Goal: Task Accomplishment & Management: Manage account settings

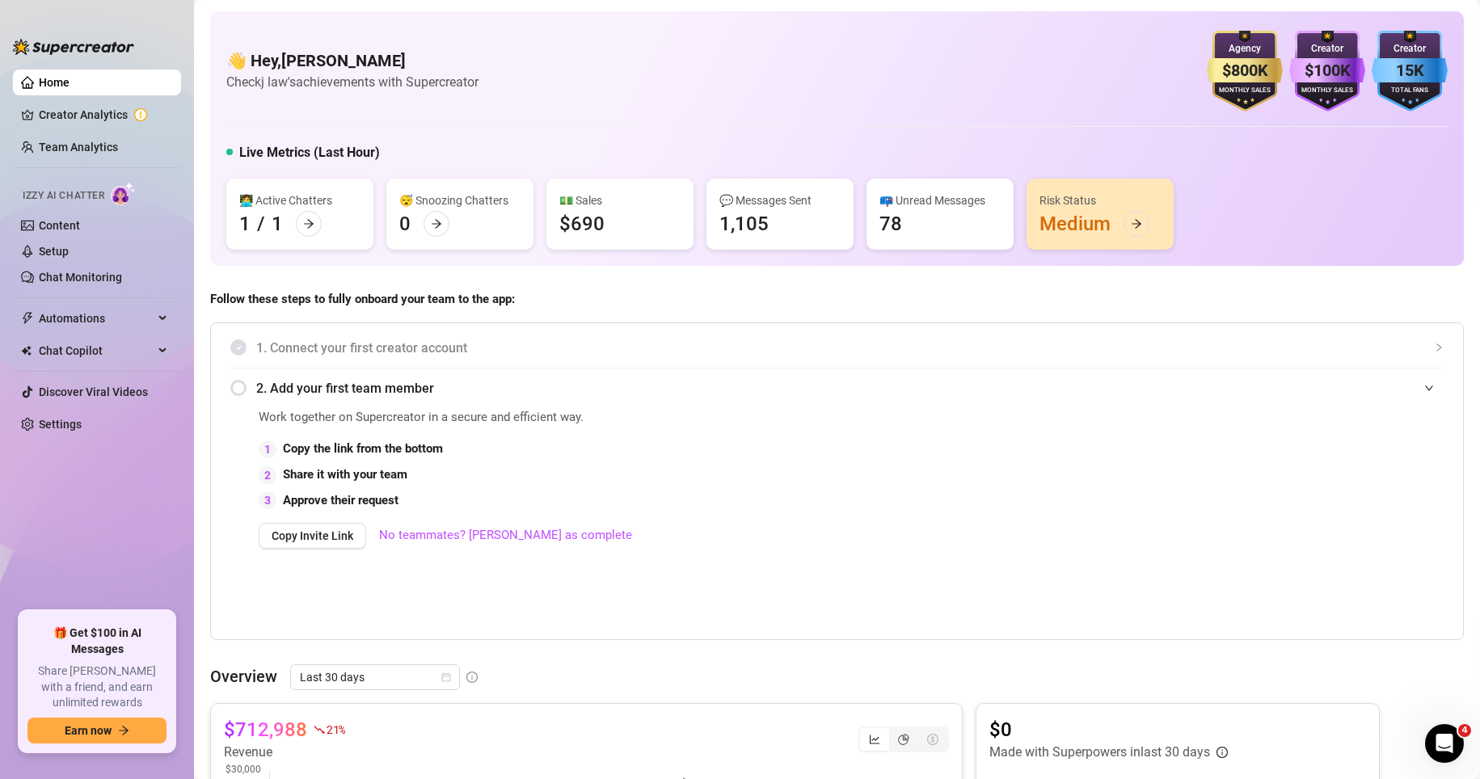
click at [1033, 605] on div "Work together on Supercreator in a secure and efficient way. 1 Copy the link fr…" at bounding box center [836, 521] width 1213 height 226
click at [122, 277] on link "Chat Monitoring" at bounding box center [80, 277] width 83 height 13
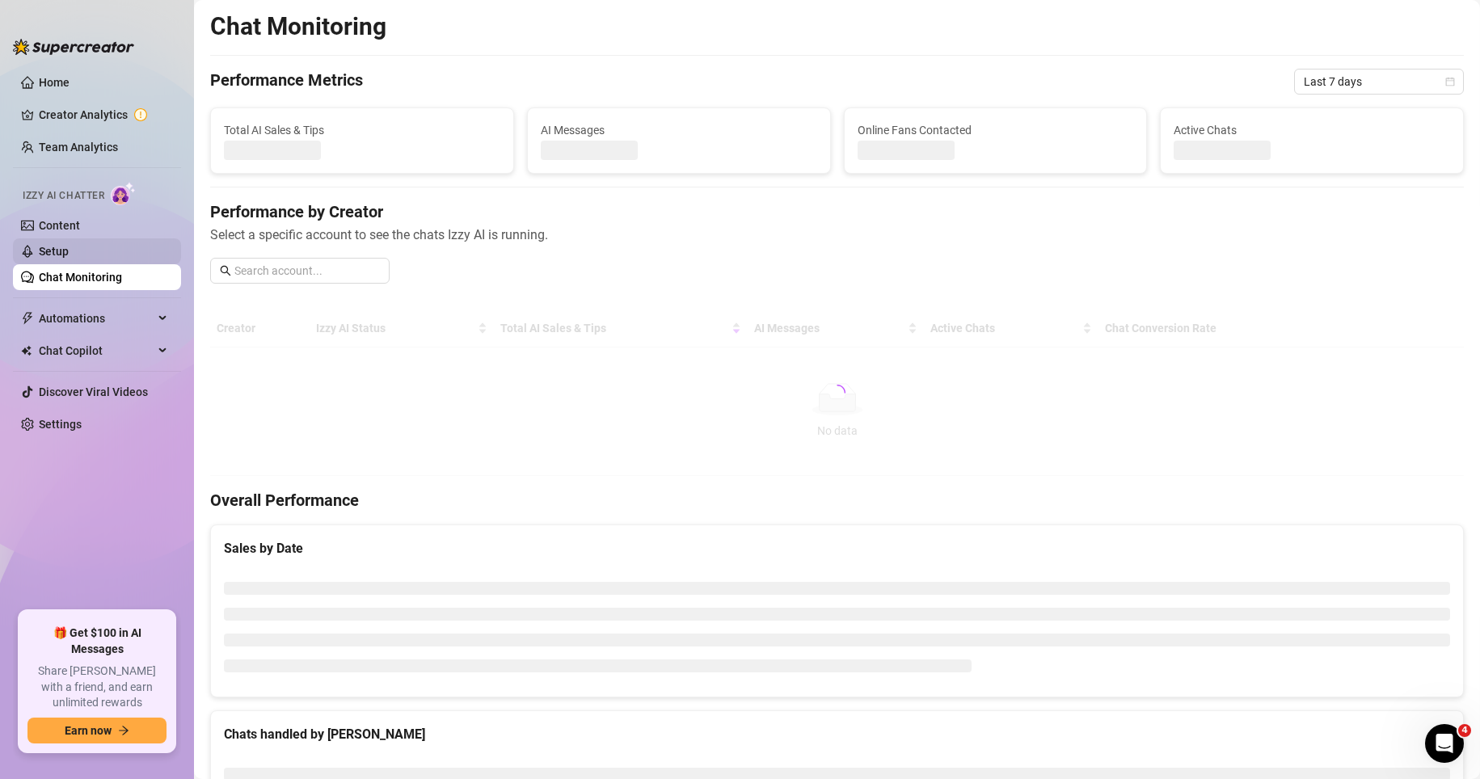
click at [69, 253] on link "Setup" at bounding box center [54, 251] width 30 height 13
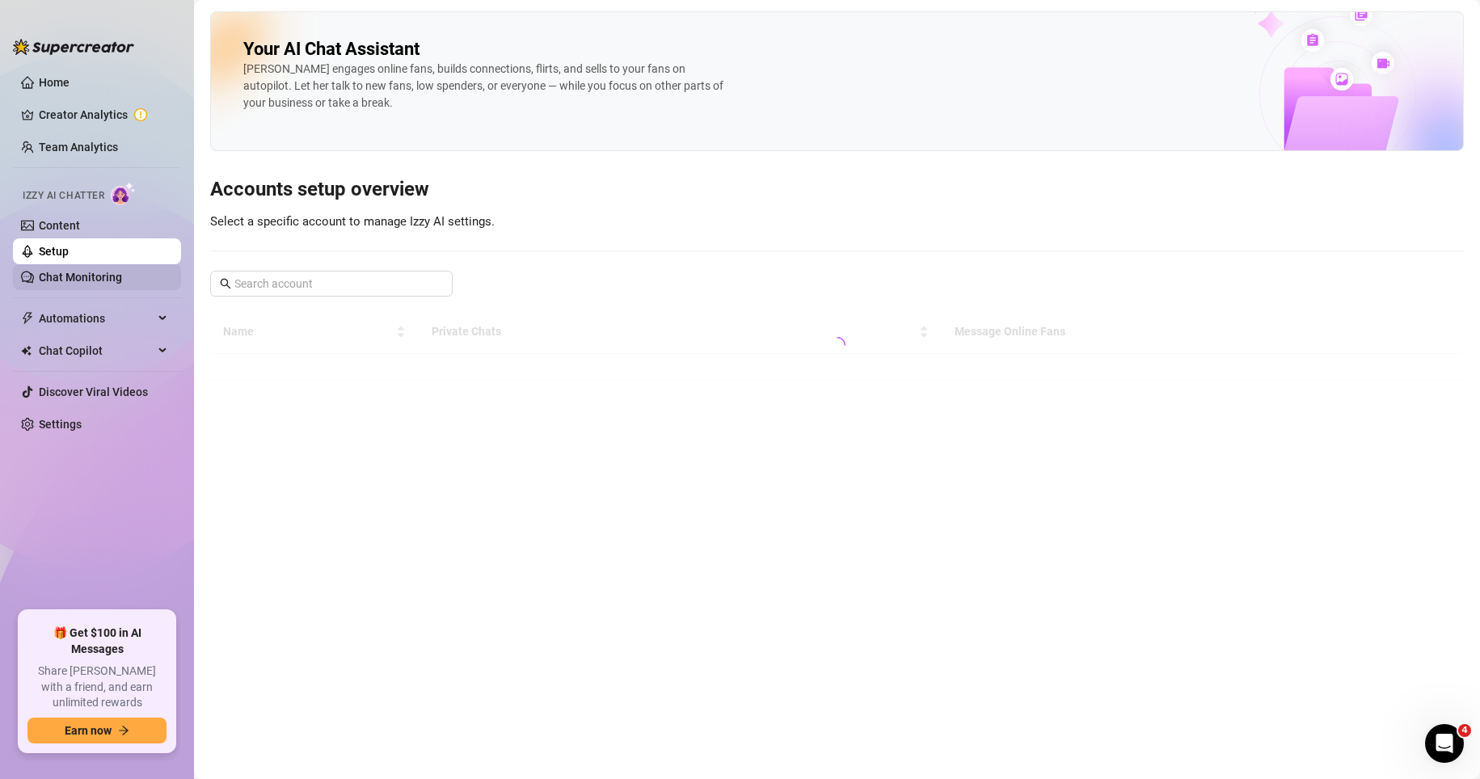
click at [110, 278] on link "Chat Monitoring" at bounding box center [80, 277] width 83 height 13
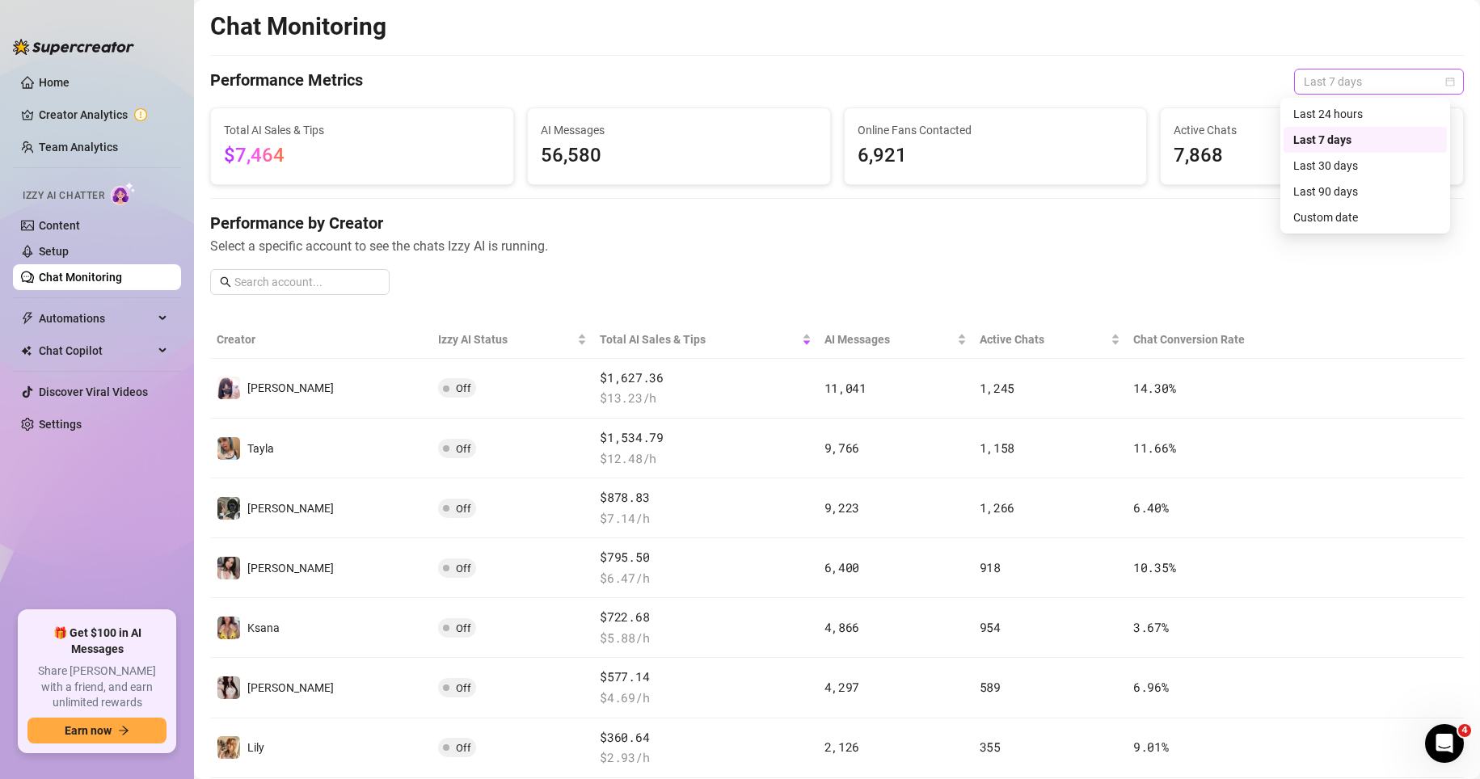
click at [1033, 88] on span "Last 7 days" at bounding box center [1379, 82] width 150 height 24
click at [1033, 217] on div "Custom date" at bounding box center [1365, 218] width 144 height 18
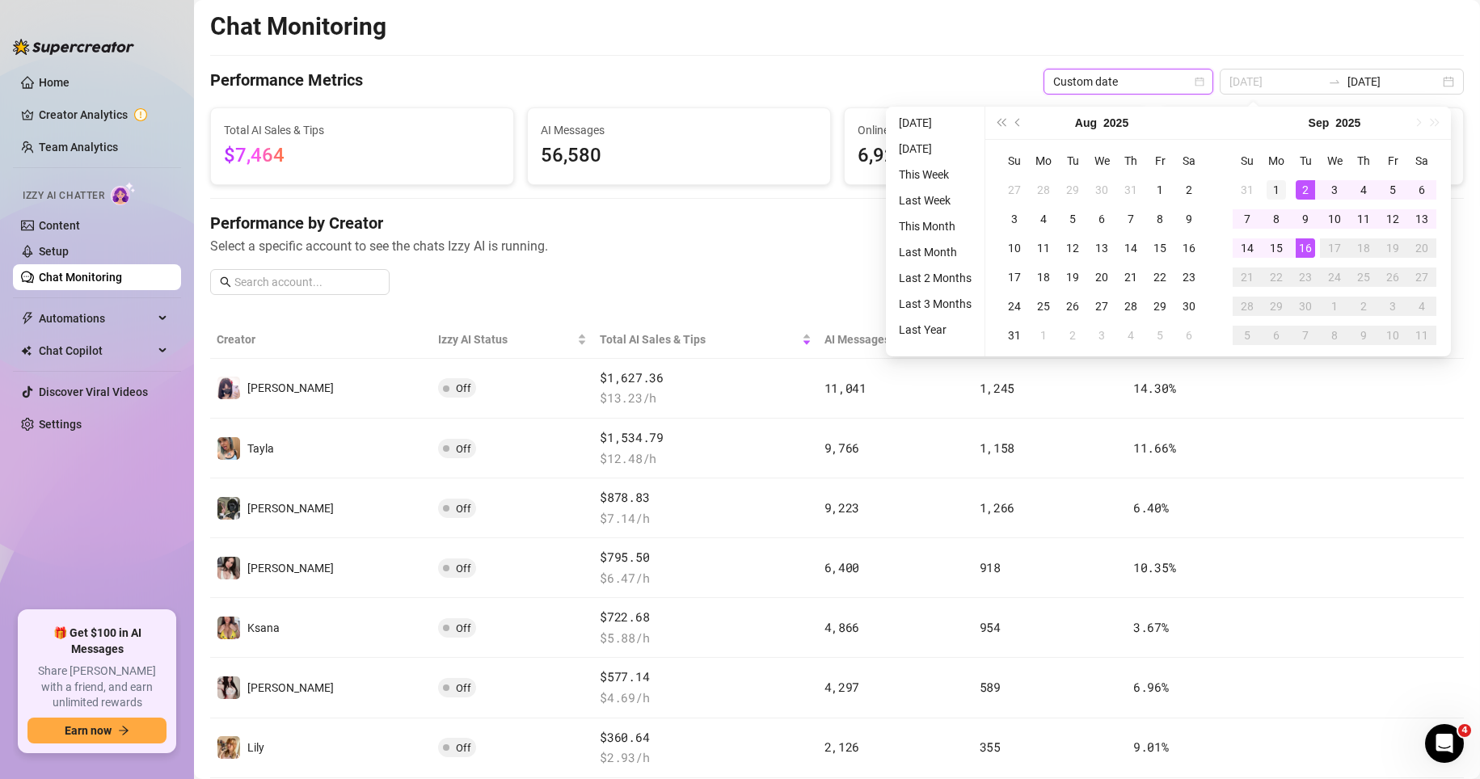
type input "[DATE]"
click at [1033, 190] on div "1" at bounding box center [1276, 189] width 19 height 19
type input "[DATE]"
click at [1033, 238] on div "15" at bounding box center [1276, 247] width 19 height 19
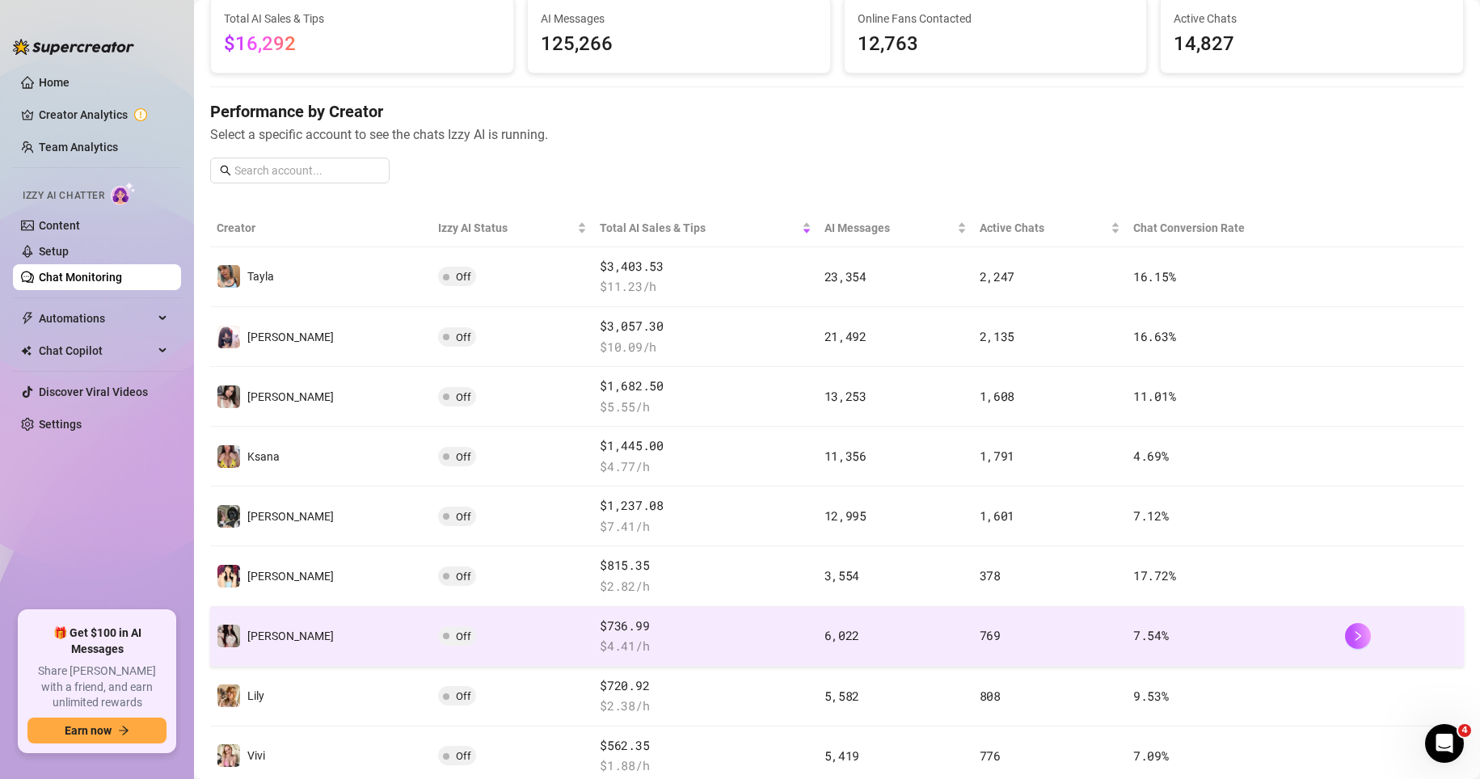
scroll to position [243, 0]
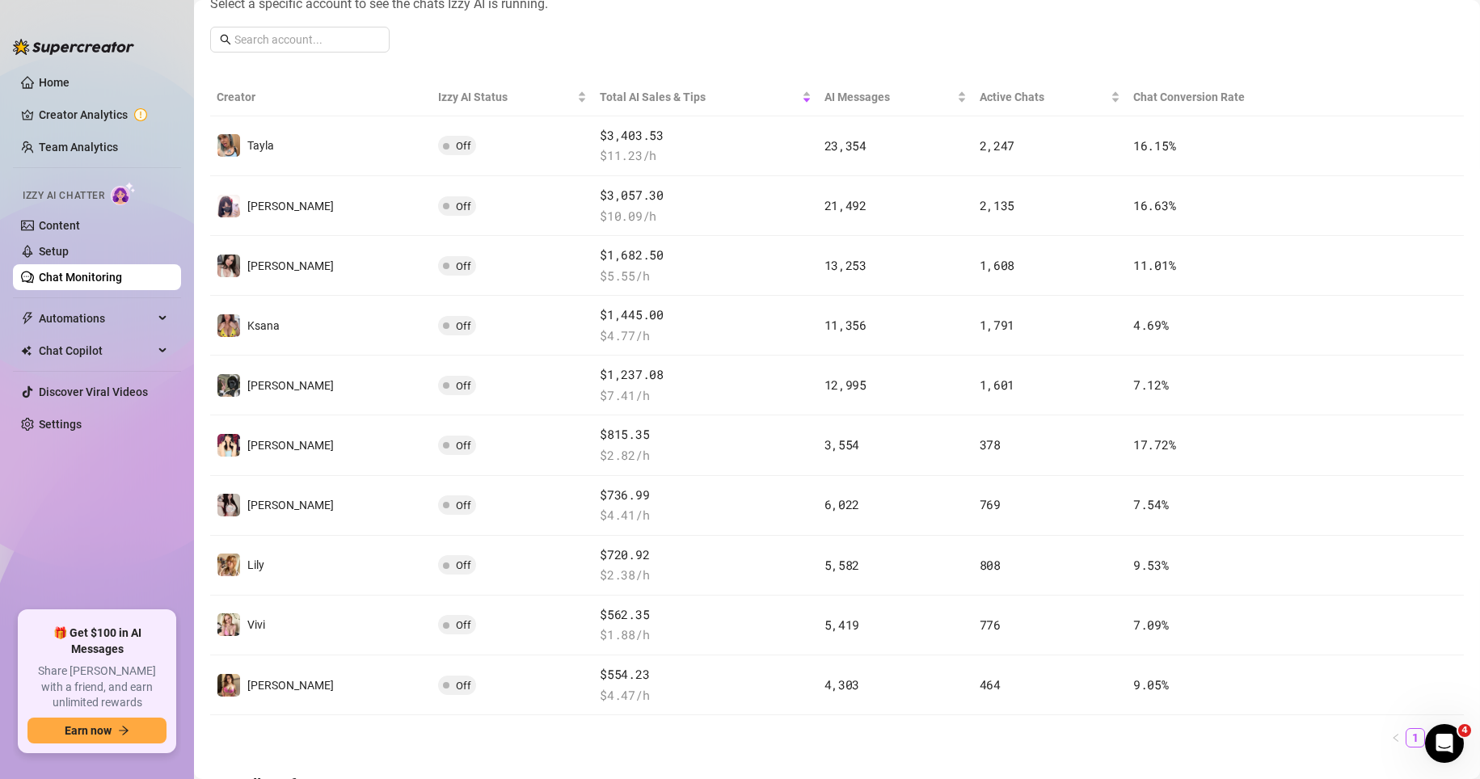
click at [1033, 742] on ul "1 2" at bounding box center [837, 737] width 1254 height 19
drag, startPoint x: 2, startPoint y: 9, endPoint x: 1420, endPoint y: 734, distance: 1592.5
click at [1033, 734] on link "2" at bounding box center [1435, 738] width 18 height 18
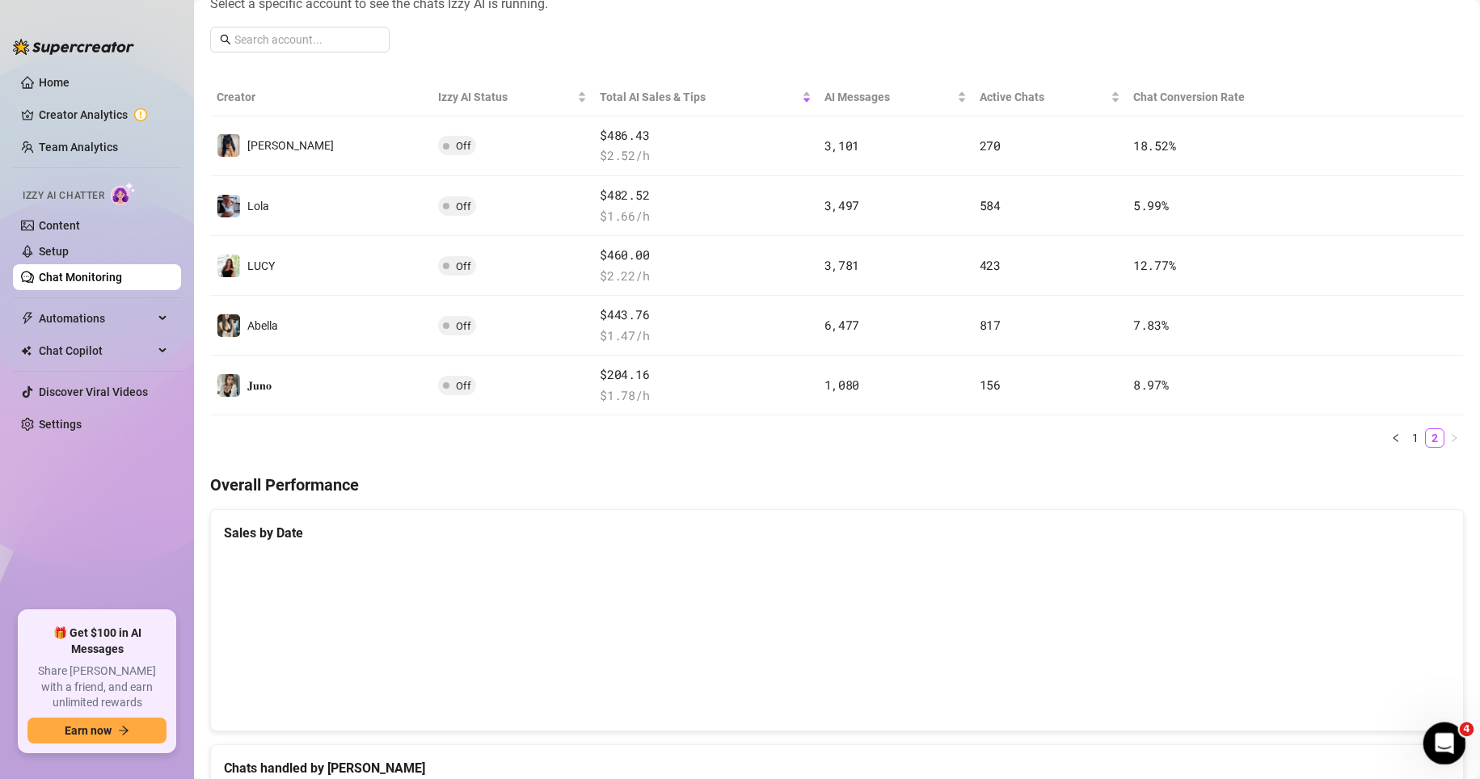
click at [1033, 738] on icon "Open Intercom Messenger" at bounding box center [1442, 741] width 27 height 27
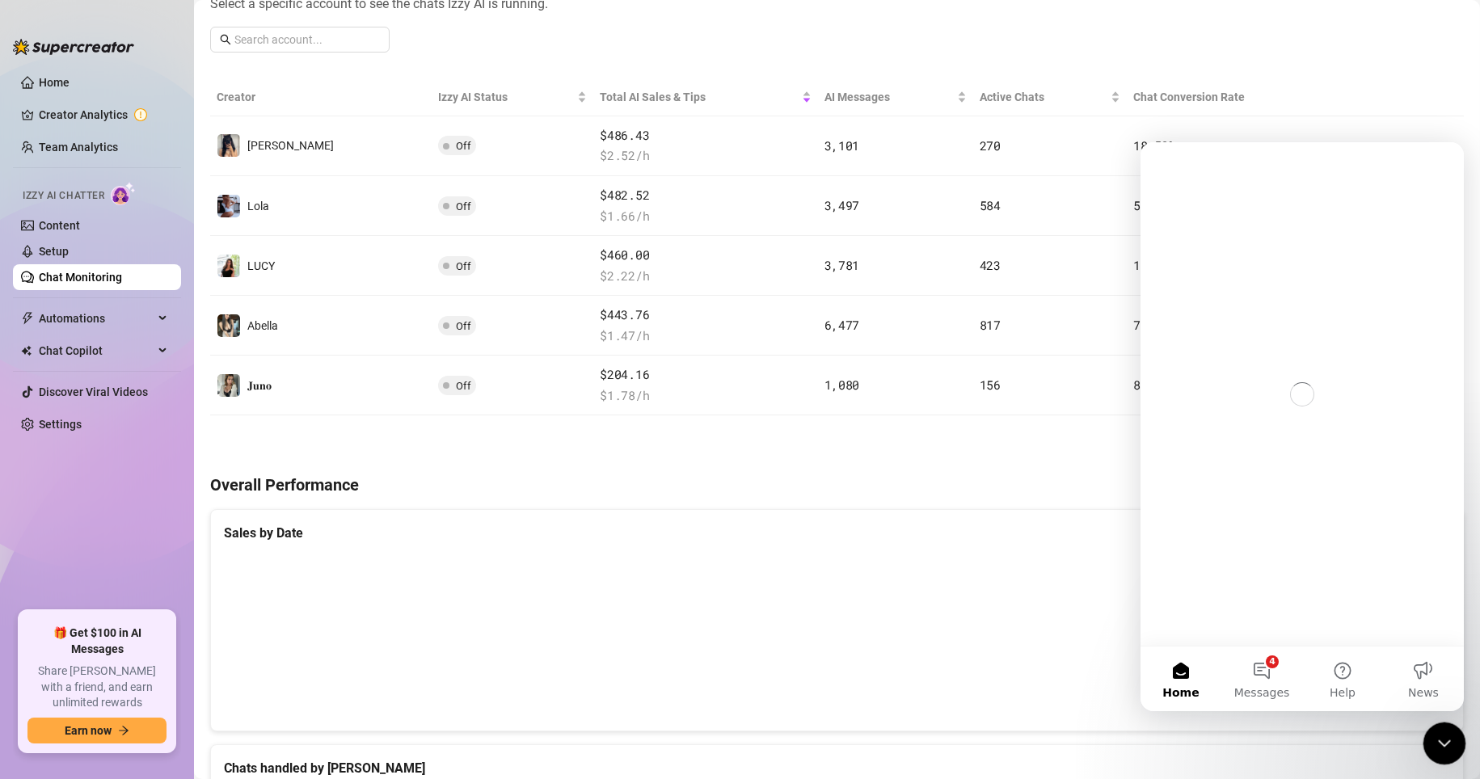
scroll to position [0, 0]
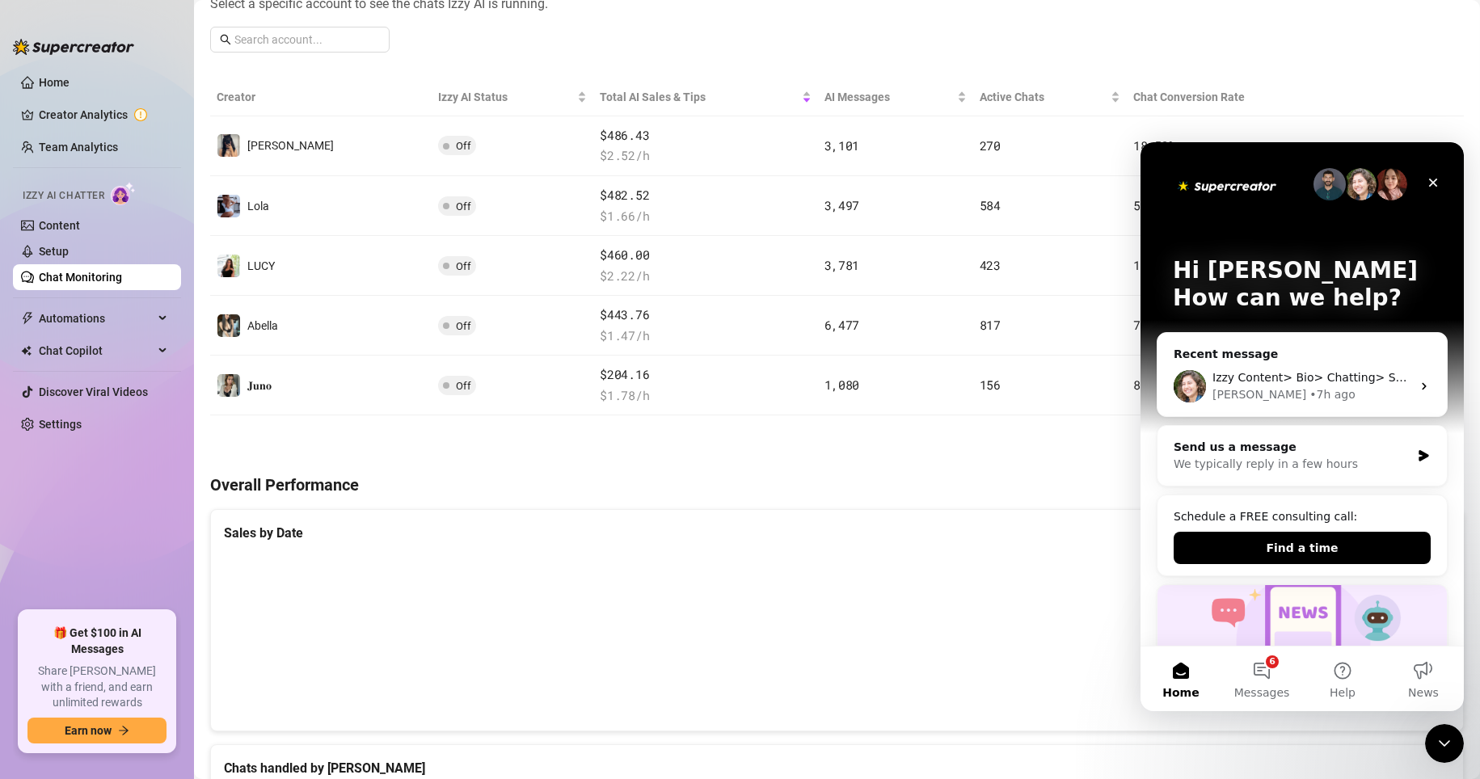
click at [1010, 476] on h4 "Overall Performance" at bounding box center [837, 485] width 1254 height 23
click at [1033, 664] on button "6 Messages" at bounding box center [1261, 679] width 81 height 65
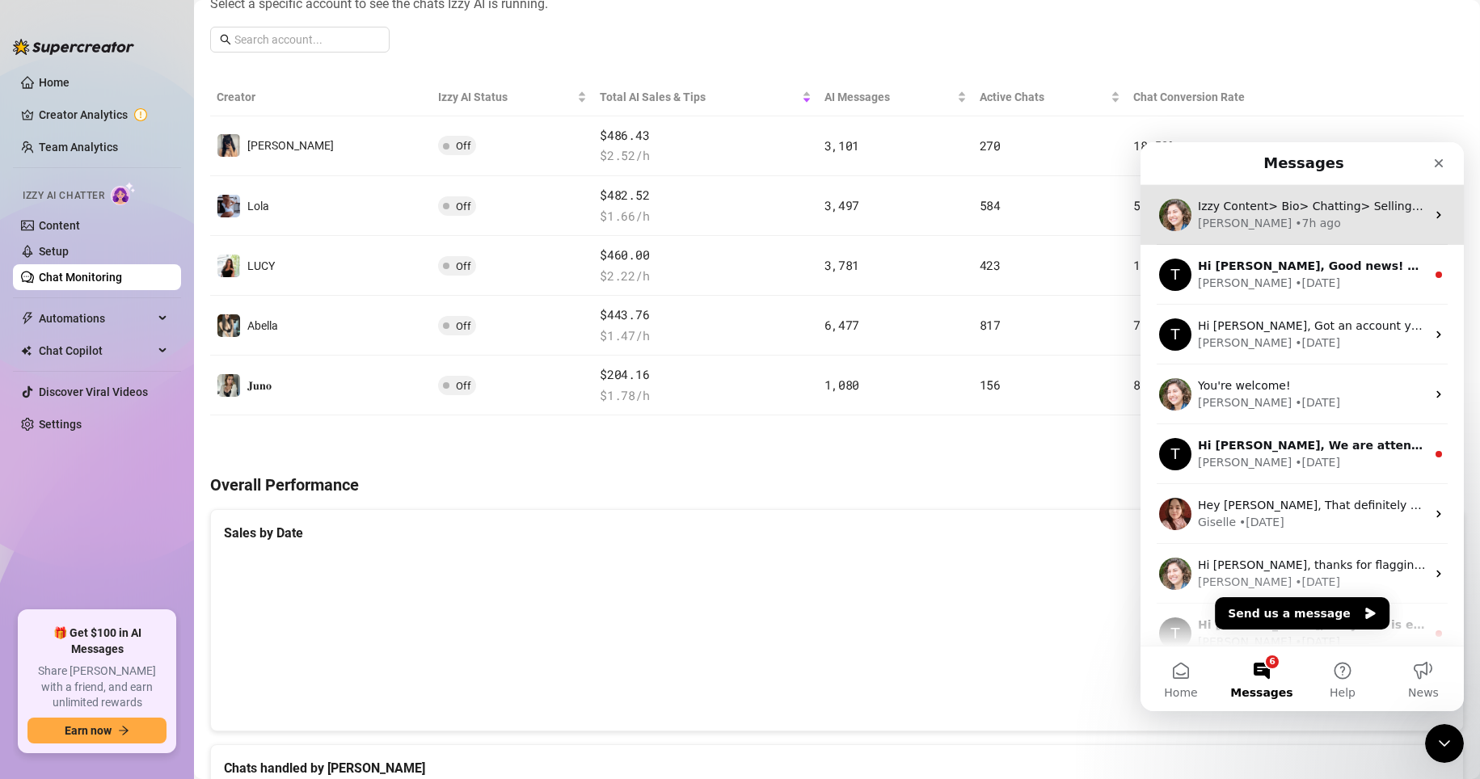
click at [1033, 216] on div "Ella • 7h ago" at bounding box center [1312, 223] width 228 height 17
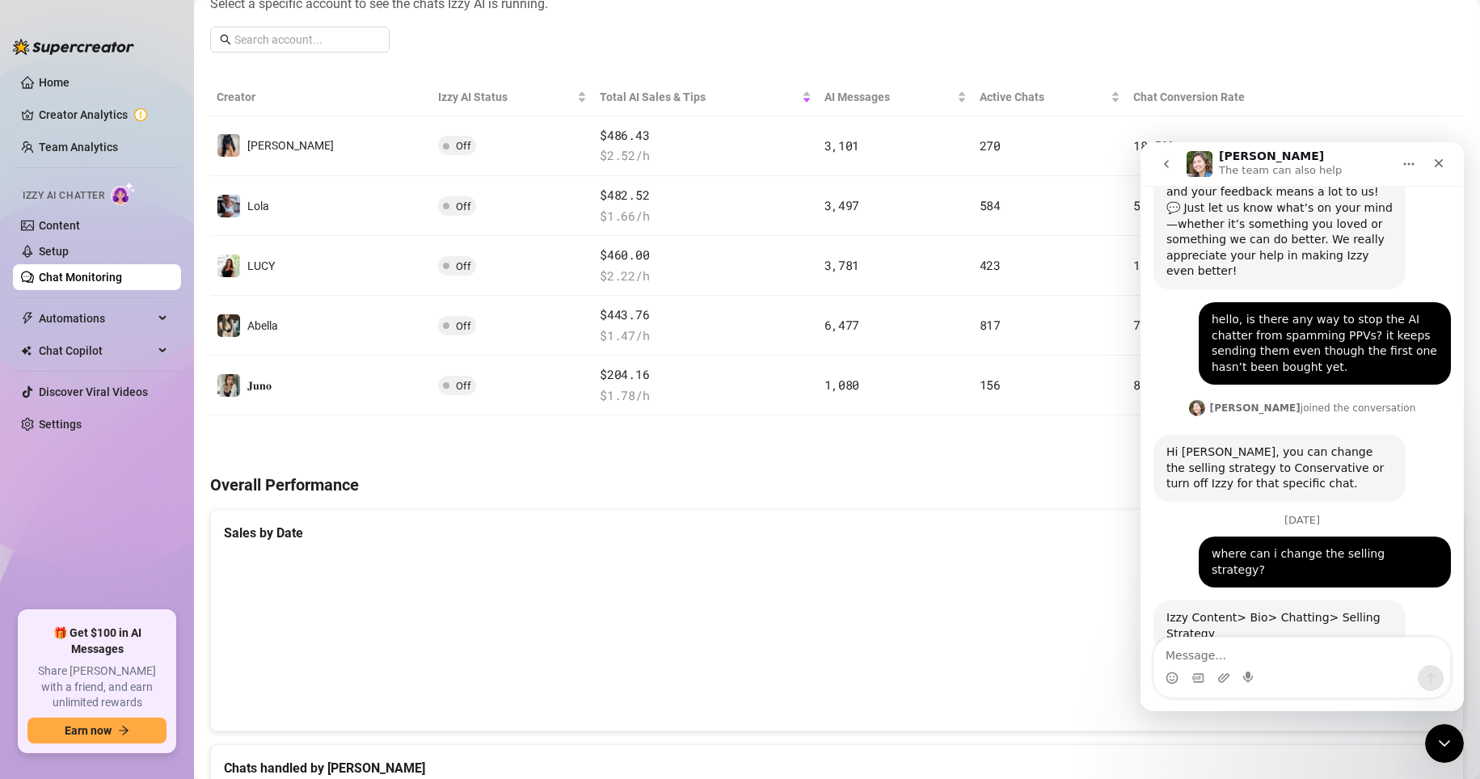
scroll to position [355, 0]
click at [80, 229] on link "Content" at bounding box center [59, 225] width 41 height 13
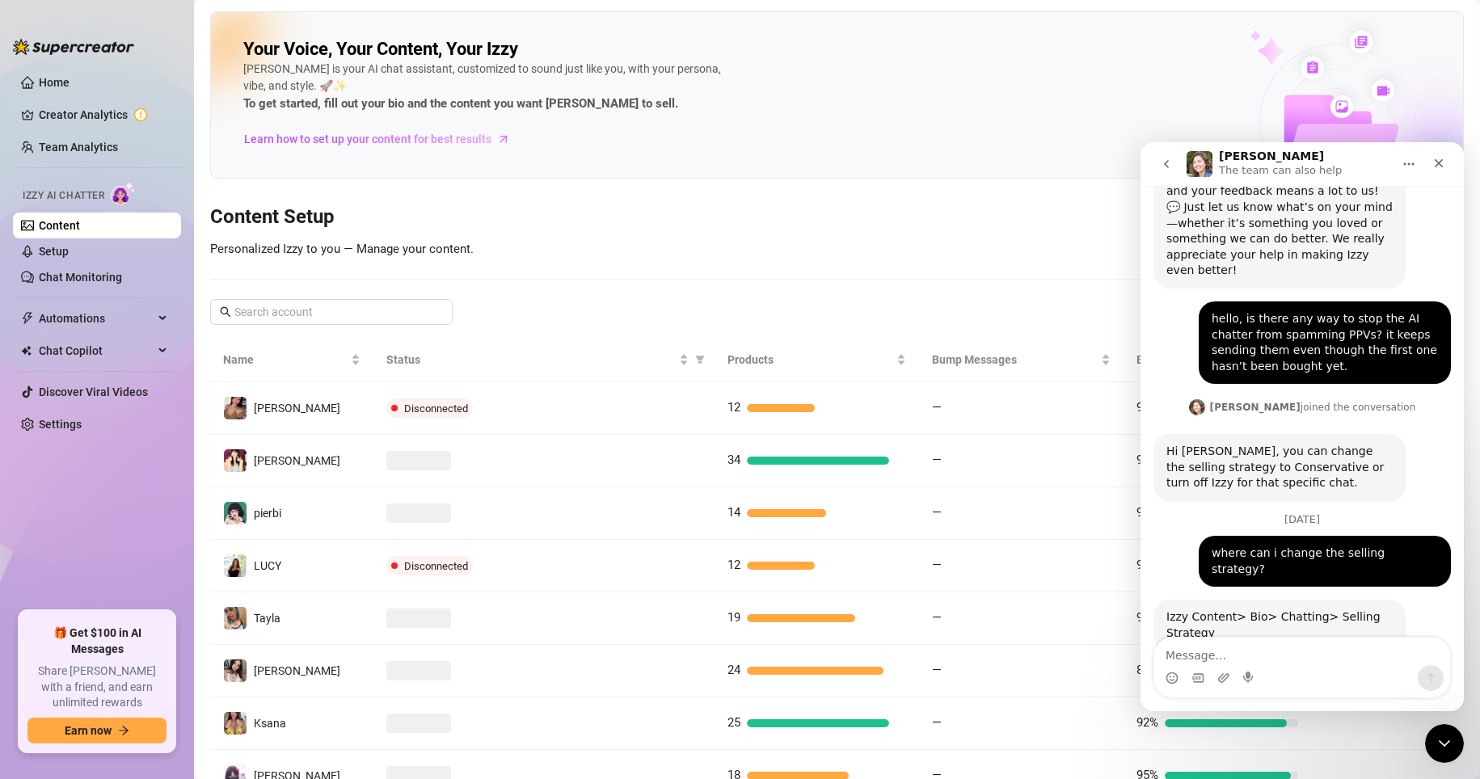
click at [952, 297] on div "Your Voice, Your Content, Your Izzy Izzy is your AI chat assistant, customized …" at bounding box center [837, 482] width 1254 height 942
click at [1033, 169] on icon "Close" at bounding box center [1438, 163] width 13 height 13
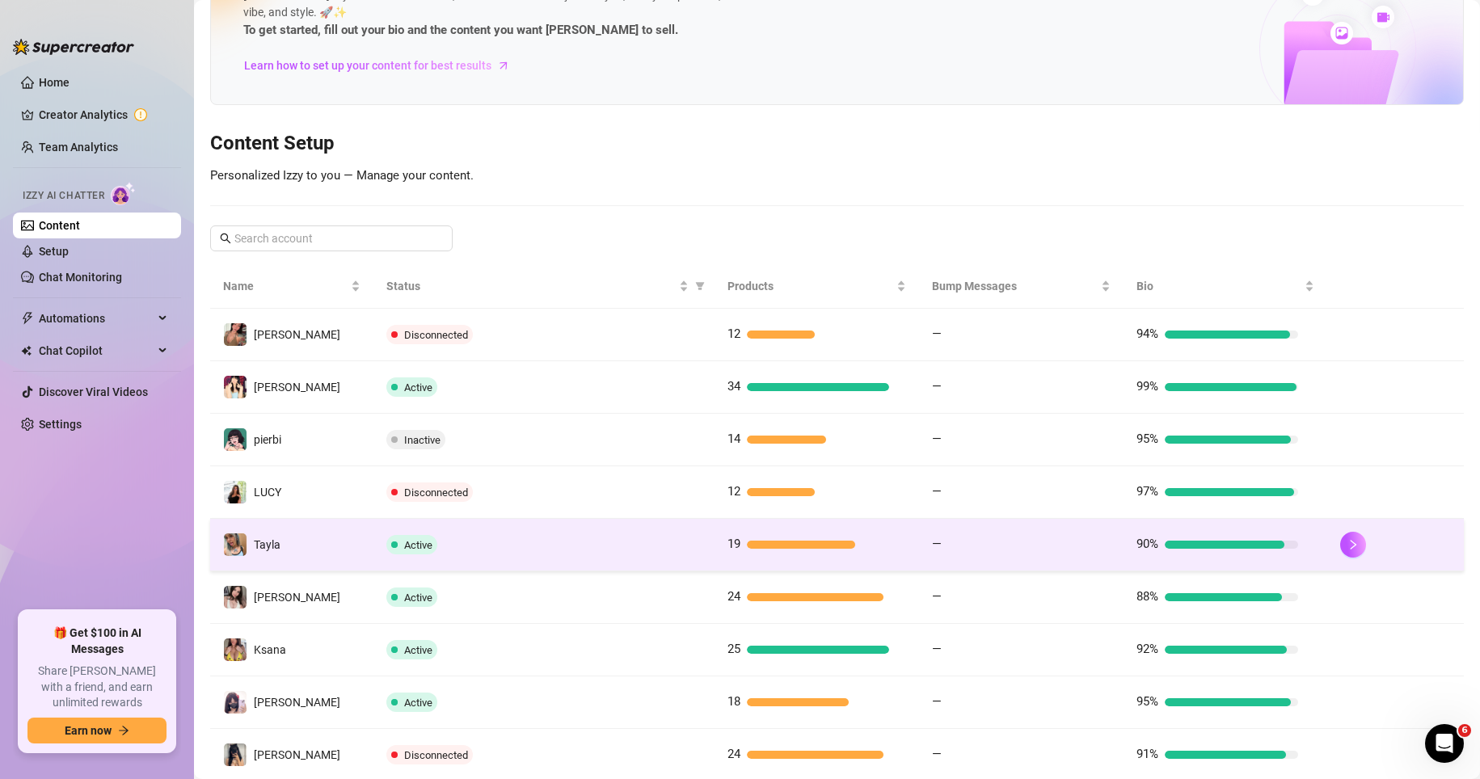
scroll to position [81, 0]
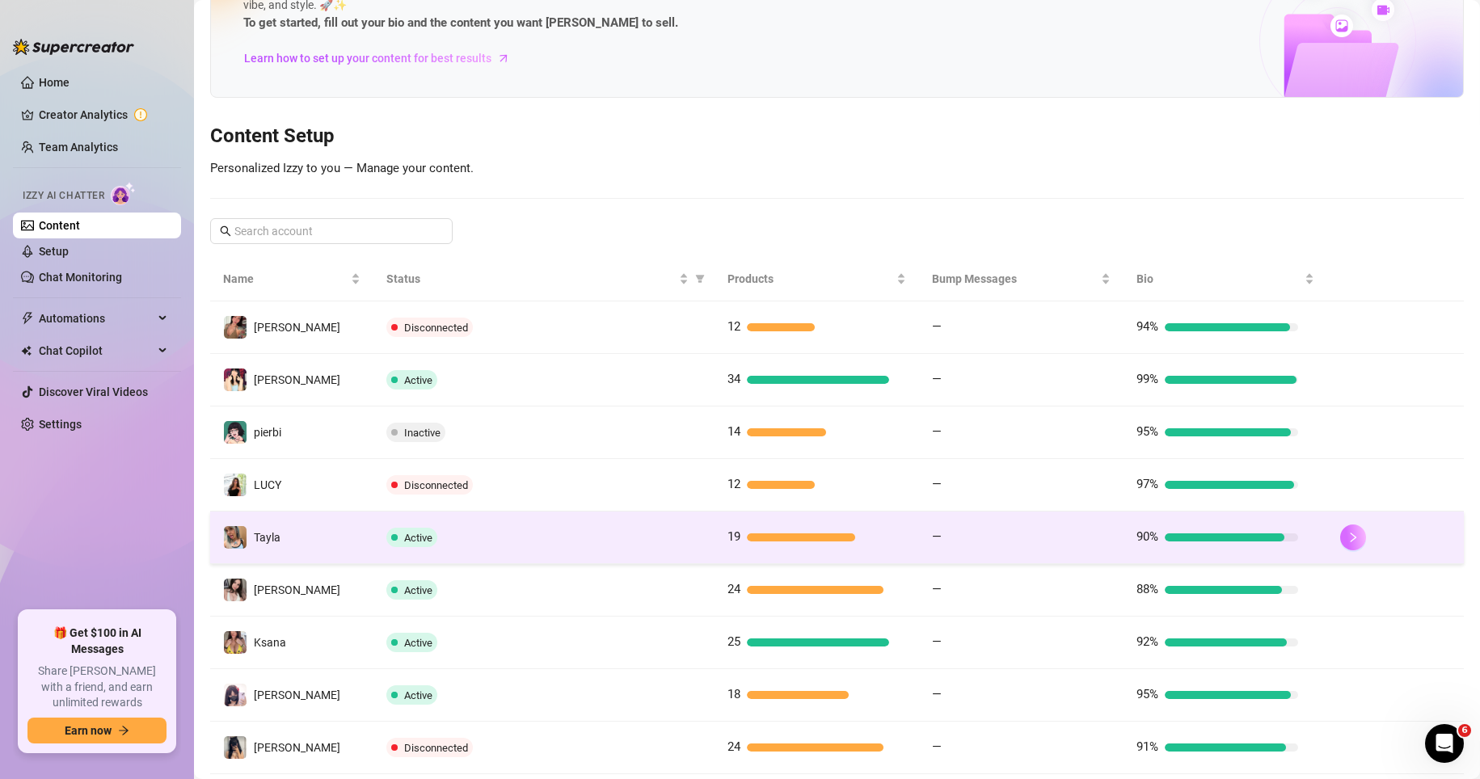
click at [1033, 541] on button "button" at bounding box center [1353, 538] width 26 height 26
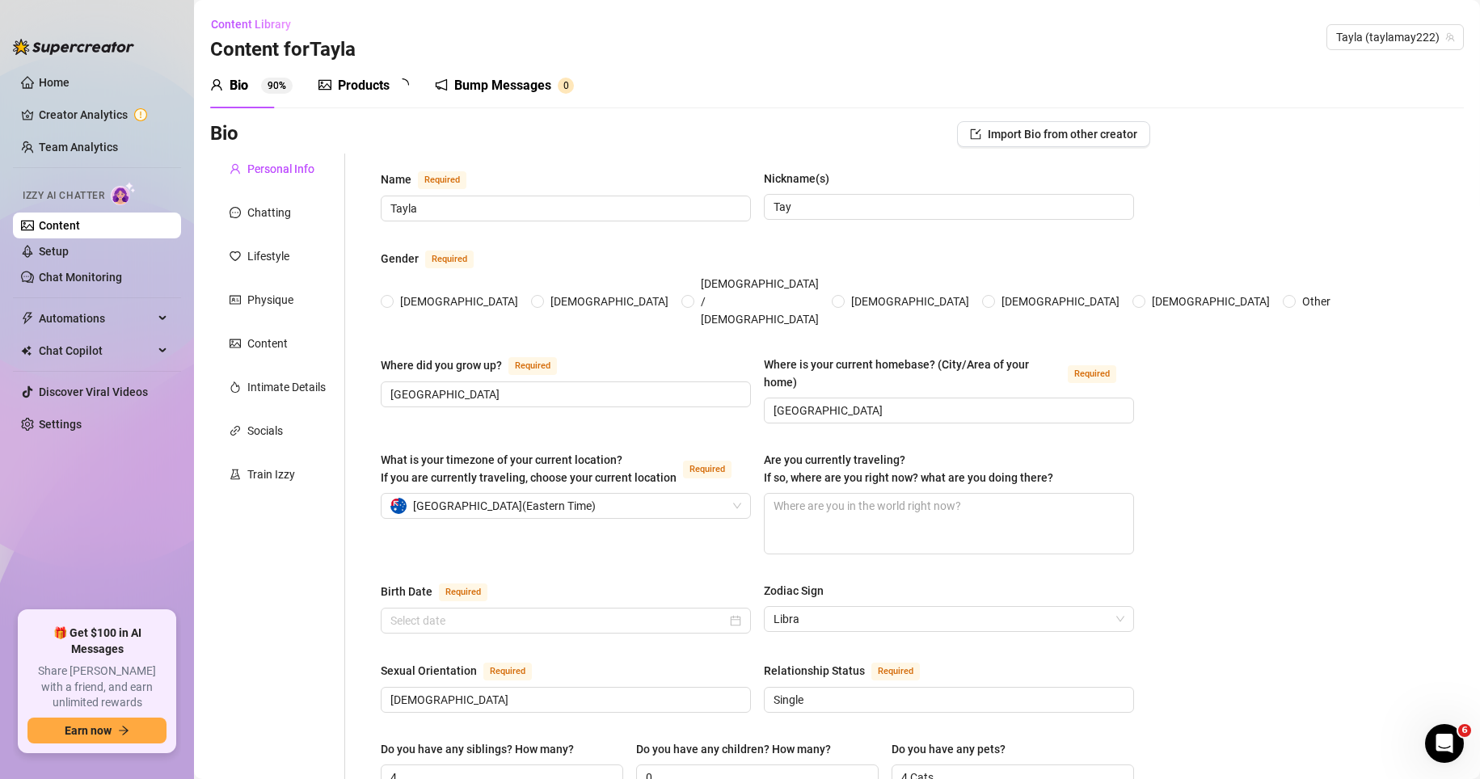
radio input "true"
type input "October 22nd, 2000"
click at [306, 211] on div "Chatting" at bounding box center [277, 212] width 135 height 31
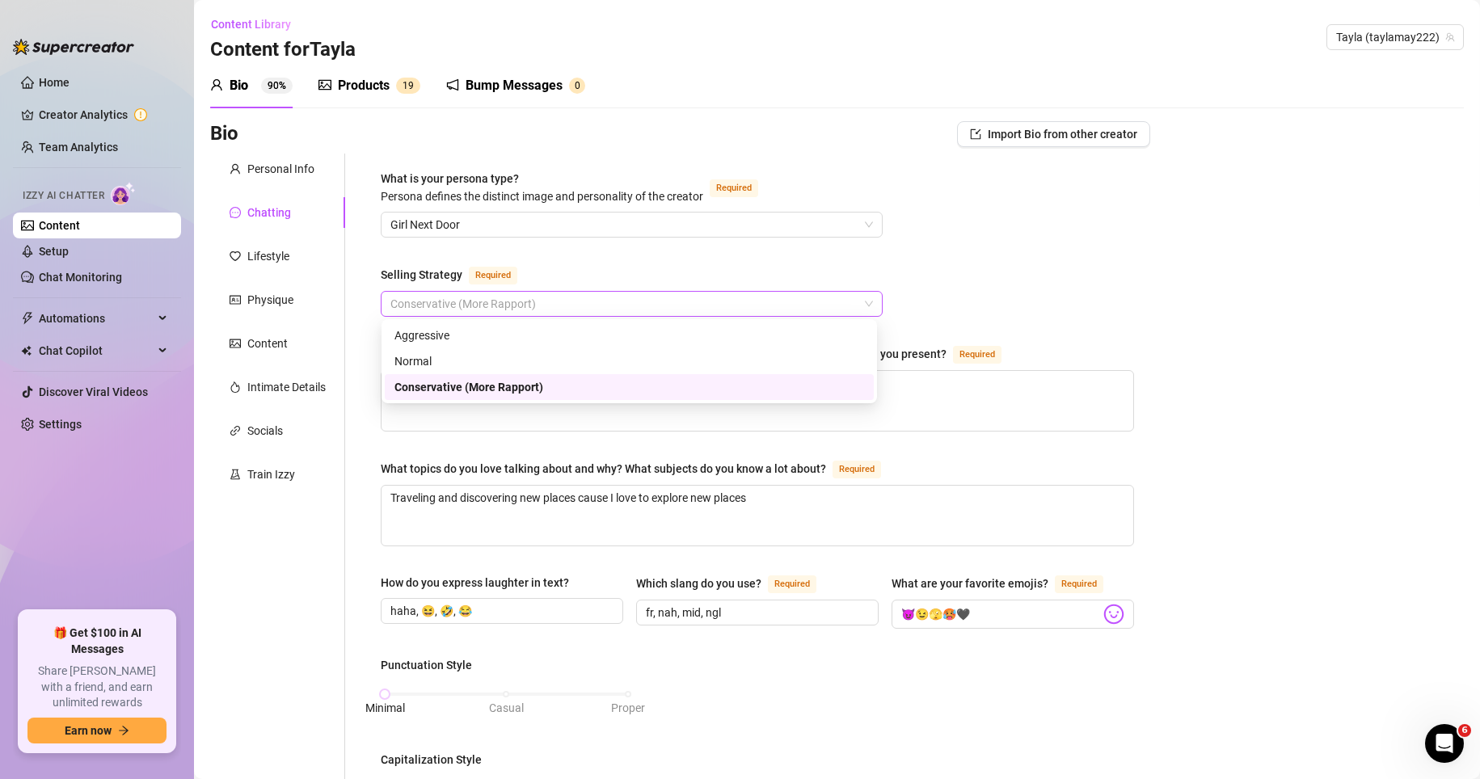
click at [477, 295] on span "Conservative (More Rapport)" at bounding box center [631, 304] width 483 height 24
click at [593, 310] on span "Conservative (More Rapport)" at bounding box center [631, 304] width 483 height 24
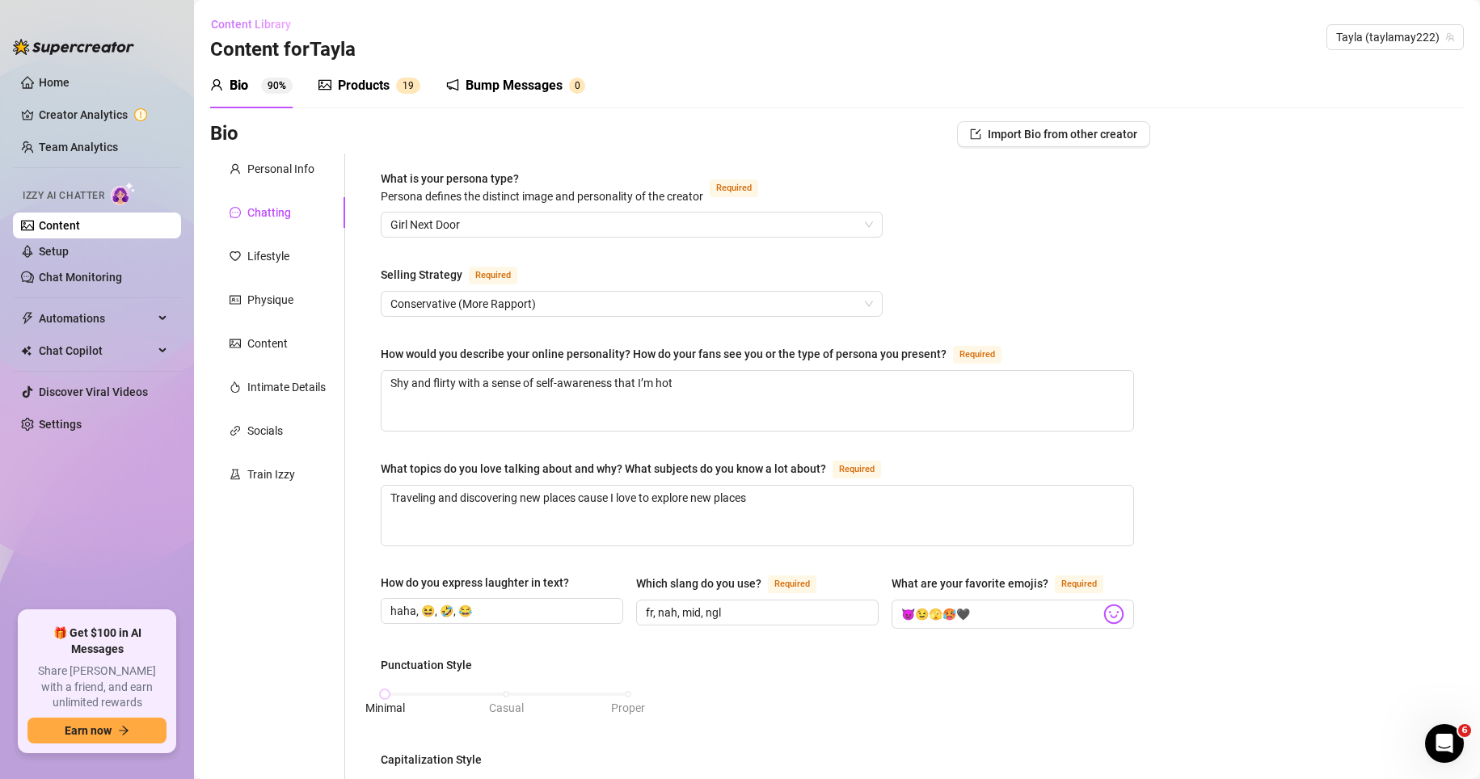
click at [253, 18] on span "Content Library" at bounding box center [251, 24] width 80 height 13
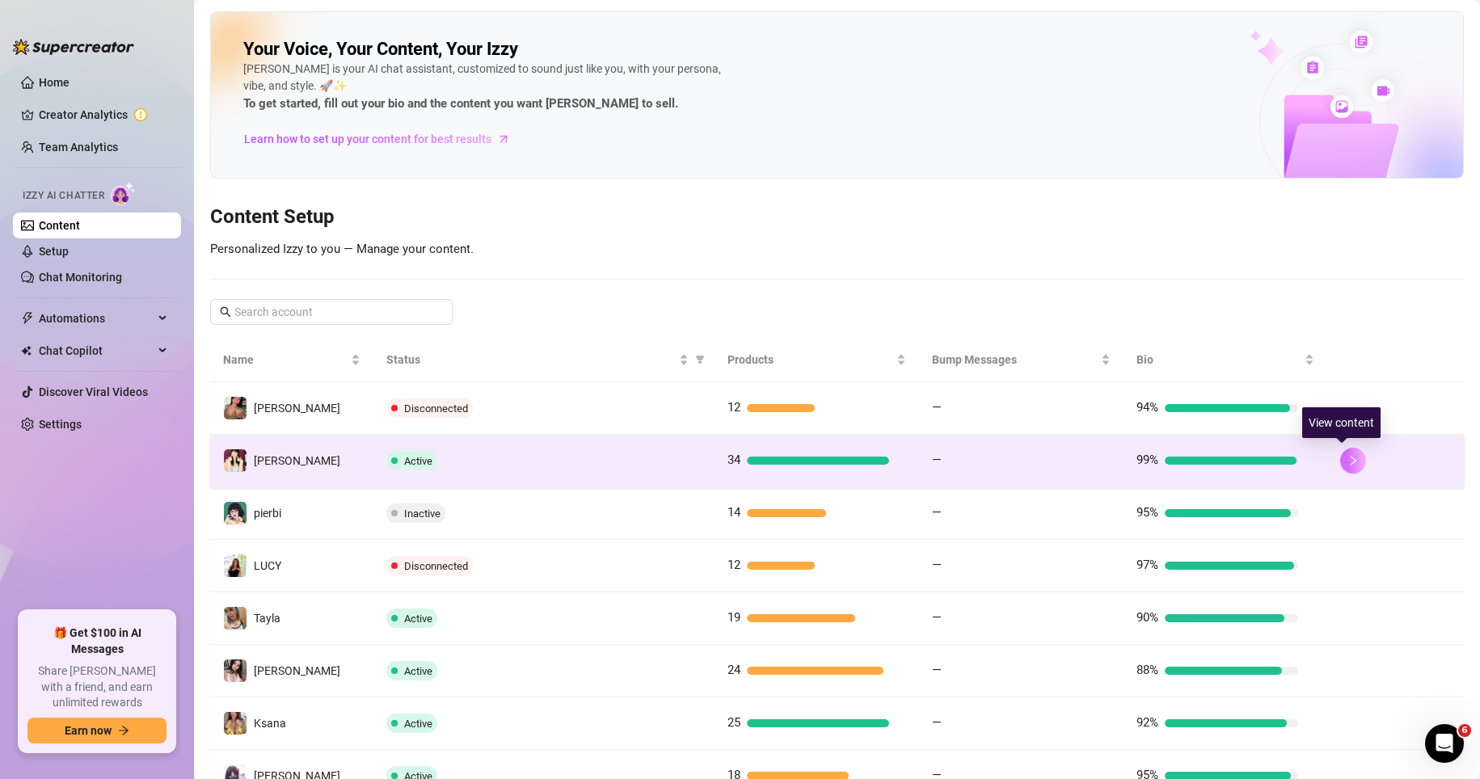
click at [1033, 467] on button "button" at bounding box center [1353, 461] width 26 height 26
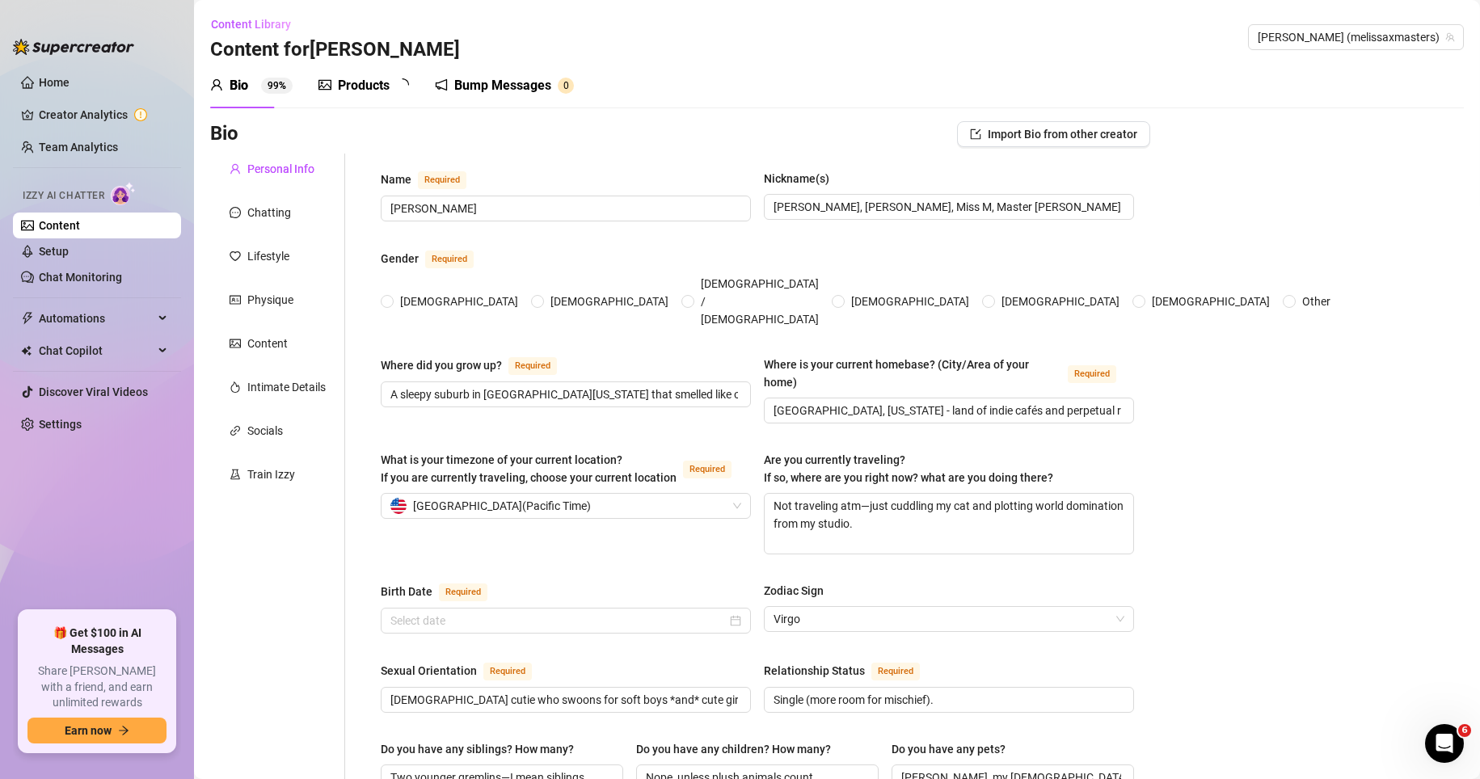
radio input "true"
type input "September 13th, 1998"
click at [293, 217] on div "Chatting" at bounding box center [277, 212] width 135 height 31
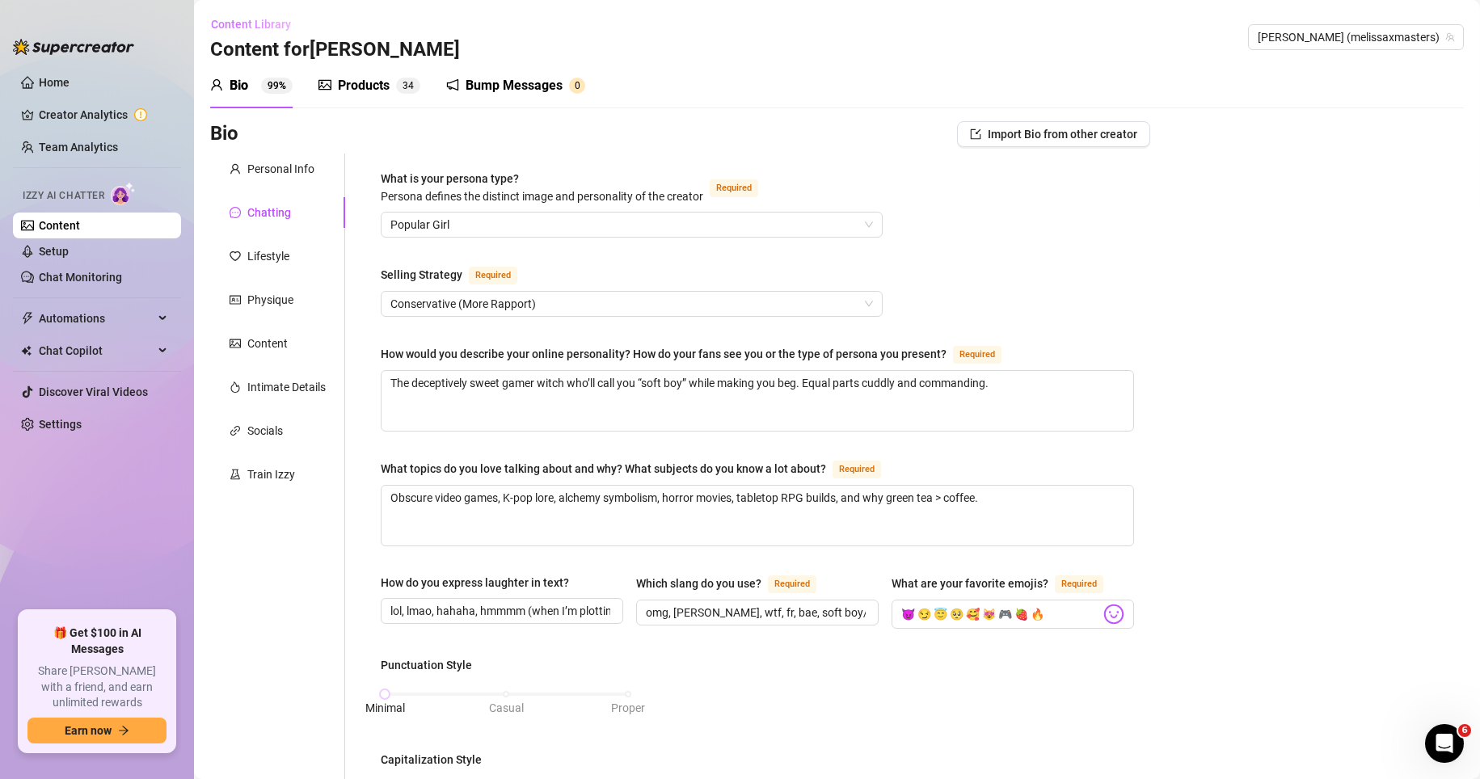
click at [260, 26] on span "Content Library" at bounding box center [251, 24] width 80 height 13
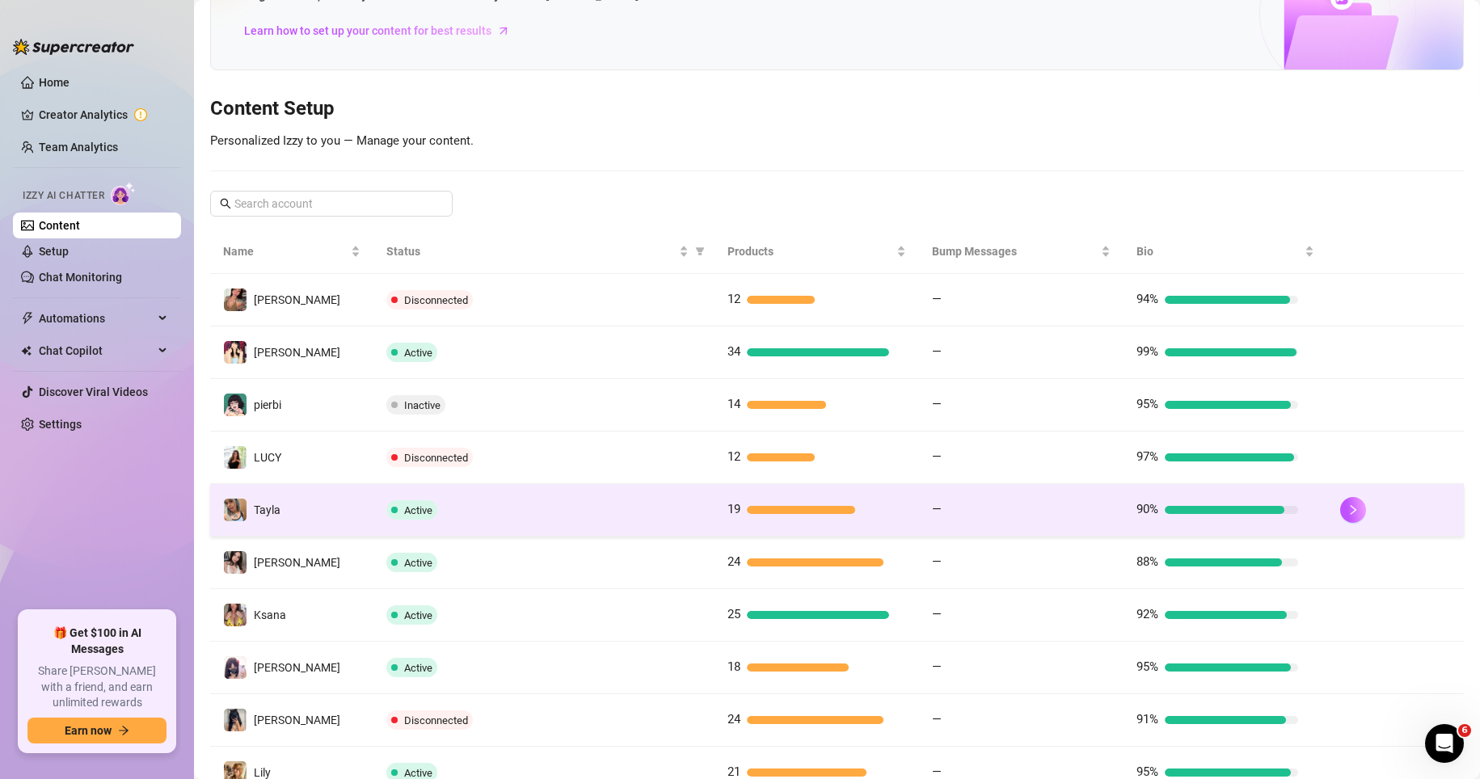
scroll to position [162, 0]
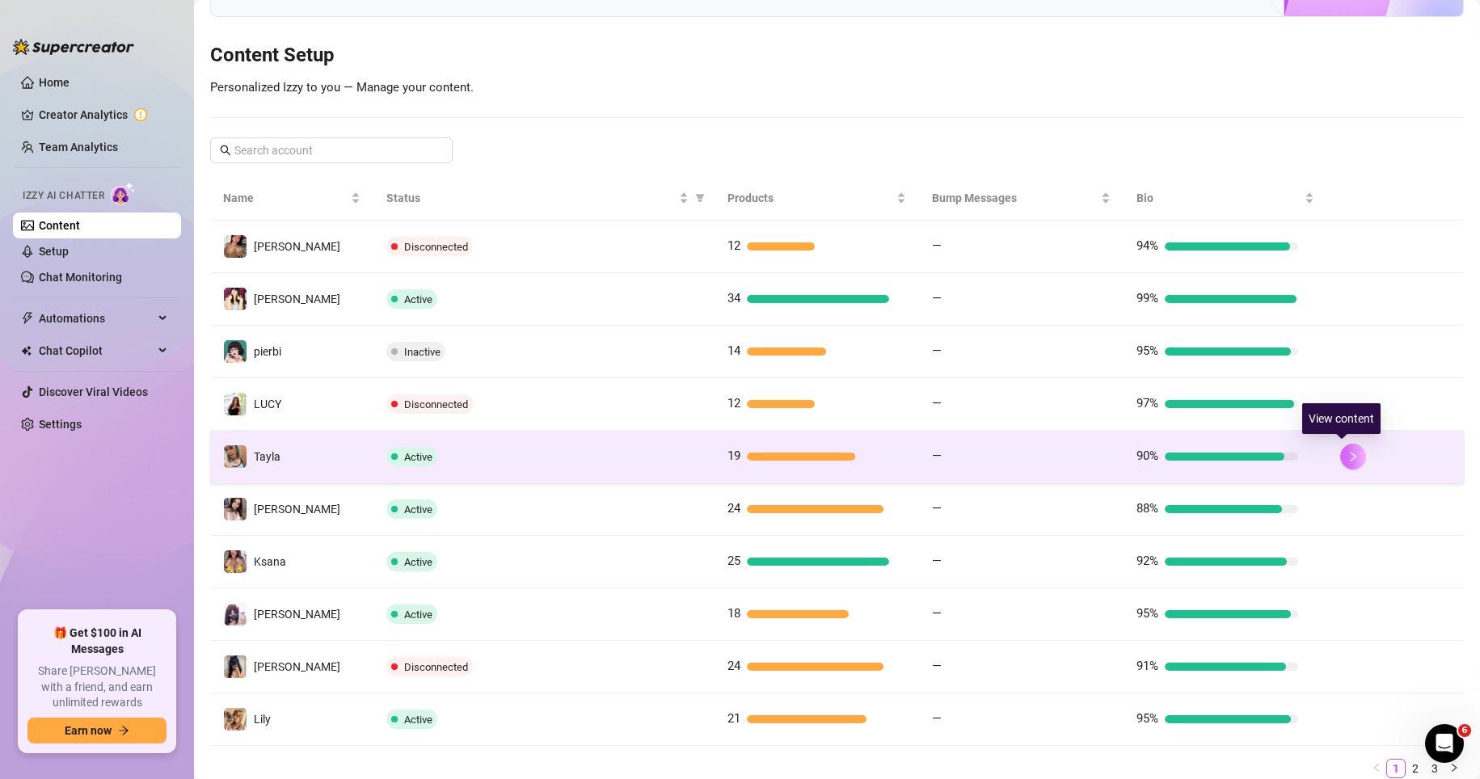
click at [1033, 454] on icon "right" at bounding box center [1353, 456] width 11 height 11
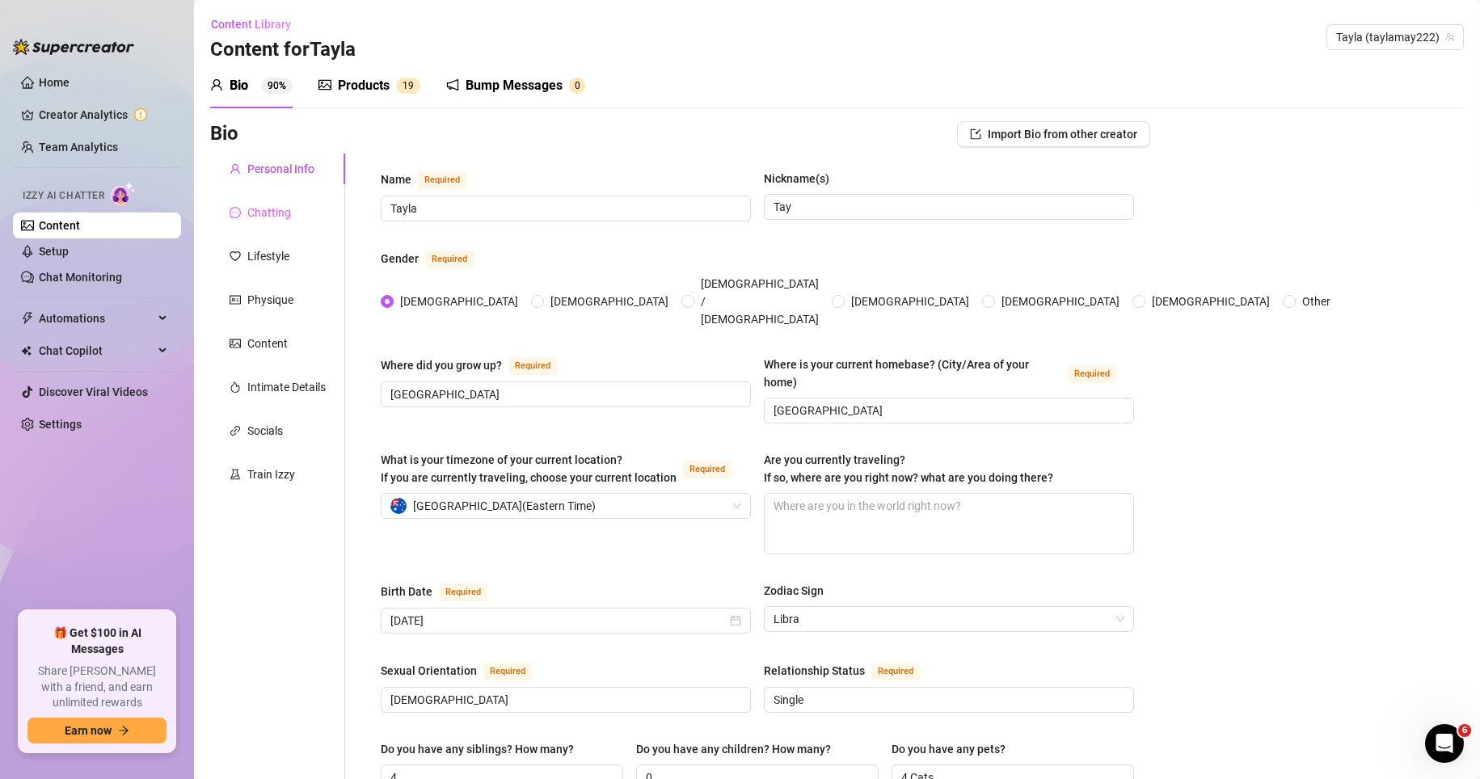
click at [301, 209] on div "Chatting" at bounding box center [277, 212] width 135 height 31
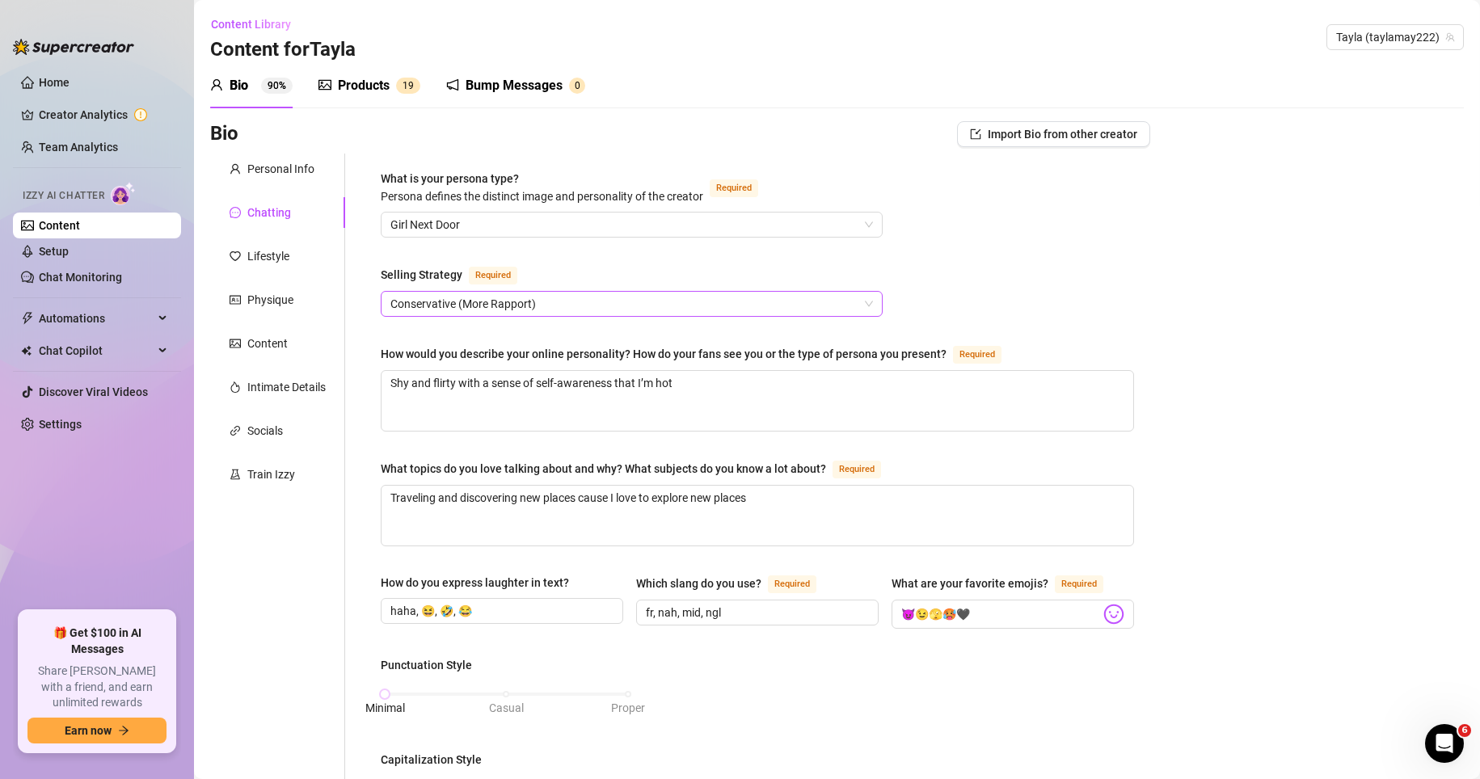
click at [486, 309] on span "Conservative (More Rapport)" at bounding box center [631, 304] width 483 height 24
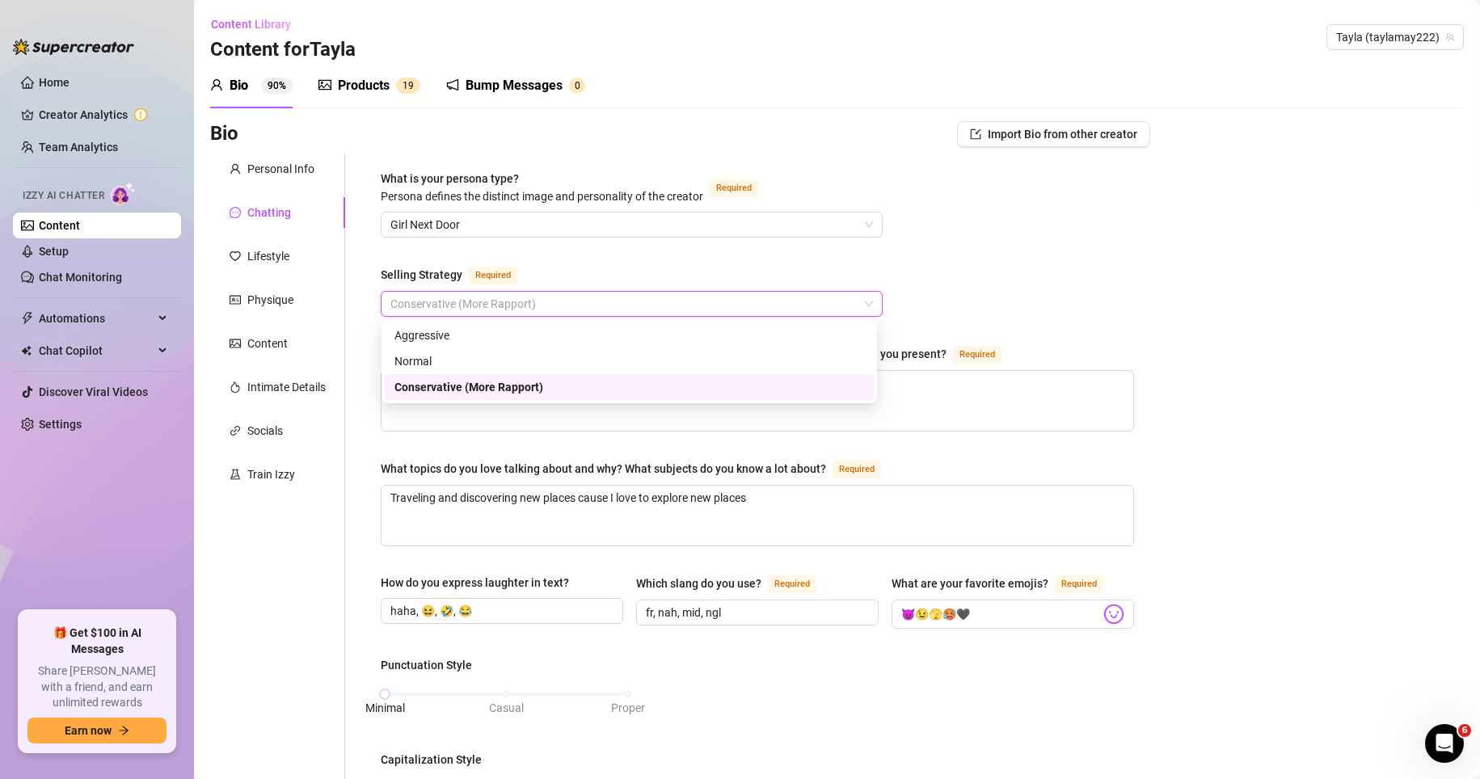
click at [486, 309] on span "Conservative (More Rapport)" at bounding box center [631, 304] width 483 height 24
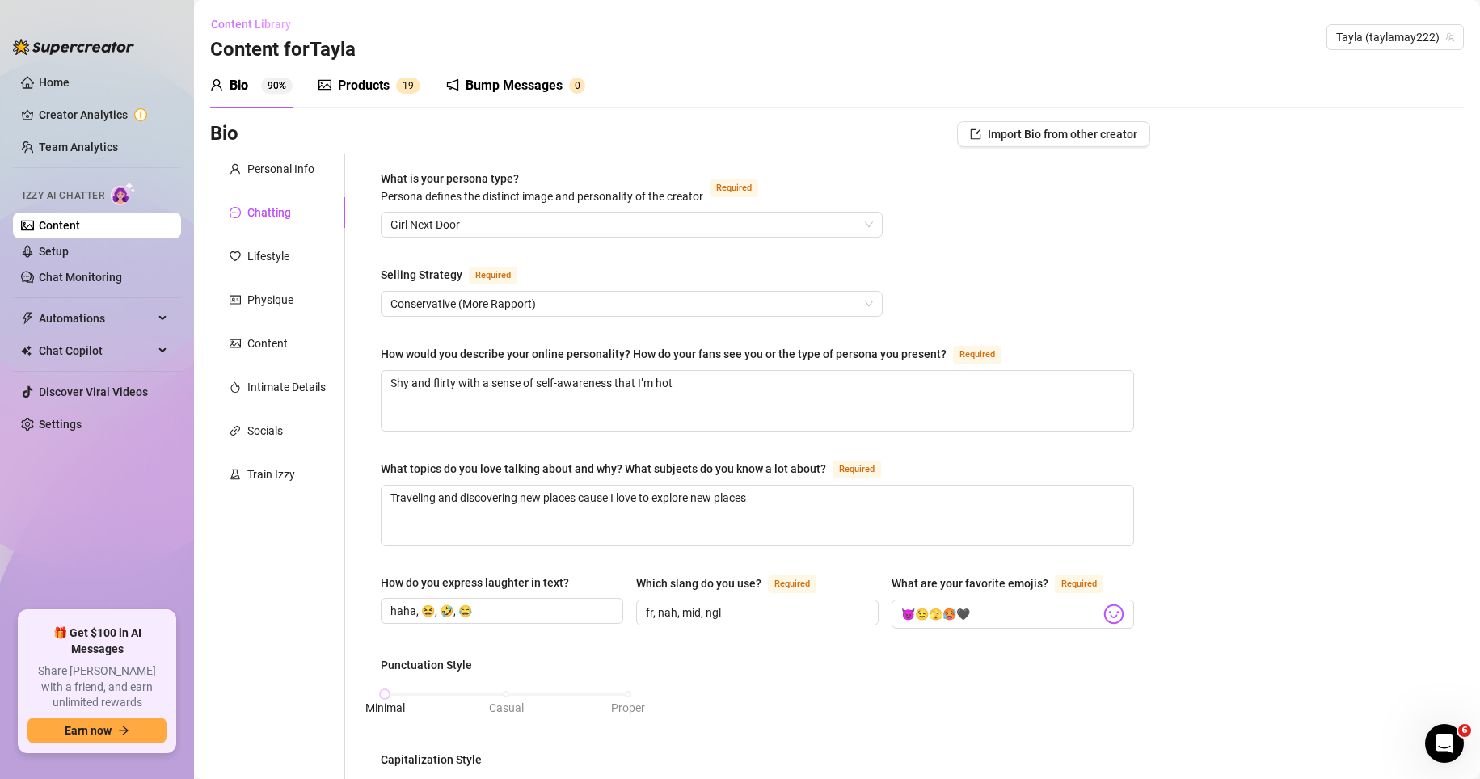
click at [260, 30] on span "Content Library" at bounding box center [251, 24] width 80 height 13
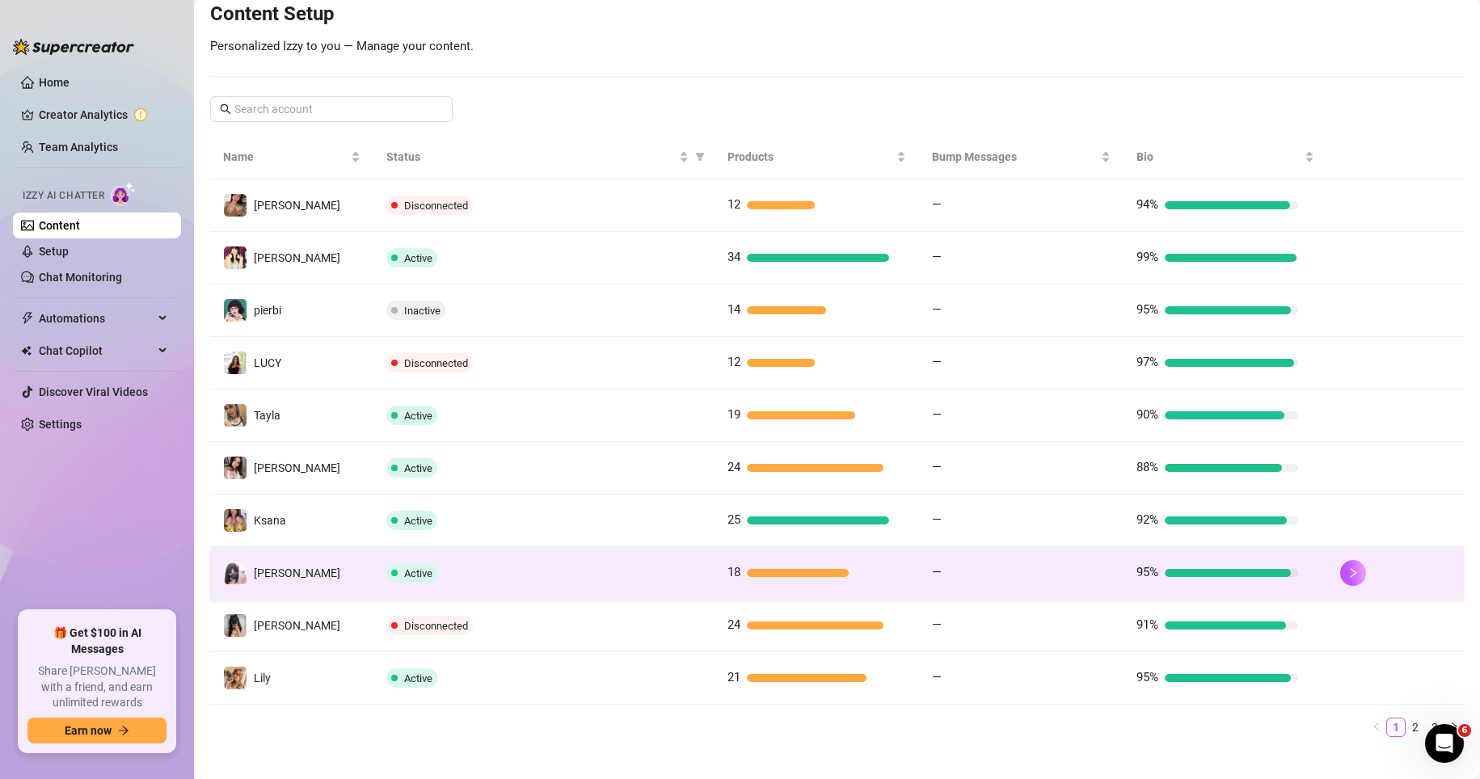
scroll to position [222, 0]
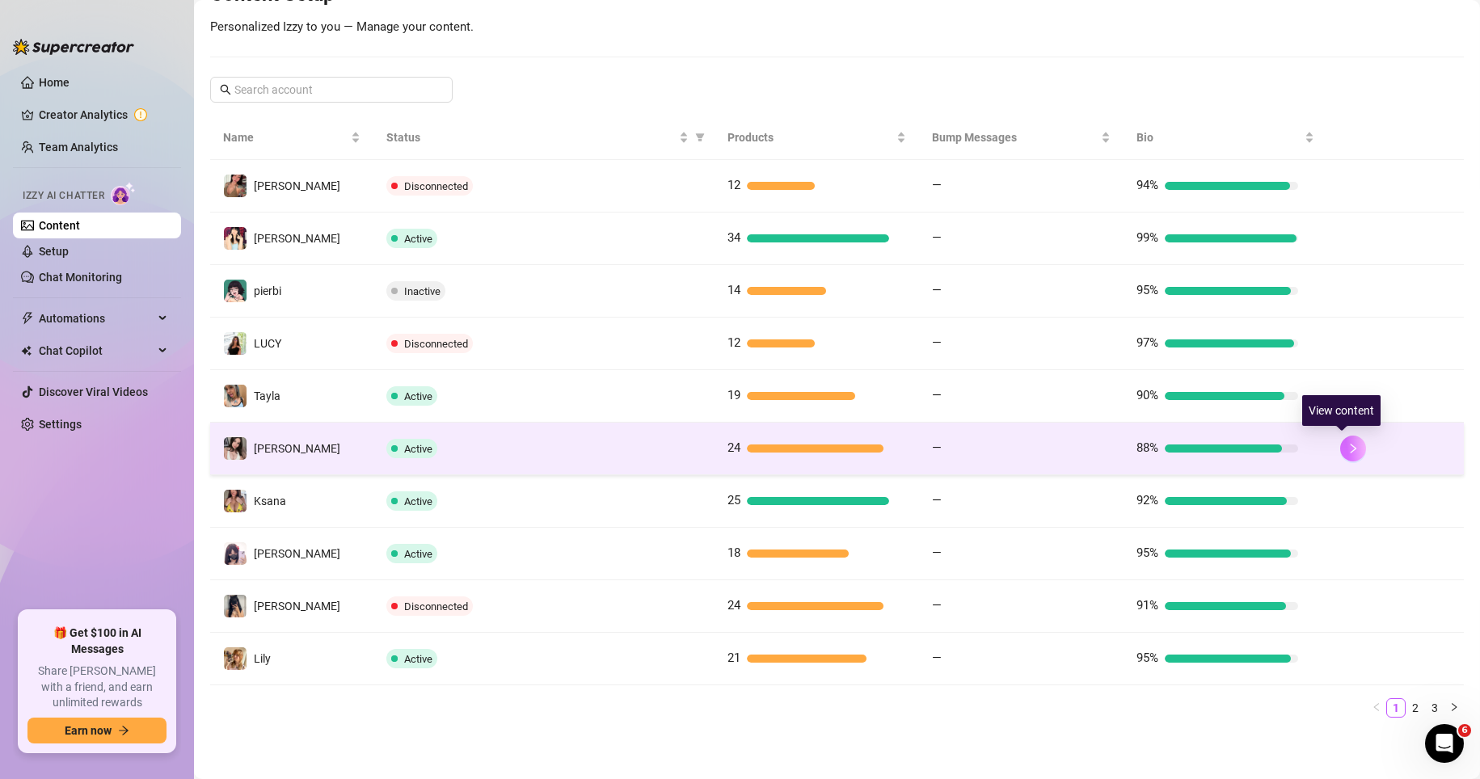
click at [1033, 447] on icon "right" at bounding box center [1353, 448] width 11 height 11
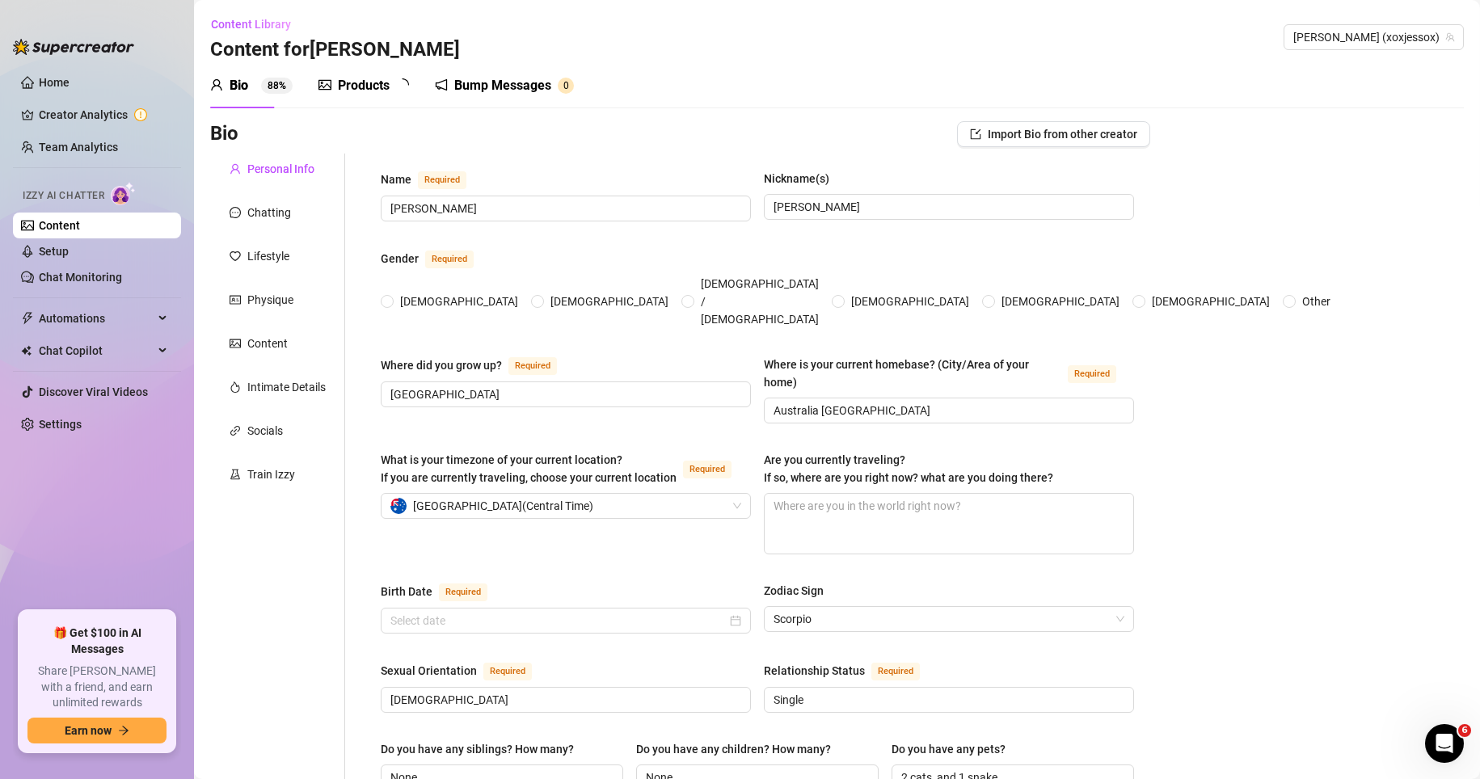
radio input "true"
type input "November 18th, 1998"
click at [291, 205] on div "Chatting" at bounding box center [277, 212] width 135 height 31
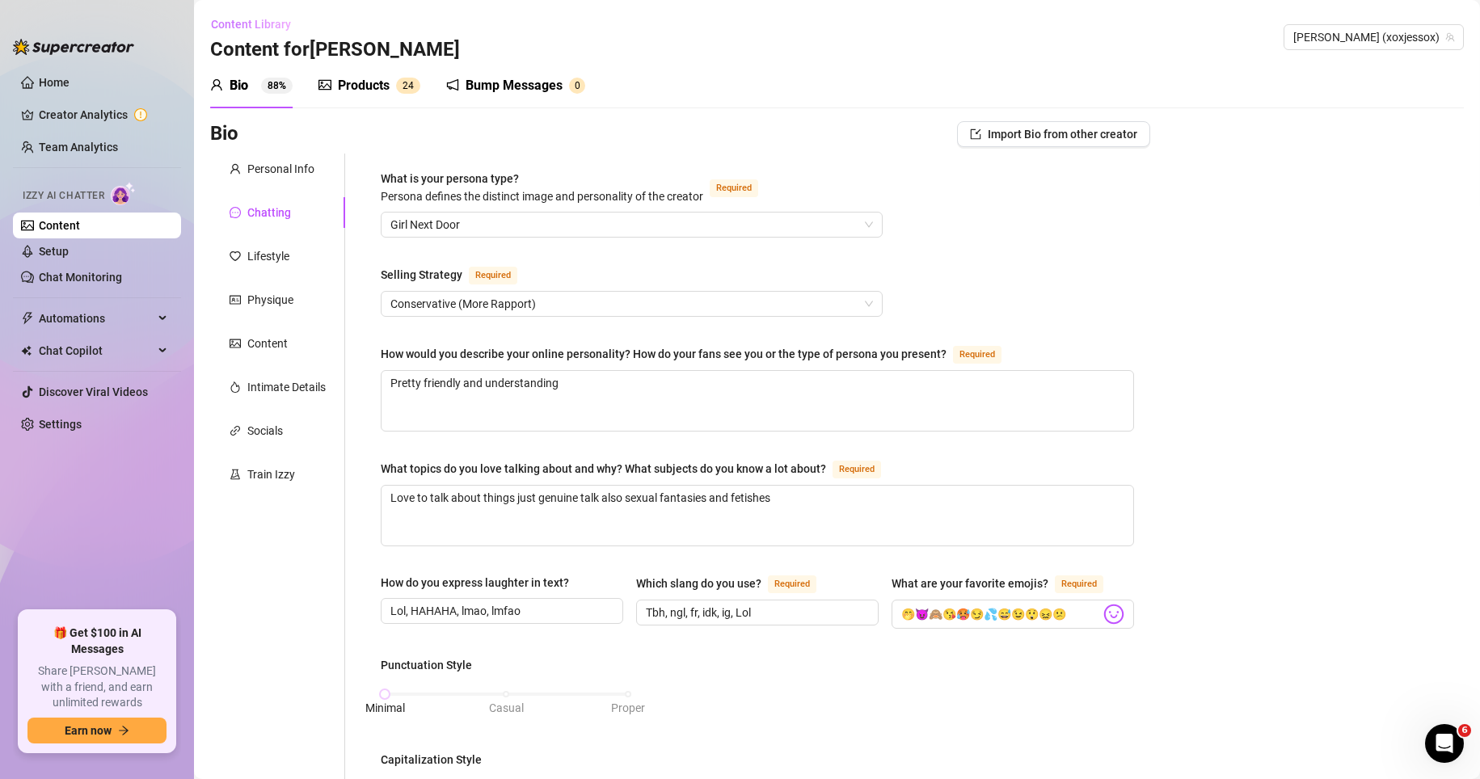
click at [268, 31] on span "Content Library" at bounding box center [251, 24] width 80 height 13
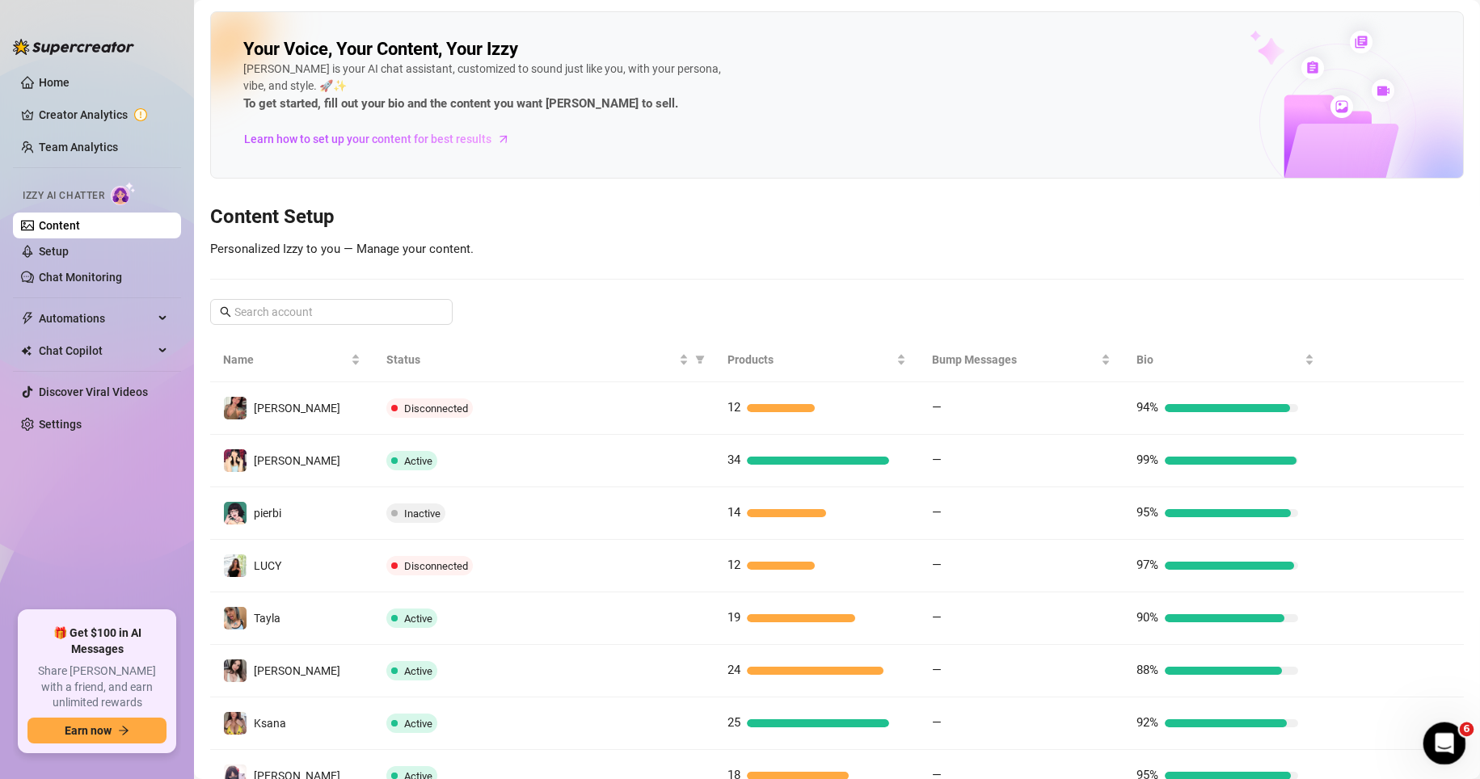
drag, startPoint x: 1442, startPoint y: 731, endPoint x: 1438, endPoint y: 723, distance: 9.0
click at [1033, 728] on div "Open Intercom Messenger" at bounding box center [1441, 741] width 53 height 53
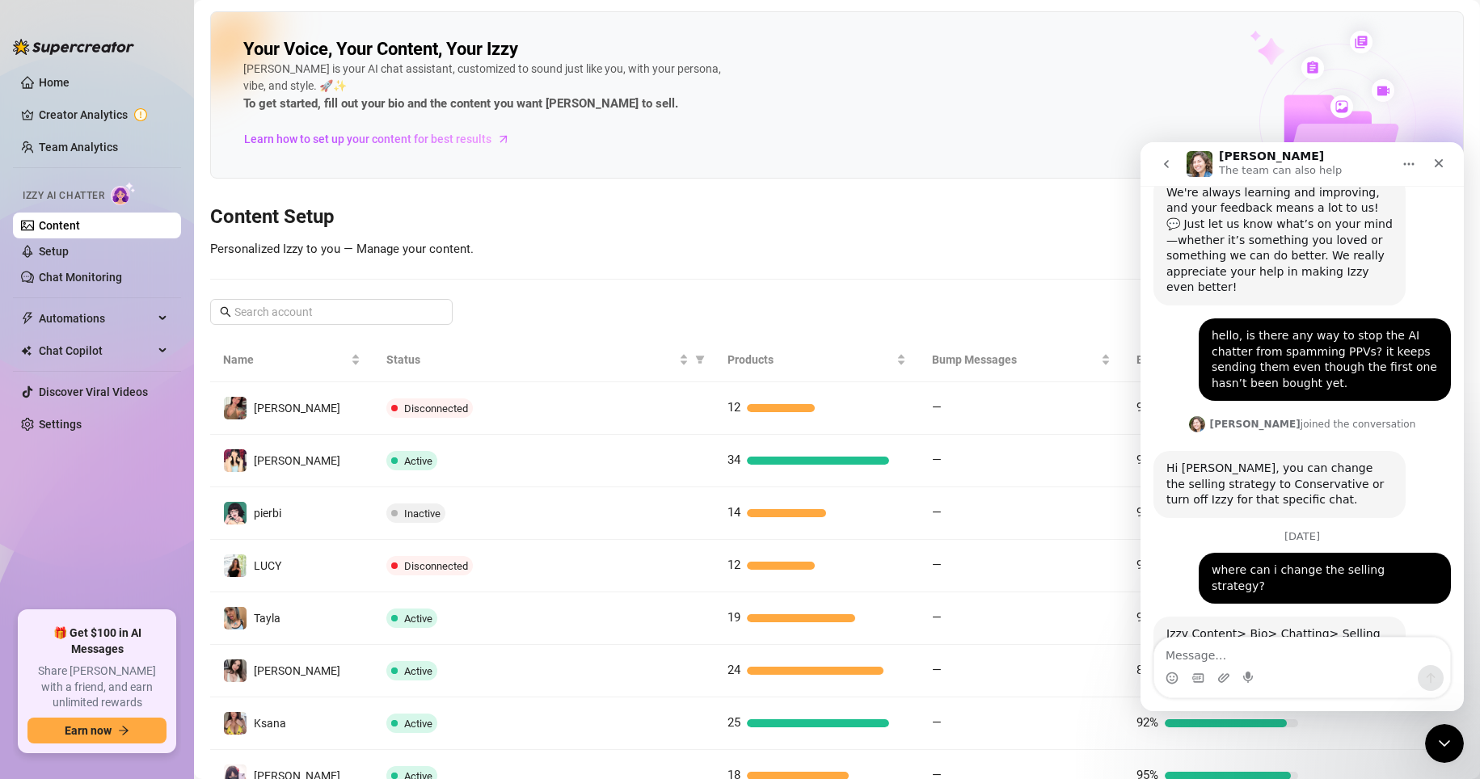
scroll to position [355, 0]
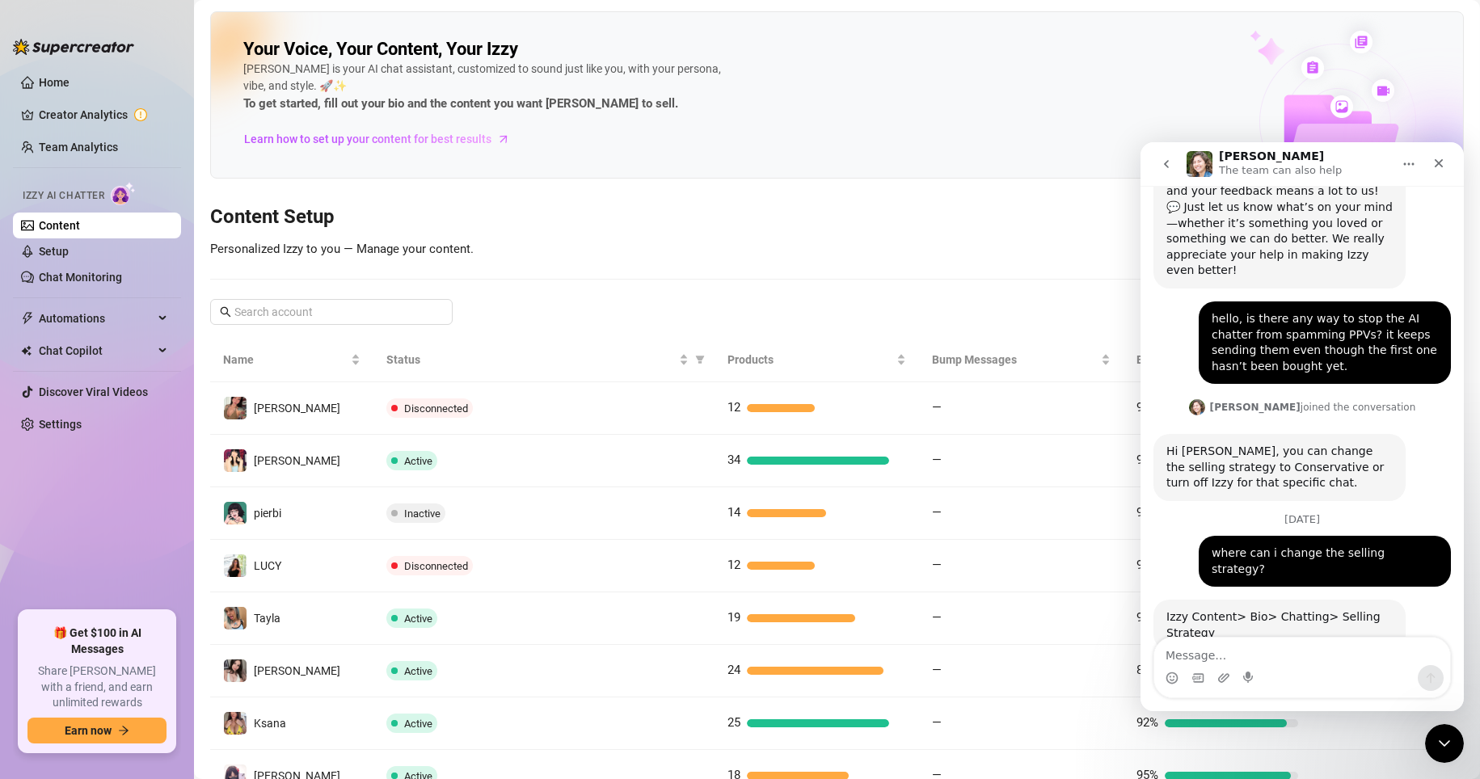
click at [1033, 647] on textarea "Message…" at bounding box center [1302, 651] width 296 height 27
type textarea "alright thanks!"
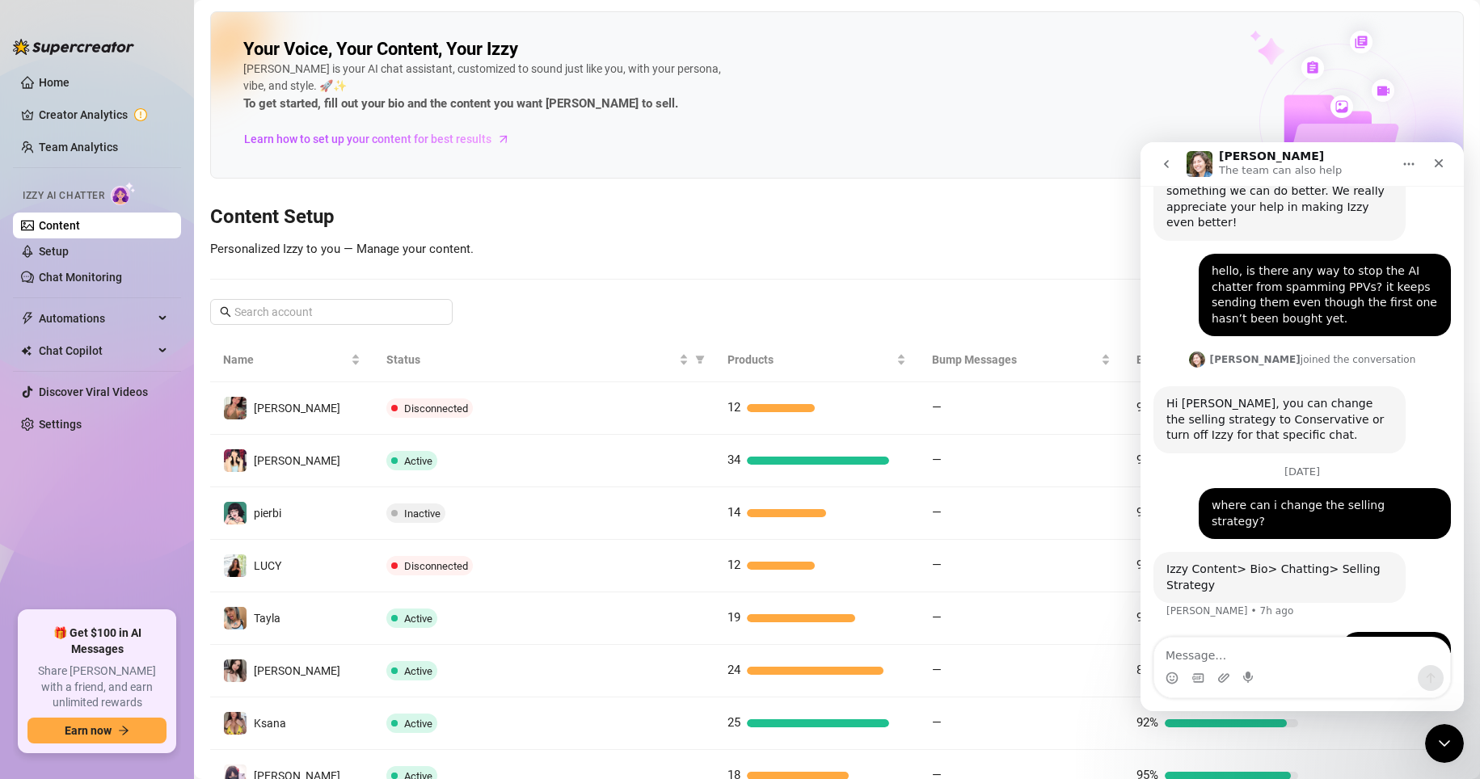
click at [1033, 238] on div "Your Voice, Your Content, Your Izzy Izzy is your AI chat assistant, customized …" at bounding box center [837, 482] width 1254 height 942
click at [1031, 244] on div "Your Voice, Your Content, Your Izzy Izzy is your AI chat assistant, customized …" at bounding box center [837, 482] width 1254 height 942
click at [1033, 161] on icon "go back" at bounding box center [1166, 164] width 13 height 13
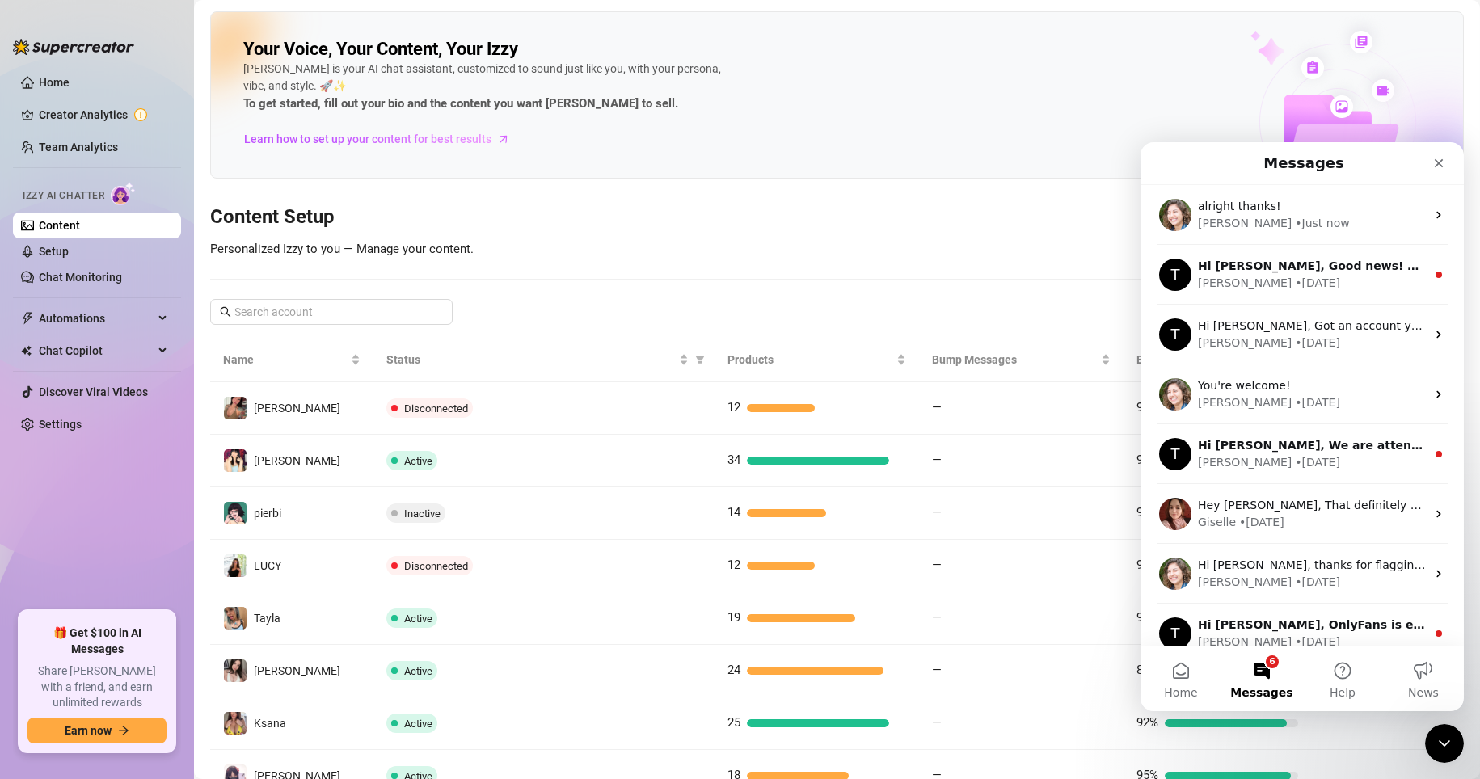
scroll to position [0, 0]
click at [641, 229] on h3 "Content Setup" at bounding box center [837, 218] width 1254 height 26
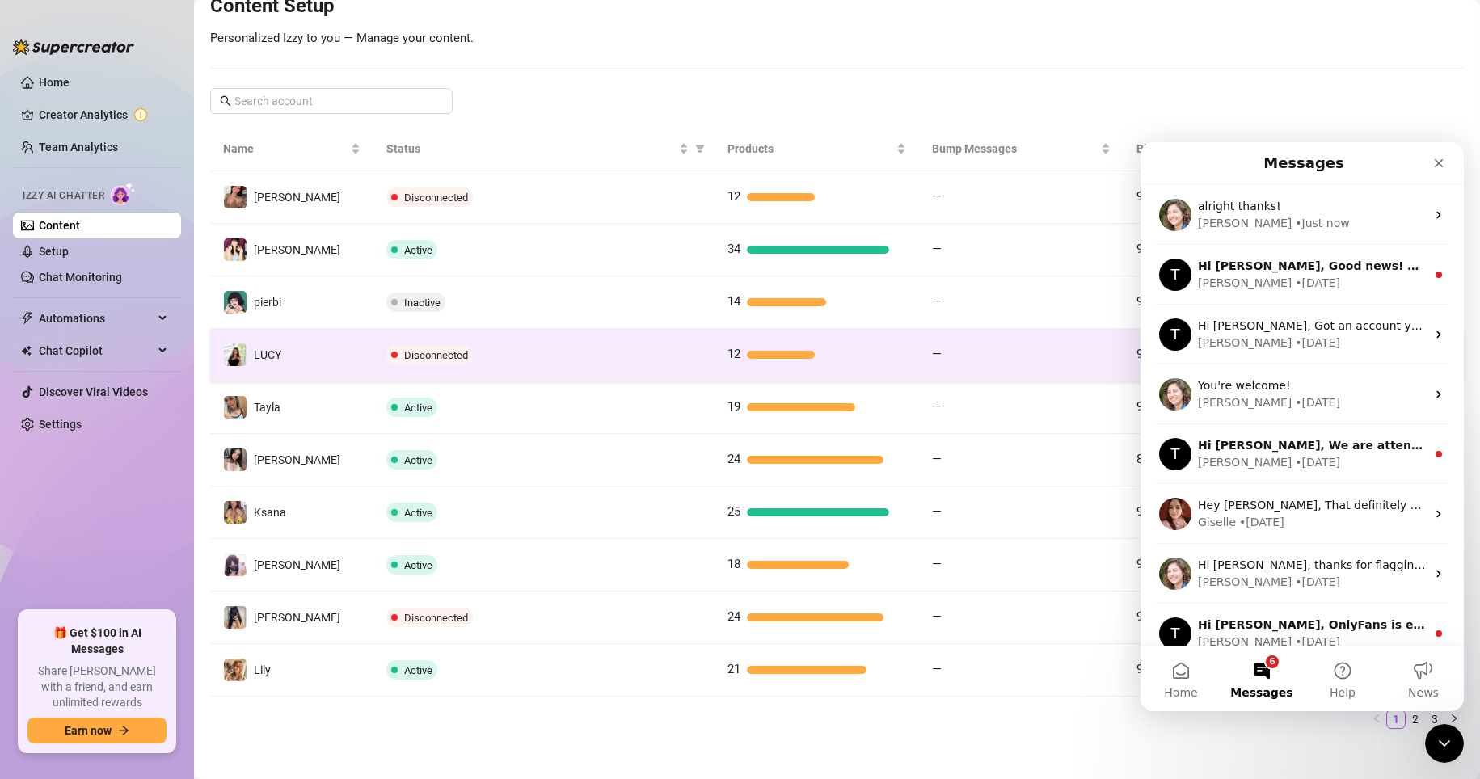
scroll to position [222, 0]
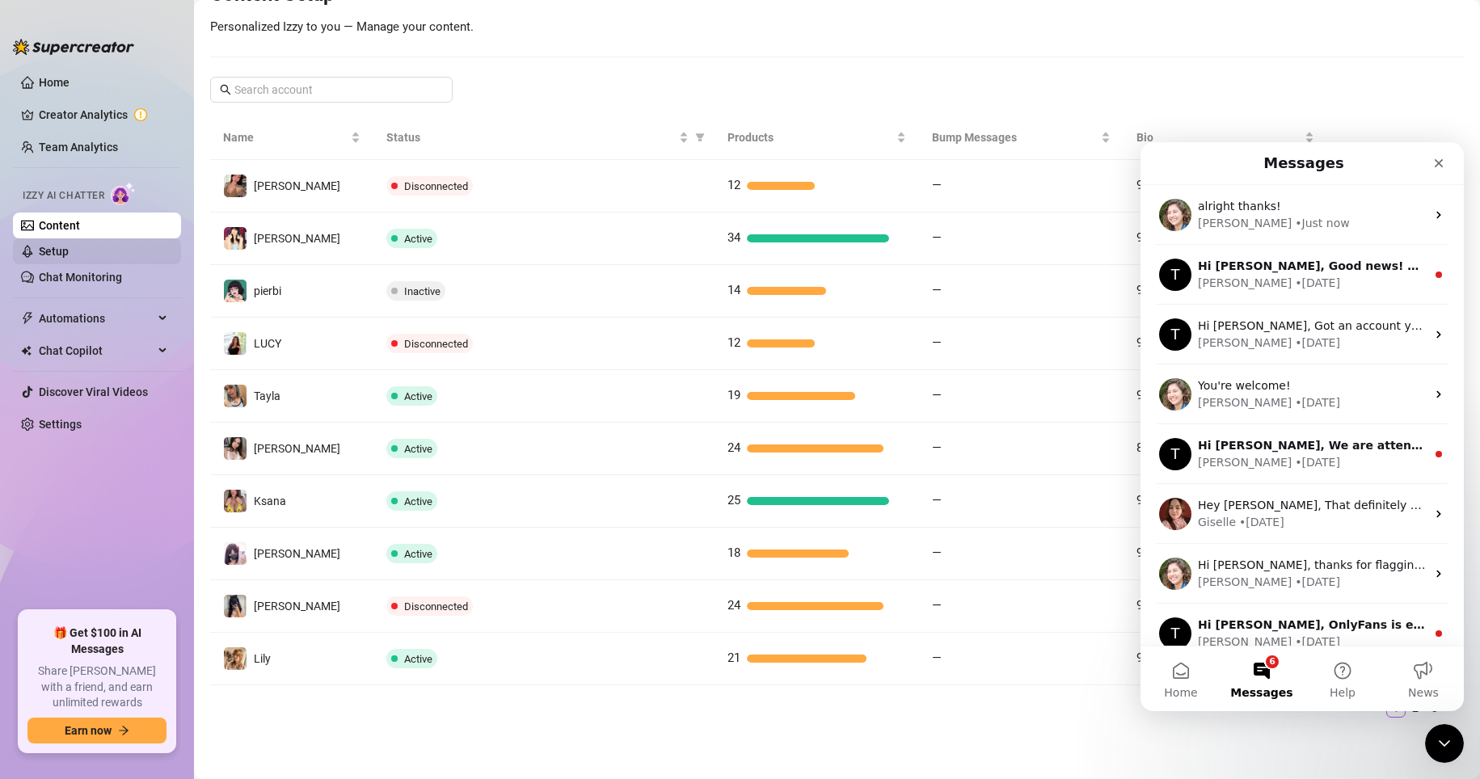
click at [69, 255] on link "Setup" at bounding box center [54, 251] width 30 height 13
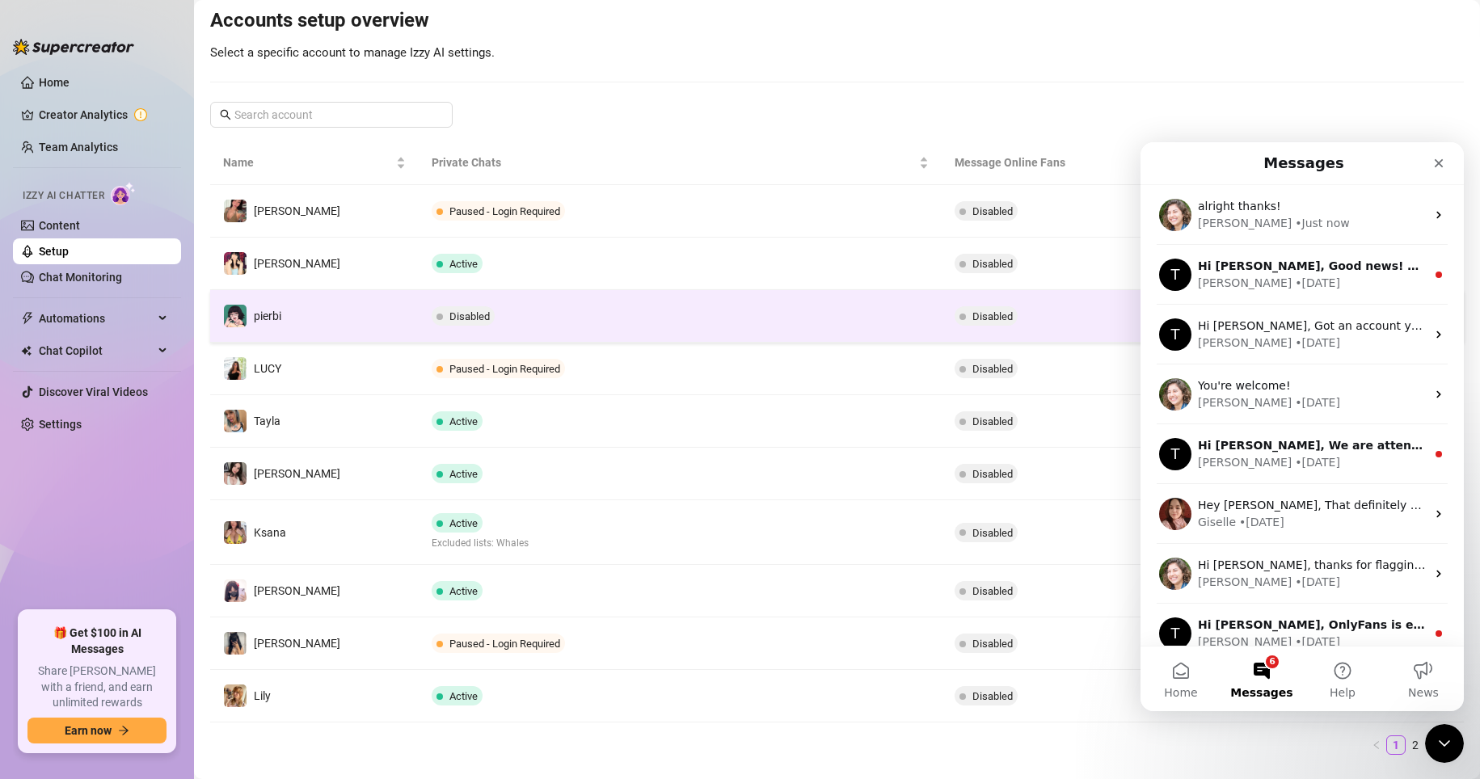
scroll to position [206, 0]
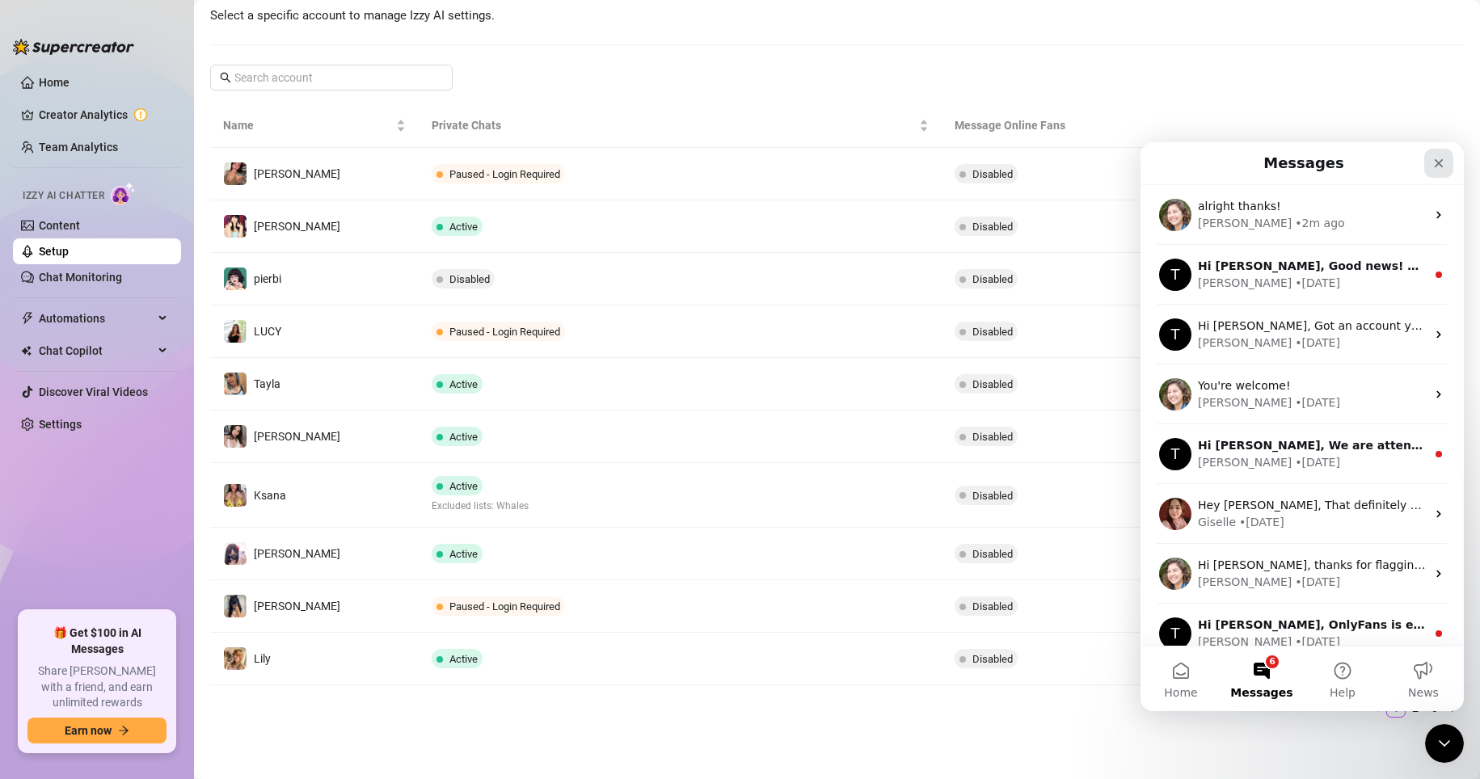
click at [1033, 166] on div "Close" at bounding box center [1438, 163] width 29 height 29
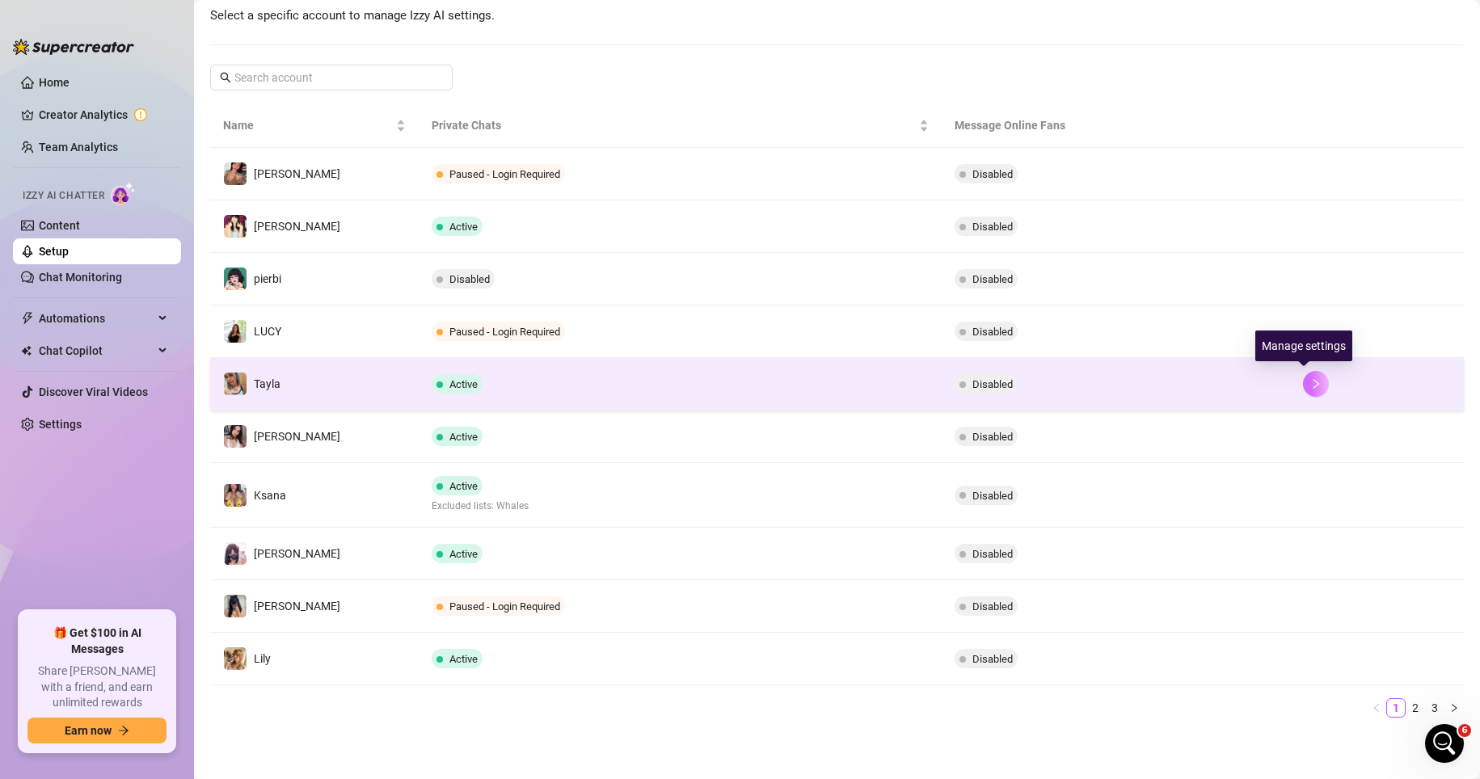
click at [1033, 386] on button "button" at bounding box center [1316, 384] width 26 height 26
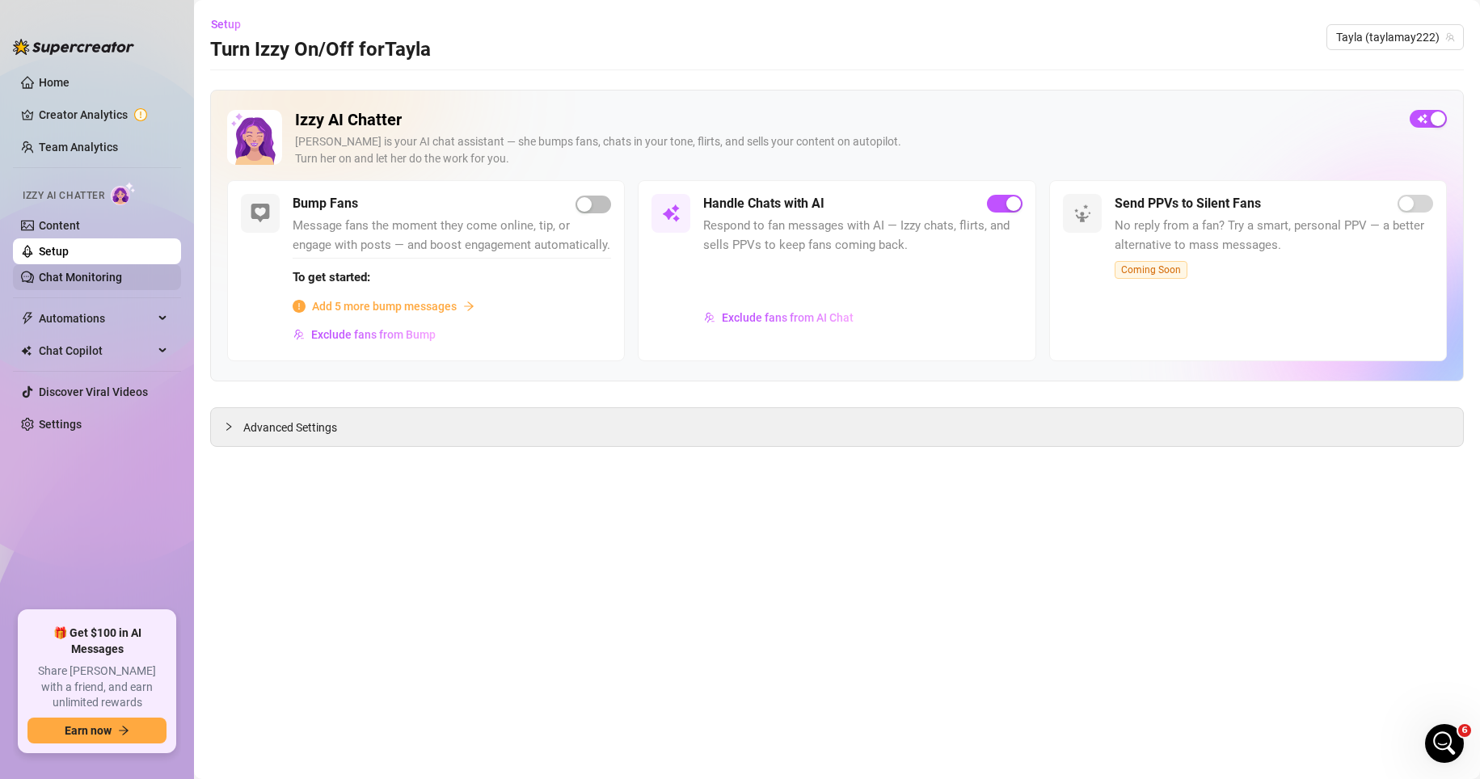
click at [111, 273] on link "Chat Monitoring" at bounding box center [80, 277] width 83 height 13
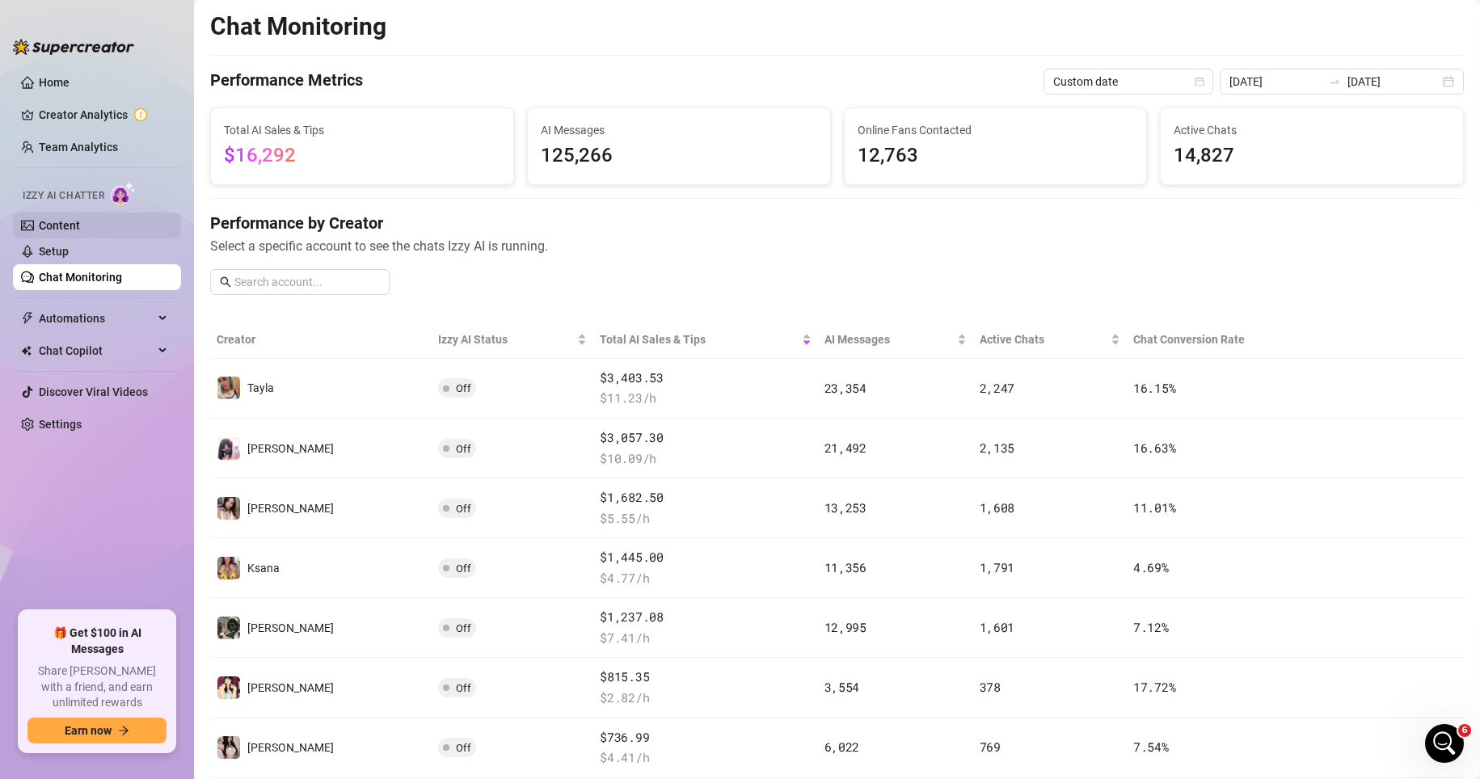
click at [80, 219] on link "Content" at bounding box center [59, 225] width 41 height 13
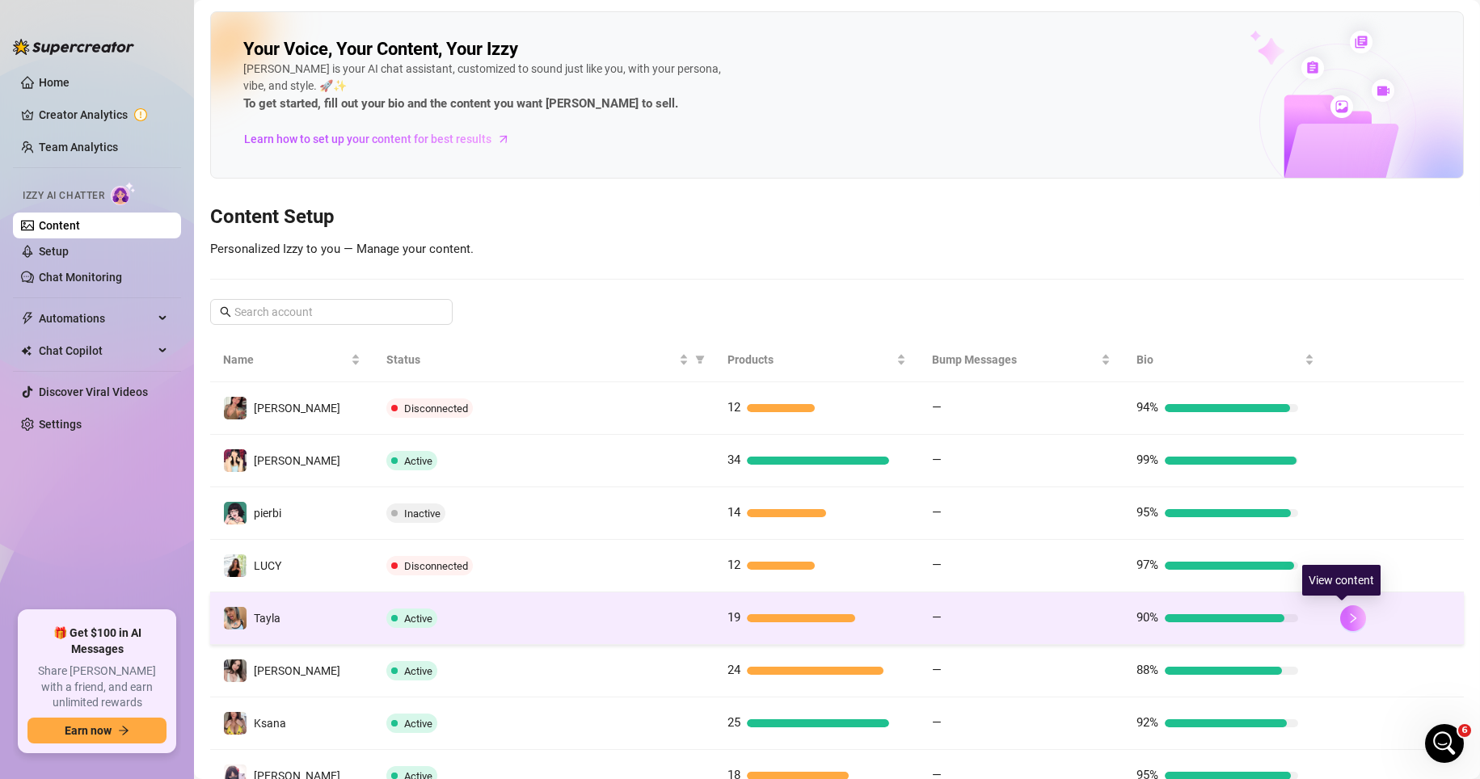
click at [1033, 626] on button "button" at bounding box center [1353, 618] width 26 height 26
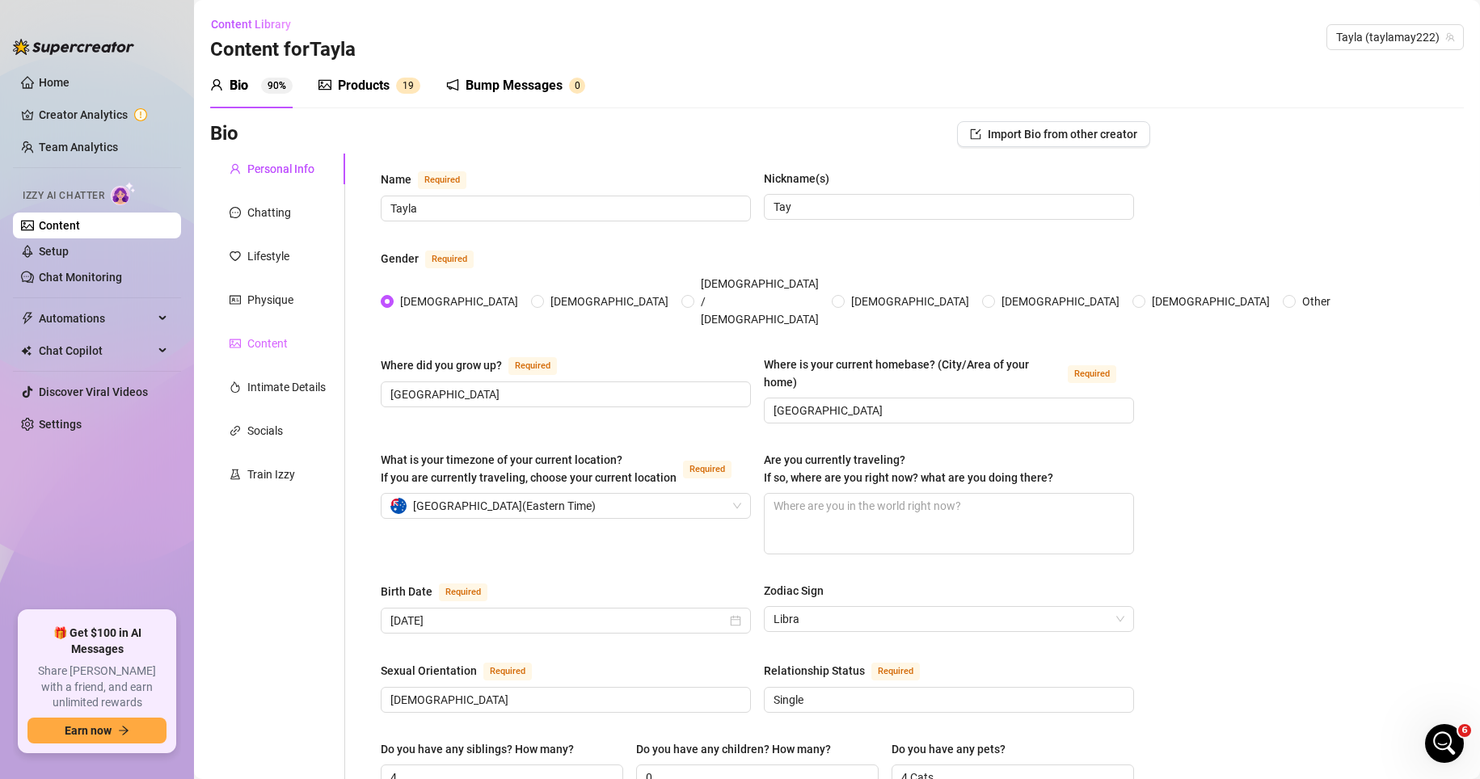
click at [272, 333] on div "Content" at bounding box center [277, 343] width 135 height 31
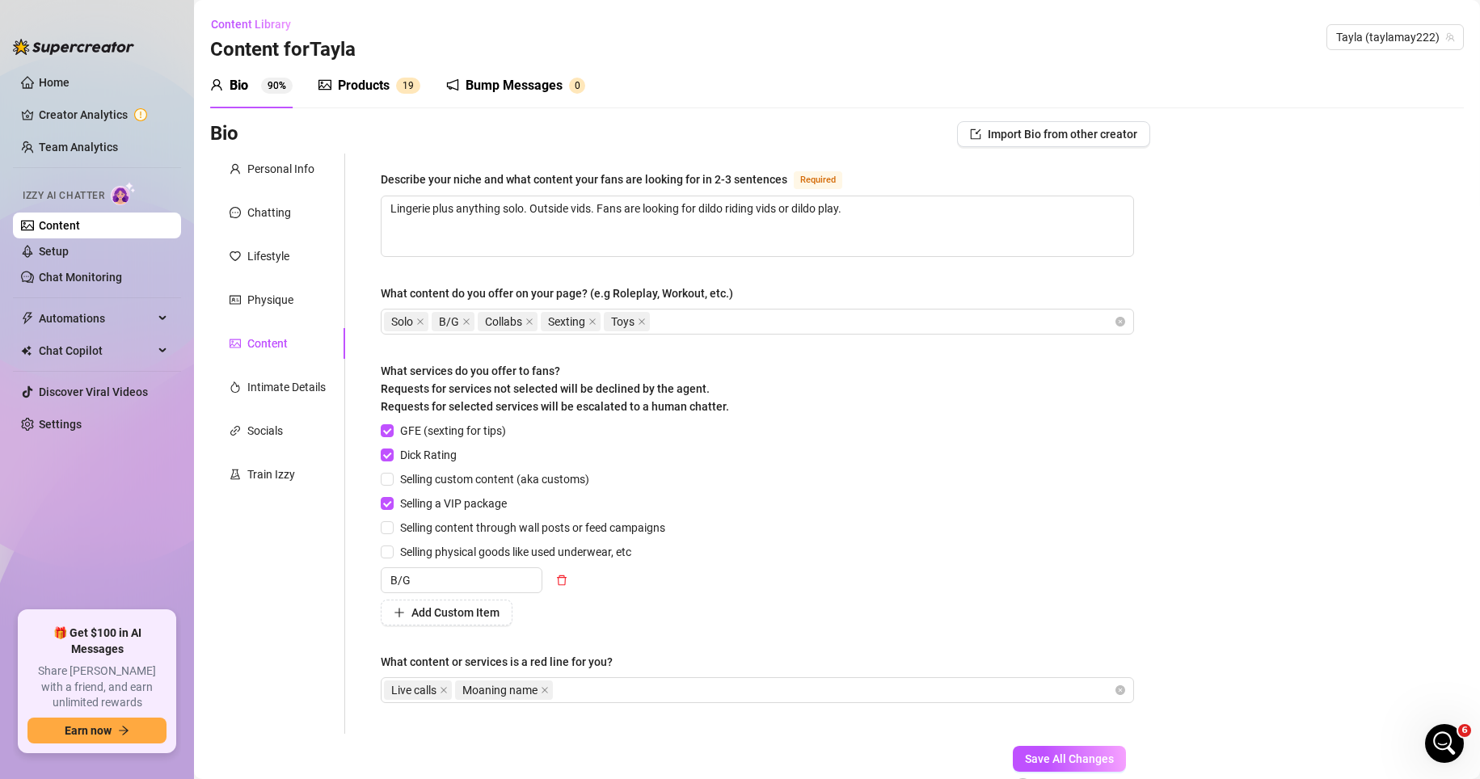
click at [1033, 670] on div "Bio Import Bio from other creator Personal Info Chatting Lifestyle Physique Con…" at bounding box center [837, 474] width 1254 height 706
click at [1033, 366] on div "Bio Import Bio from other creator Personal Info Chatting Lifestyle Physique Con…" at bounding box center [837, 474] width 1254 height 706
click at [167, 326] on div "Automations" at bounding box center [97, 319] width 168 height 26
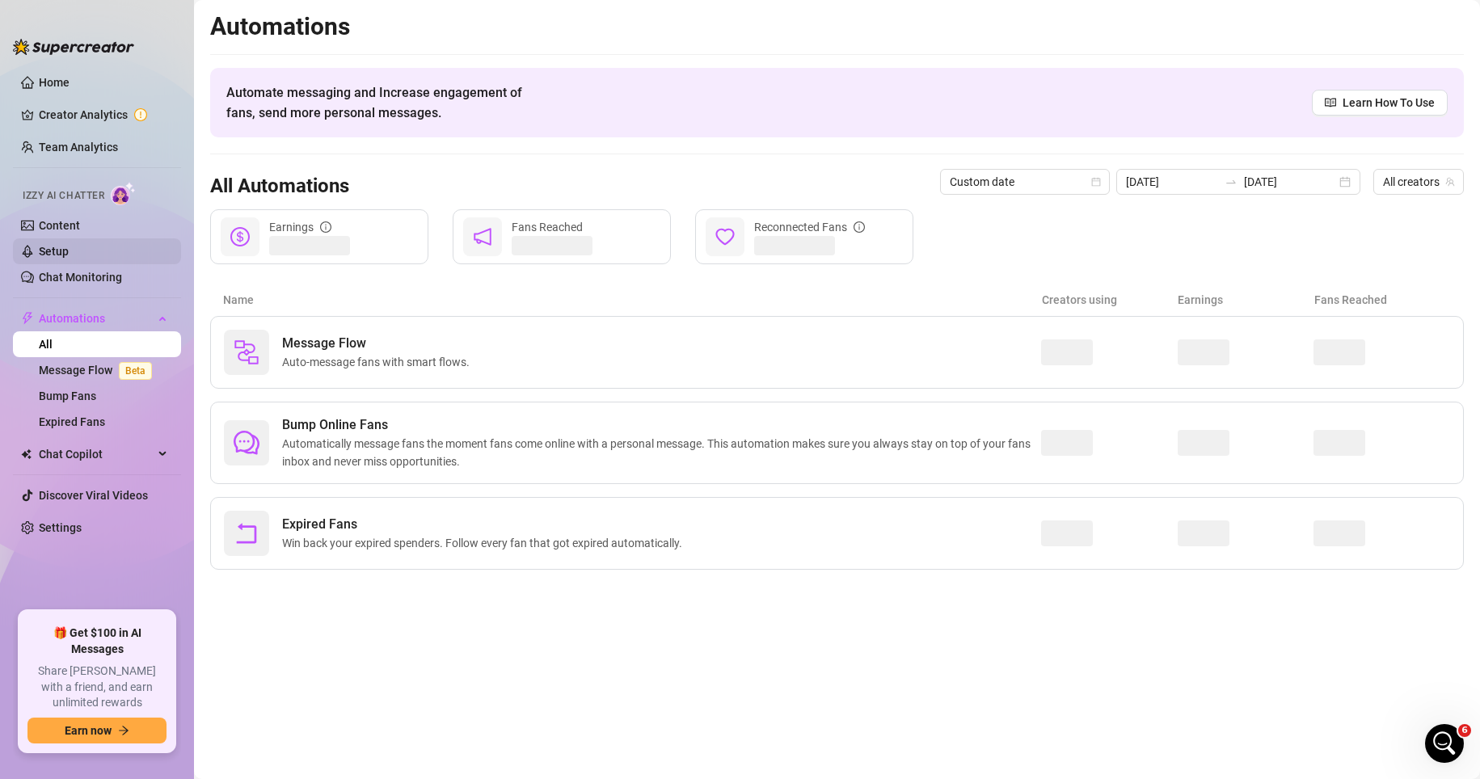
click at [69, 245] on link "Setup" at bounding box center [54, 251] width 30 height 13
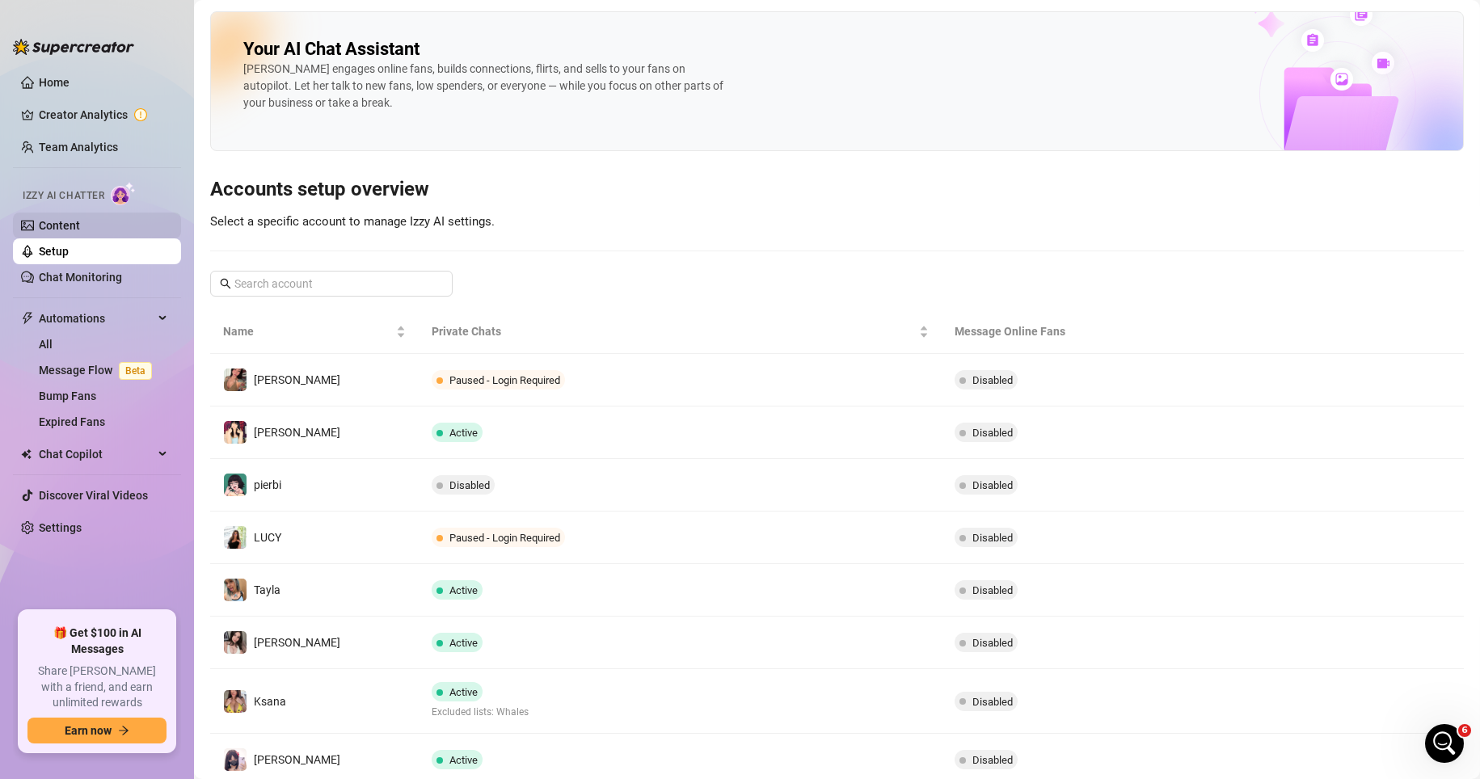
click at [80, 221] on link "Content" at bounding box center [59, 225] width 41 height 13
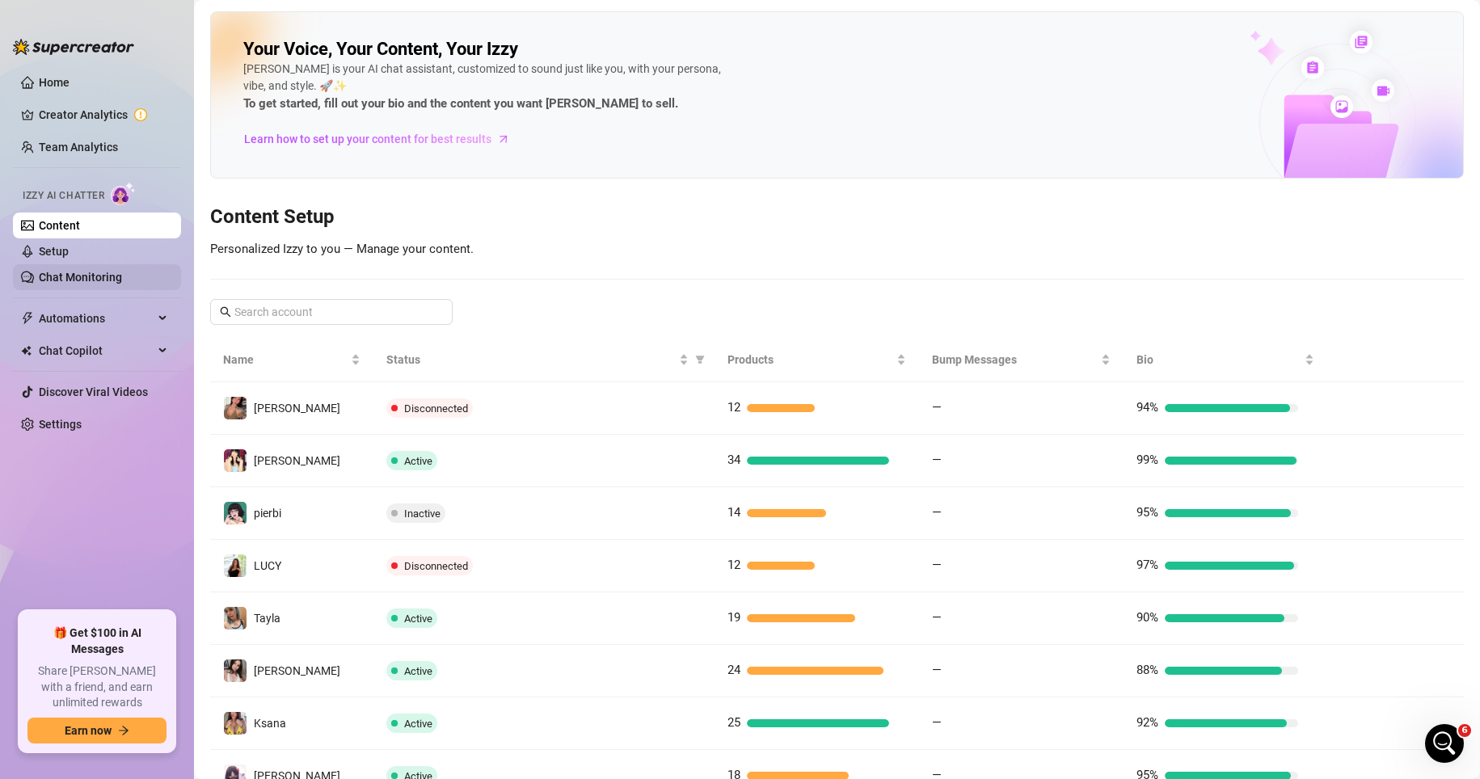
click at [107, 283] on link "Chat Monitoring" at bounding box center [80, 277] width 83 height 13
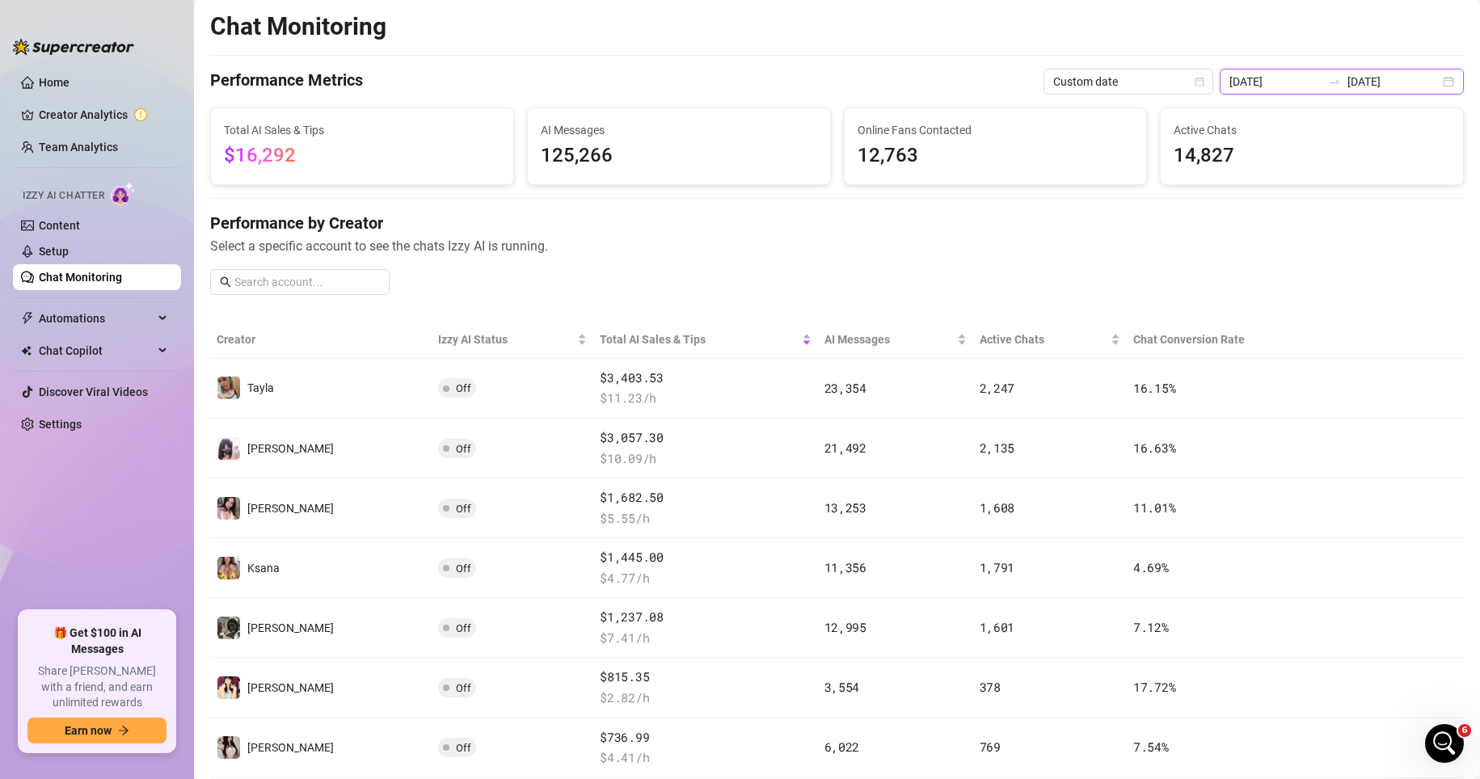
click at [1033, 89] on div "2025-09-01 2025-09-15" at bounding box center [1342, 82] width 244 height 26
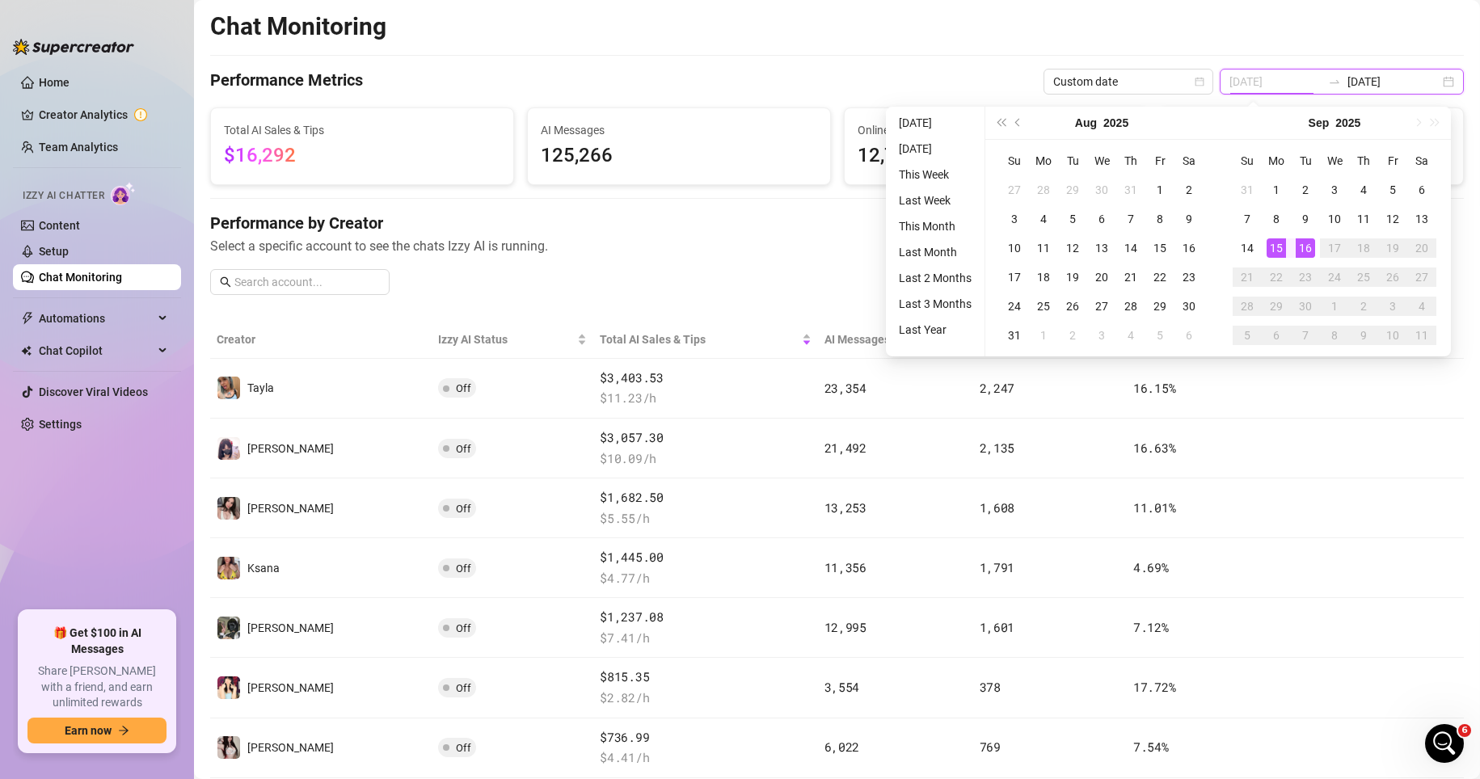
type input "2025-09-16"
click at [1033, 247] on div "16" at bounding box center [1305, 247] width 19 height 19
type input "[DATE]"
click at [1033, 192] on div "1" at bounding box center [1276, 189] width 19 height 19
type input "[DATE]"
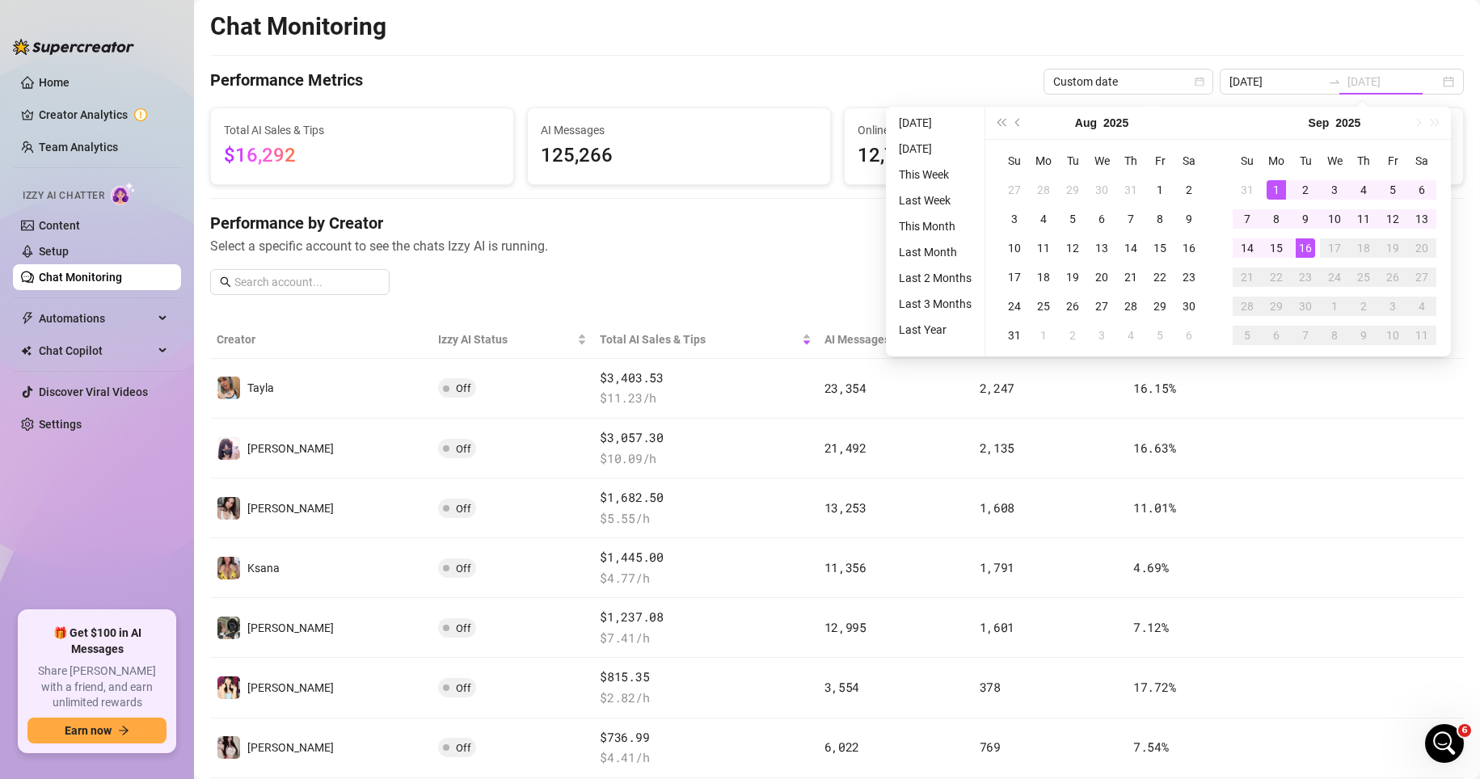
type input "2025-09-16"
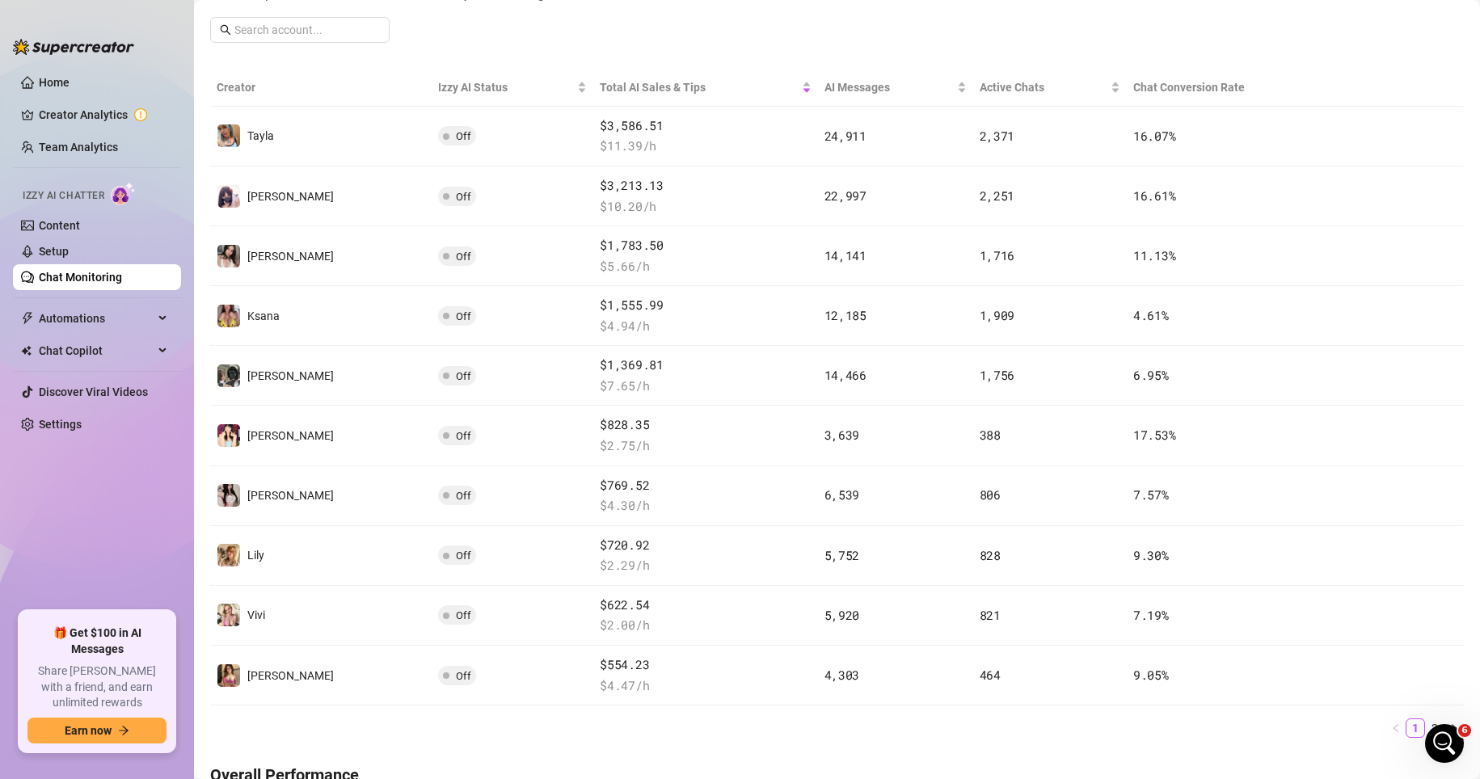
scroll to position [264, 0]
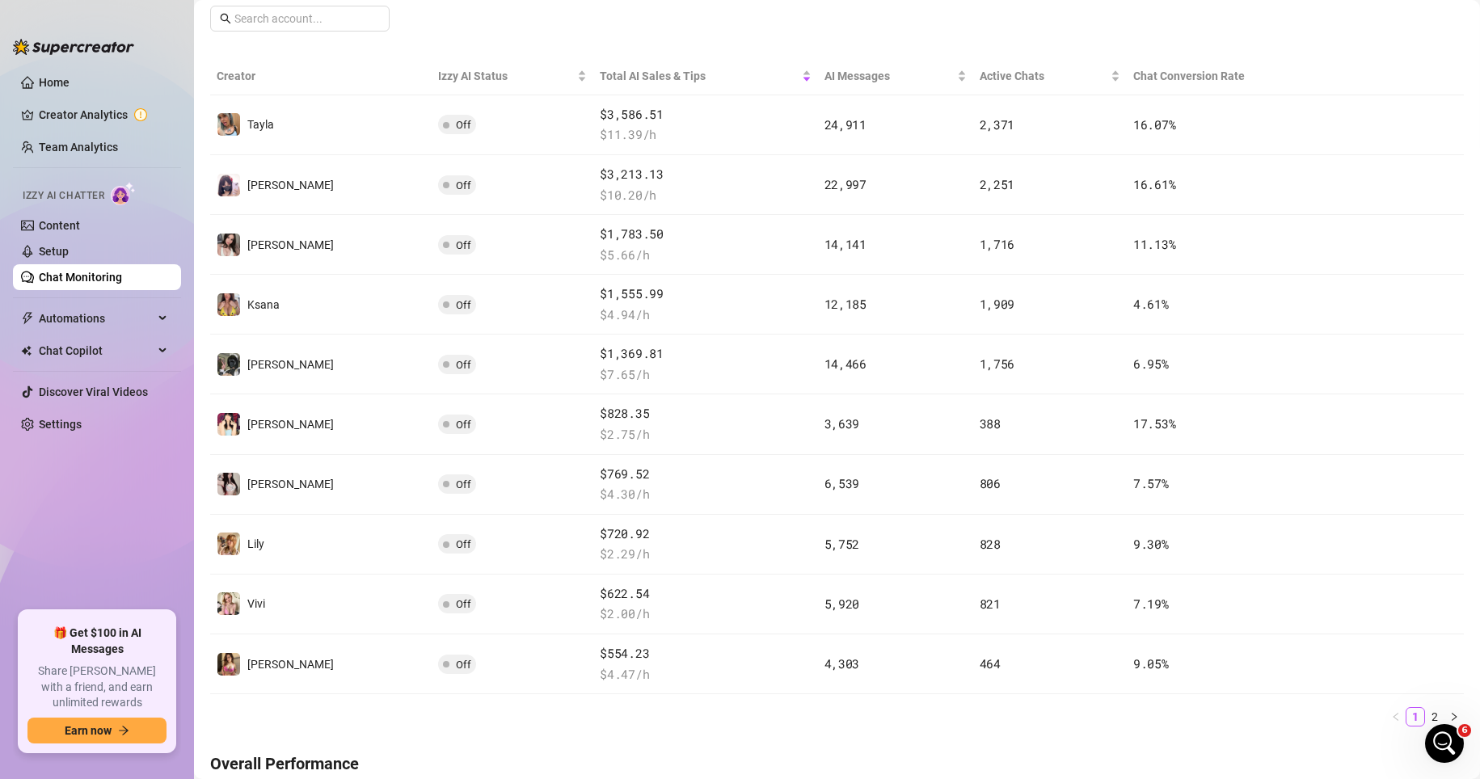
click at [1033, 69] on th "Chat Conversion Rate" at bounding box center [1233, 76] width 212 height 38
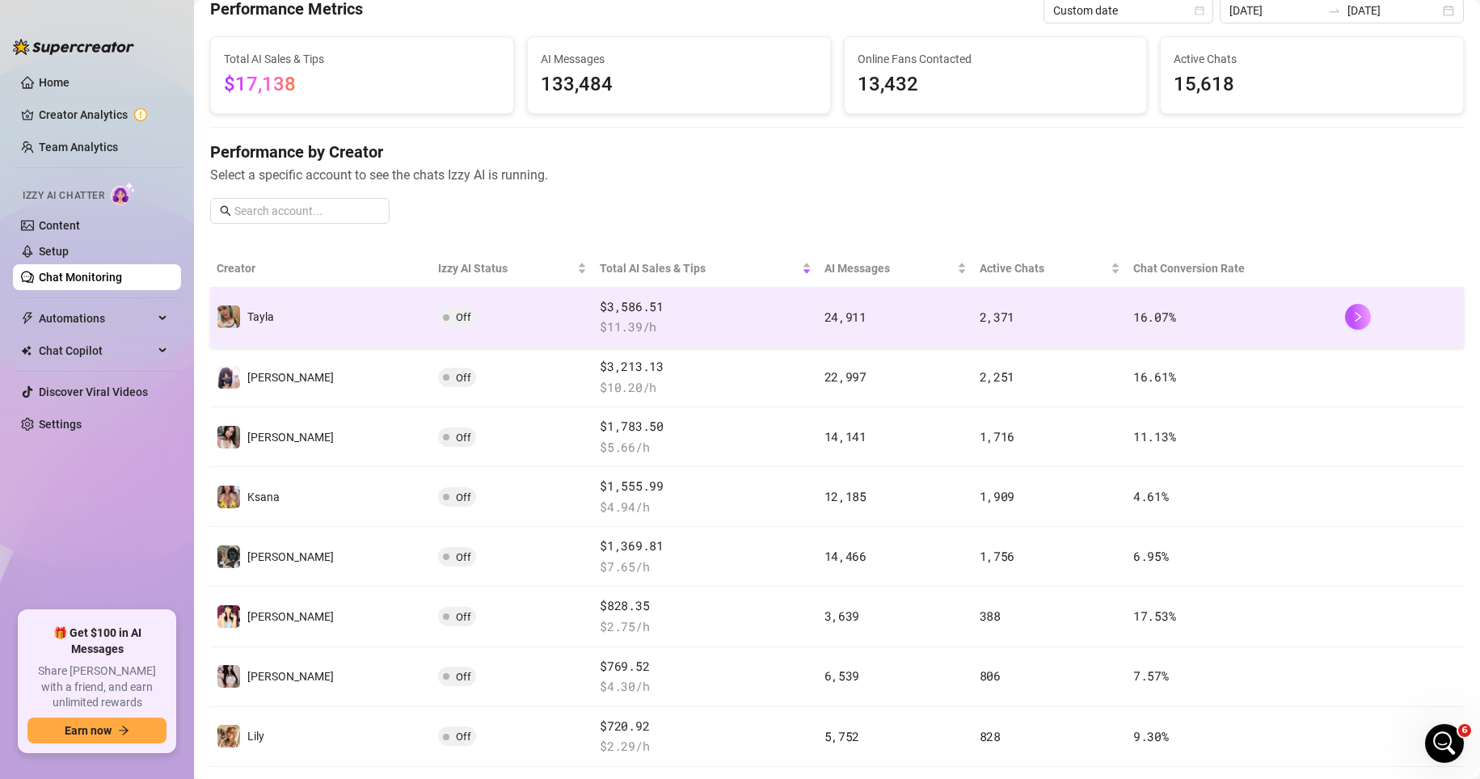
scroll to position [81, 0]
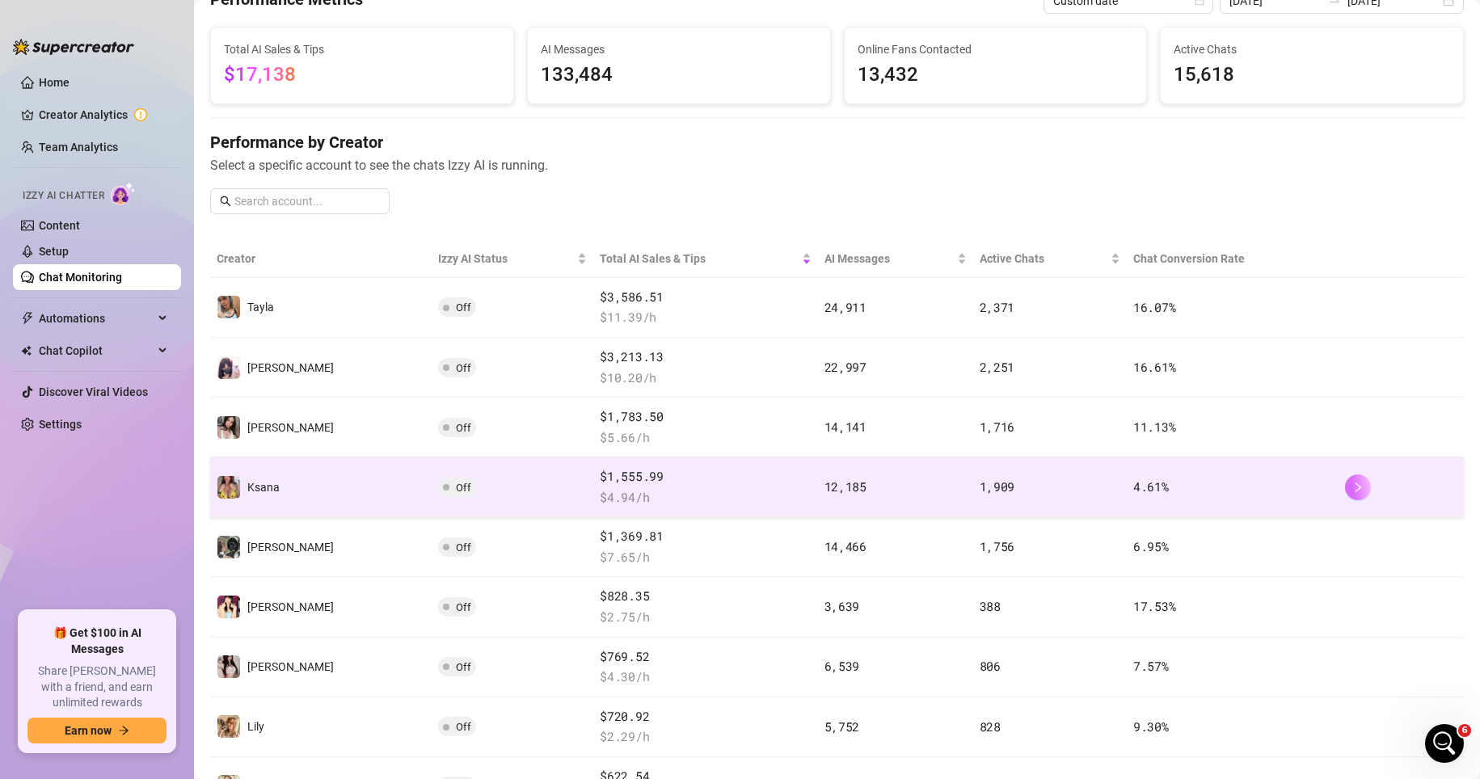
click at [1033, 488] on icon "right" at bounding box center [1357, 487] width 11 height 11
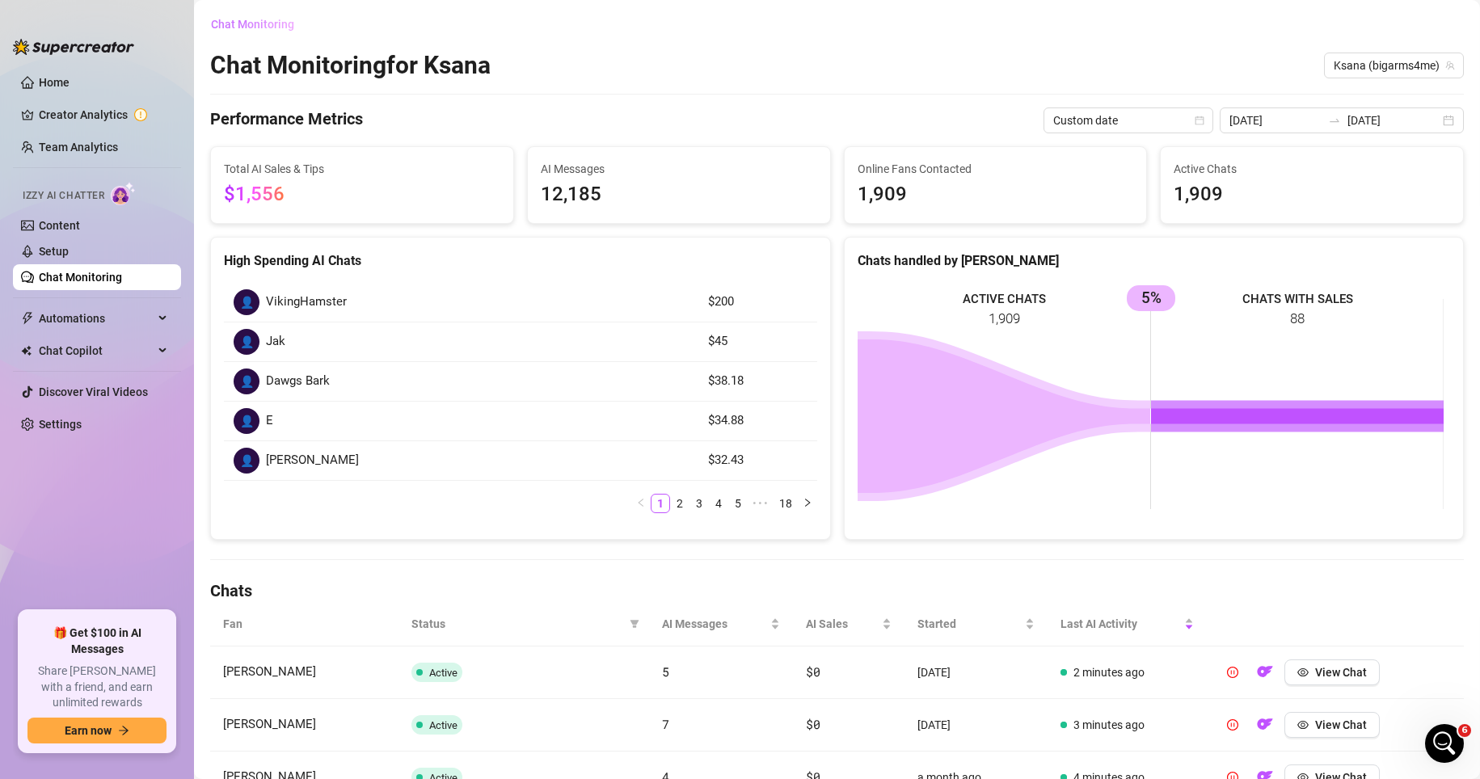
click at [272, 23] on span "Chat Monitoring" at bounding box center [252, 24] width 83 height 13
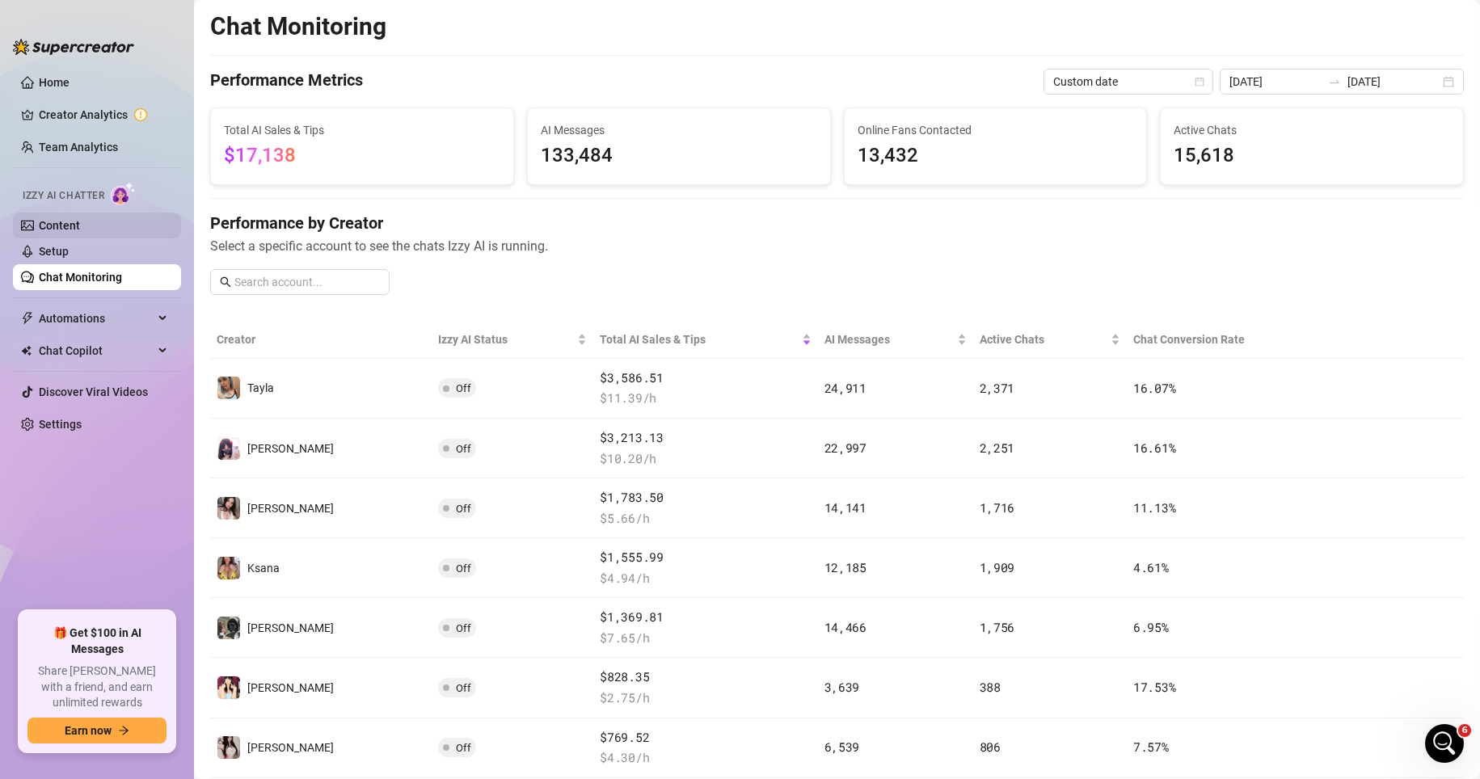
click at [80, 230] on link "Content" at bounding box center [59, 225] width 41 height 13
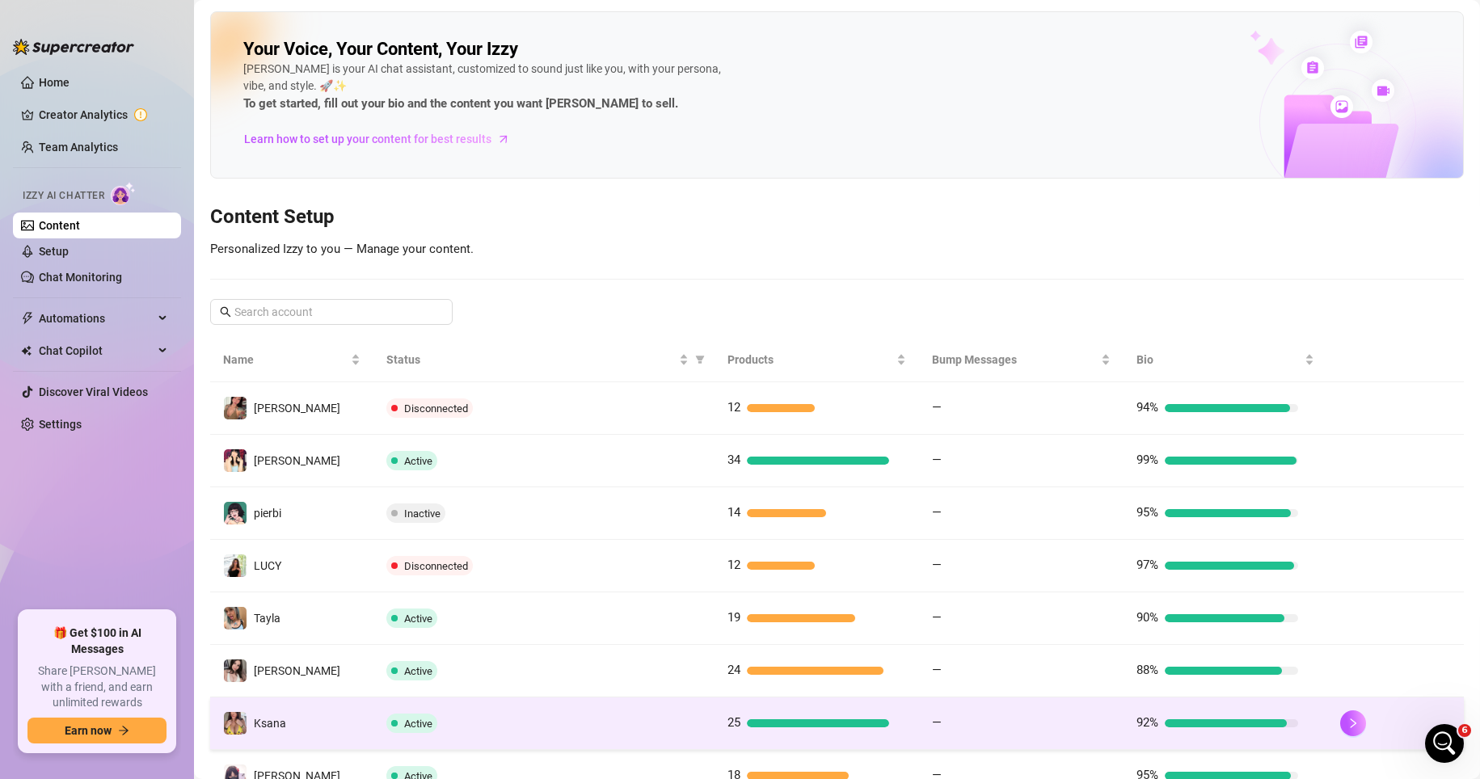
click at [1033, 720] on td at bounding box center [1395, 724] width 137 height 53
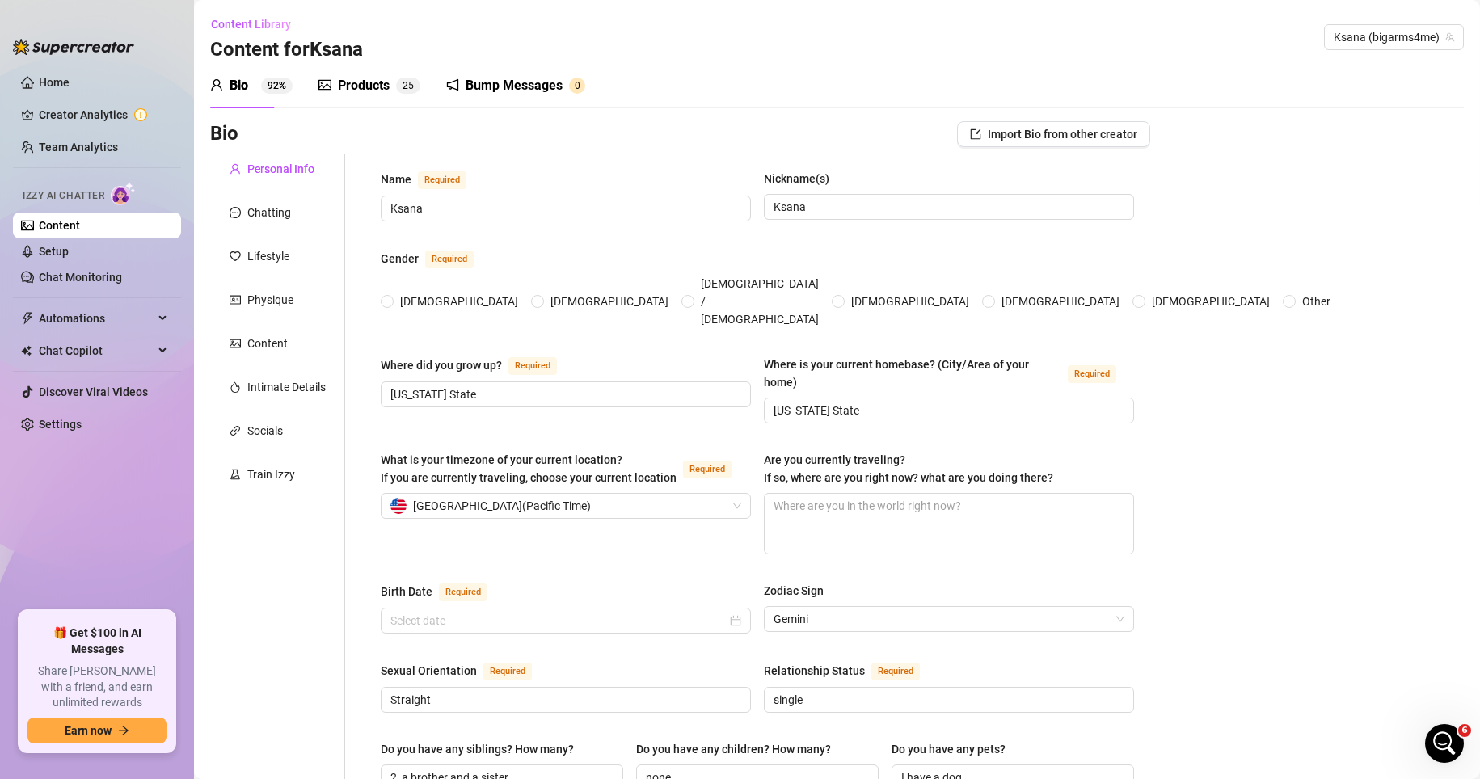
radio input "true"
type input "June 6th, 1998"
click at [281, 462] on div "Train Izzy" at bounding box center [277, 474] width 135 height 31
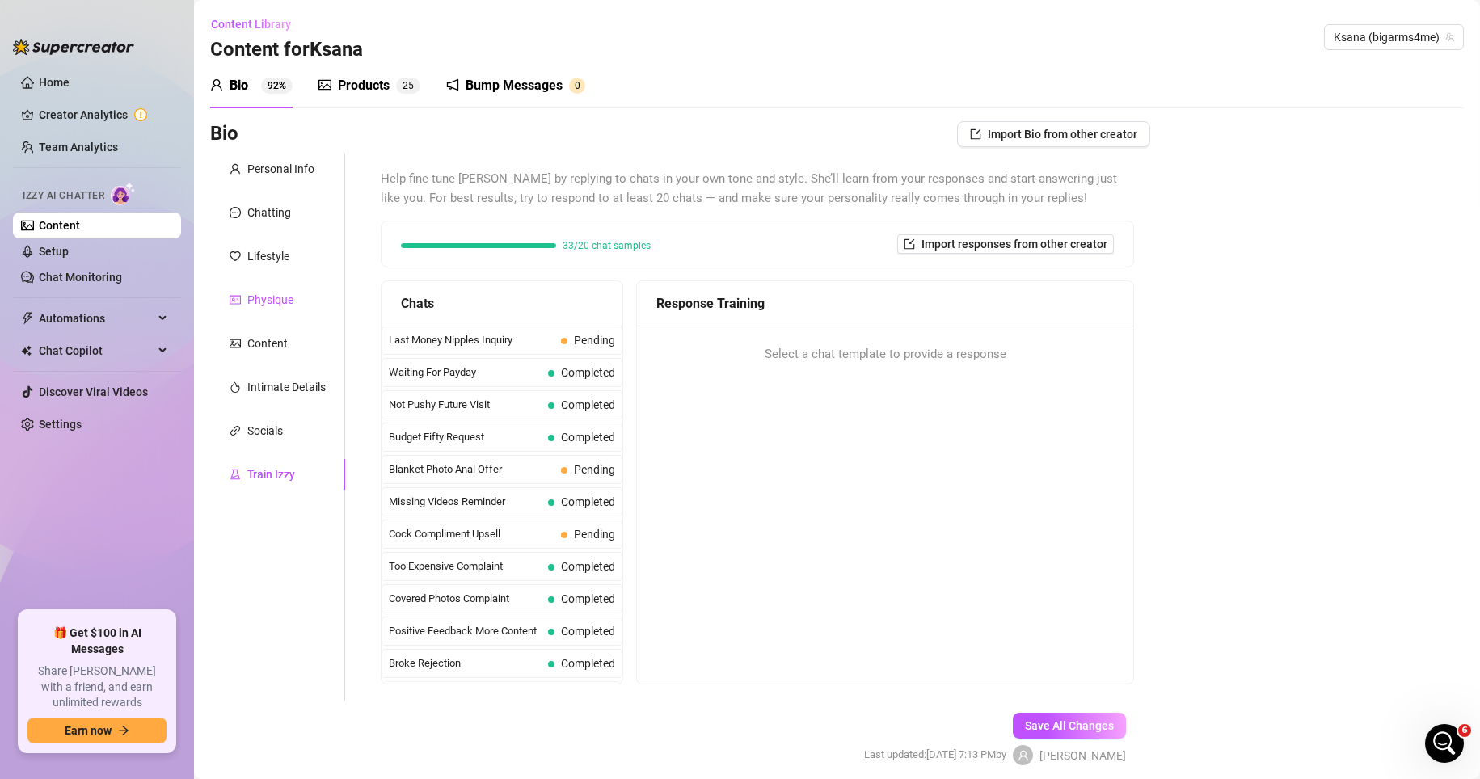
click at [290, 301] on div "Physique" at bounding box center [270, 300] width 46 height 18
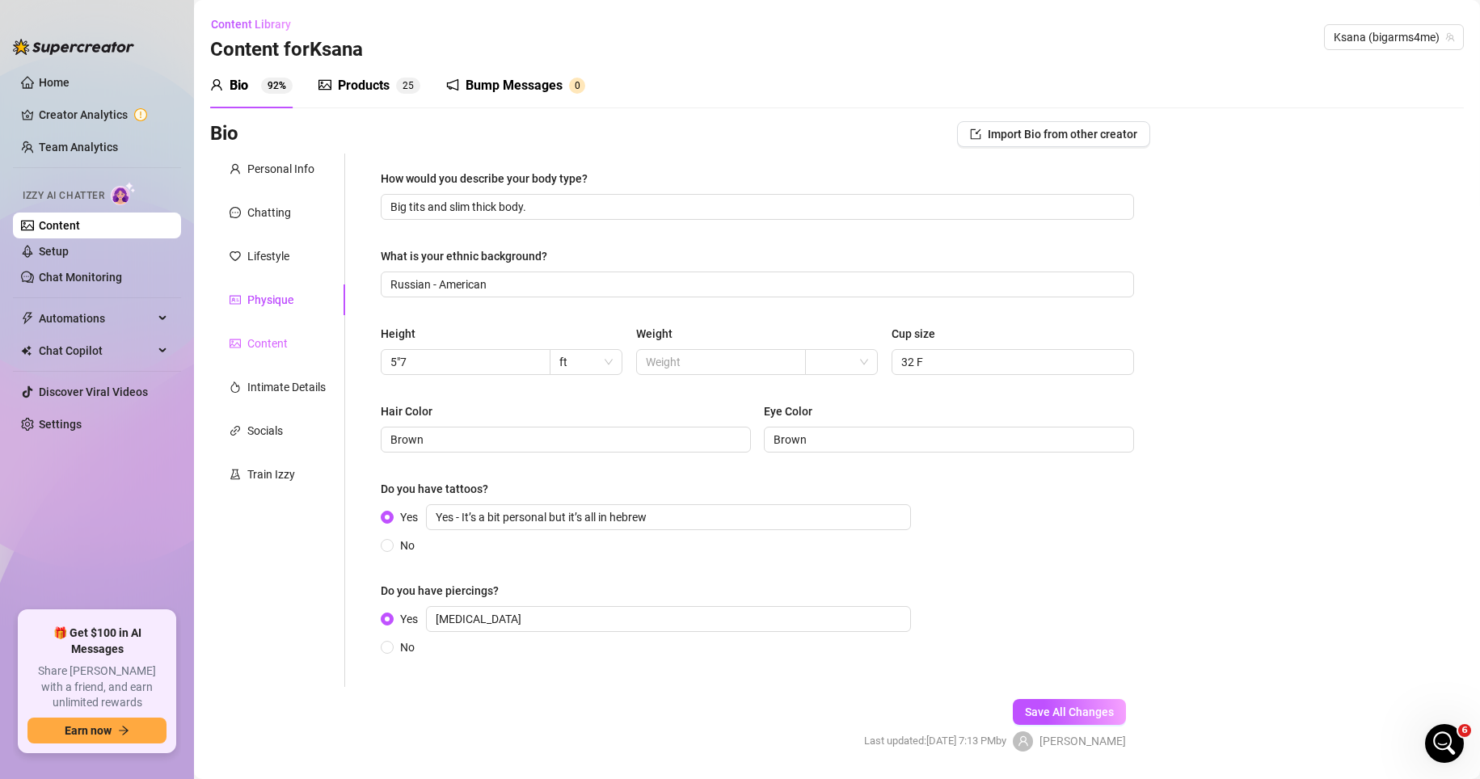
click at [288, 335] on div "Content" at bounding box center [277, 343] width 135 height 31
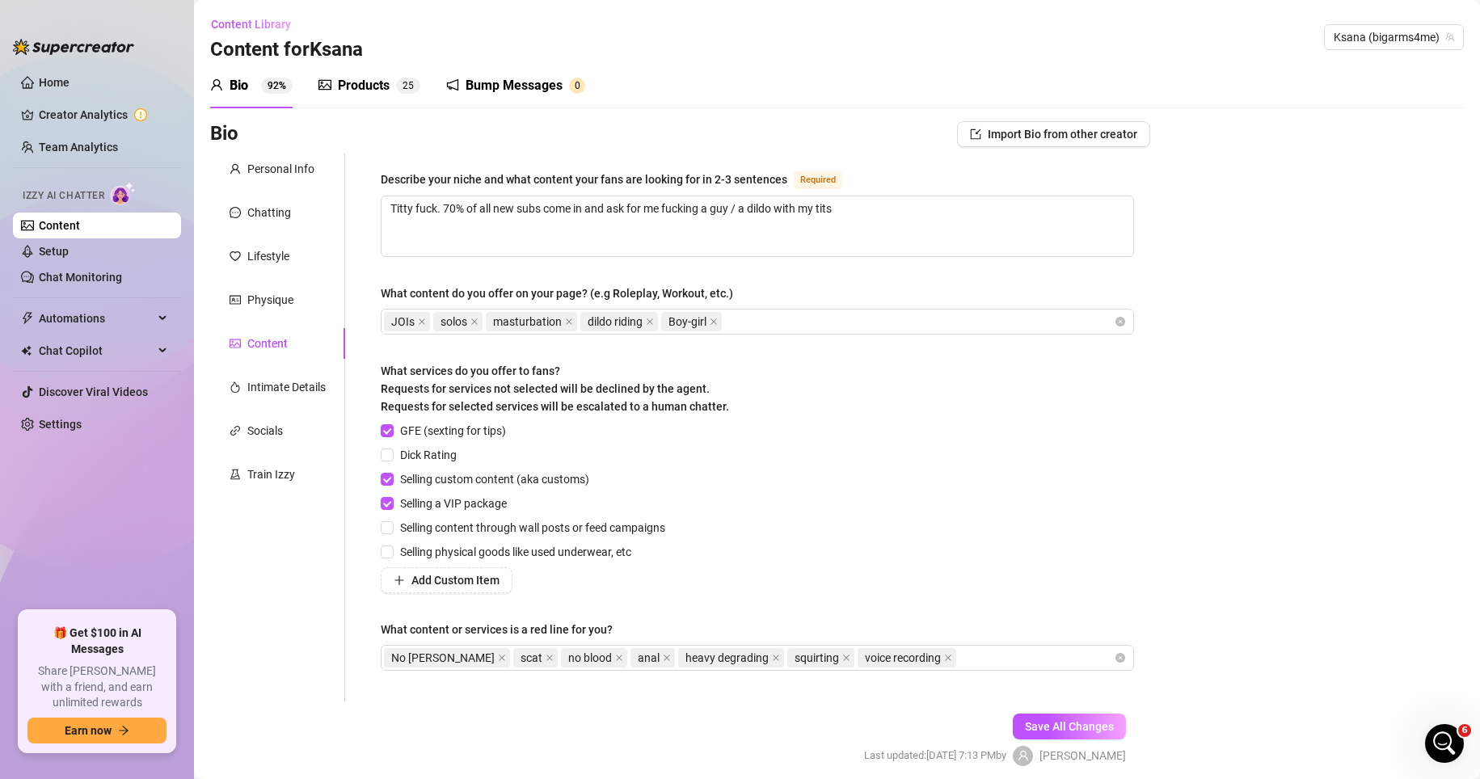
click at [376, 77] on div "Products" at bounding box center [364, 85] width 52 height 19
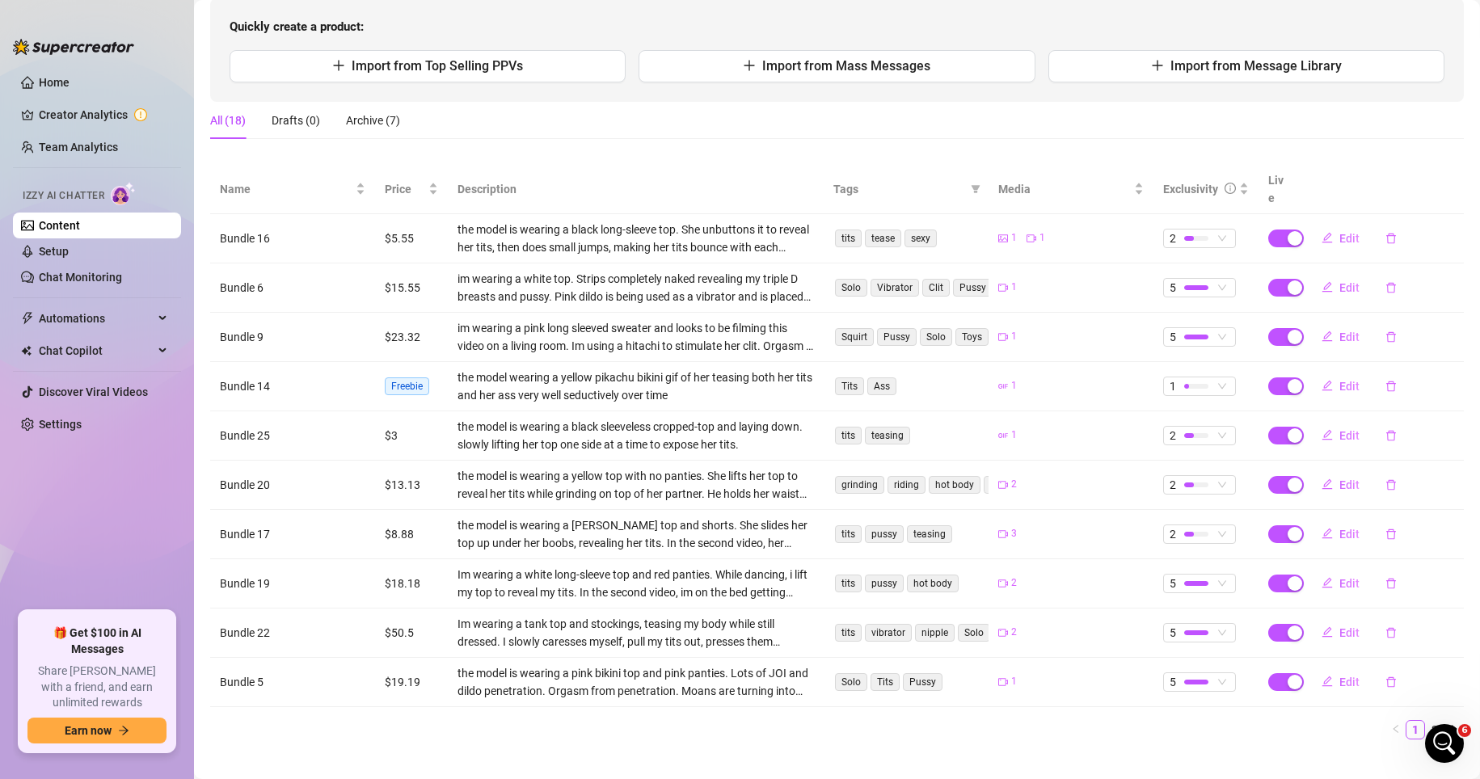
scroll to position [172, 0]
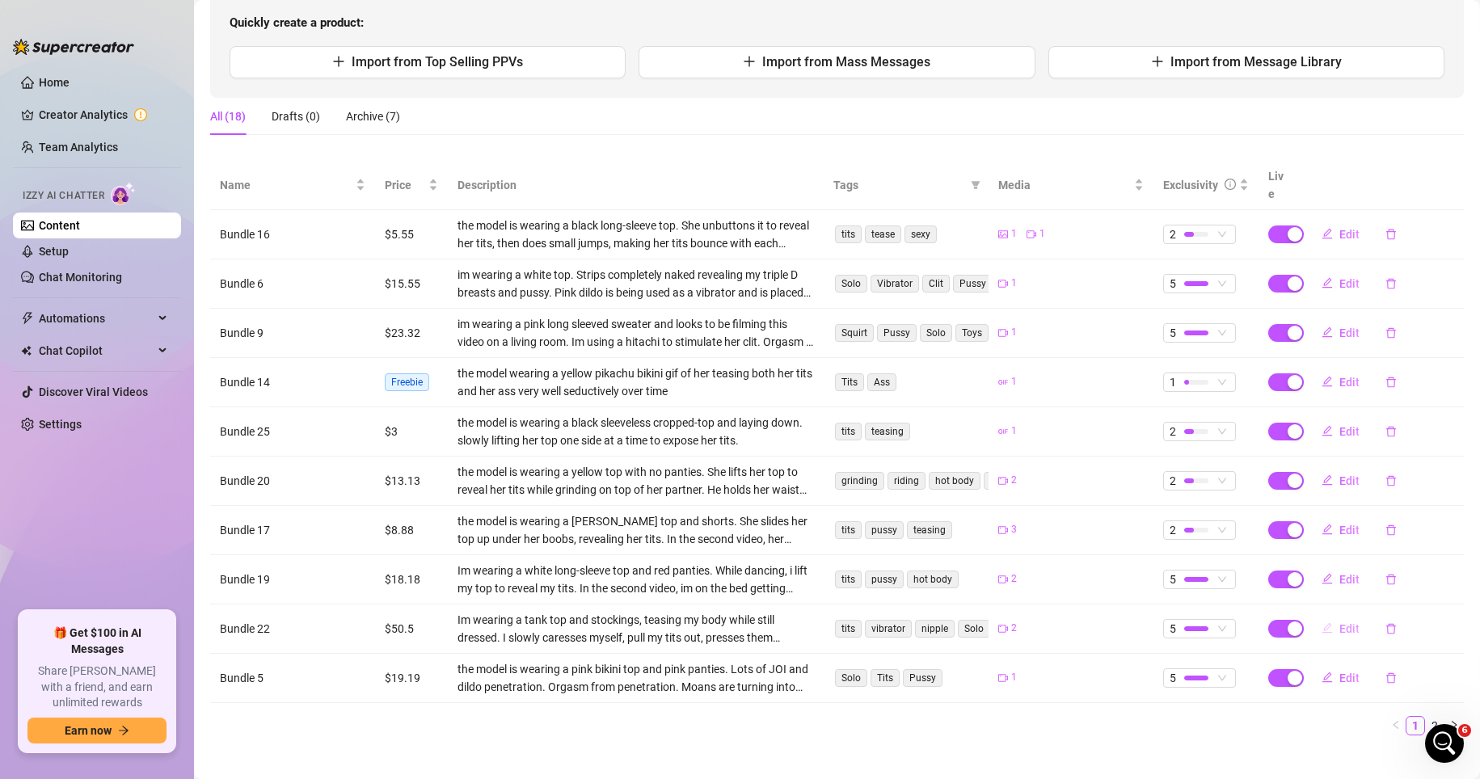
click at [1033, 616] on button "Edit" at bounding box center [1341, 629] width 64 height 26
type textarea "mmm i start off in my little tank top n stockings, teasing slow while my hands …"
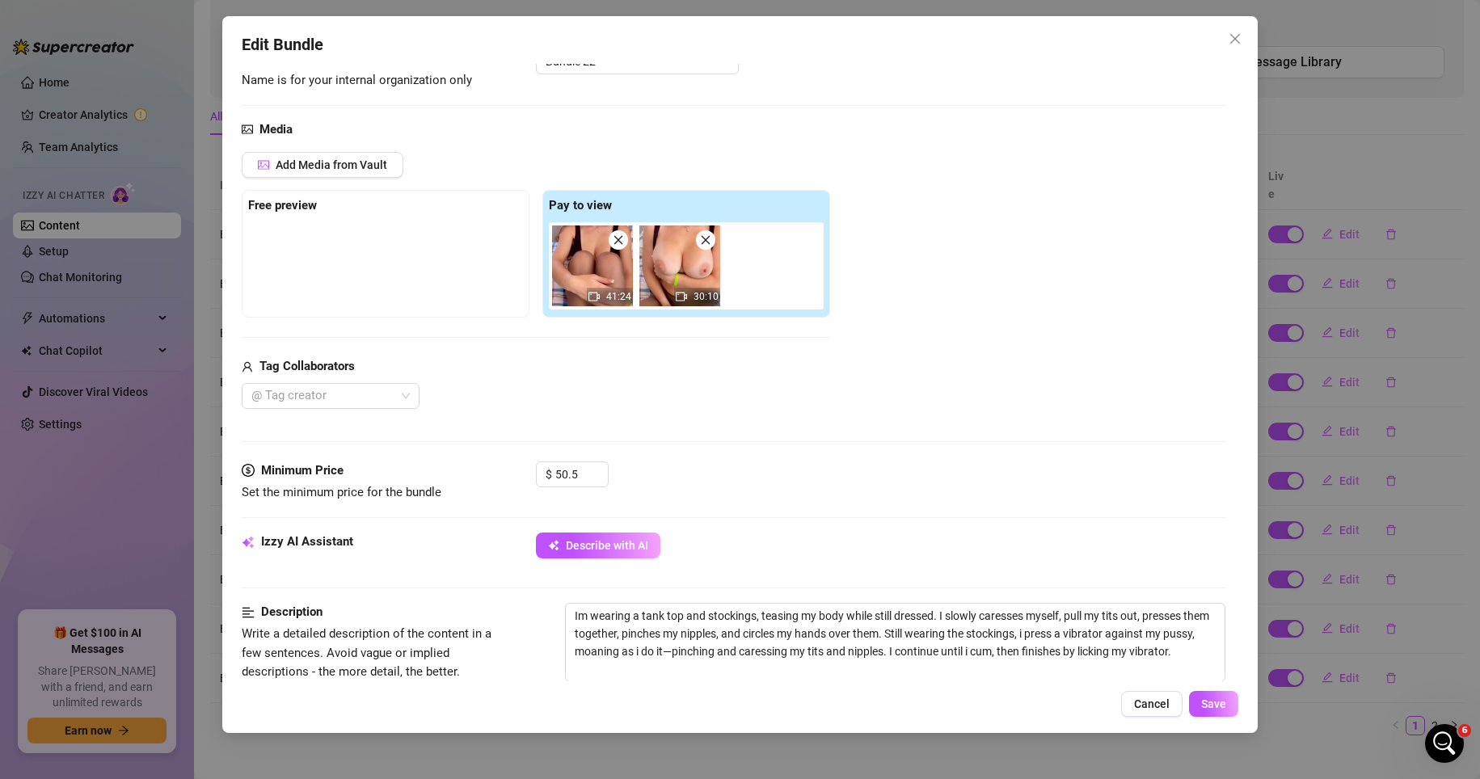
scroll to position [162, 0]
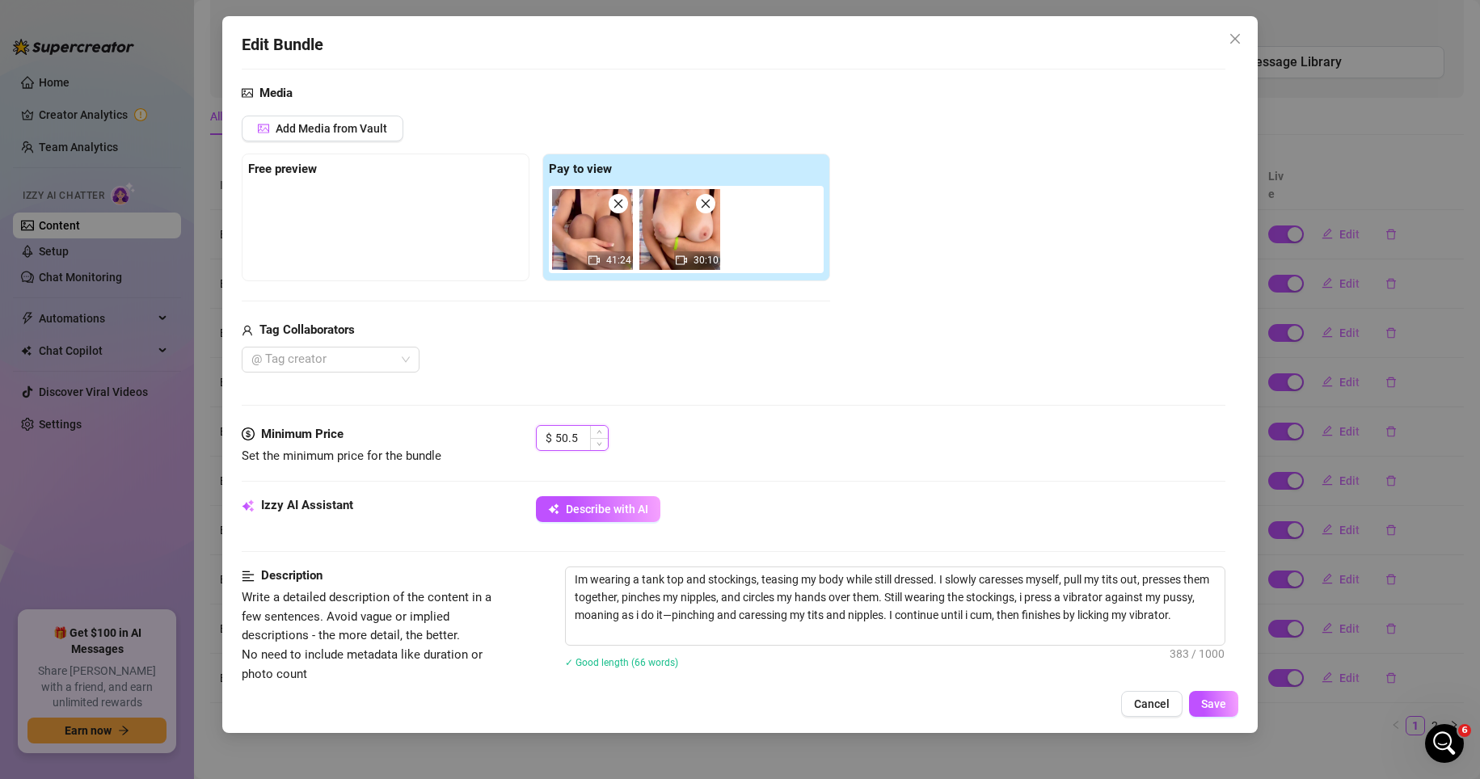
drag, startPoint x: 565, startPoint y: 437, endPoint x: 555, endPoint y: 437, distance: 10.5
click at [555, 437] on input "50.5" at bounding box center [581, 438] width 53 height 24
click at [563, 436] on input "50.5" at bounding box center [581, 438] width 53 height 24
click at [580, 438] on input "25.5" at bounding box center [581, 438] width 53 height 24
type input "25.5"
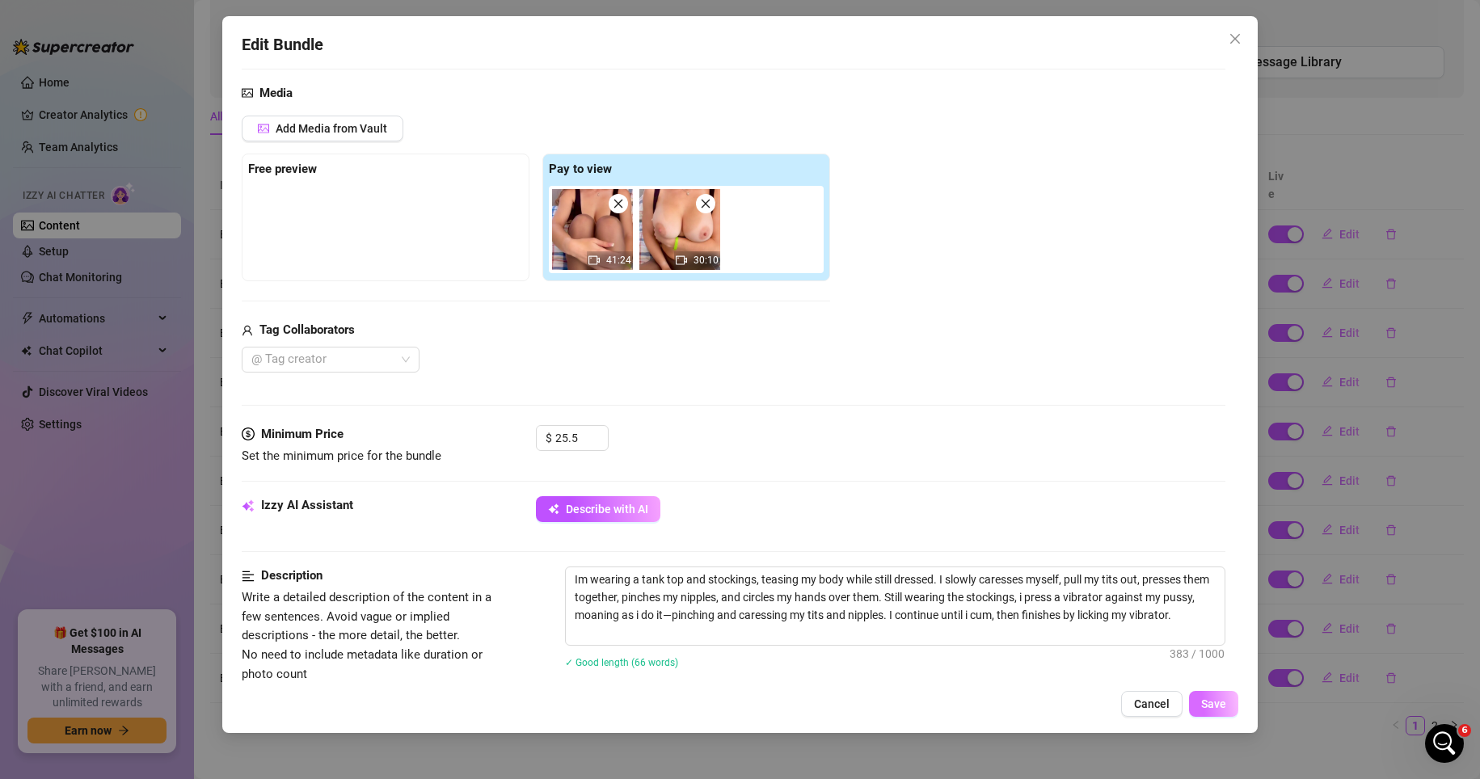
click at [1033, 707] on button "Save" at bounding box center [1213, 704] width 49 height 26
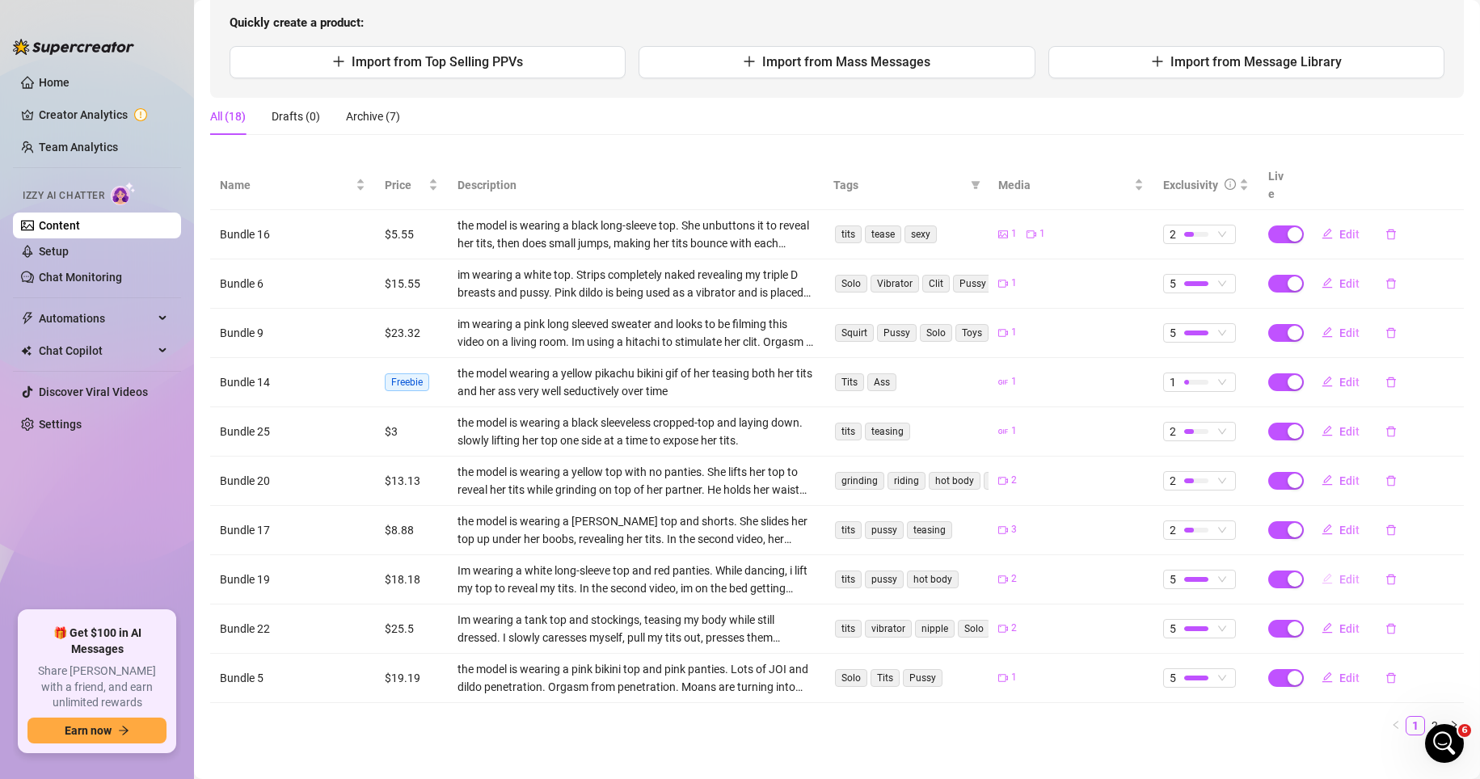
click at [1033, 573] on span "Edit" at bounding box center [1349, 579] width 20 height 13
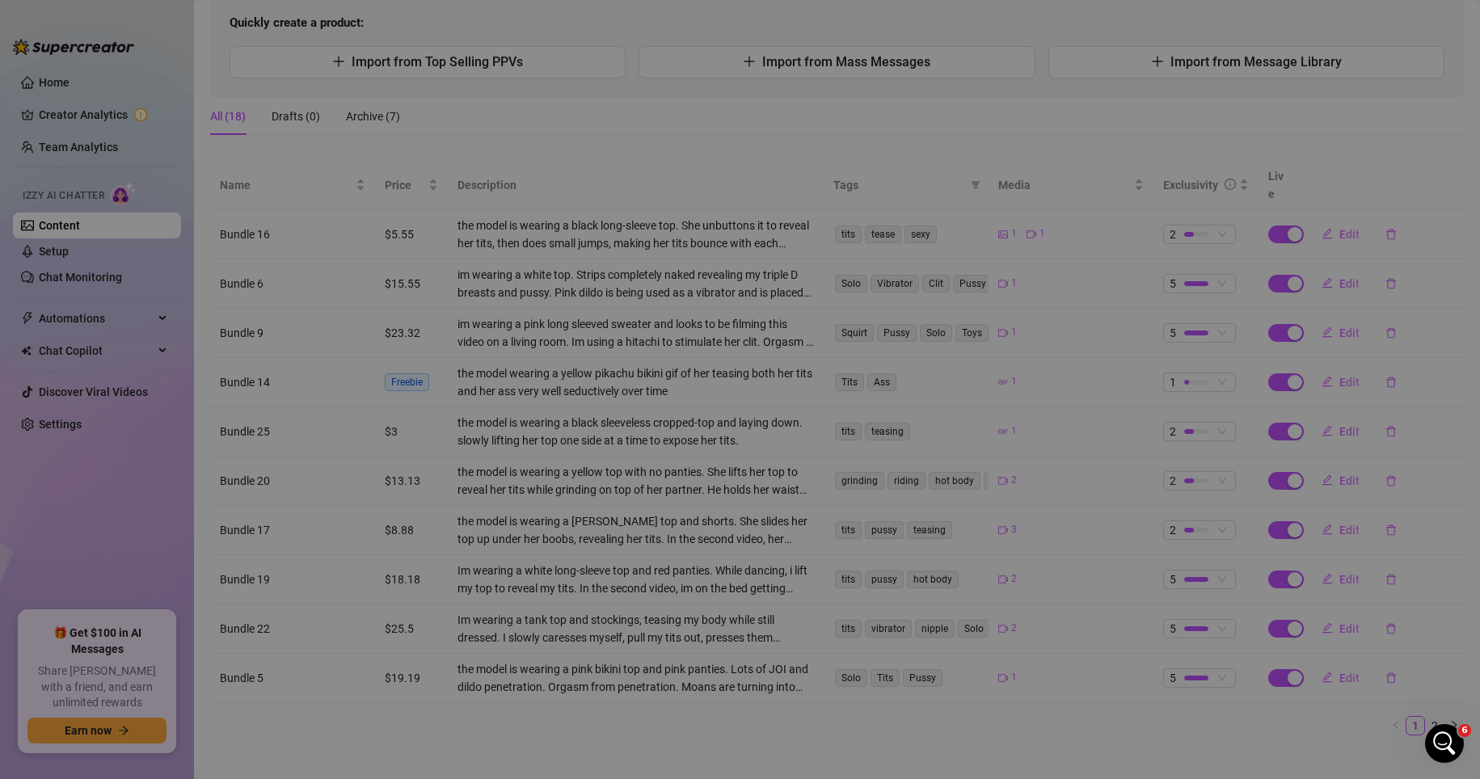
type textarea "started off teasing in my white top n red panties, lifting it up just for you 😏…"
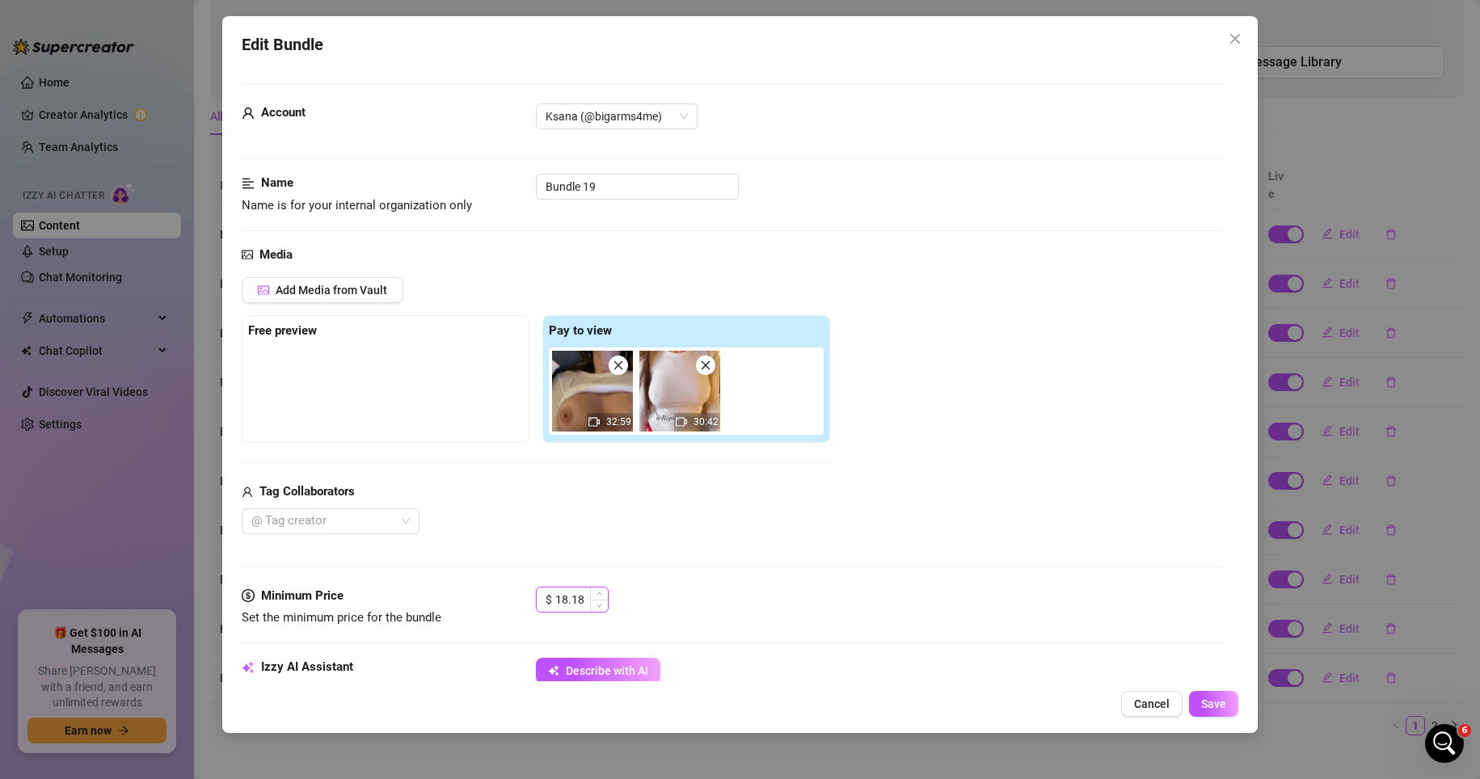
click at [563, 597] on input "18.18" at bounding box center [581, 600] width 53 height 24
type input "10.18"
click at [1033, 702] on button "Save" at bounding box center [1213, 704] width 49 height 26
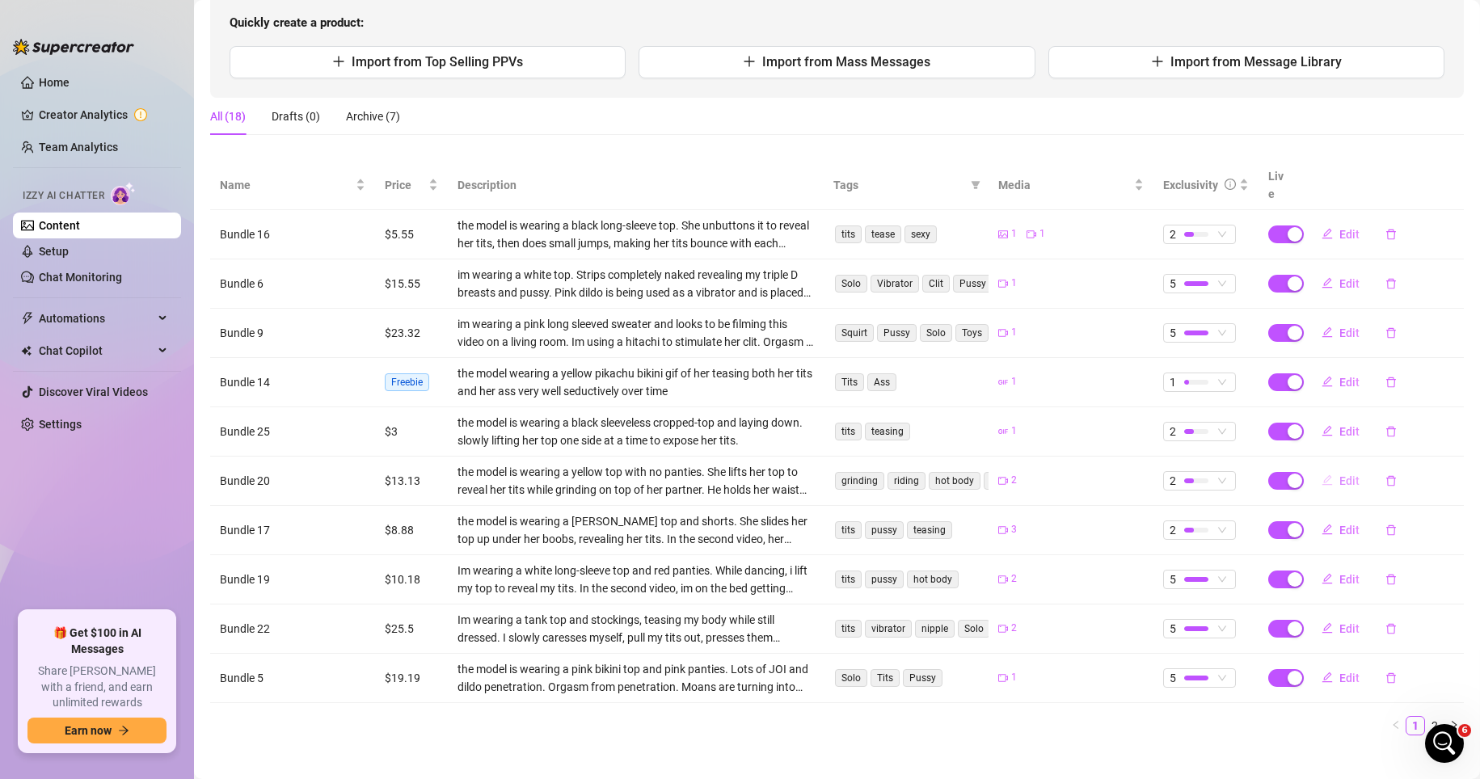
click at [1033, 475] on span "Edit" at bounding box center [1349, 481] width 20 height 13
type textarea "just found this clip buried in my phone and wow haha. watching myself ride him …"
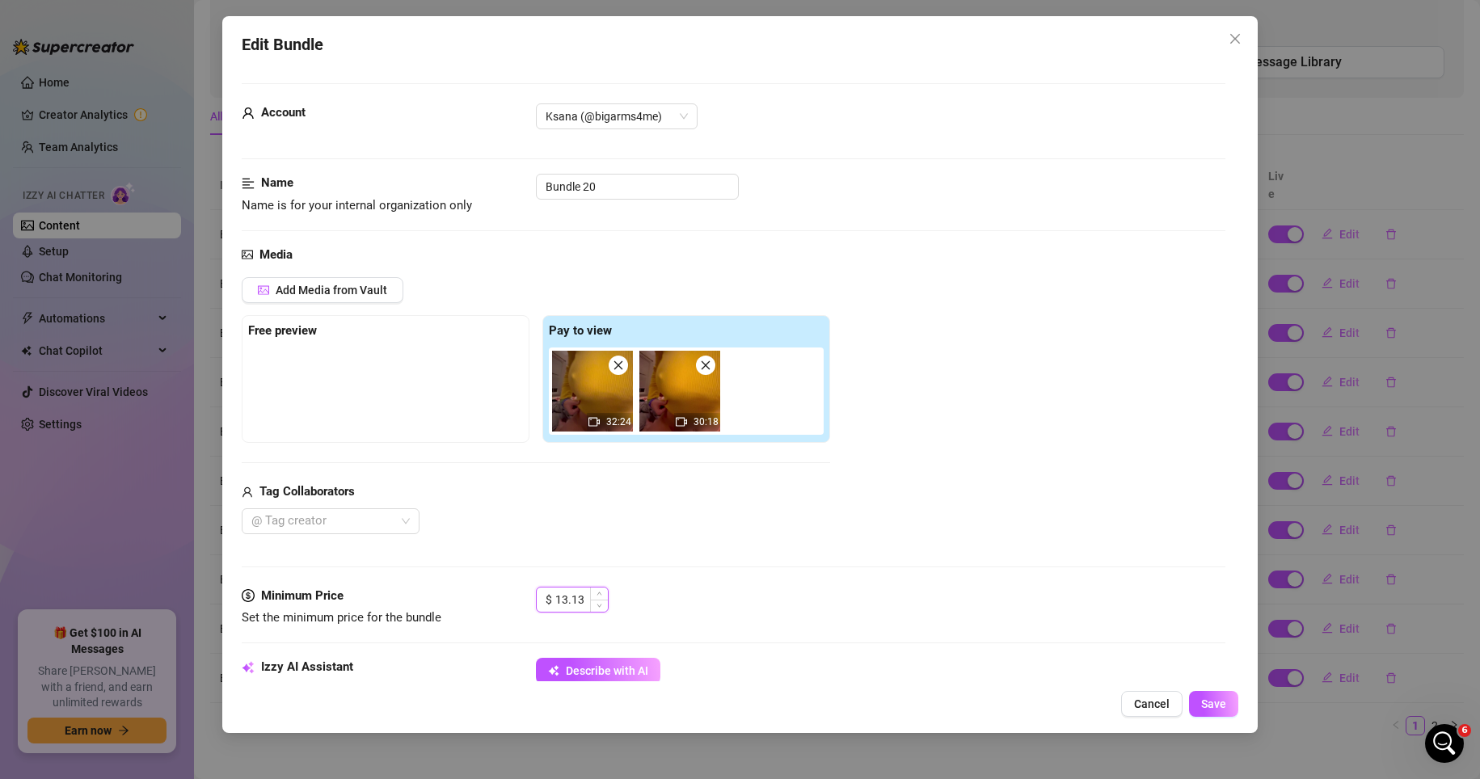
click at [561, 602] on input "13.13" at bounding box center [581, 600] width 53 height 24
type input "8.88"
click at [702, 601] on div "$ 8.88" at bounding box center [881, 607] width 690 height 40
click at [1033, 713] on button "Save" at bounding box center [1213, 704] width 49 height 26
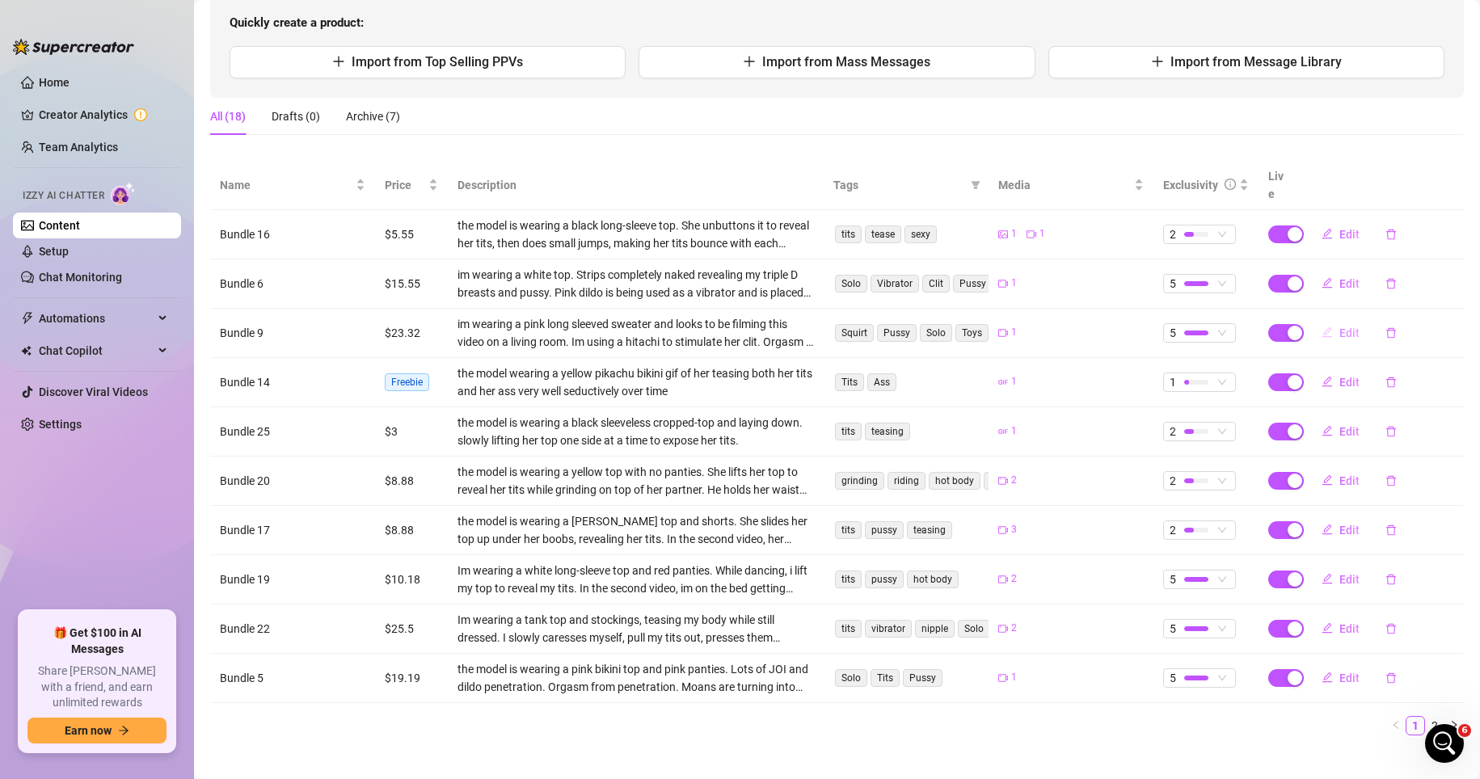
click at [1033, 320] on button "Edit" at bounding box center [1341, 333] width 64 height 26
type textarea "on the couch in my pink sweater, playing with my hitachi till my legs shook 🤤 i…"
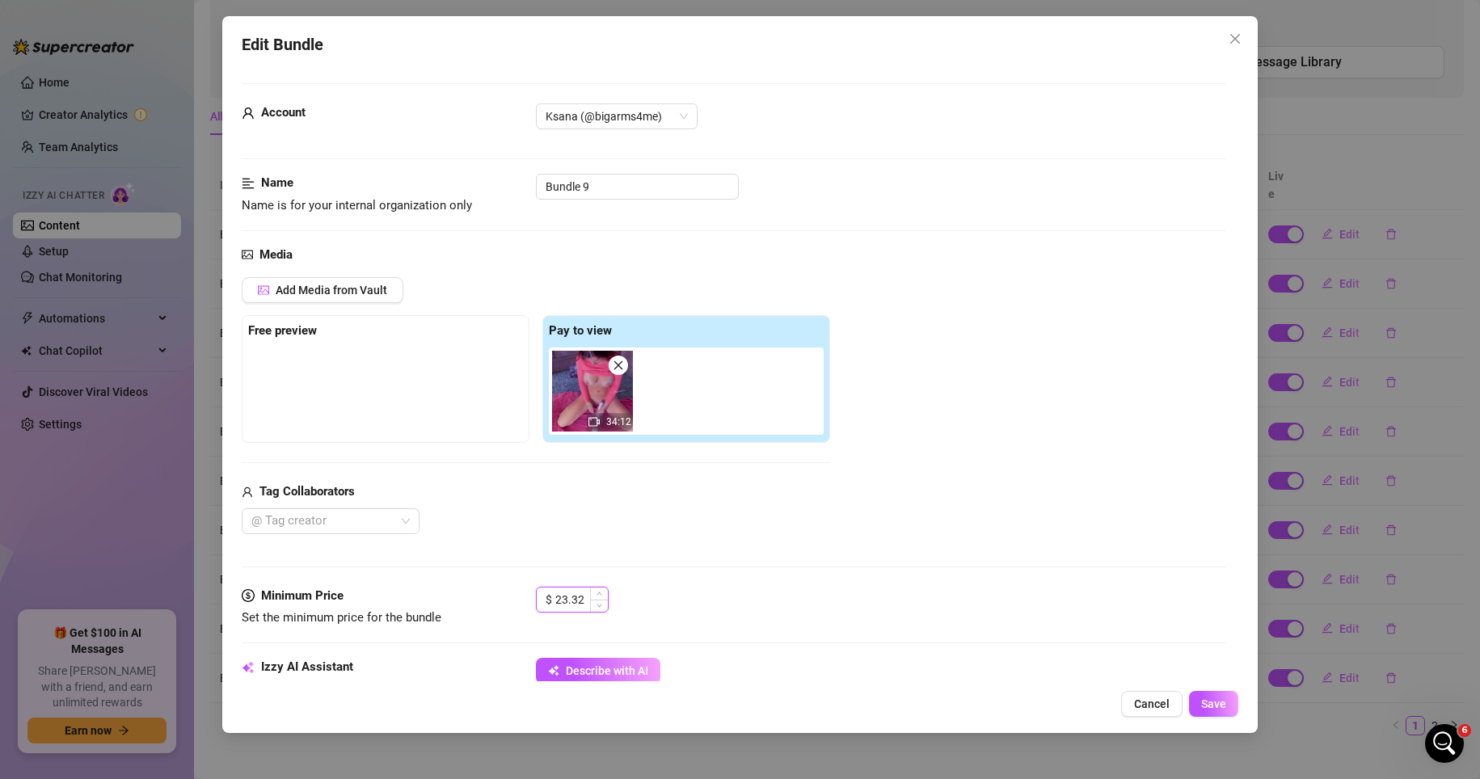
drag, startPoint x: 584, startPoint y: 599, endPoint x: 555, endPoint y: 599, distance: 29.1
click at [555, 599] on input "23.32" at bounding box center [581, 600] width 53 height 24
type input "20.25"
click at [1033, 701] on span "Save" at bounding box center [1213, 704] width 25 height 13
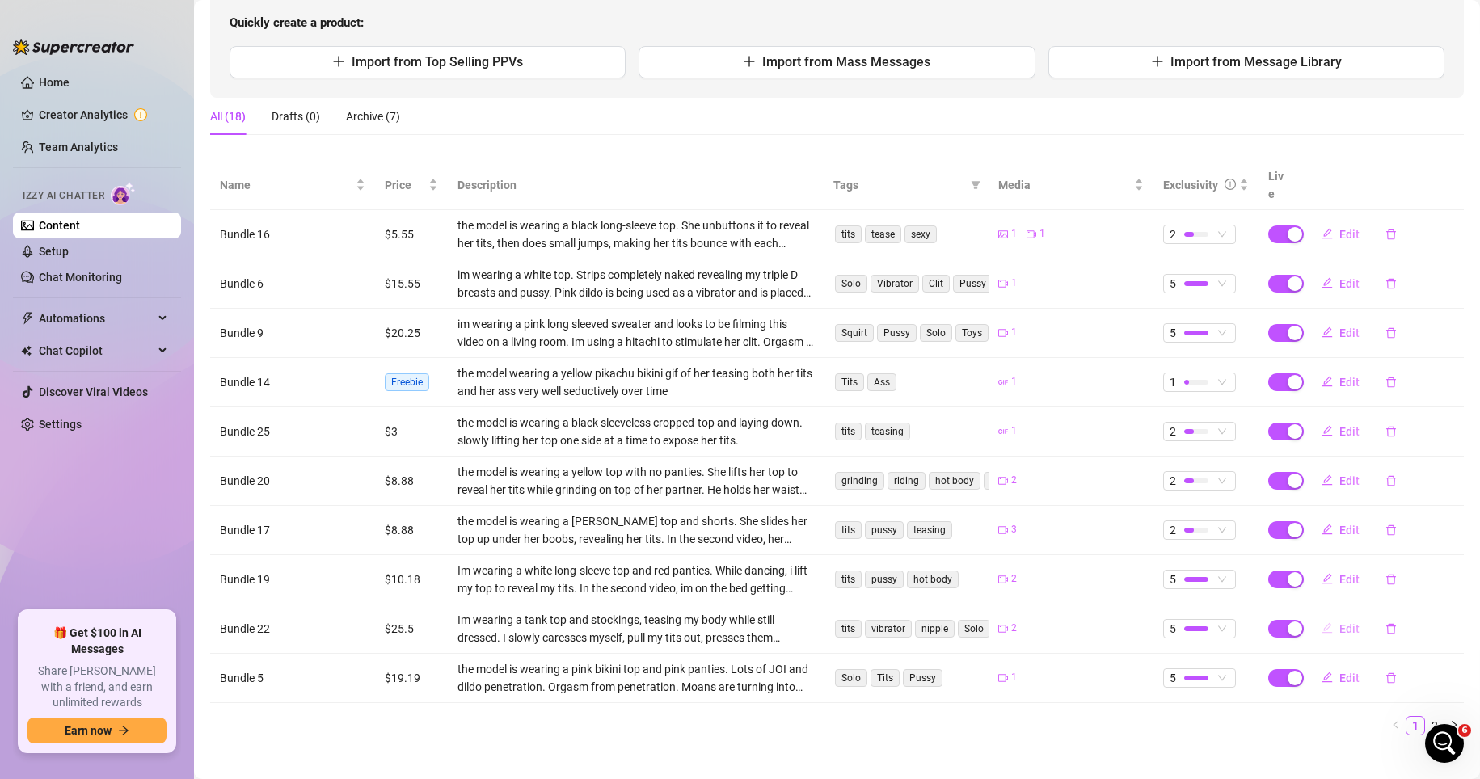
click at [1033, 622] on span "Edit" at bounding box center [1349, 628] width 20 height 13
type textarea "mmm i start off in my little tank top n stockings, teasing slow while my hands …"
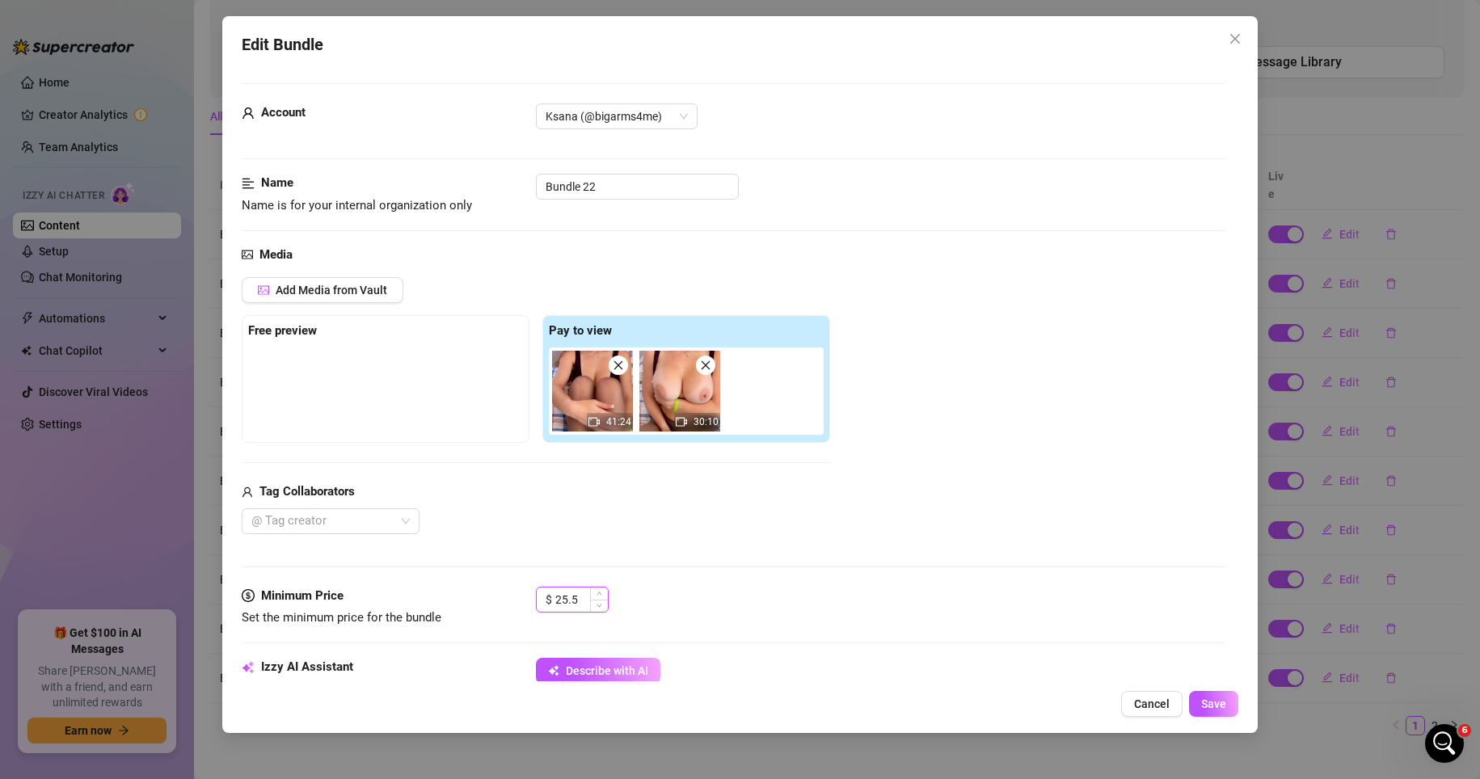
drag, startPoint x: 580, startPoint y: 597, endPoint x: 547, endPoint y: 597, distance: 32.3
click at [547, 597] on div "$ 25.5" at bounding box center [572, 600] width 73 height 26
type input "12"
click at [1033, 701] on button "Save" at bounding box center [1213, 704] width 49 height 26
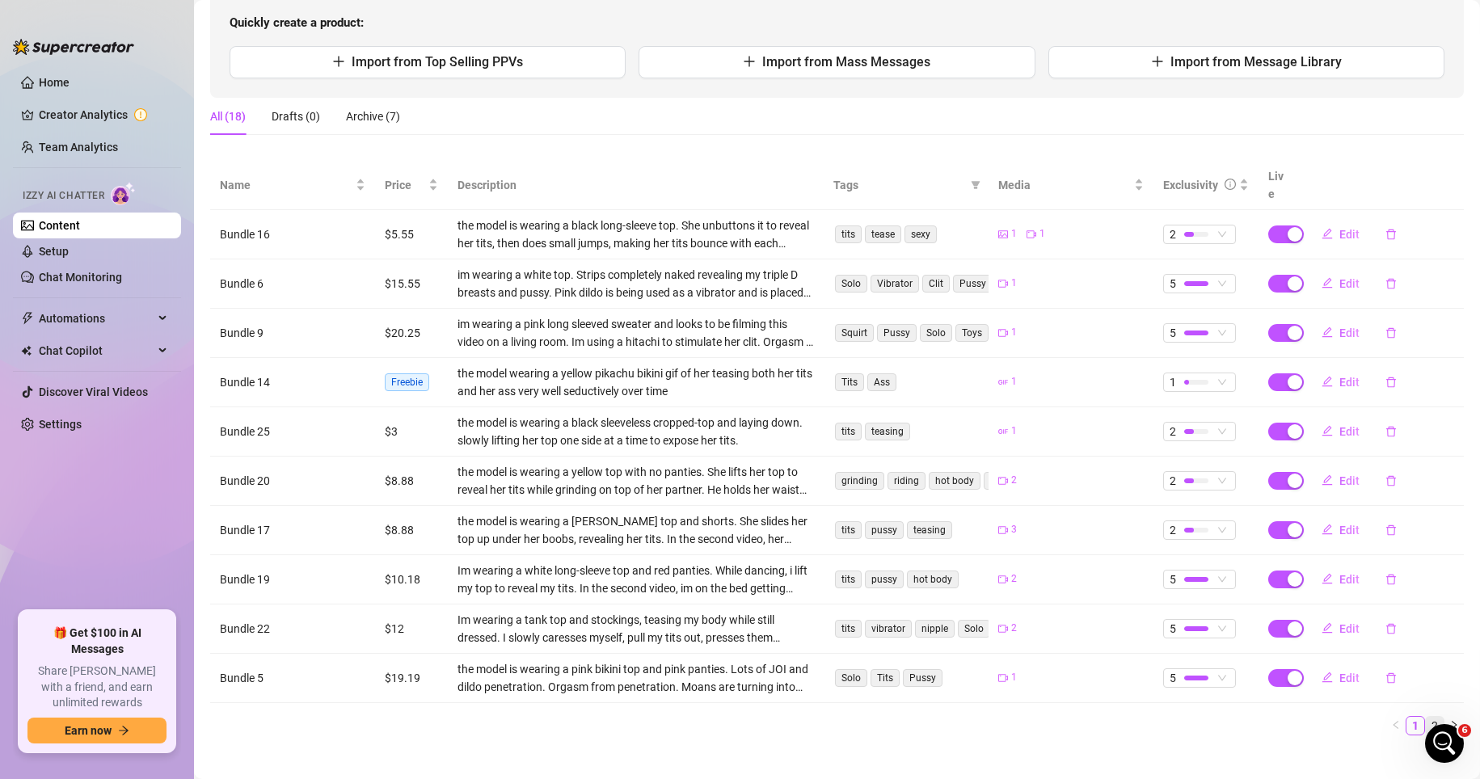
click at [1033, 717] on link "2" at bounding box center [1435, 726] width 18 height 18
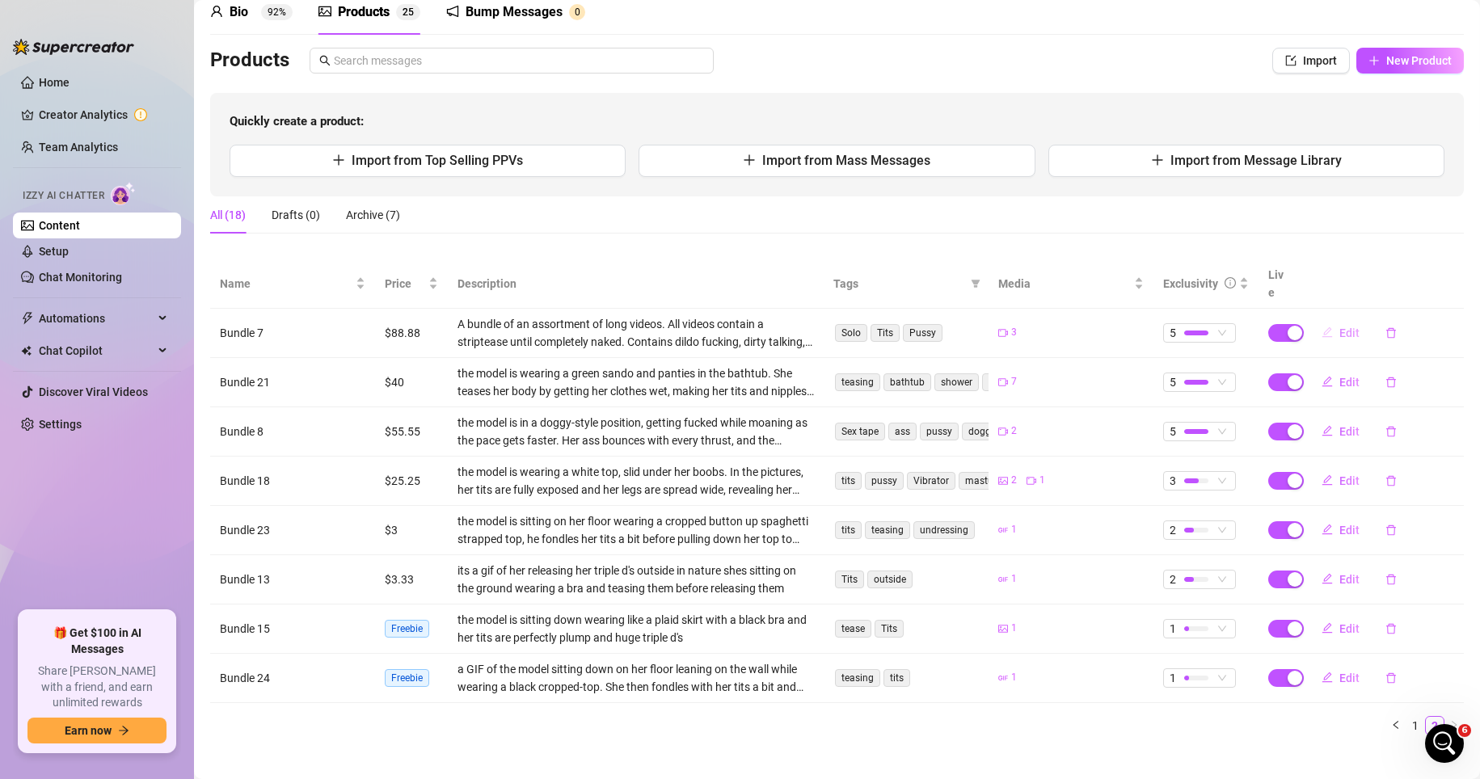
click at [1033, 327] on icon "edit" at bounding box center [1327, 332] width 11 height 11
type textarea "OMGGG look!! i know you didnt ask for this but just wondering if you'd be inter…"
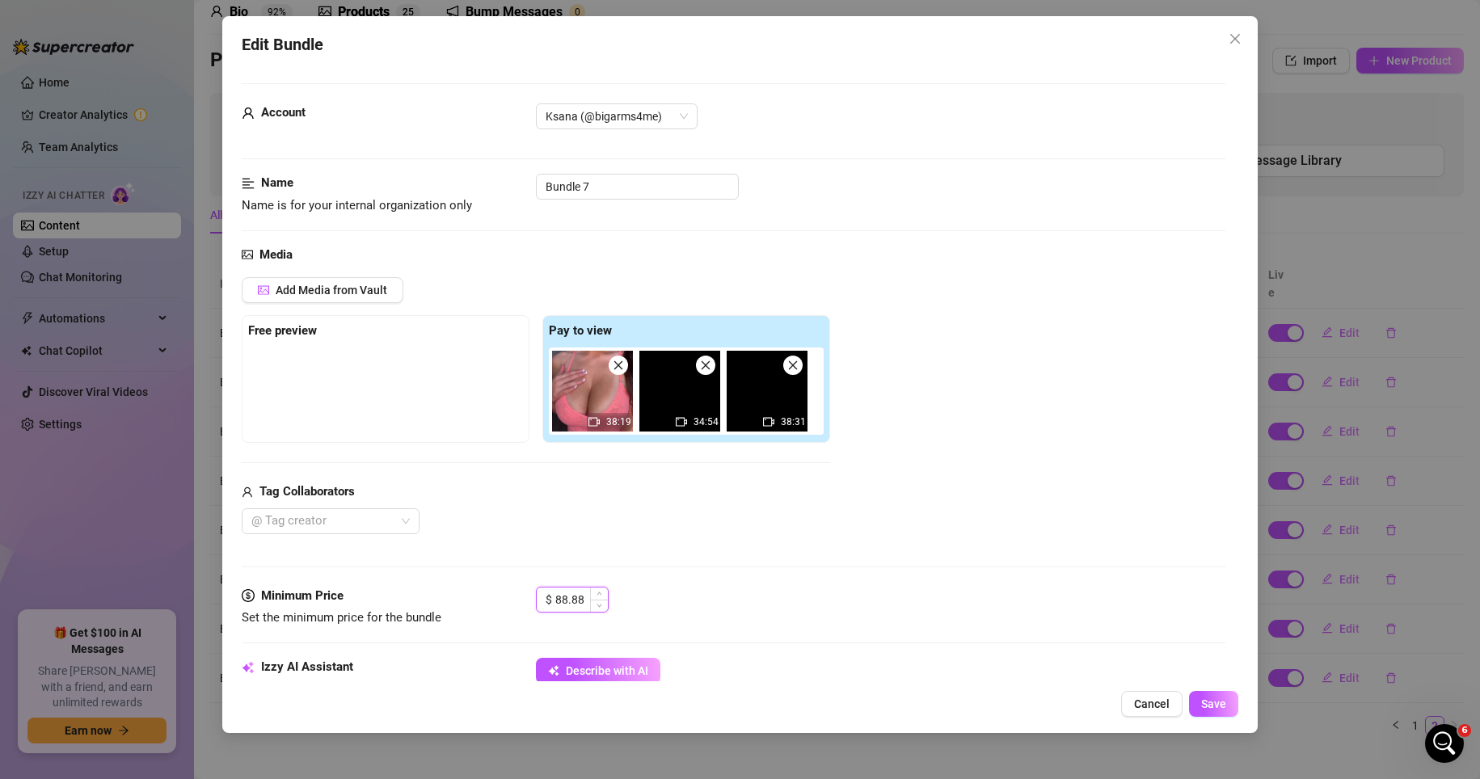
drag, startPoint x: 581, startPoint y: 597, endPoint x: 554, endPoint y: 601, distance: 27.7
click at [554, 601] on div "$ 88.88" at bounding box center [572, 600] width 73 height 26
type input "30"
click at [1033, 696] on button "Save" at bounding box center [1213, 704] width 49 height 26
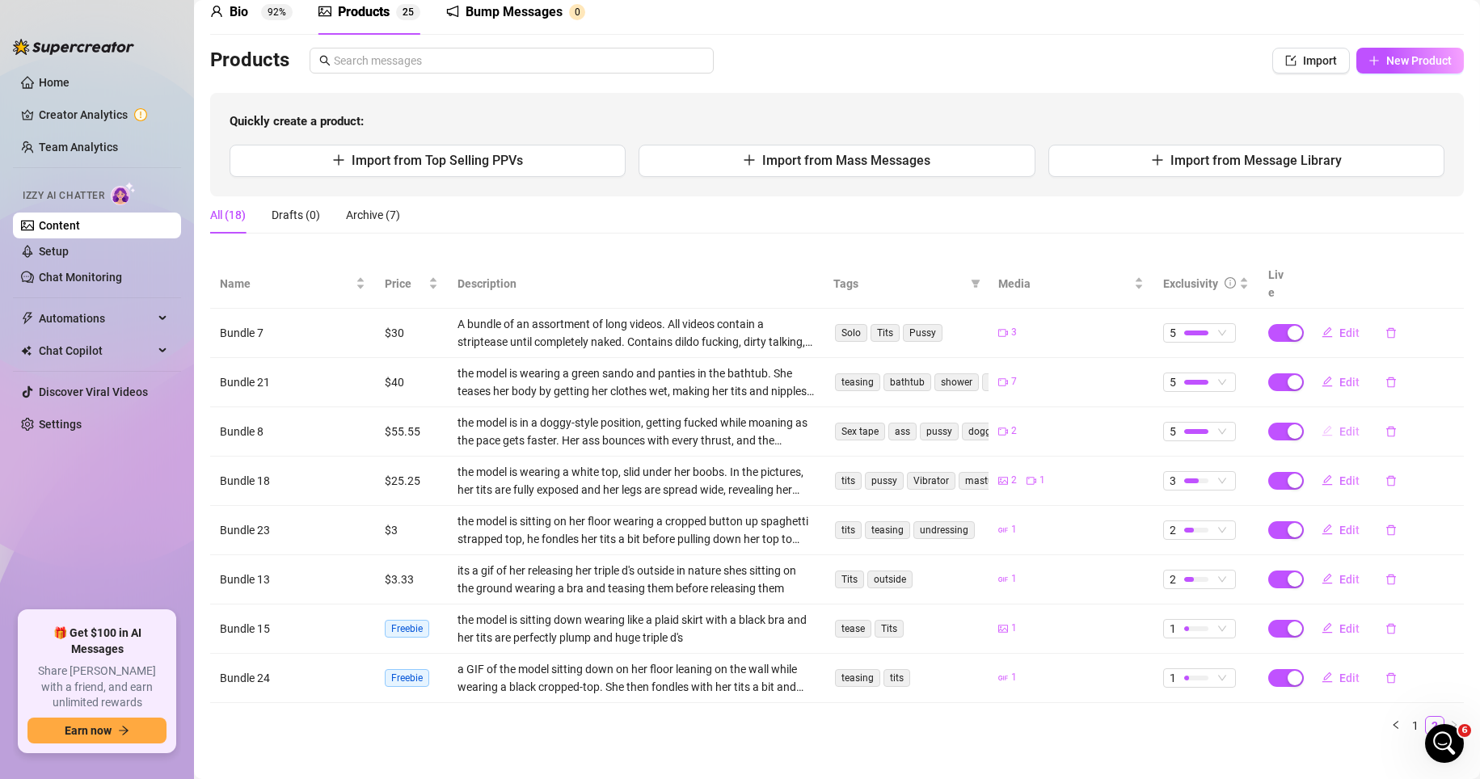
click at [1033, 425] on span "Edit" at bounding box center [1349, 431] width 20 height 13
type textarea "i hope you’re not jealous of him but can you imagine it’s you?me on all fours, …"
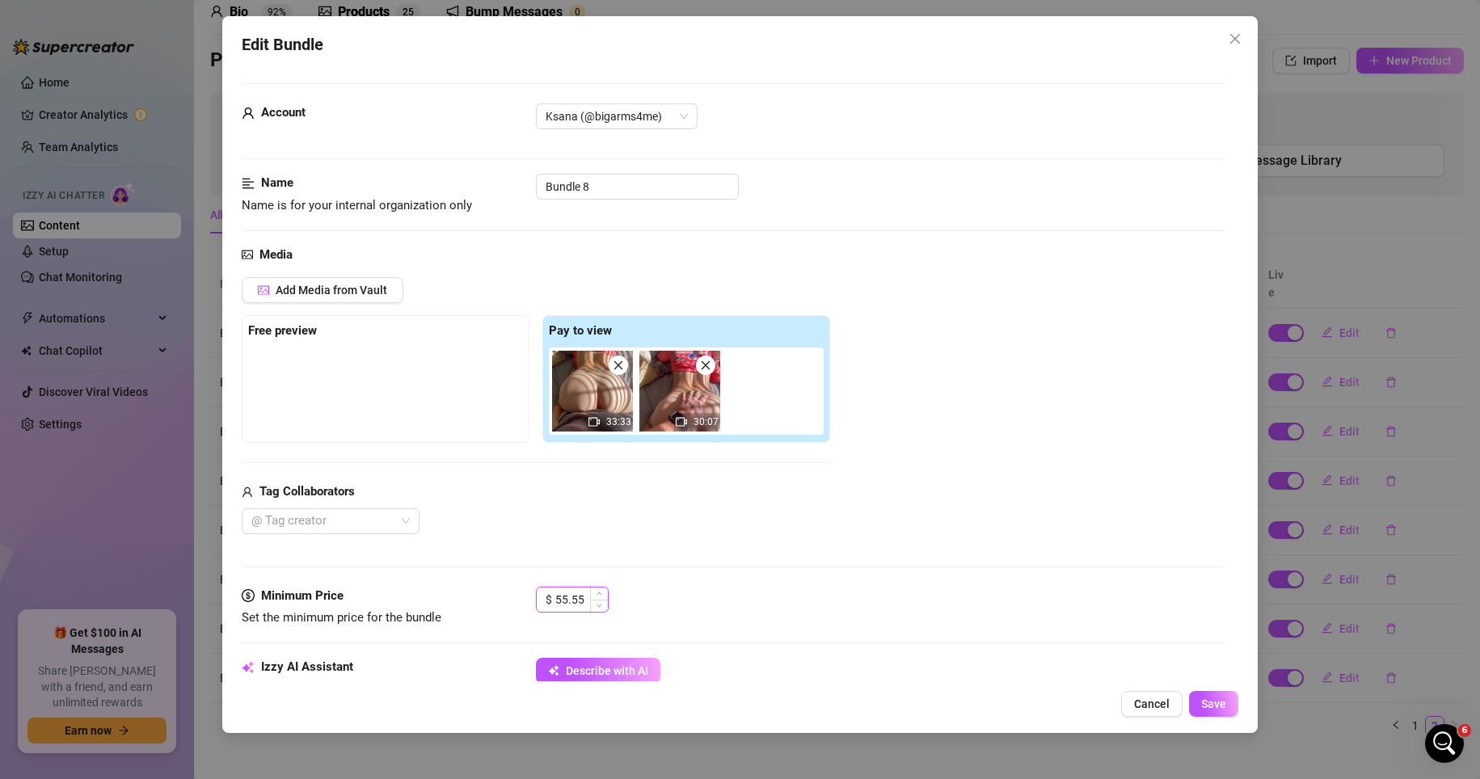
drag, startPoint x: 583, startPoint y: 598, endPoint x: 552, endPoint y: 600, distance: 30.8
click at [552, 600] on div "$ 55.55" at bounding box center [572, 600] width 73 height 26
type input "30"
click at [1033, 702] on span "Save" at bounding box center [1213, 704] width 25 height 13
click at [1033, 710] on span "Save" at bounding box center [1213, 704] width 25 height 13
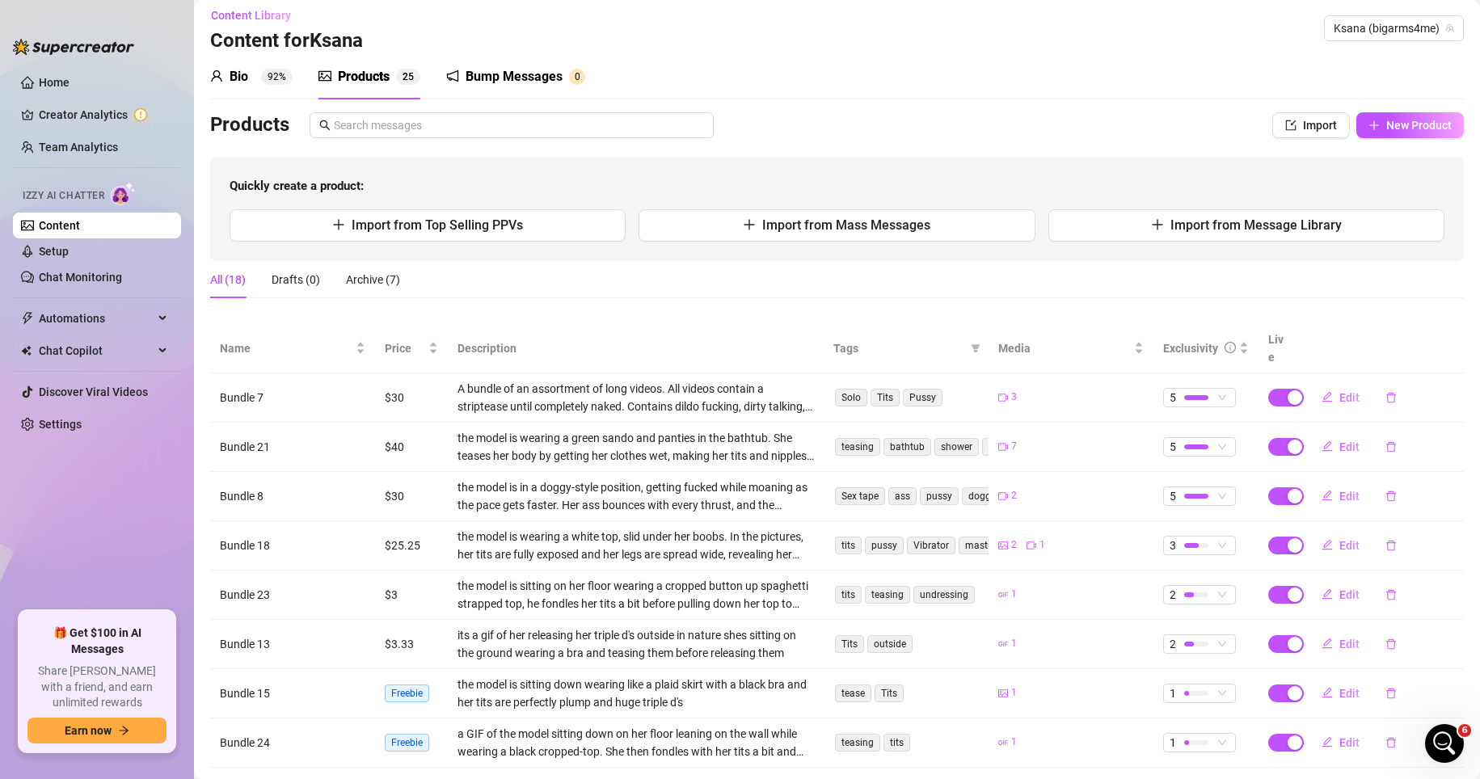
scroll to position [0, 0]
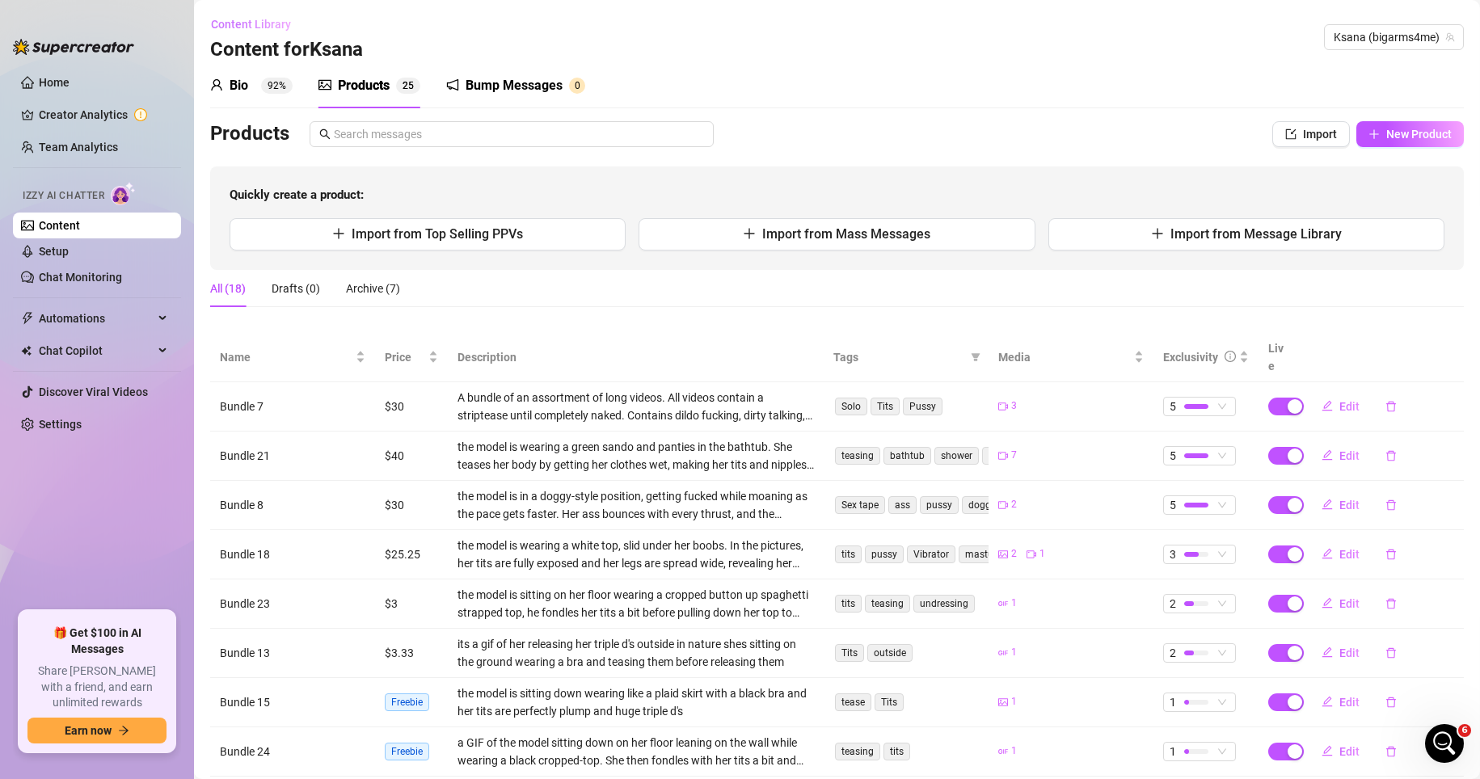
click at [286, 32] on button "Content Library" at bounding box center [257, 24] width 94 height 26
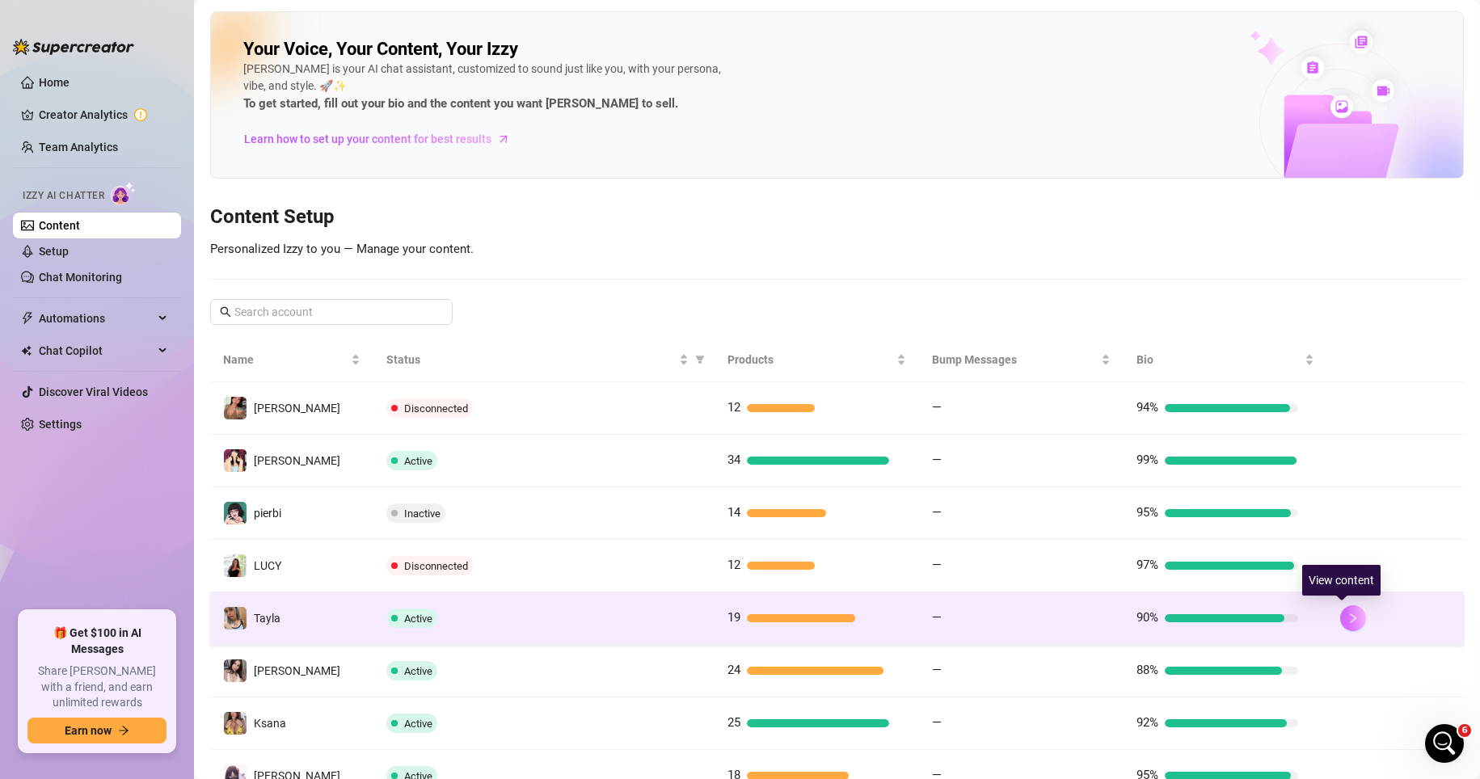
click at [1033, 621] on button "button" at bounding box center [1353, 618] width 26 height 26
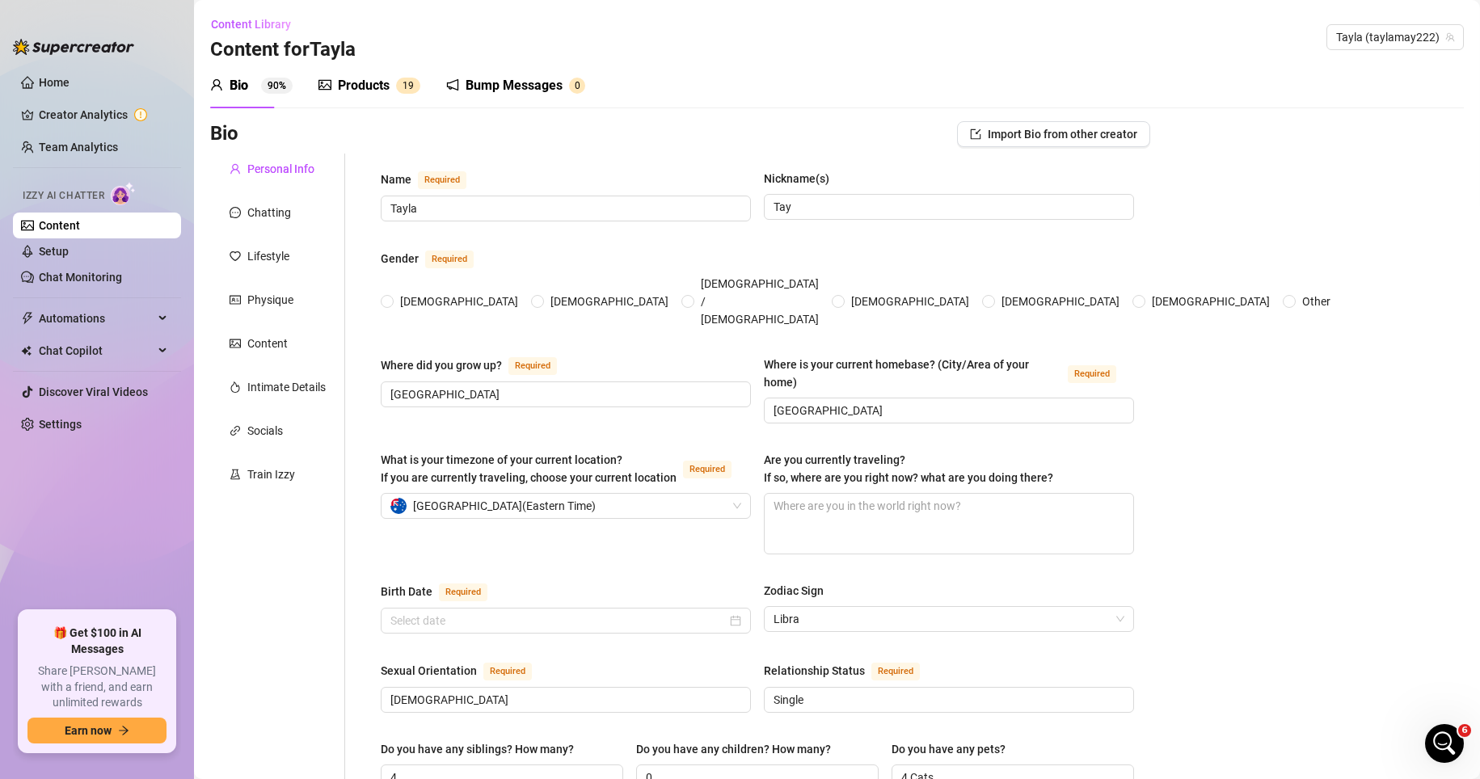
radio input "true"
type input "October 22nd, 2000"
click at [369, 82] on div "Products" at bounding box center [364, 85] width 52 height 19
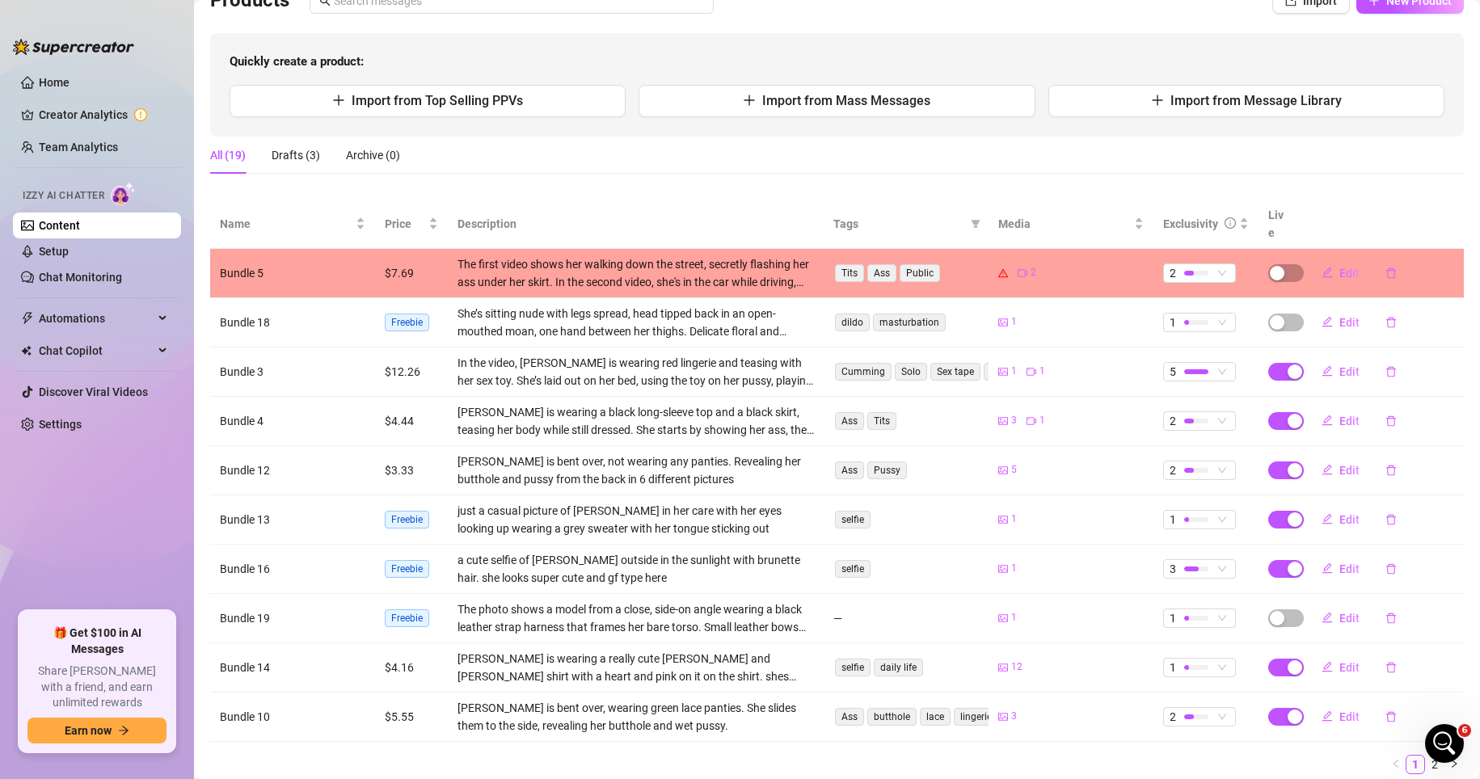
scroll to position [162, 0]
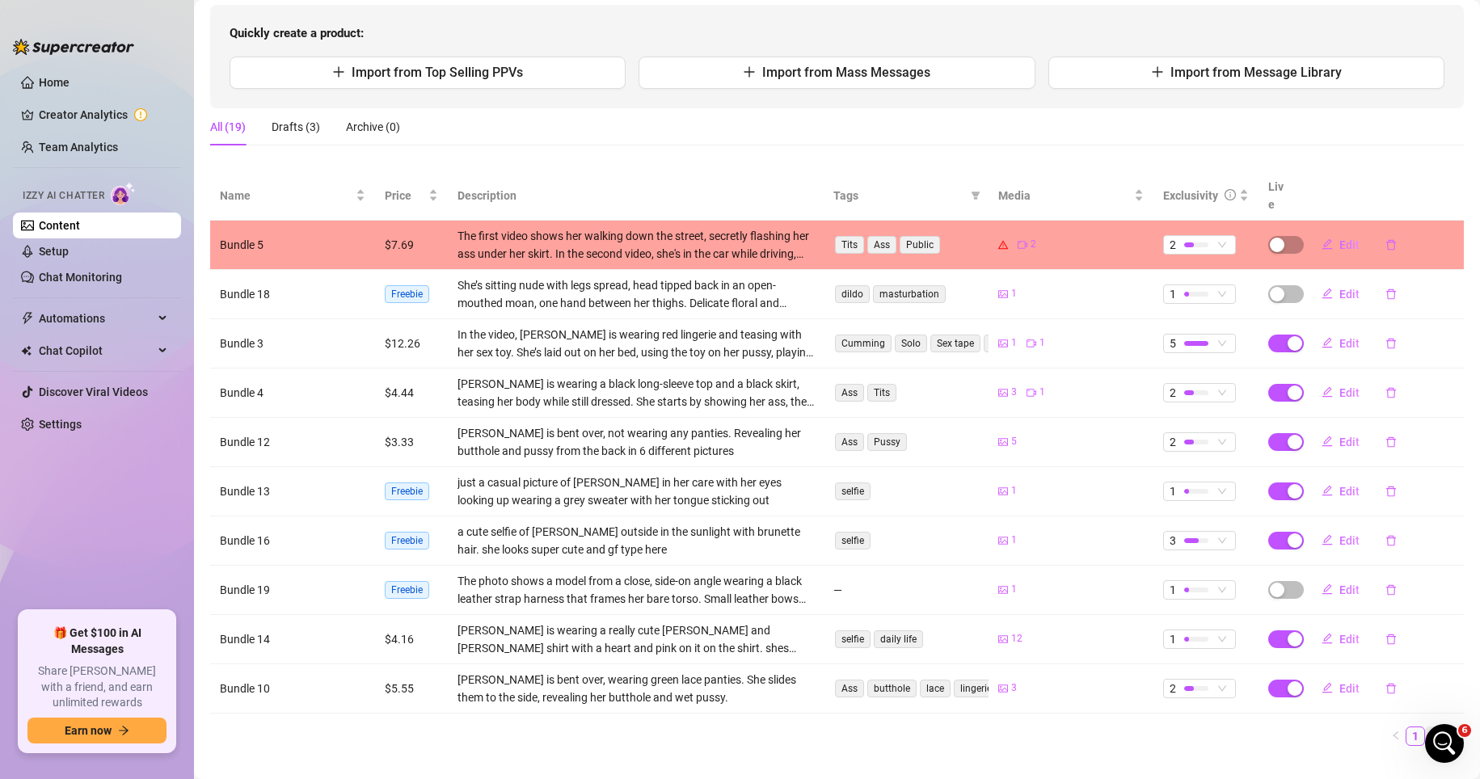
click at [1033, 728] on link "2" at bounding box center [1435, 737] width 18 height 18
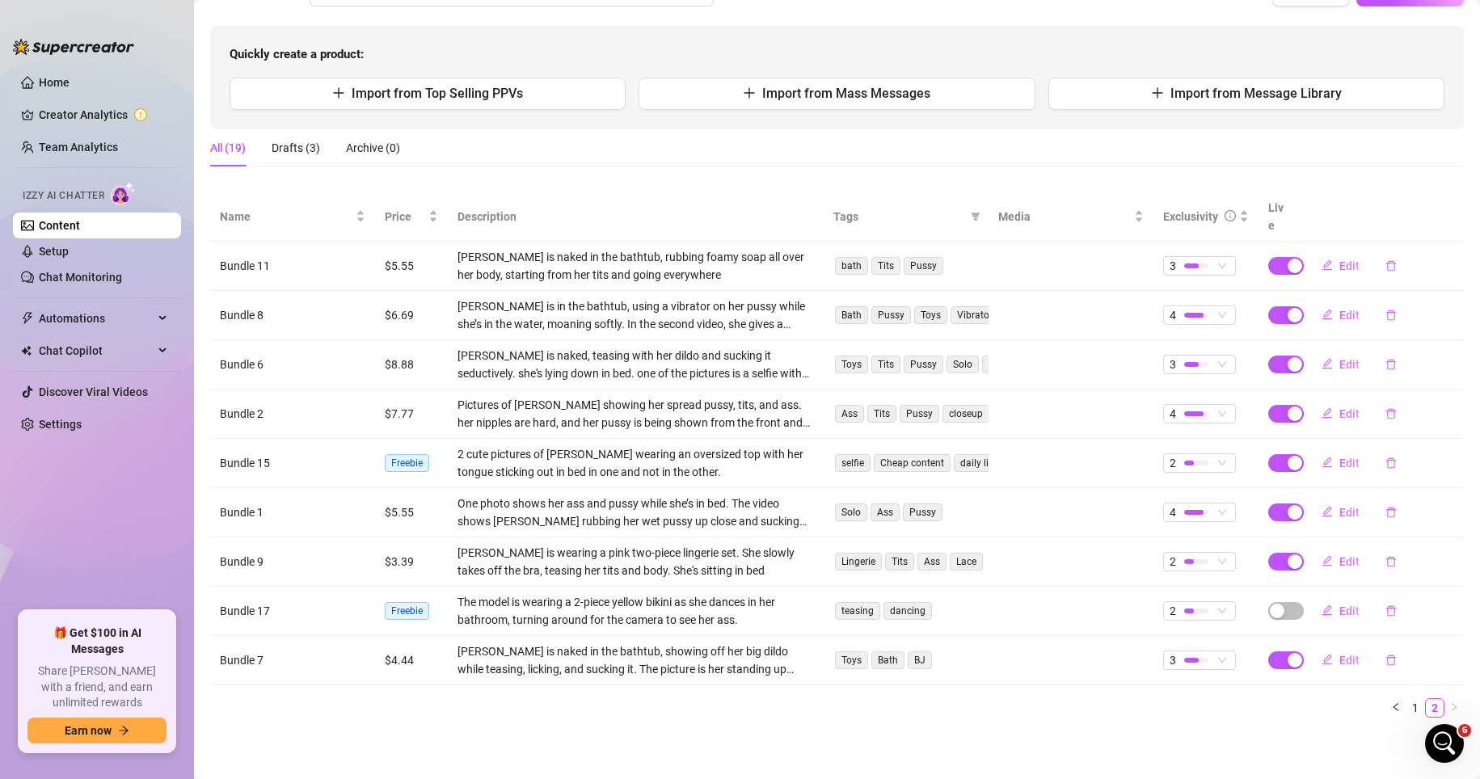
scroll to position [123, 0]
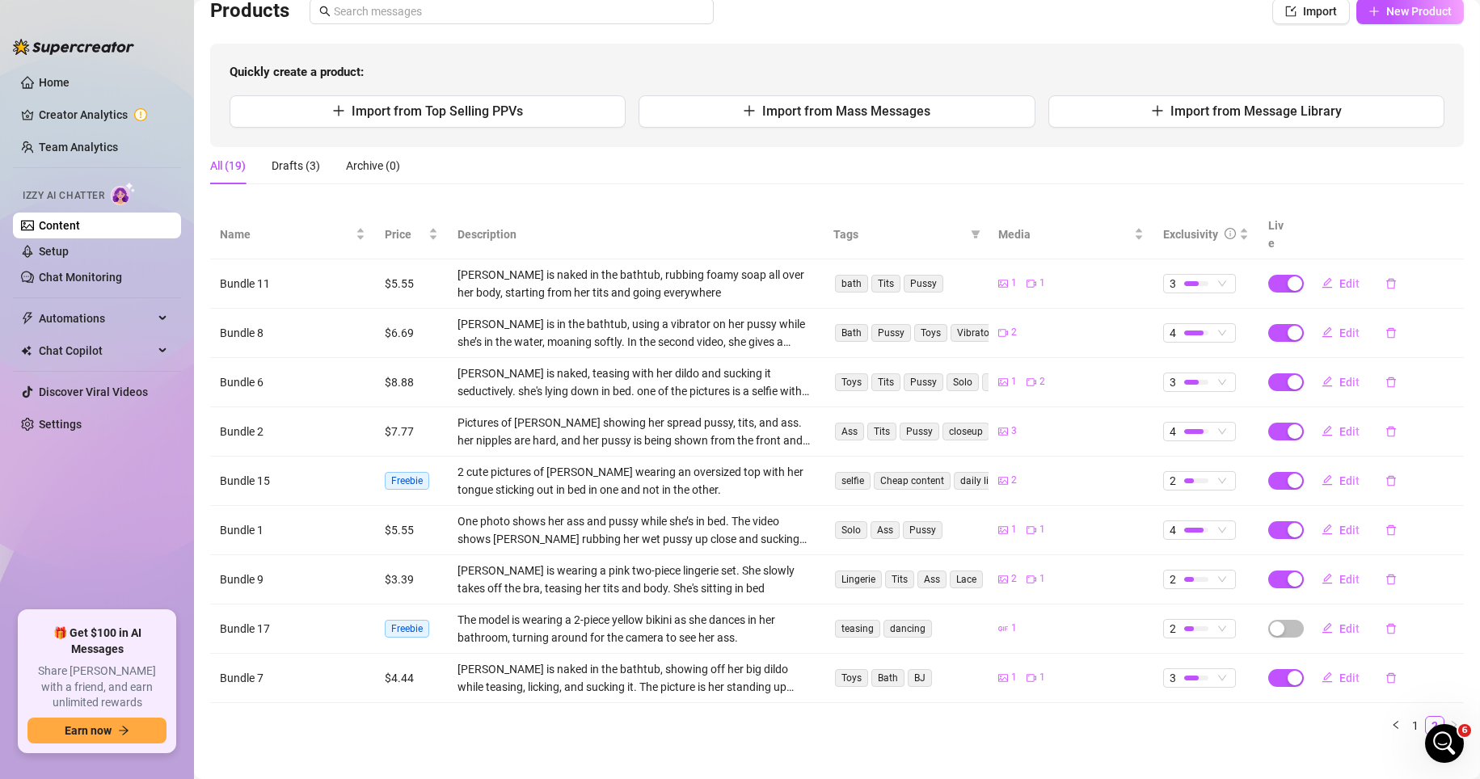
click at [1033, 190] on div "All (19) Drafts (3) Archive (0)" at bounding box center [837, 172] width 1254 height 50
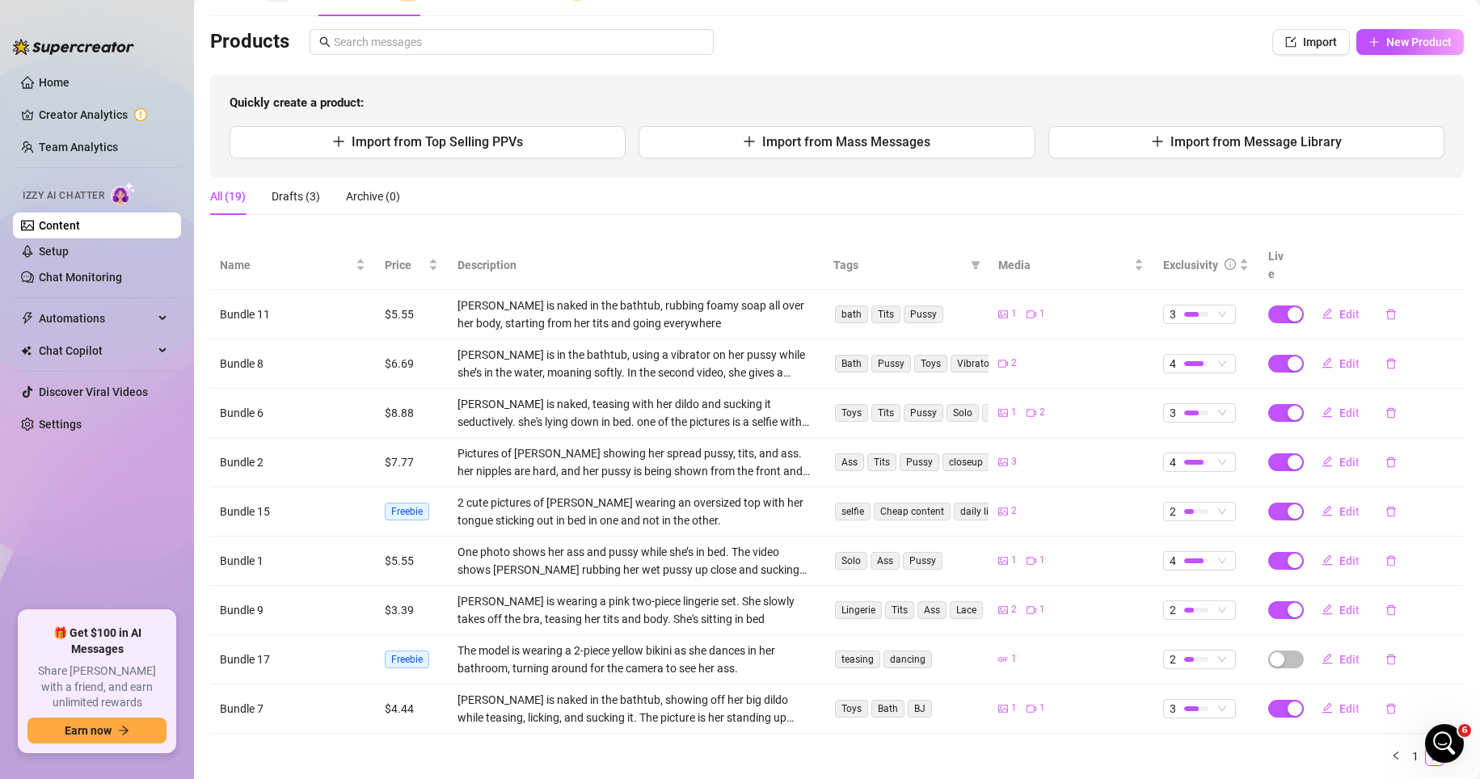
scroll to position [0, 0]
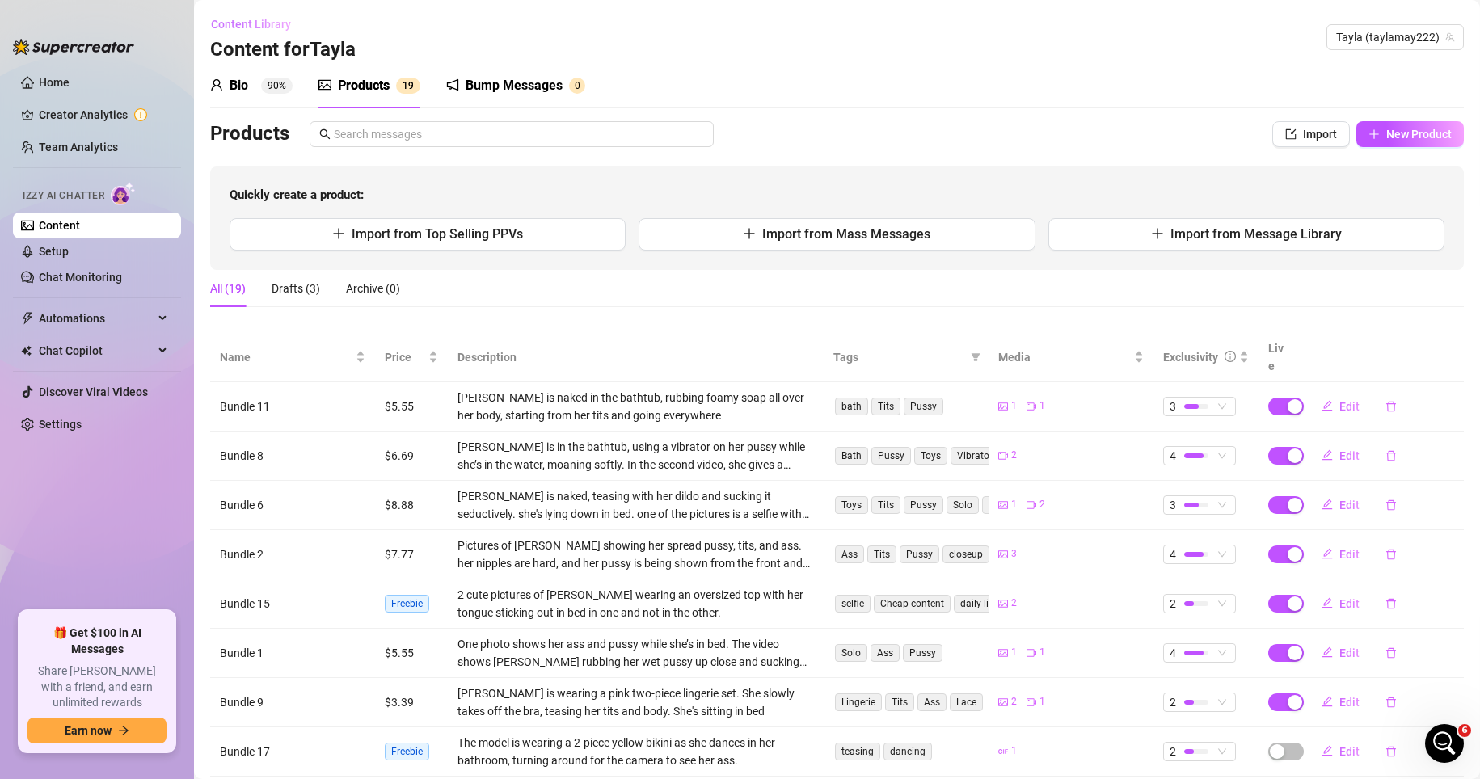
click at [269, 29] on span "Content Library" at bounding box center [251, 24] width 80 height 13
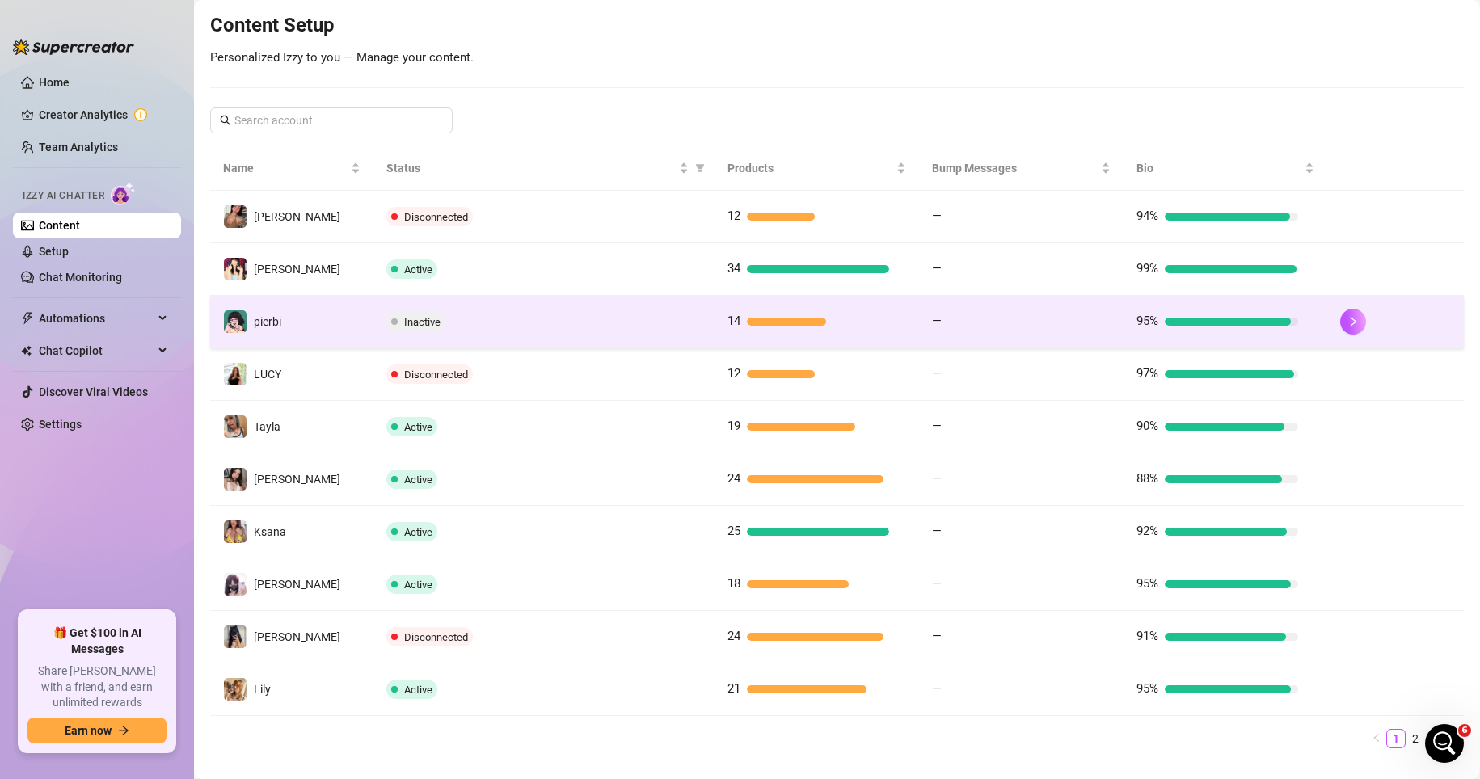
scroll to position [222, 0]
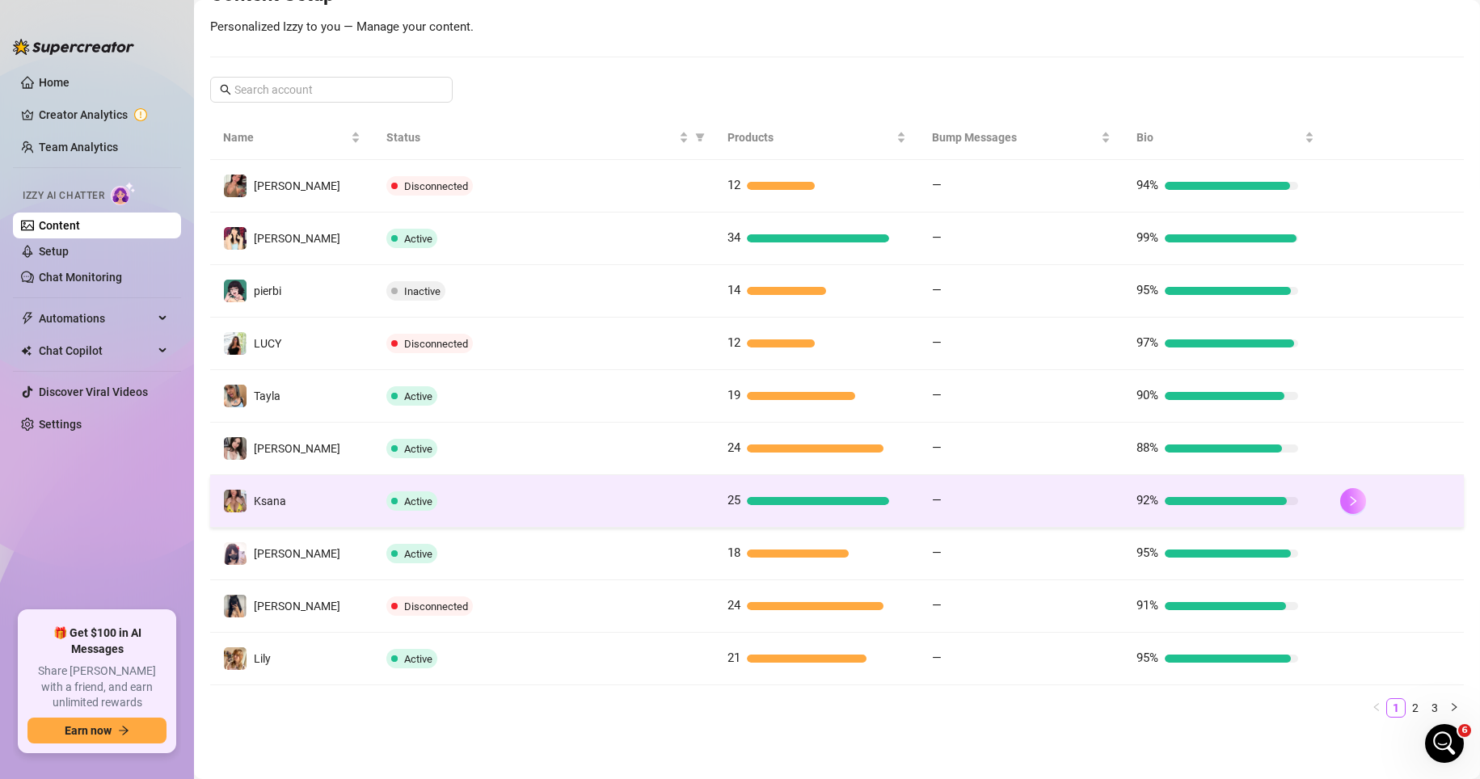
click at [1033, 504] on button "button" at bounding box center [1353, 501] width 26 height 26
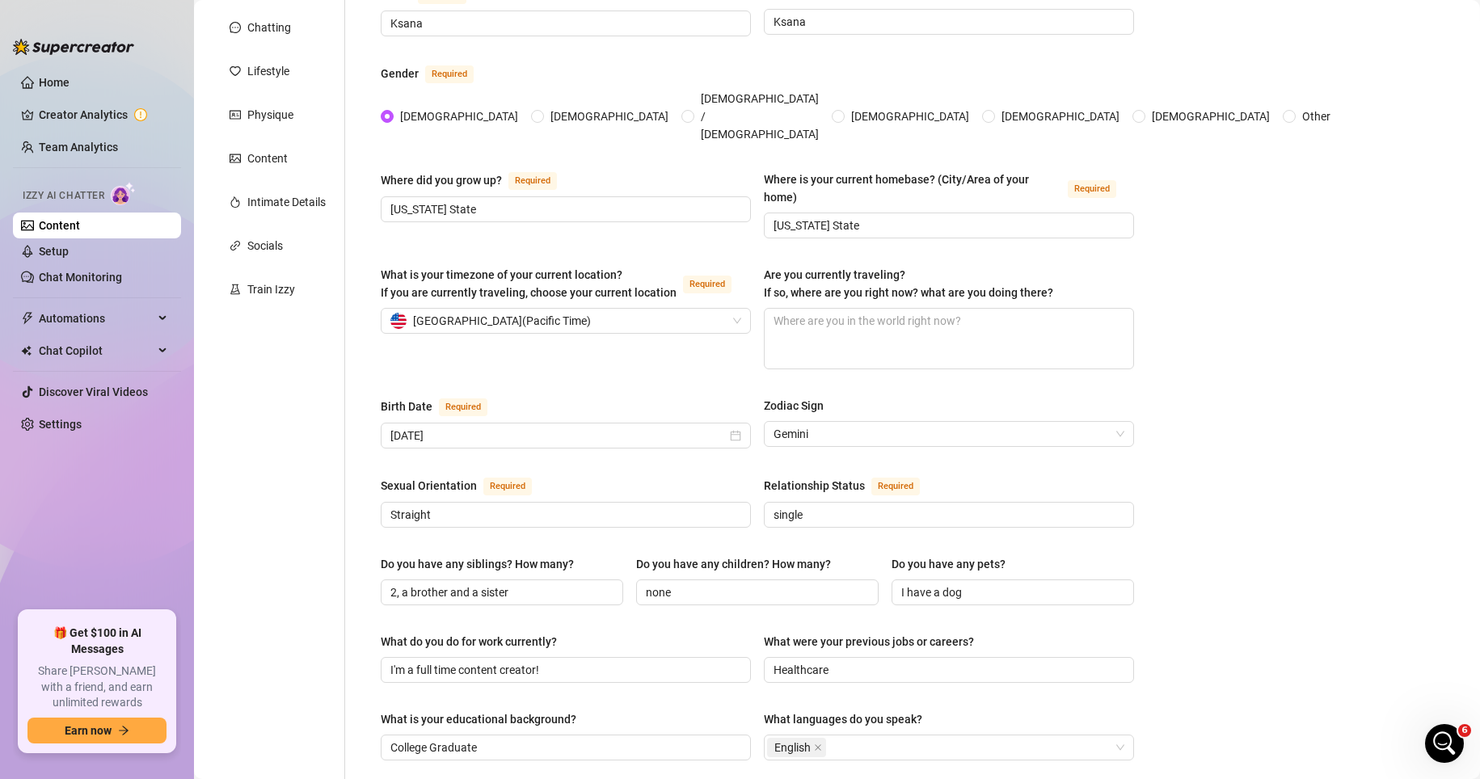
scroll to position [61, 0]
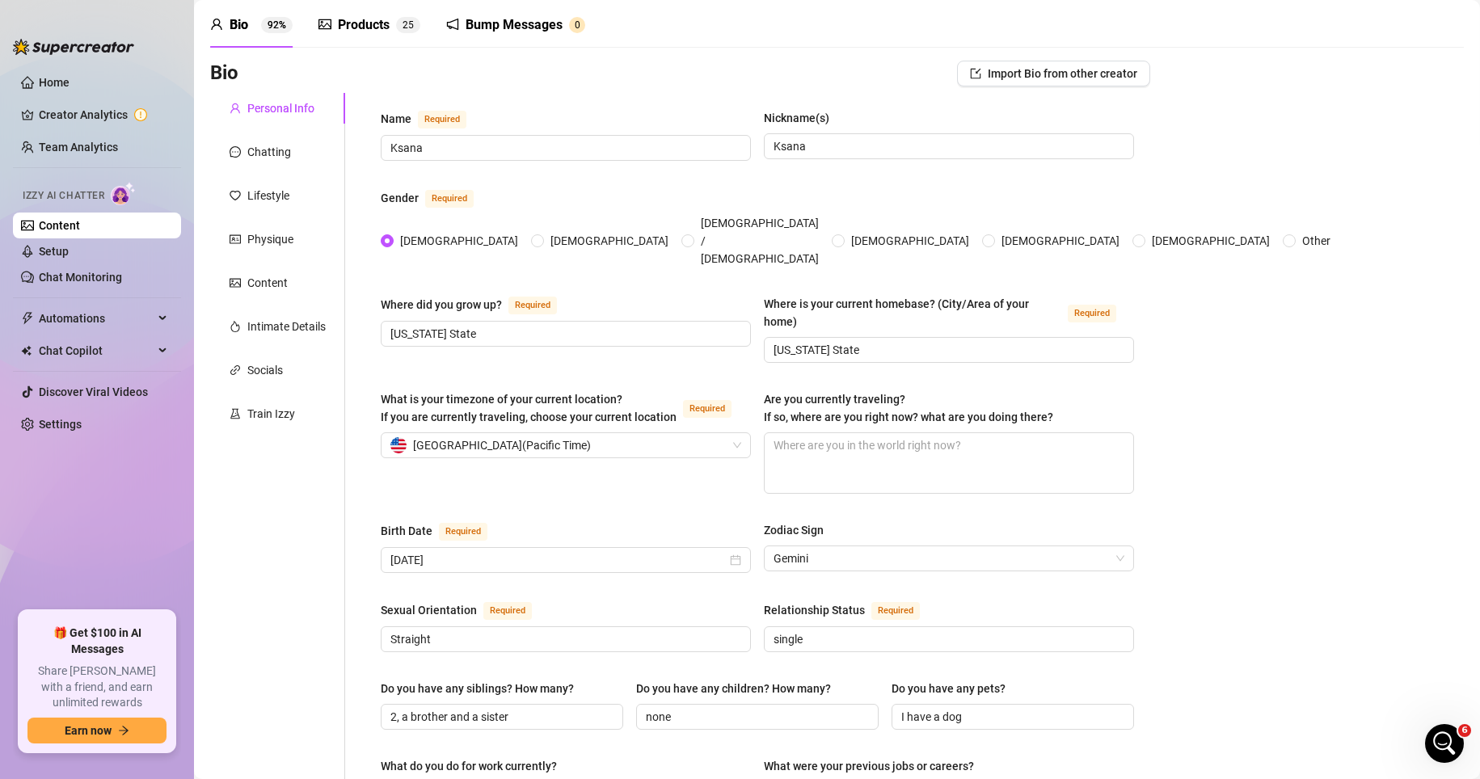
click at [352, 24] on div "Products" at bounding box center [364, 24] width 52 height 19
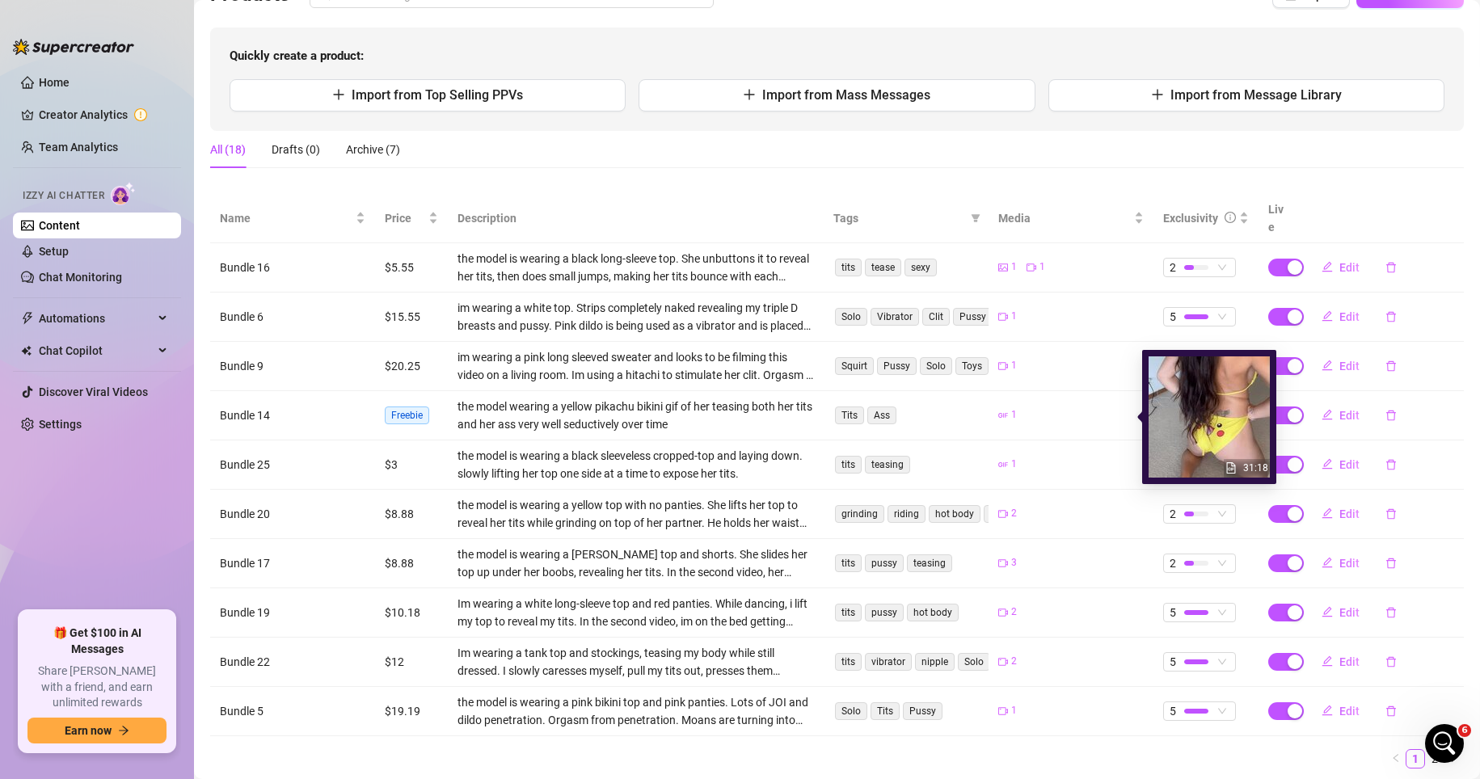
scroll to position [141, 0]
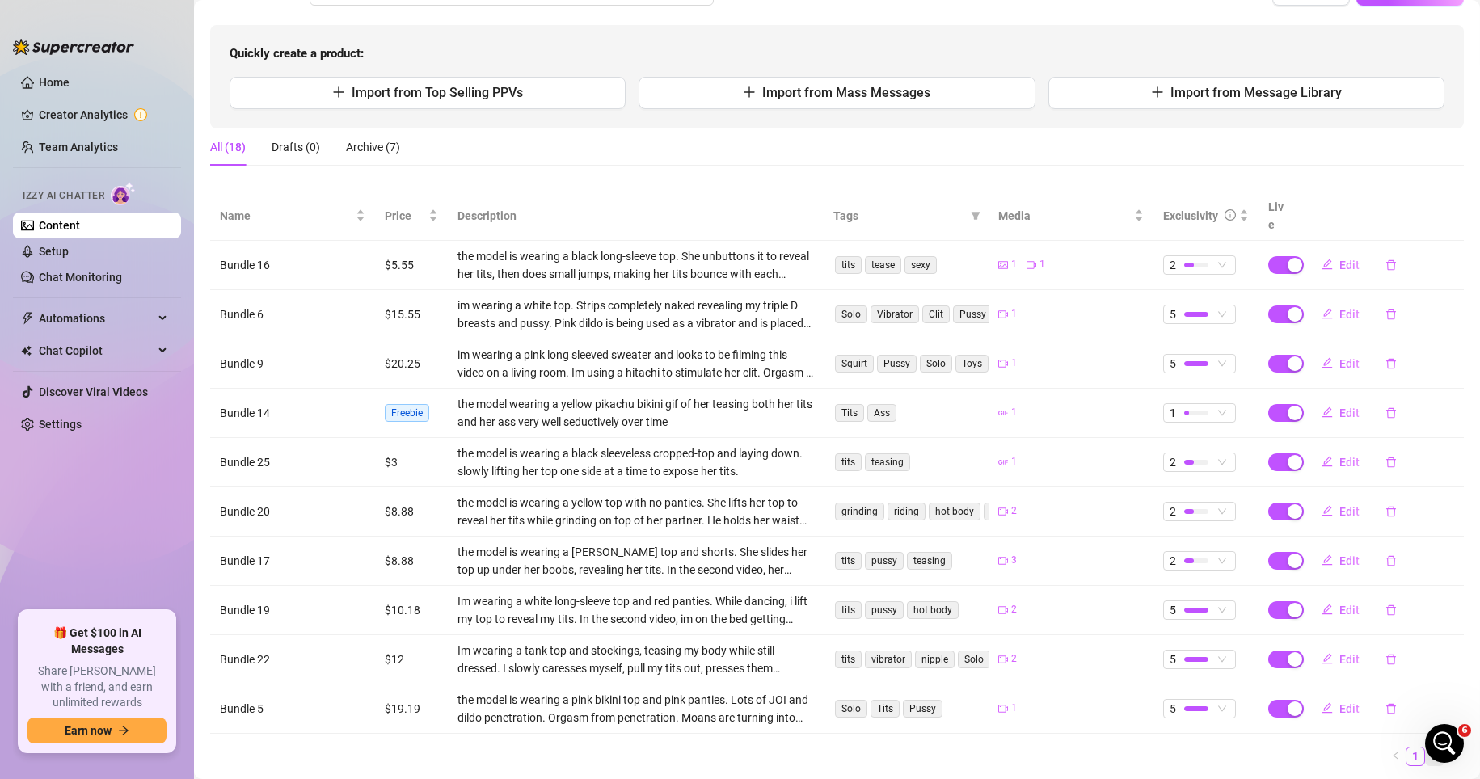
click at [1033, 748] on link "2" at bounding box center [1435, 757] width 18 height 18
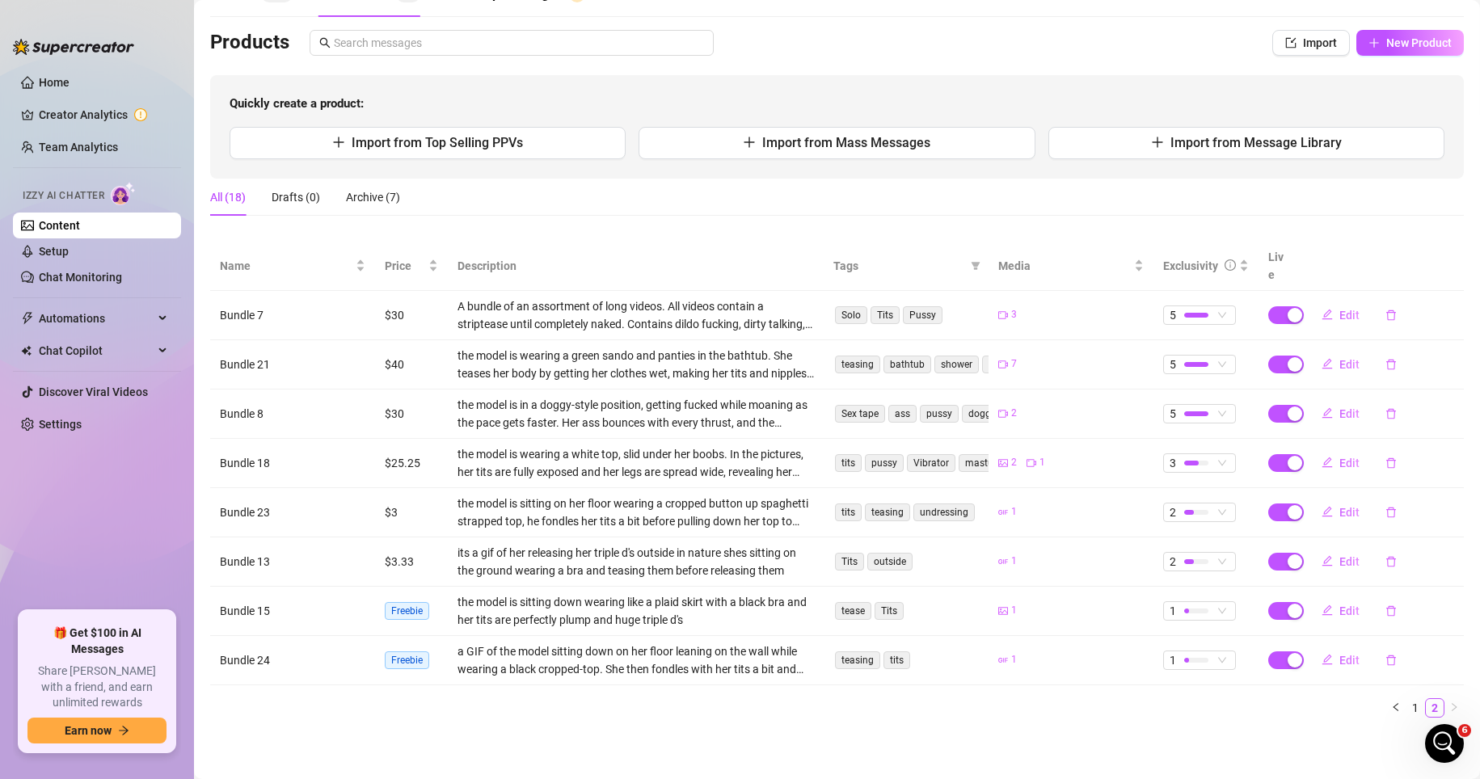
scroll to position [74, 0]
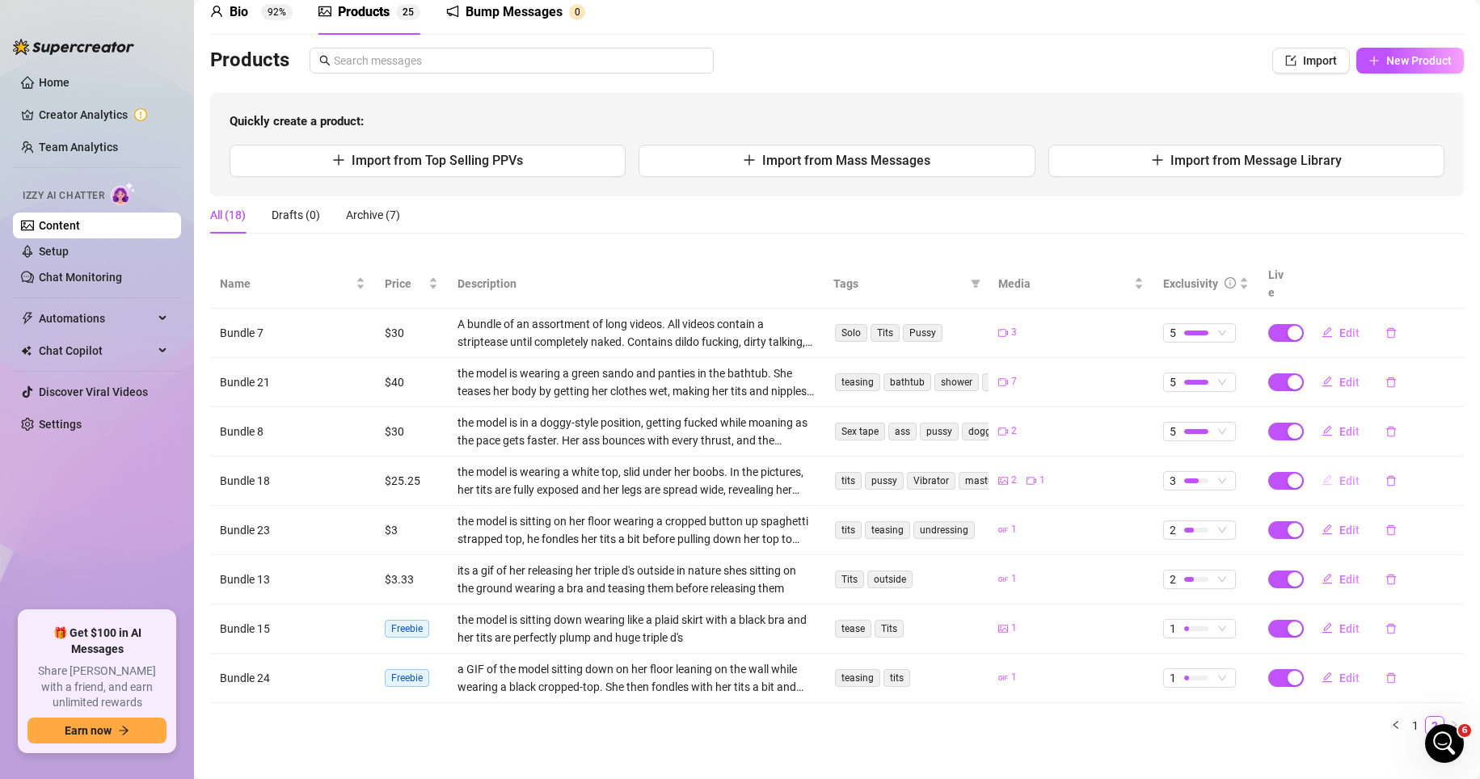
click at [1033, 475] on span "Edit" at bounding box center [1349, 481] width 20 height 13
type textarea "i should be embarrassed to send this…but the way i lost control in this video? …"
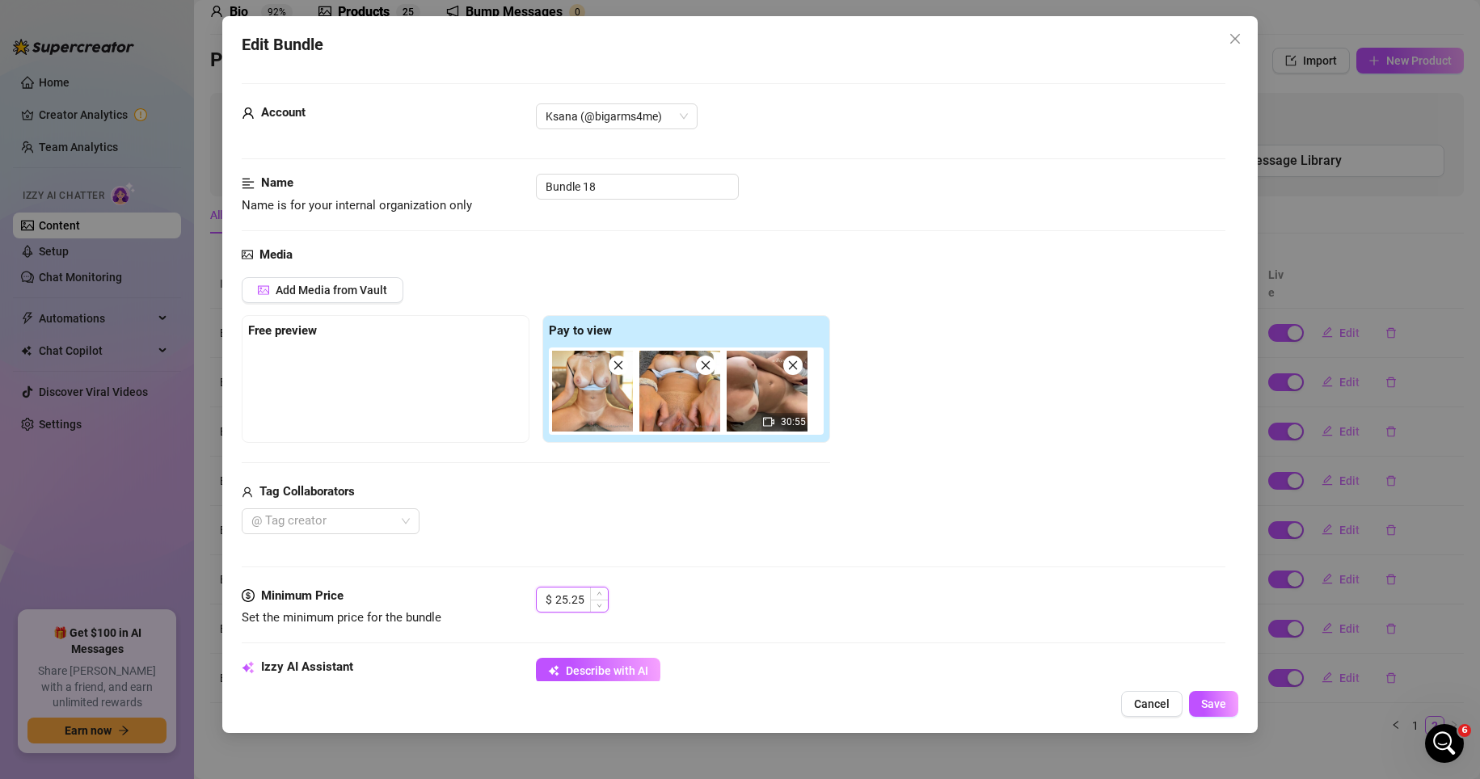
drag, startPoint x: 588, startPoint y: 600, endPoint x: 539, endPoint y: 599, distance: 48.5
click at [539, 599] on div "$ 25.25" at bounding box center [572, 600] width 73 height 26
type input "15"
click at [1033, 702] on span "Save" at bounding box center [1213, 704] width 25 height 13
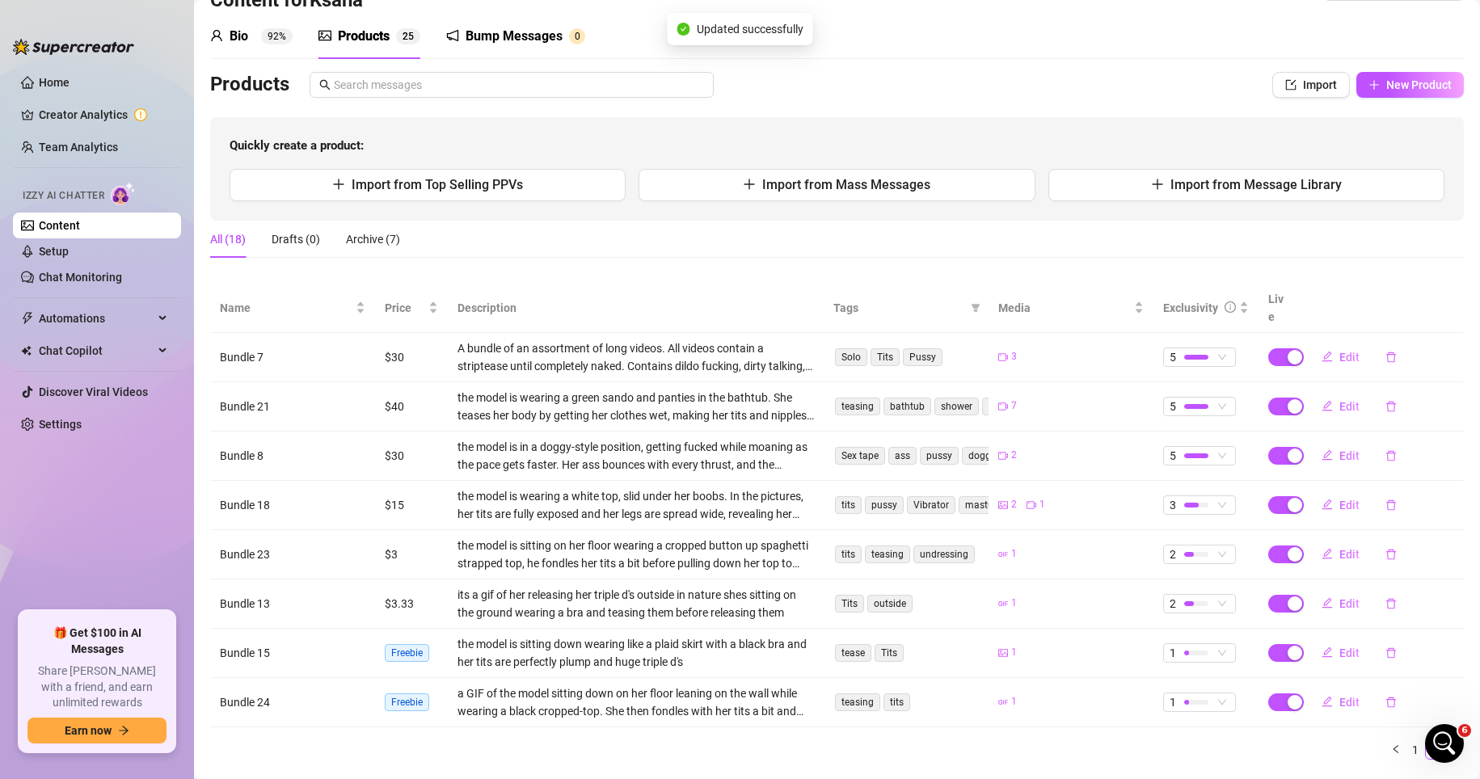
scroll to position [0, 0]
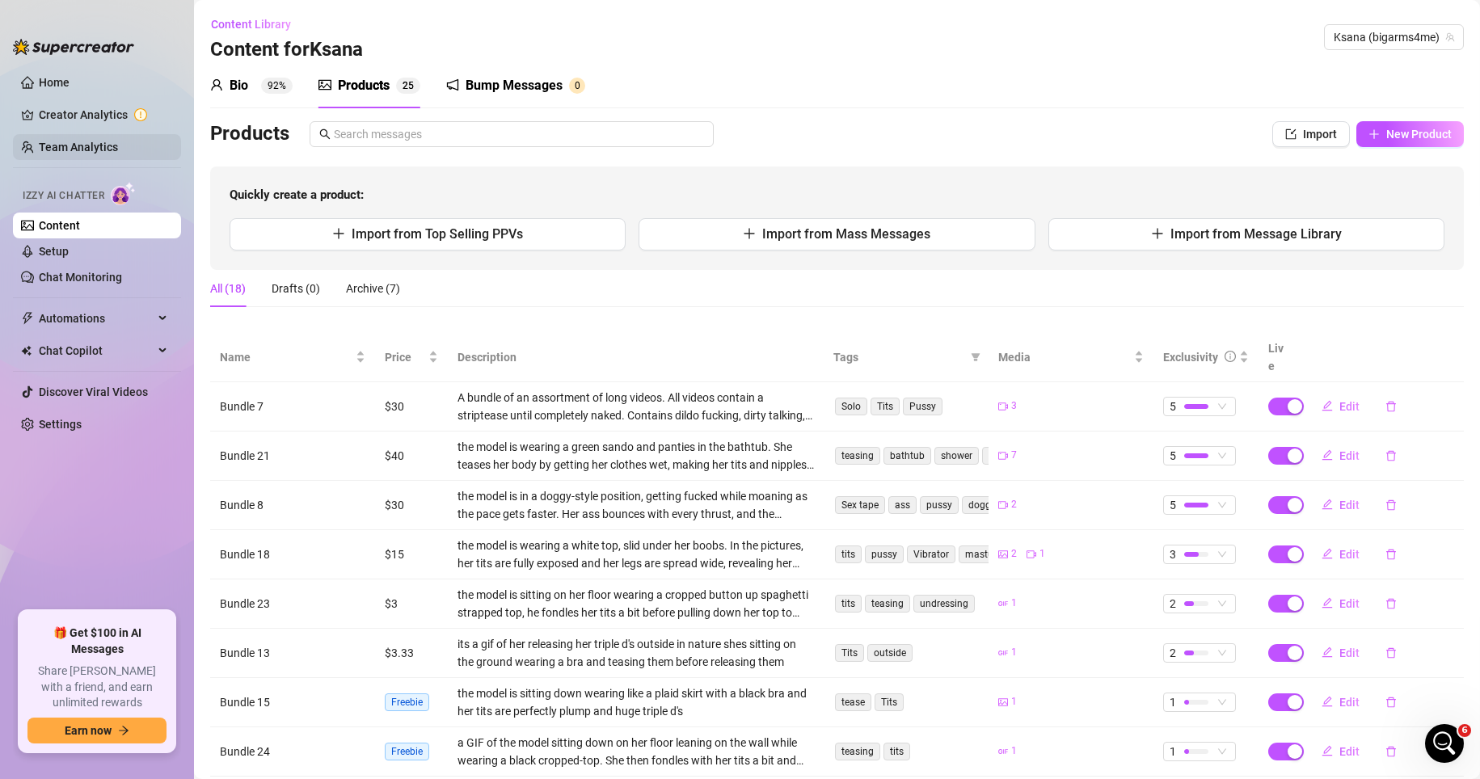
click at [93, 141] on link "Team Analytics" at bounding box center [78, 147] width 79 height 13
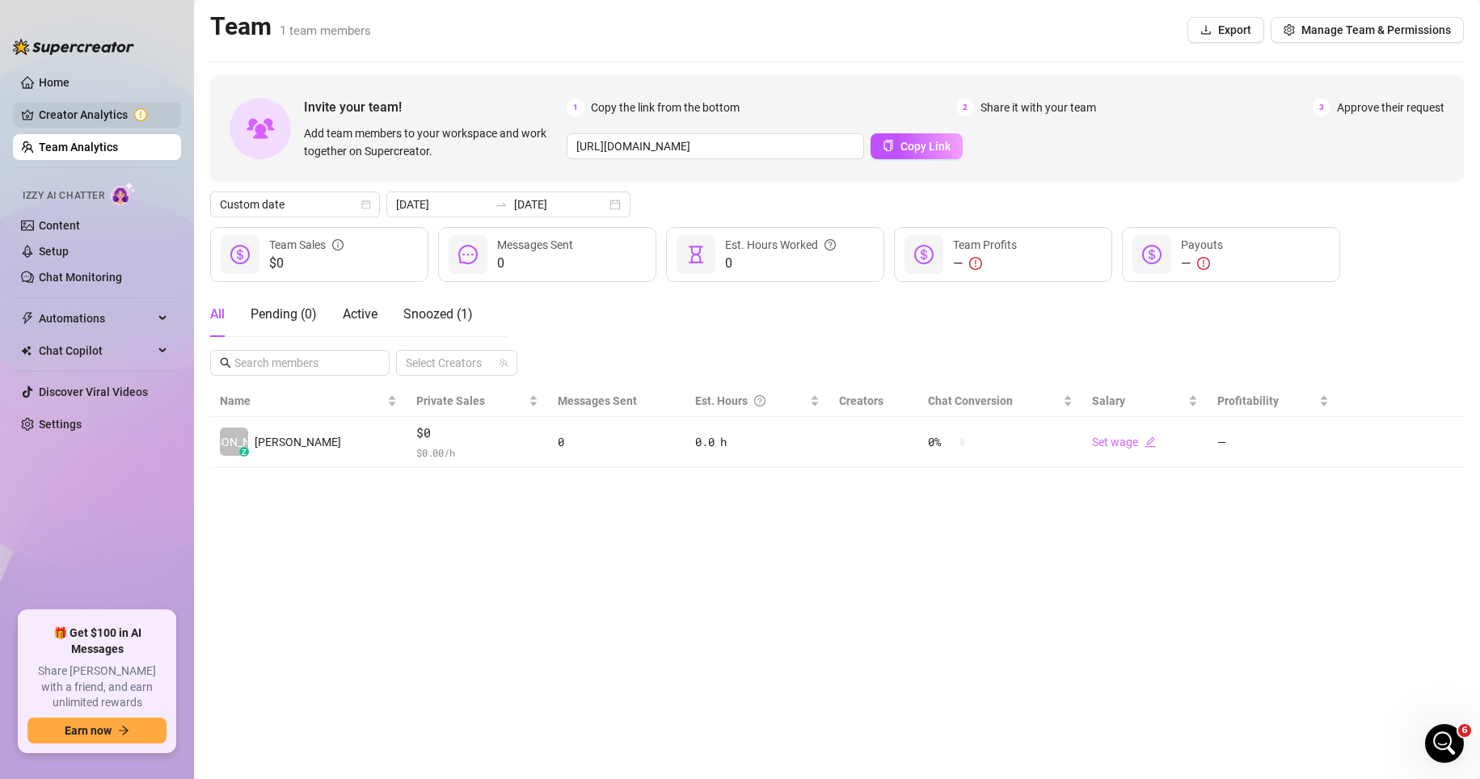
click at [146, 111] on link "Creator Analytics" at bounding box center [103, 115] width 129 height 26
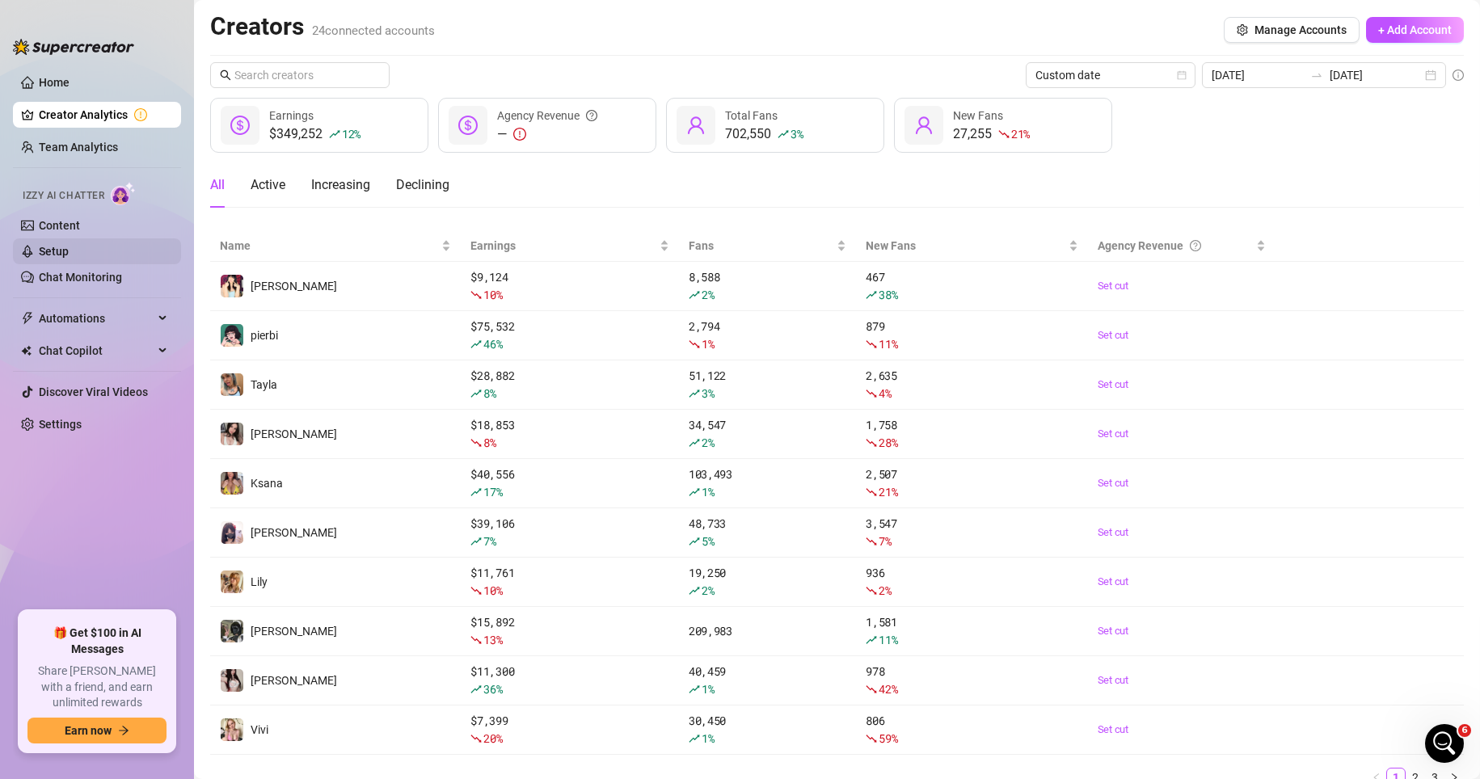
click at [61, 251] on link "Setup" at bounding box center [54, 251] width 30 height 13
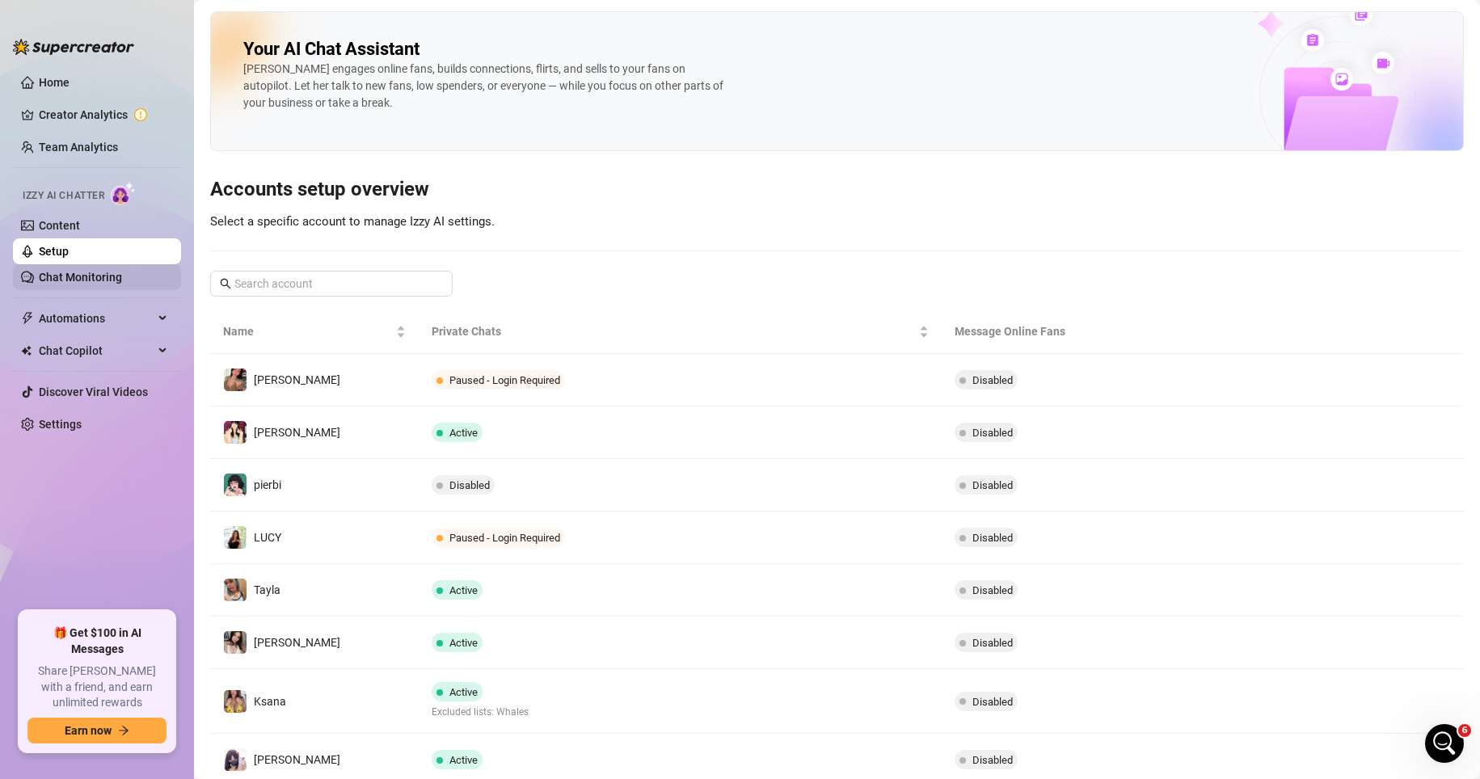
click at [56, 274] on link "Chat Monitoring" at bounding box center [80, 277] width 83 height 13
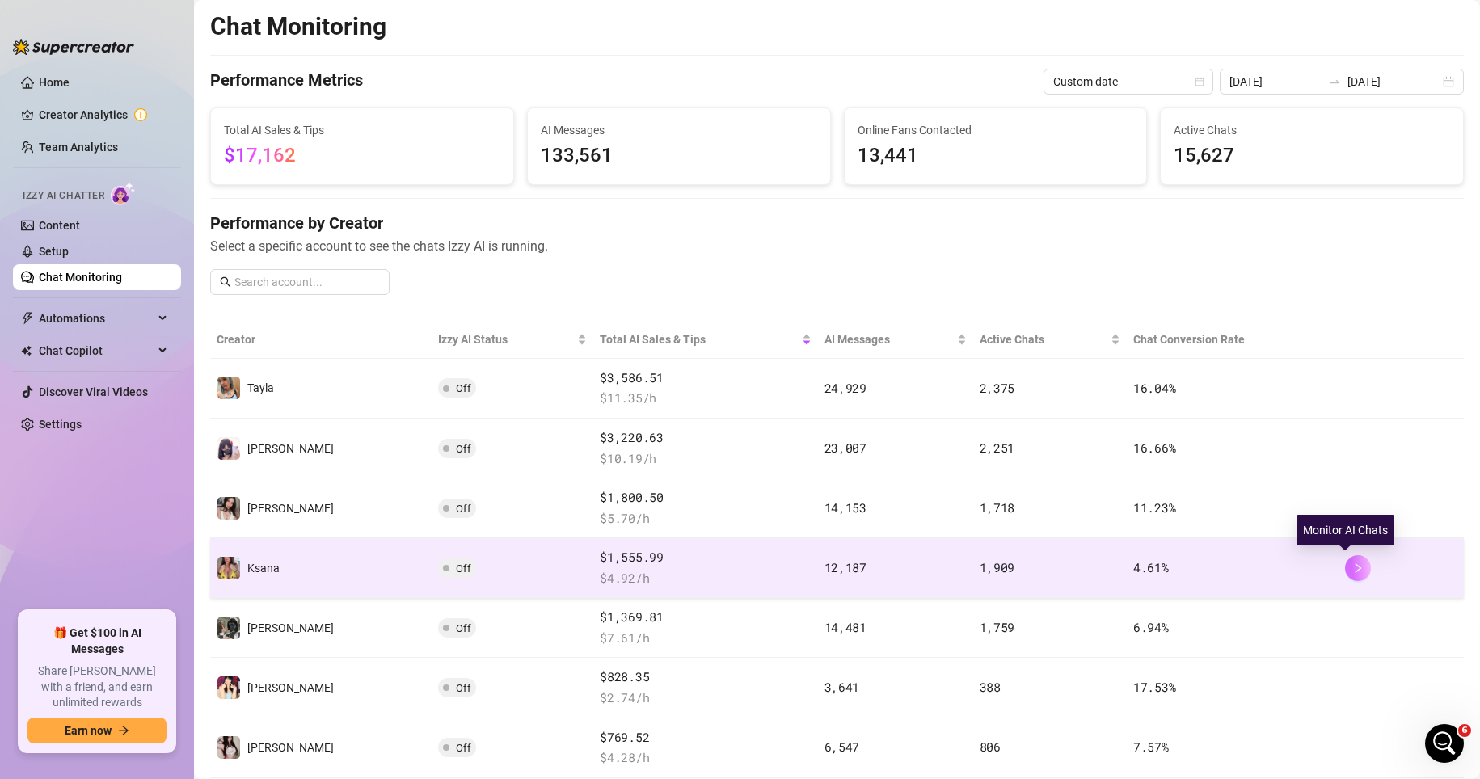
click at [1033, 563] on button "button" at bounding box center [1358, 568] width 26 height 26
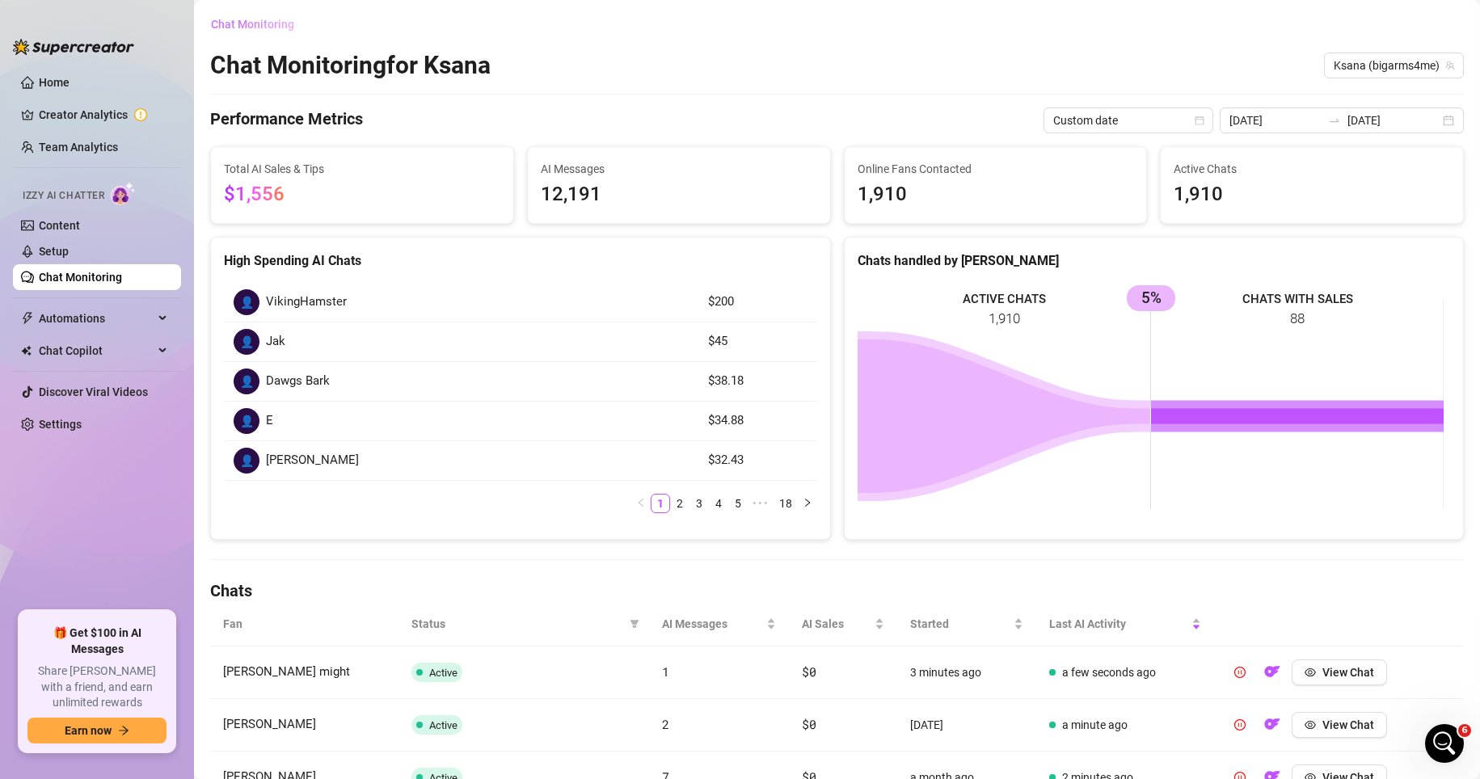
click at [281, 27] on span "Chat Monitoring" at bounding box center [252, 24] width 83 height 13
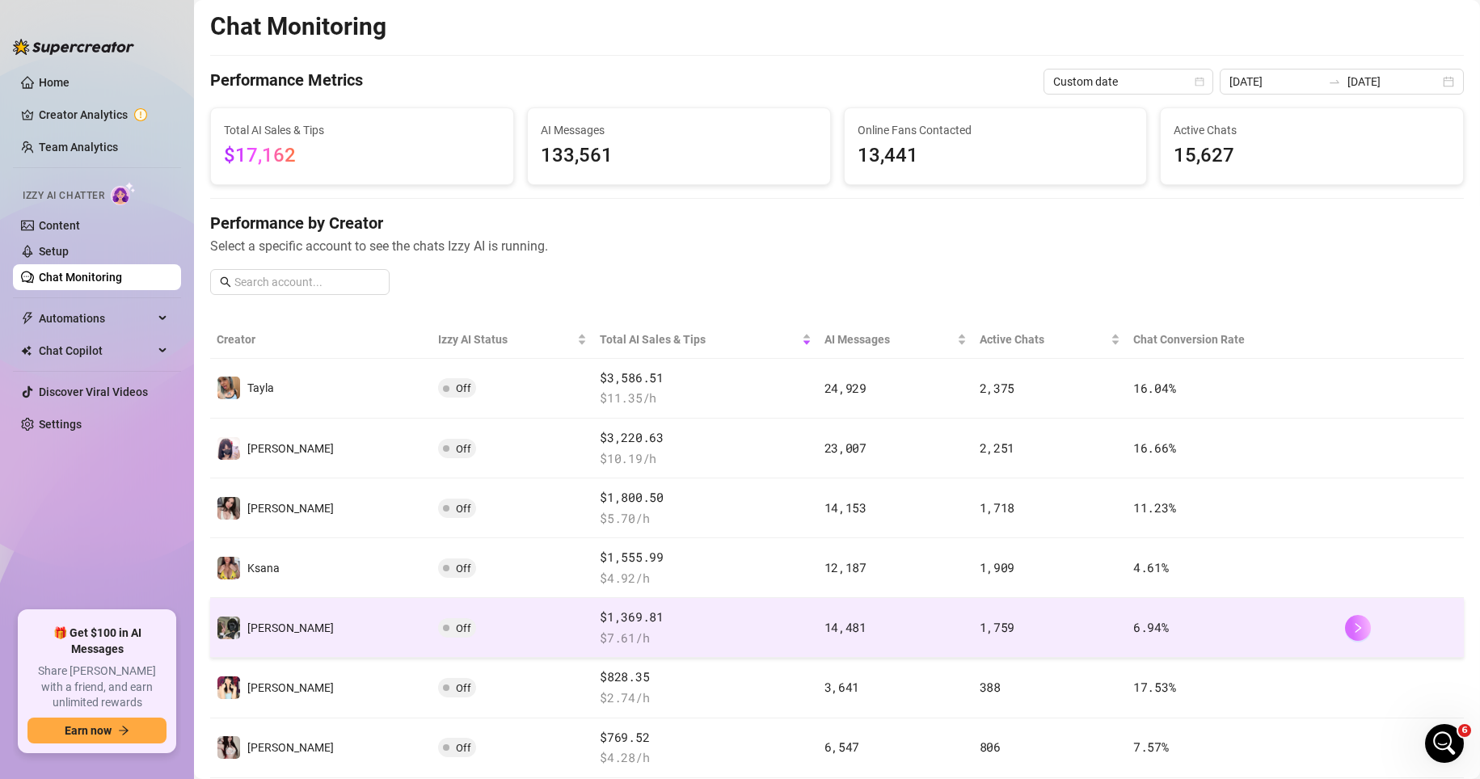
click at [1033, 633] on button "button" at bounding box center [1358, 628] width 26 height 26
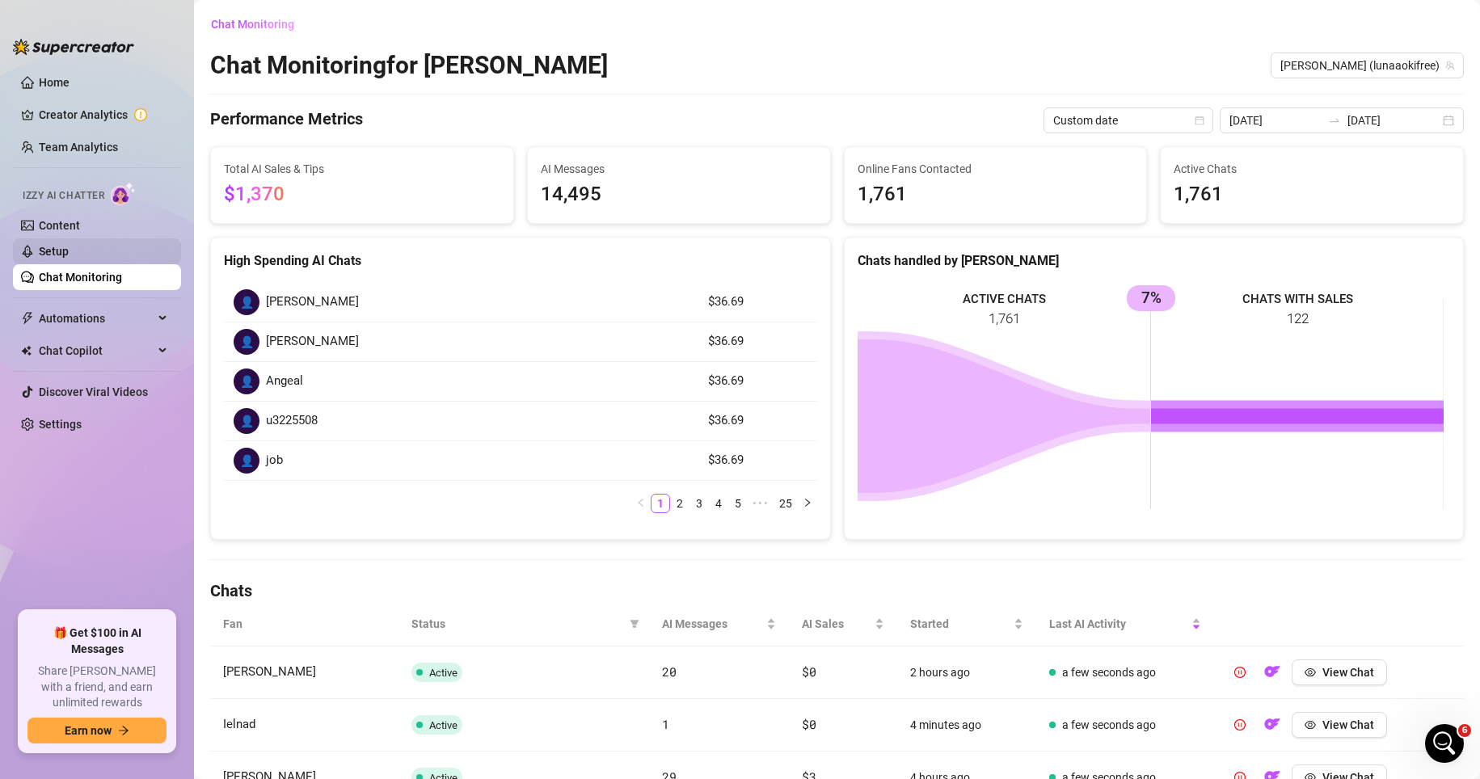
click at [69, 245] on link "Setup" at bounding box center [54, 251] width 30 height 13
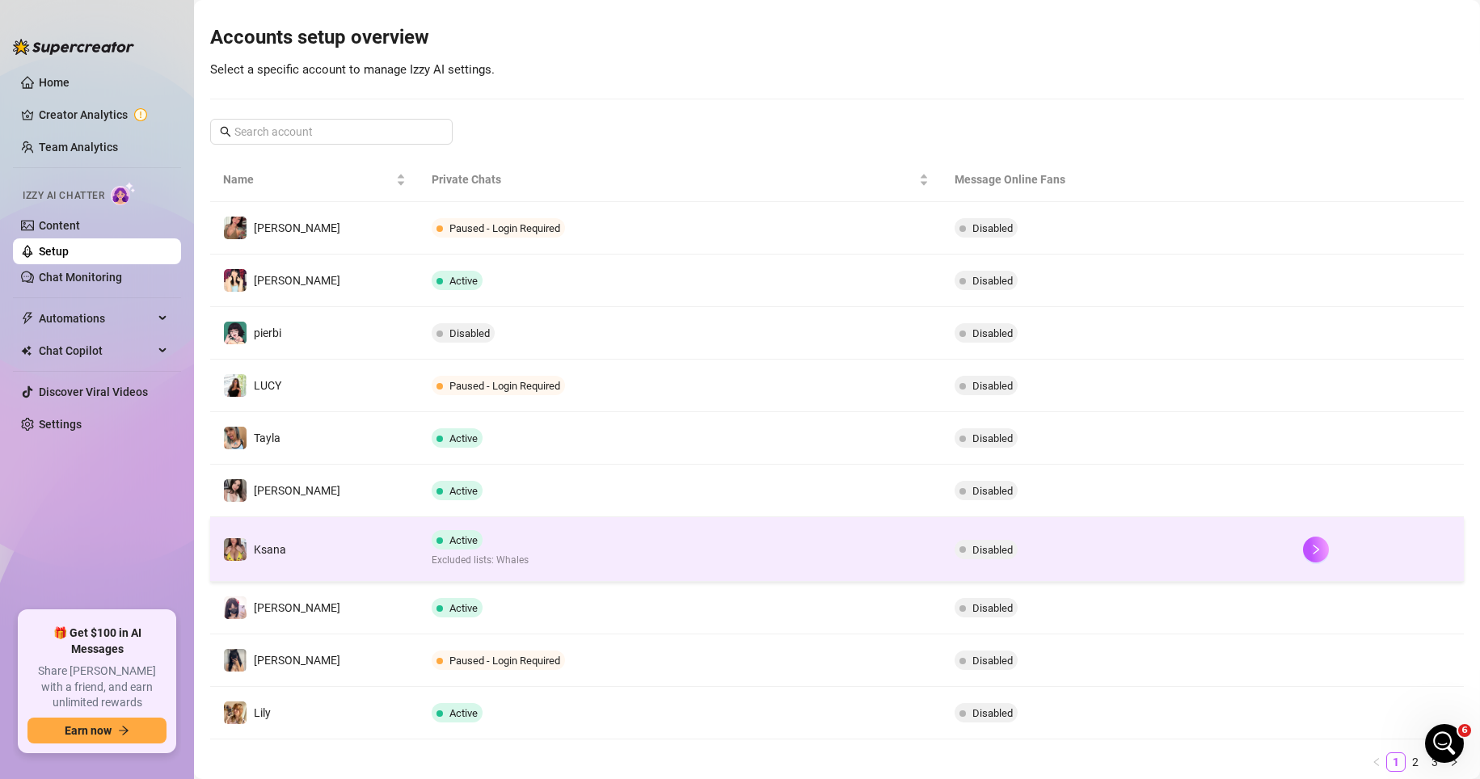
scroll to position [162, 0]
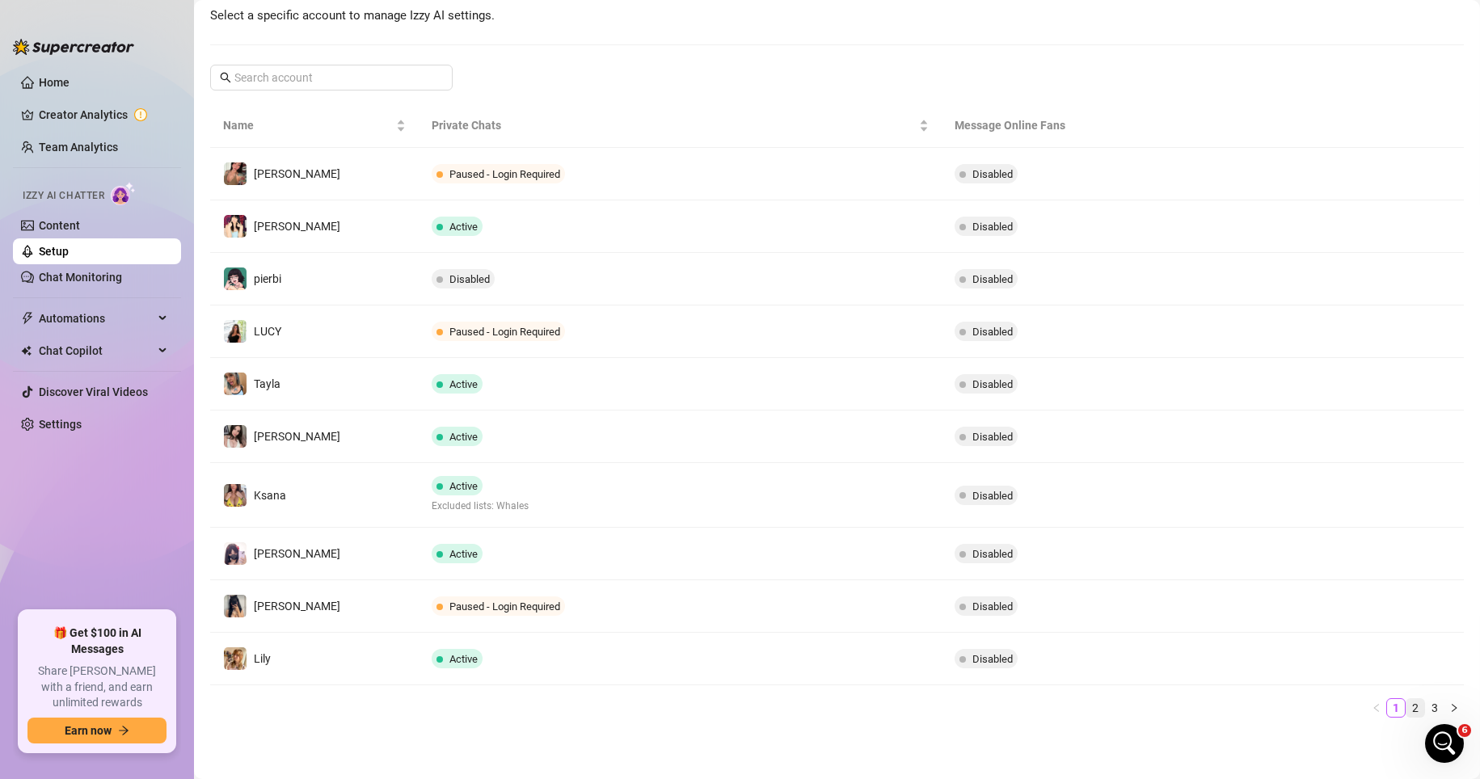
click at [1033, 703] on link "2" at bounding box center [1416, 708] width 18 height 18
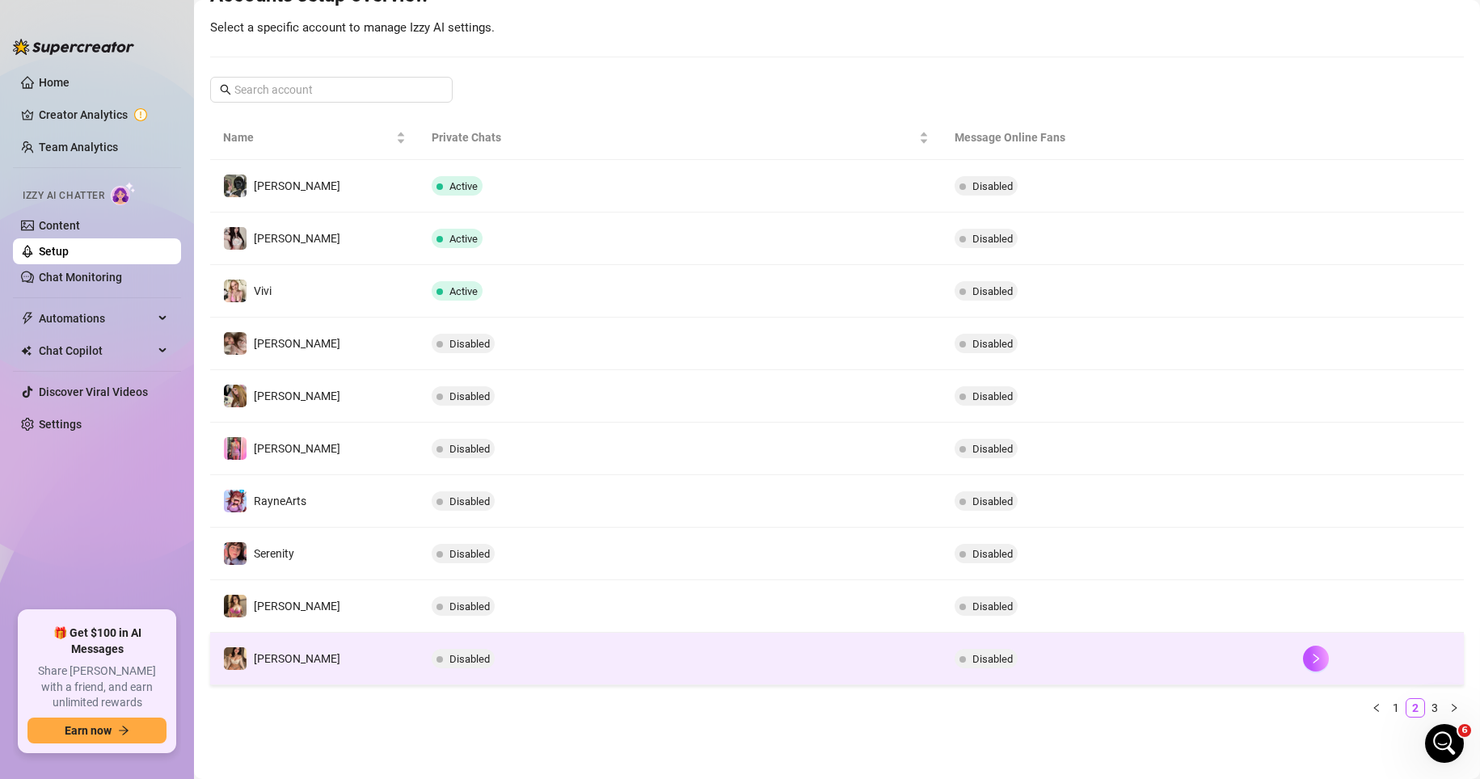
scroll to position [194, 0]
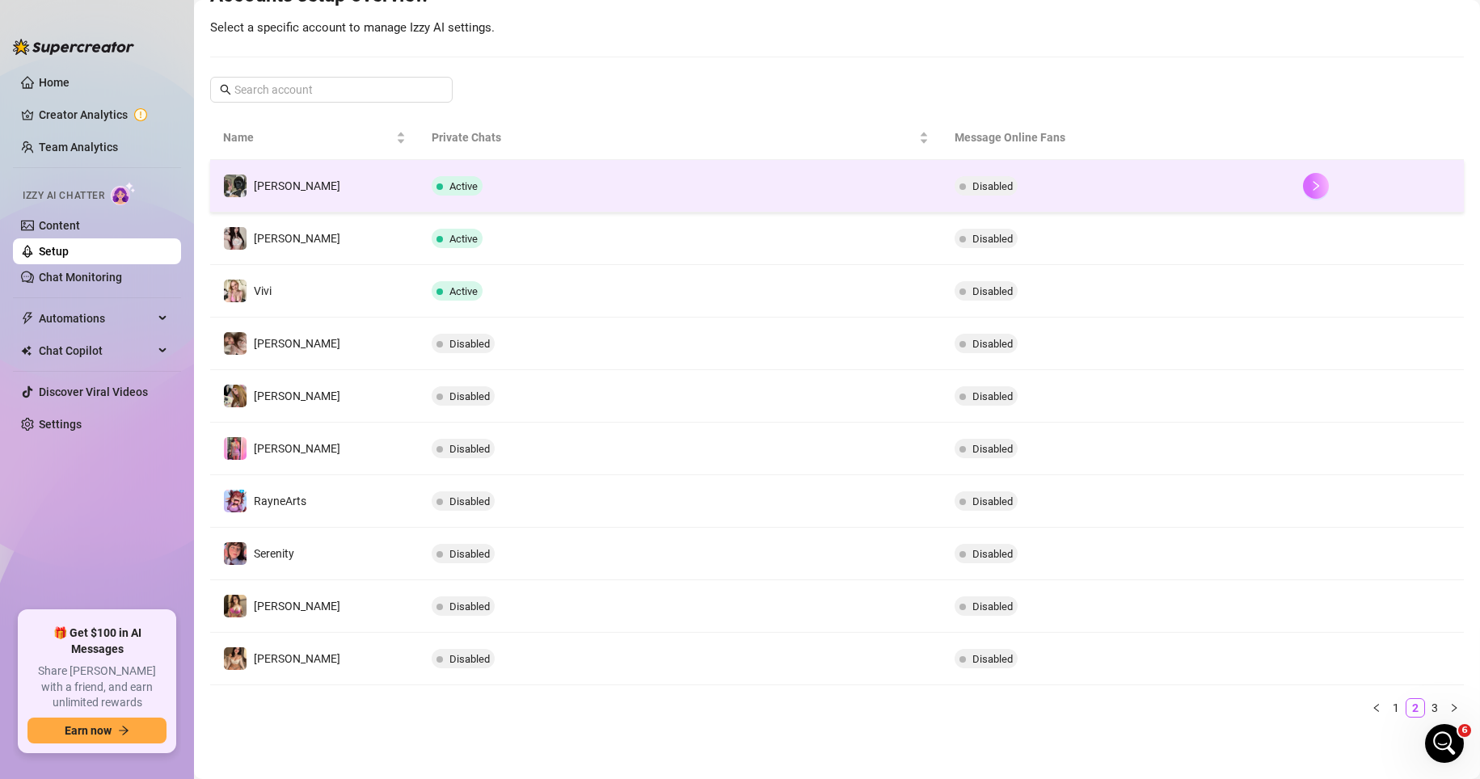
click at [1033, 186] on button "button" at bounding box center [1316, 186] width 26 height 26
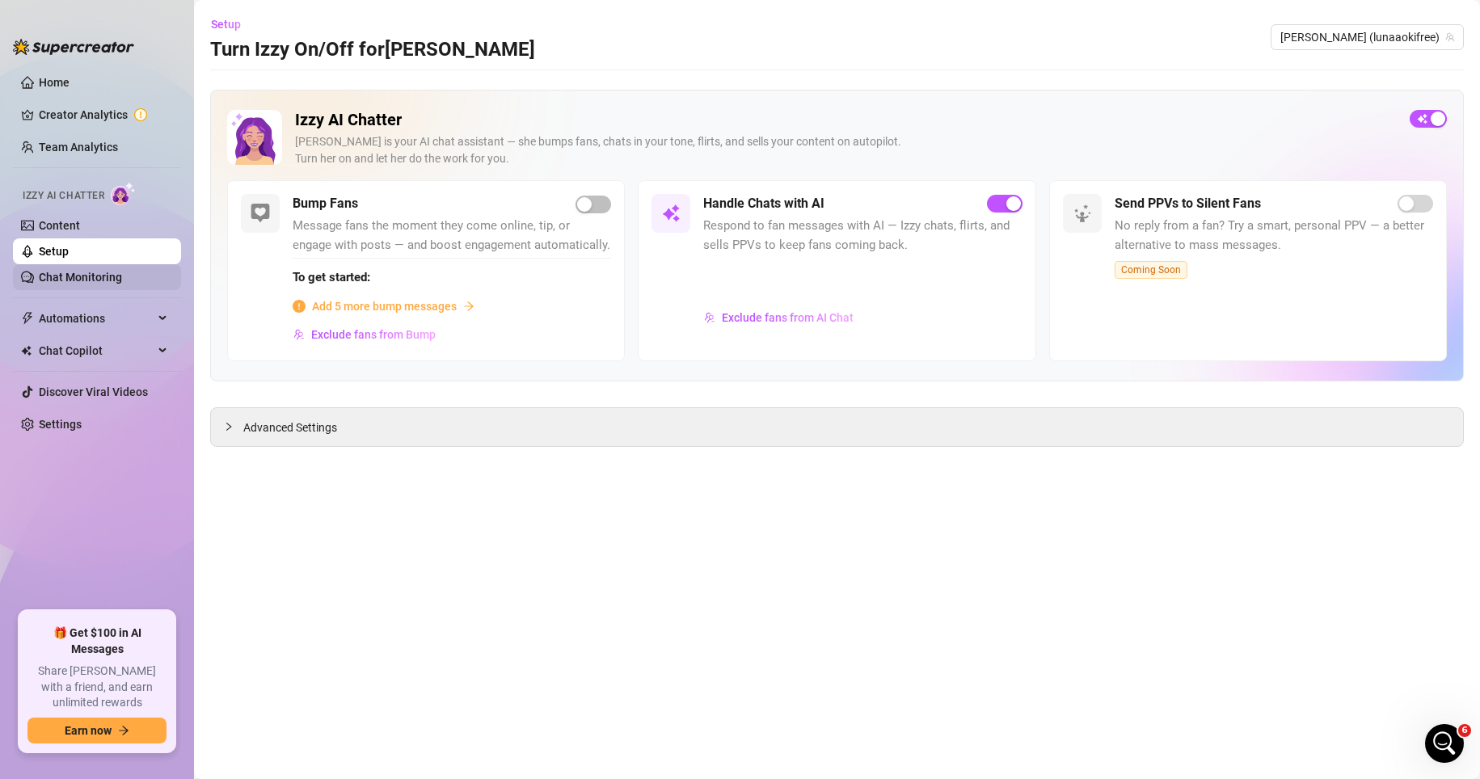
click at [108, 271] on link "Chat Monitoring" at bounding box center [80, 277] width 83 height 13
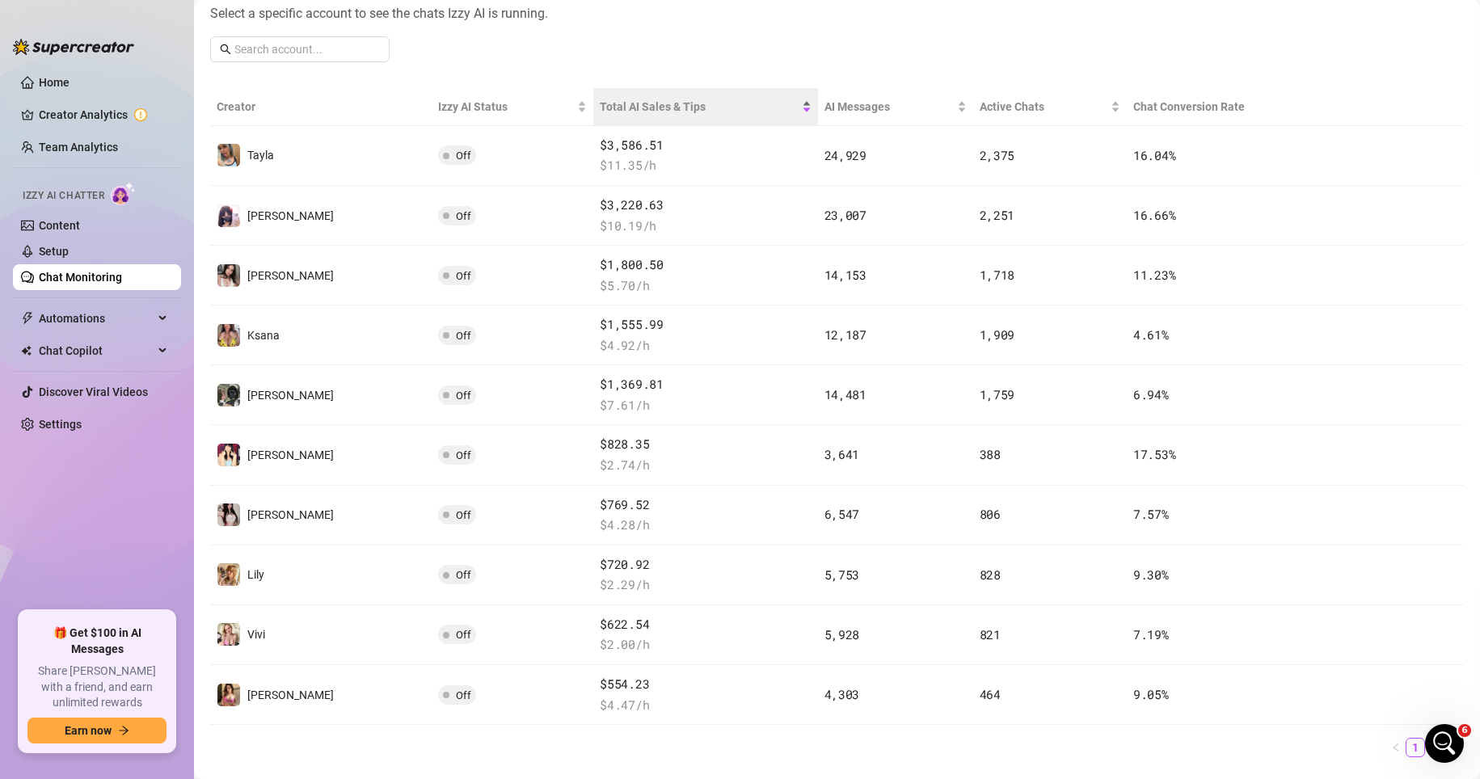
scroll to position [243, 0]
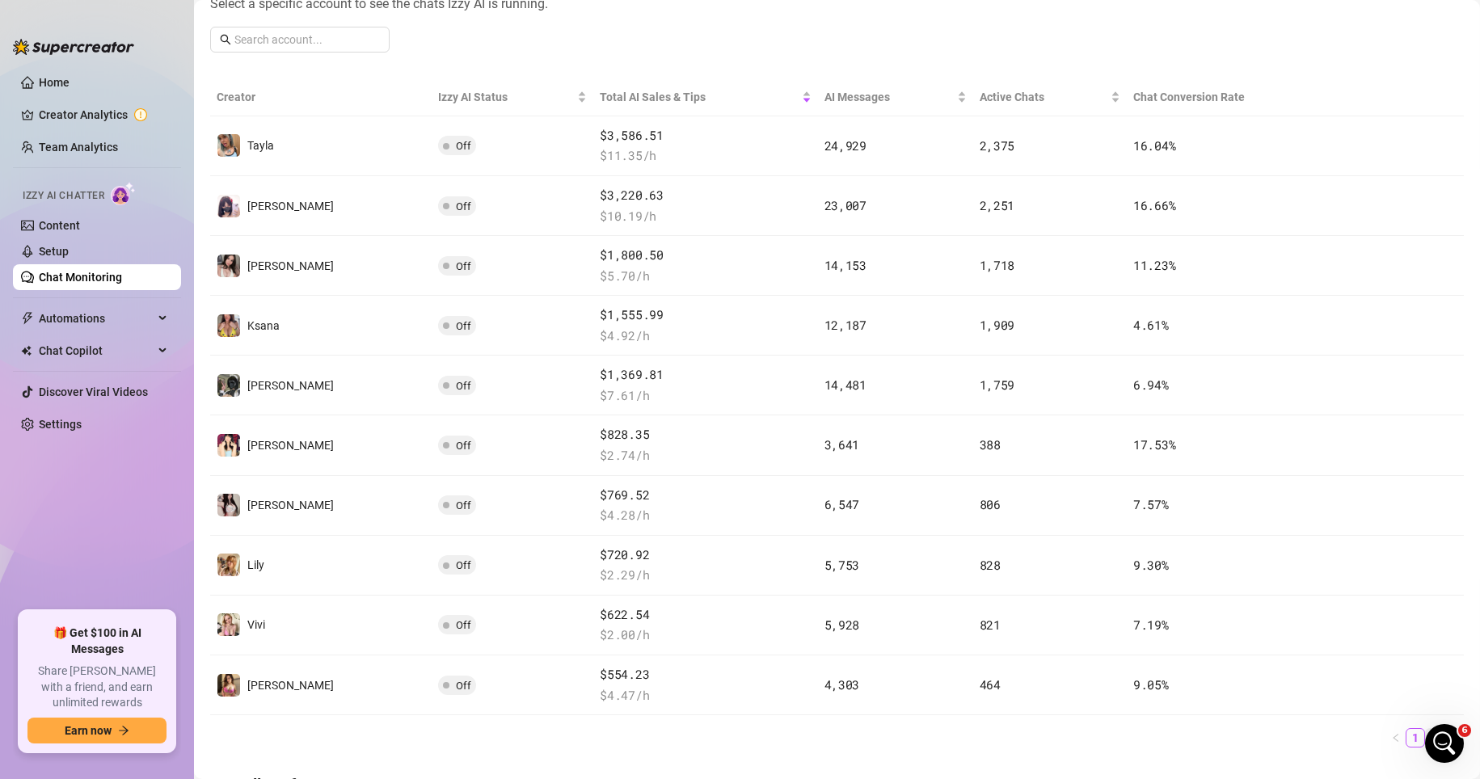
click at [1033, 734] on link "2" at bounding box center [1435, 738] width 18 height 18
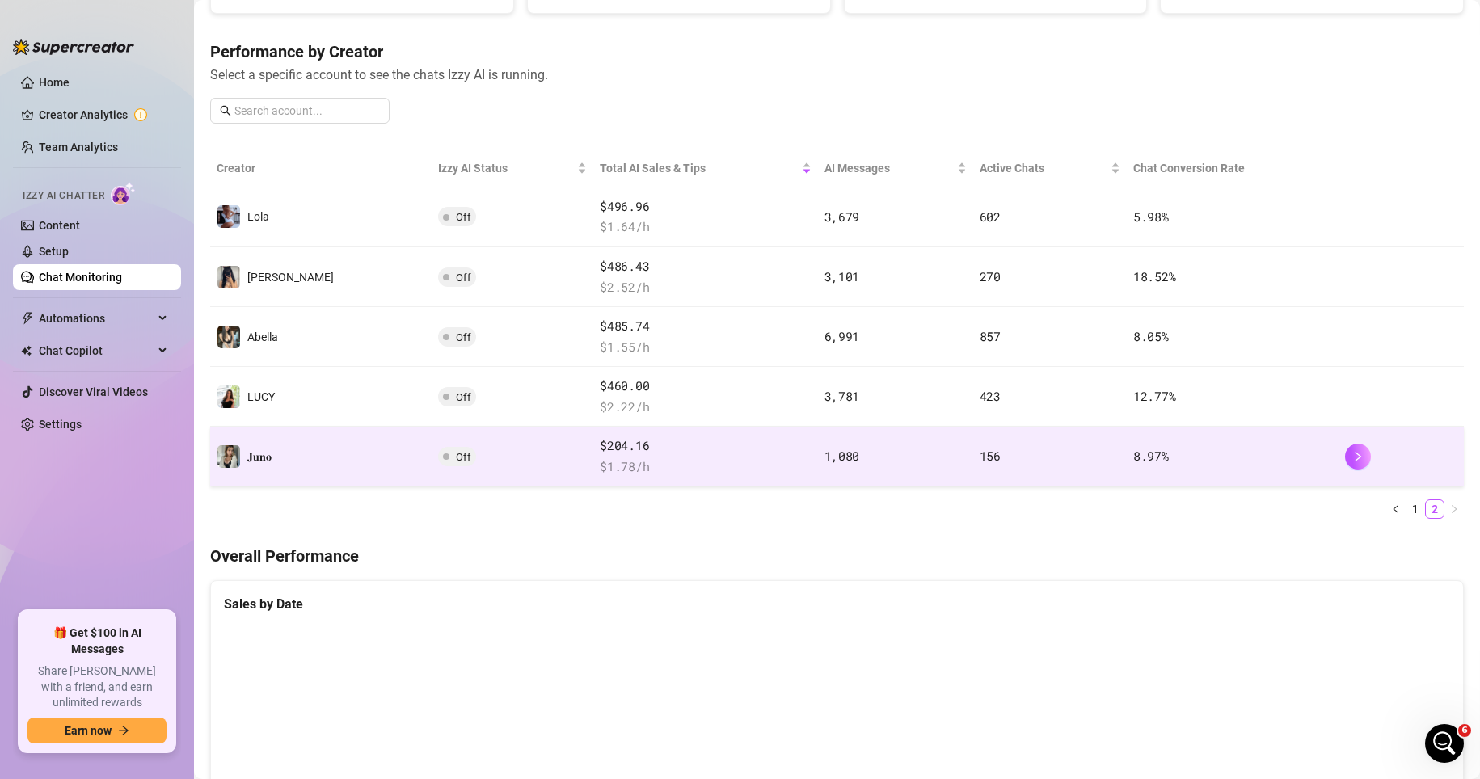
scroll to position [162, 0]
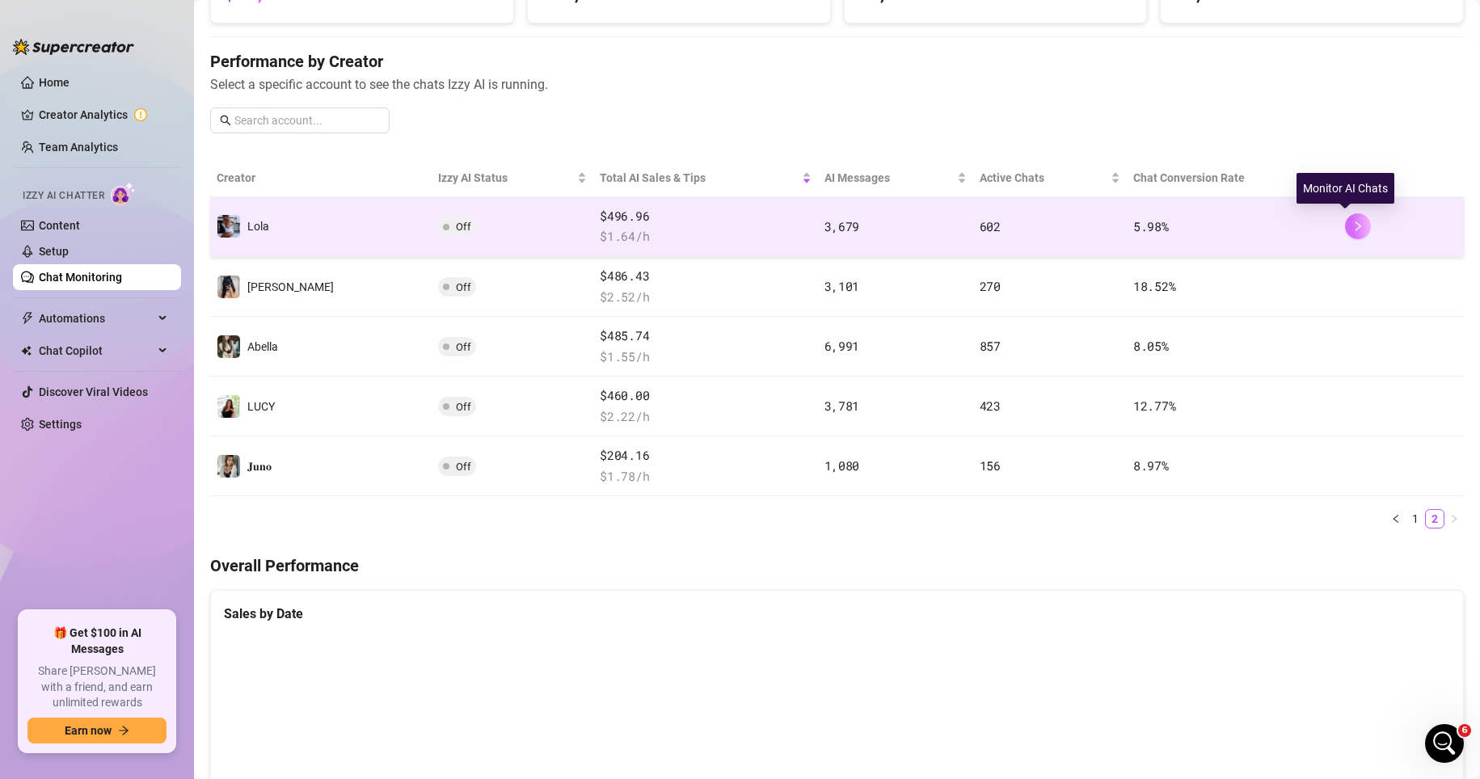
click at [1033, 228] on button "button" at bounding box center [1358, 226] width 26 height 26
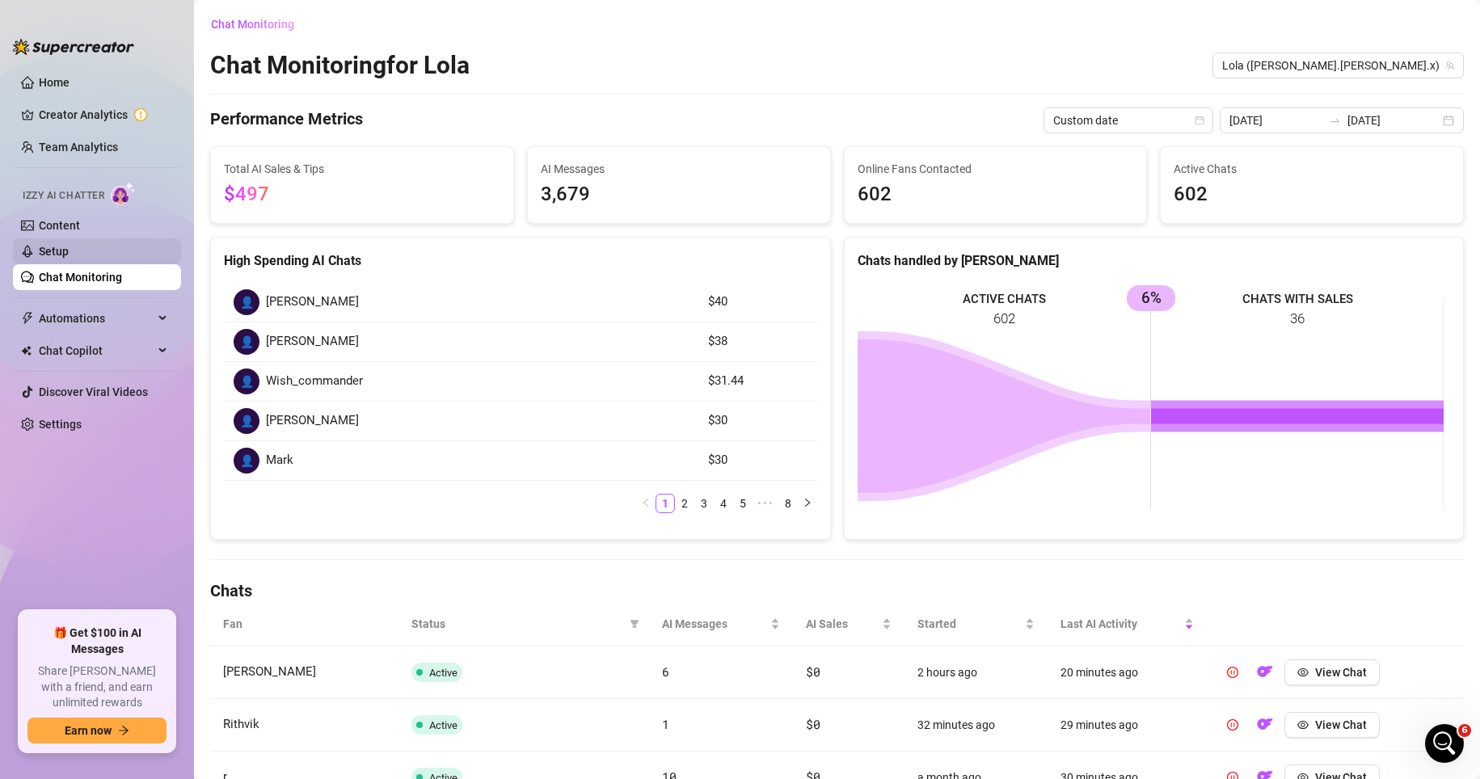
click at [69, 253] on link "Setup" at bounding box center [54, 251] width 30 height 13
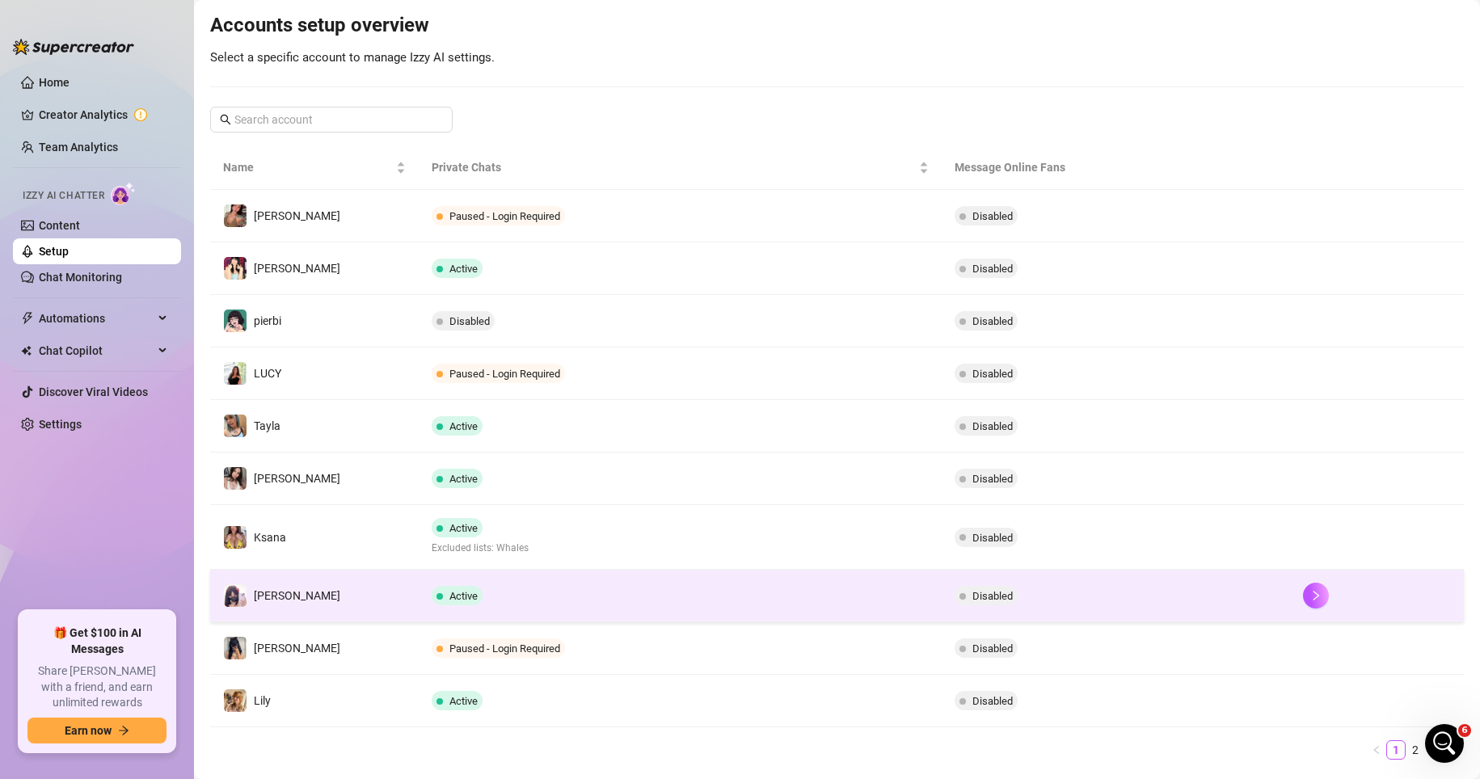
scroll to position [206, 0]
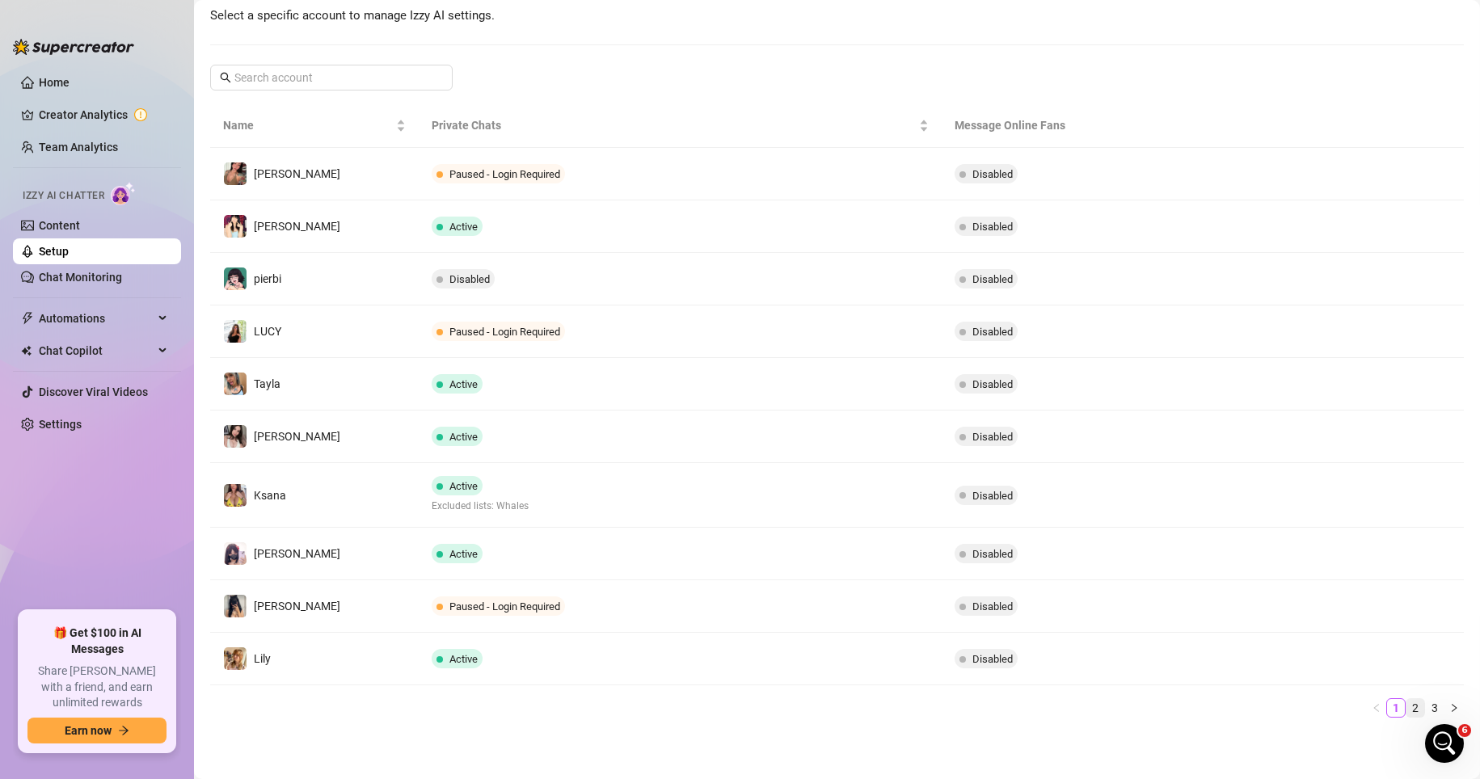
click at [1033, 707] on link "2" at bounding box center [1416, 708] width 18 height 18
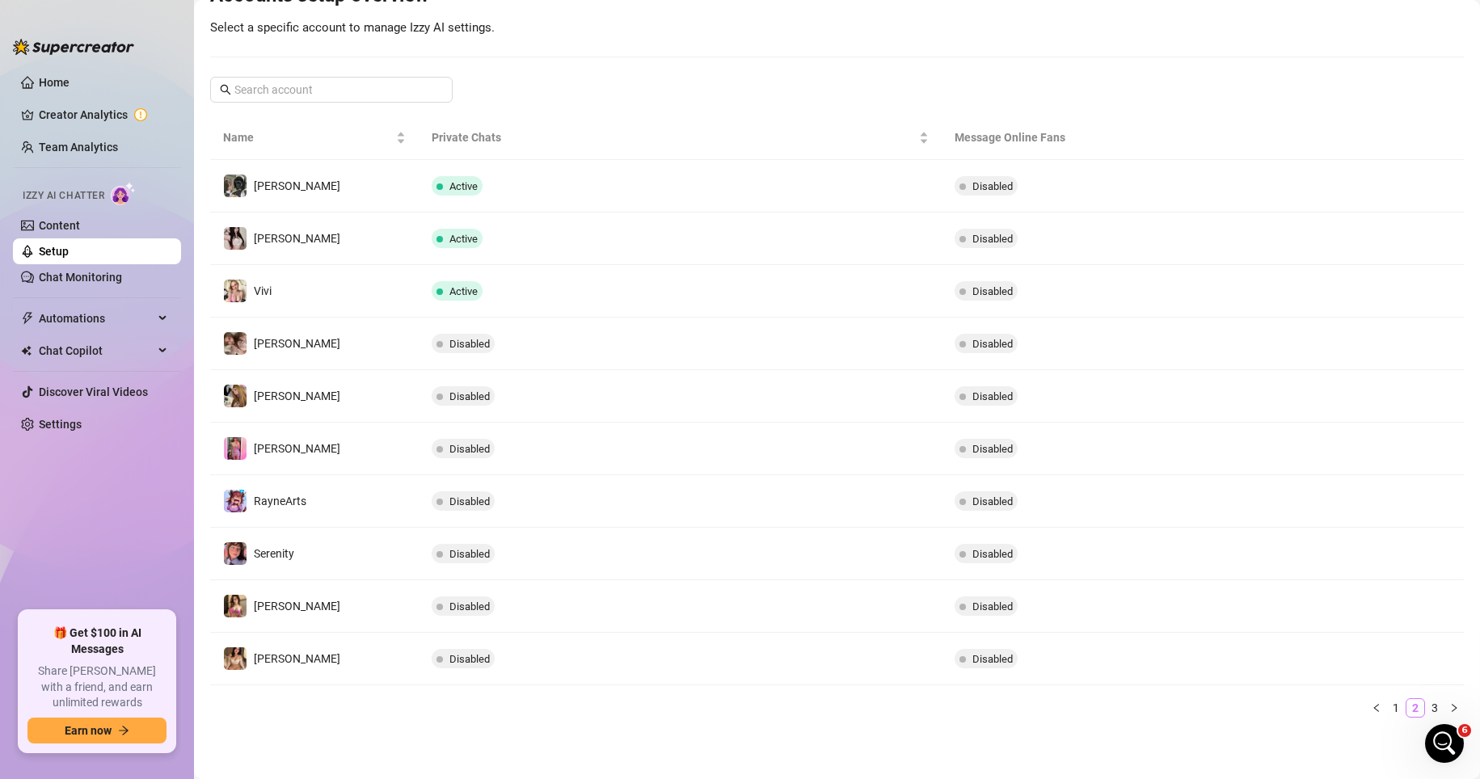
scroll to position [194, 0]
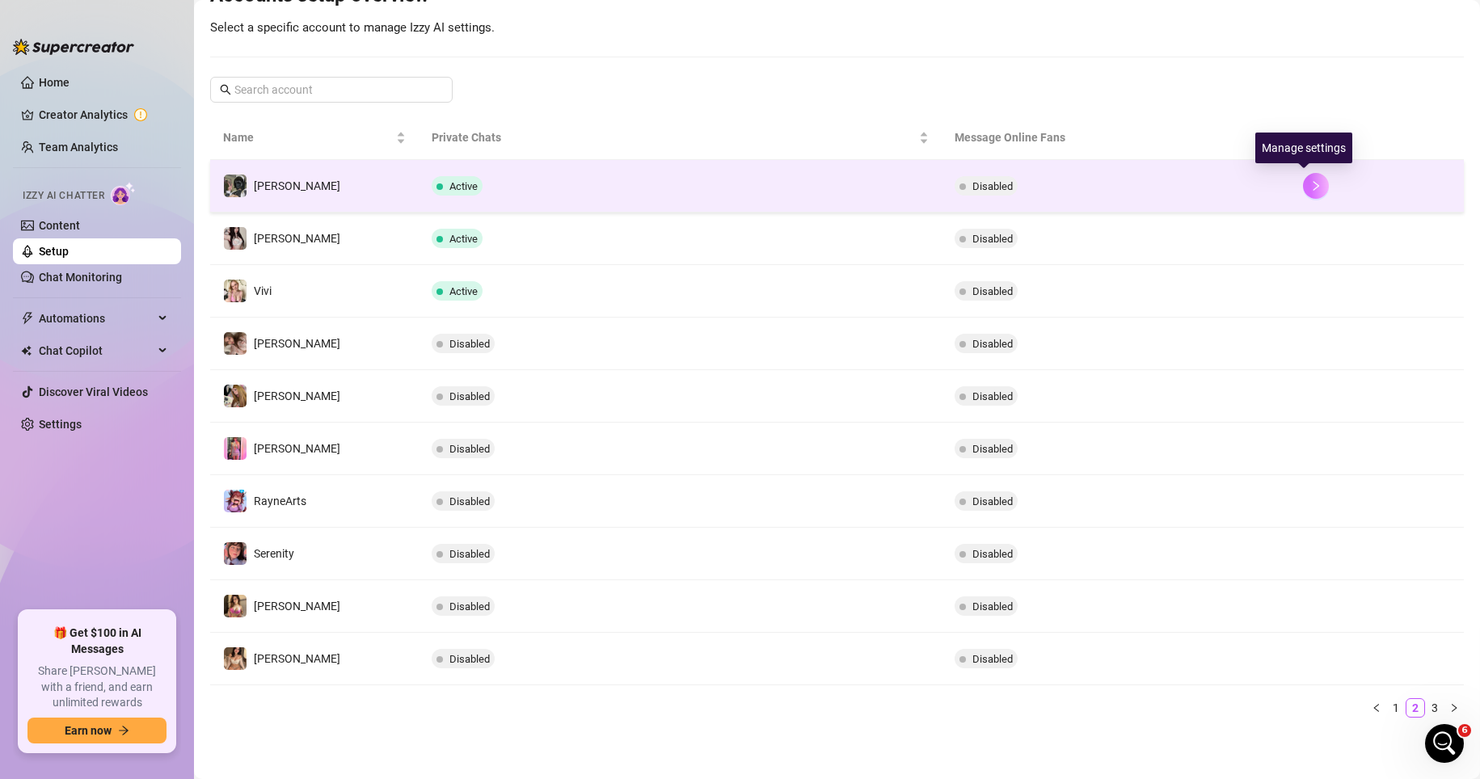
click at [1033, 189] on icon "right" at bounding box center [1315, 185] width 11 height 11
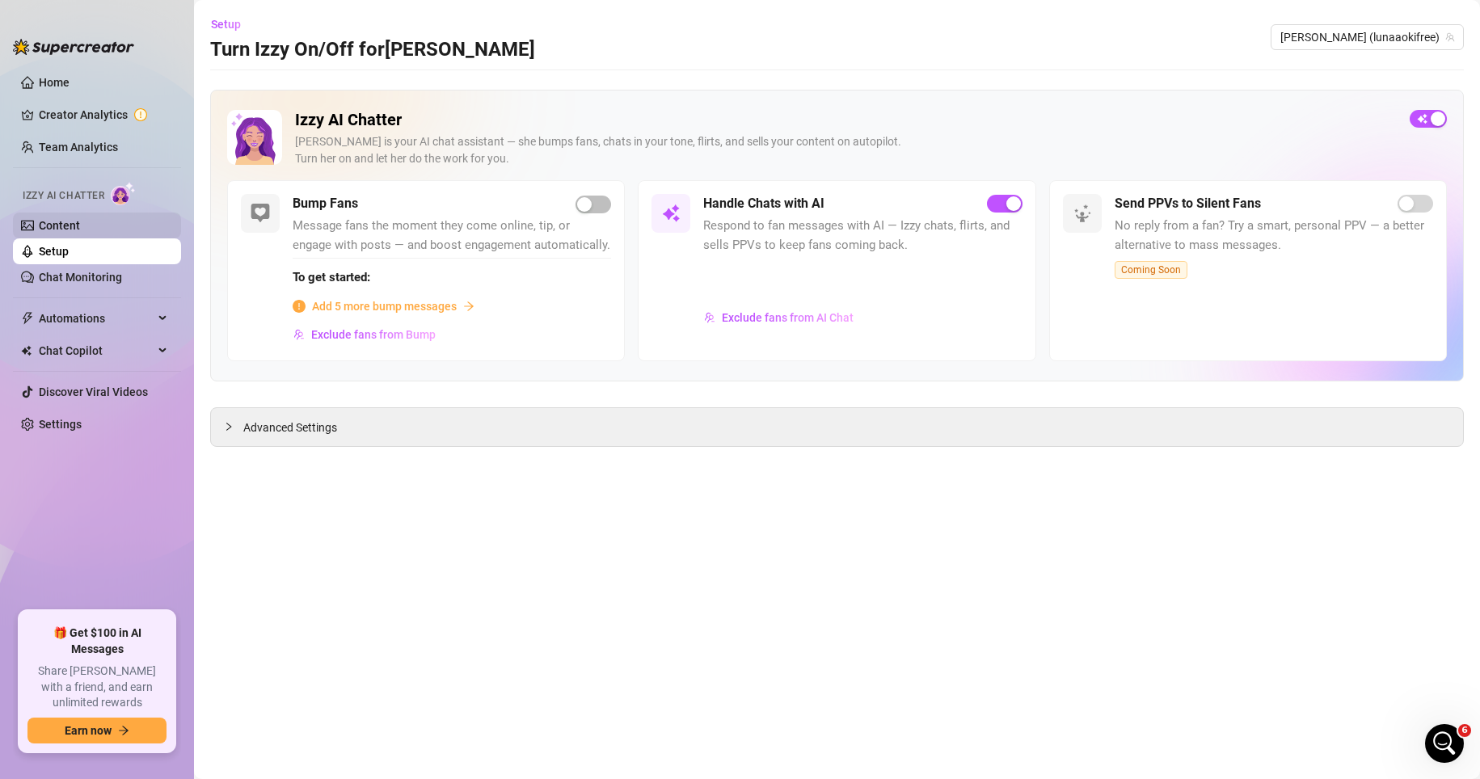
click at [80, 221] on link "Content" at bounding box center [59, 225] width 41 height 13
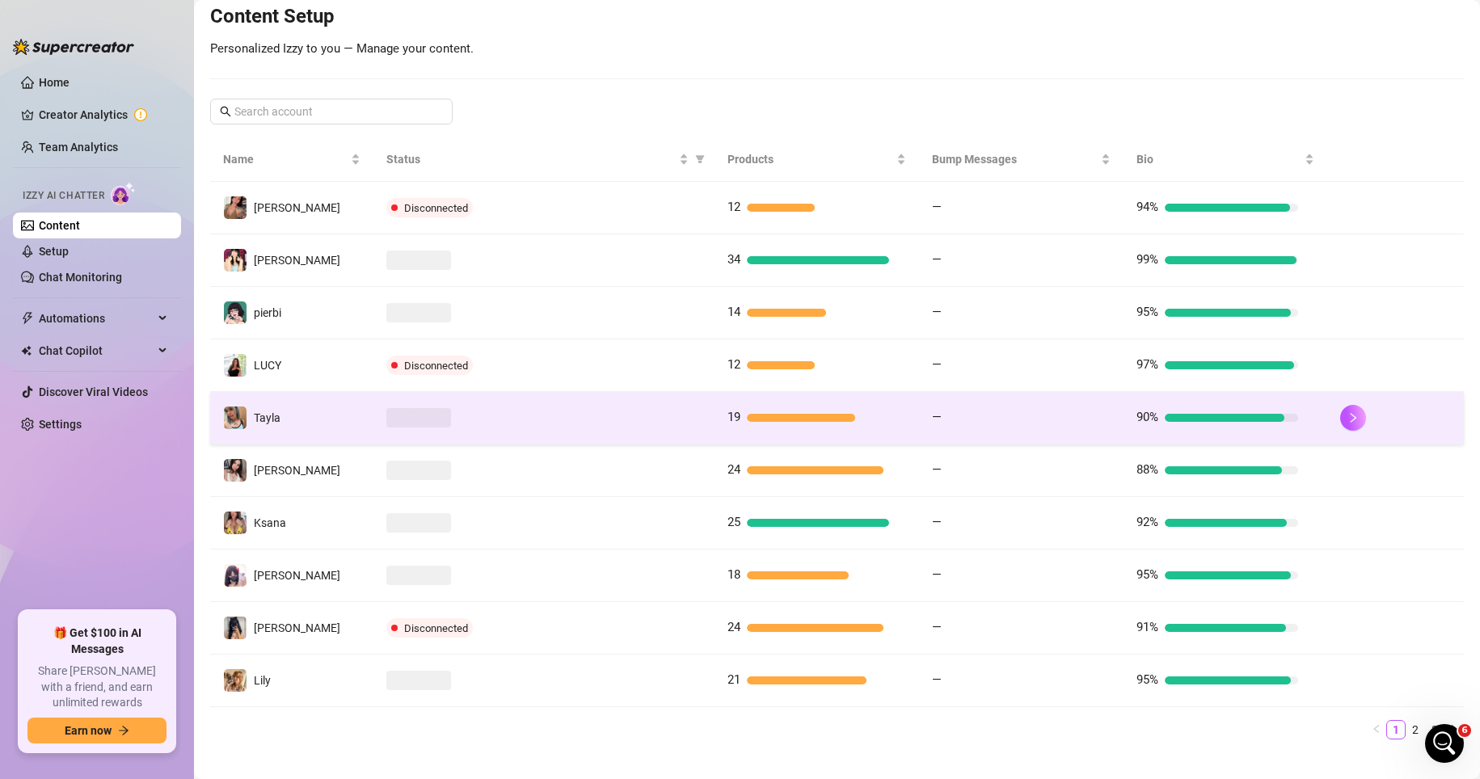
scroll to position [222, 0]
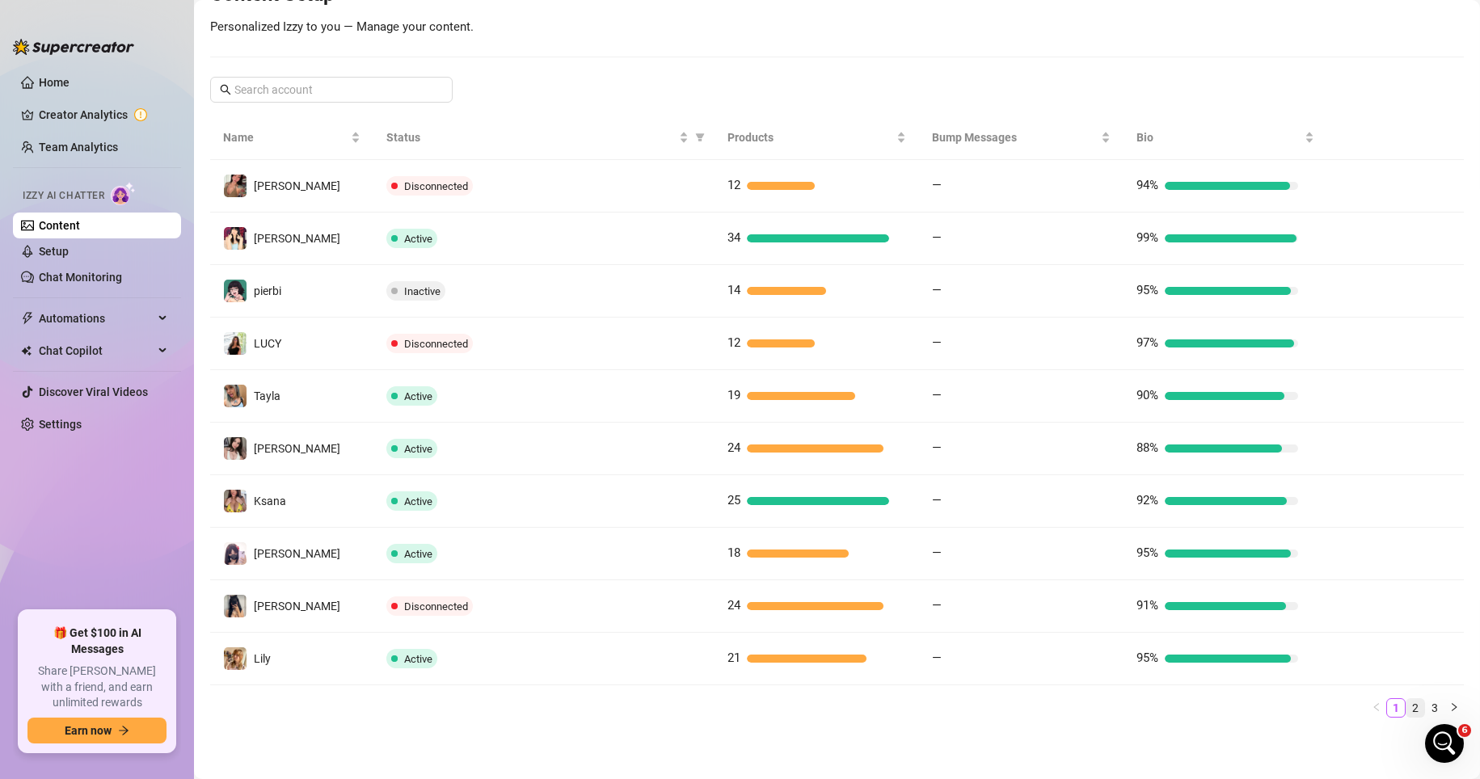
click at [1033, 707] on link "2" at bounding box center [1416, 708] width 18 height 18
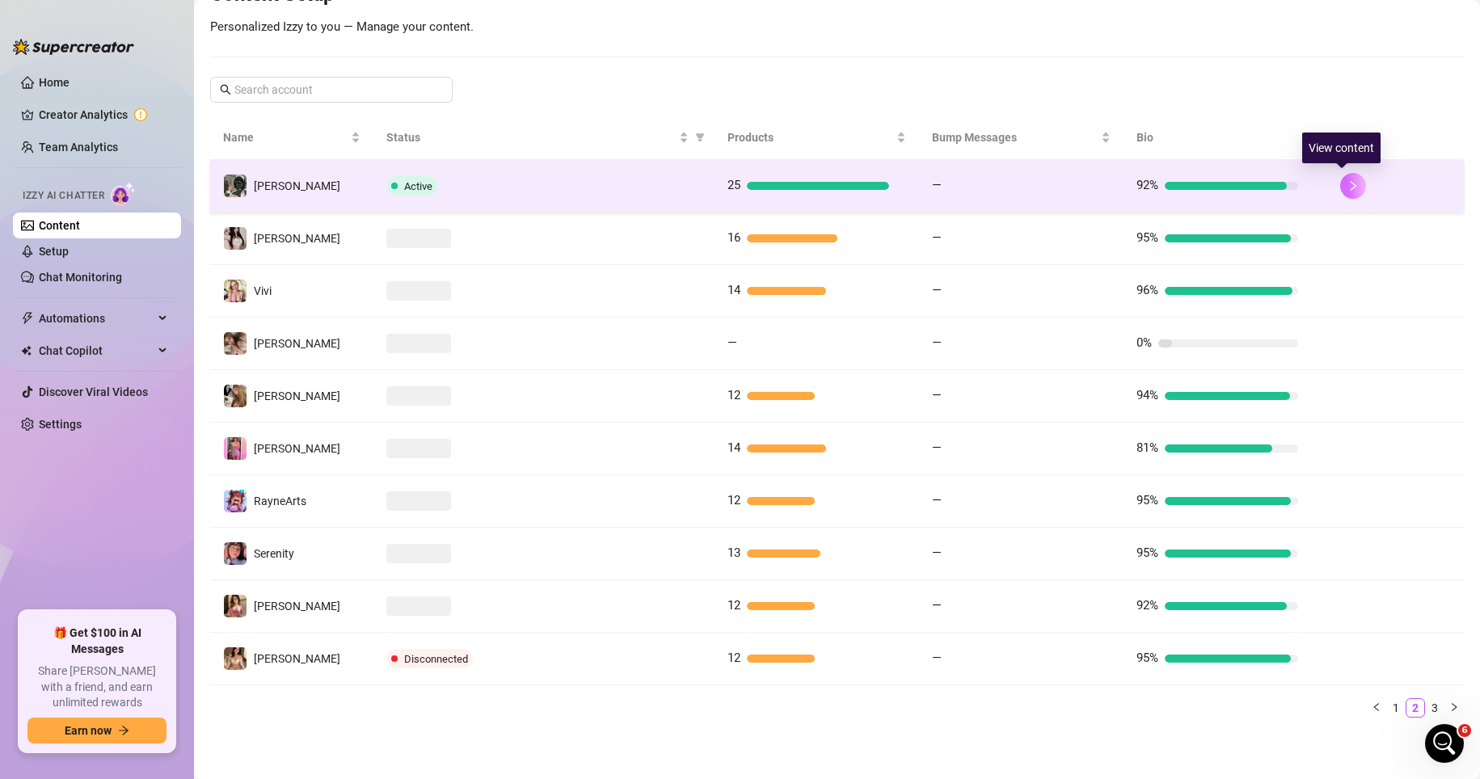
click at [1033, 183] on icon "right" at bounding box center [1354, 186] width 6 height 10
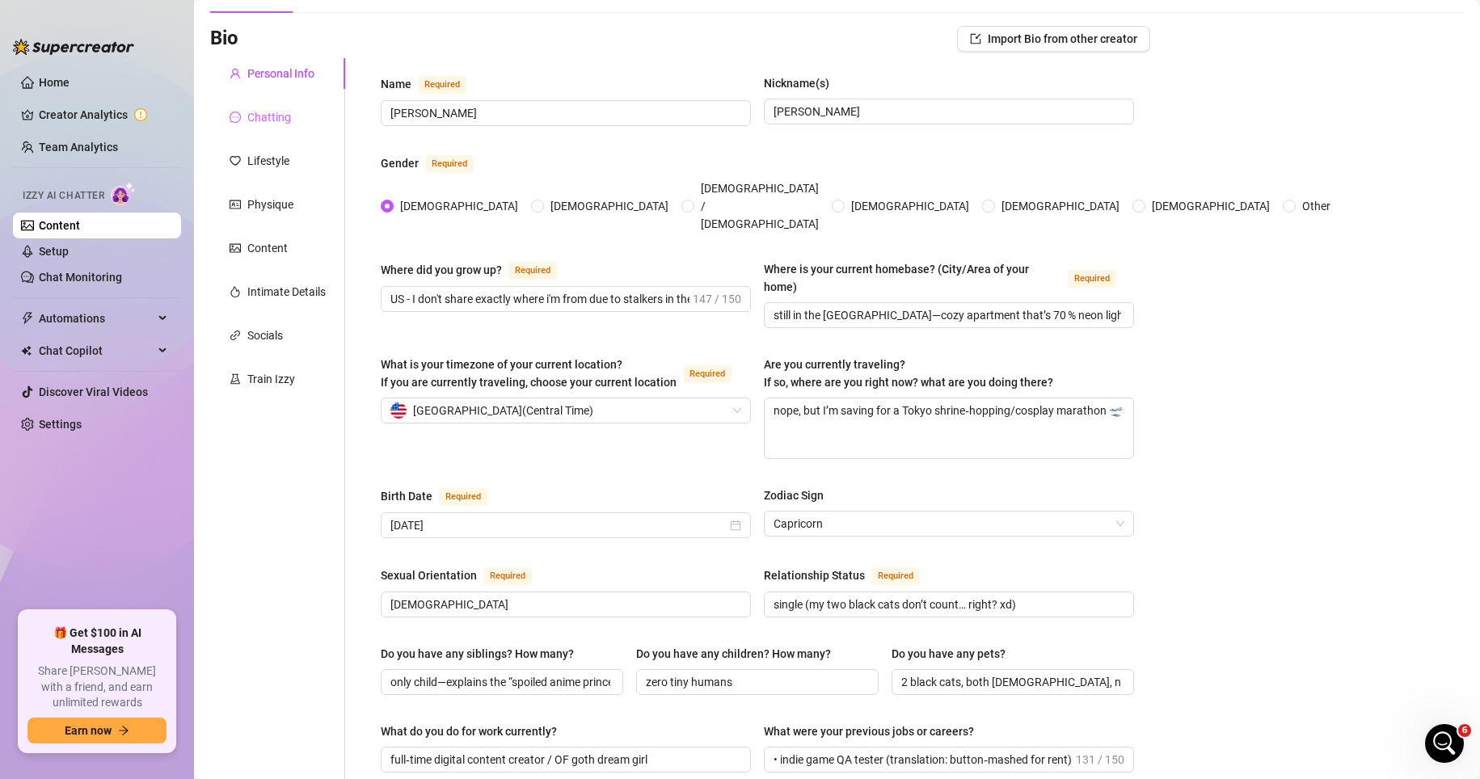
scroll to position [61, 0]
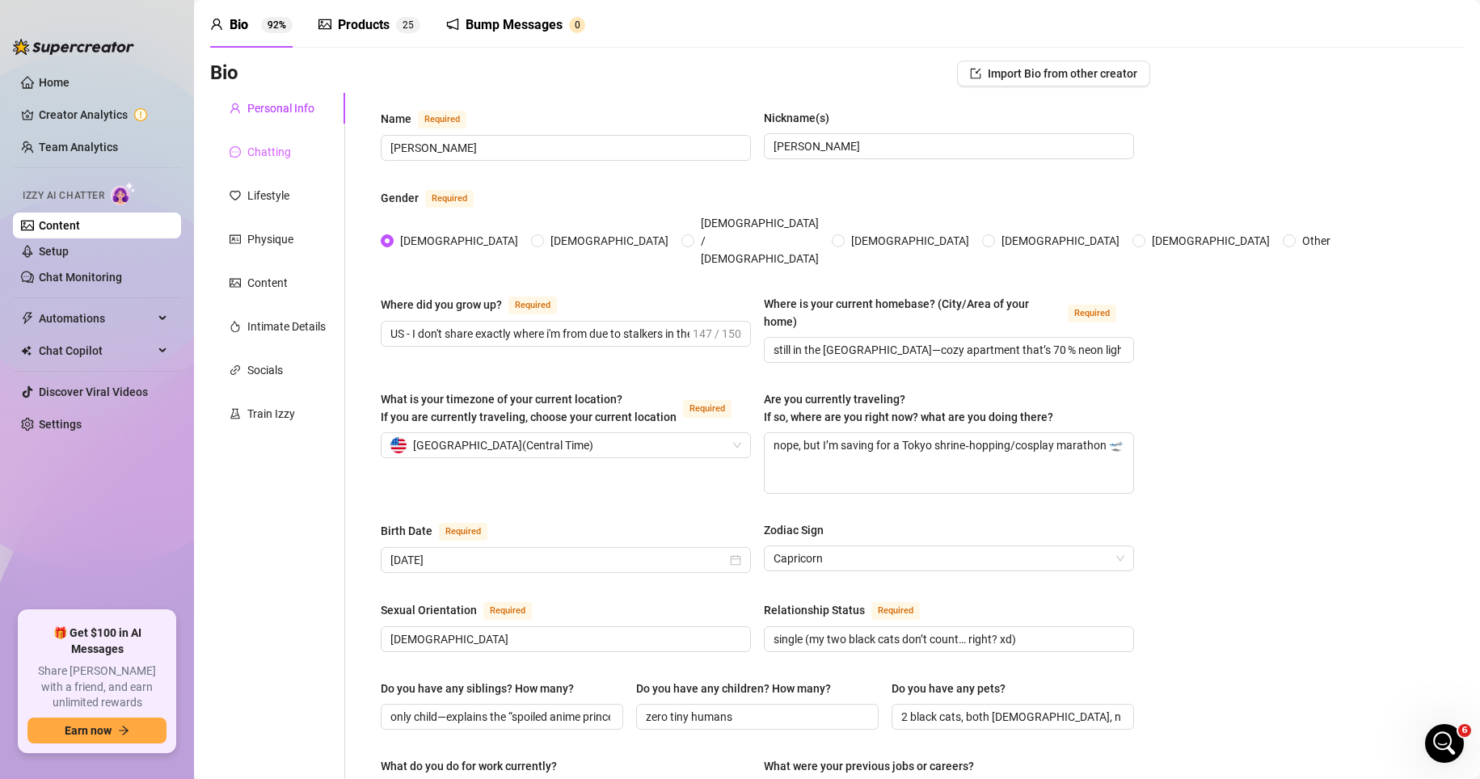
click at [293, 158] on div "Chatting" at bounding box center [277, 152] width 135 height 31
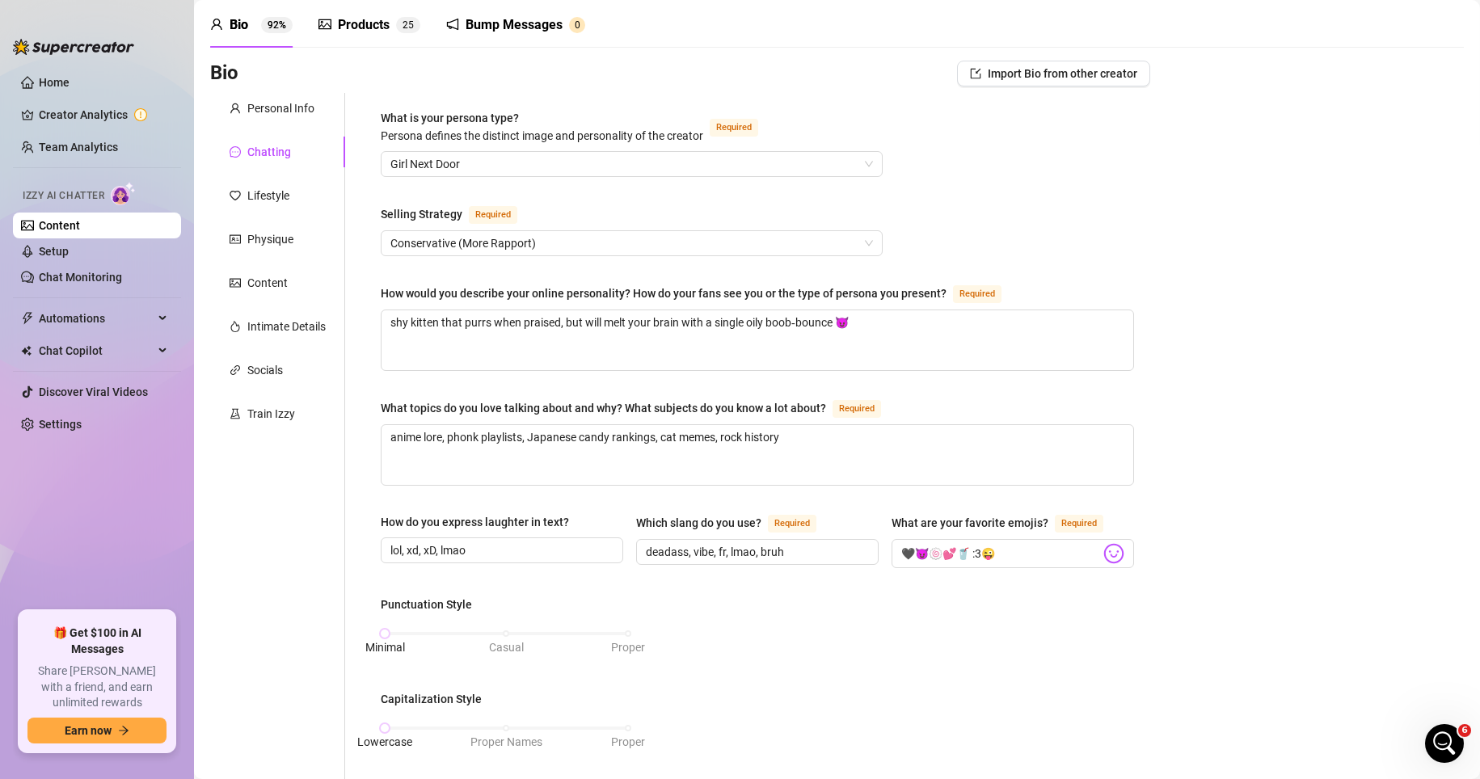
click at [394, 35] on div "Products 2 5" at bounding box center [370, 24] width 102 height 45
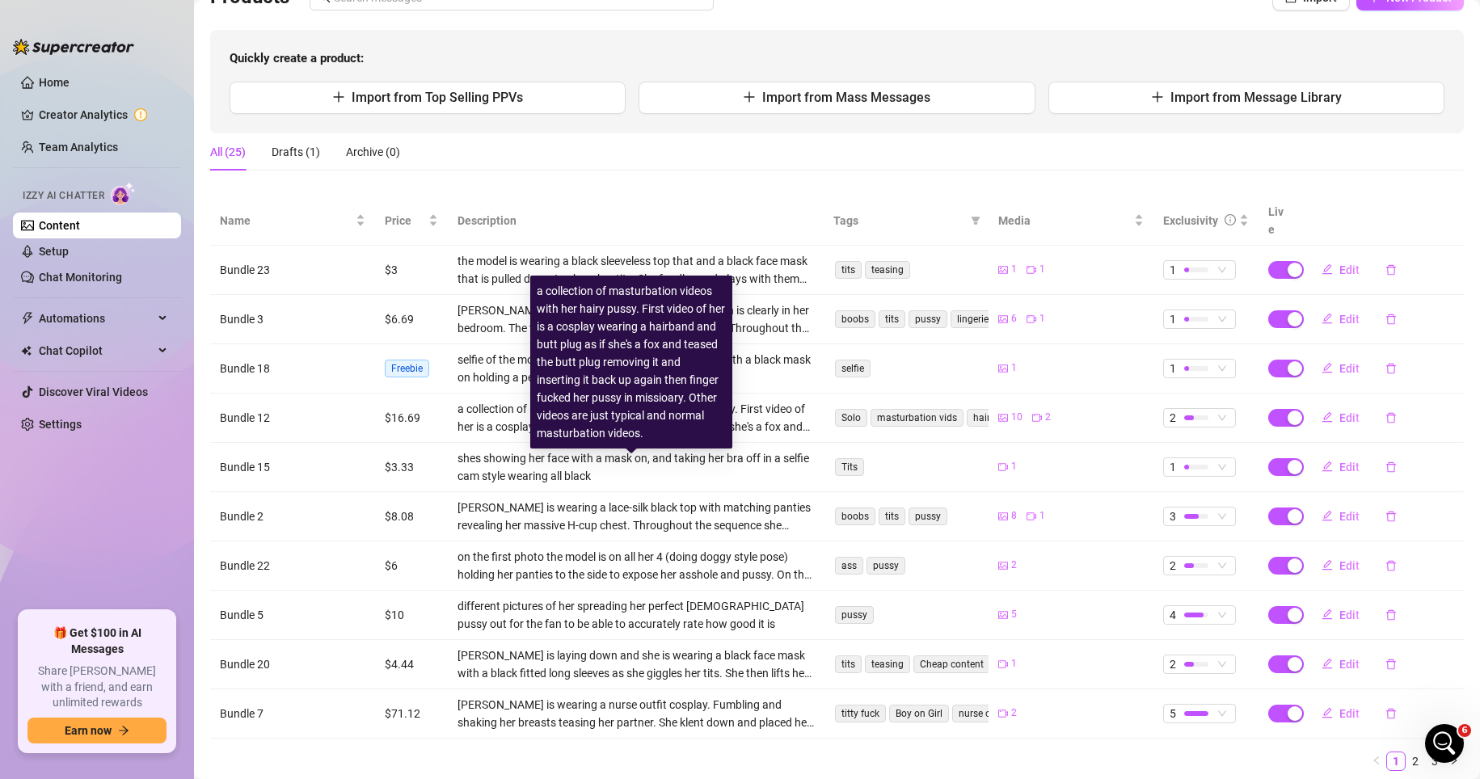
scroll to position [141, 0]
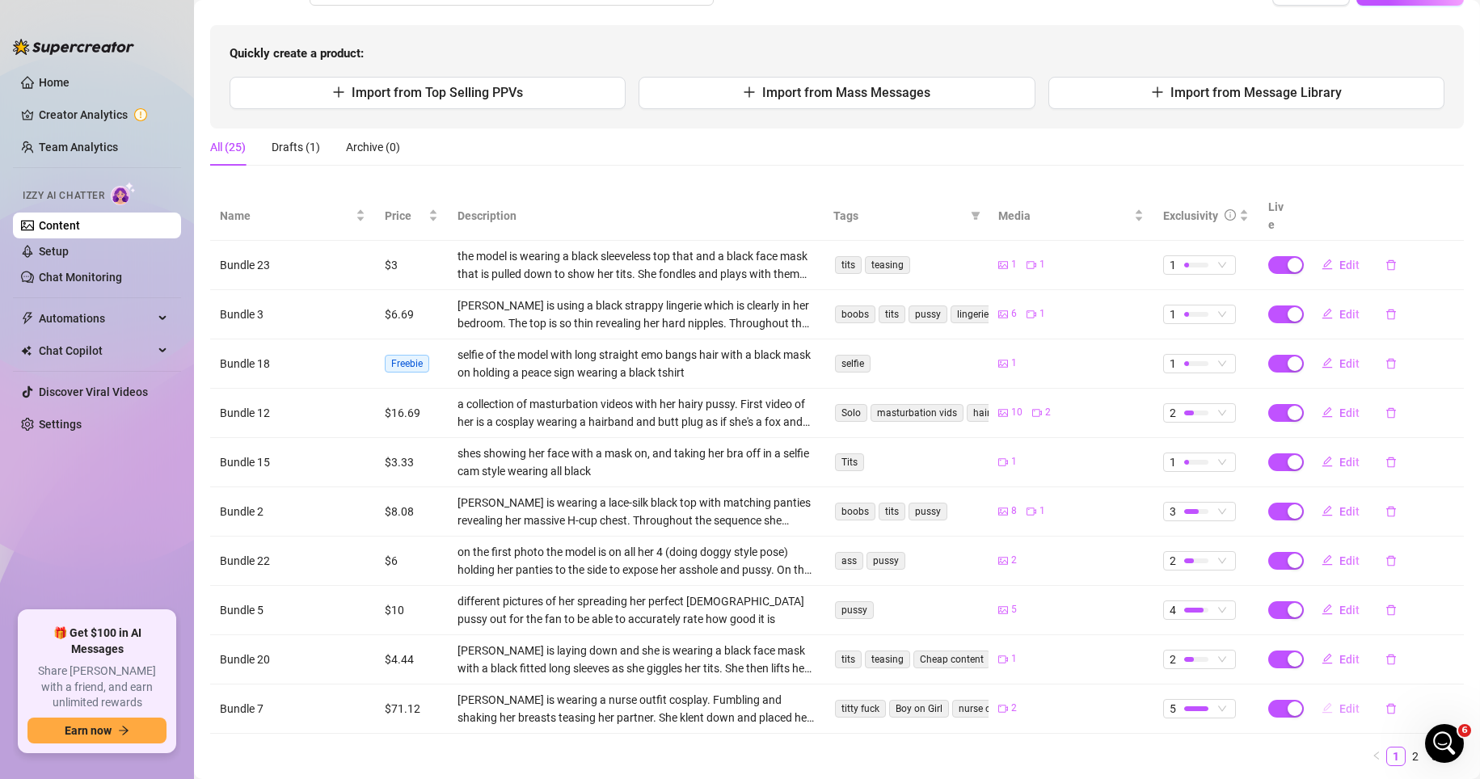
click at [1033, 702] on span "Edit" at bounding box center [1349, 708] width 20 height 13
type textarea "i'm pretty sure this is how you wanted to be taken care of if you're sick babyy…"
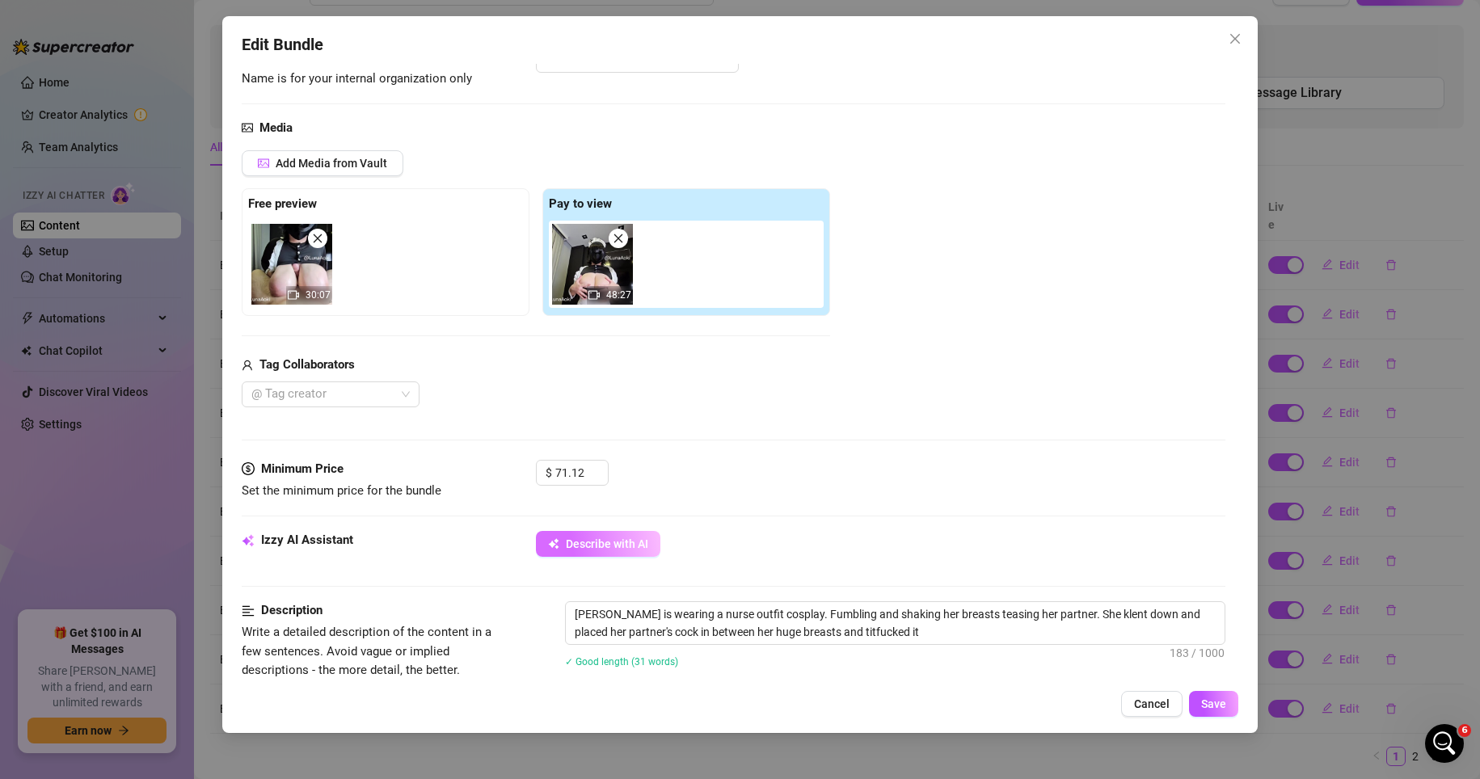
scroll to position [162, 0]
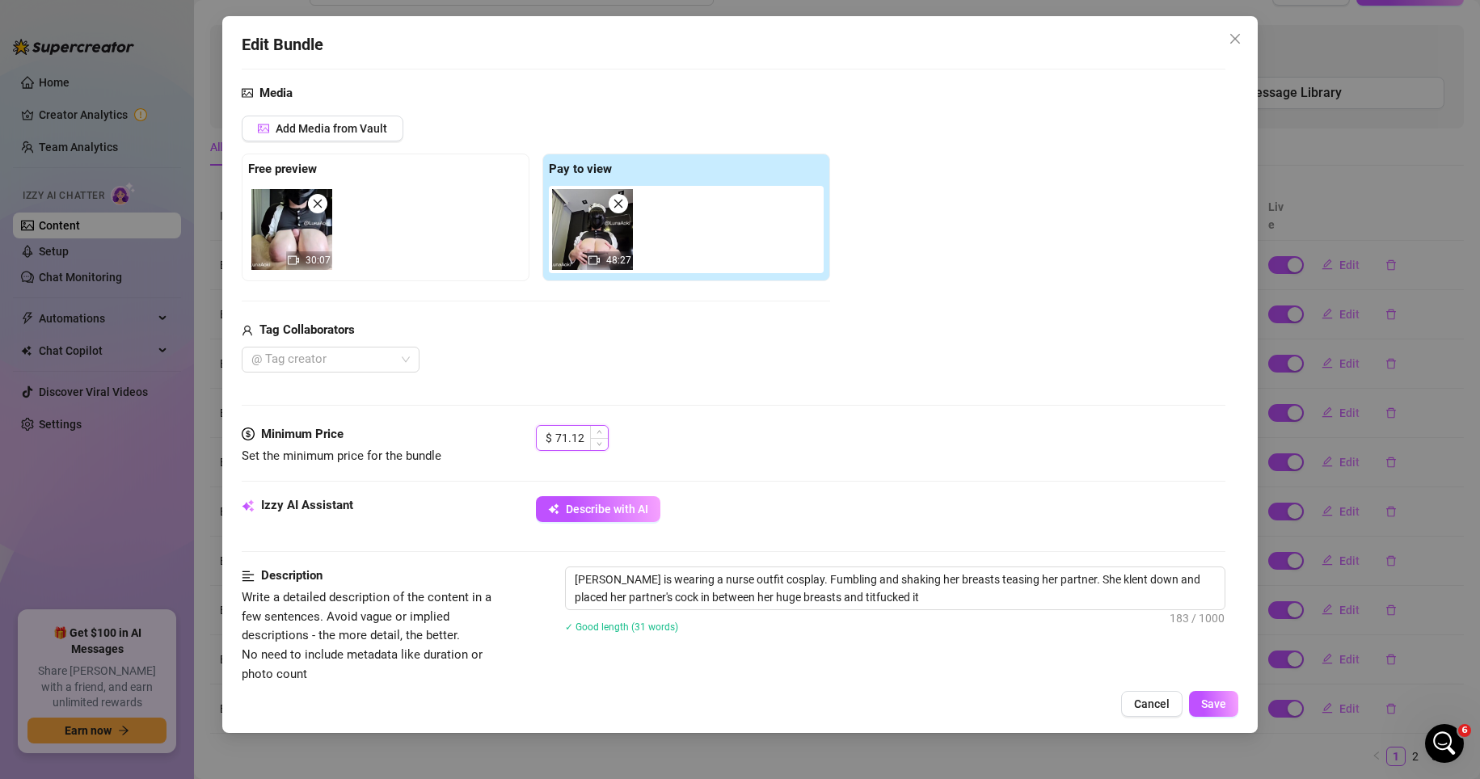
drag, startPoint x: 588, startPoint y: 436, endPoint x: 546, endPoint y: 434, distance: 42.9
click at [546, 434] on div "$ 71.12" at bounding box center [572, 438] width 73 height 26
type input "15"
click at [1033, 698] on button "Save" at bounding box center [1213, 704] width 49 height 26
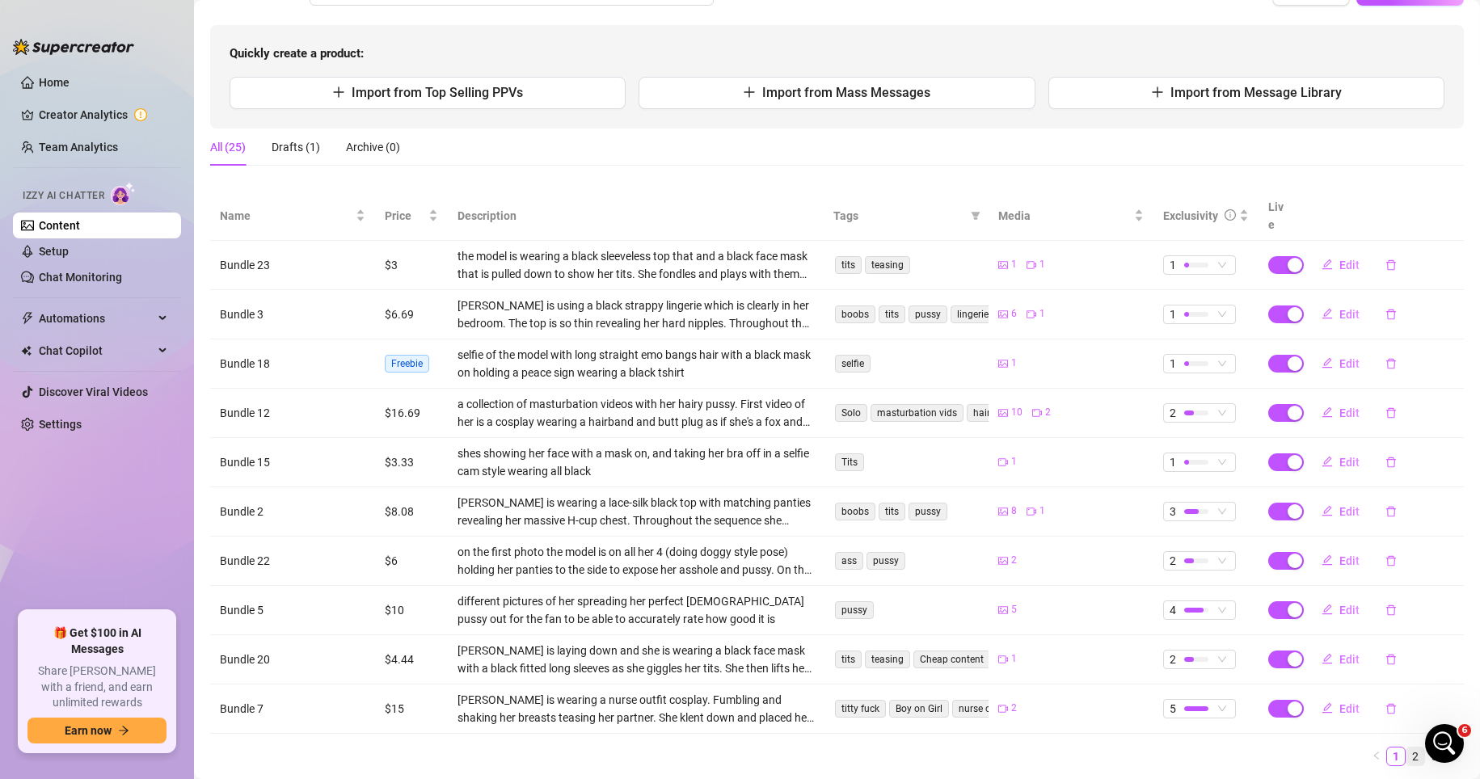
click at [1033, 748] on link "2" at bounding box center [1416, 757] width 18 height 18
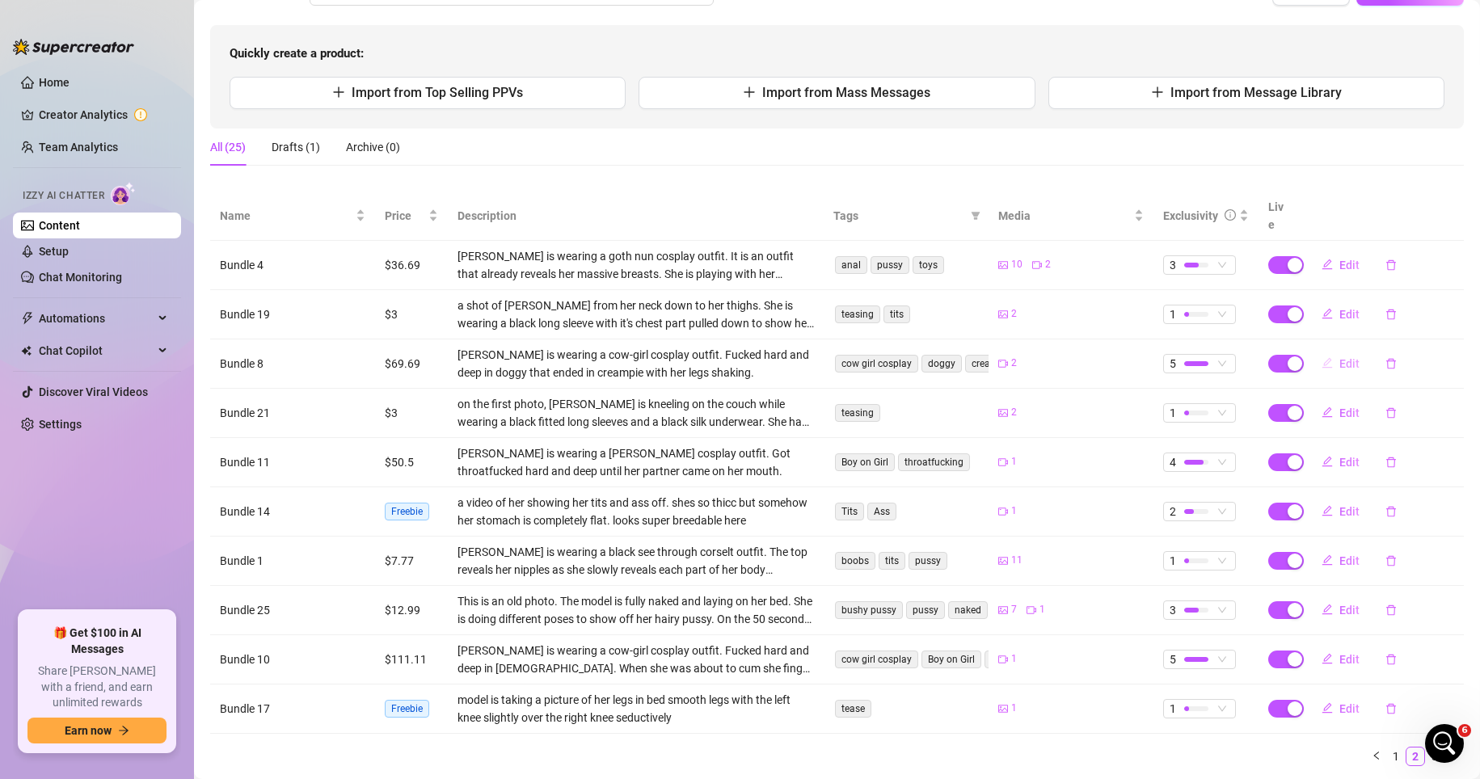
click at [1033, 357] on span "Edit" at bounding box center [1349, 363] width 20 height 13
type textarea "OMGGG fuckk!!!🥵 almost fell down on my knees as I got creampied and fucked real…"
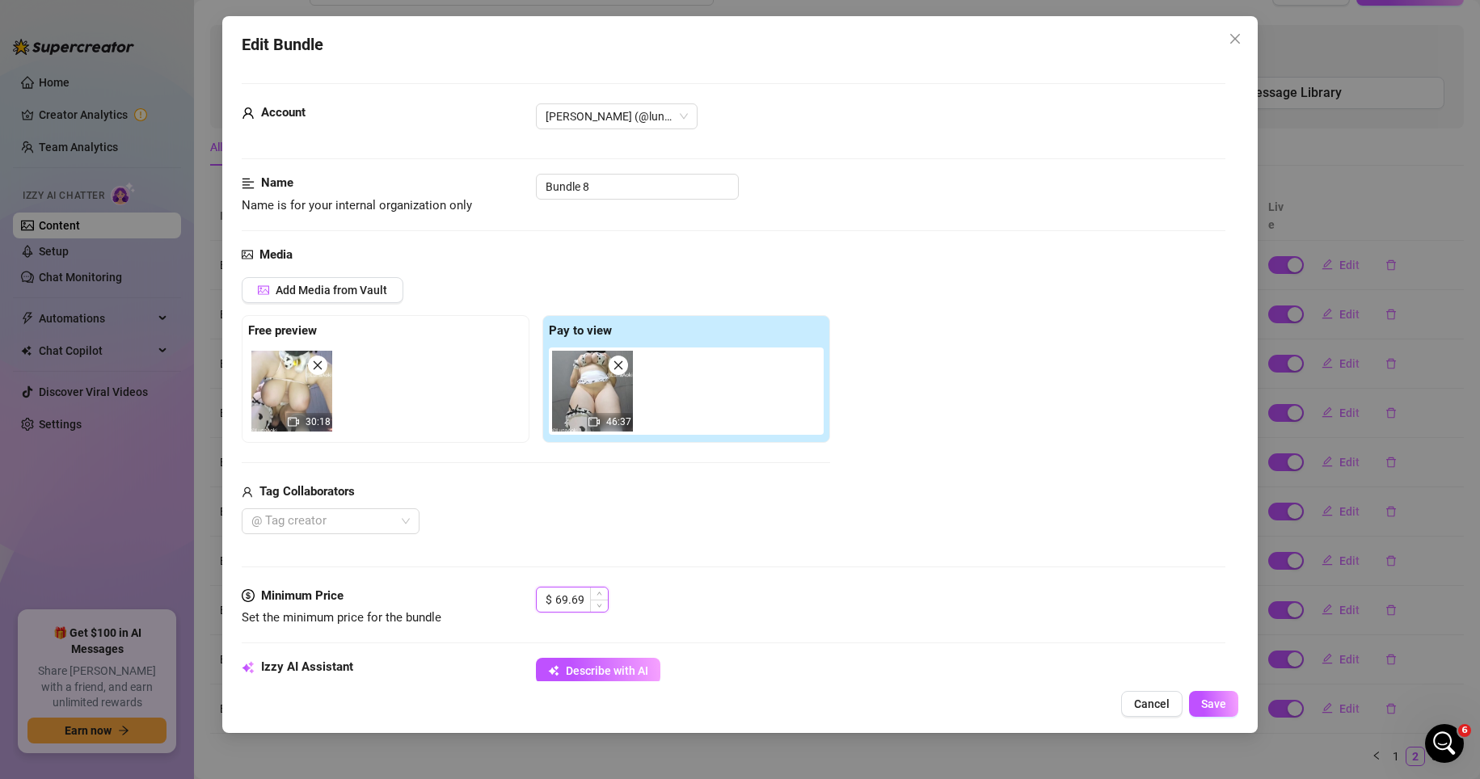
drag, startPoint x: 587, startPoint y: 601, endPoint x: 544, endPoint y: 601, distance: 42.9
click at [544, 601] on div "$ 69.69" at bounding box center [572, 600] width 73 height 26
type input "30"
click at [1033, 703] on span "Save" at bounding box center [1213, 704] width 25 height 13
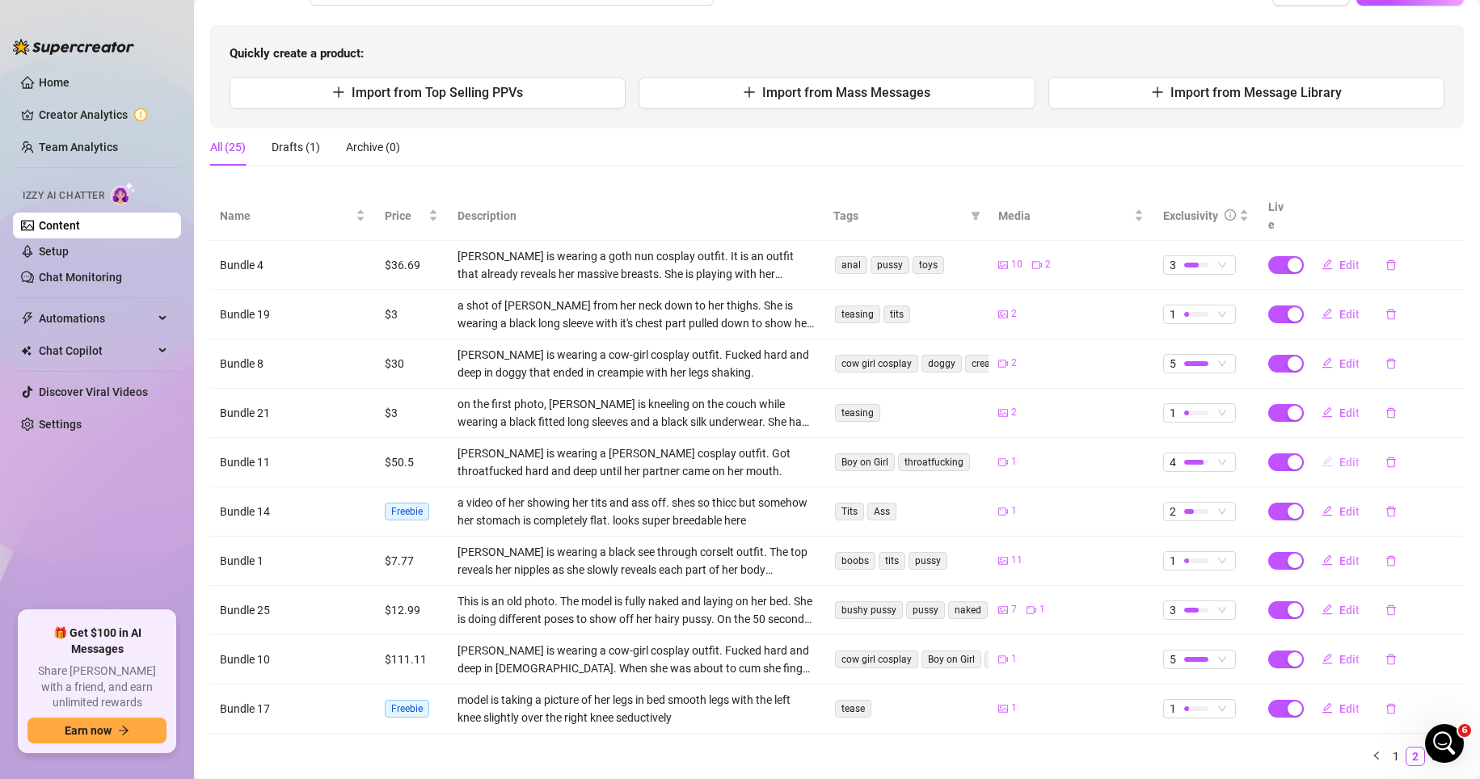
click at [1033, 456] on span "Edit" at bounding box center [1349, 462] width 20 height 13
type textarea "fuck!! i need you to use my mouth just like this babyy and throatfuck me hard a…"
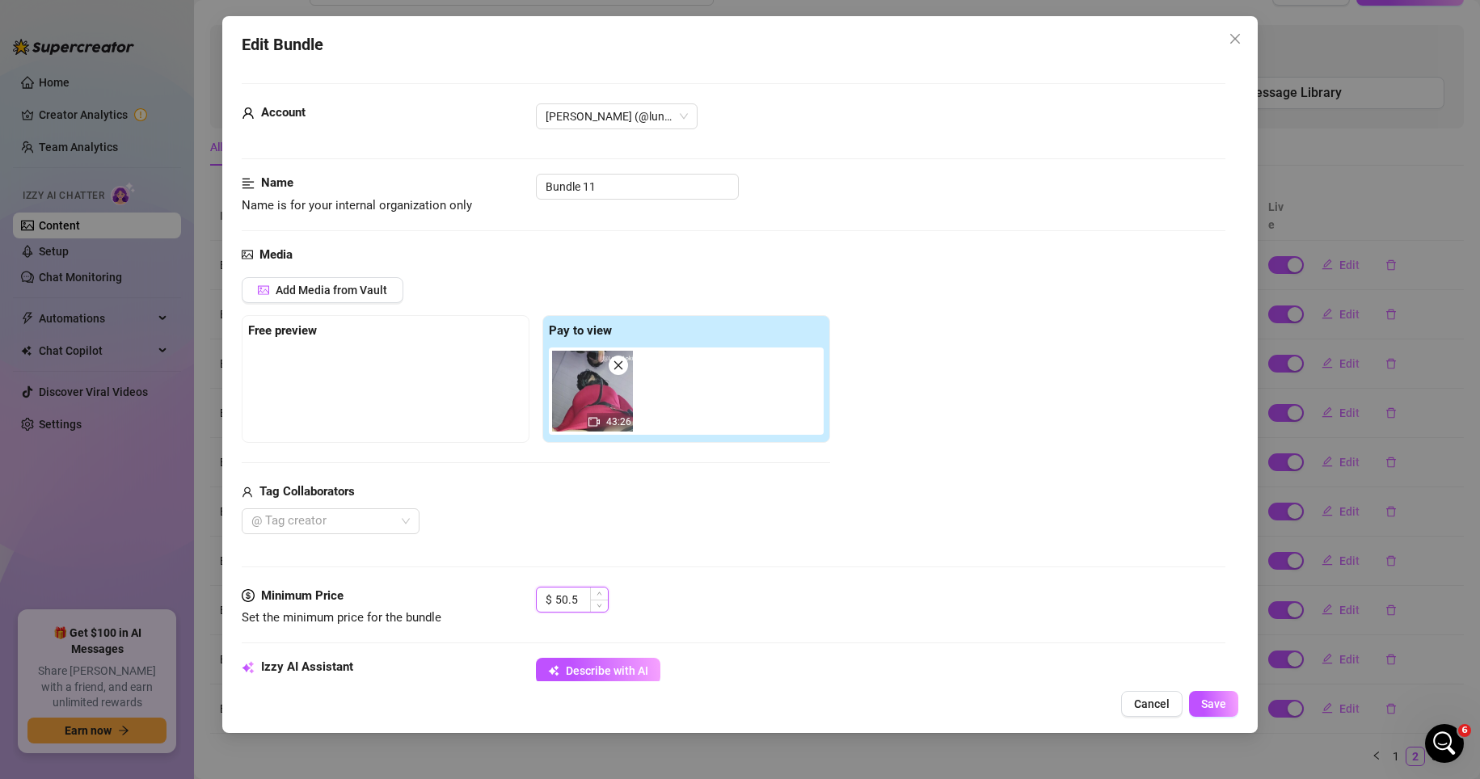
drag, startPoint x: 576, startPoint y: 597, endPoint x: 550, endPoint y: 596, distance: 26.7
click at [550, 596] on div "$ 50.5" at bounding box center [572, 600] width 73 height 26
type input "25"
click at [1033, 711] on button "Save" at bounding box center [1213, 704] width 49 height 26
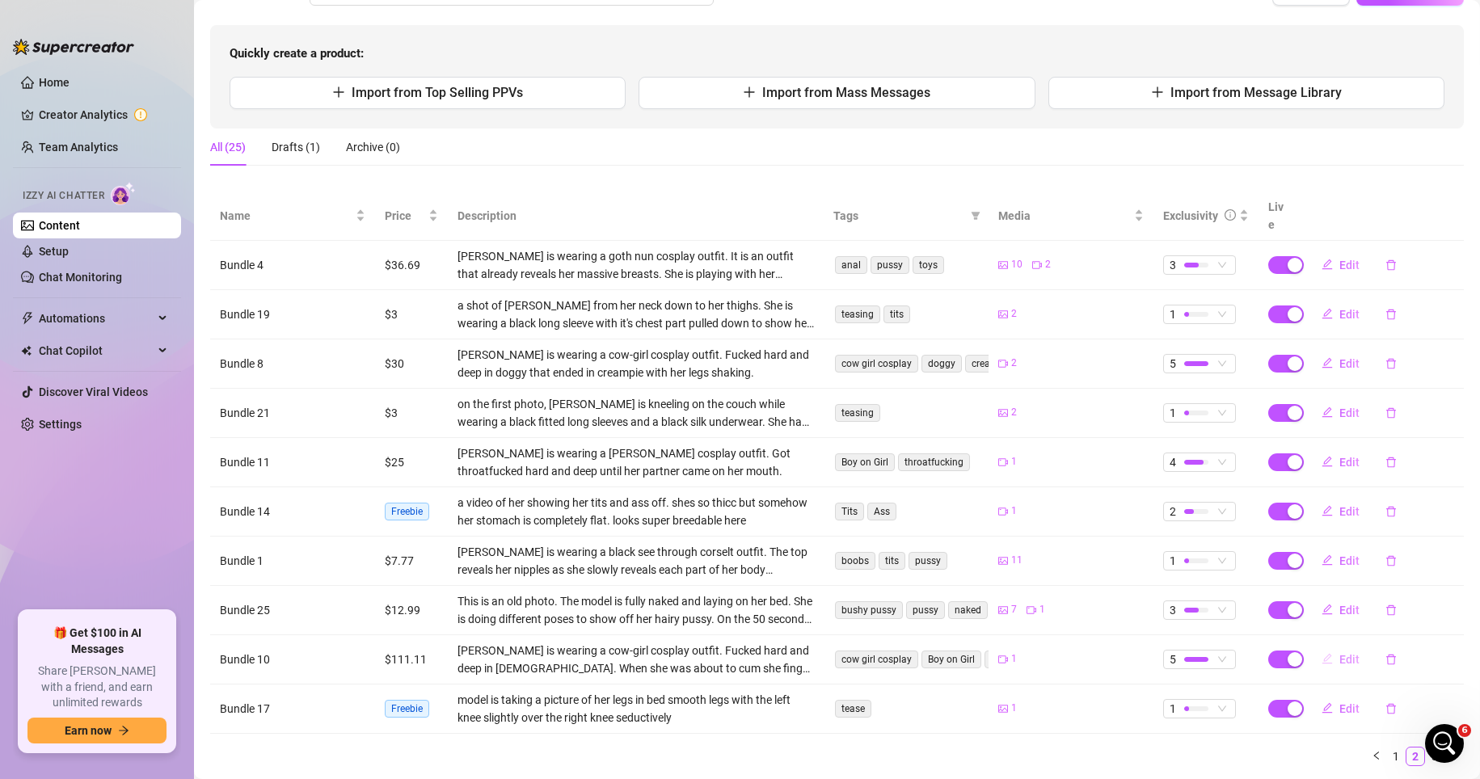
click at [1033, 653] on span "Edit" at bounding box center [1349, 659] width 20 height 13
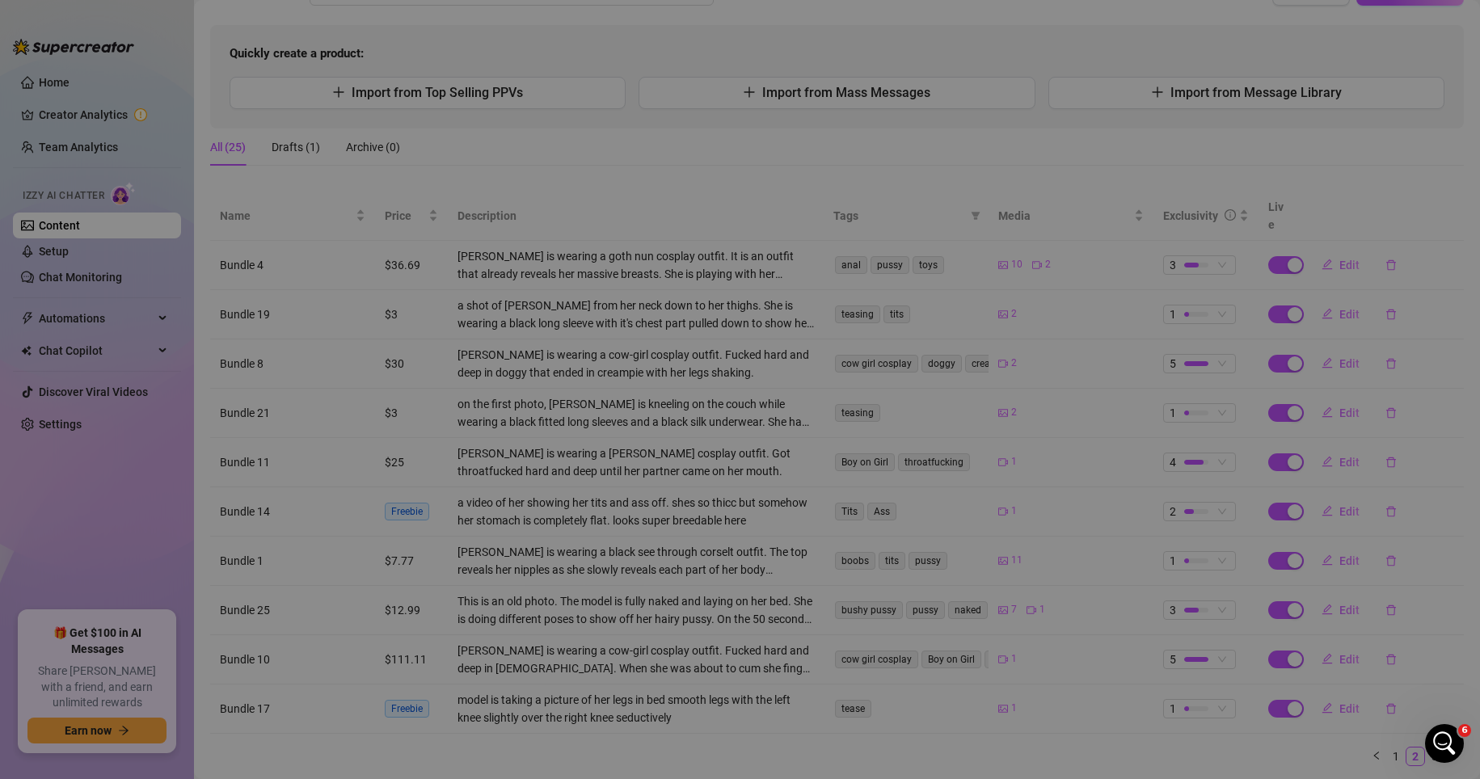
type textarea "It's one of my longest bg videos babyy!!😩💦 watch me lose my mind in pleasure as…"
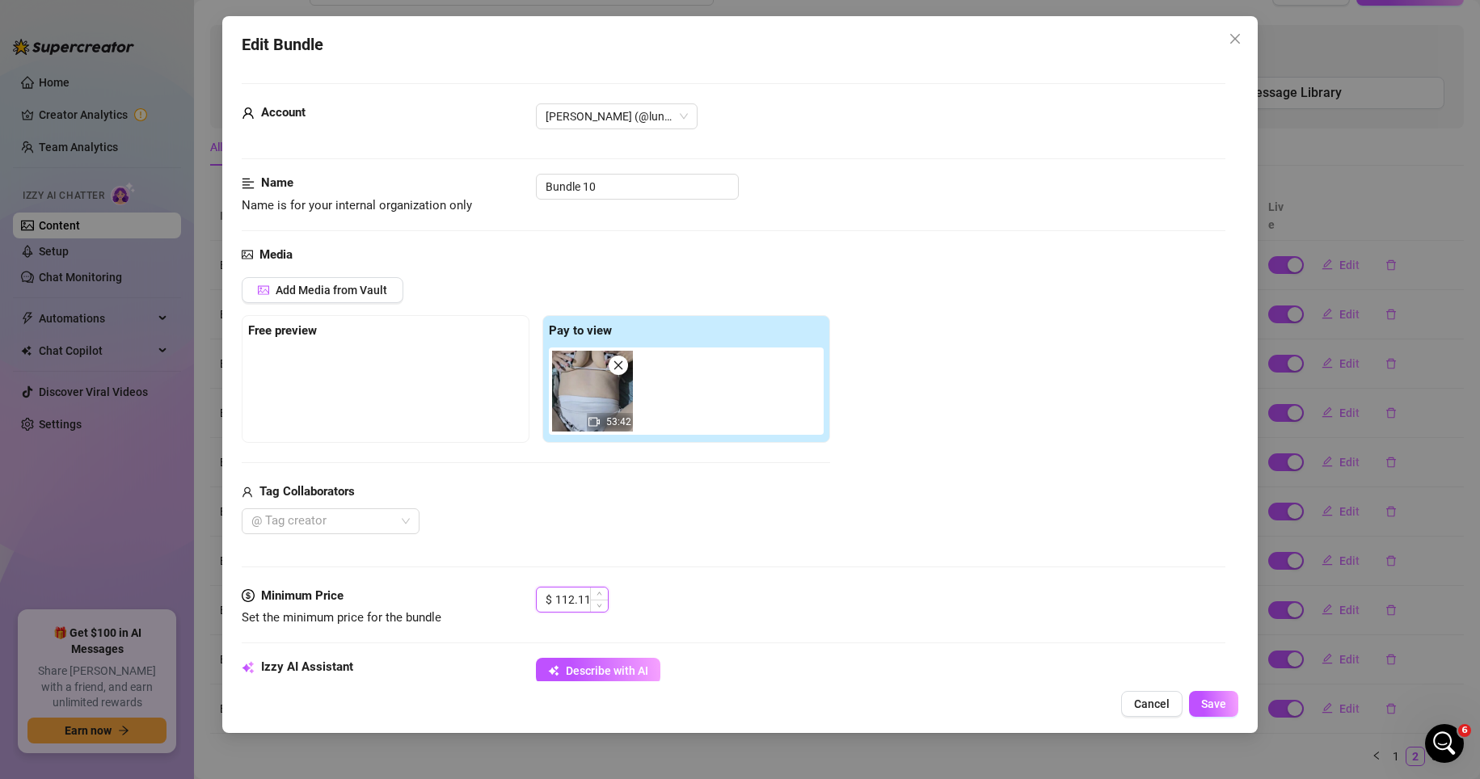
drag, startPoint x: 598, startPoint y: 597, endPoint x: 554, endPoint y: 596, distance: 44.5
click at [554, 596] on div "$ 112.11" at bounding box center [572, 600] width 73 height 26
click at [563, 597] on input "112.11" at bounding box center [581, 600] width 53 height 24
type input "30"
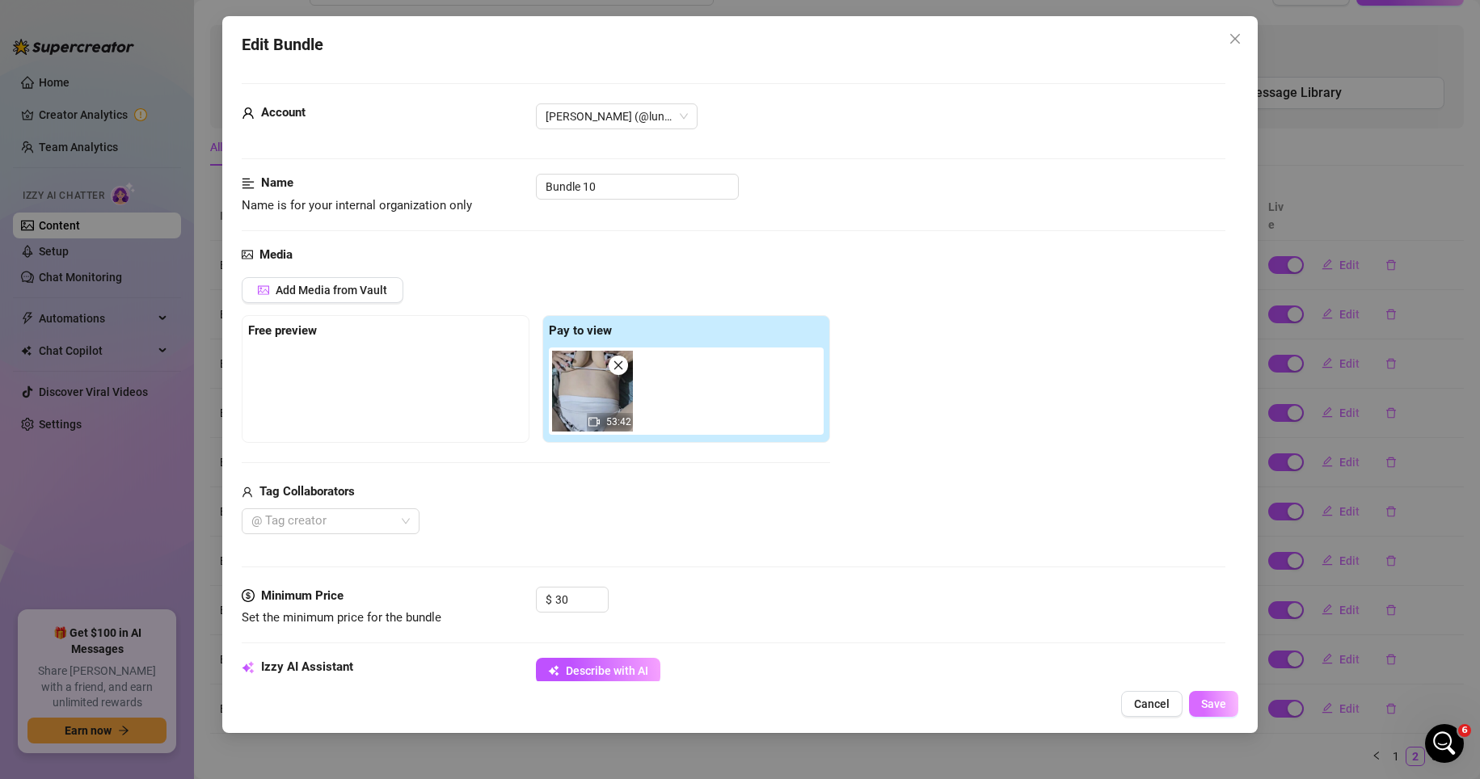
click at [1033, 709] on button "Save" at bounding box center [1213, 704] width 49 height 26
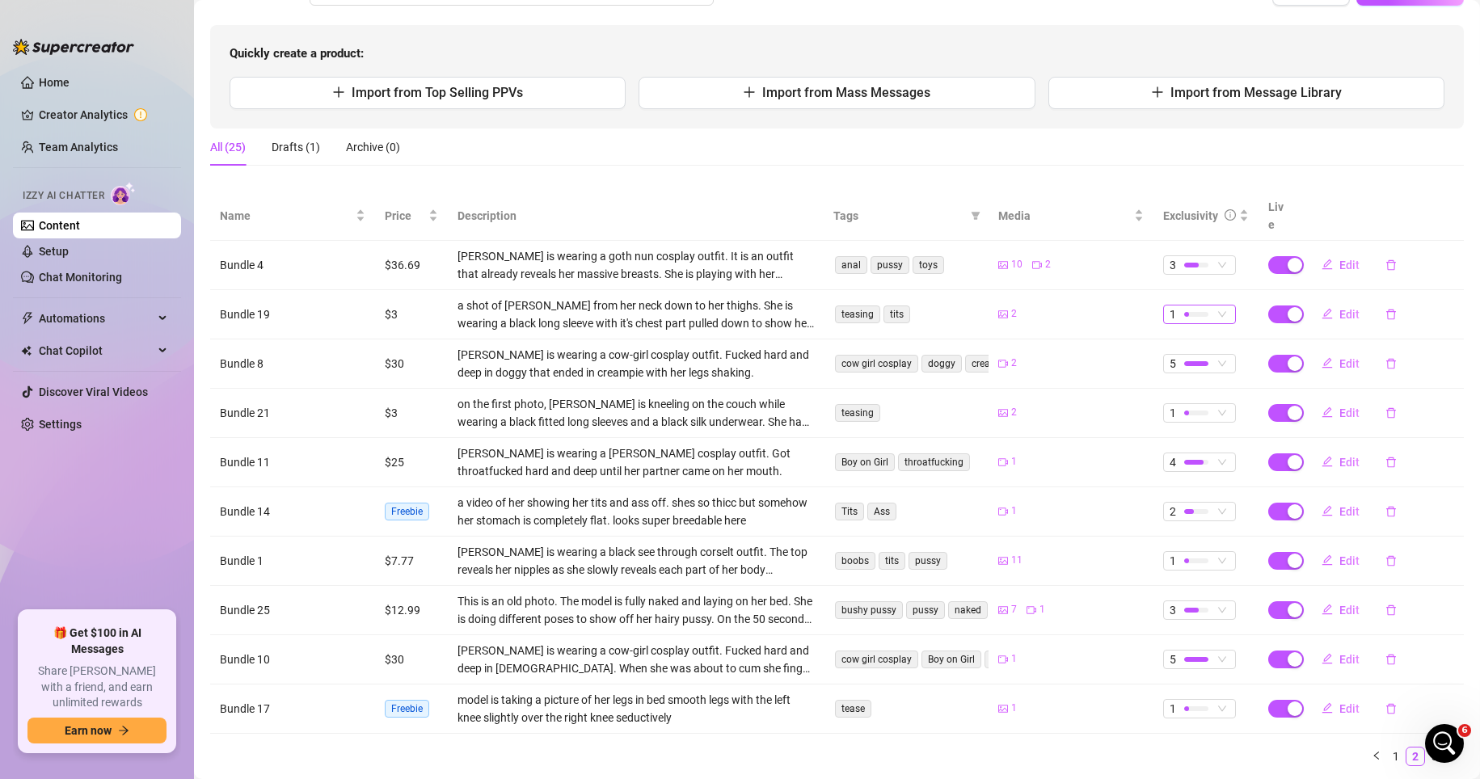
click at [1033, 306] on span "1" at bounding box center [1200, 315] width 60 height 18
click at [1033, 346] on span "2" at bounding box center [1217, 352] width 105 height 18
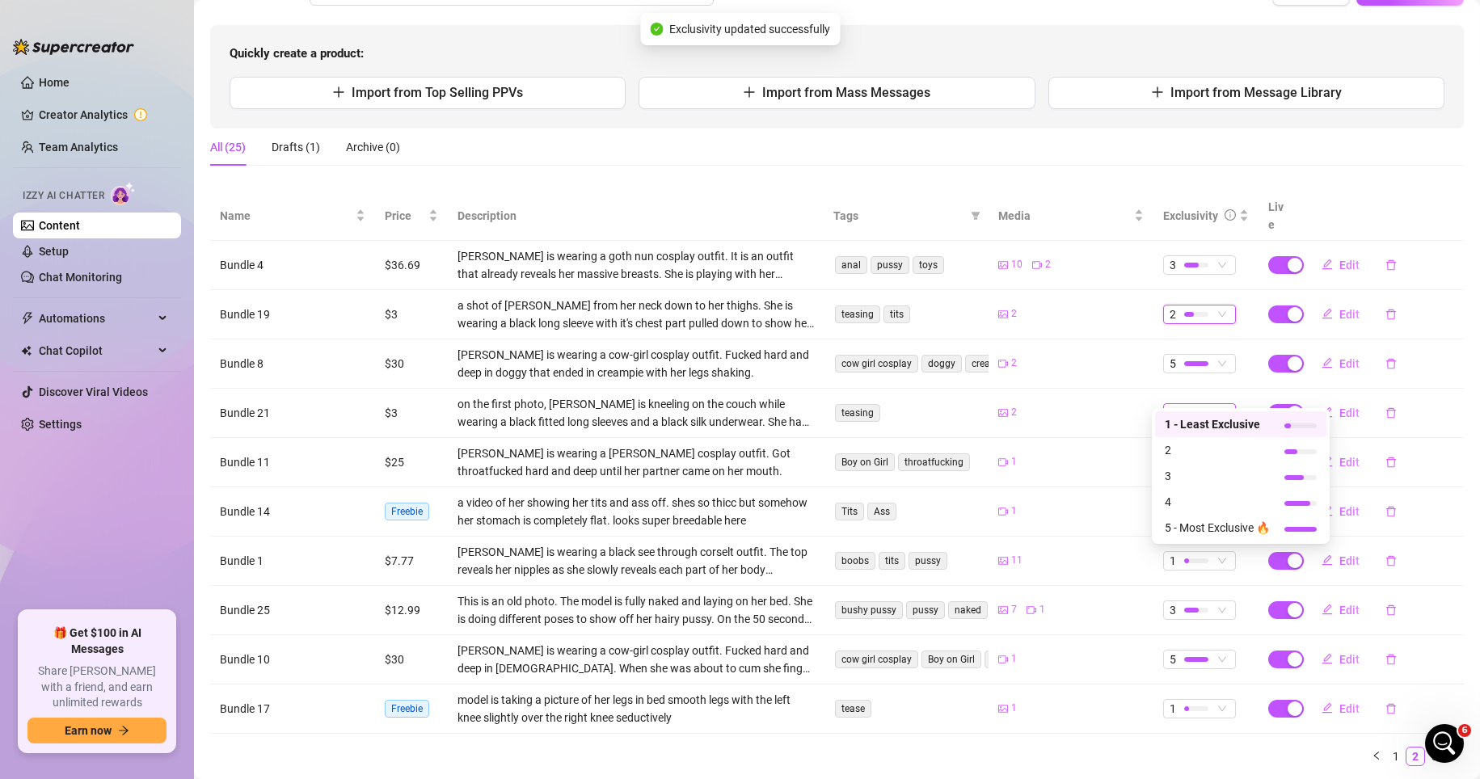
click at [1033, 405] on div at bounding box center [1196, 412] width 24 height 15
click at [1033, 445] on span "2" at bounding box center [1217, 450] width 105 height 18
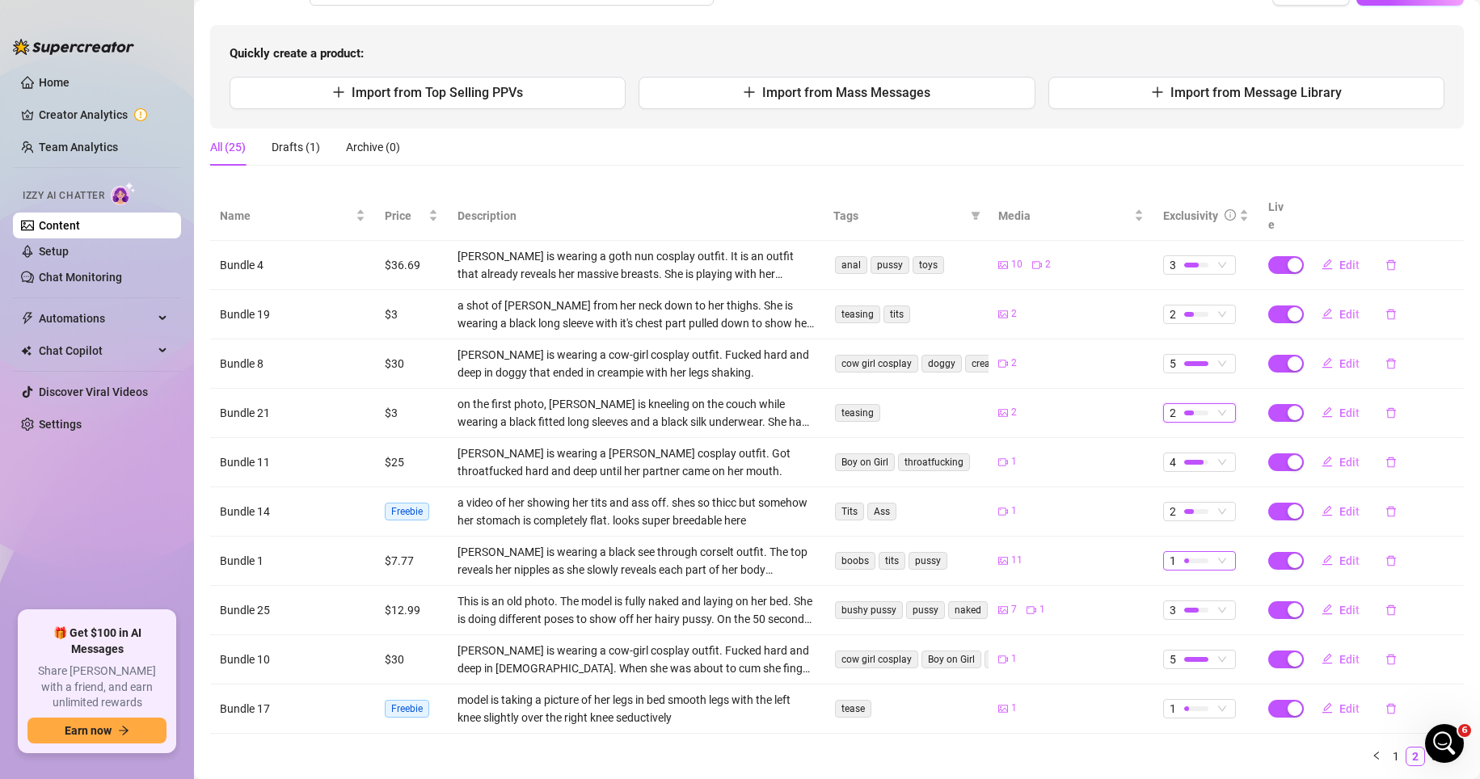
click at [1033, 553] on div at bounding box center [1196, 560] width 24 height 15
click at [1033, 596] on span "2" at bounding box center [1217, 598] width 105 height 18
click at [1033, 748] on link "1" at bounding box center [1396, 757] width 18 height 18
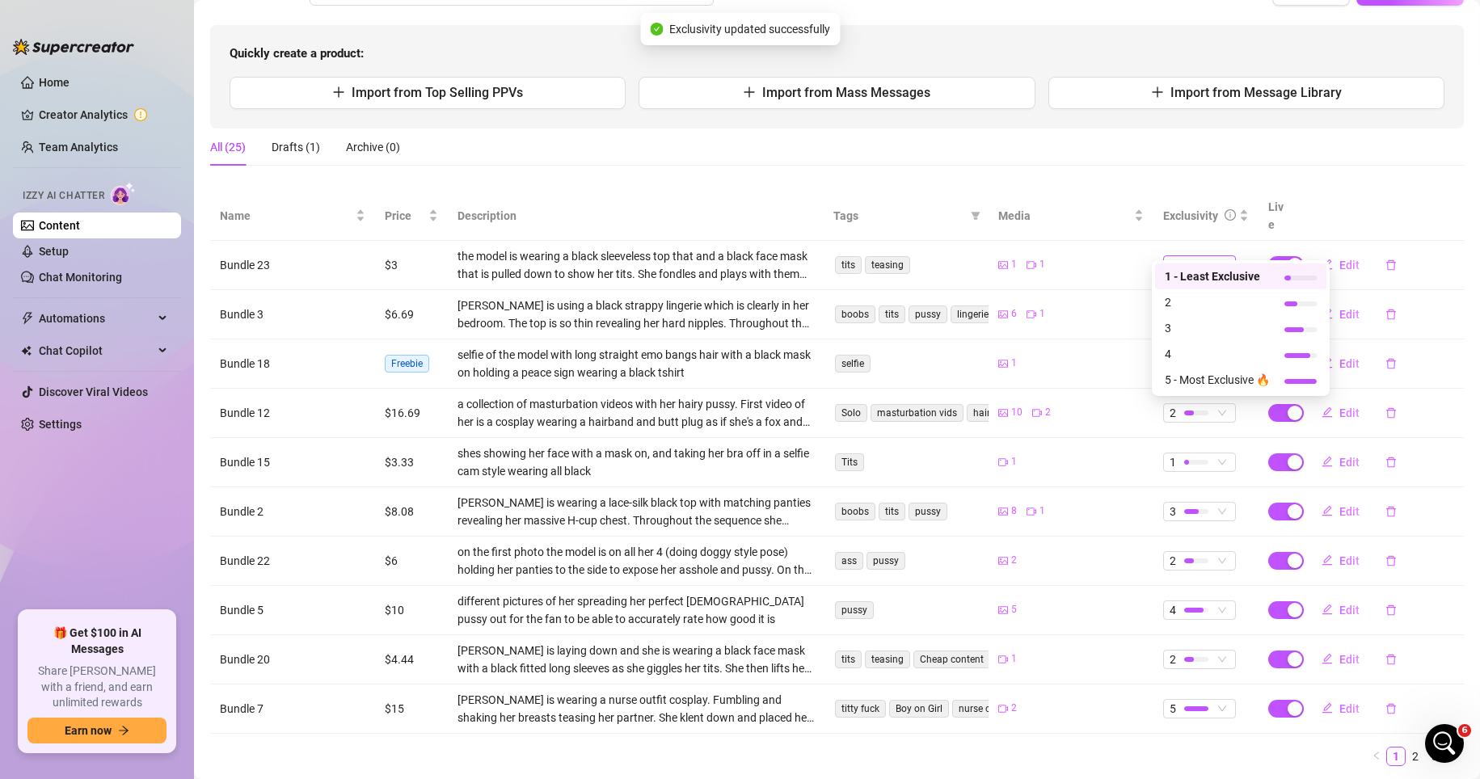
click at [1033, 257] on div at bounding box center [1196, 264] width 24 height 15
click at [1033, 297] on span "2" at bounding box center [1217, 302] width 105 height 18
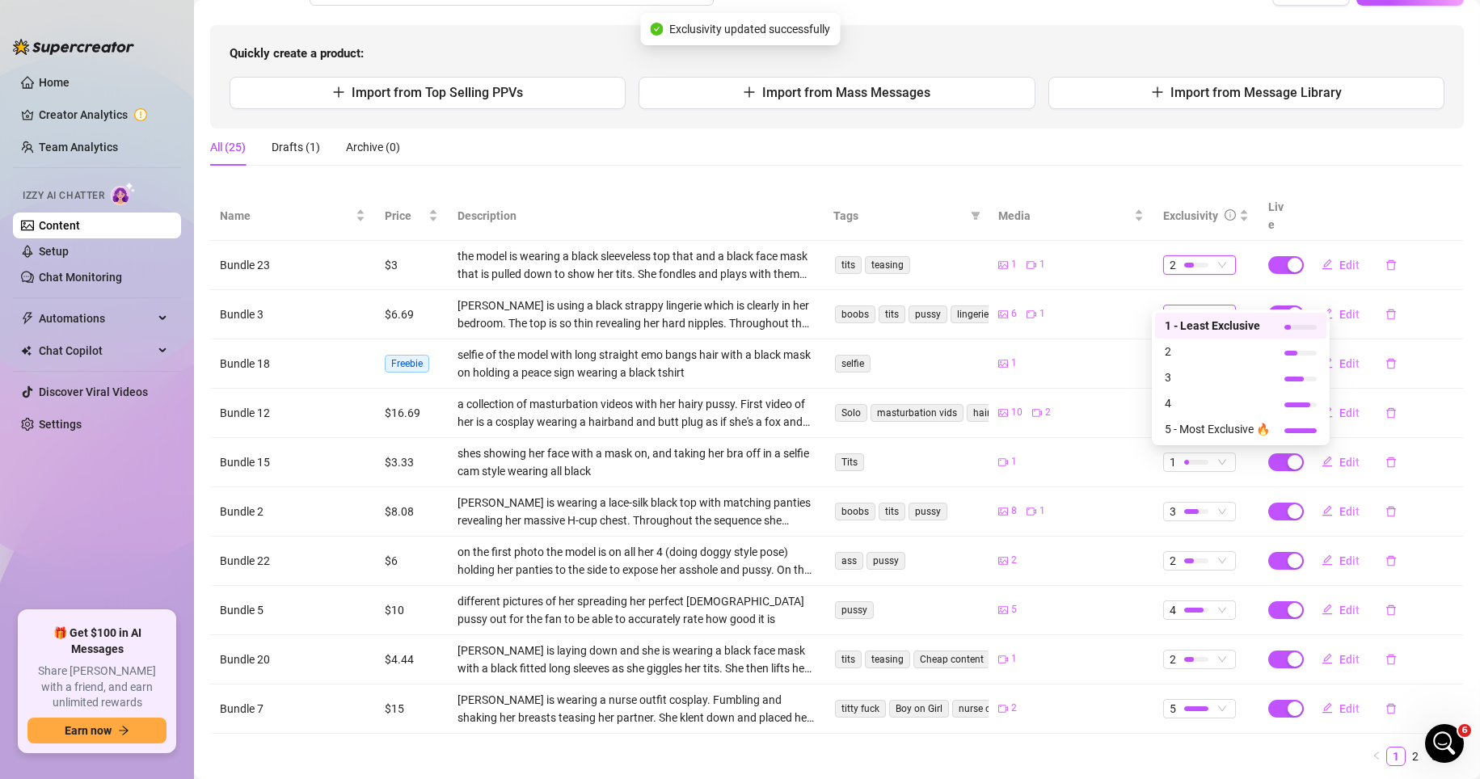
click at [1033, 312] on div at bounding box center [1196, 314] width 24 height 5
click at [1033, 370] on span "3" at bounding box center [1217, 378] width 105 height 18
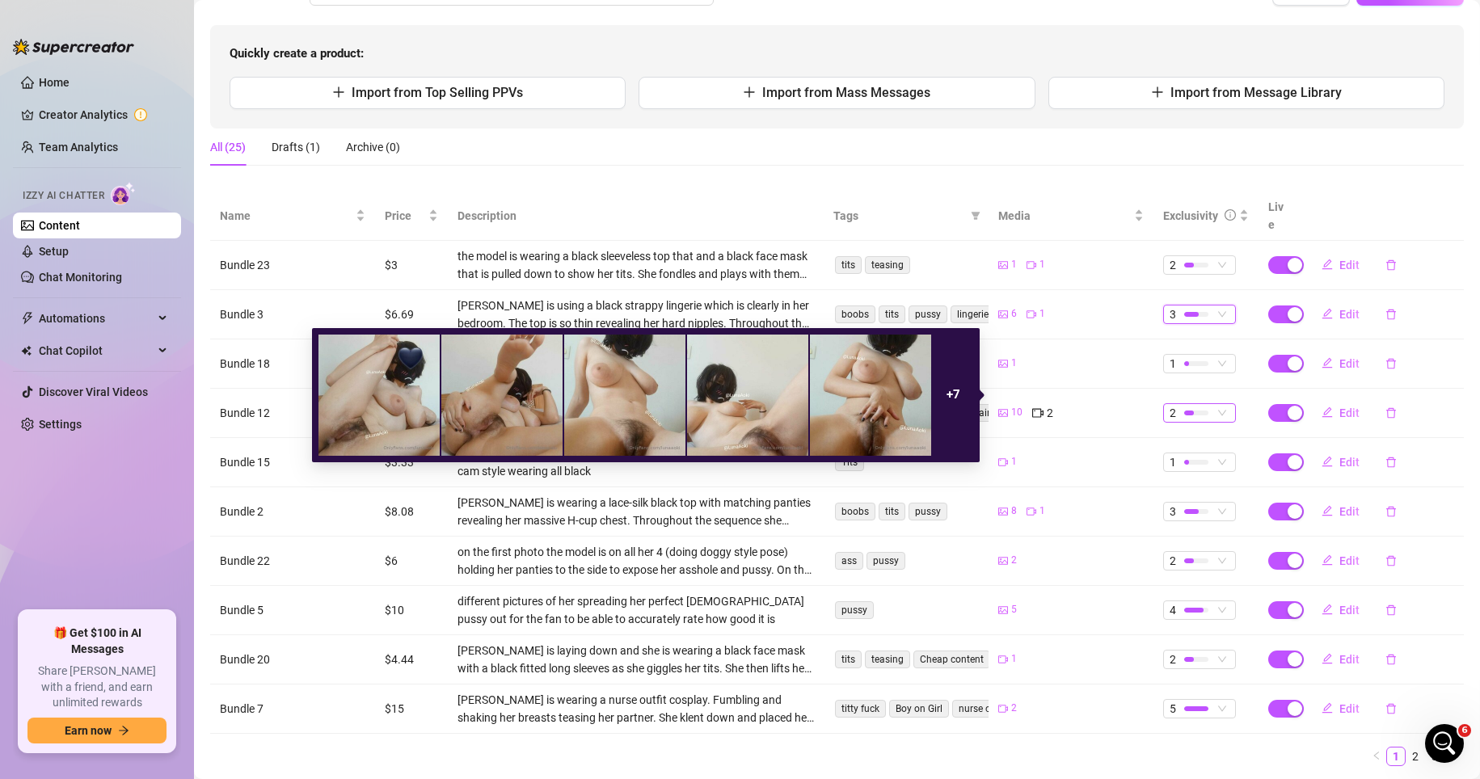
click at [1033, 411] on div at bounding box center [1196, 413] width 24 height 5
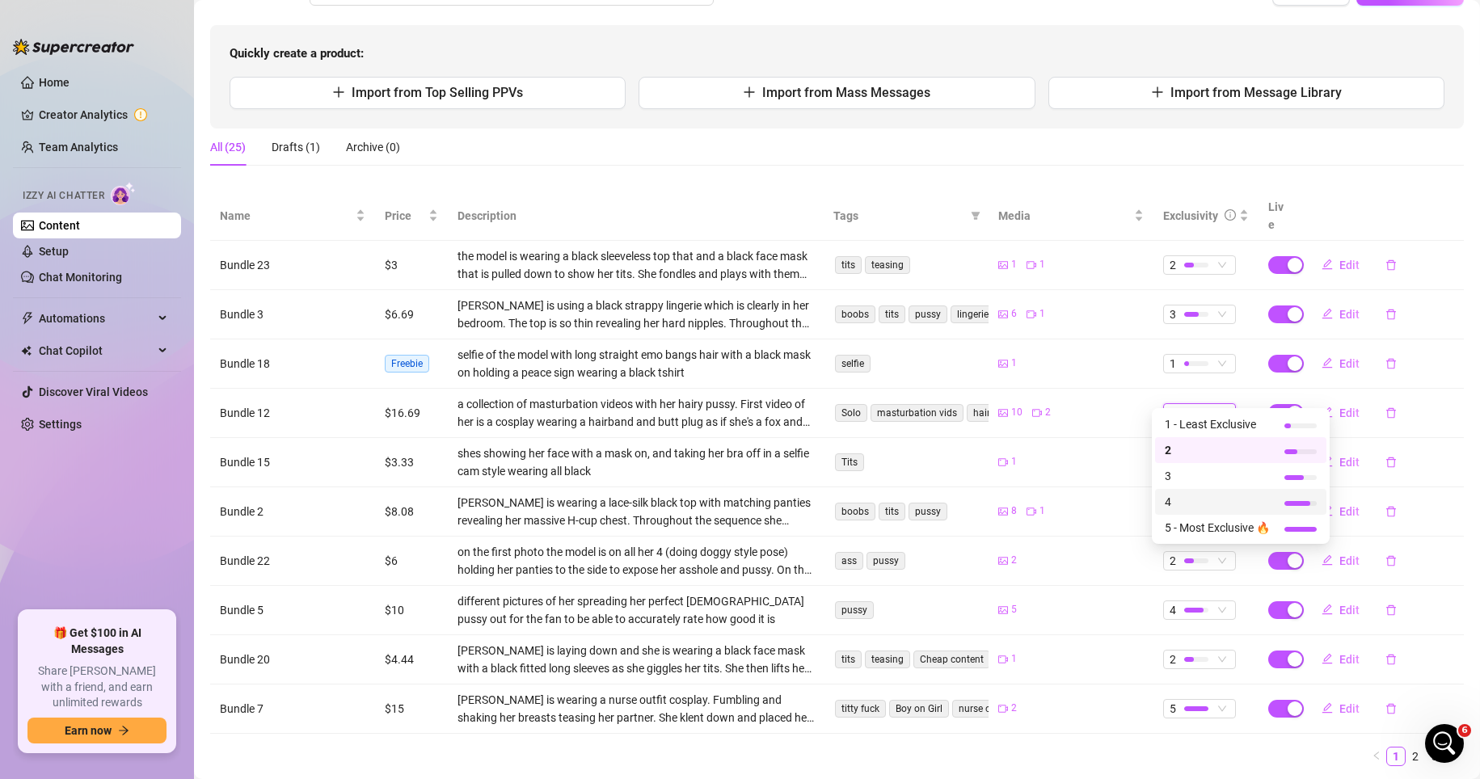
click at [1033, 503] on span "4" at bounding box center [1217, 502] width 105 height 18
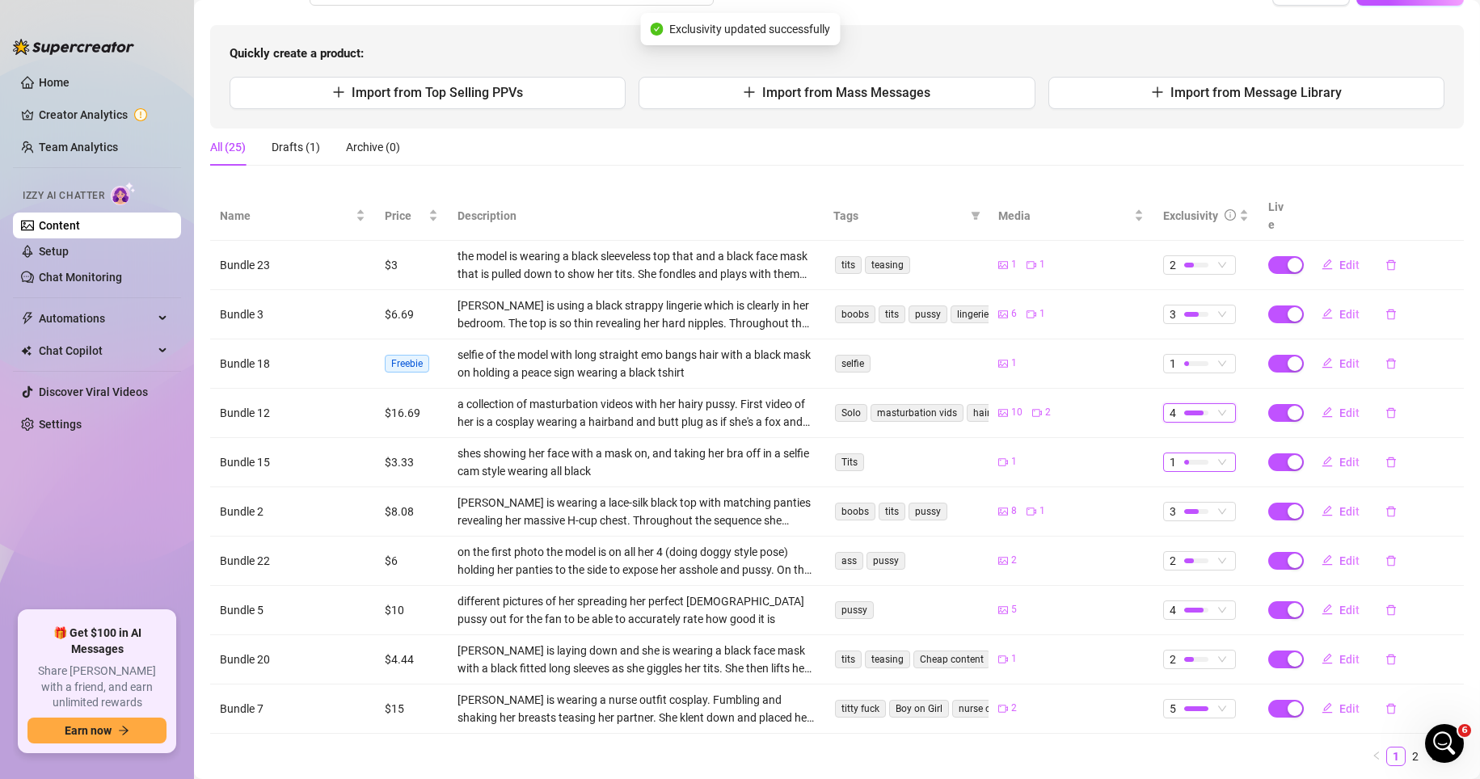
click at [1033, 453] on div "1" at bounding box center [1191, 462] width 43 height 18
click at [1033, 498] on span "2" at bounding box center [1217, 500] width 105 height 18
click at [1033, 559] on div at bounding box center [1189, 561] width 10 height 5
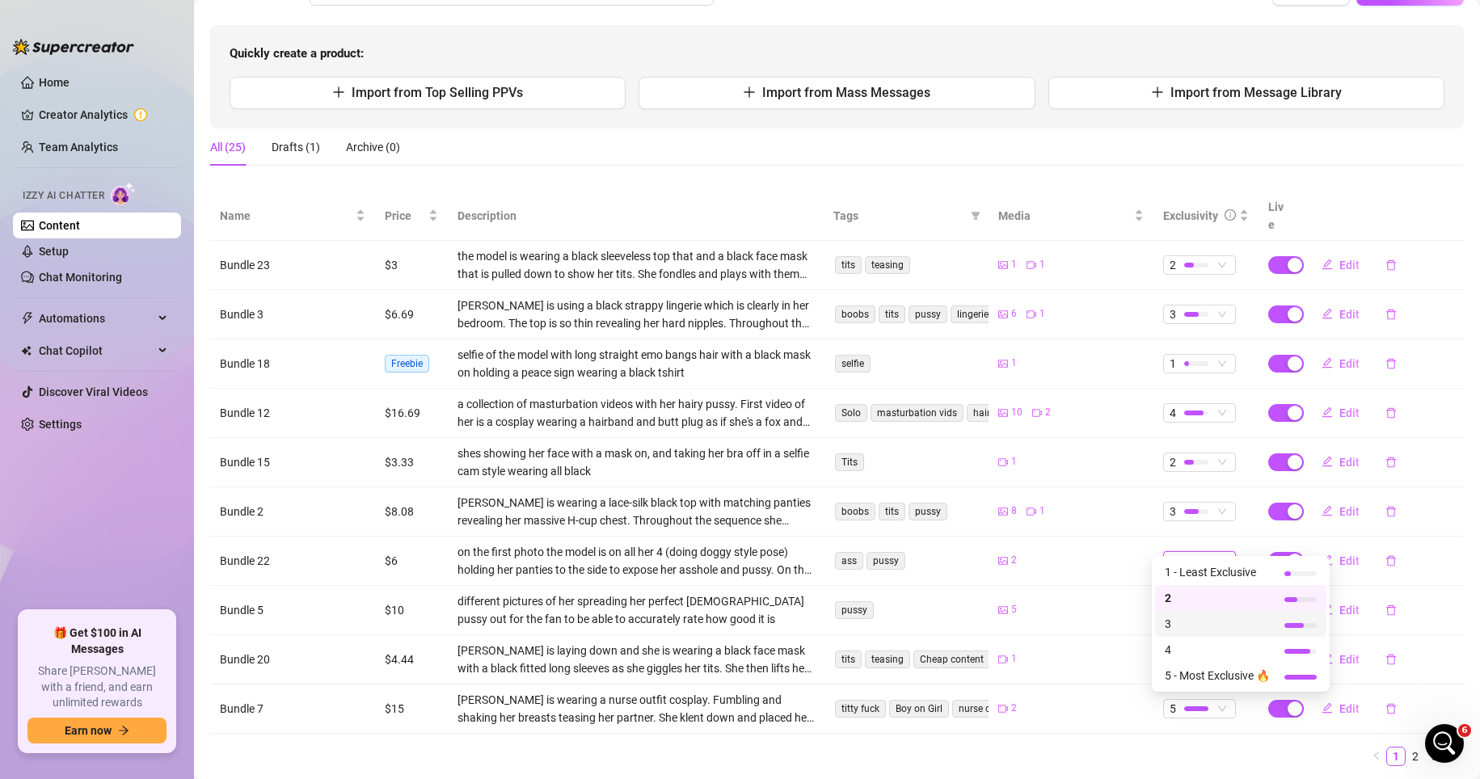
click at [1033, 617] on span "3" at bounding box center [1217, 624] width 105 height 18
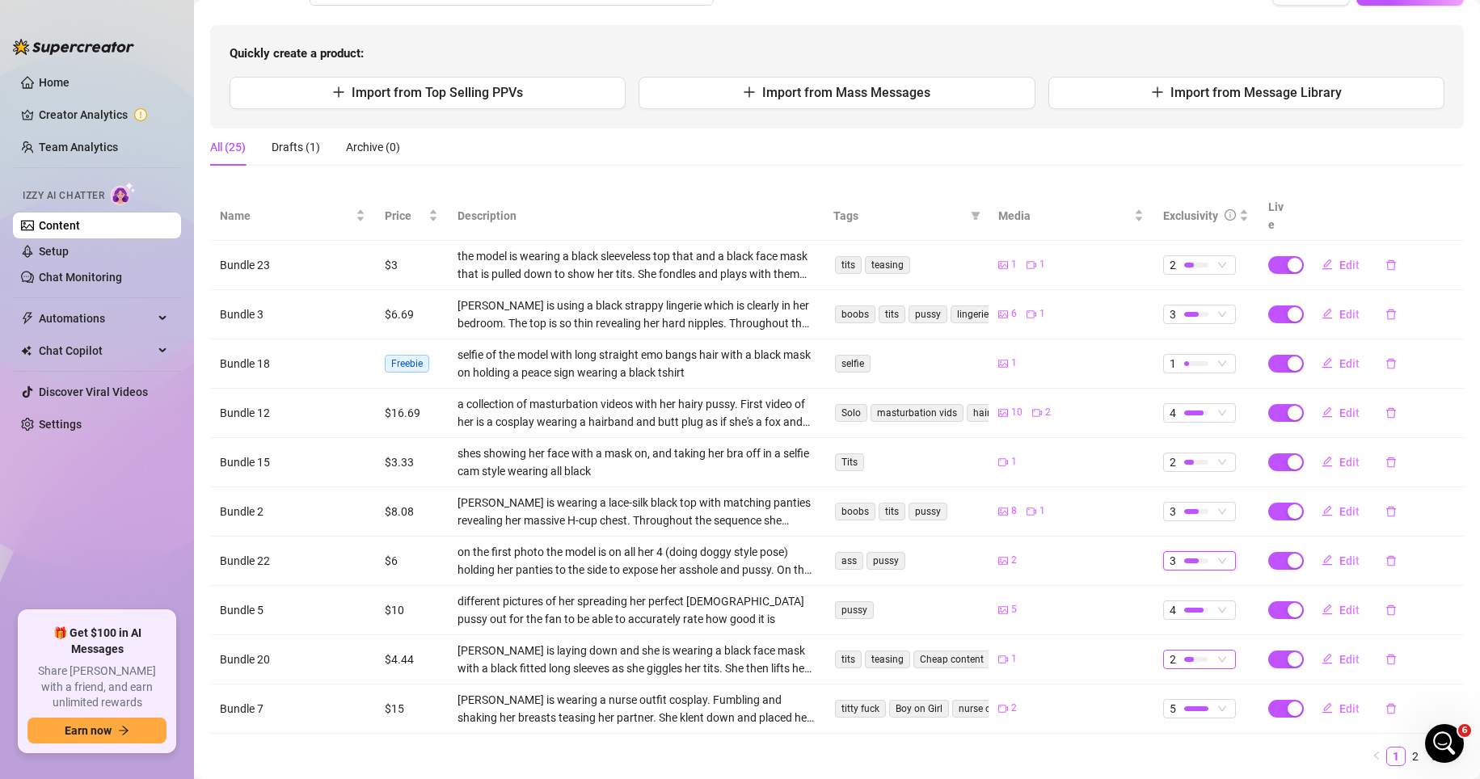
click at [1033, 651] on div "2" at bounding box center [1191, 660] width 43 height 18
click at [1033, 701] on div "2" at bounding box center [1071, 708] width 146 height 15
click at [1033, 747] on ul "1 2 3" at bounding box center [837, 756] width 1254 height 19
click at [1033, 747] on li "2" at bounding box center [1415, 756] width 19 height 19
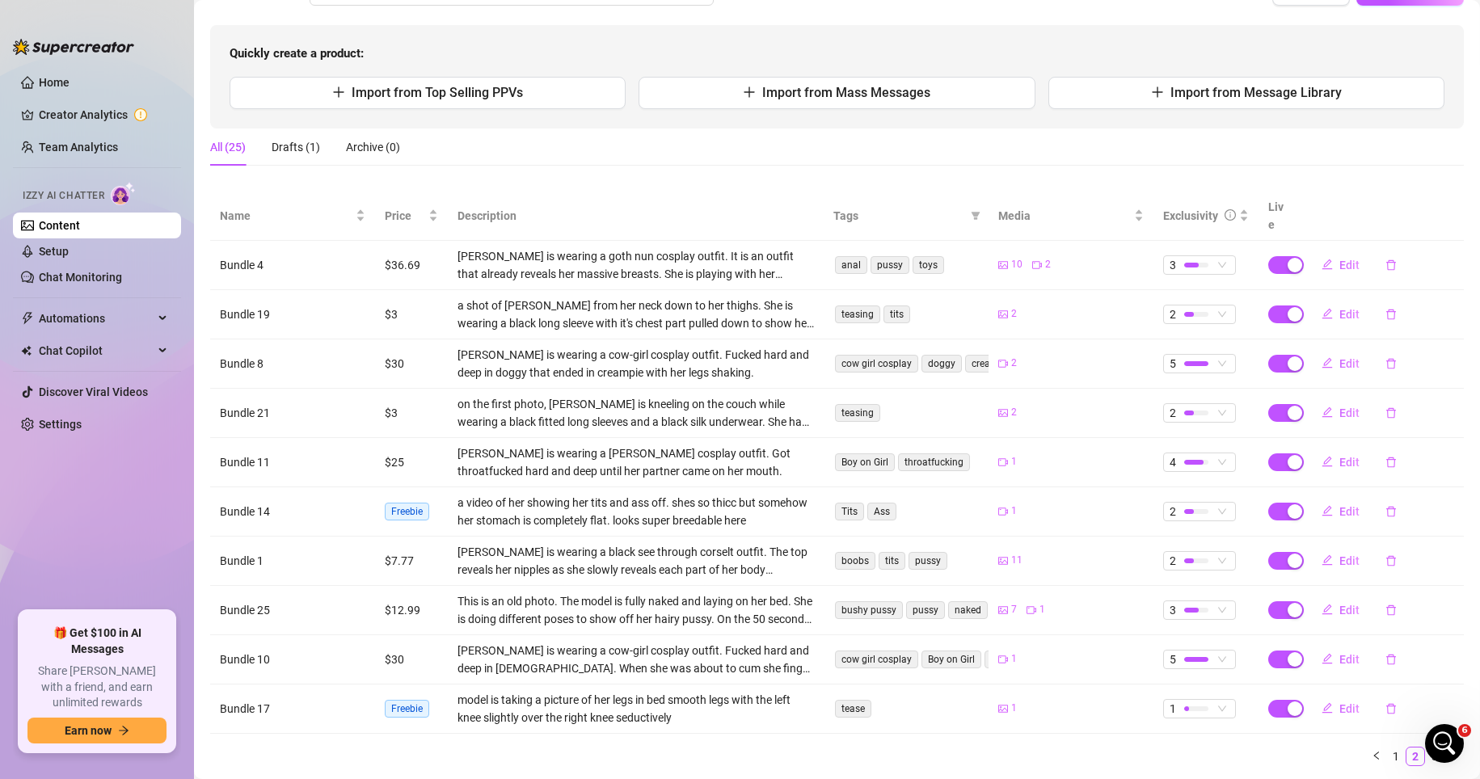
drag, startPoint x: 1413, startPoint y: 735, endPoint x: 1318, endPoint y: 704, distance: 99.4
click at [1033, 748] on link "3" at bounding box center [1435, 757] width 18 height 18
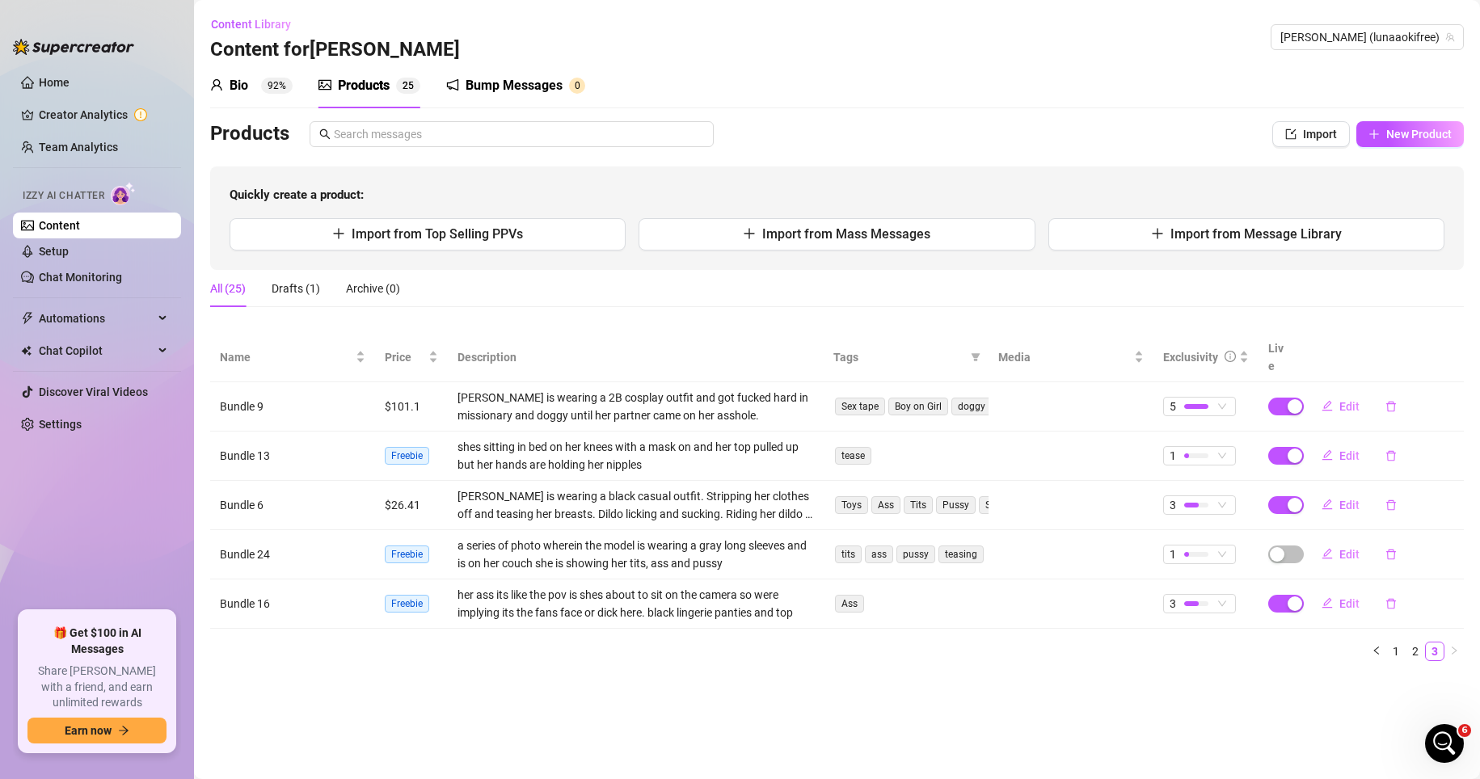
scroll to position [0, 0]
click at [1033, 400] on span "Edit" at bounding box center [1349, 406] width 20 height 13
type textarea "ughh!!💦💦💦 watch me get fucked while im wearig my 2B cosplay babee🥵 got fucked h…"
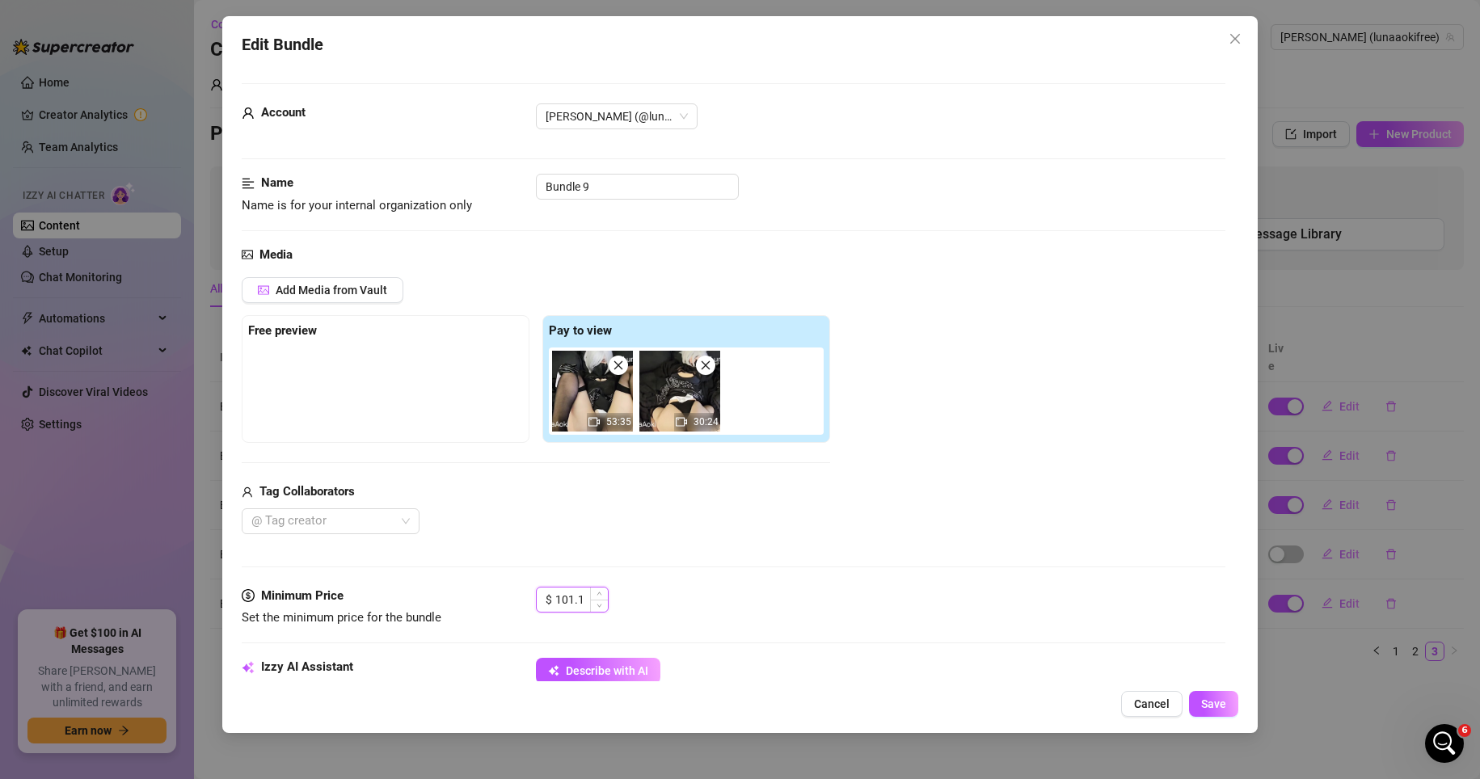
drag, startPoint x: 588, startPoint y: 600, endPoint x: 546, endPoint y: 597, distance: 42.1
click at [546, 597] on div "$ 101.1" at bounding box center [572, 600] width 73 height 26
type input "30"
click at [1033, 696] on button "Save" at bounding box center [1213, 704] width 49 height 26
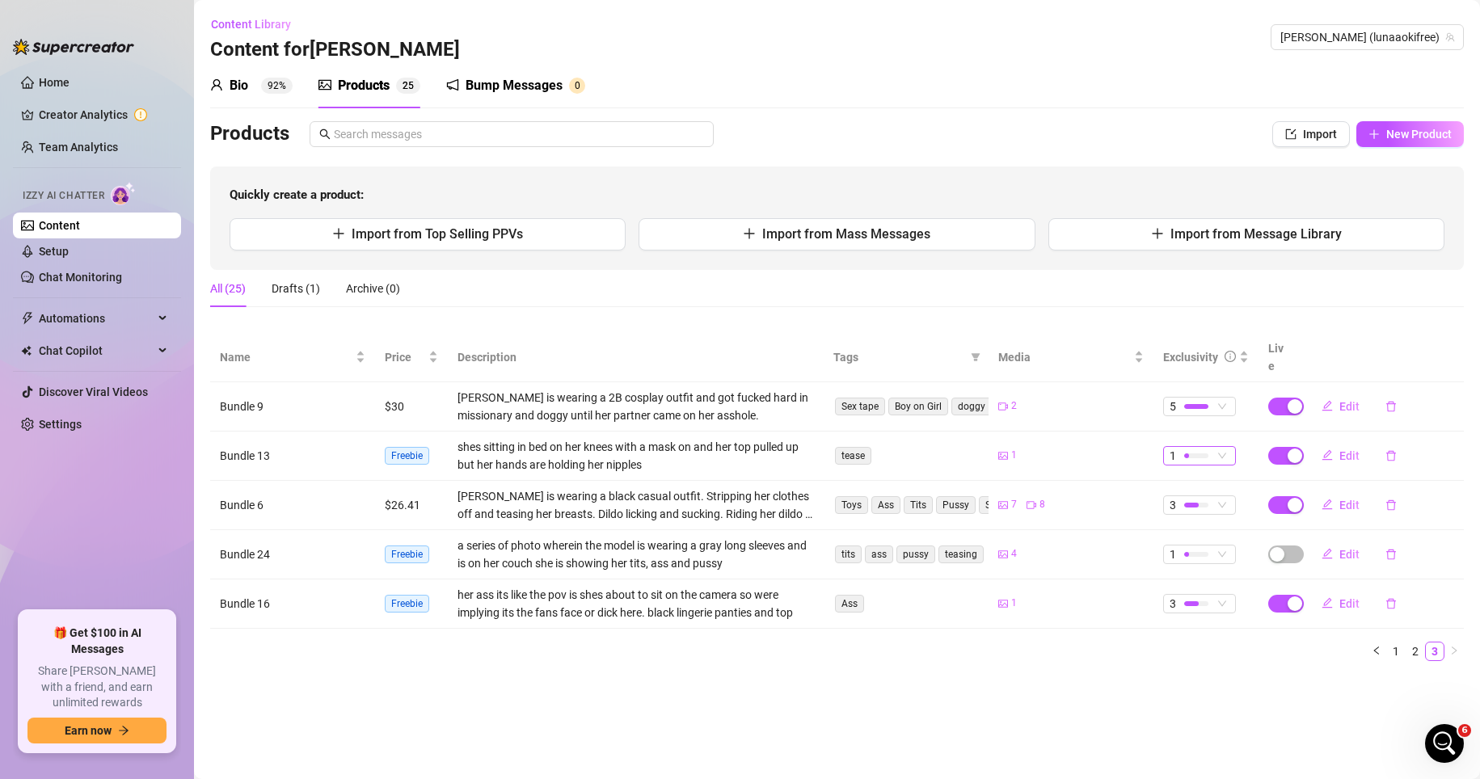
click at [1033, 448] on div at bounding box center [1196, 455] width 24 height 15
click at [1033, 497] on div at bounding box center [1196, 504] width 24 height 15
click at [1033, 587] on span "4" at bounding box center [1228, 594] width 105 height 18
click at [1033, 552] on div at bounding box center [1196, 554] width 24 height 5
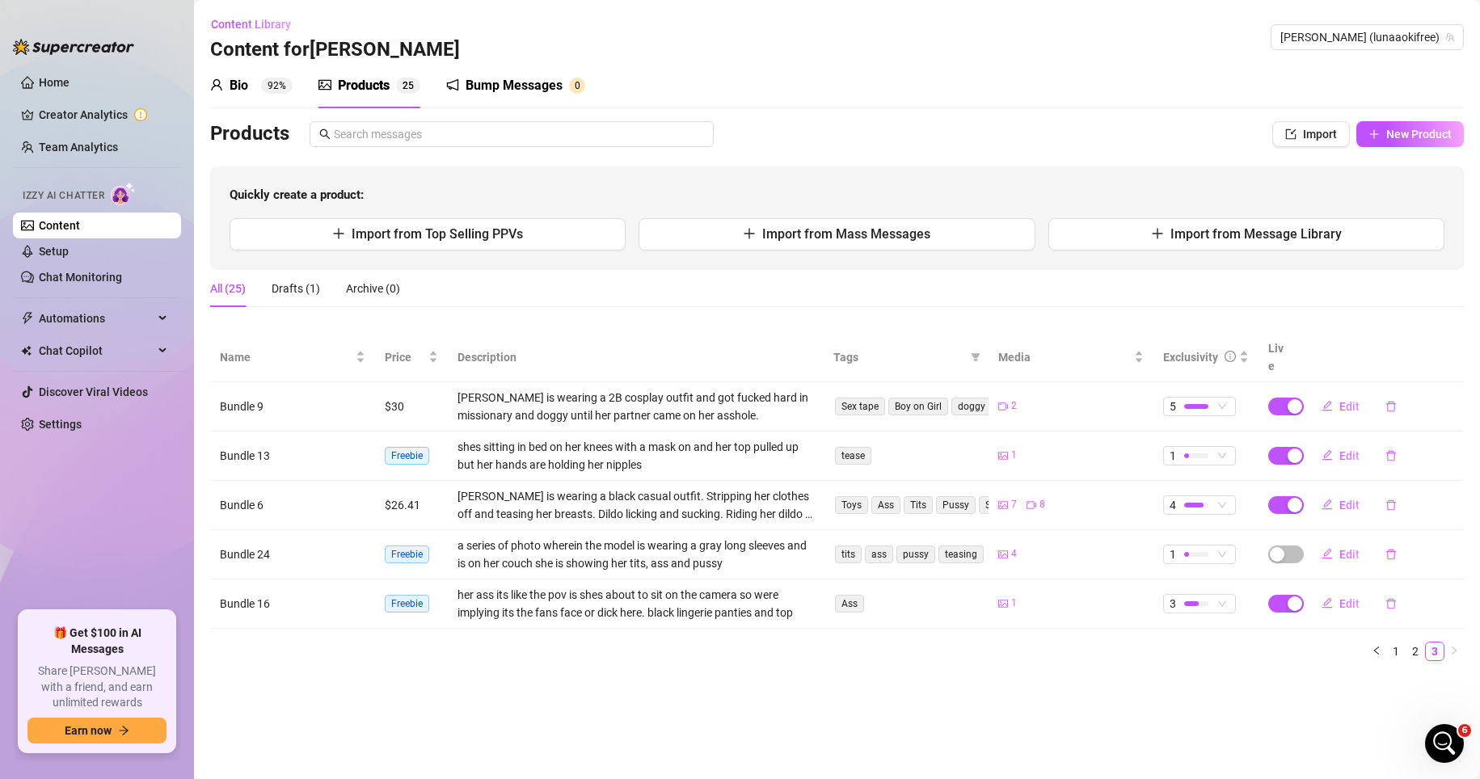
click at [1033, 673] on main "Content Library Content for Luna Luna (lunaaokifree) Bio 92% Products 2 5 Bump …" at bounding box center [837, 389] width 1286 height 779
click at [972, 642] on ul "1 2 3" at bounding box center [837, 651] width 1254 height 19
click at [243, 83] on div "Bio" at bounding box center [239, 85] width 19 height 19
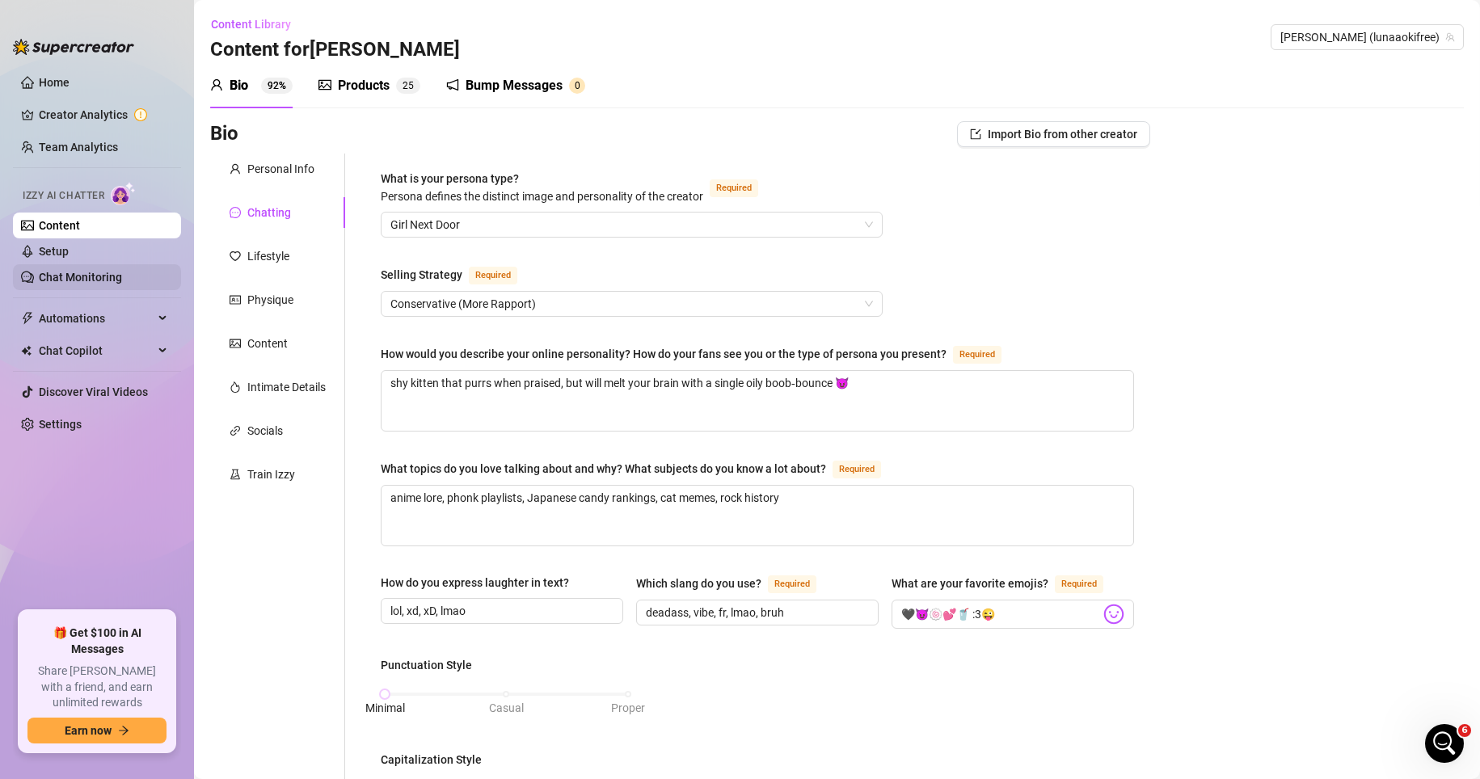
click at [120, 271] on link "Chat Monitoring" at bounding box center [80, 277] width 83 height 13
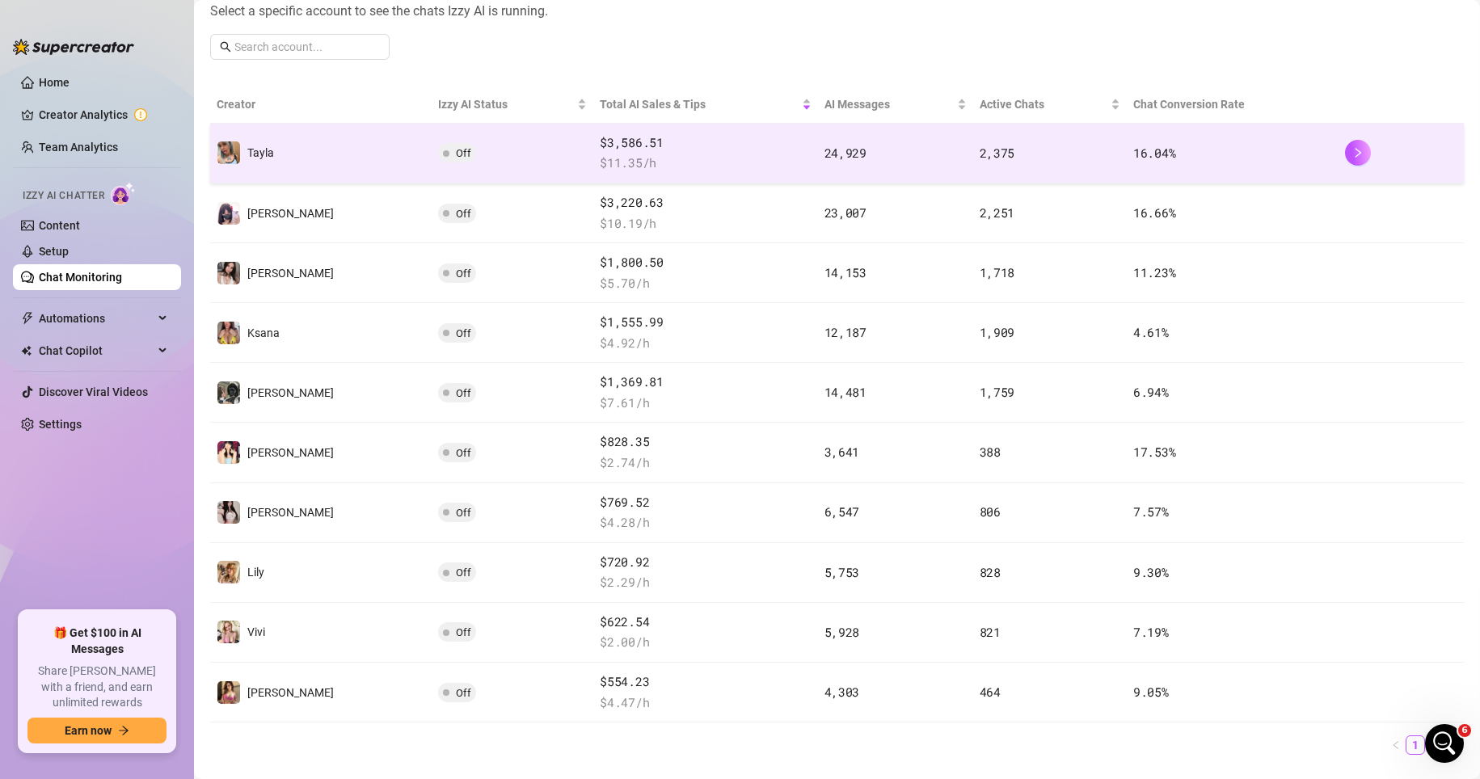
scroll to position [243, 0]
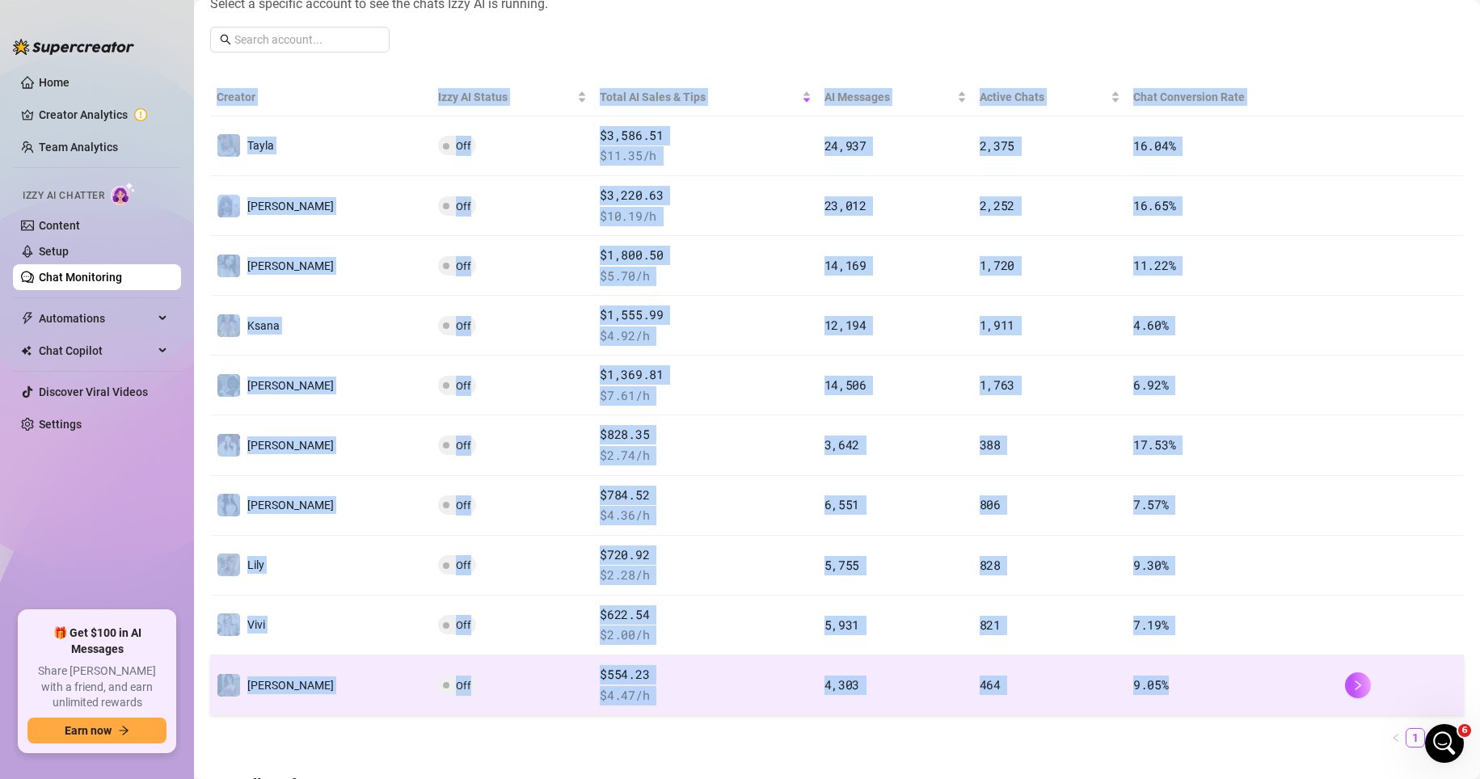
drag, startPoint x: 205, startPoint y: 86, endPoint x: 1163, endPoint y: 692, distance: 1133.9
click at [1033, 692] on main "Chat Monitoring Performance Metrics Custom date 2025-09-01 2025-09-16 Total AI …" at bounding box center [837, 779] width 1286 height 2045
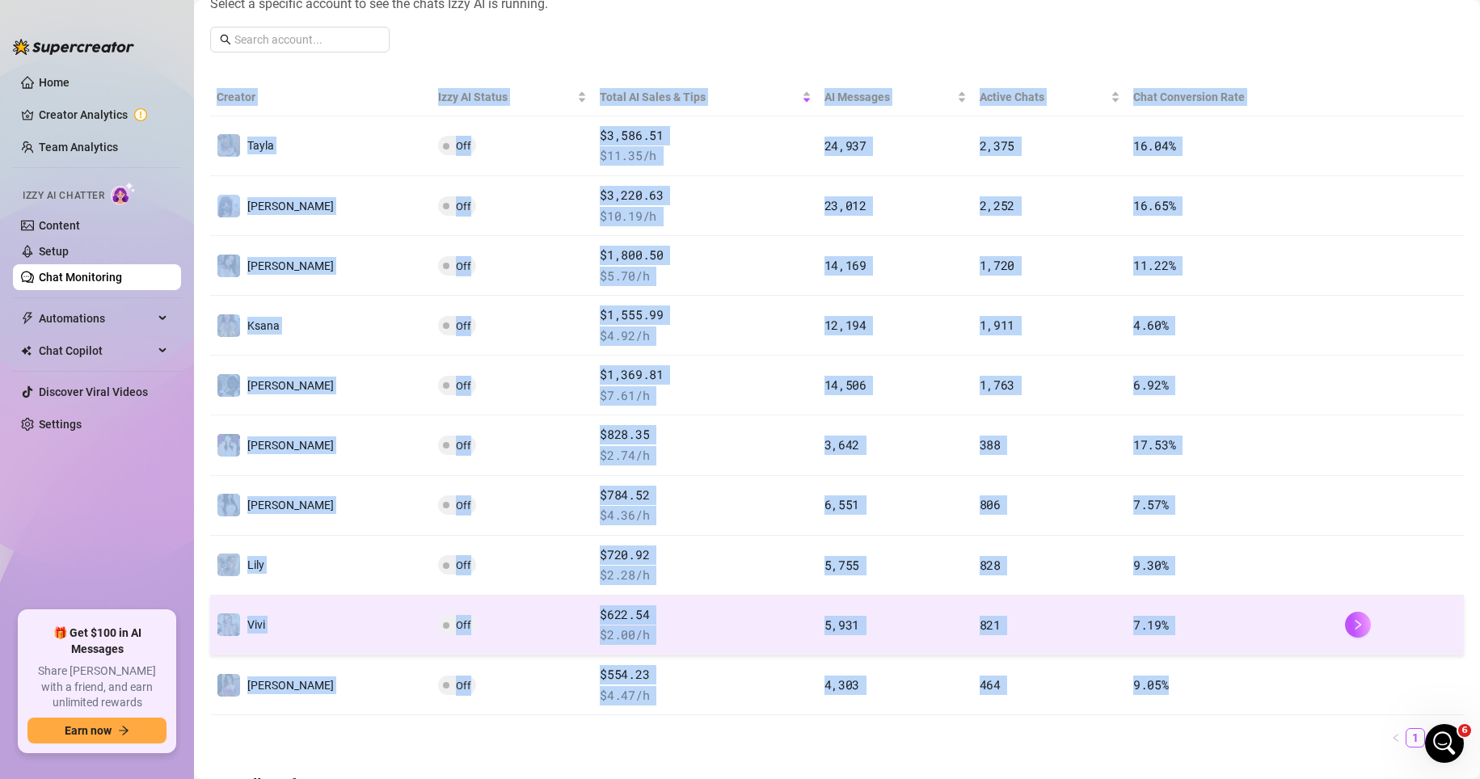
copy table "Creator Izzy AI Status Total AI Sales & Tips AI Messages Active Chats Chat Conv…"
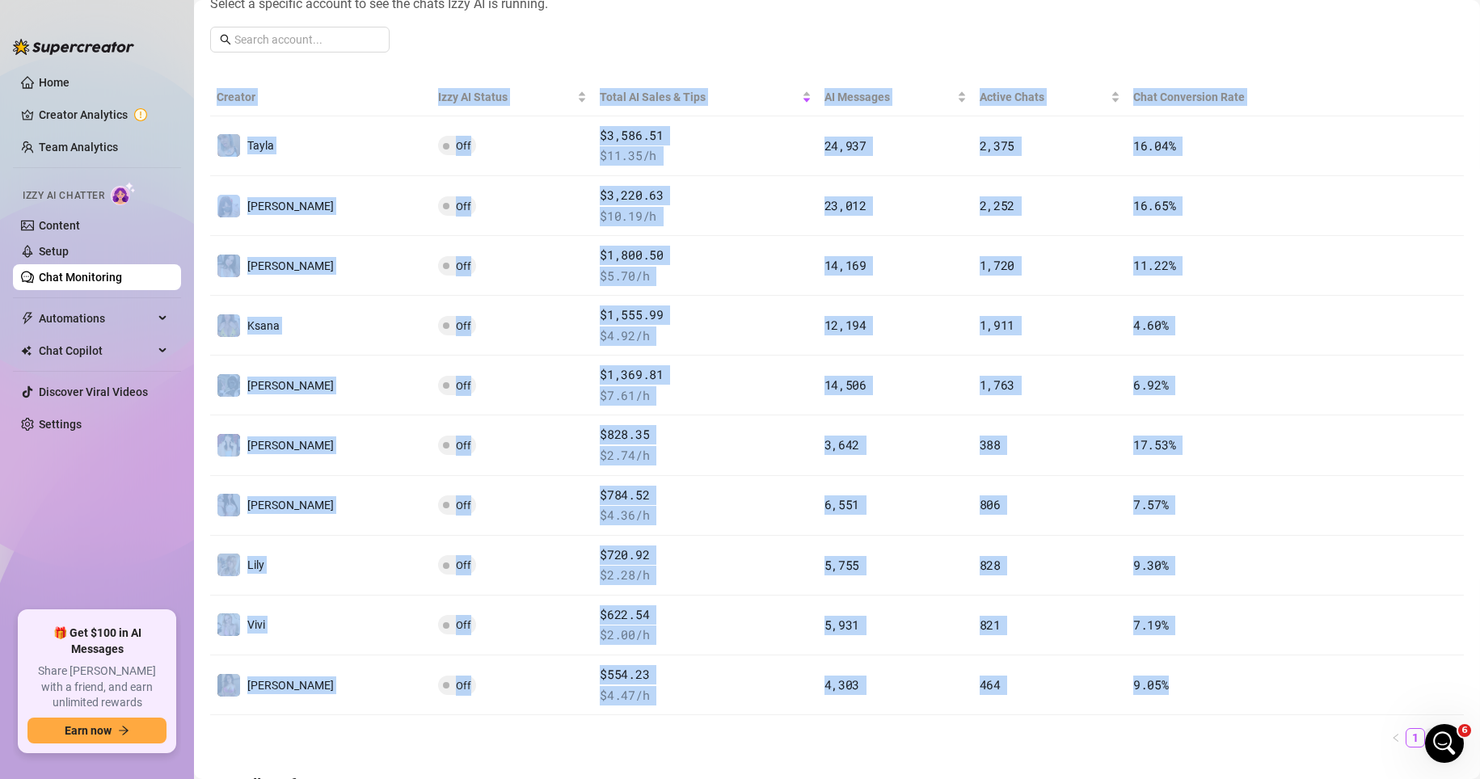
click at [1033, 732] on link "2" at bounding box center [1435, 738] width 18 height 18
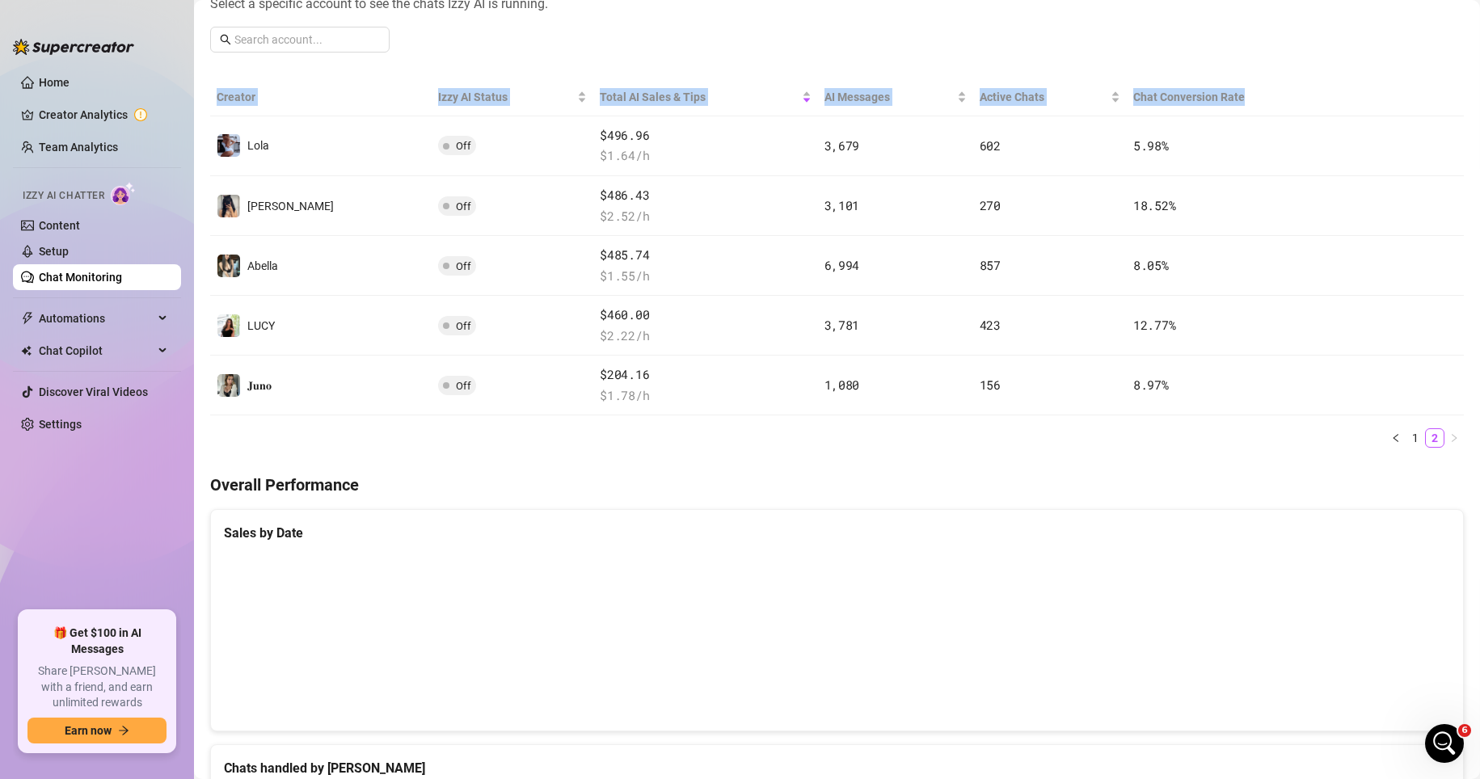
click at [321, 95] on th "Creator" at bounding box center [320, 97] width 221 height 38
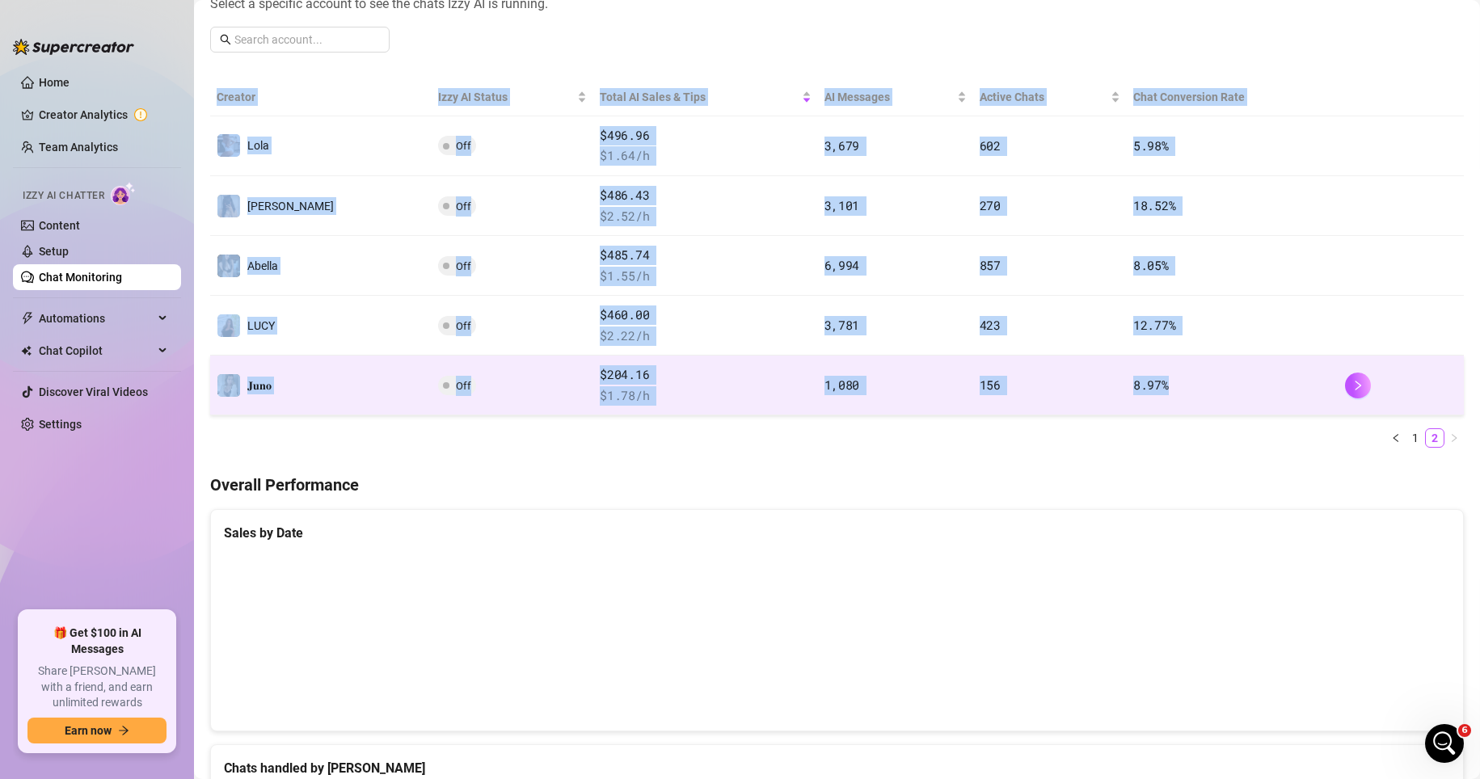
drag, startPoint x: 216, startPoint y: 87, endPoint x: 1145, endPoint y: 399, distance: 980.6
click at [1033, 399] on table "Creator Izzy AI Status Total AI Sales & Tips AI Messages Active Chats Chat Conv…" at bounding box center [837, 247] width 1254 height 338
copy table "Creator Izzy AI Status Total AI Sales & Tips AI Messages Active Chats Chat Conv…"
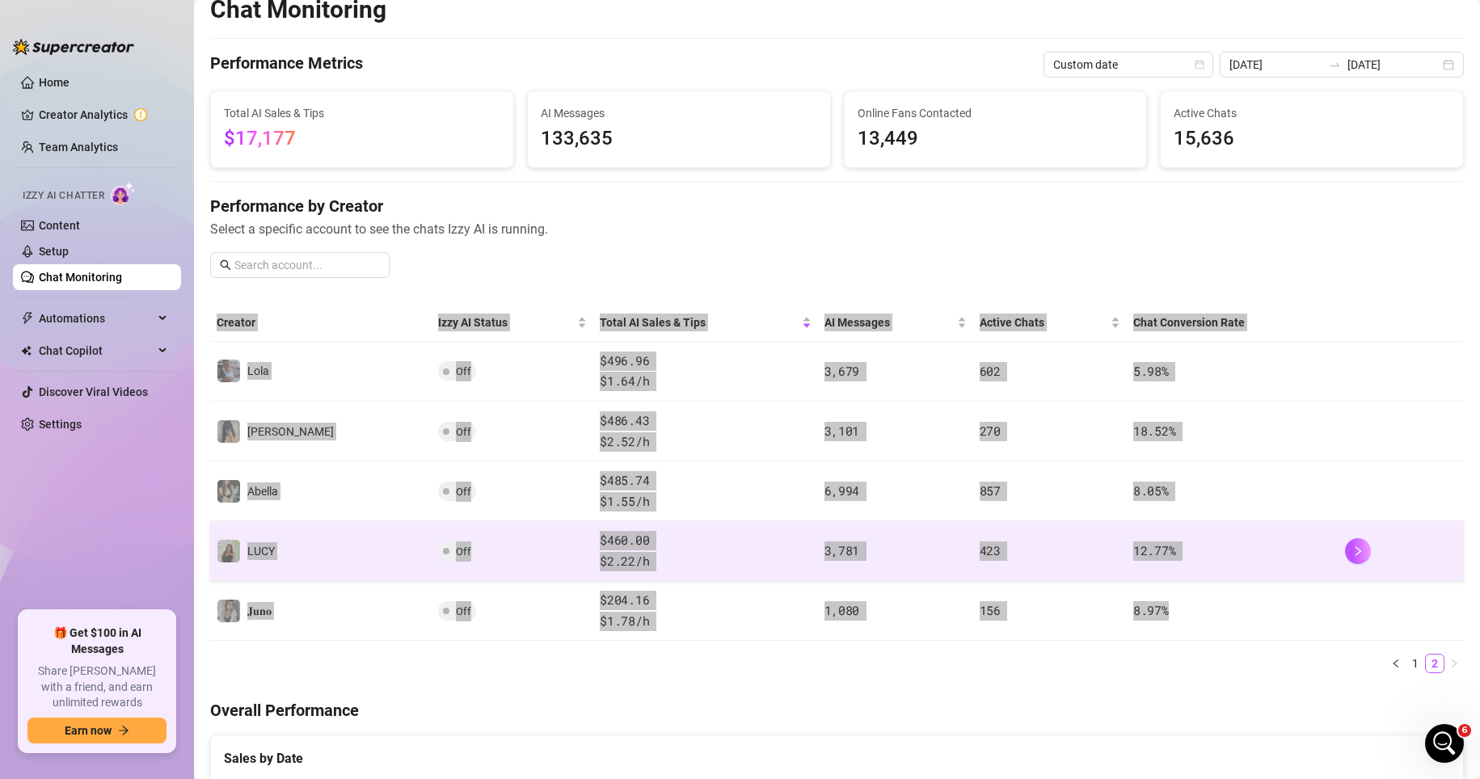
scroll to position [0, 0]
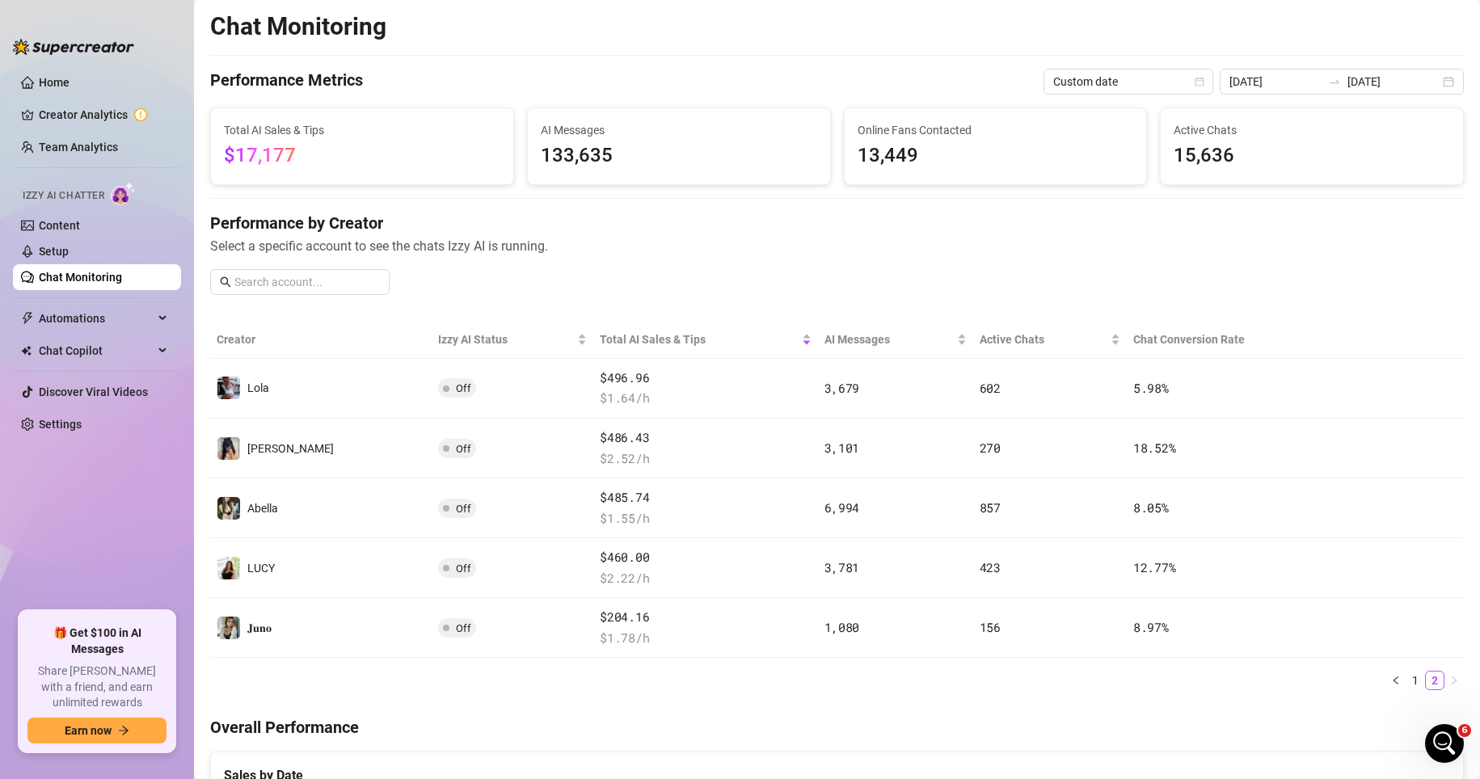
click at [1033, 264] on div "Performance by Creator Select a specific account to see the chats Izzy AI is ru…" at bounding box center [837, 260] width 1254 height 96
click at [69, 251] on link "Setup" at bounding box center [54, 251] width 30 height 13
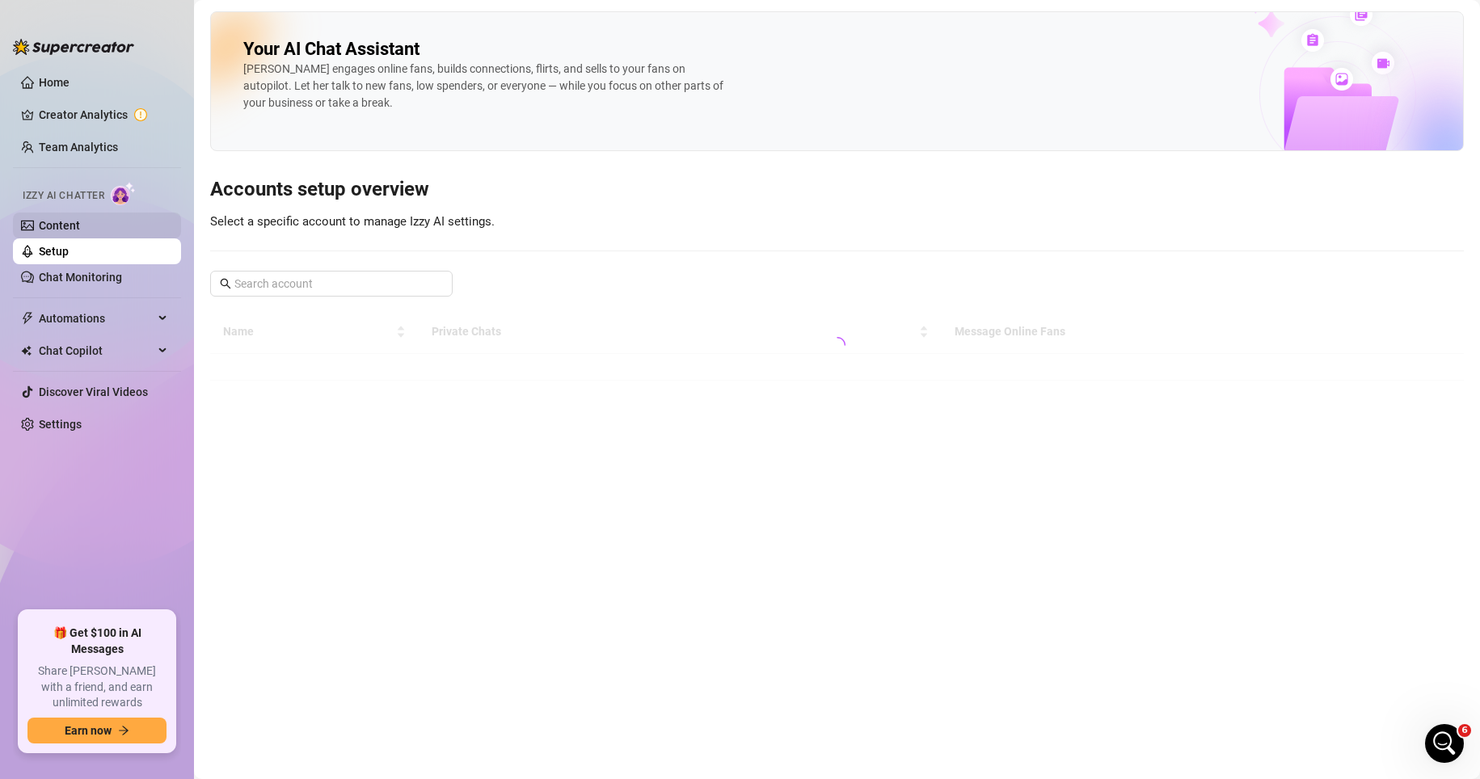
click at [80, 225] on link "Content" at bounding box center [59, 225] width 41 height 13
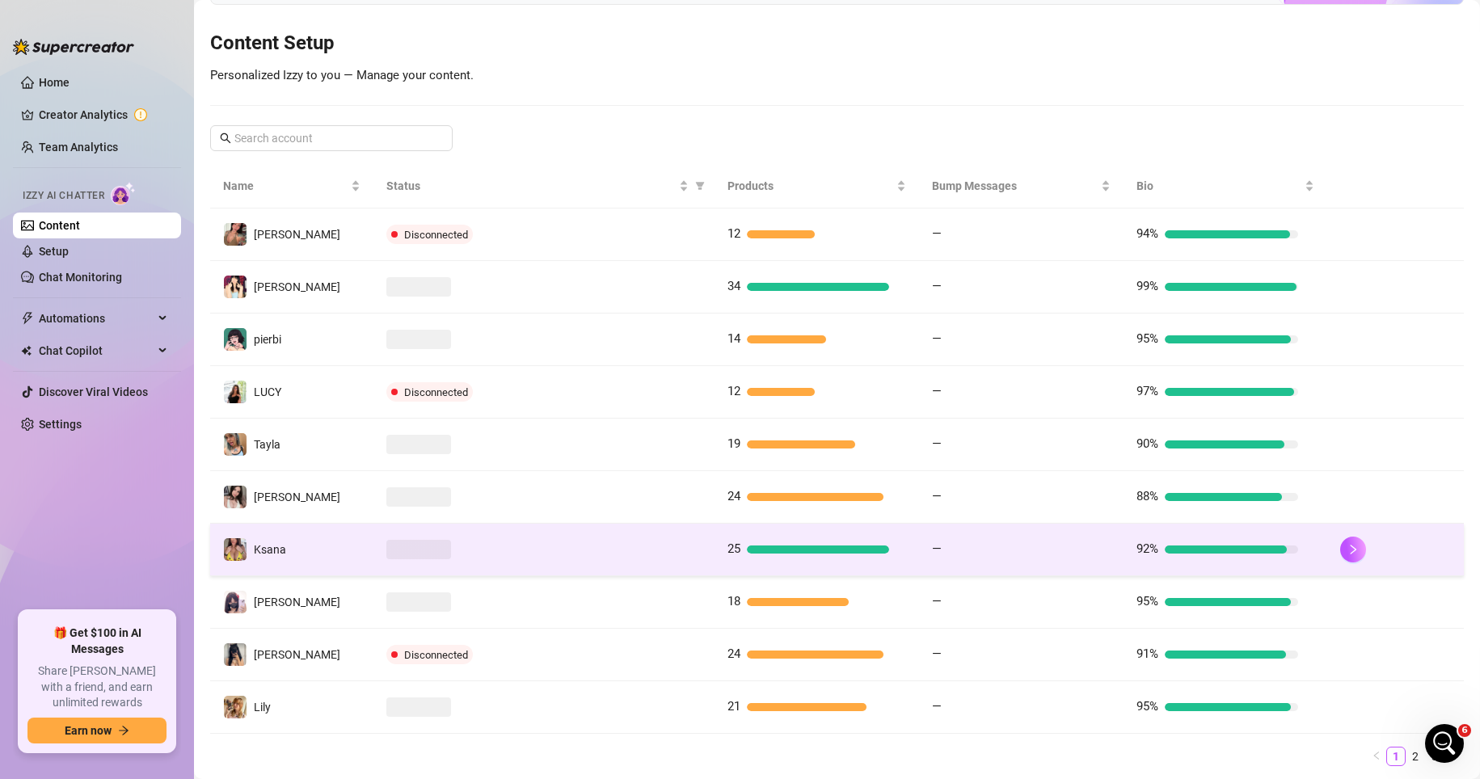
scroll to position [222, 0]
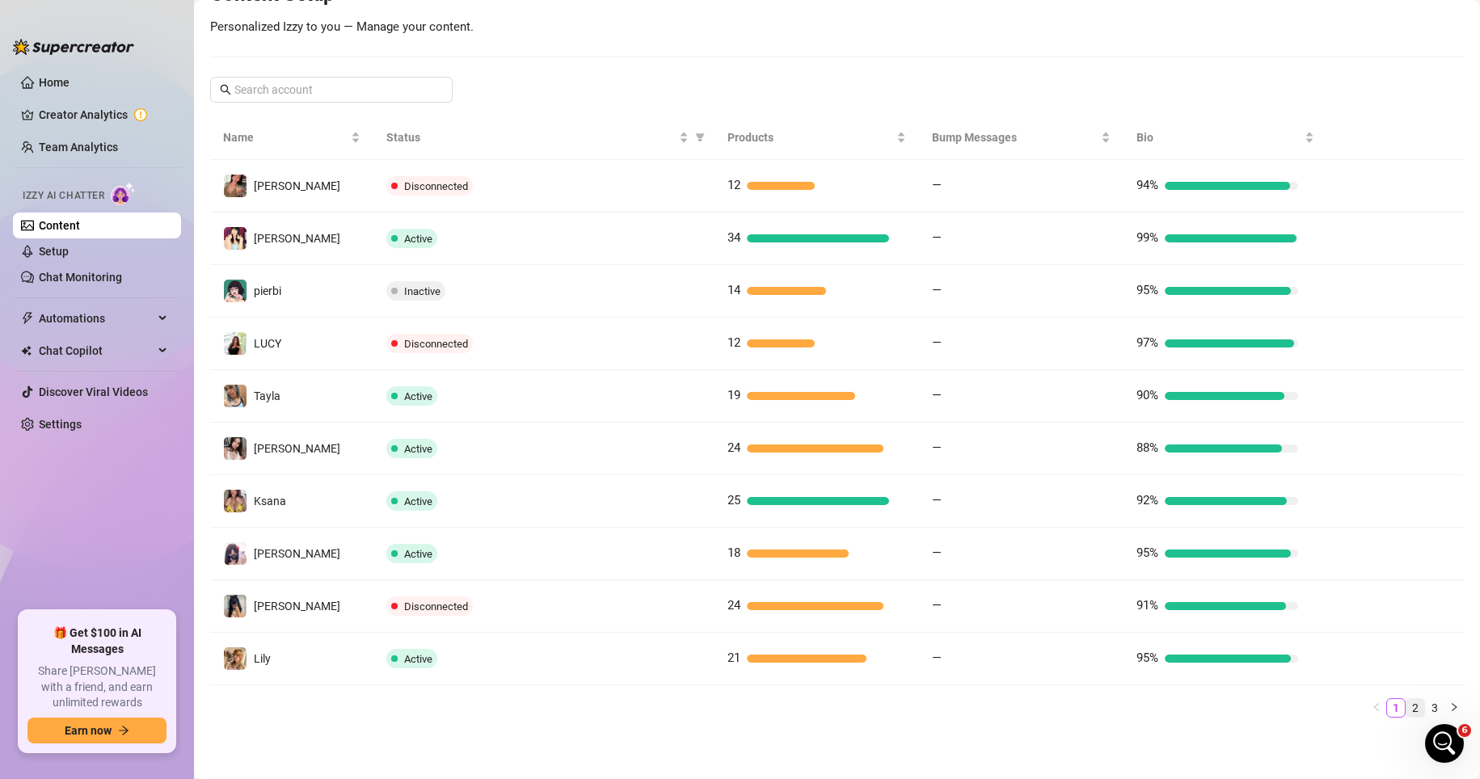
click at [1033, 705] on link "2" at bounding box center [1416, 708] width 18 height 18
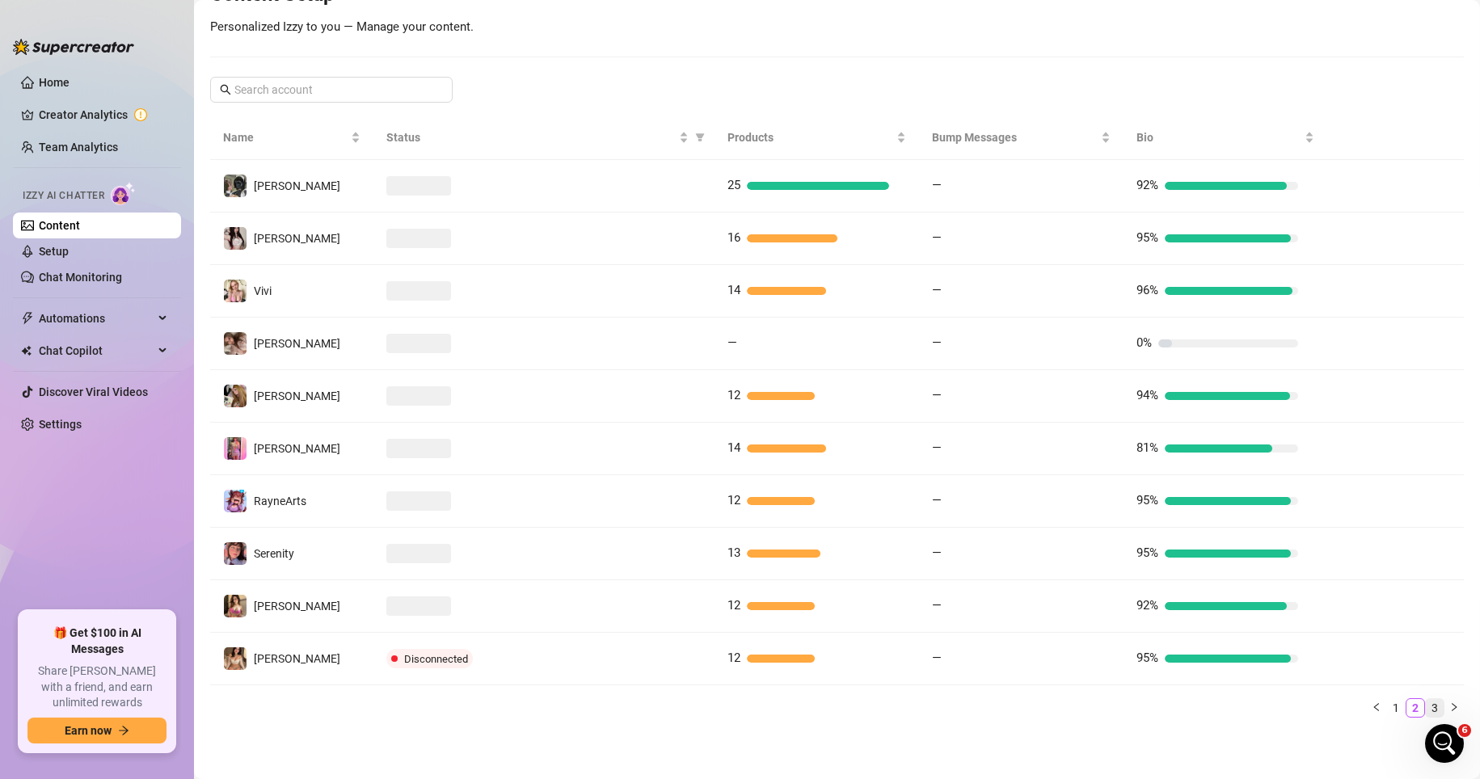
click at [1033, 702] on link "3" at bounding box center [1435, 708] width 18 height 18
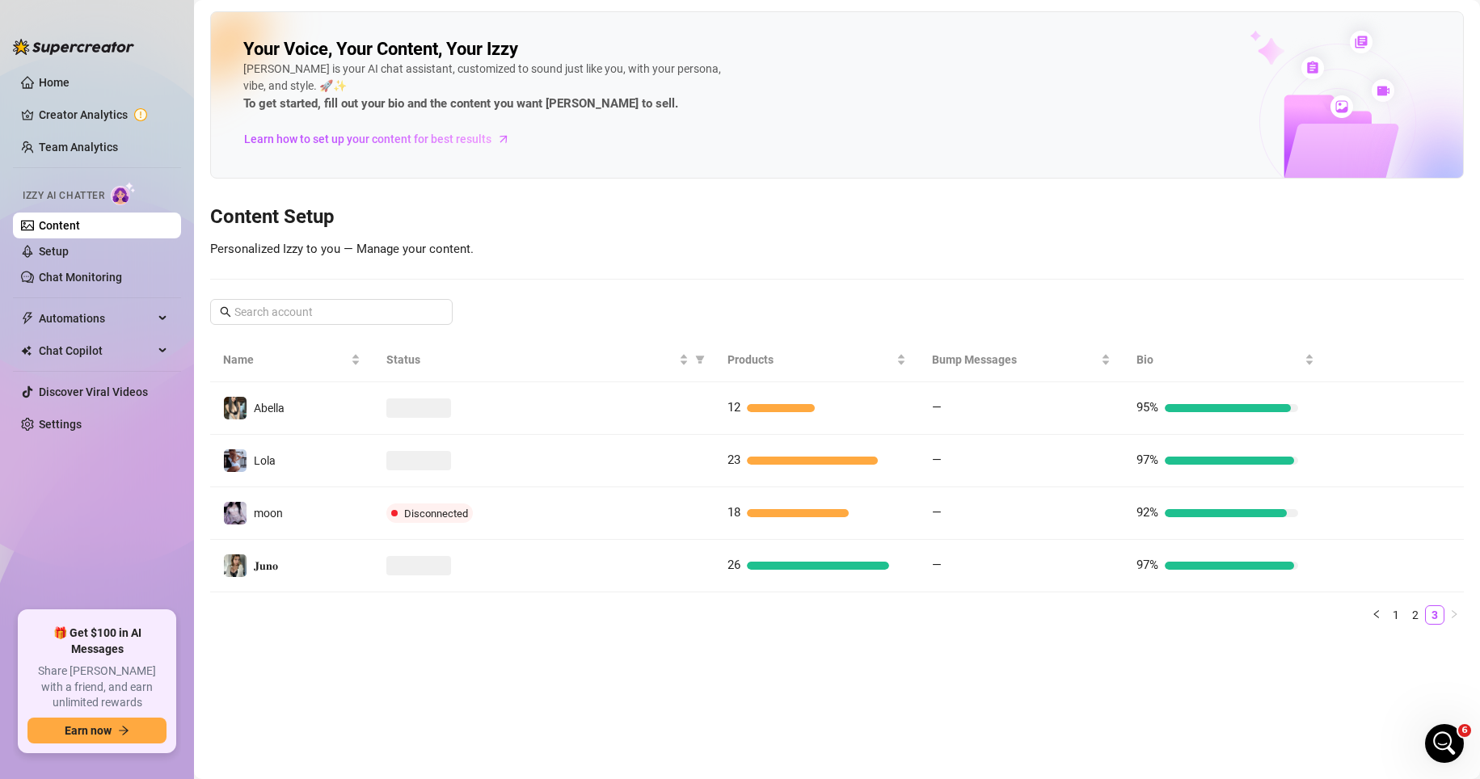
scroll to position [0, 0]
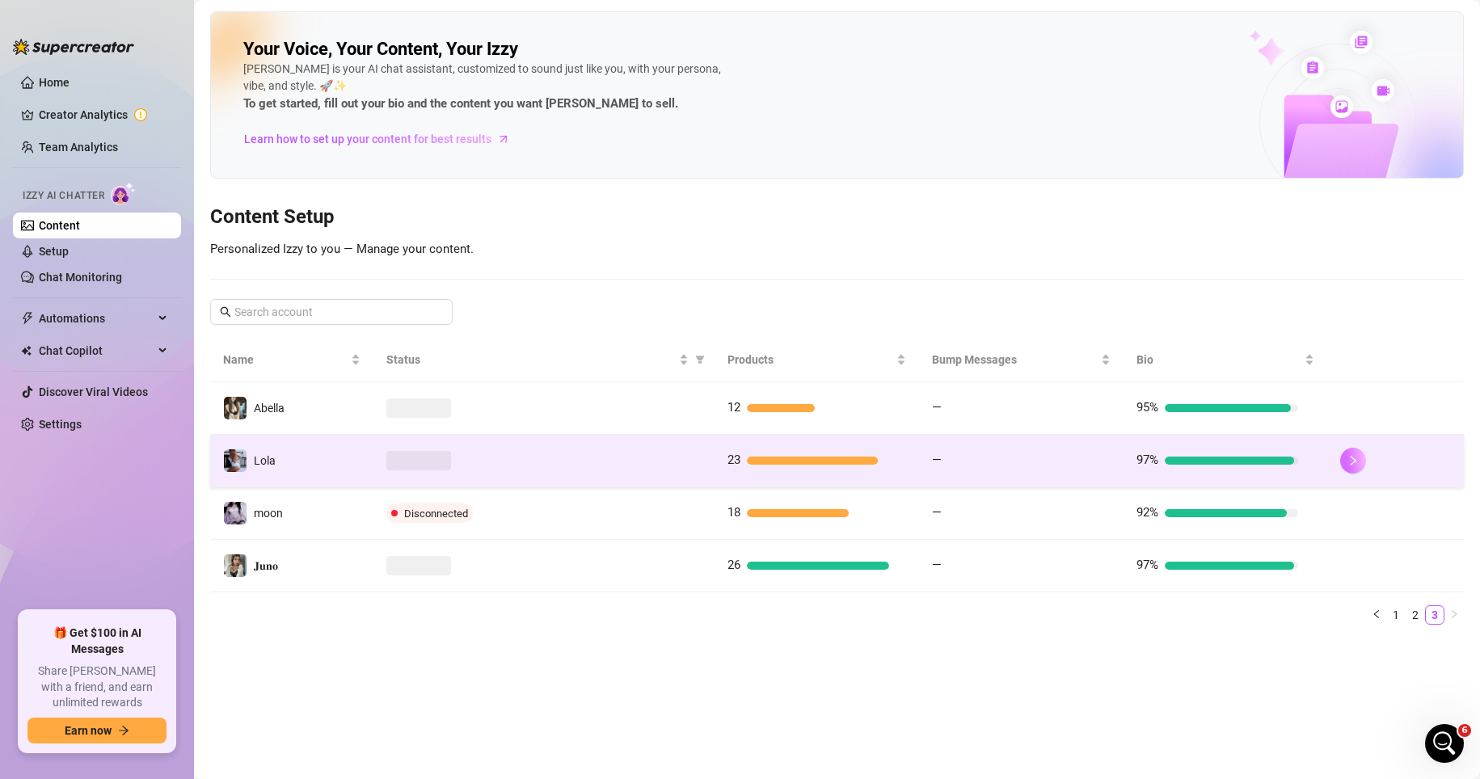
click at [1033, 453] on button "button" at bounding box center [1353, 461] width 26 height 26
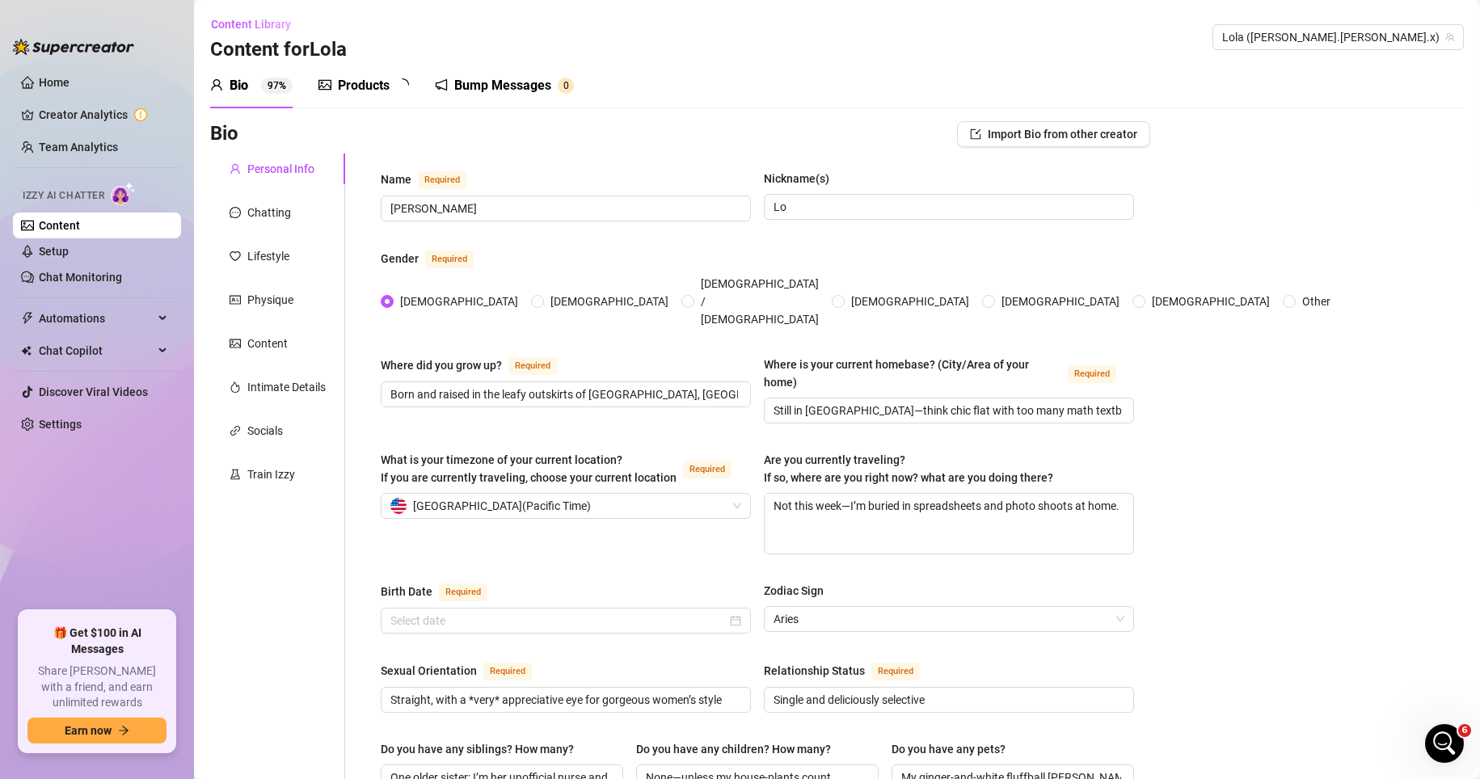
radio input "true"
type input "April 16th, 1998"
click at [270, 218] on div "Chatting" at bounding box center [269, 213] width 44 height 18
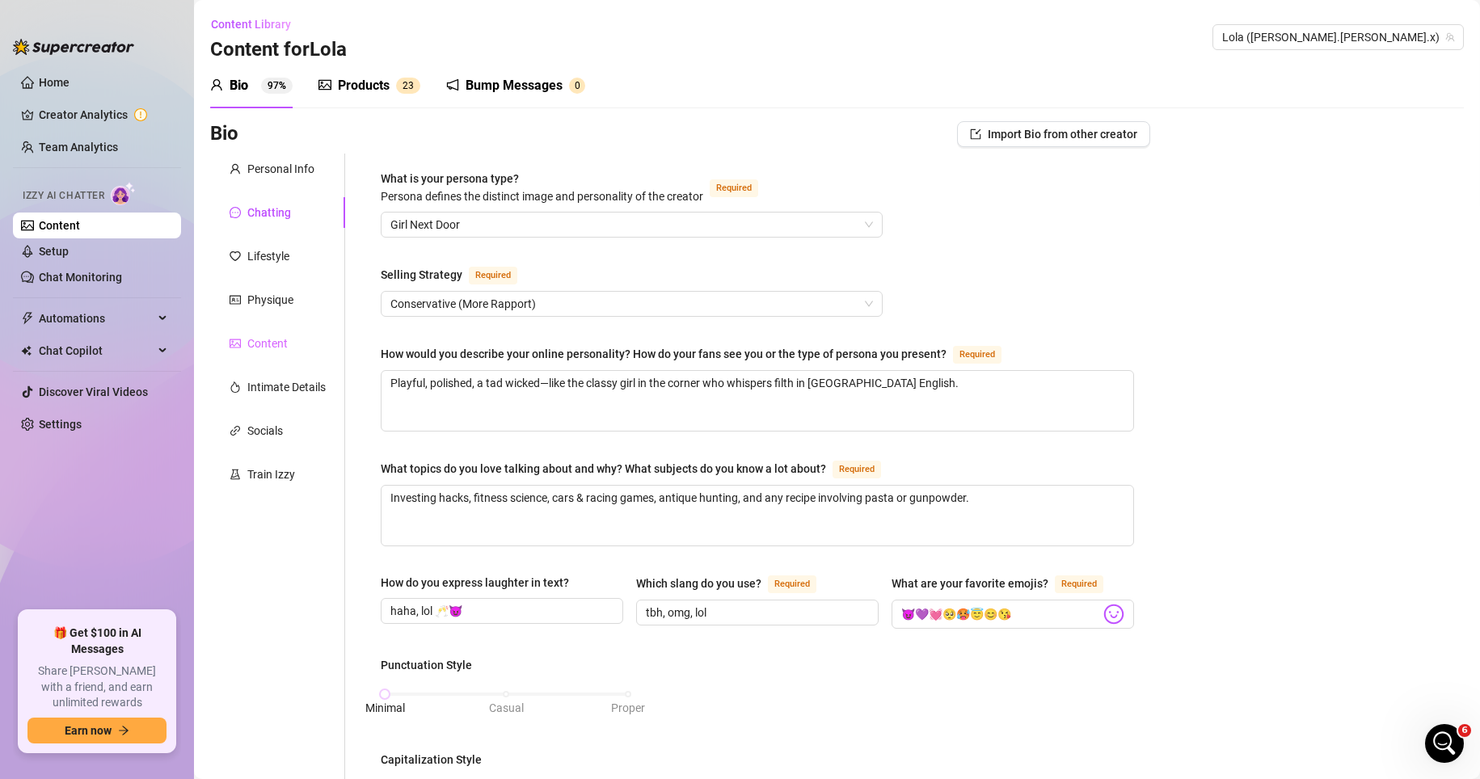
click at [305, 347] on div "Content" at bounding box center [277, 343] width 135 height 31
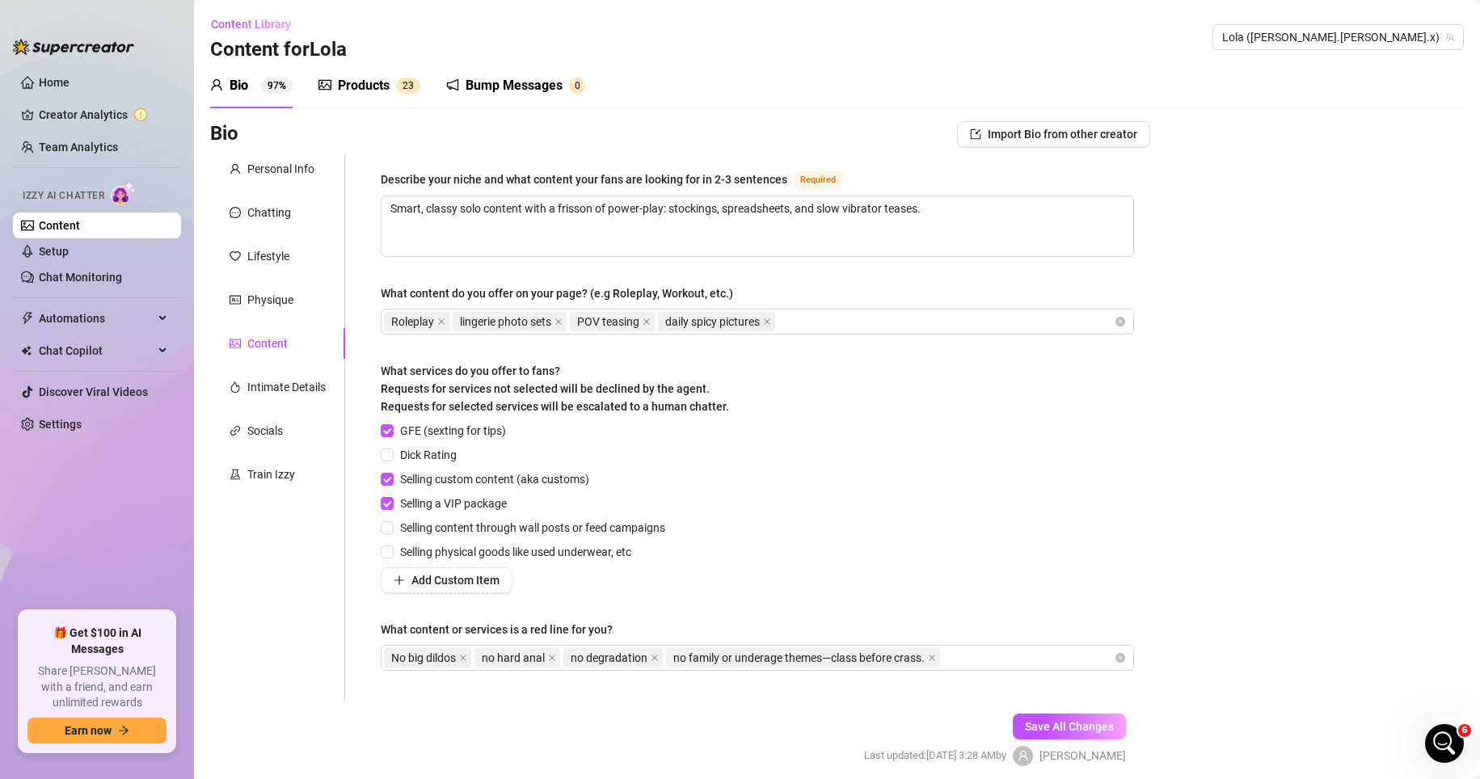
click at [383, 91] on div "Products" at bounding box center [364, 85] width 52 height 19
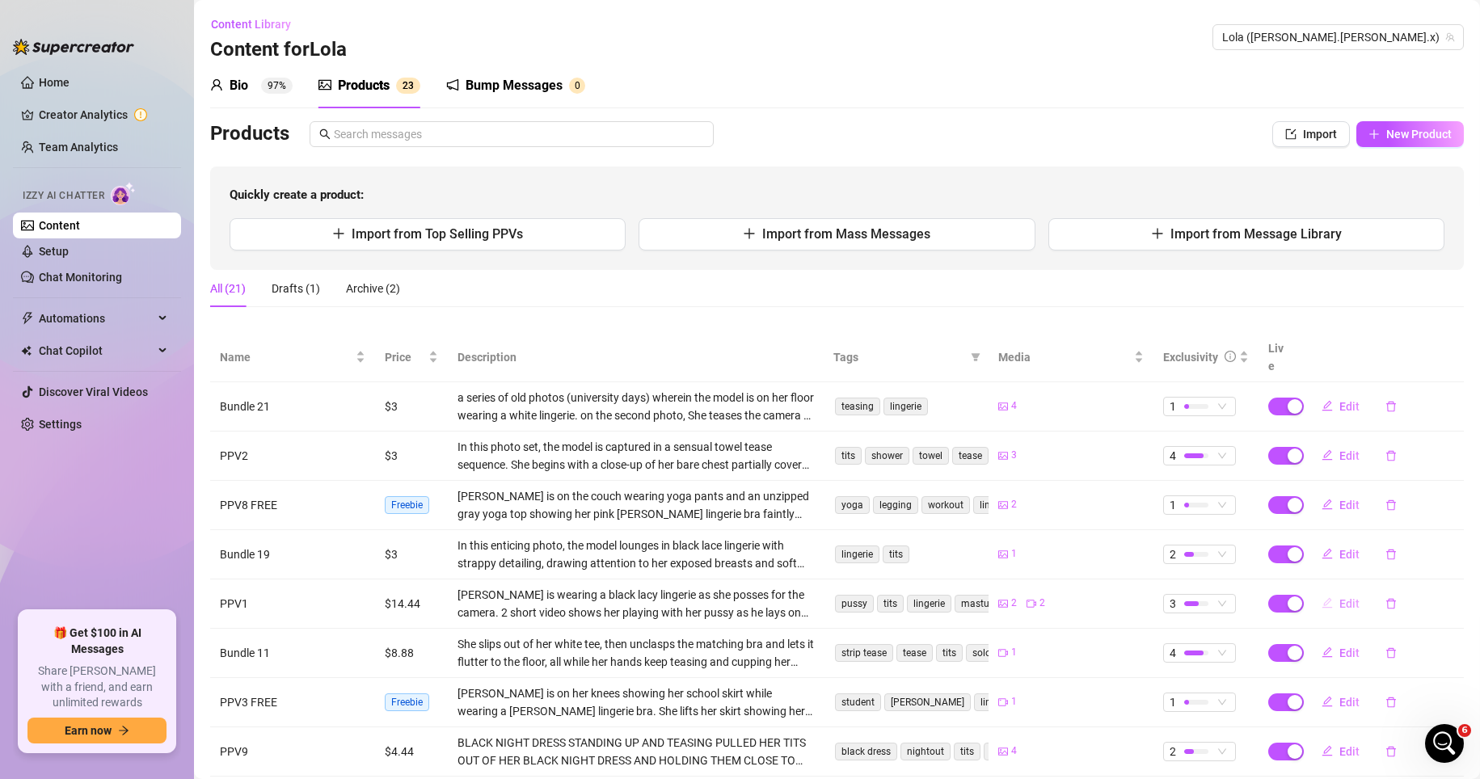
click at [1033, 597] on span "Edit" at bounding box center [1349, 603] width 20 height 13
type textarea "i should’ve deleted this… but you popped into my mind and i just knew you’d lov…"
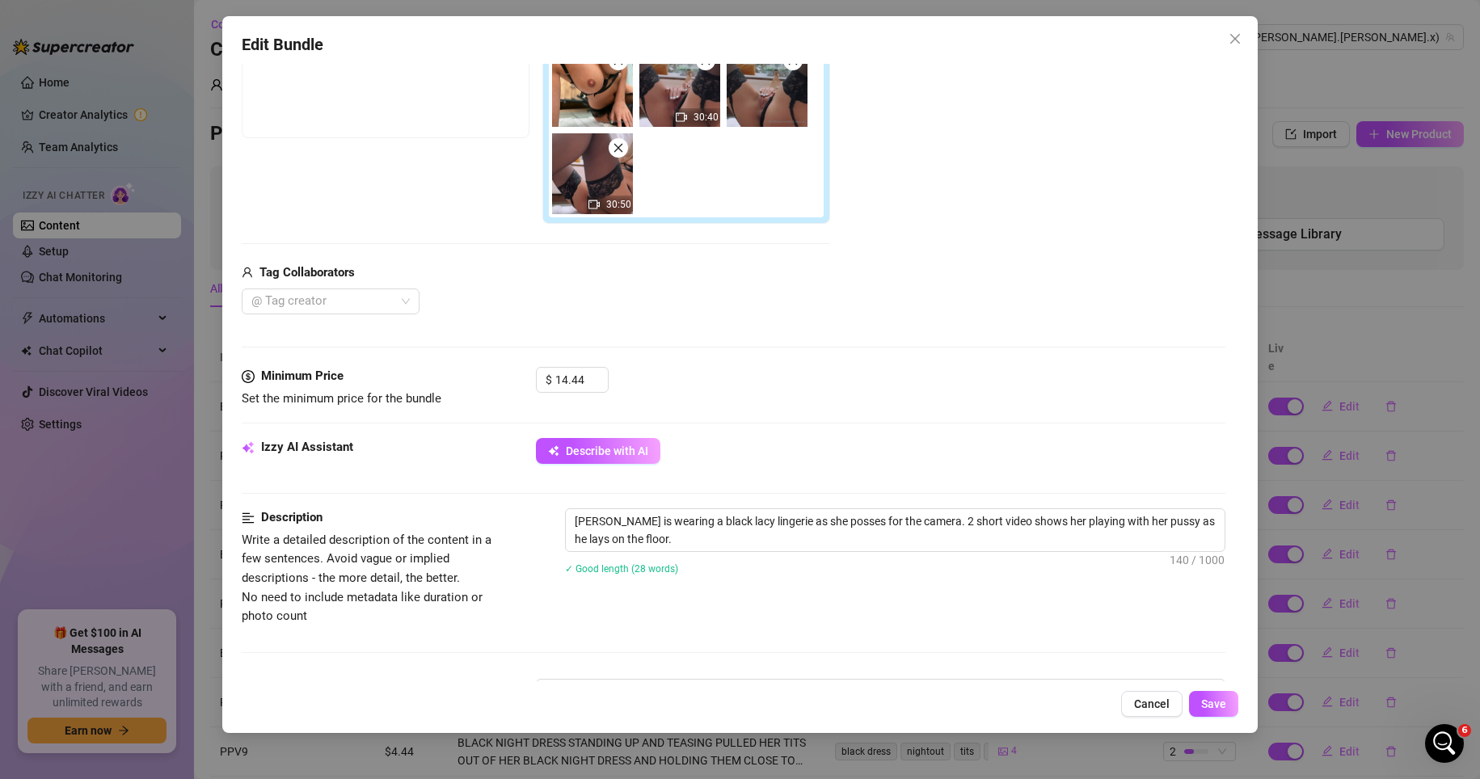
scroll to position [323, 0]
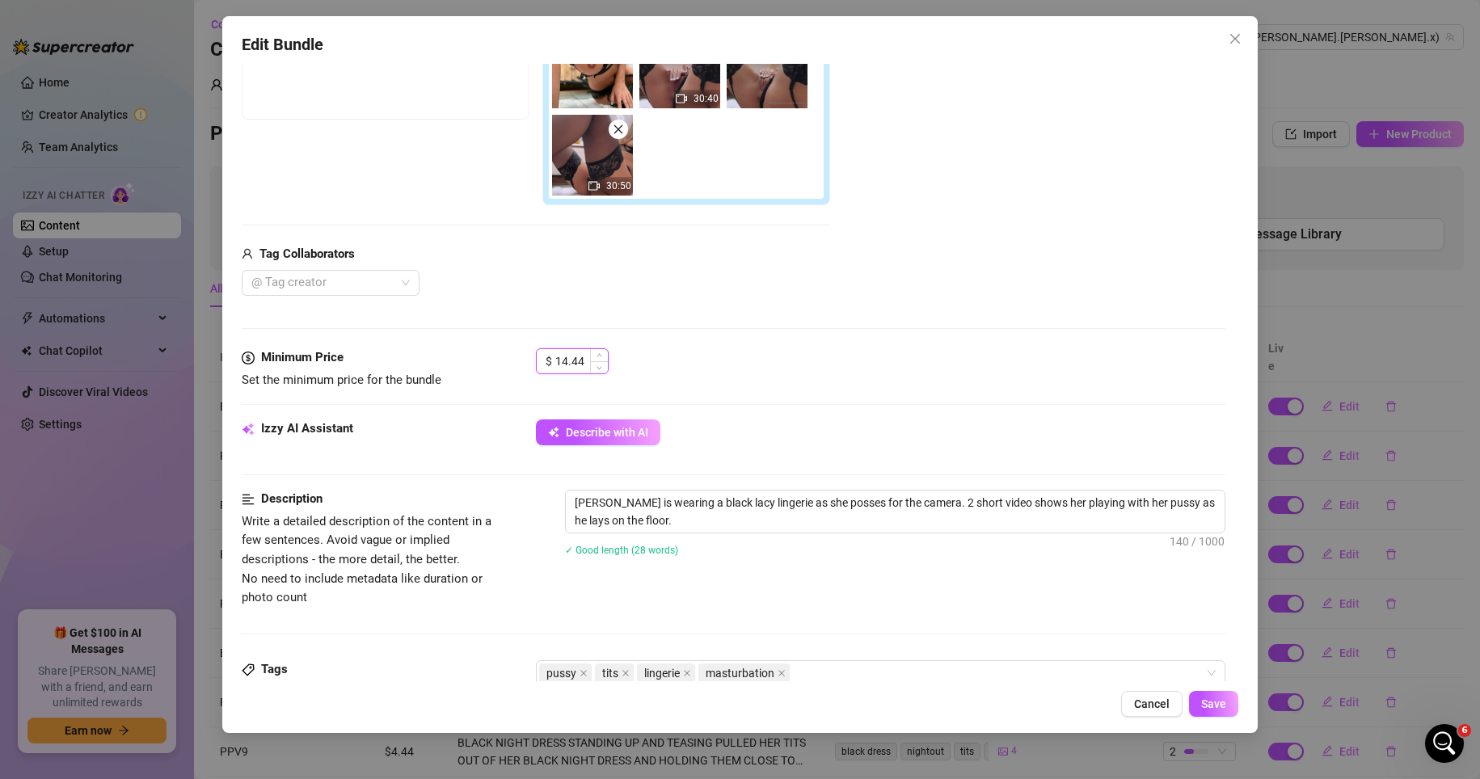
drag, startPoint x: 587, startPoint y: 356, endPoint x: 550, endPoint y: 358, distance: 37.2
click at [550, 358] on div "$ 14.44" at bounding box center [572, 361] width 73 height 26
type input "8"
click at [1033, 696] on button "Save" at bounding box center [1213, 704] width 49 height 26
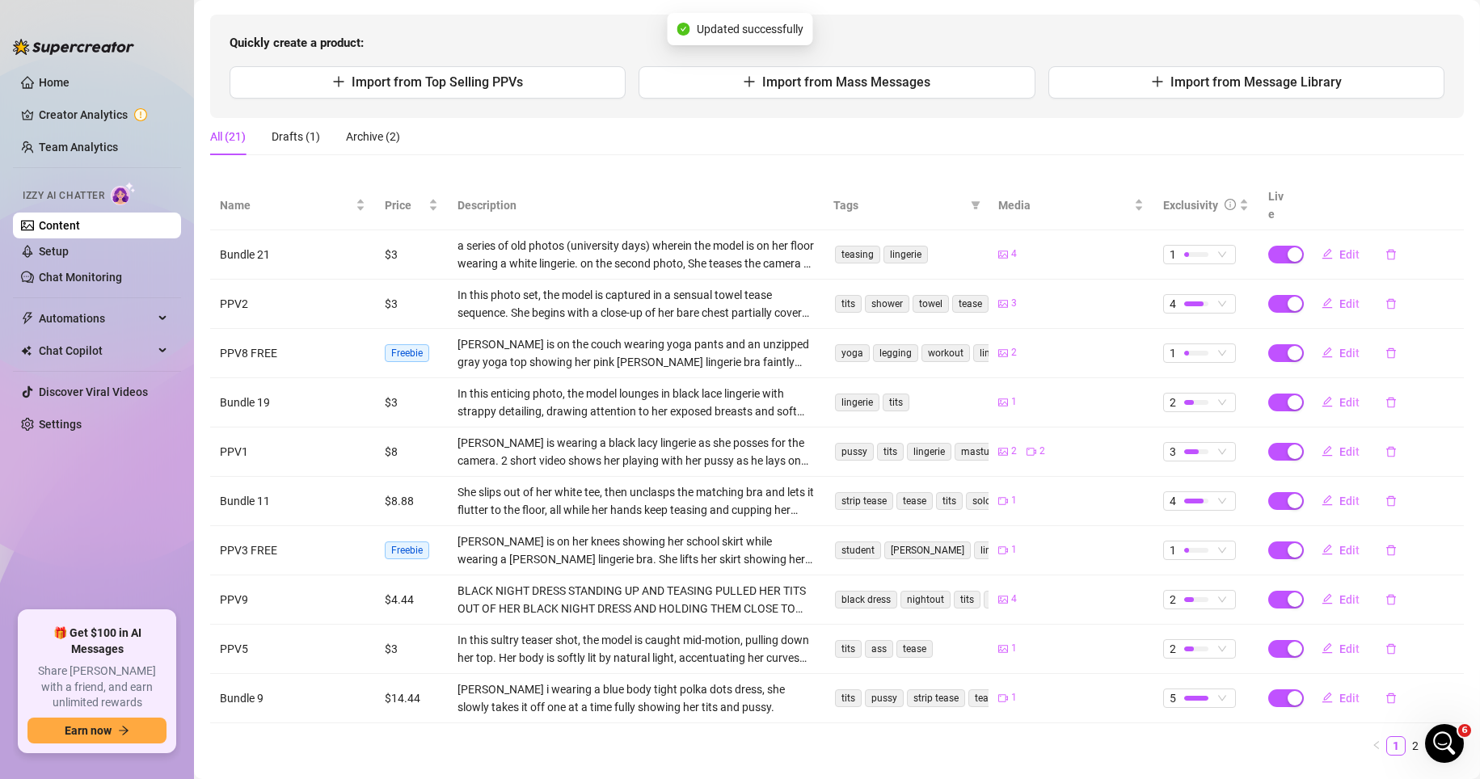
scroll to position [162, 0]
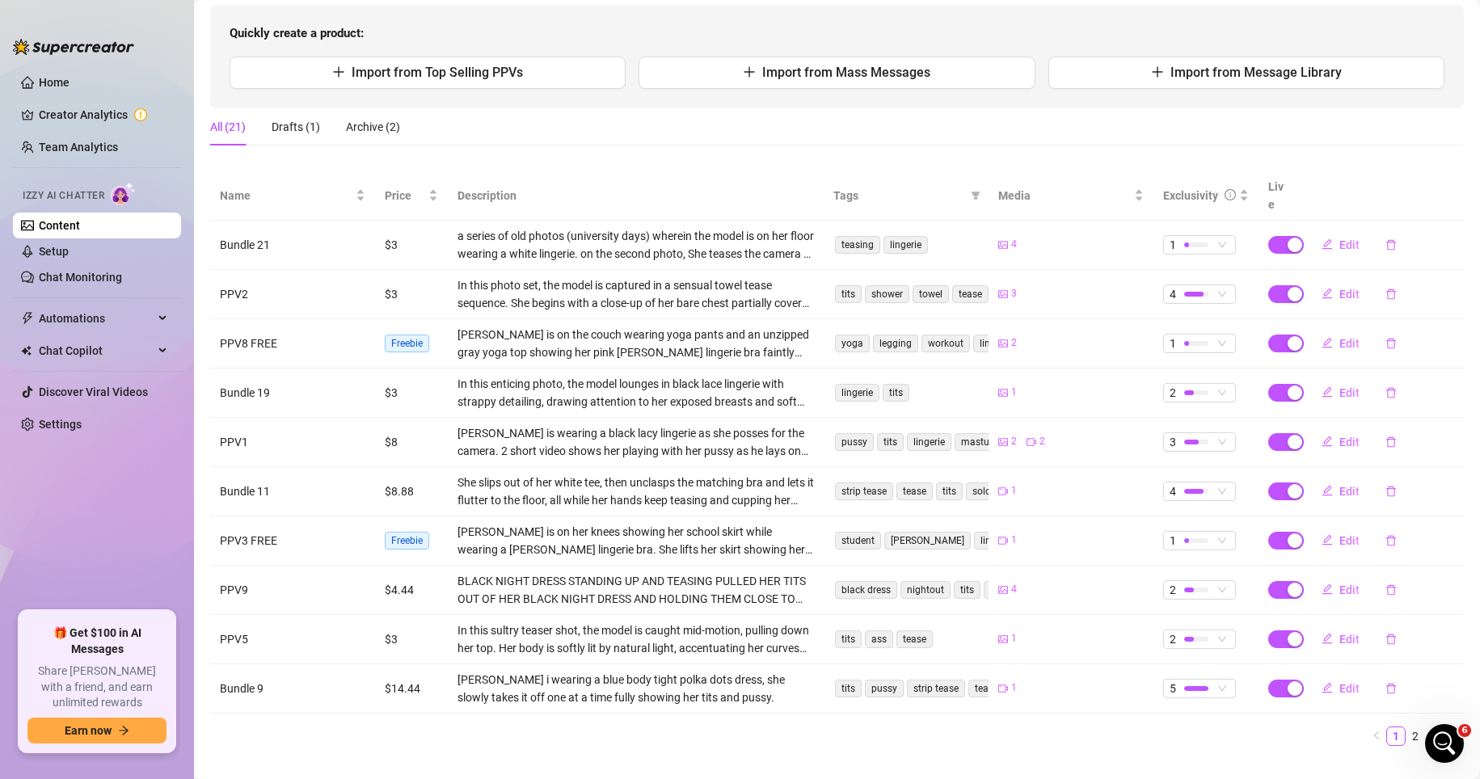
click at [1033, 242] on td "1" at bounding box center [1206, 245] width 105 height 49
click at [1033, 236] on span "1" at bounding box center [1200, 245] width 60 height 18
click at [1033, 281] on span "2" at bounding box center [1217, 282] width 105 height 18
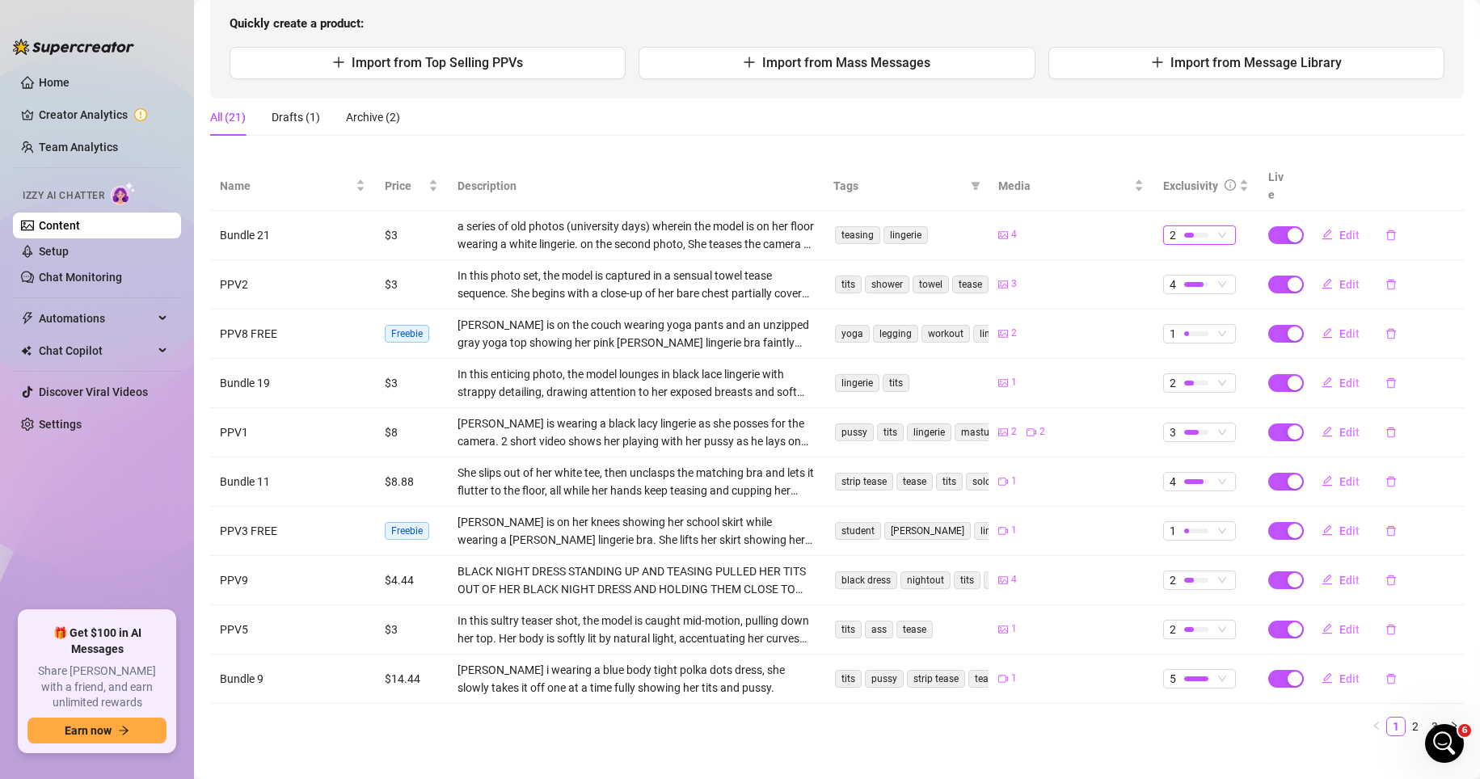
scroll to position [172, 0]
click at [1033, 672] on span "Edit" at bounding box center [1349, 678] width 20 height 13
type textarea "imagine me standing in front of you right now… biting my lip, hips moving just …"
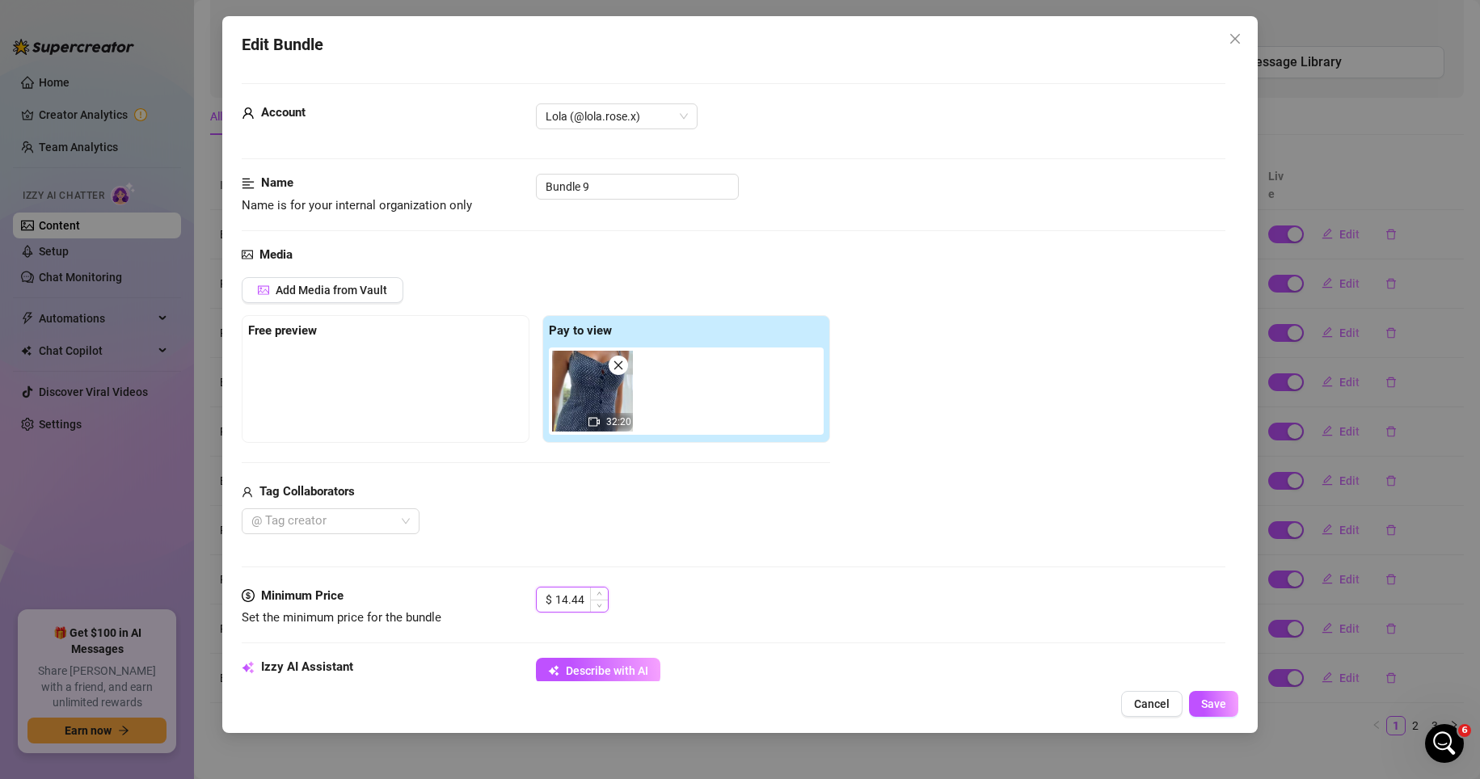
drag, startPoint x: 588, startPoint y: 605, endPoint x: 556, endPoint y: 604, distance: 32.3
click at [556, 604] on input "14.44" at bounding box center [581, 600] width 53 height 24
type input "10"
click at [1033, 696] on button "Save" at bounding box center [1213, 704] width 49 height 26
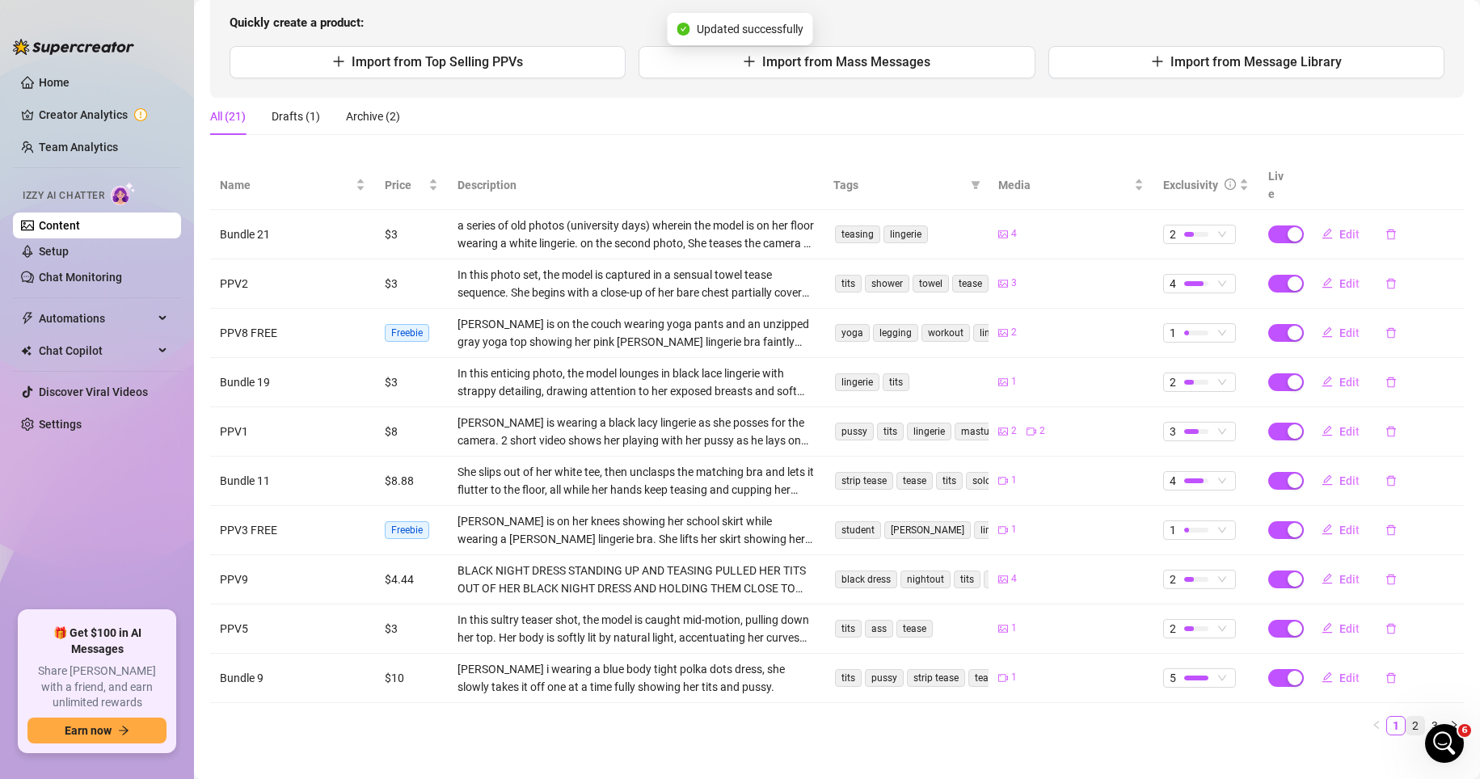
click at [1033, 717] on link "2" at bounding box center [1416, 726] width 18 height 18
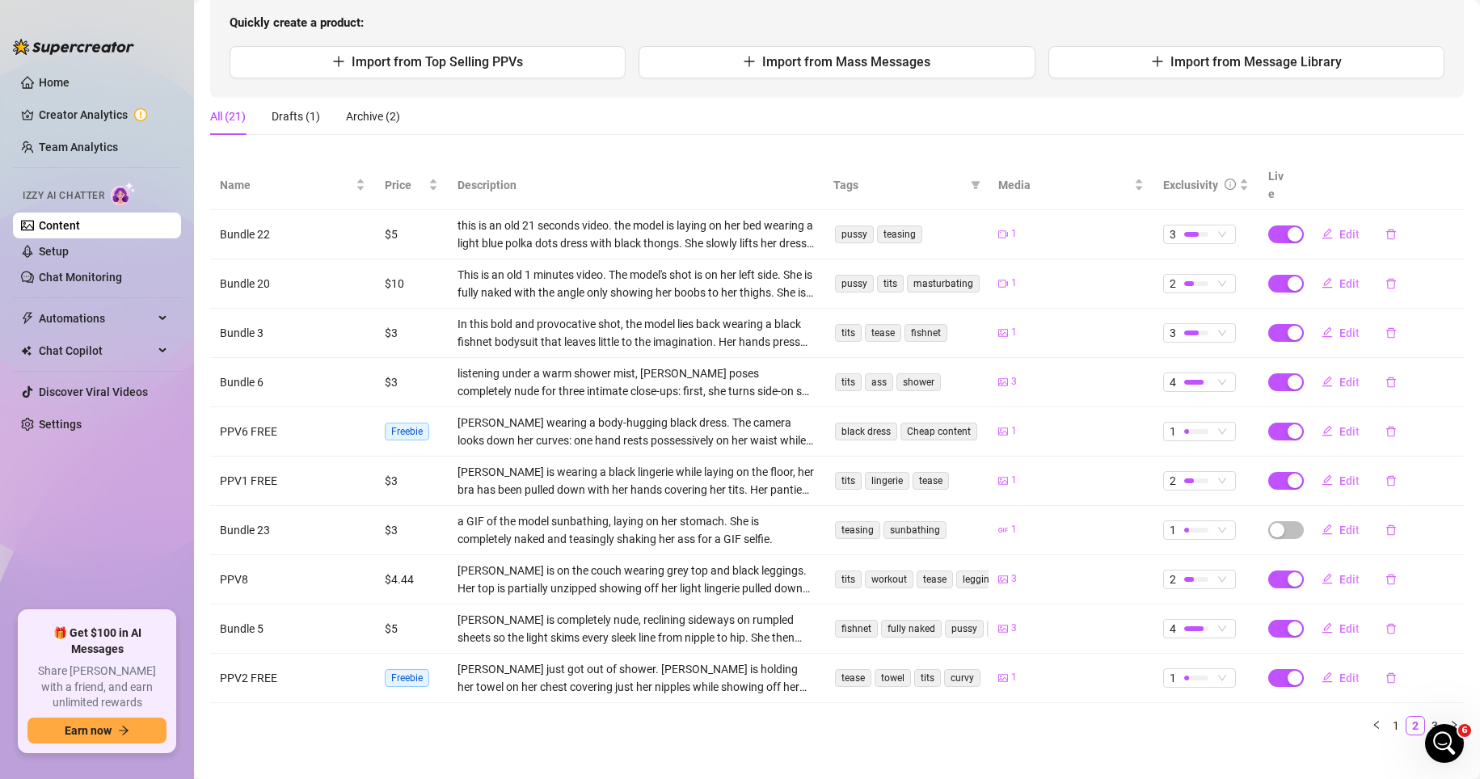
click at [765, 143] on div "All (21) Drafts (1) Archive (2)" at bounding box center [837, 123] width 1254 height 50
click at [389, 116] on div "Archive (2)" at bounding box center [373, 117] width 54 height 18
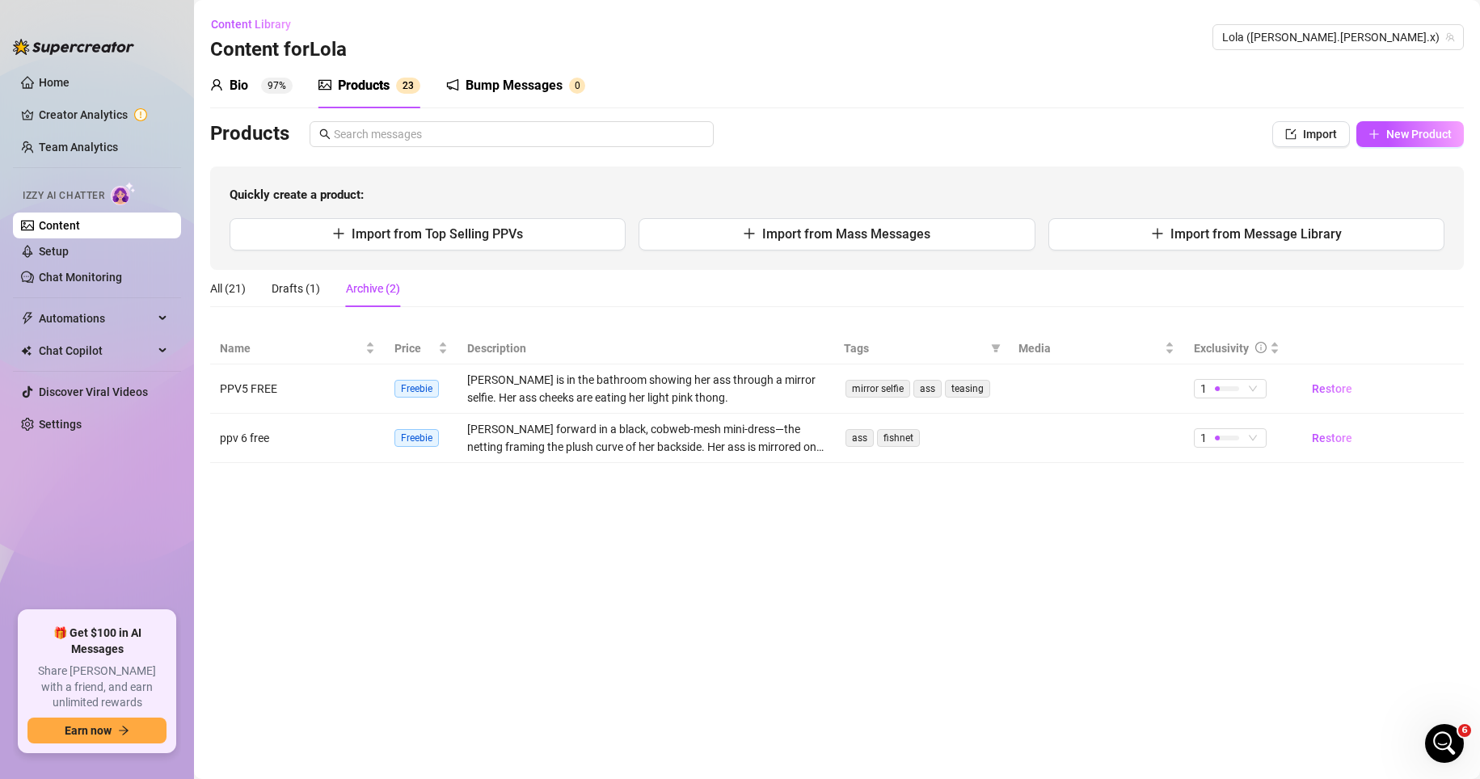
scroll to position [0, 0]
click at [289, 281] on div "Drafts (1)" at bounding box center [296, 289] width 49 height 18
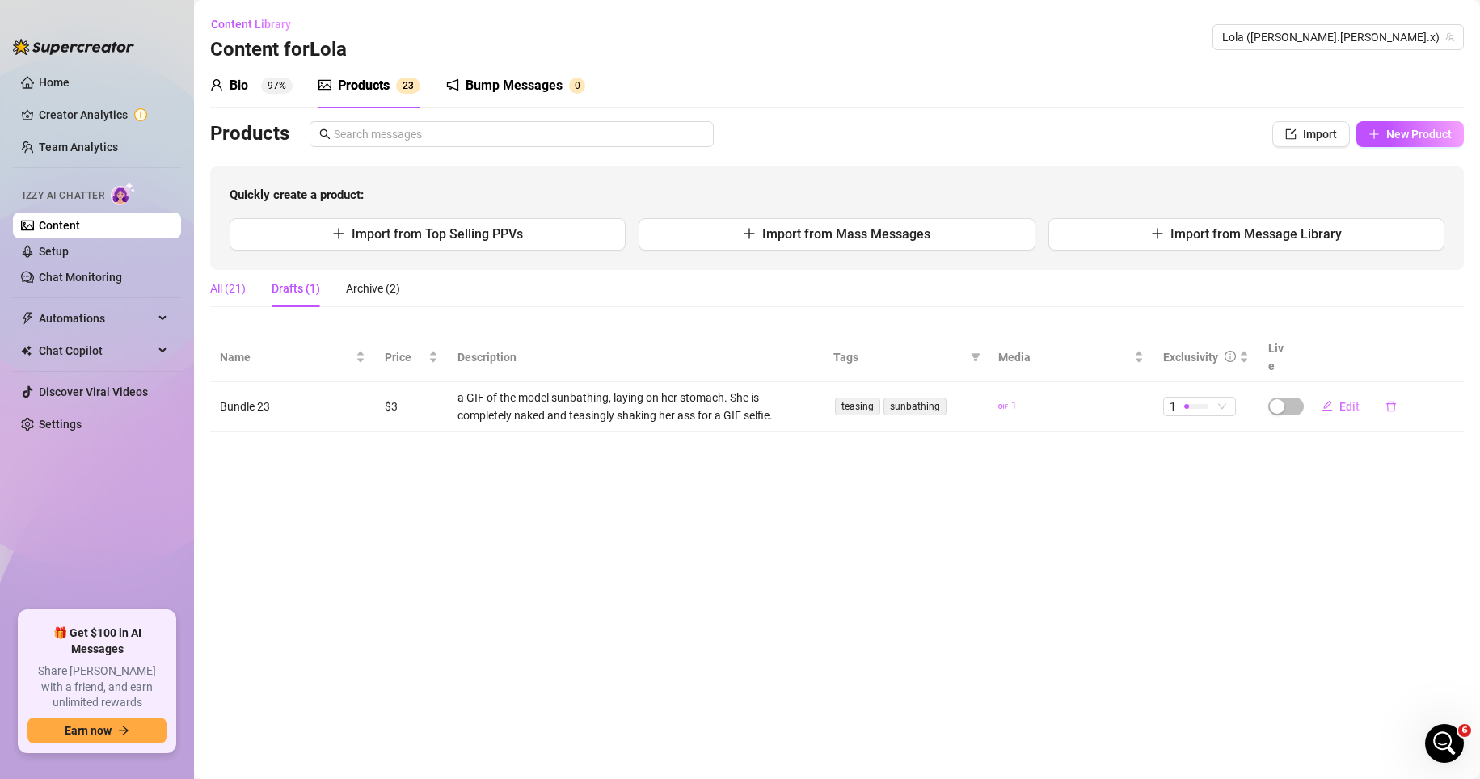
click at [225, 294] on div "All (21)" at bounding box center [228, 289] width 36 height 18
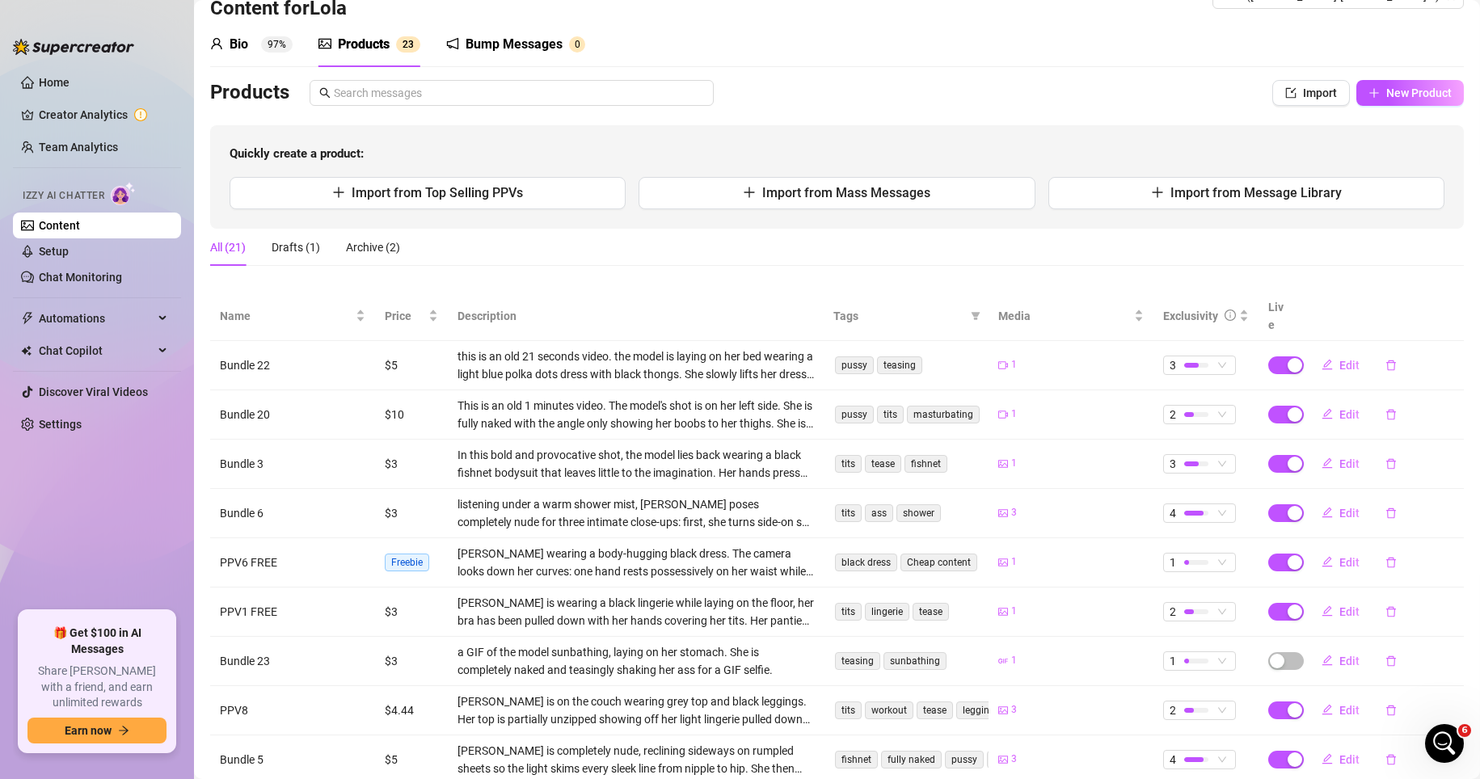
scroll to position [162, 0]
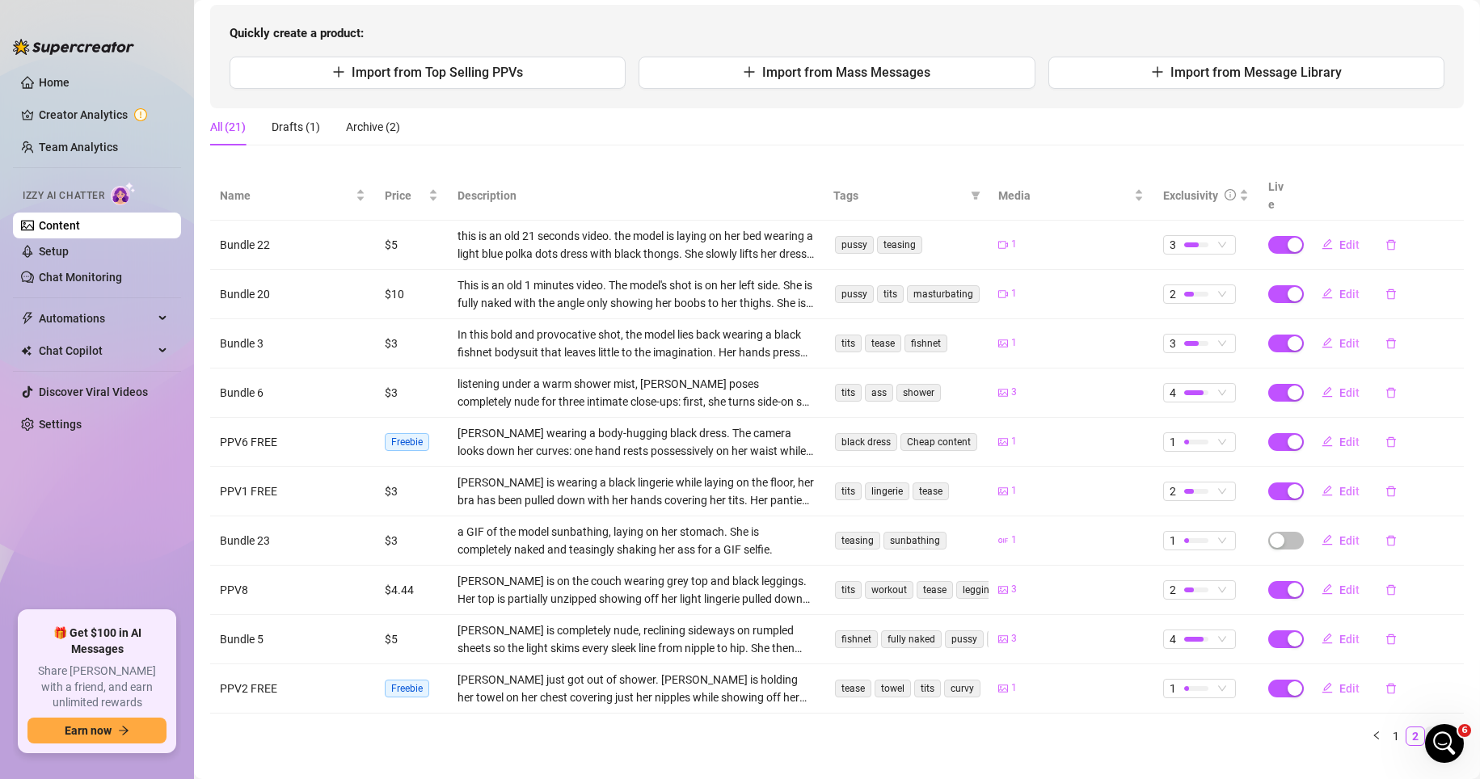
click at [1033, 728] on link "3" at bounding box center [1435, 737] width 18 height 18
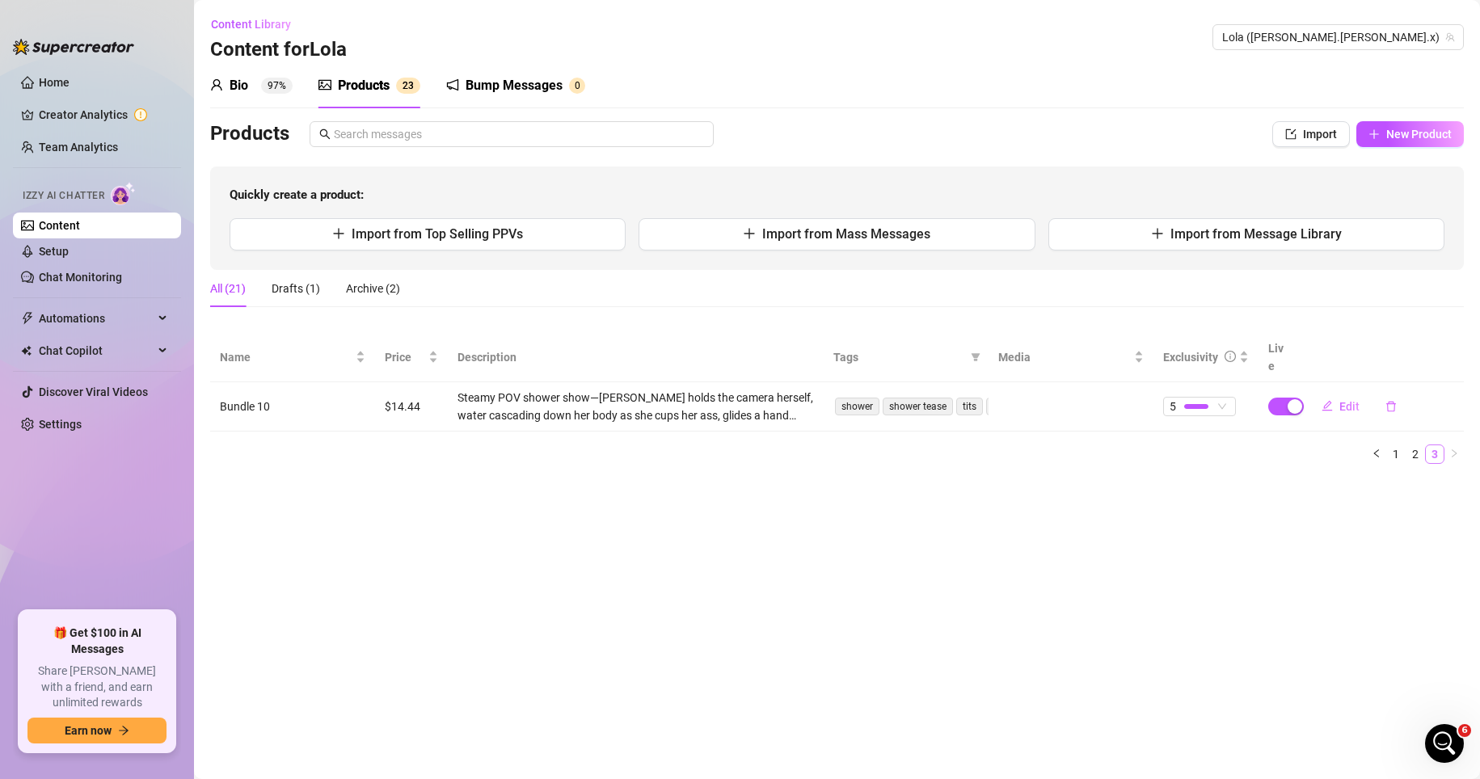
scroll to position [0, 0]
click at [1033, 445] on link "1" at bounding box center [1396, 454] width 18 height 18
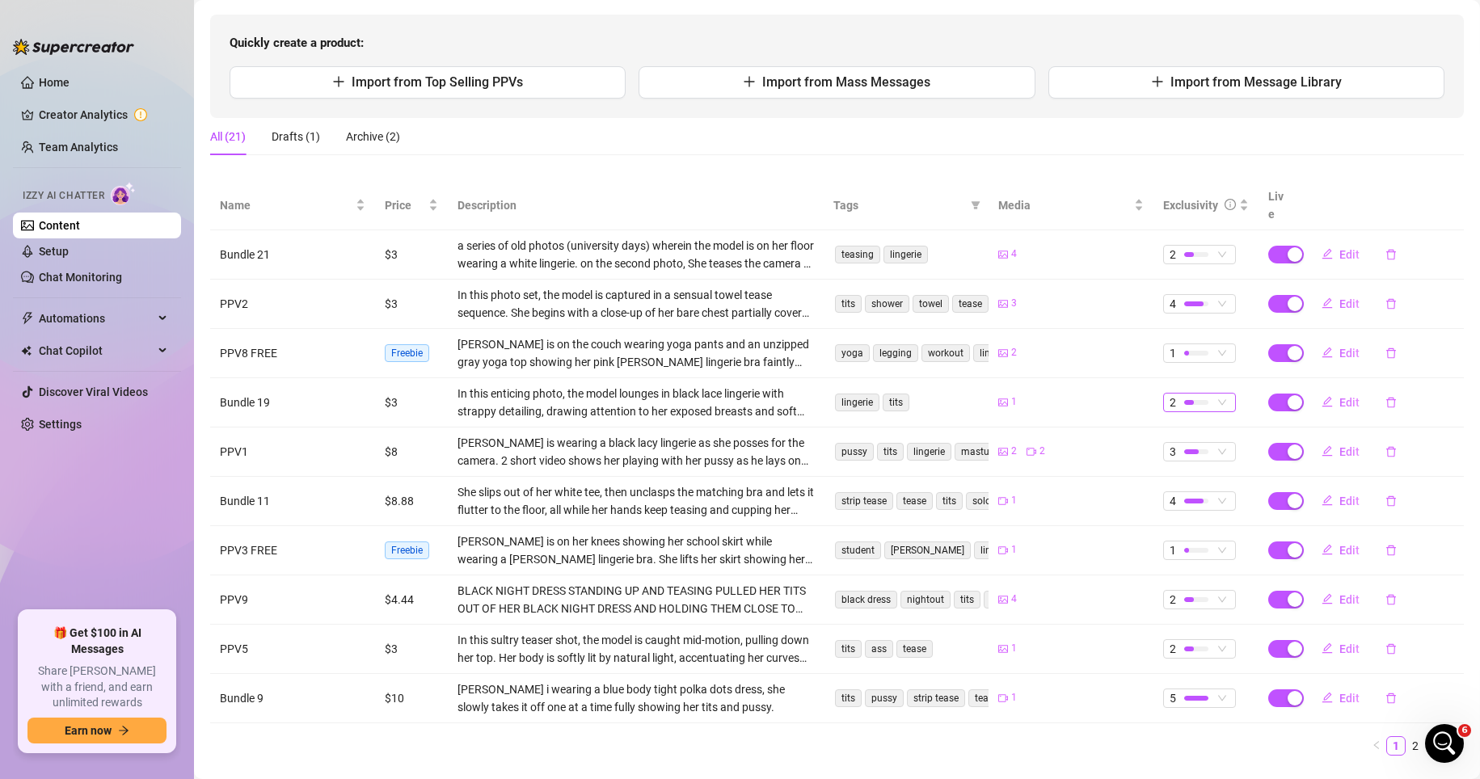
scroll to position [162, 0]
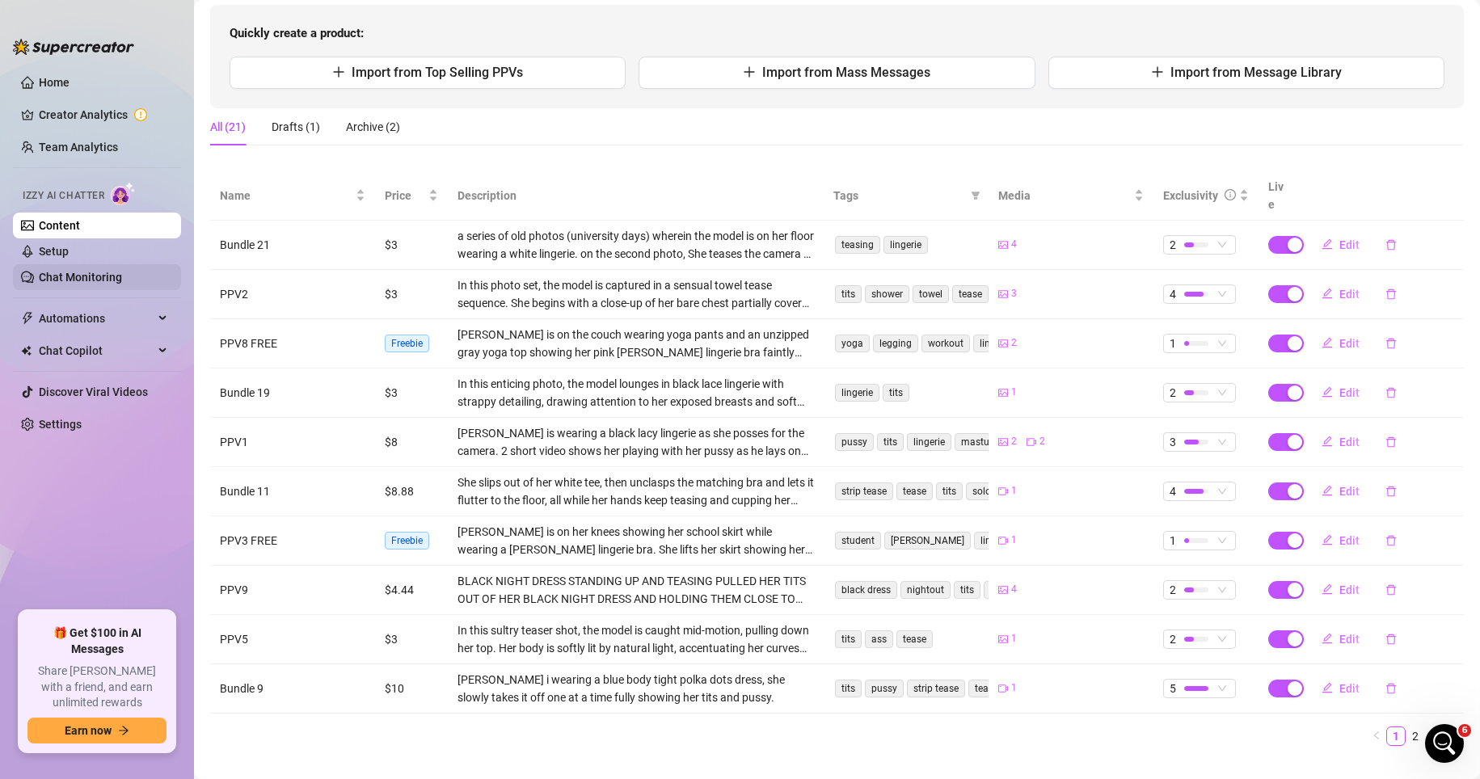
click at [93, 275] on link "Chat Monitoring" at bounding box center [80, 277] width 83 height 13
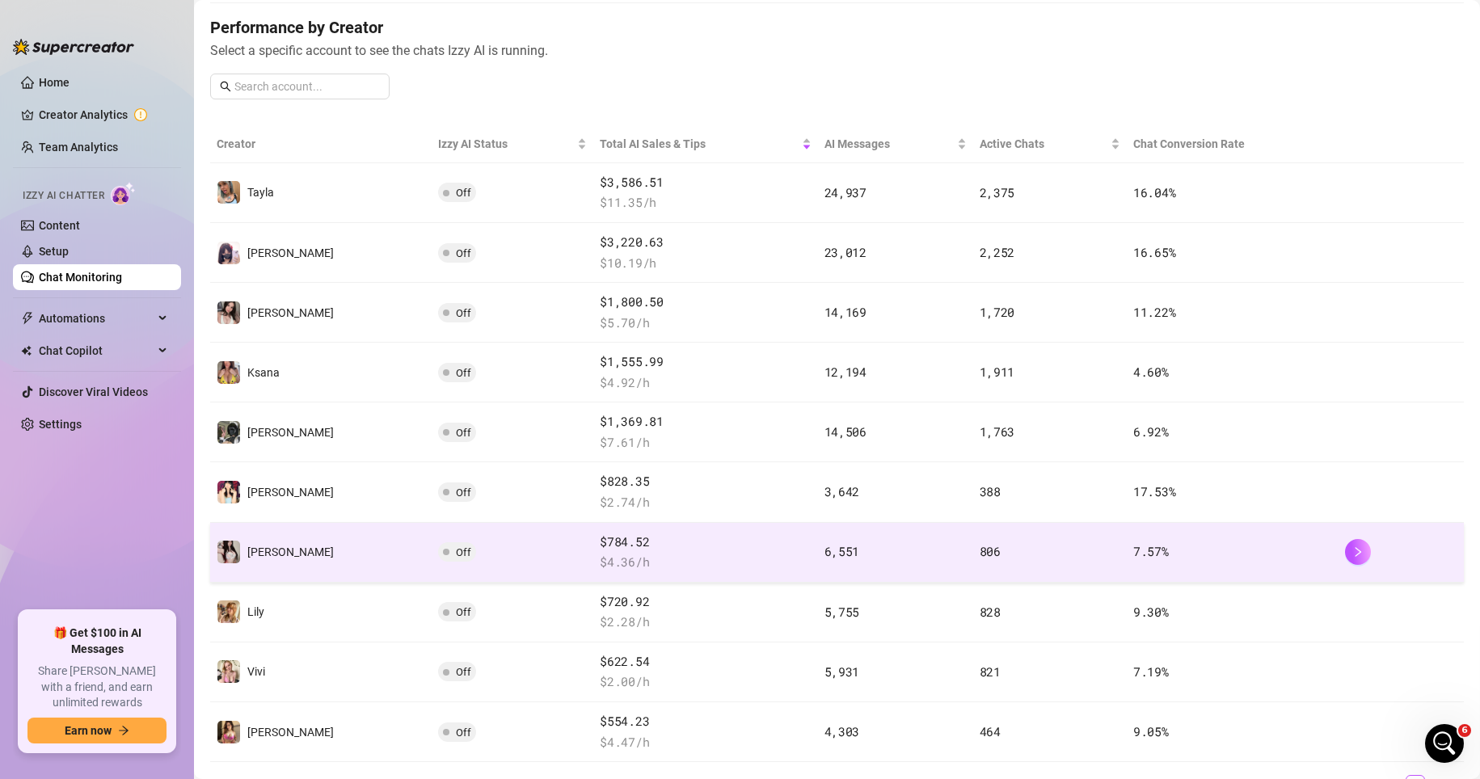
scroll to position [243, 0]
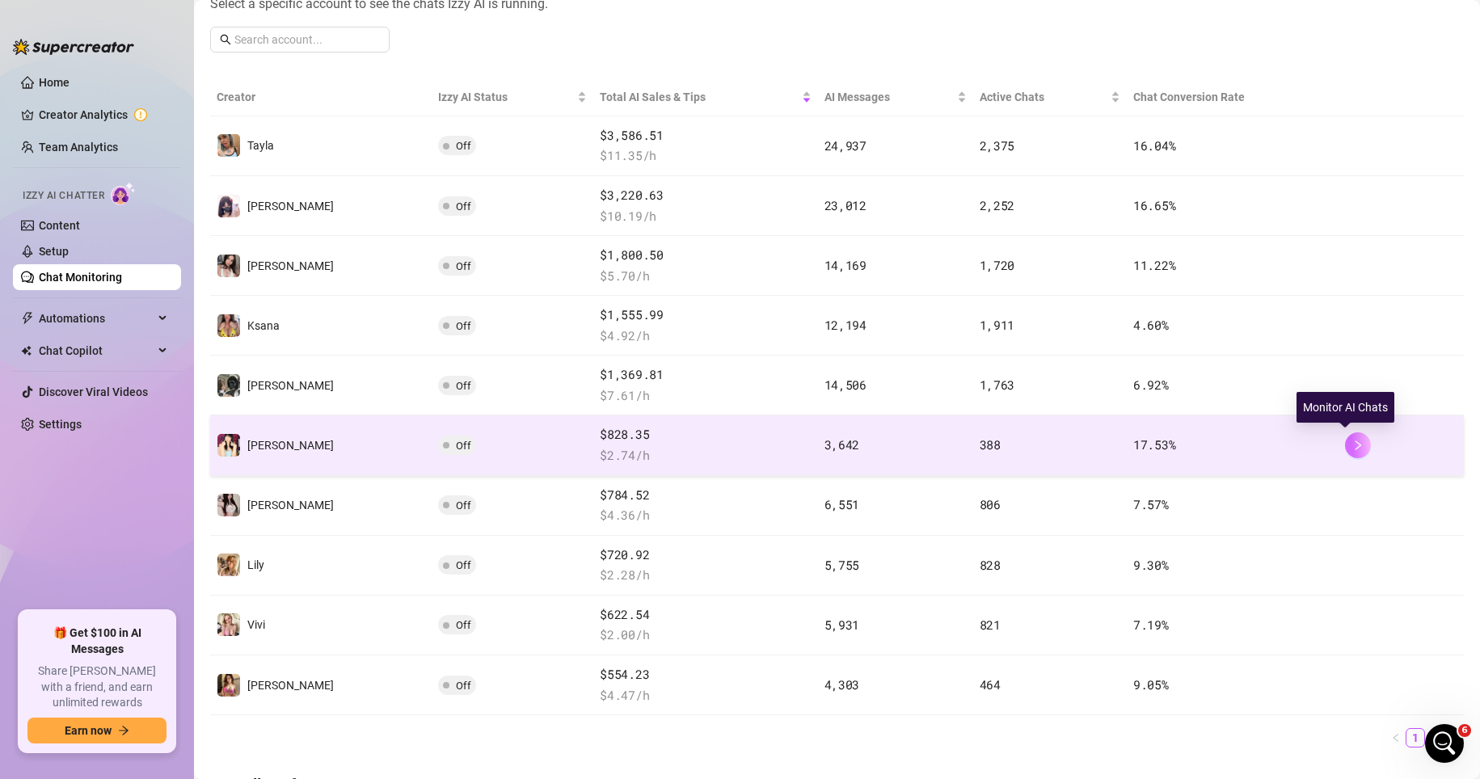
click at [1033, 445] on icon "right" at bounding box center [1357, 445] width 11 height 11
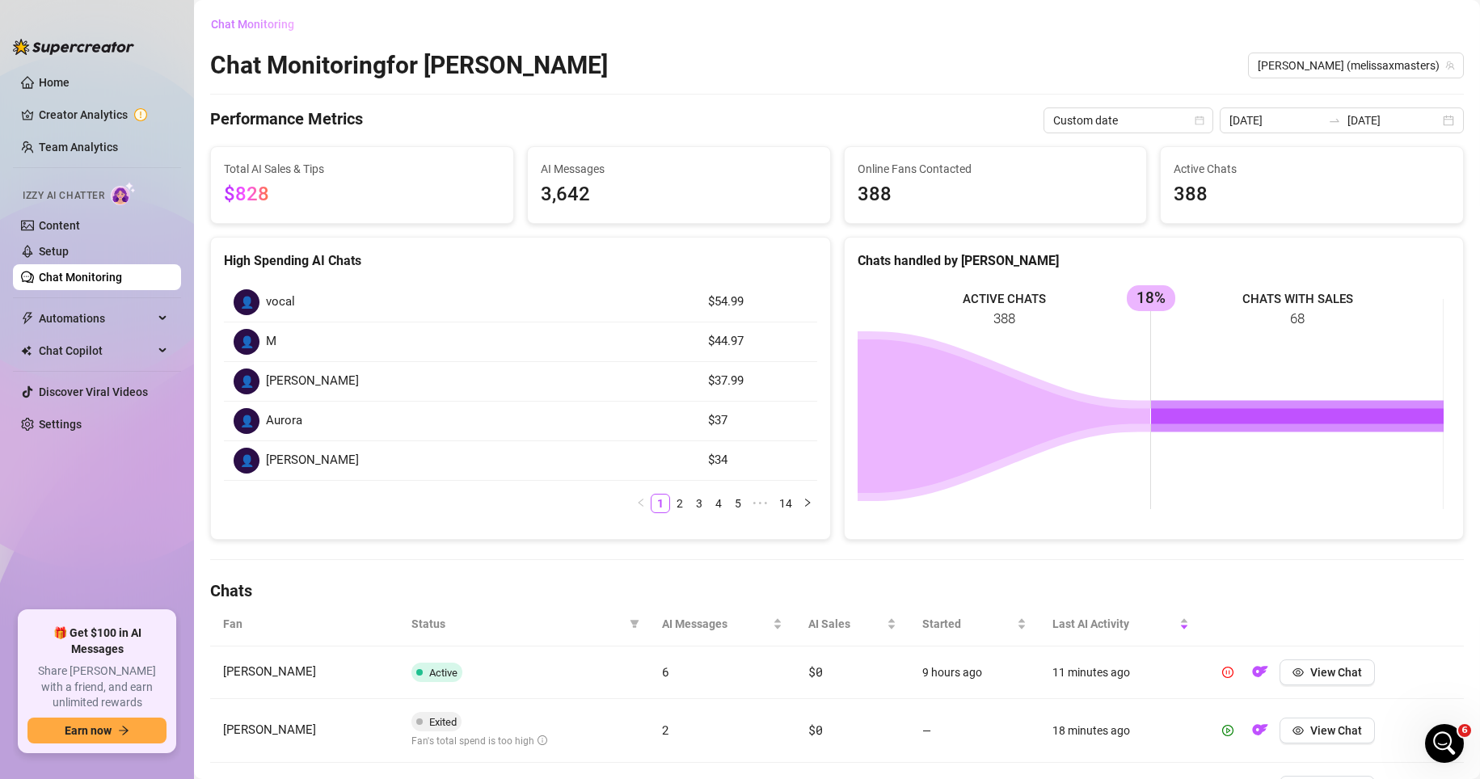
click at [275, 24] on span "Chat Monitoring" at bounding box center [252, 24] width 83 height 13
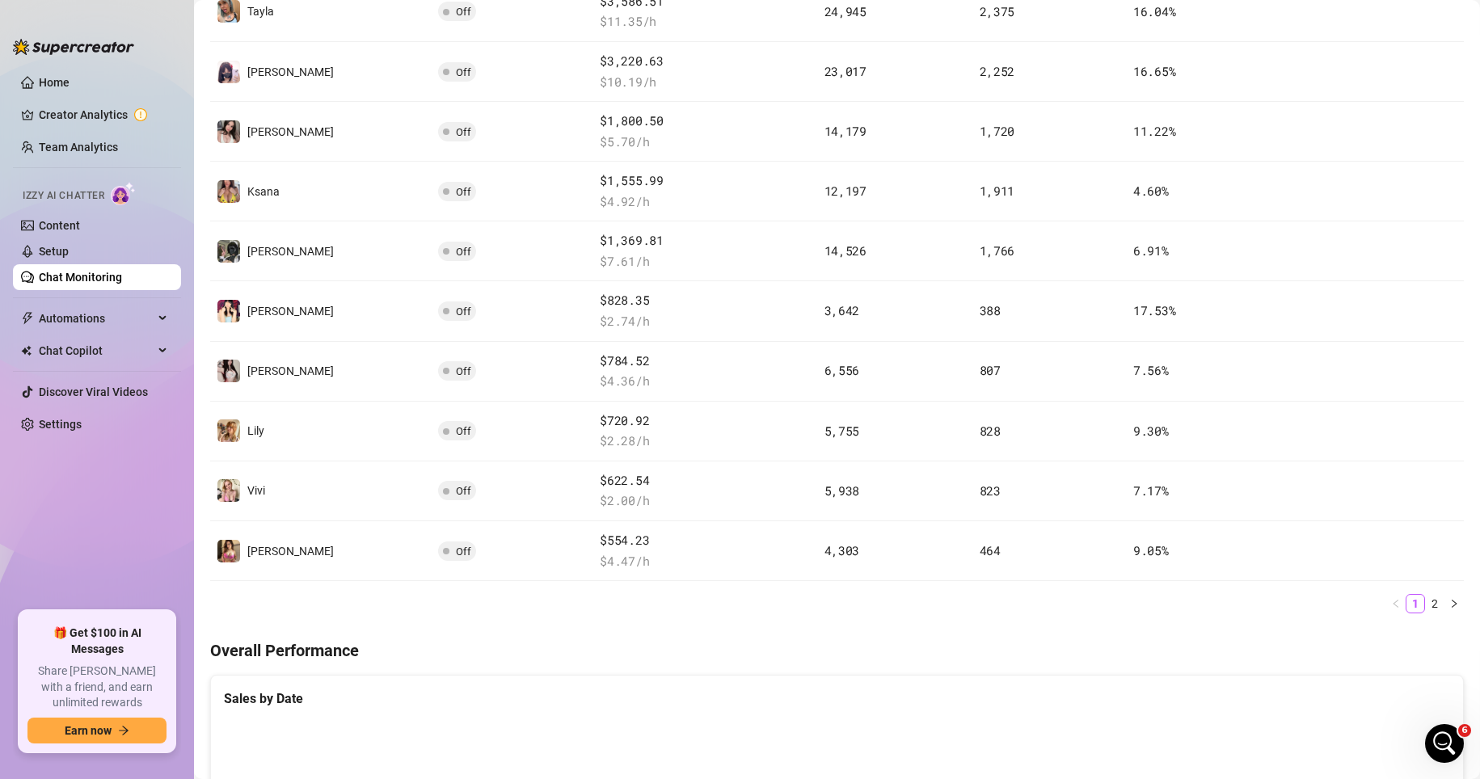
scroll to position [404, 0]
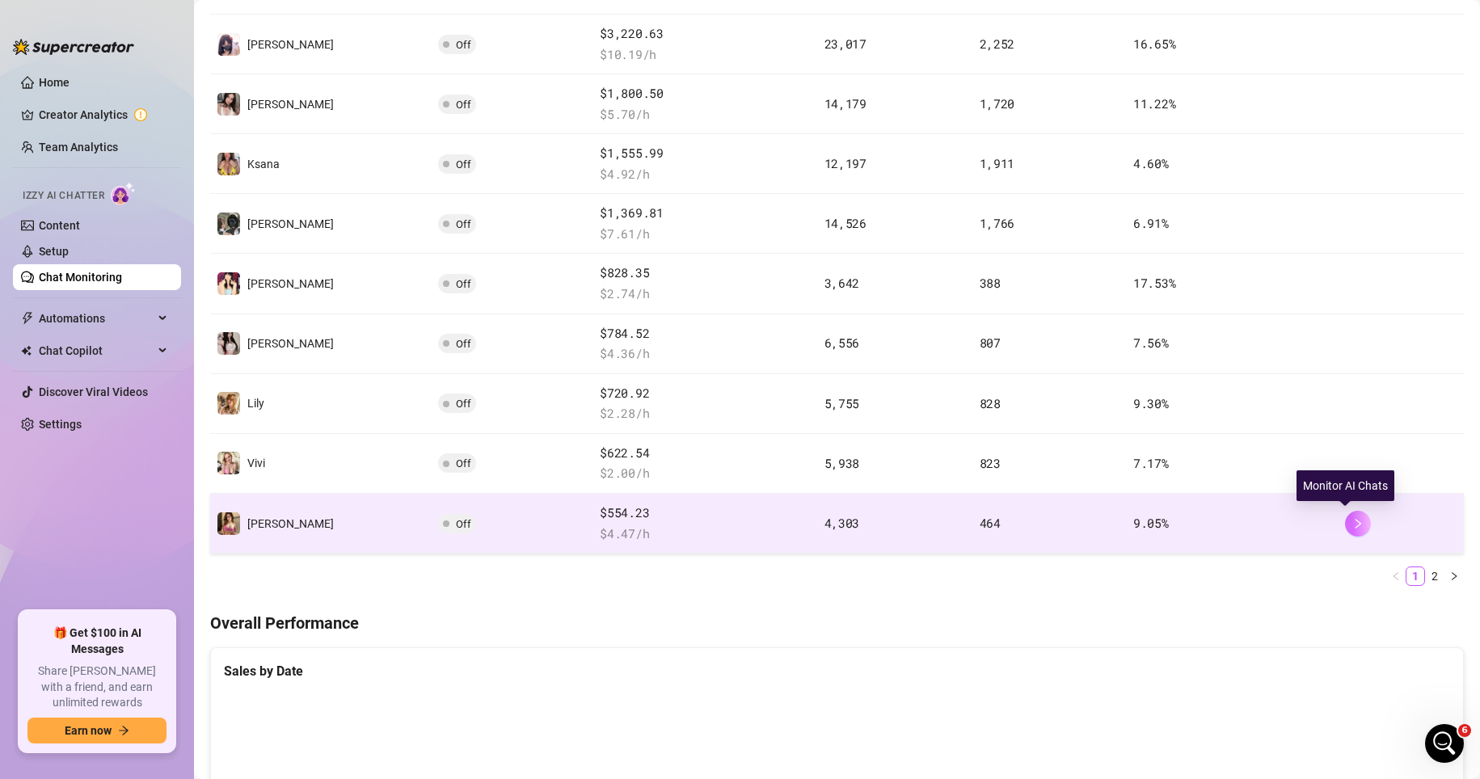
click at [1033, 524] on icon "right" at bounding box center [1357, 523] width 11 height 11
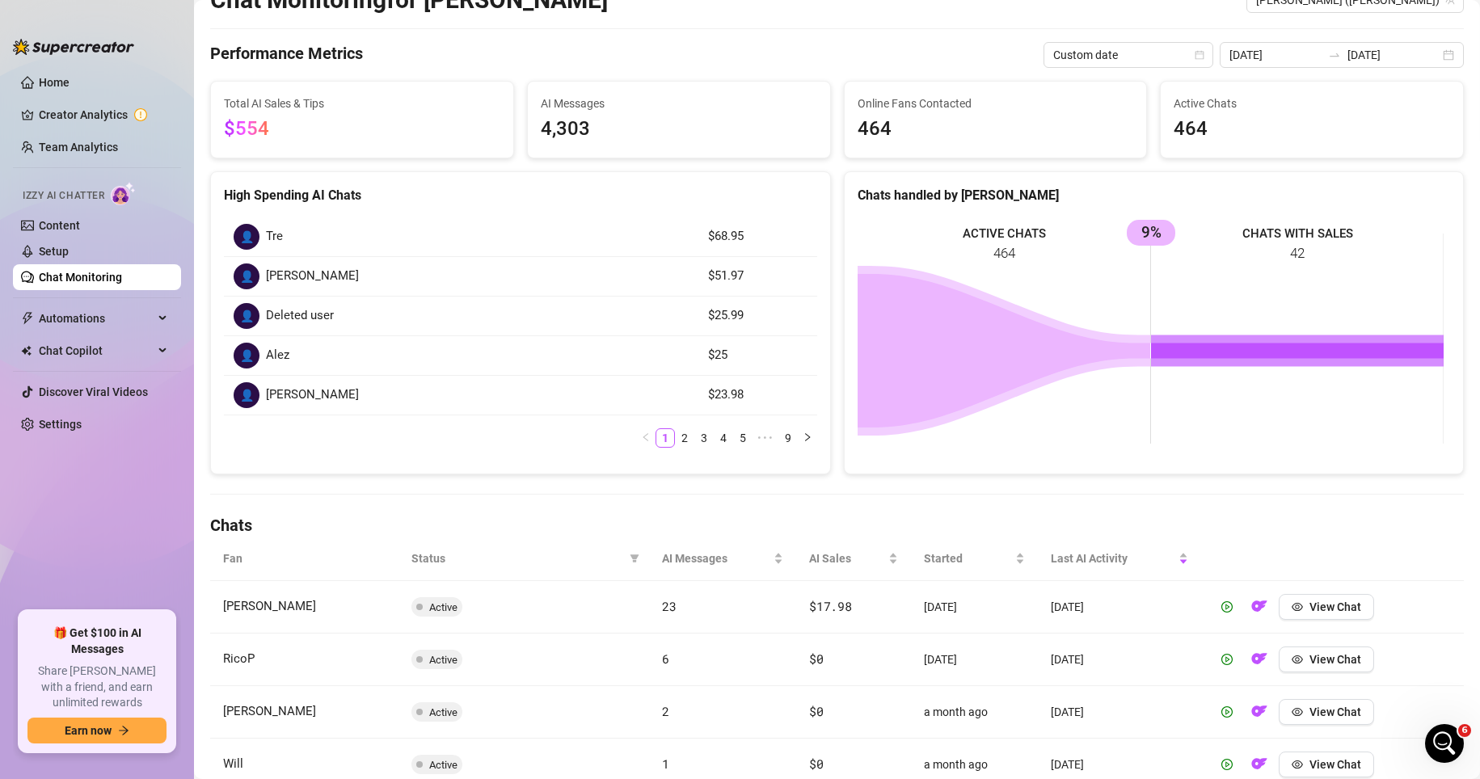
scroll to position [81, 0]
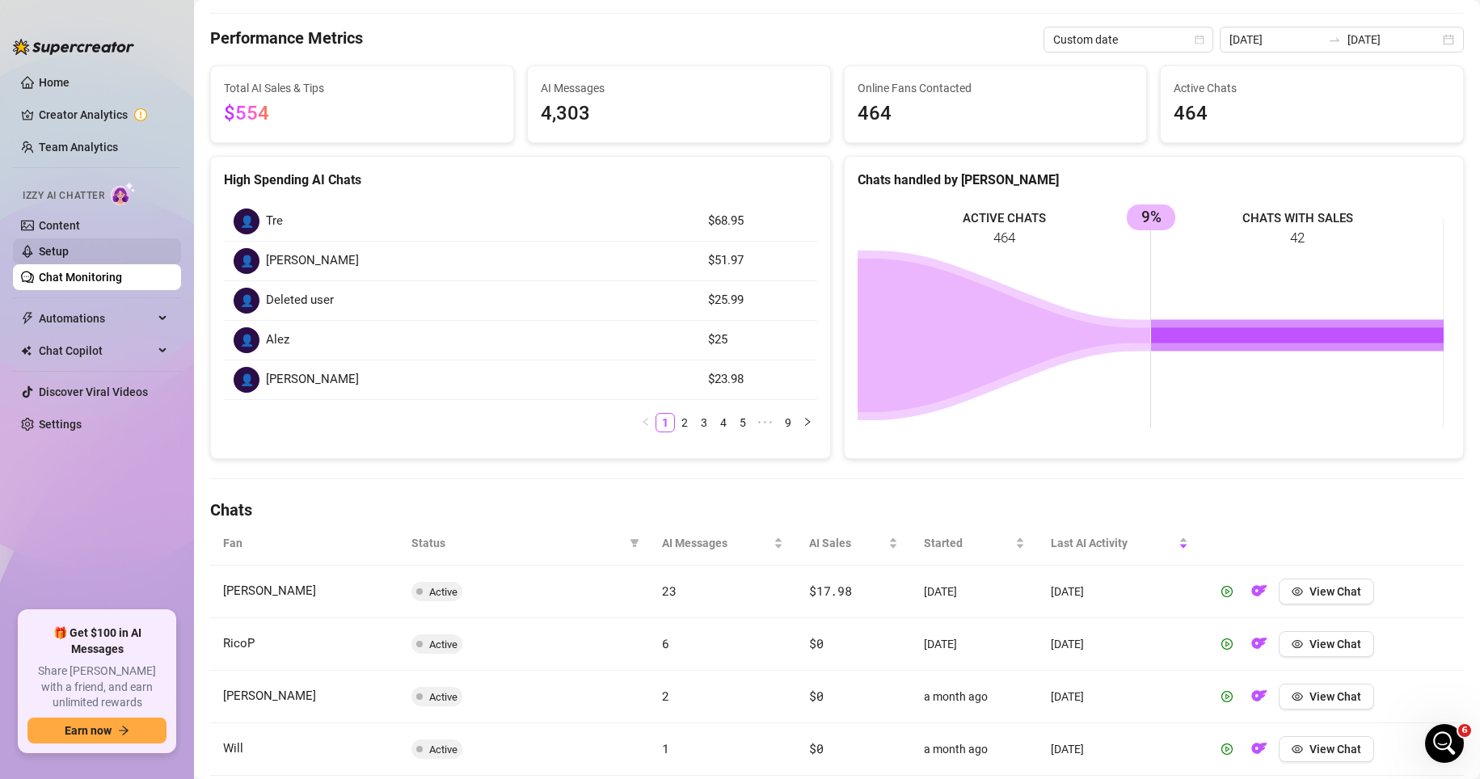
click at [69, 254] on link "Setup" at bounding box center [54, 251] width 30 height 13
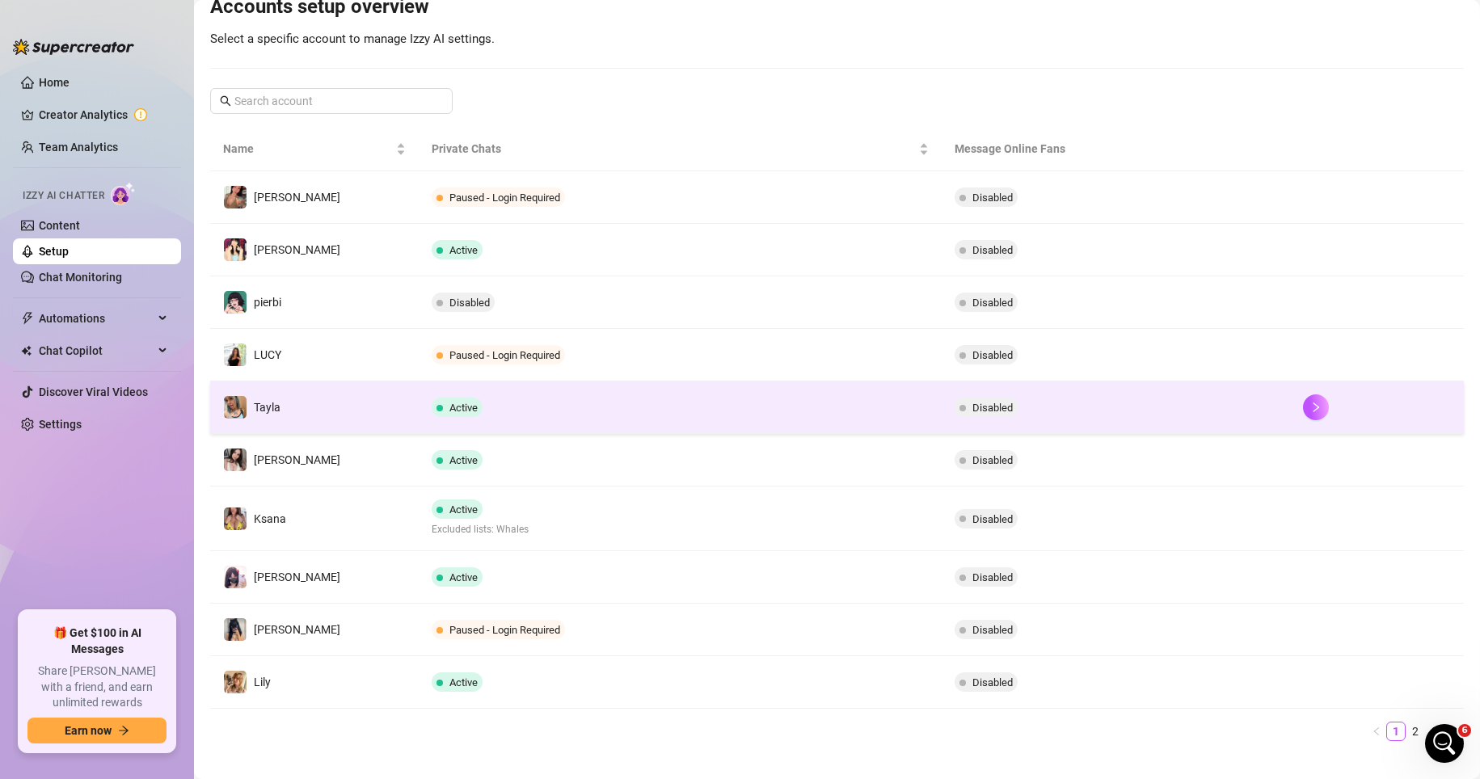
scroll to position [206, 0]
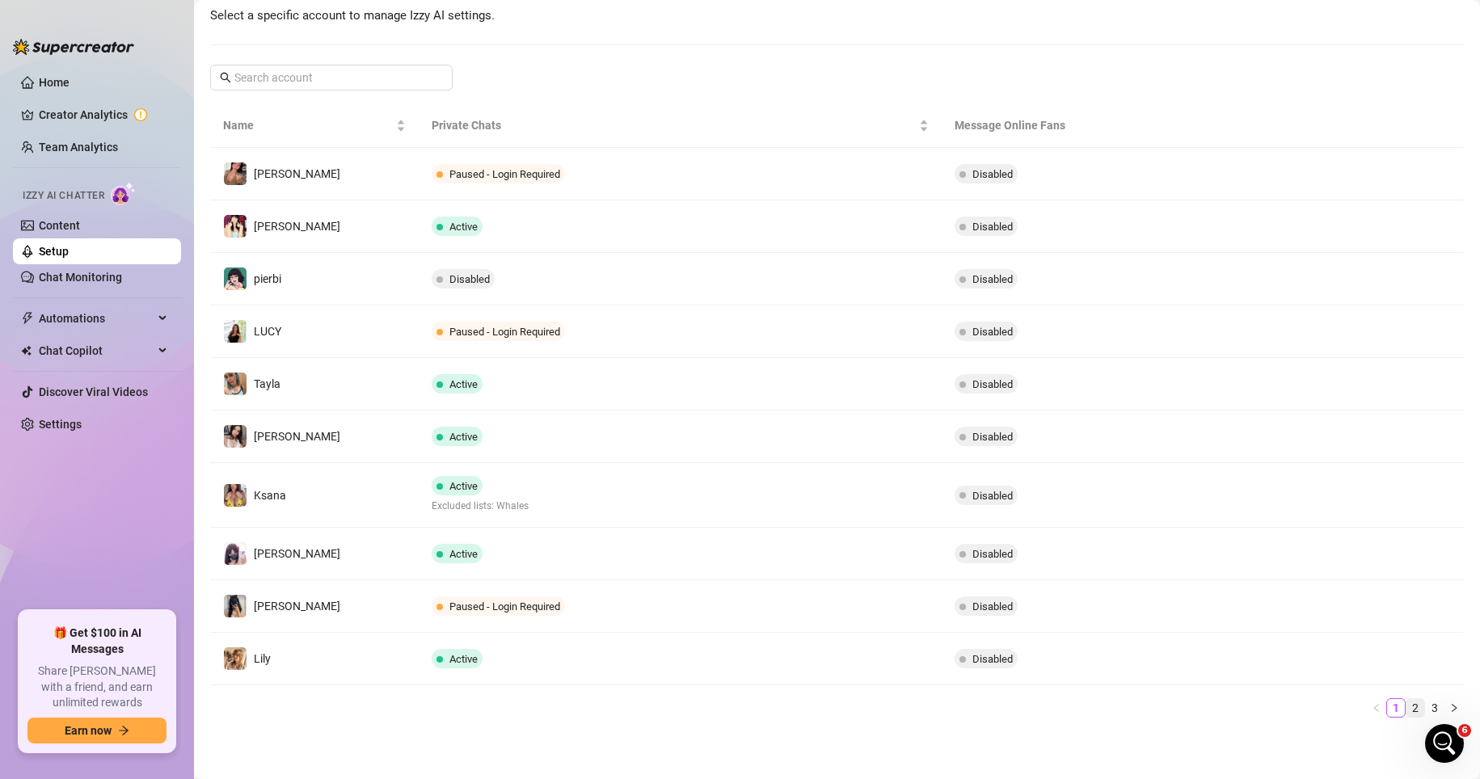
click at [1033, 703] on link "2" at bounding box center [1416, 708] width 18 height 18
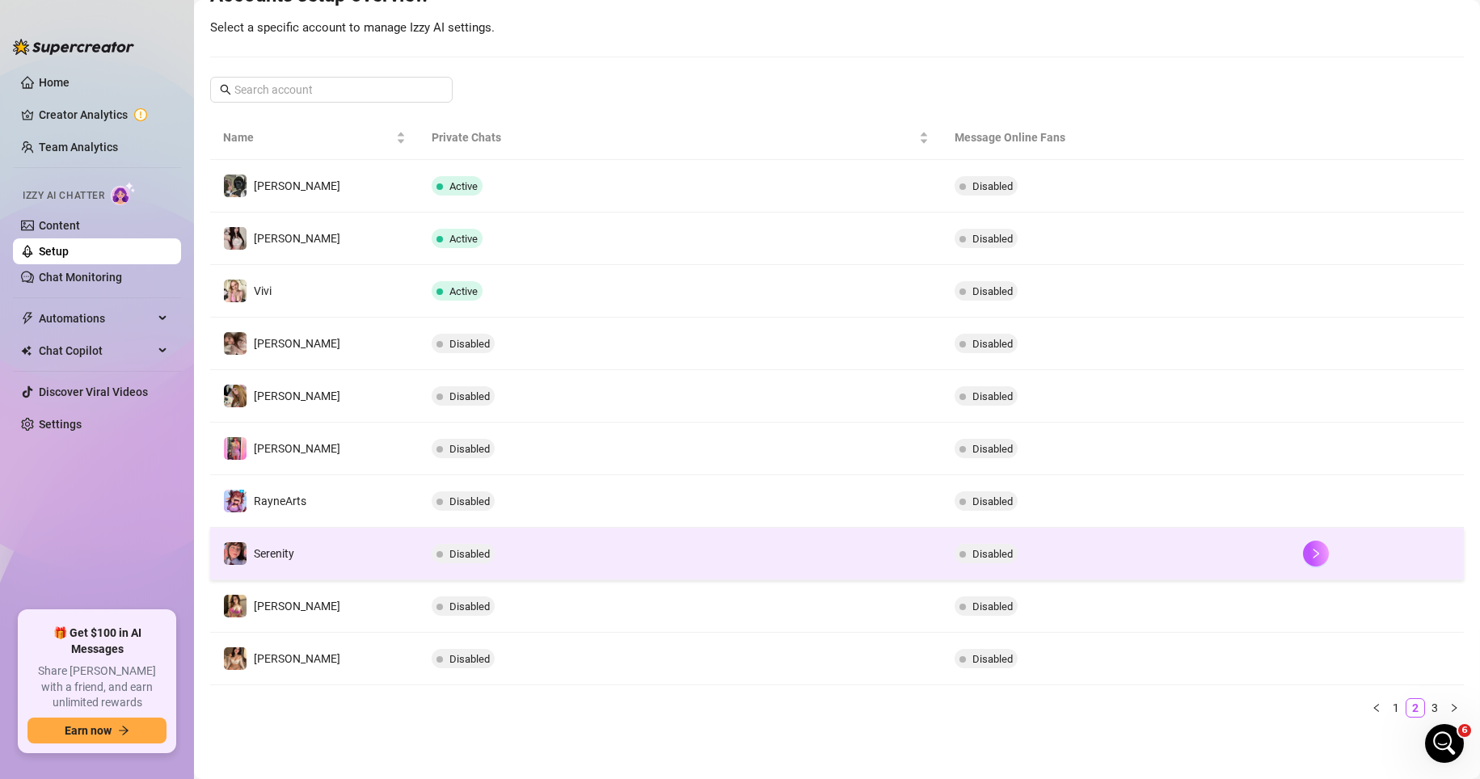
scroll to position [194, 0]
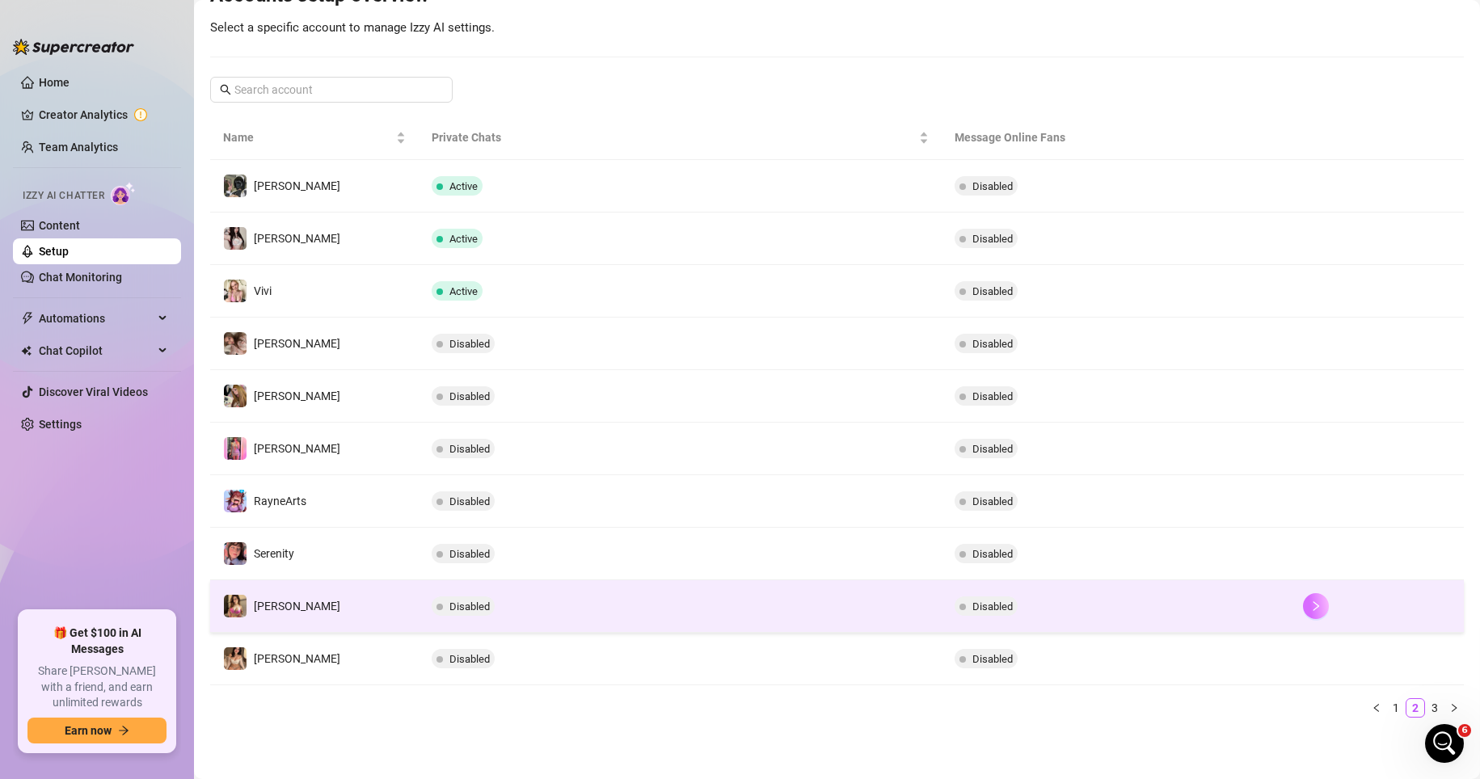
click at [1033, 608] on icon "right" at bounding box center [1315, 606] width 11 height 11
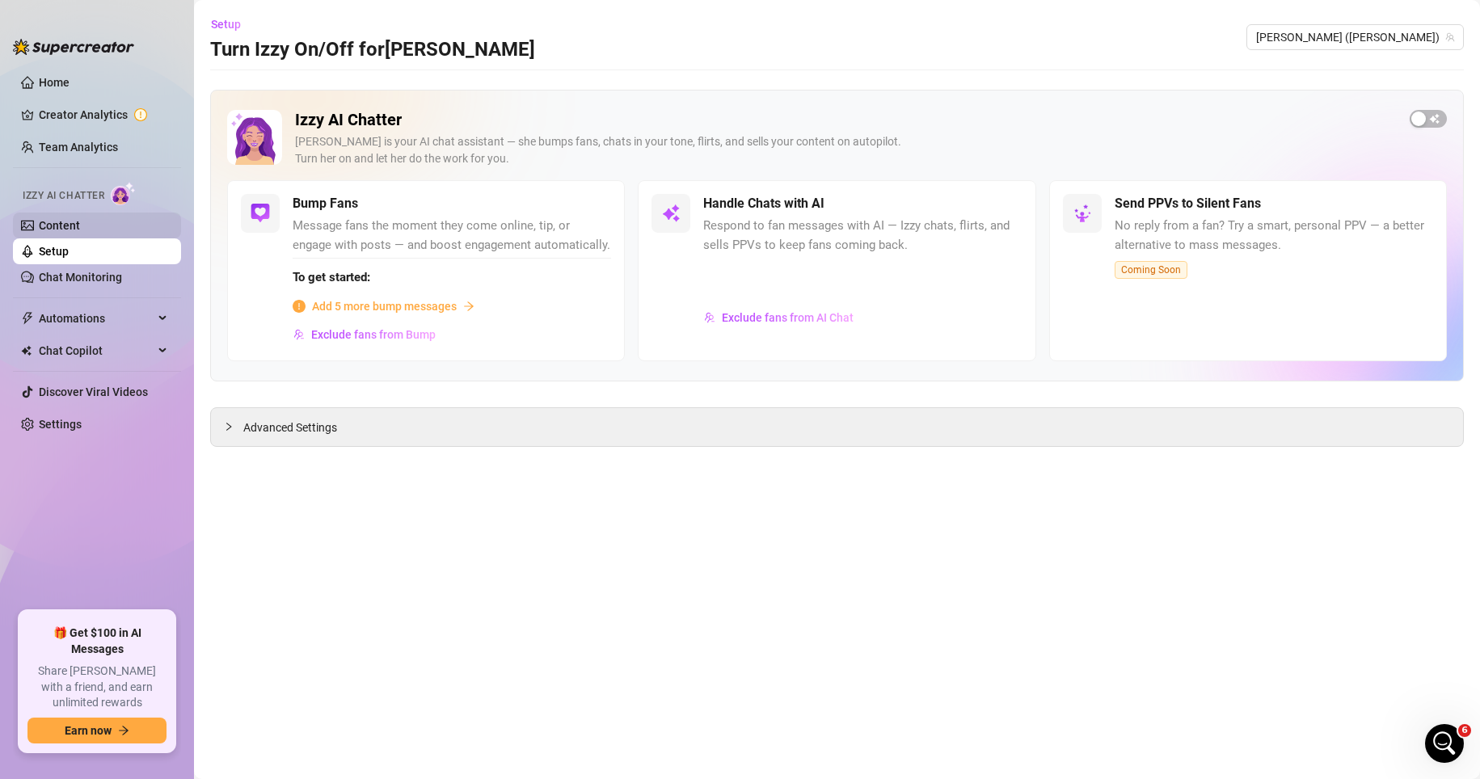
click at [80, 220] on link "Content" at bounding box center [59, 225] width 41 height 13
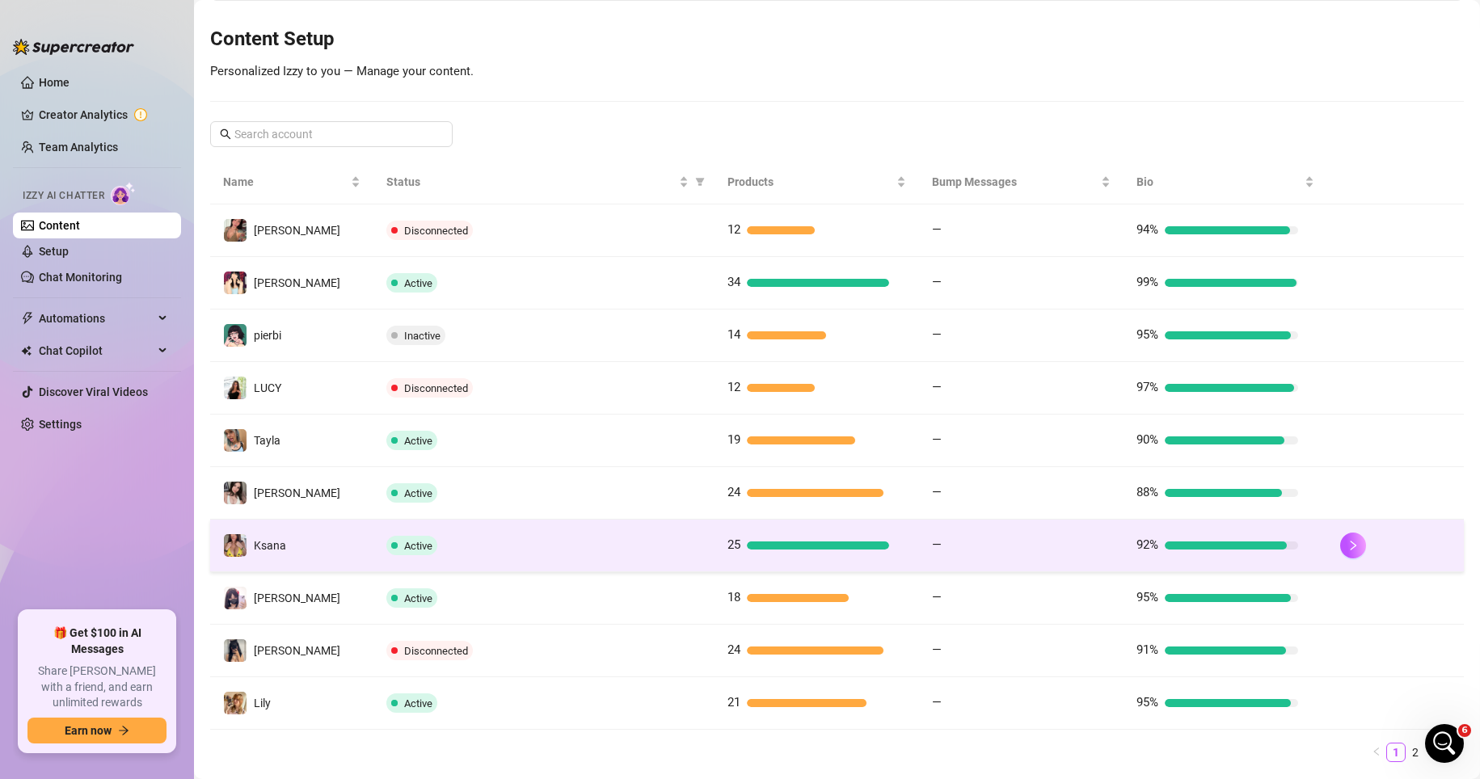
scroll to position [222, 0]
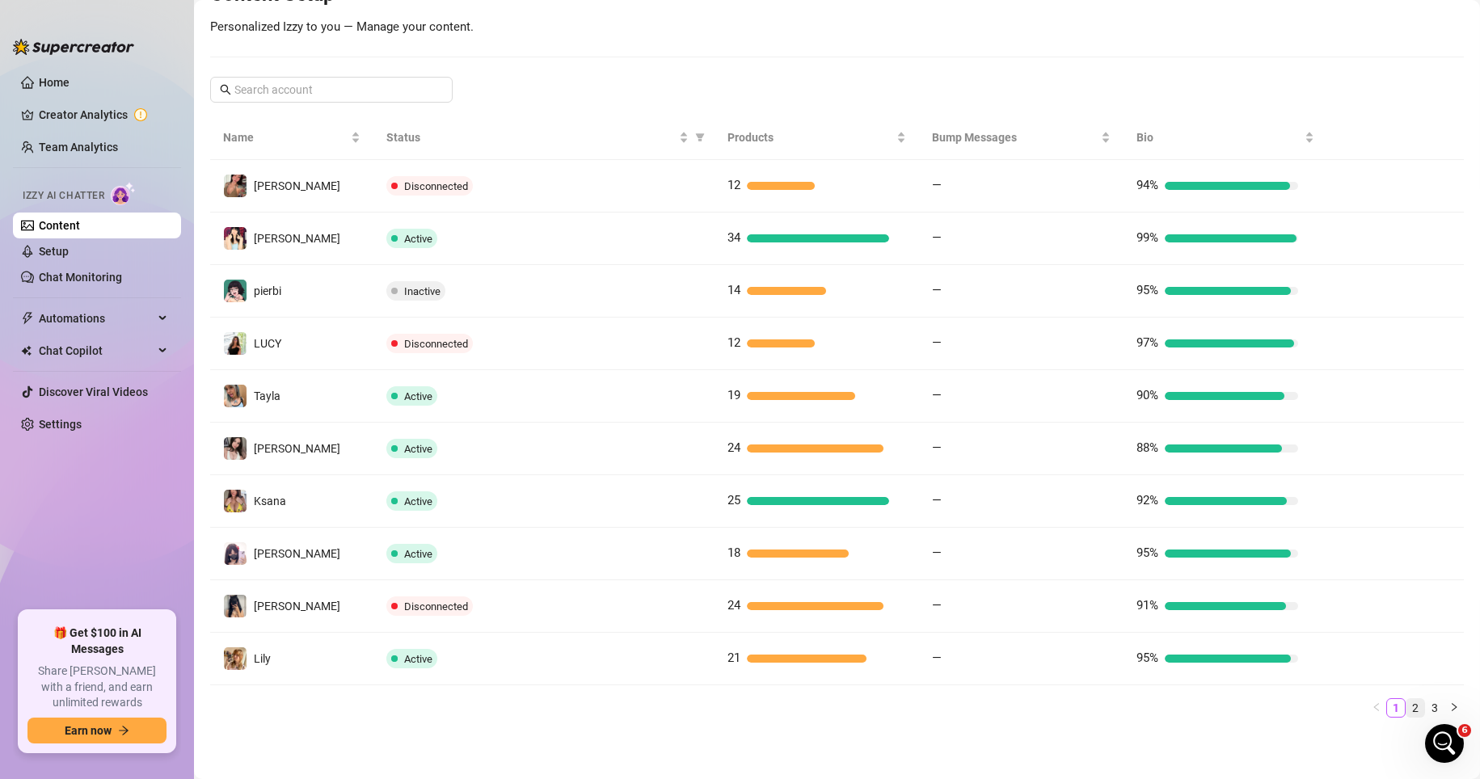
click at [1033, 707] on link "2" at bounding box center [1416, 708] width 18 height 18
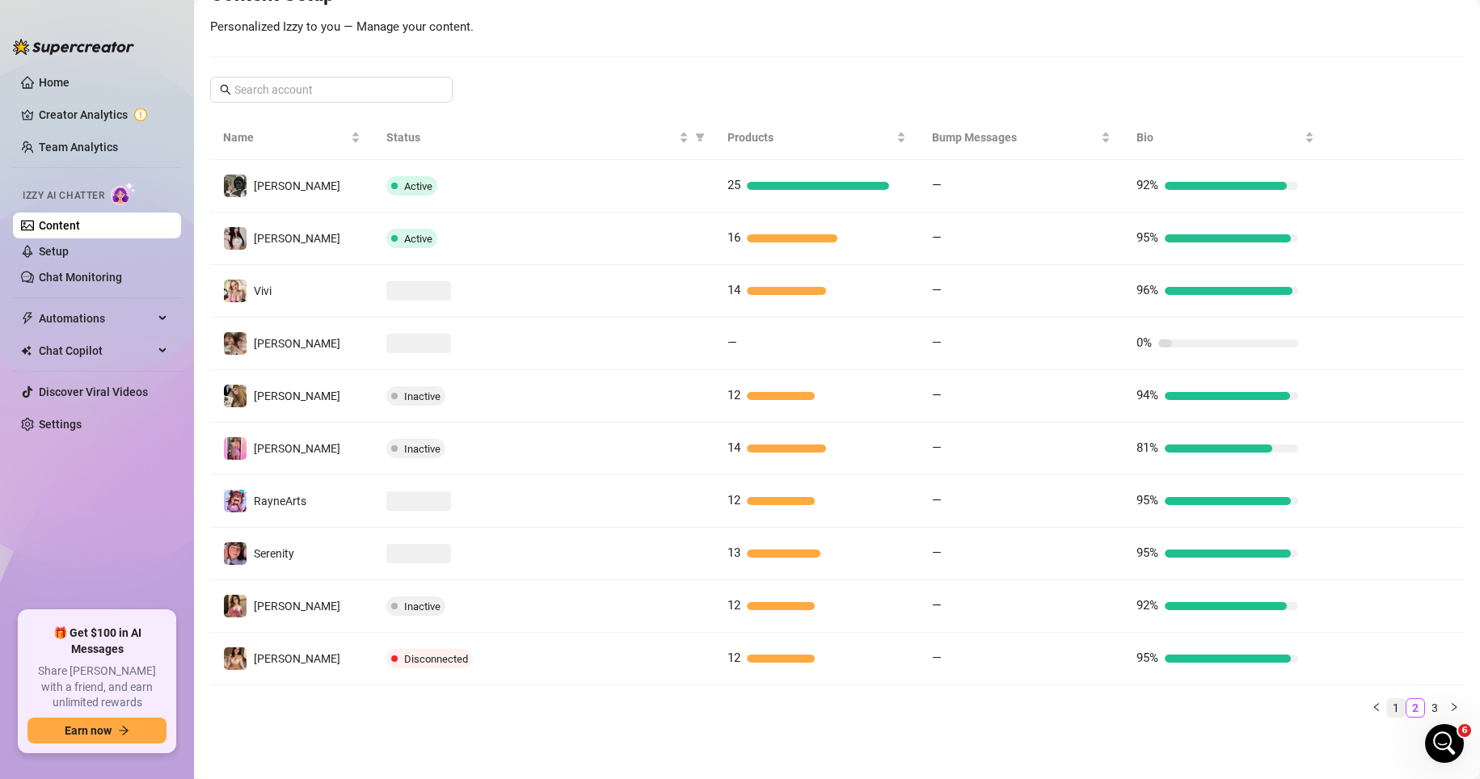
click at [1033, 704] on link "1" at bounding box center [1396, 708] width 18 height 18
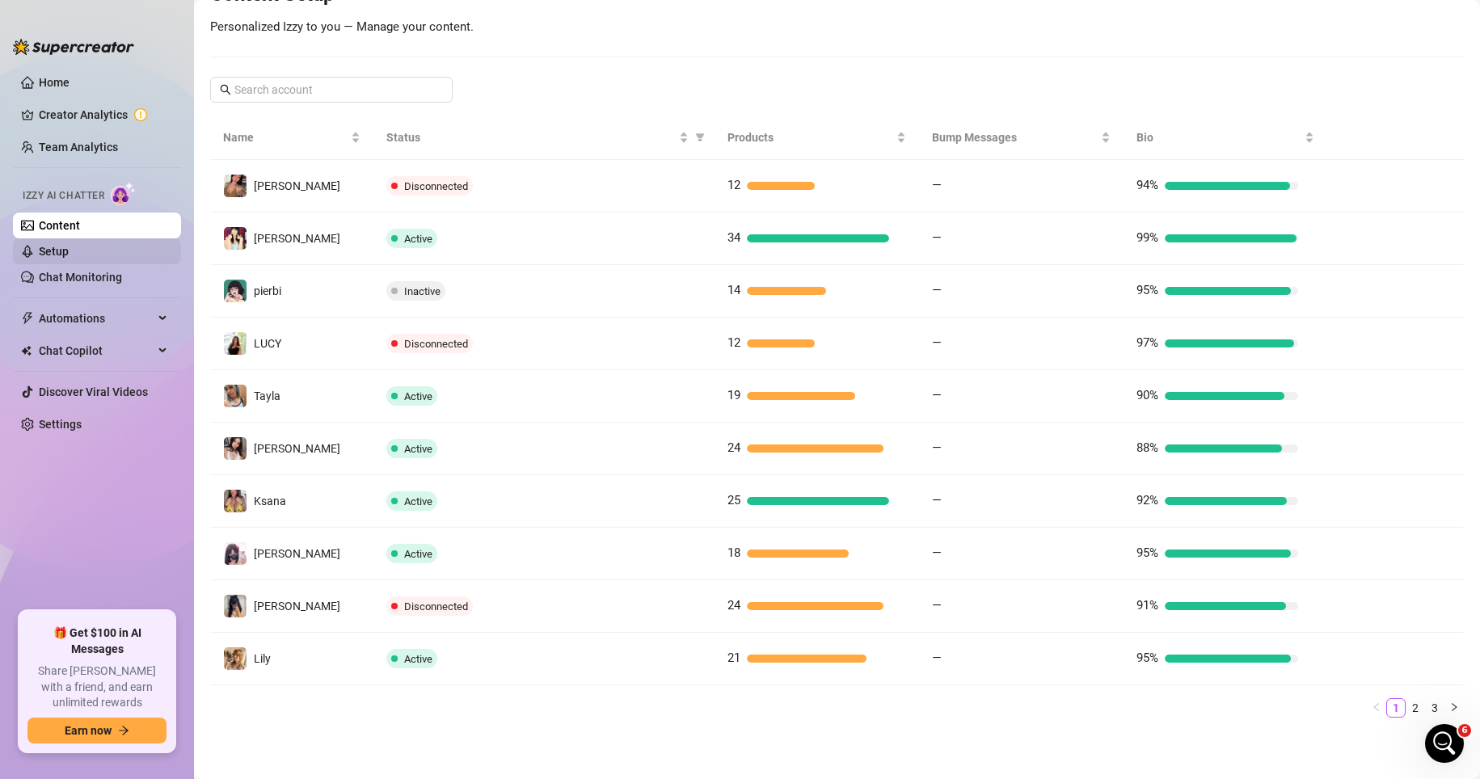
click at [69, 250] on link "Setup" at bounding box center [54, 251] width 30 height 13
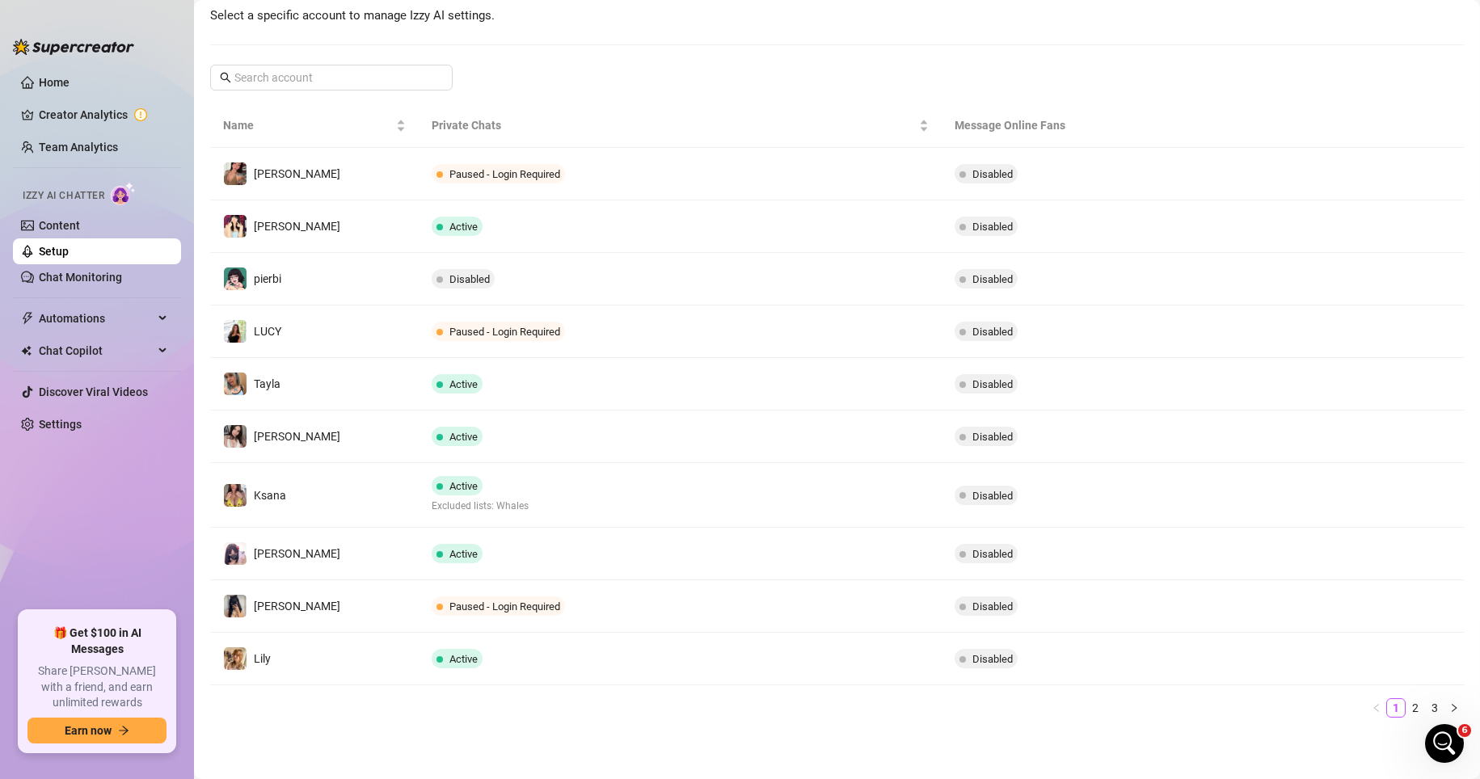
scroll to position [206, 0]
click at [103, 284] on link "Chat Monitoring" at bounding box center [80, 277] width 83 height 13
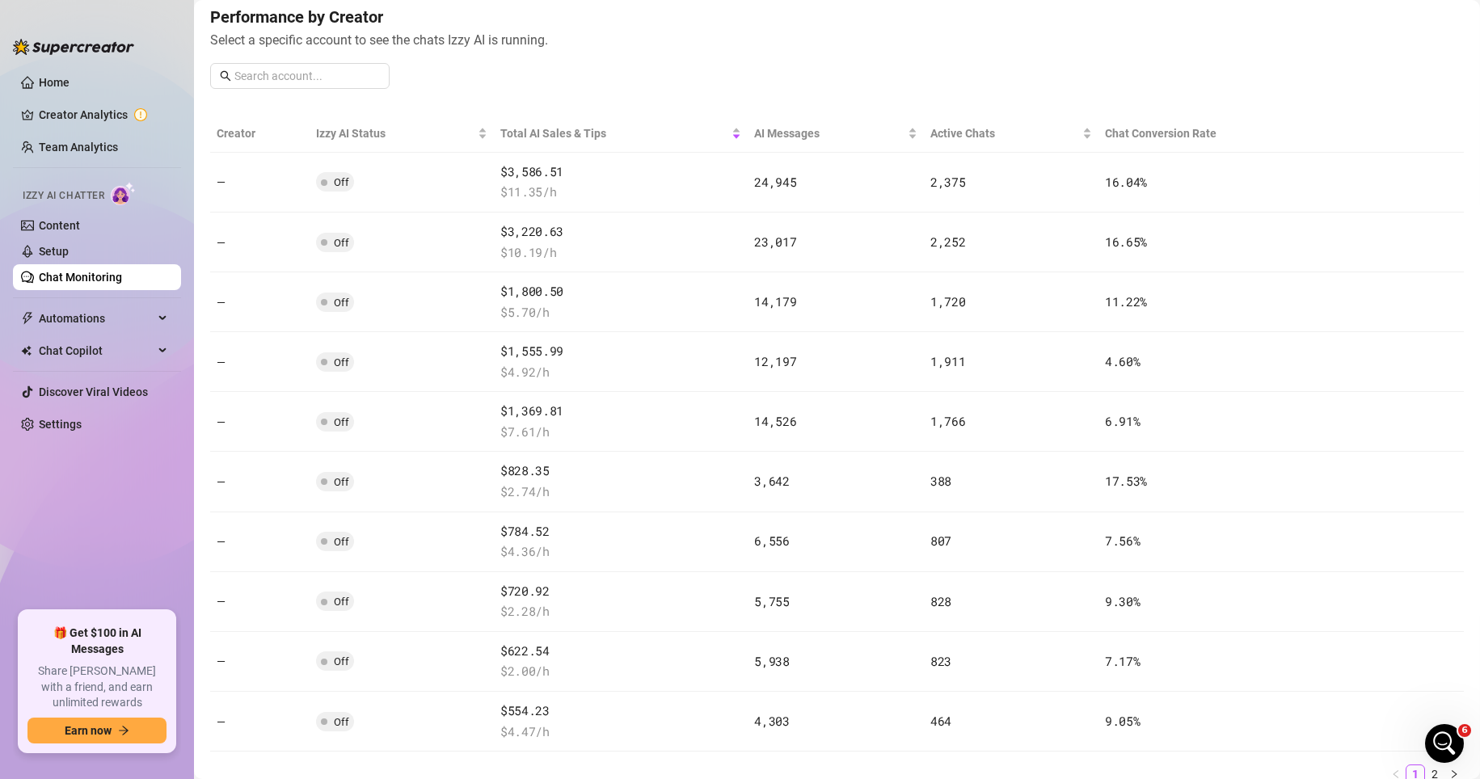
scroll to position [222, 0]
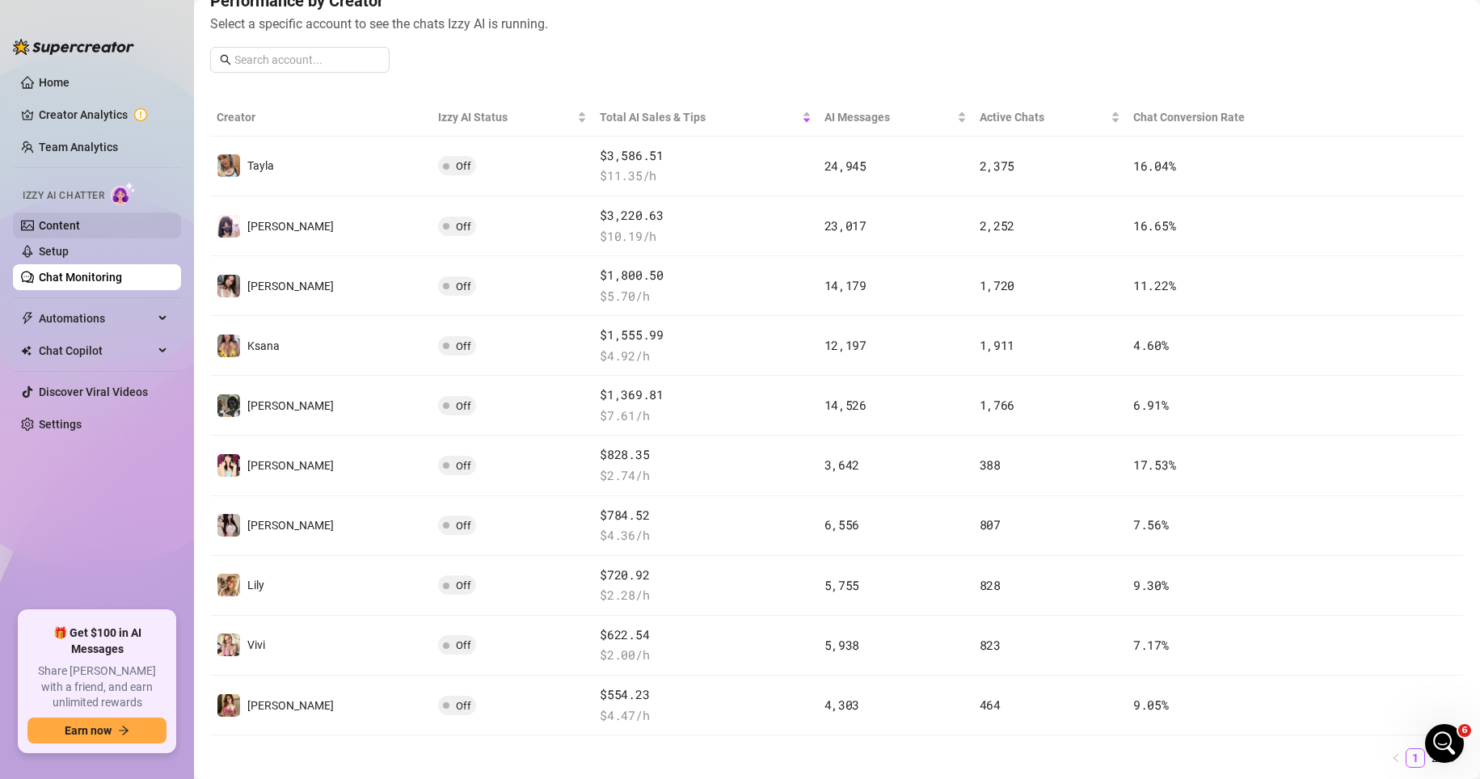
click at [80, 219] on link "Content" at bounding box center [59, 225] width 41 height 13
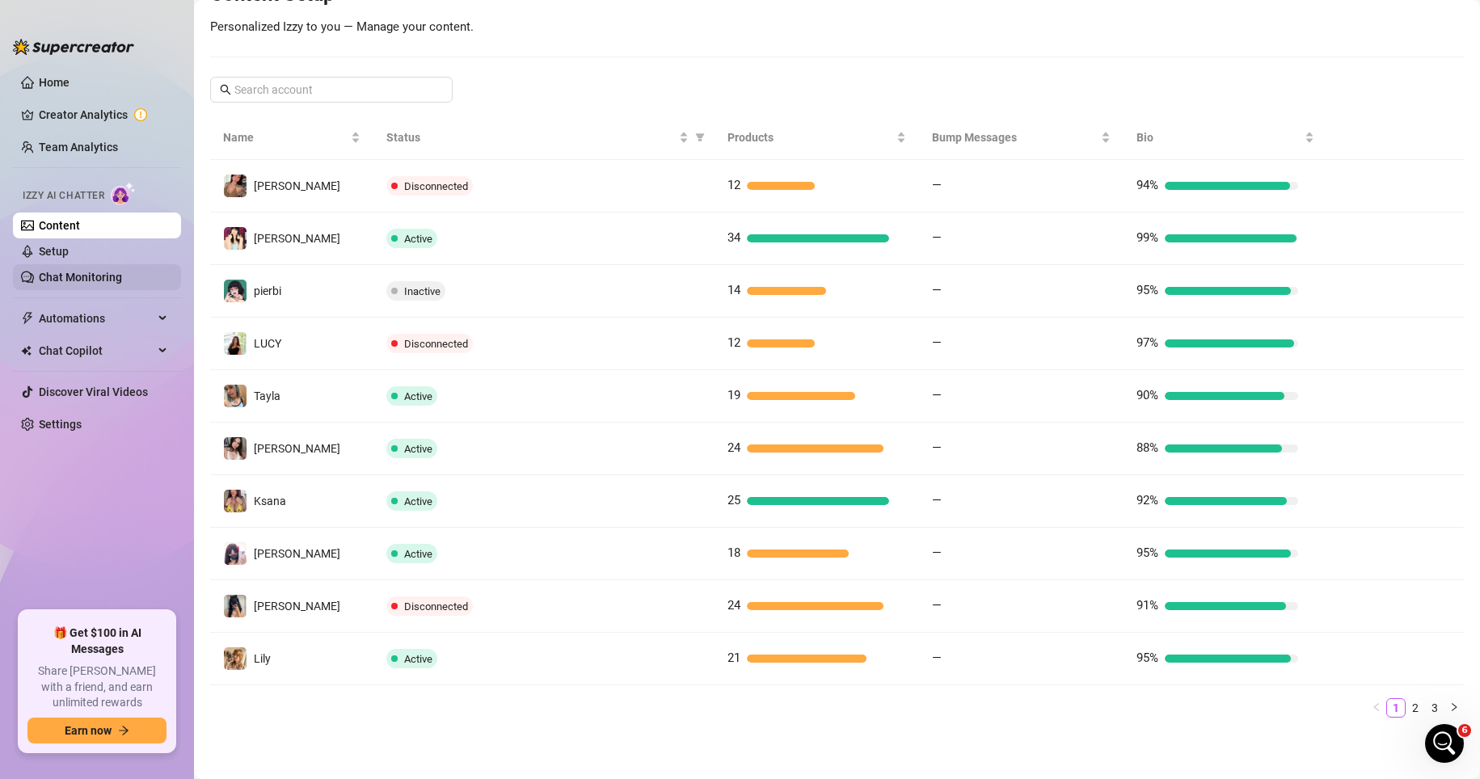
click at [122, 279] on link "Chat Monitoring" at bounding box center [80, 277] width 83 height 13
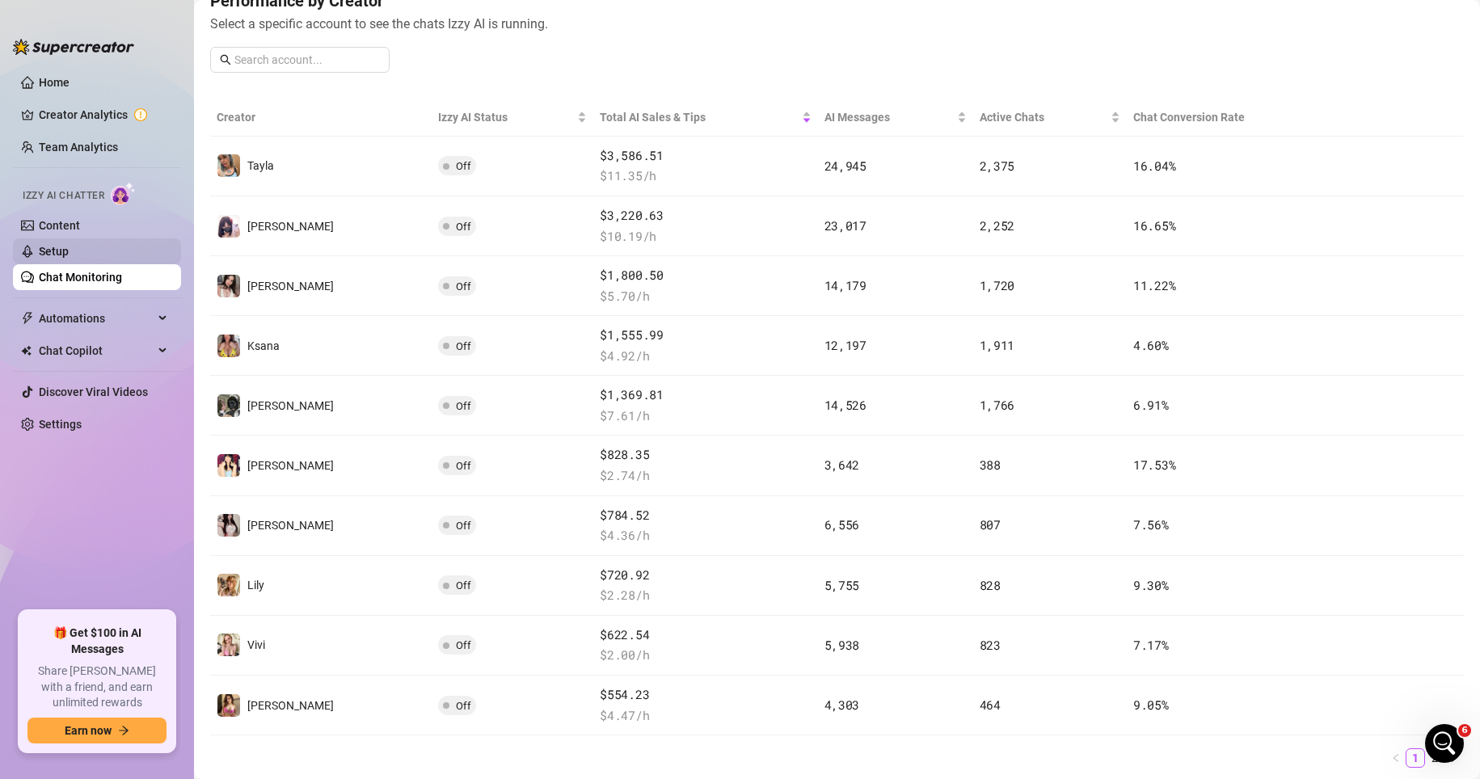
click at [69, 245] on link "Setup" at bounding box center [54, 251] width 30 height 13
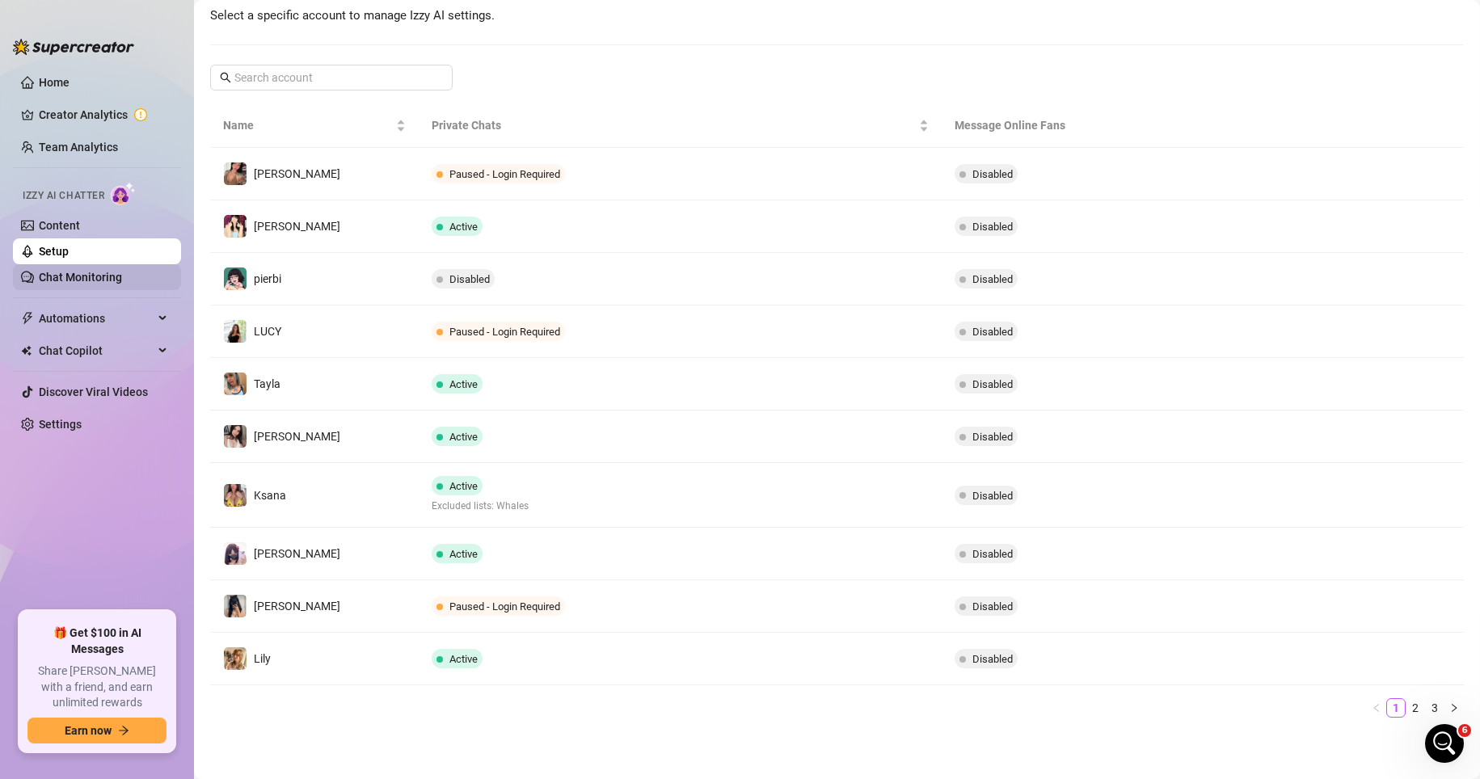
click at [122, 280] on link "Chat Monitoring" at bounding box center [80, 277] width 83 height 13
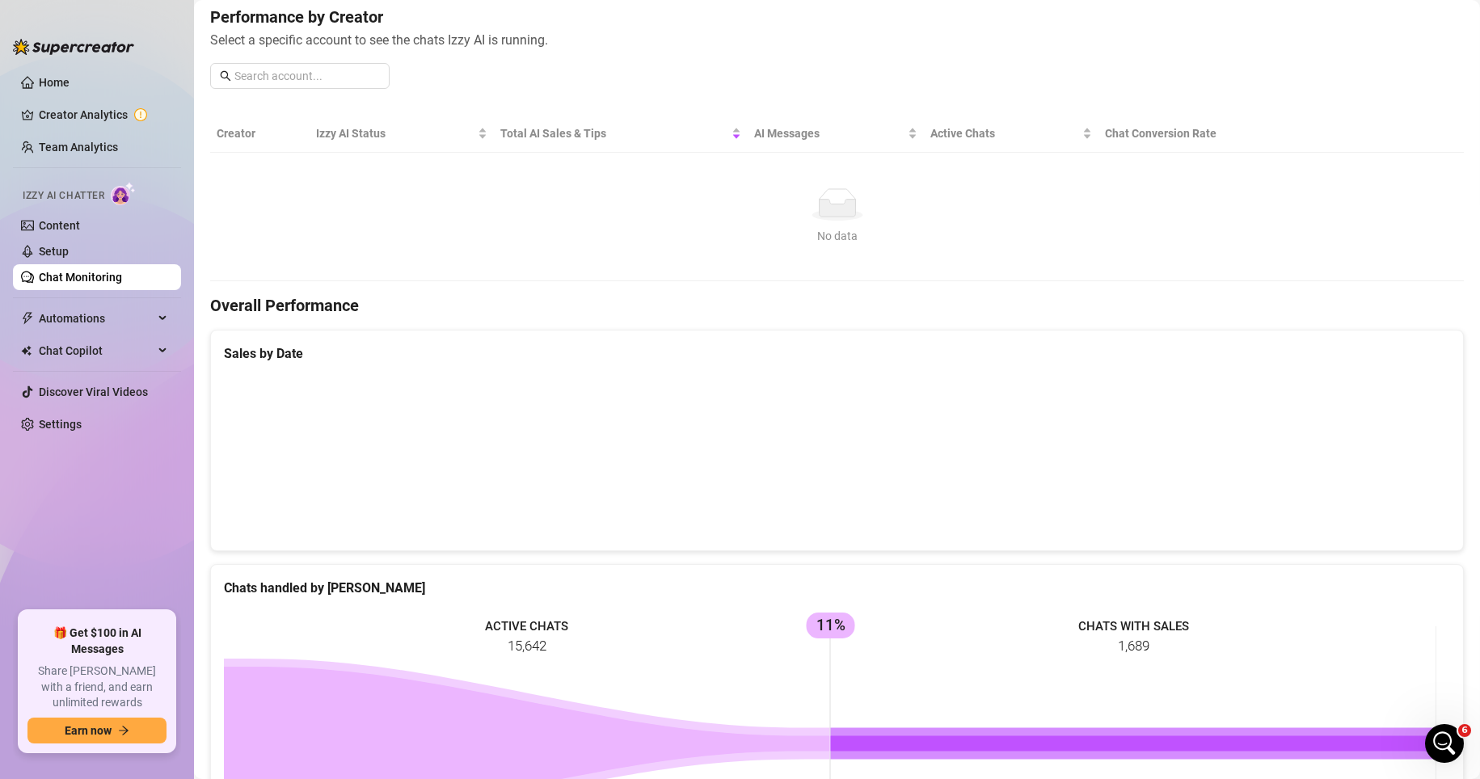
scroll to position [222, 0]
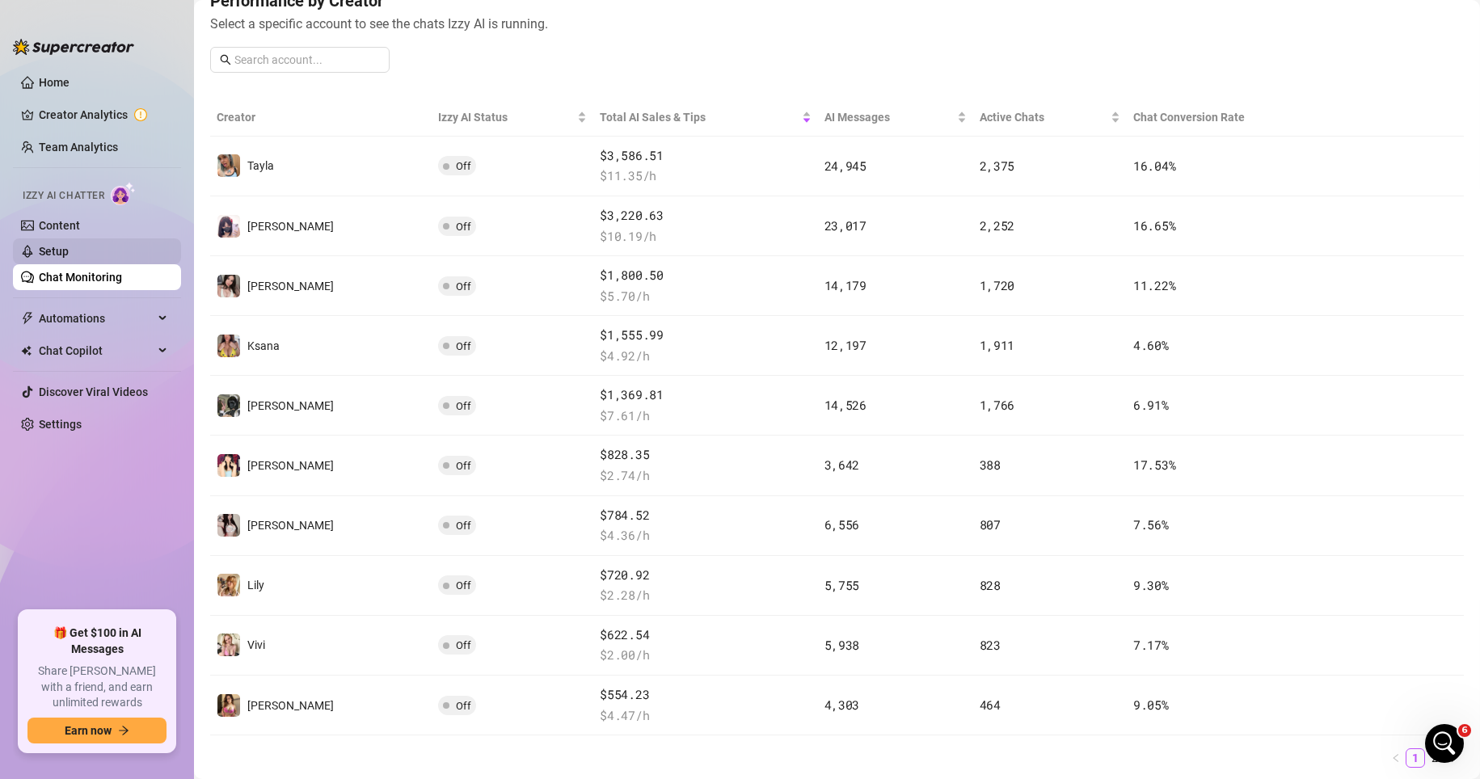
click at [69, 256] on link "Setup" at bounding box center [54, 251] width 30 height 13
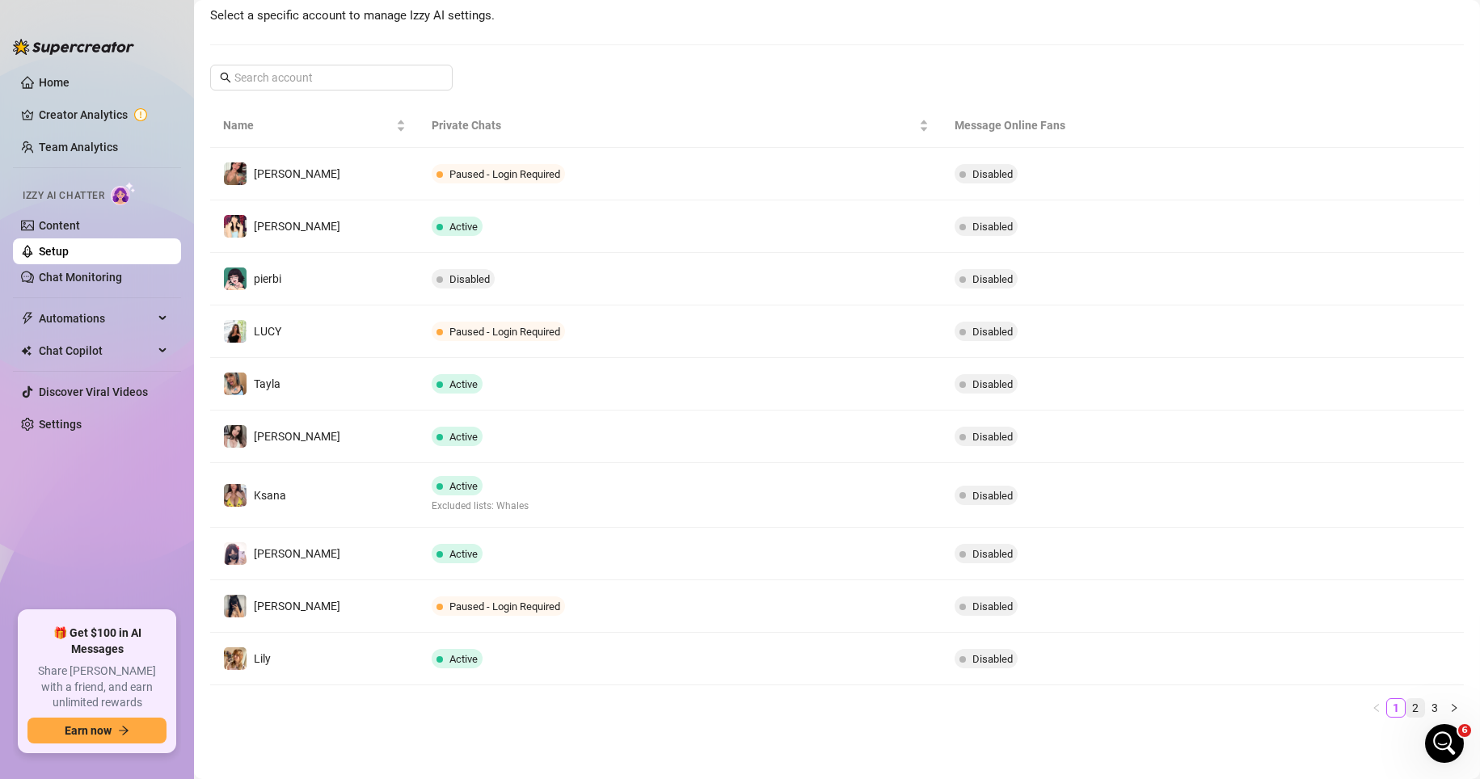
click at [1033, 708] on link "2" at bounding box center [1416, 708] width 18 height 18
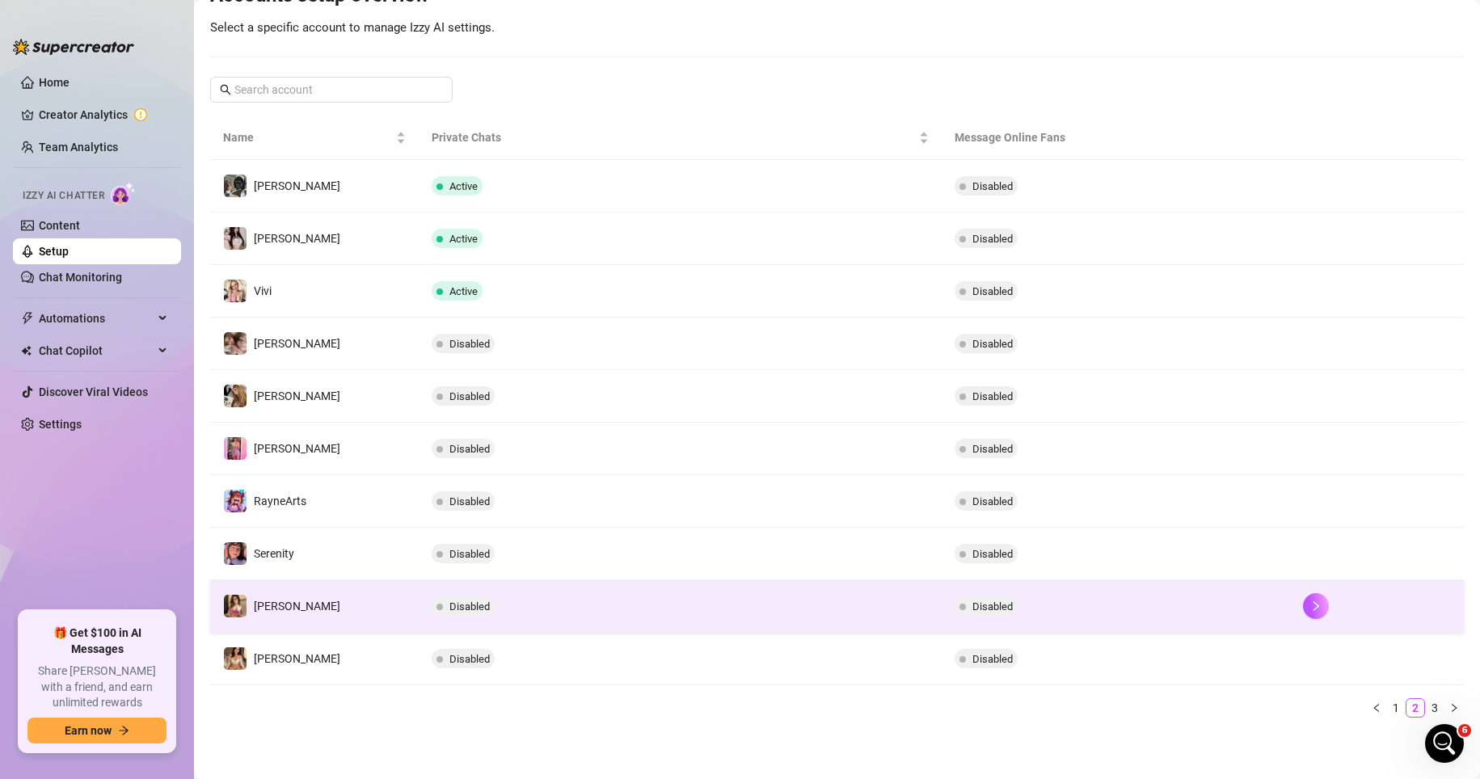
scroll to position [194, 0]
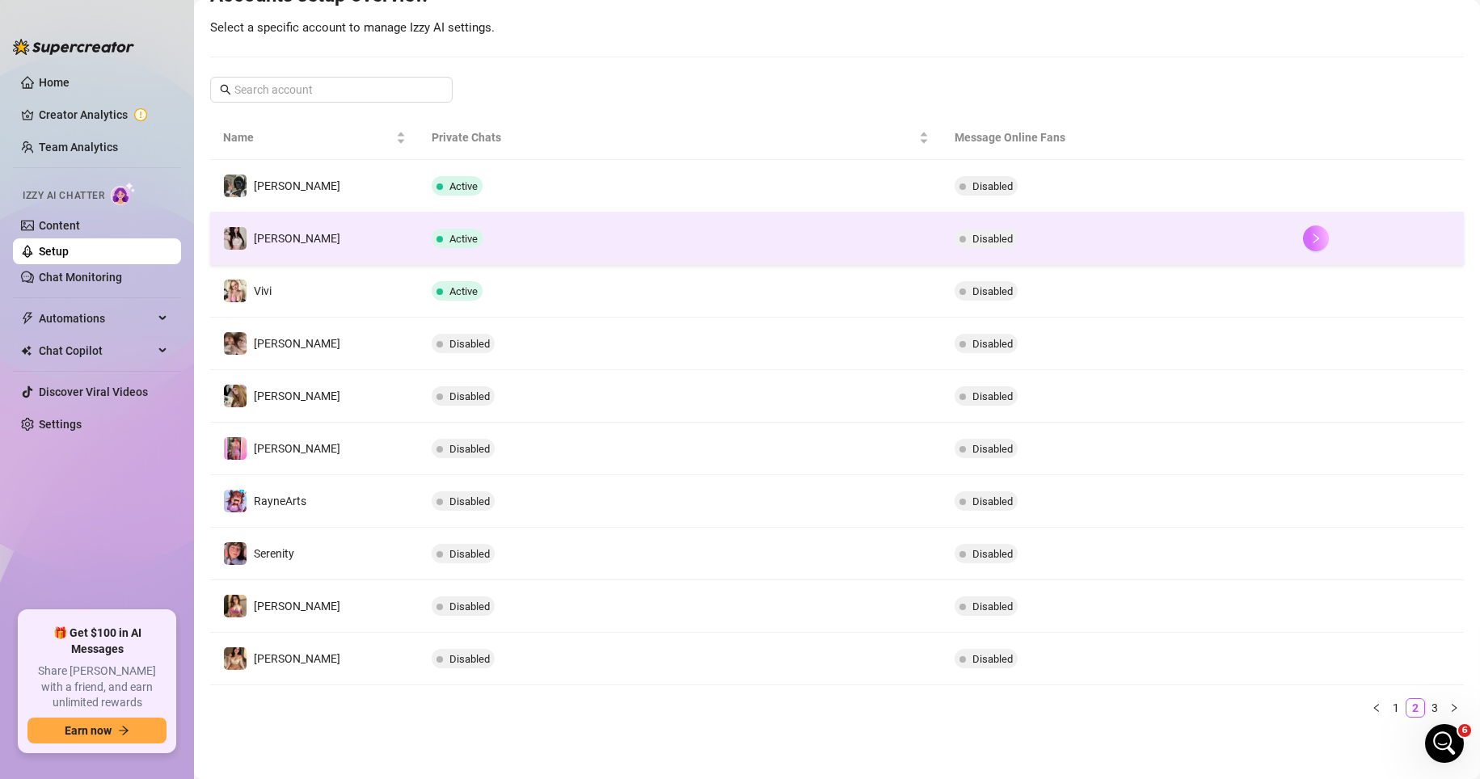
click at [1033, 236] on icon "right" at bounding box center [1316, 239] width 6 height 10
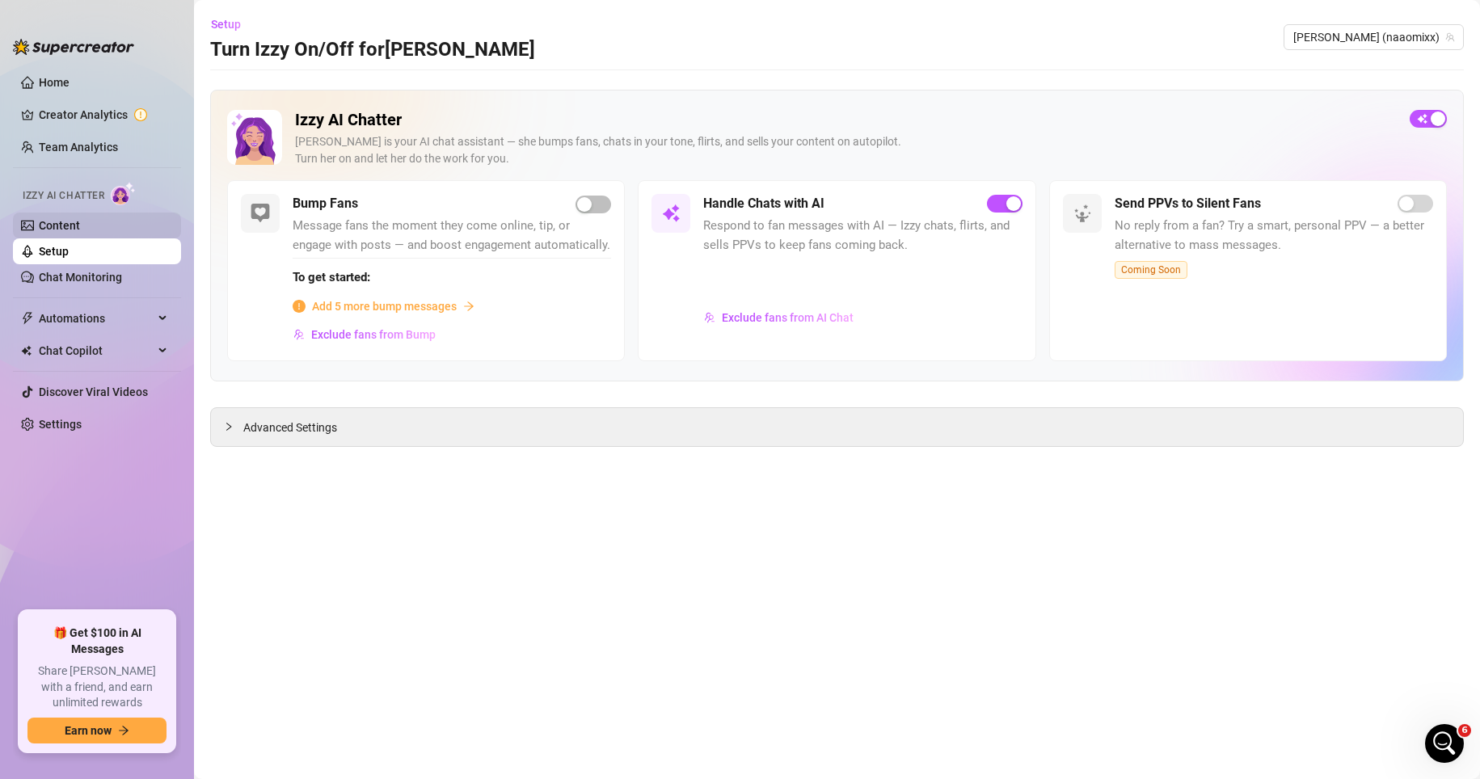
click at [80, 221] on link "Content" at bounding box center [59, 225] width 41 height 13
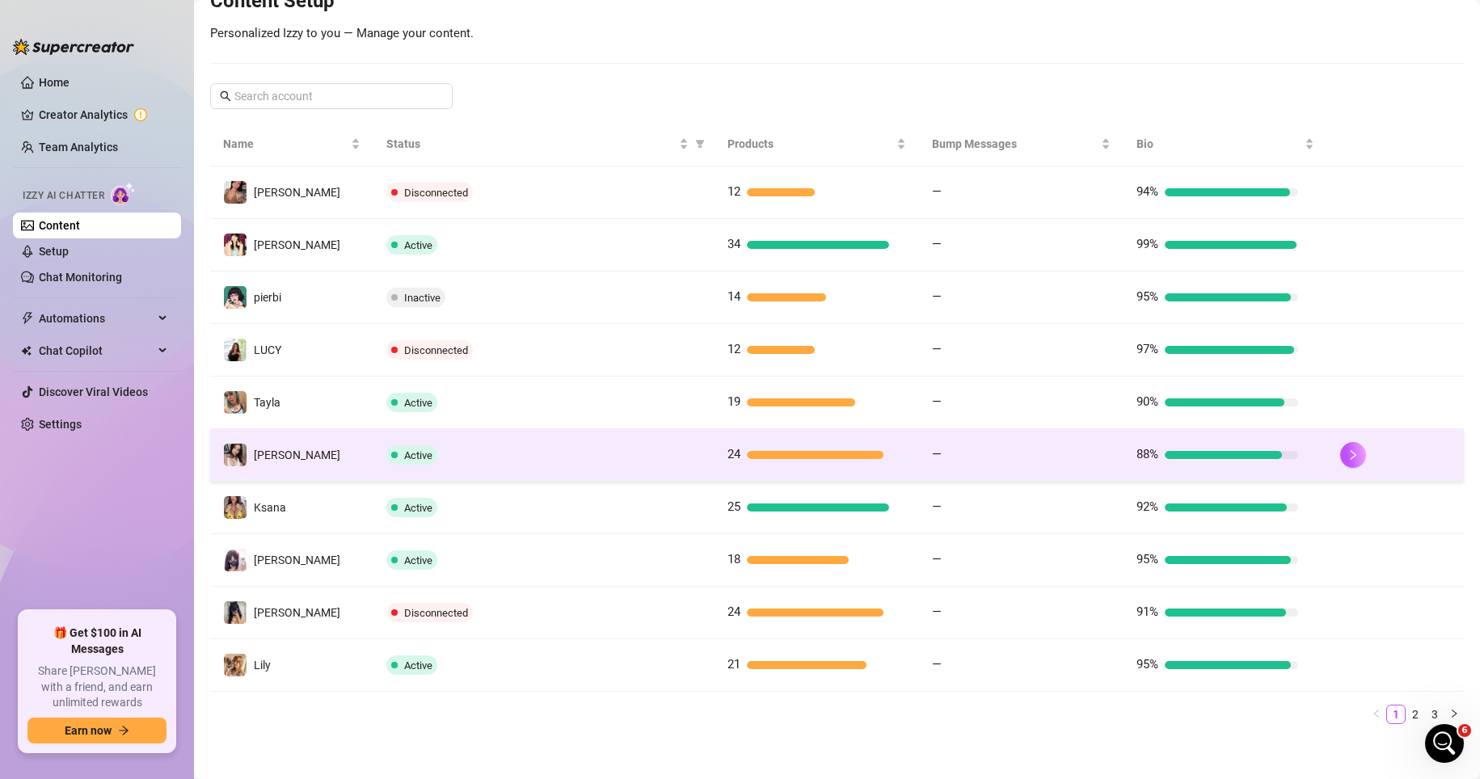
scroll to position [222, 0]
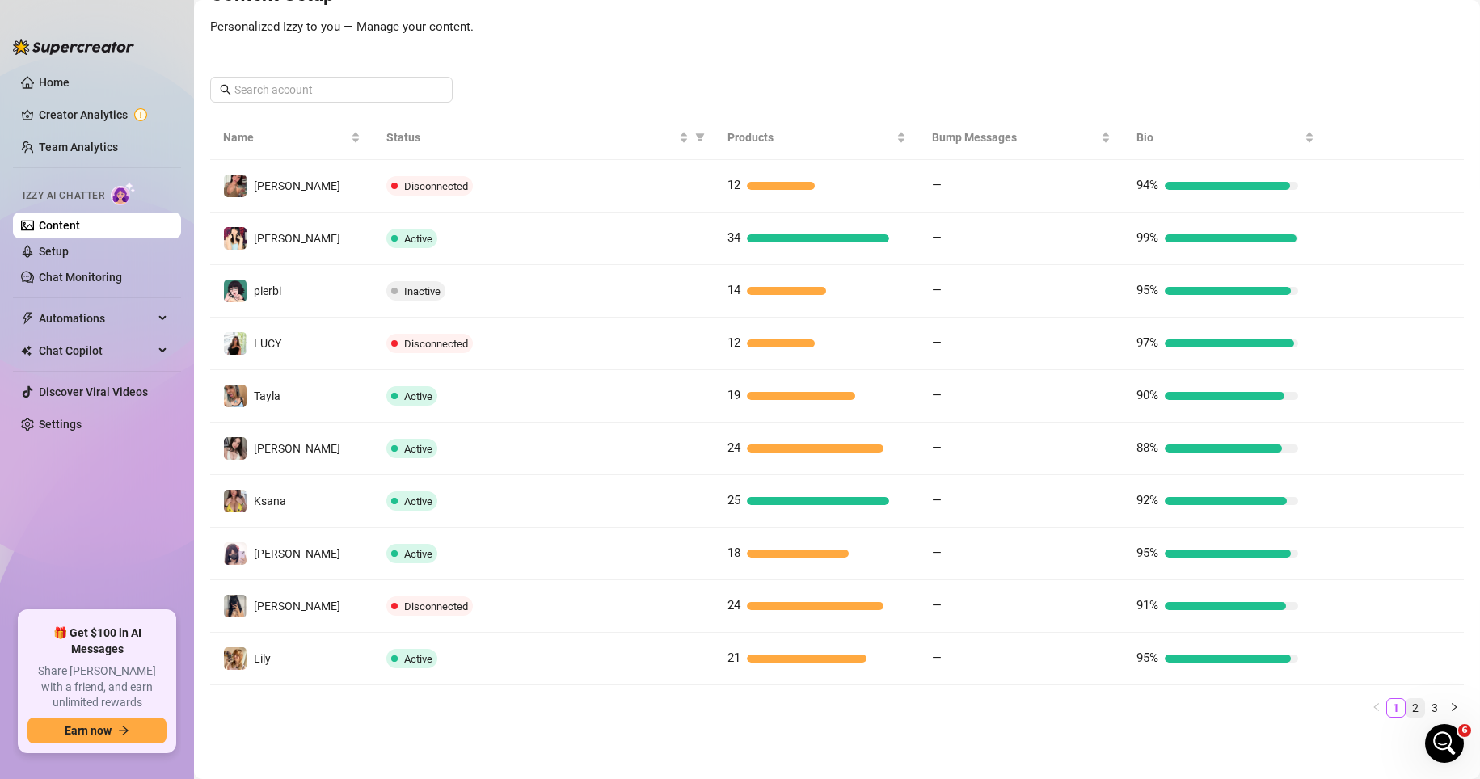
click at [1033, 703] on link "2" at bounding box center [1416, 708] width 18 height 18
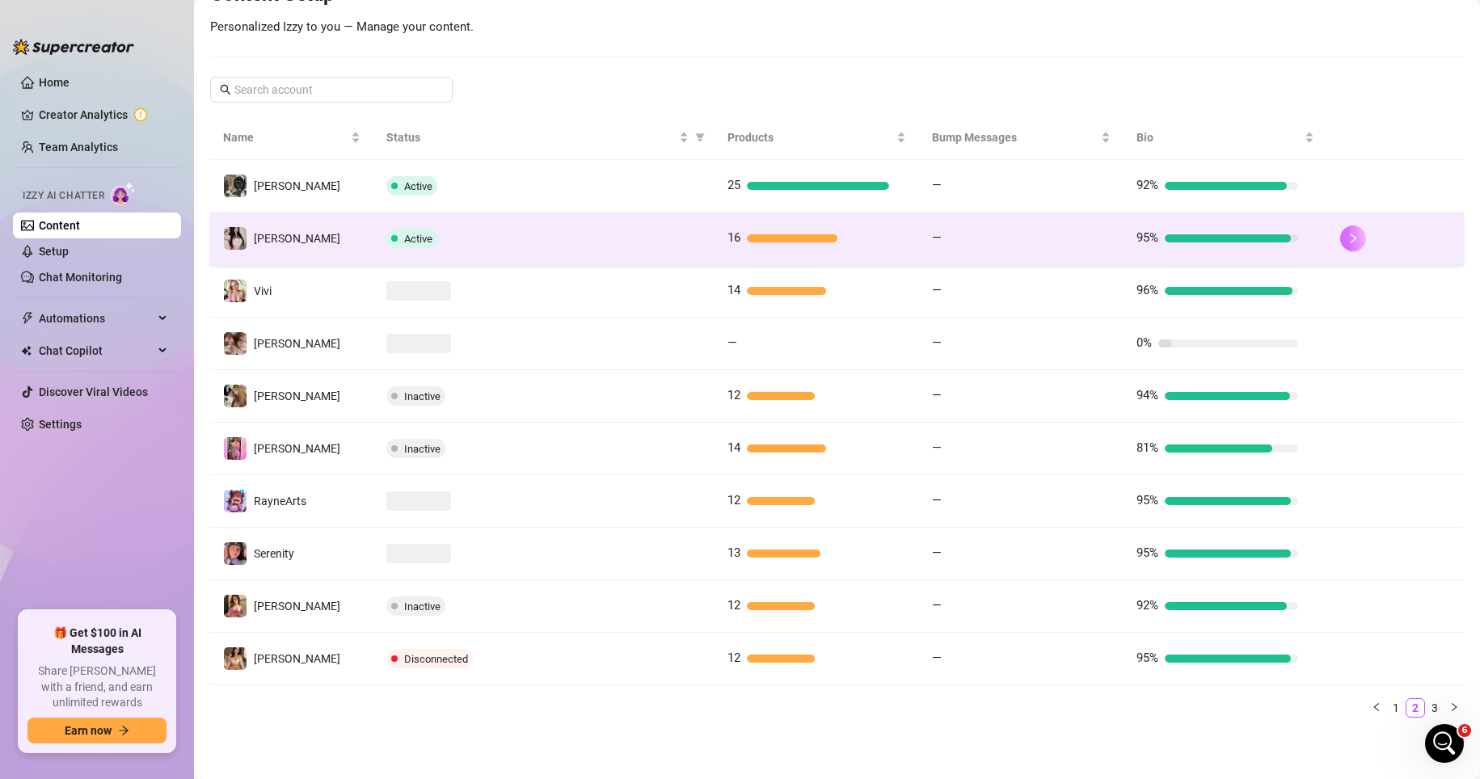
click at [1033, 237] on button "button" at bounding box center [1353, 239] width 26 height 26
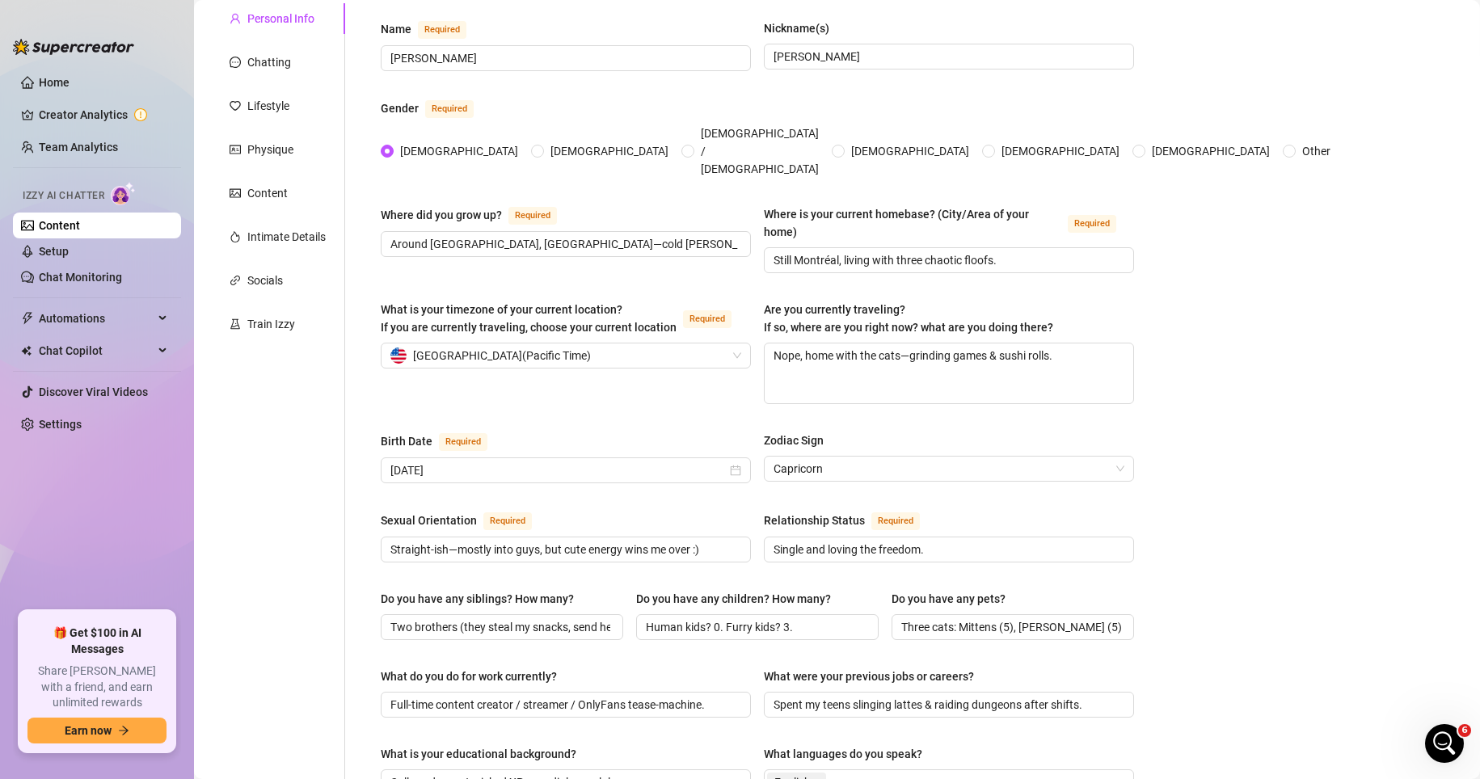
scroll to position [141, 0]
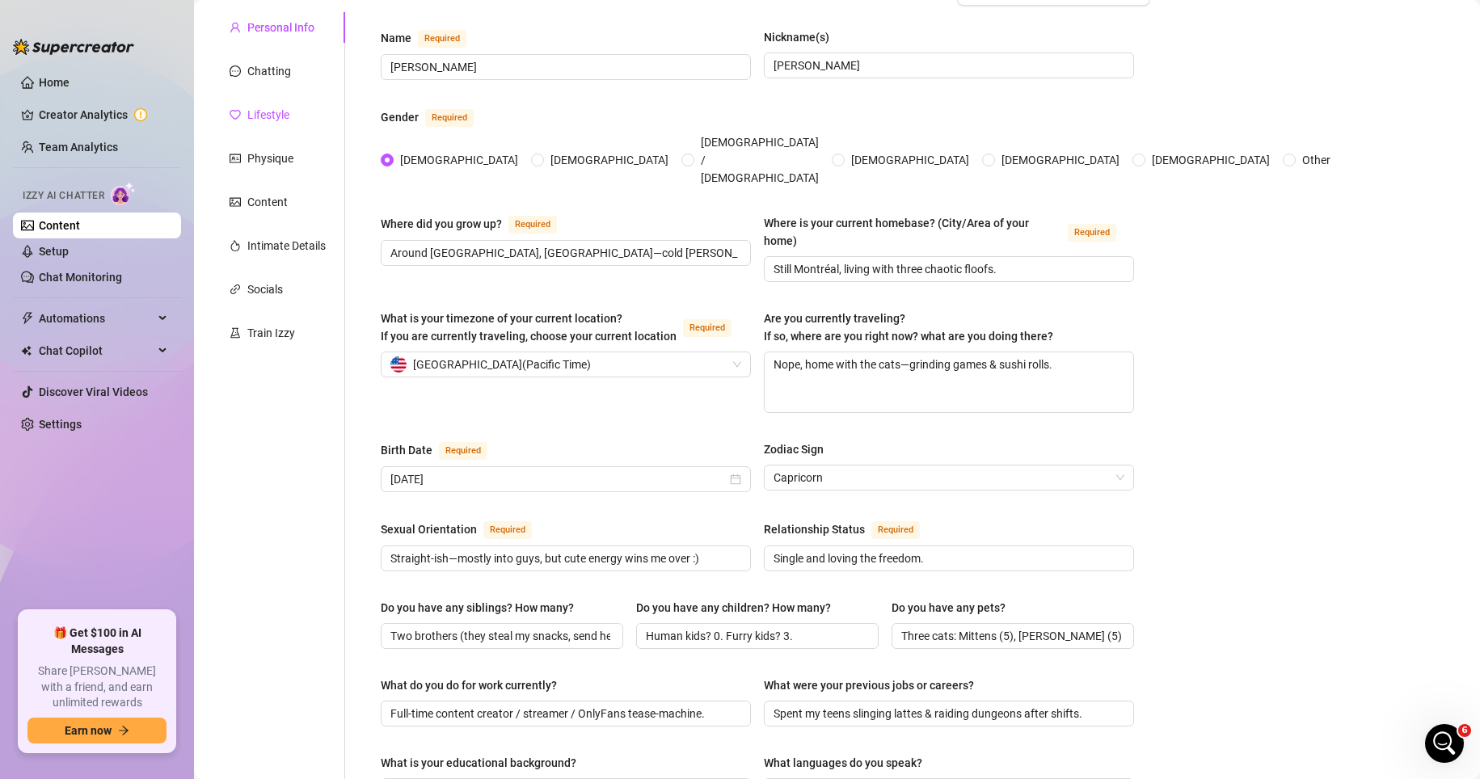
click at [278, 109] on div "Lifestyle" at bounding box center [268, 115] width 42 height 18
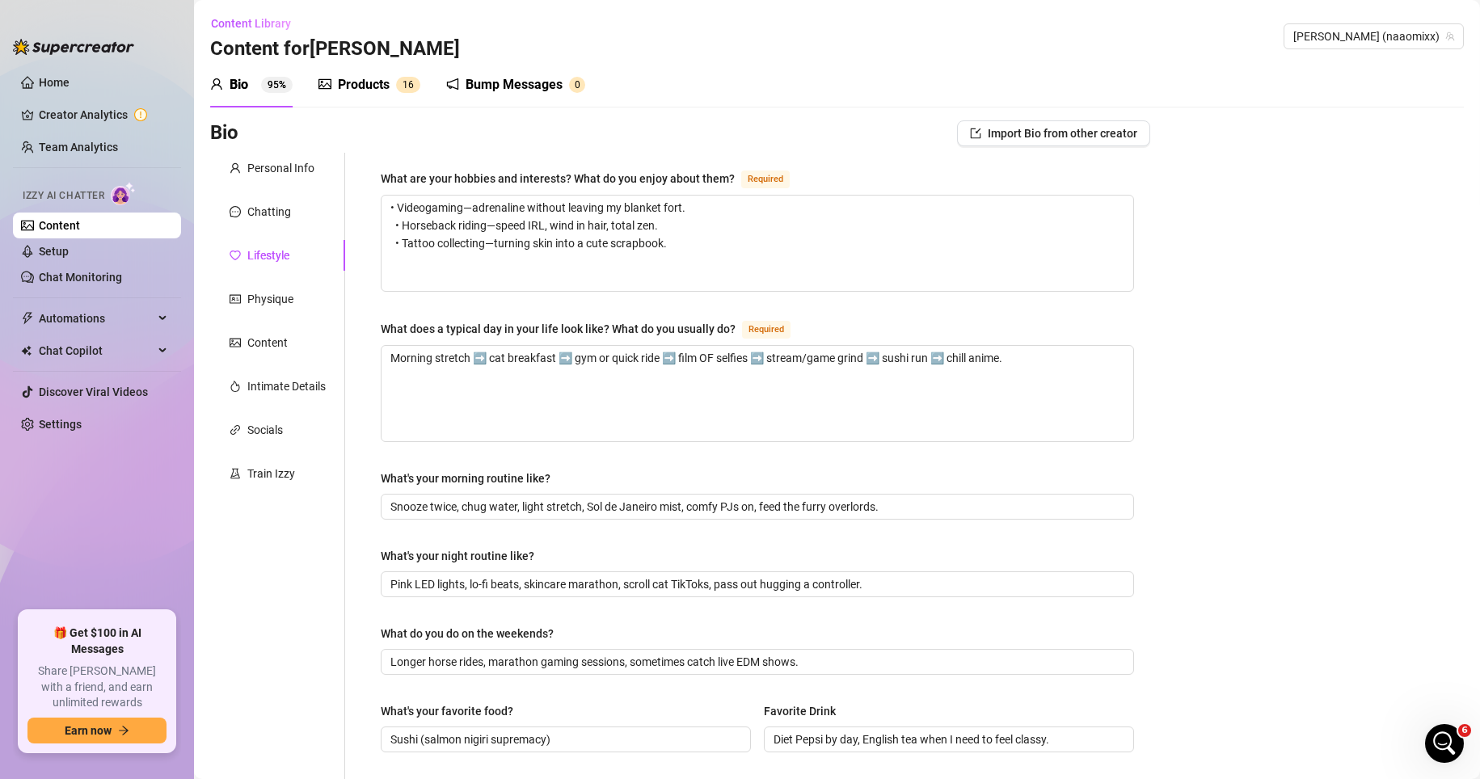
scroll to position [0, 0]
click at [294, 210] on div "Chatting" at bounding box center [277, 212] width 135 height 31
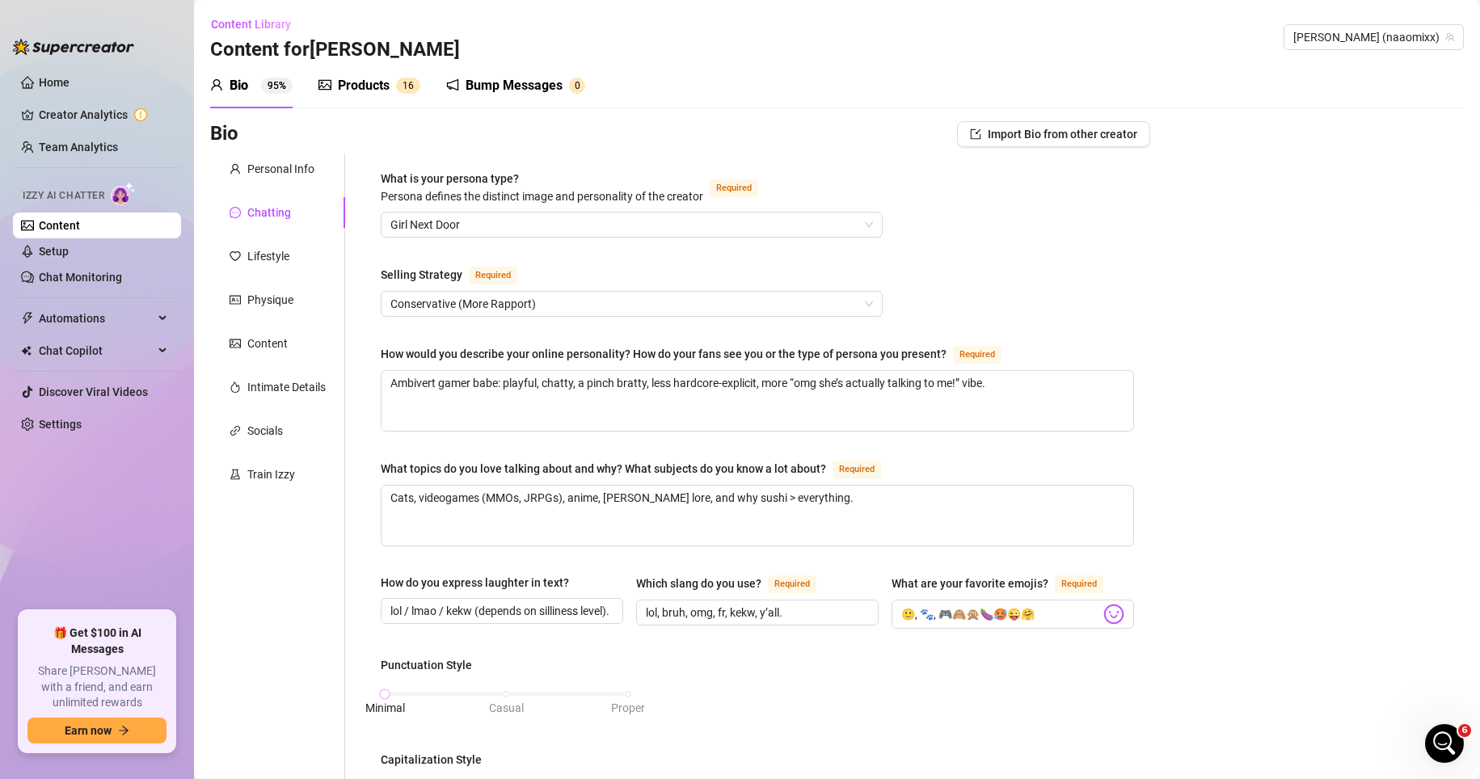
click at [356, 86] on div "Products" at bounding box center [364, 85] width 52 height 19
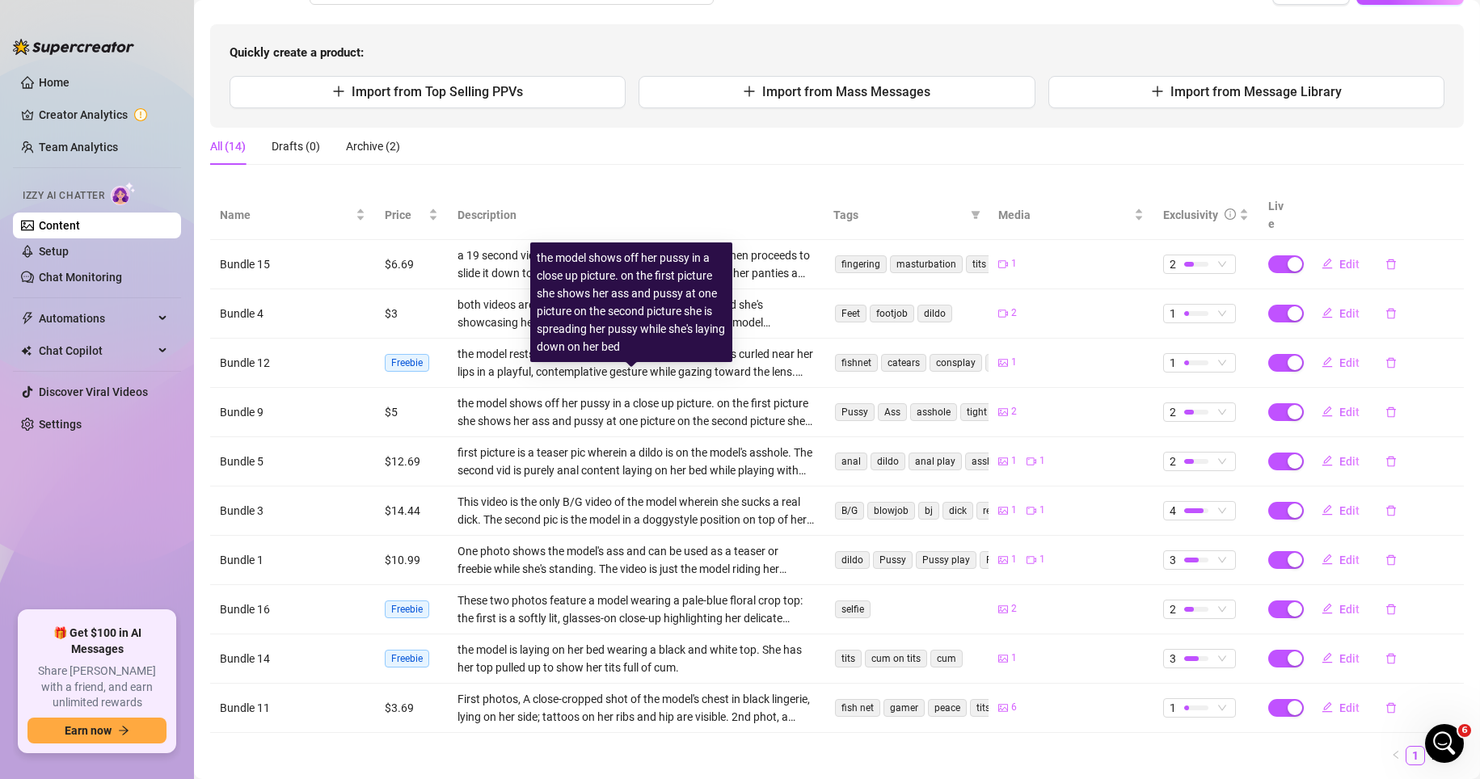
scroll to position [162, 0]
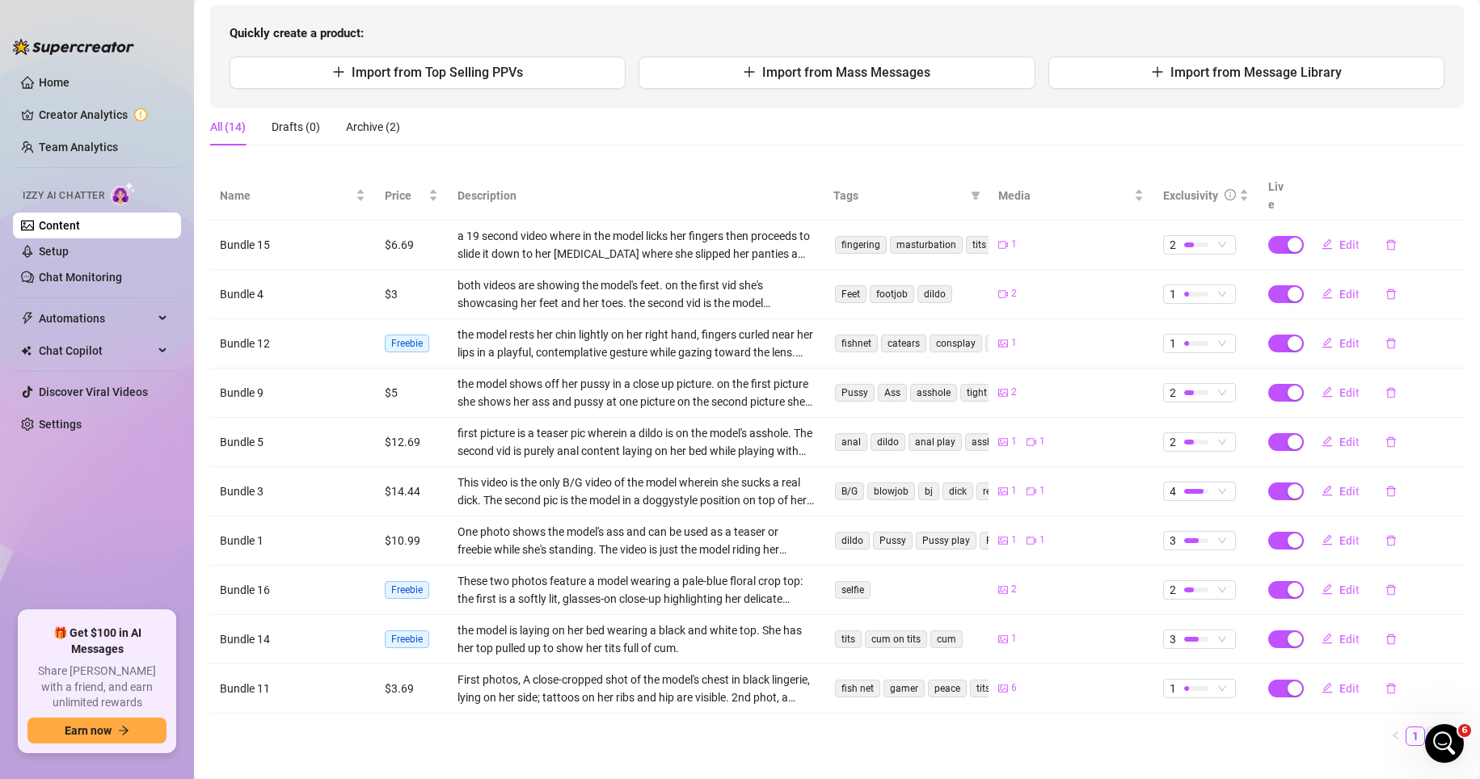
click at [1033, 728] on link "2" at bounding box center [1435, 737] width 18 height 18
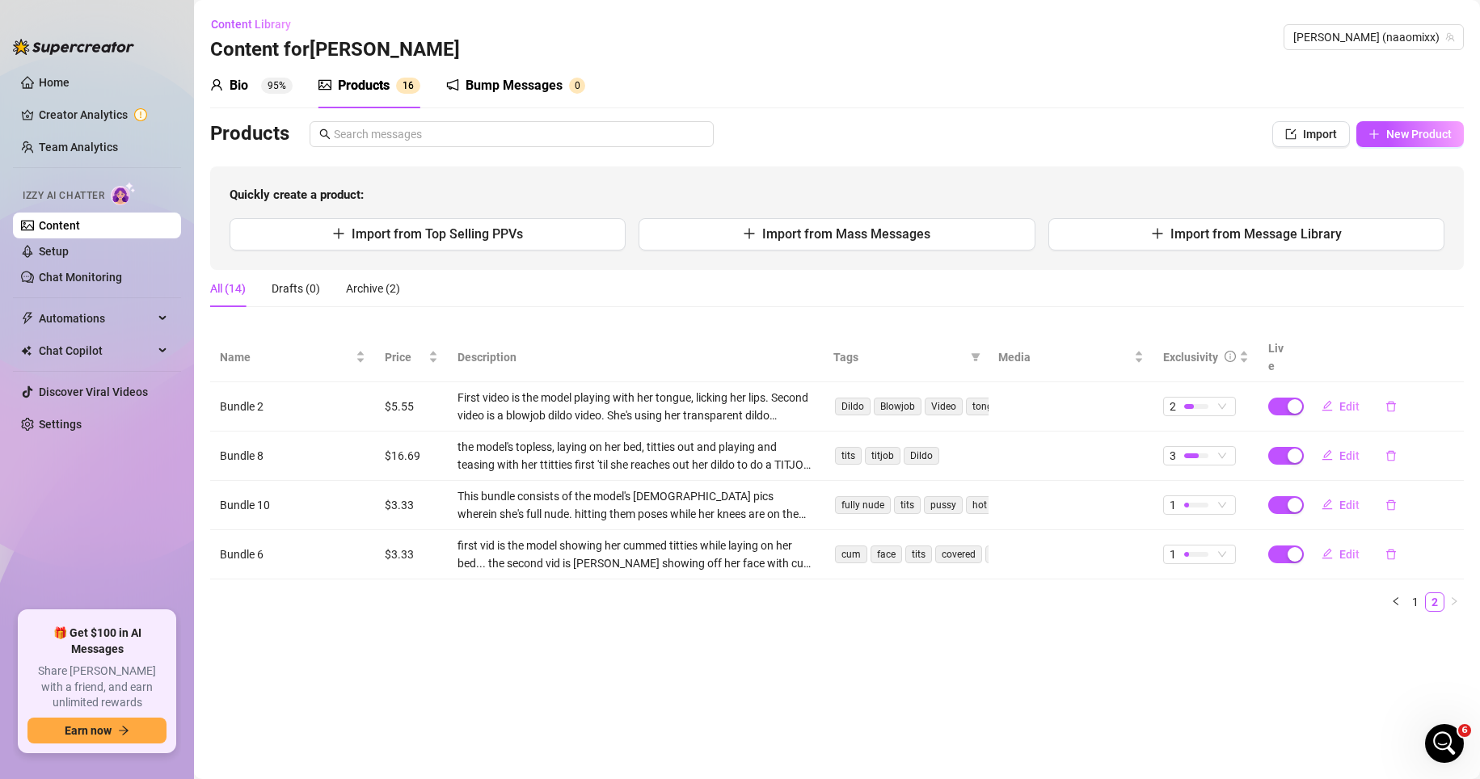
scroll to position [0, 0]
click at [1033, 497] on div at bounding box center [1196, 504] width 24 height 15
click at [1033, 574] on span "3" at bounding box center [1228, 568] width 105 height 18
click at [1033, 552] on div at bounding box center [1186, 554] width 5 height 5
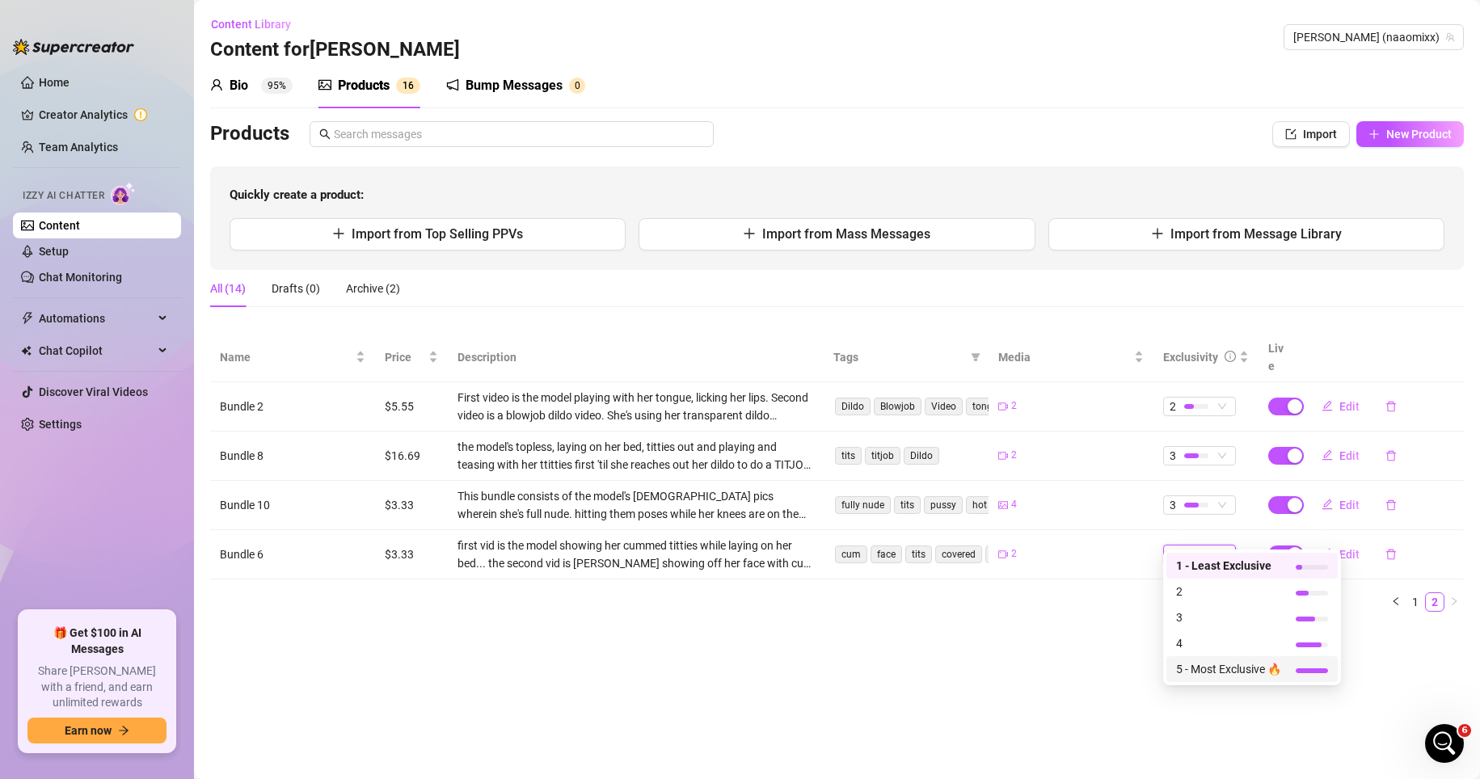
click at [1033, 669] on span "5 - Most Exclusive 🔥" at bounding box center [1228, 669] width 105 height 18
click at [1033, 453] on div at bounding box center [1196, 455] width 24 height 5
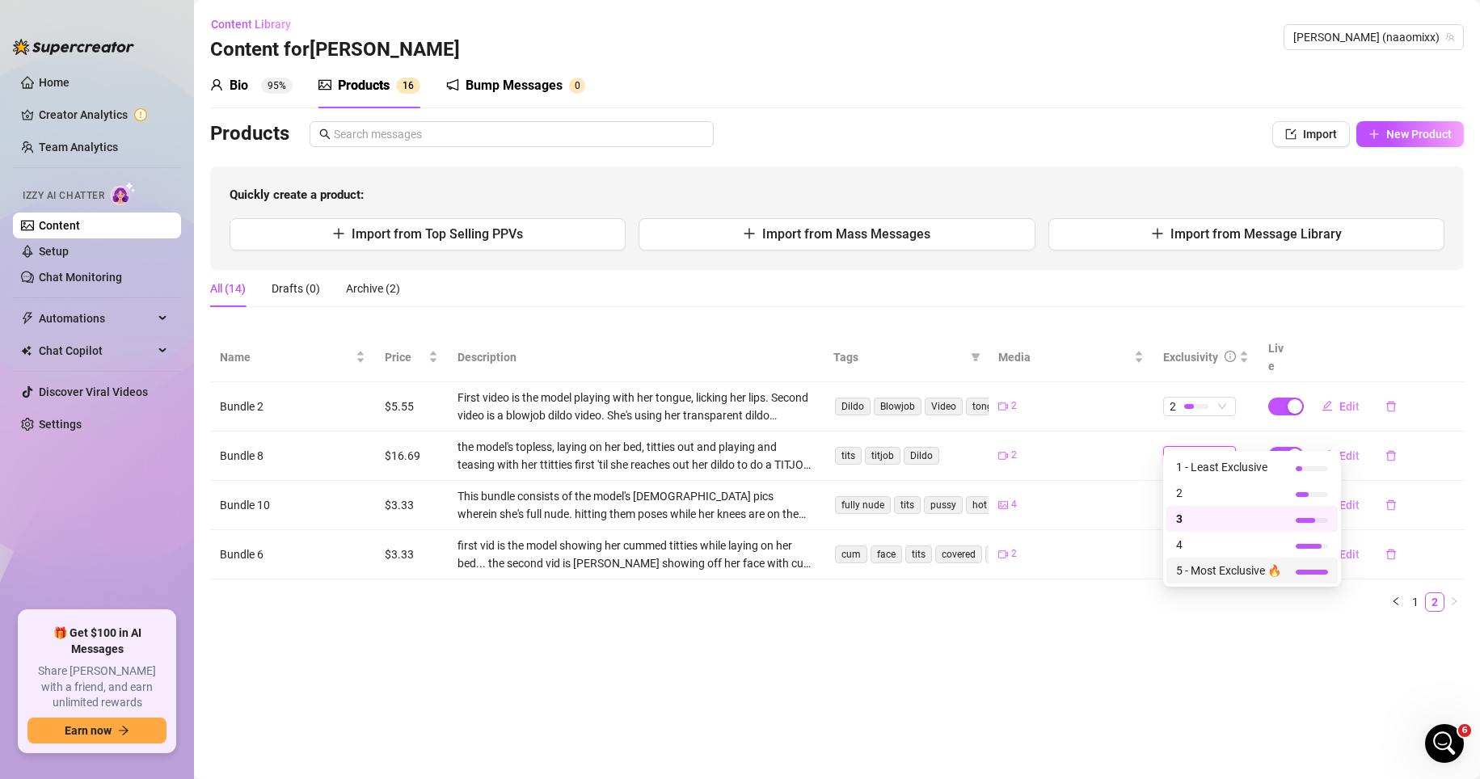
click at [1033, 572] on span "5 - Most Exclusive 🔥" at bounding box center [1228, 571] width 105 height 18
click at [1033, 399] on div at bounding box center [1196, 406] width 24 height 15
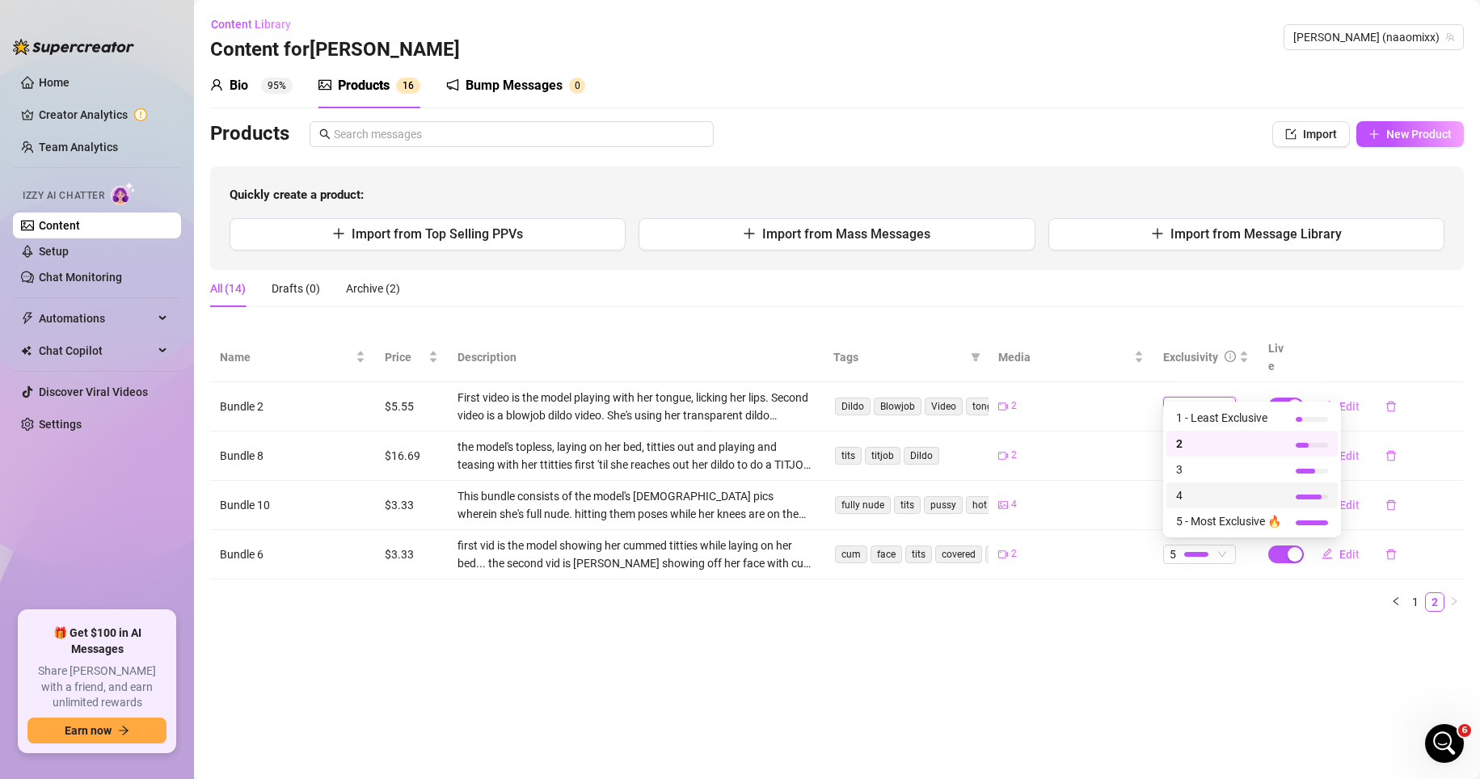
click at [1033, 492] on span "4" at bounding box center [1228, 496] width 105 height 18
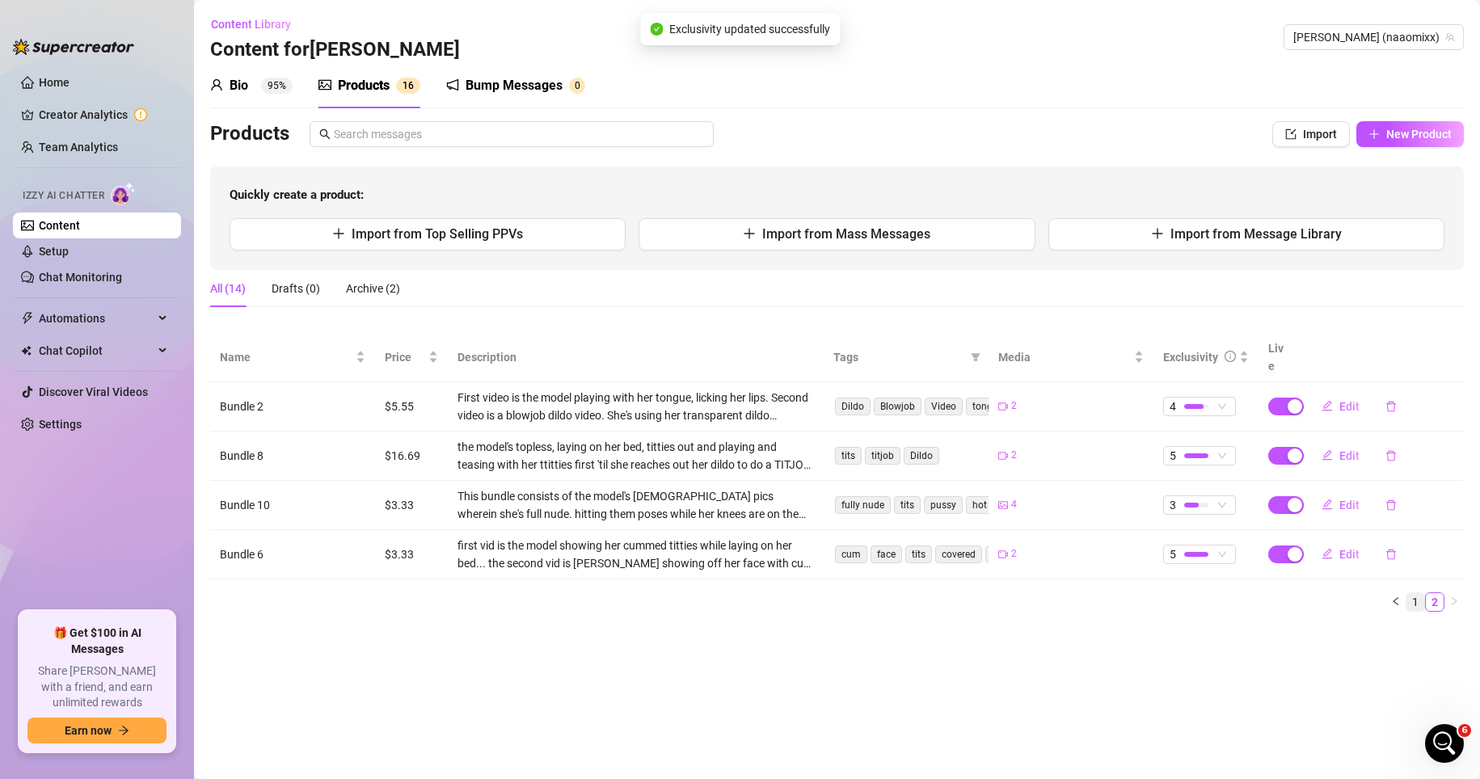
click at [1033, 593] on link "1" at bounding box center [1416, 602] width 18 height 18
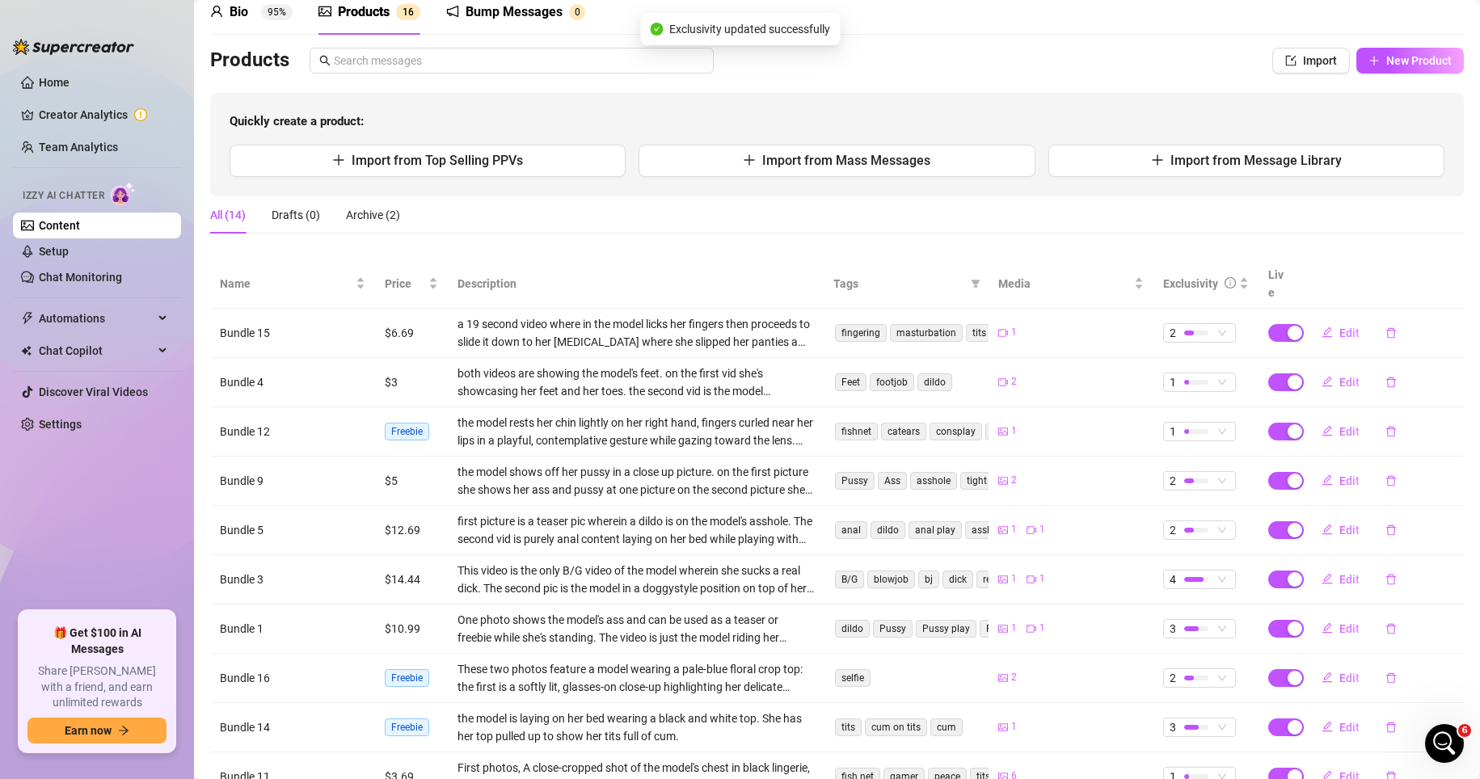
scroll to position [81, 0]
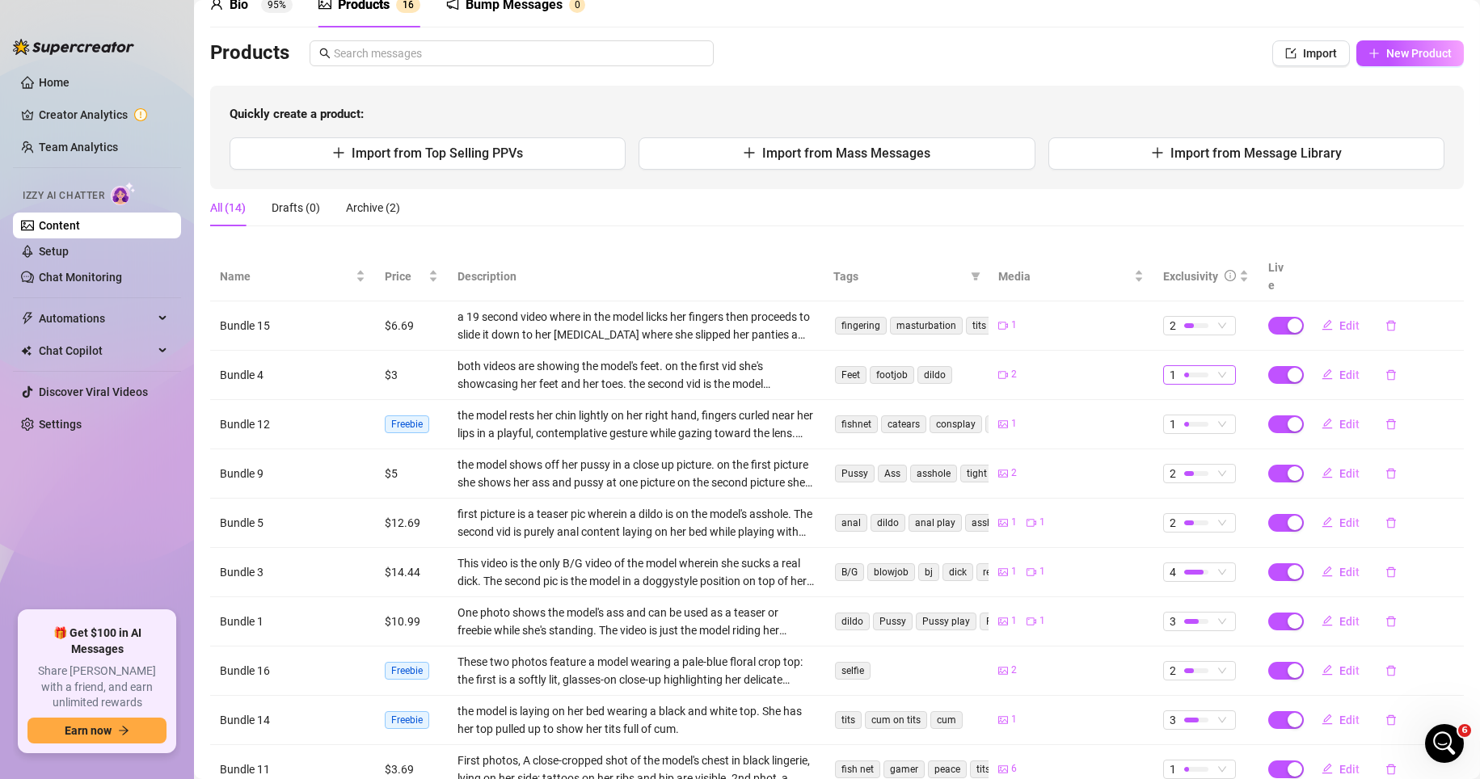
click at [1033, 367] on div at bounding box center [1196, 374] width 24 height 15
click at [1033, 412] on span "2" at bounding box center [1217, 412] width 105 height 18
click at [1033, 465] on span "2" at bounding box center [1200, 474] width 60 height 18
click at [1033, 559] on span "4" at bounding box center [1217, 563] width 105 height 18
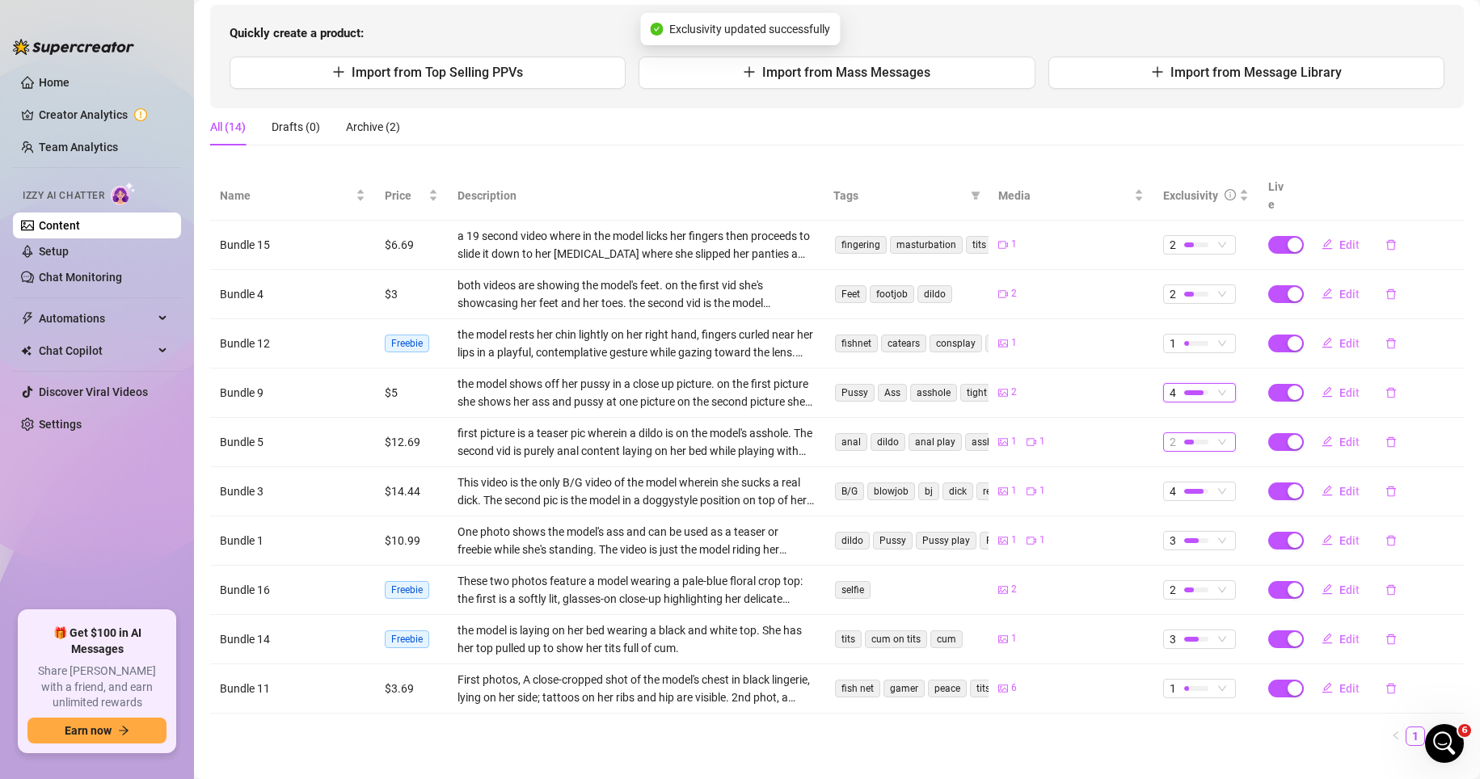
click at [1033, 440] on div at bounding box center [1196, 442] width 24 height 5
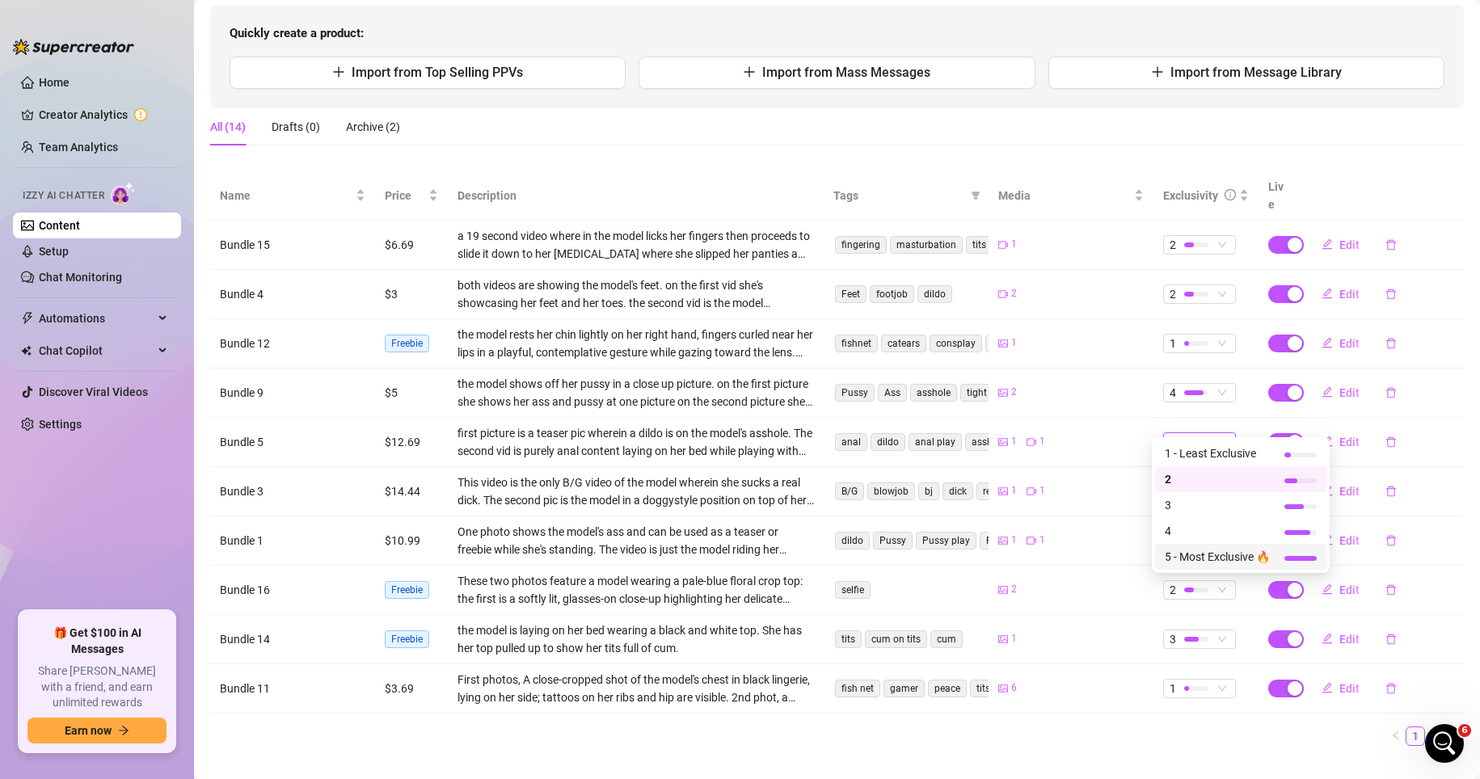
click at [1033, 554] on span "5 - Most Exclusive 🔥" at bounding box center [1217, 557] width 105 height 18
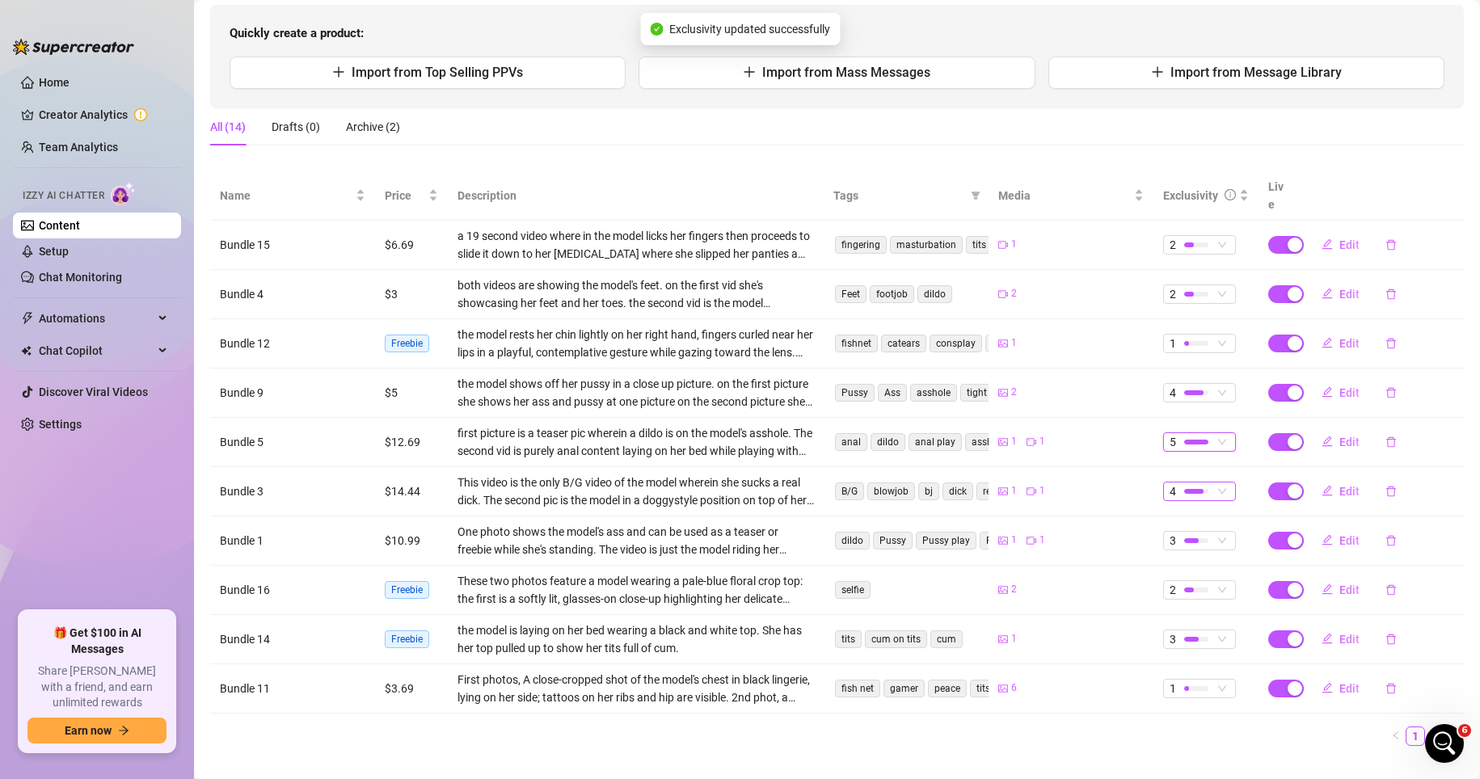
click at [1033, 489] on div at bounding box center [1193, 491] width 19 height 5
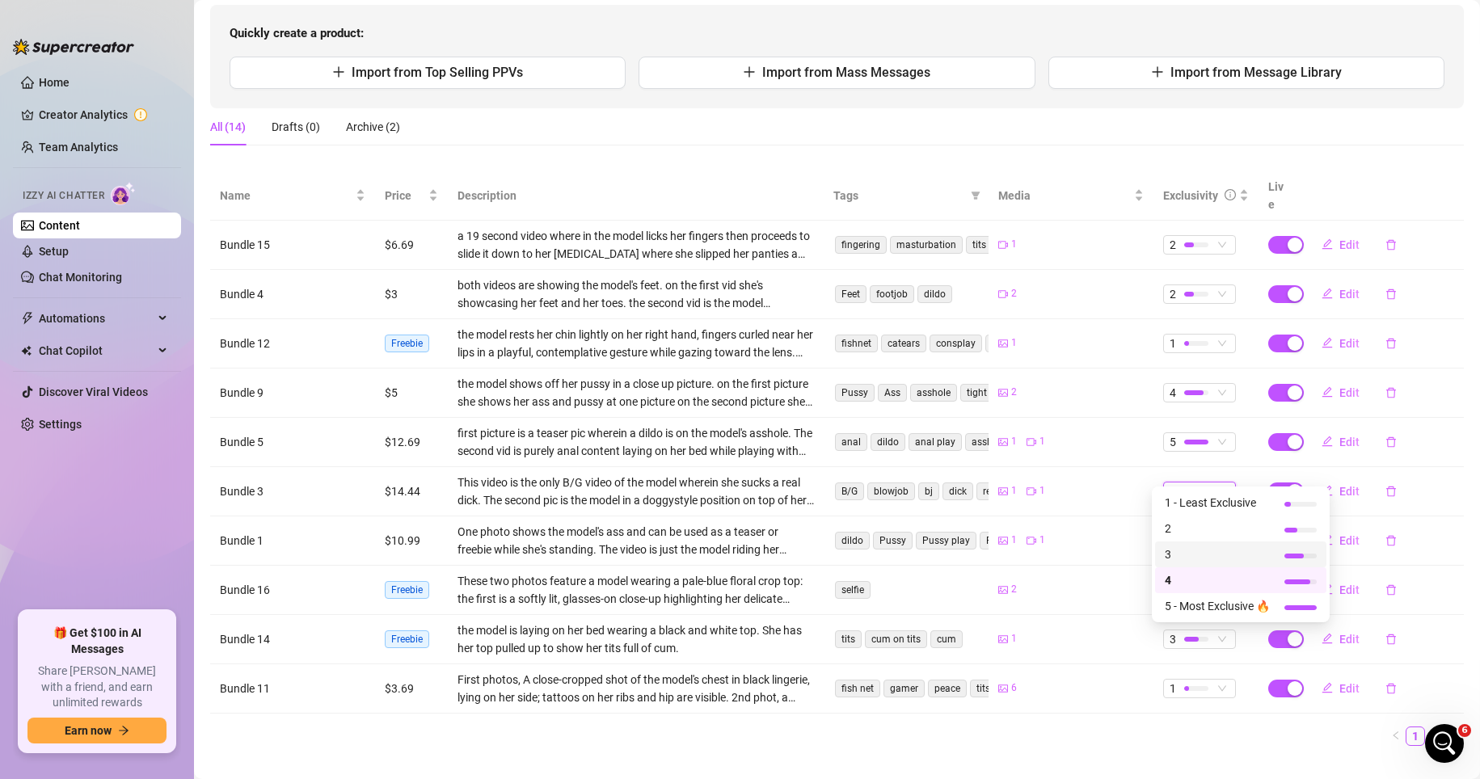
scroll to position [172, 0]
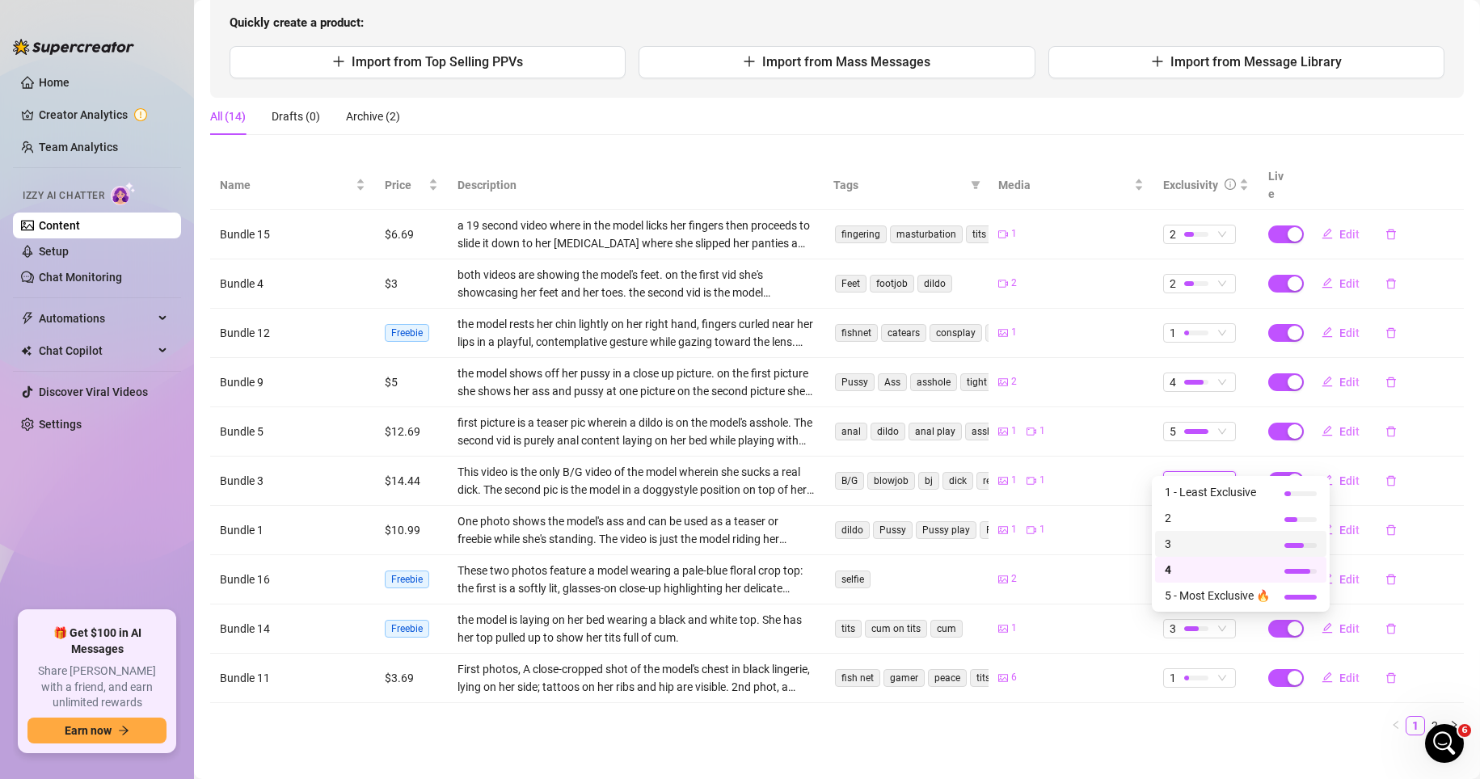
click at [1033, 522] on div "1 1" at bounding box center [1071, 529] width 146 height 15
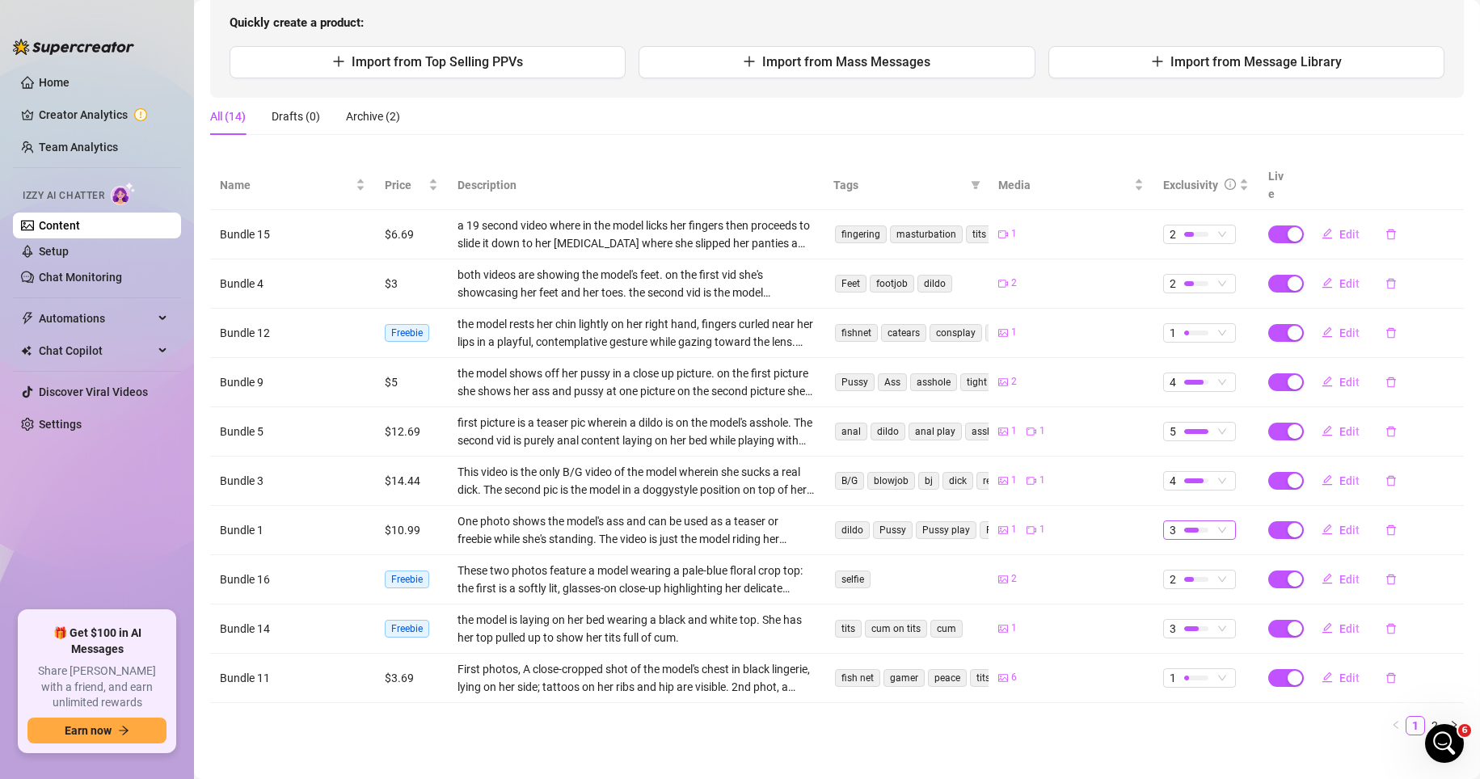
click at [1033, 521] on span "3" at bounding box center [1173, 530] width 6 height 18
click at [1033, 622] on span "4" at bounding box center [1217, 619] width 105 height 18
click at [1033, 670] on div at bounding box center [1196, 677] width 24 height 15
click at [1033, 546] on span "2" at bounding box center [1217, 554] width 105 height 18
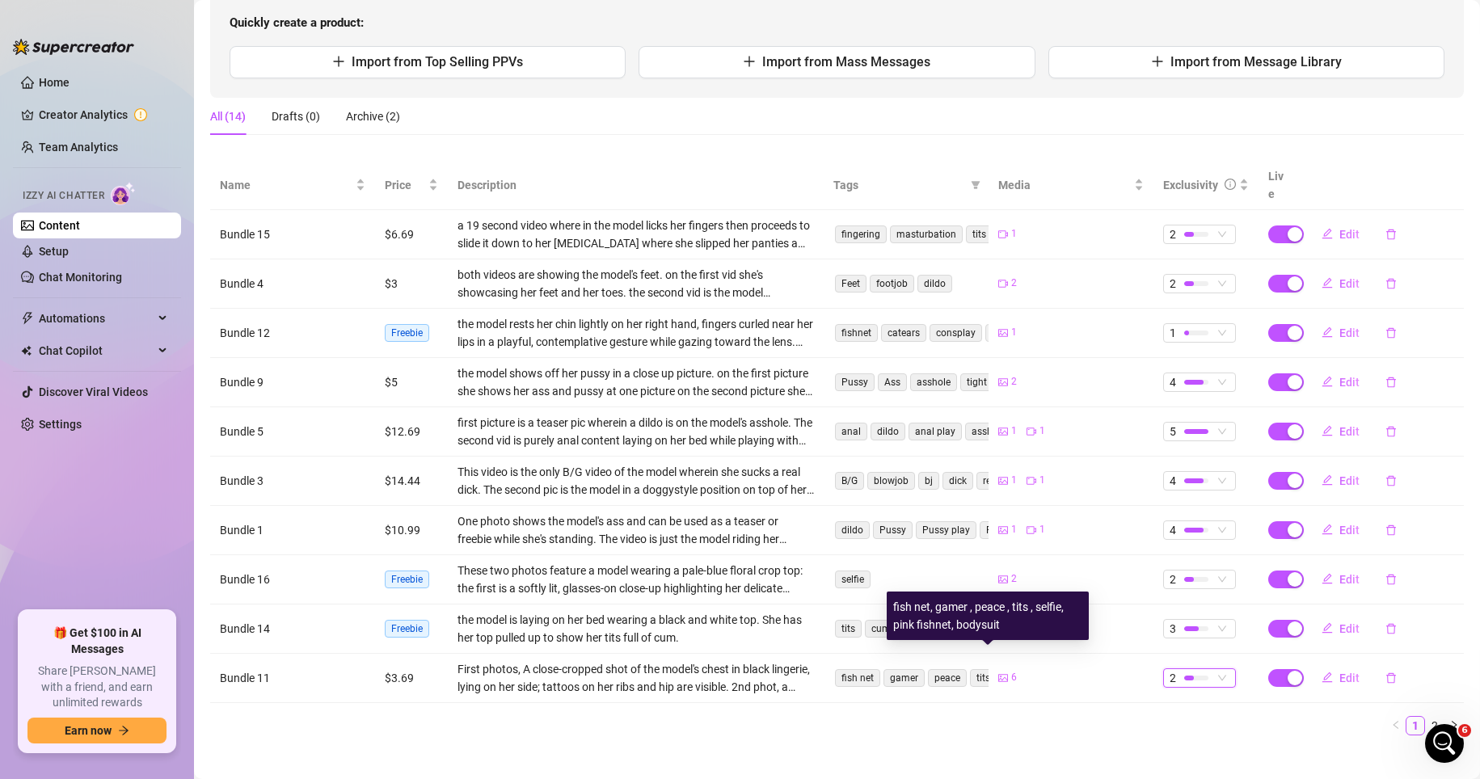
click at [937, 669] on span "peace" at bounding box center [947, 678] width 39 height 18
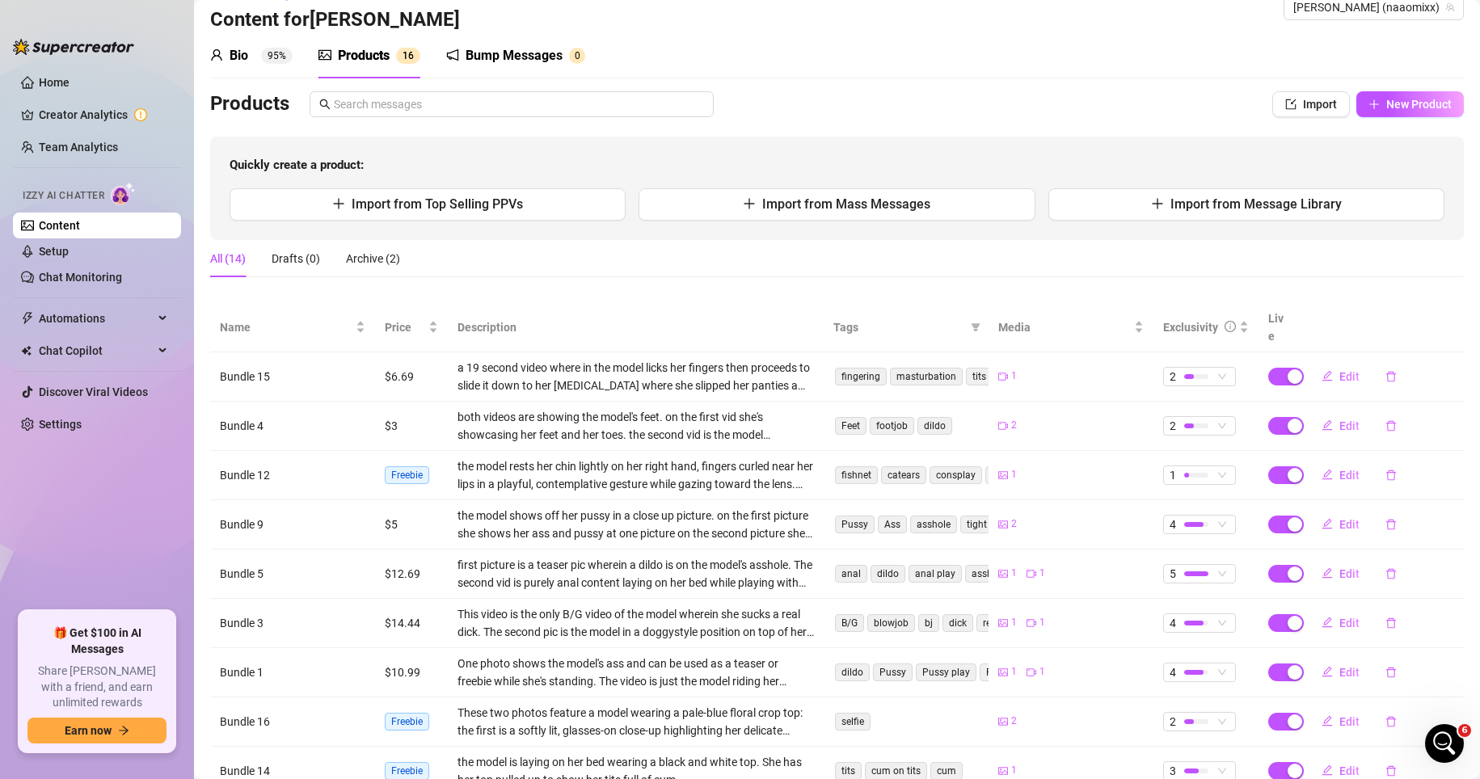
scroll to position [0, 0]
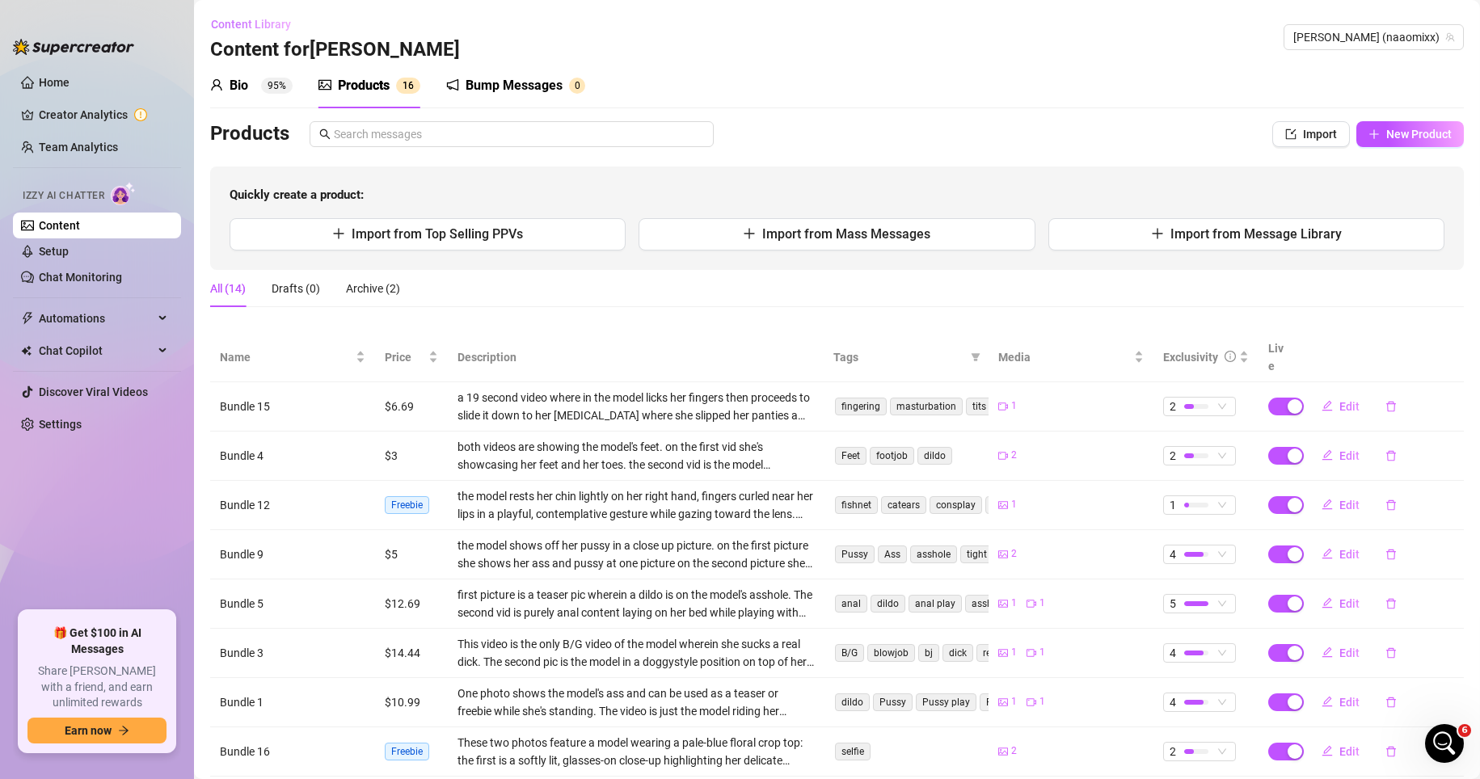
click at [257, 29] on span "Content Library" at bounding box center [251, 24] width 80 height 13
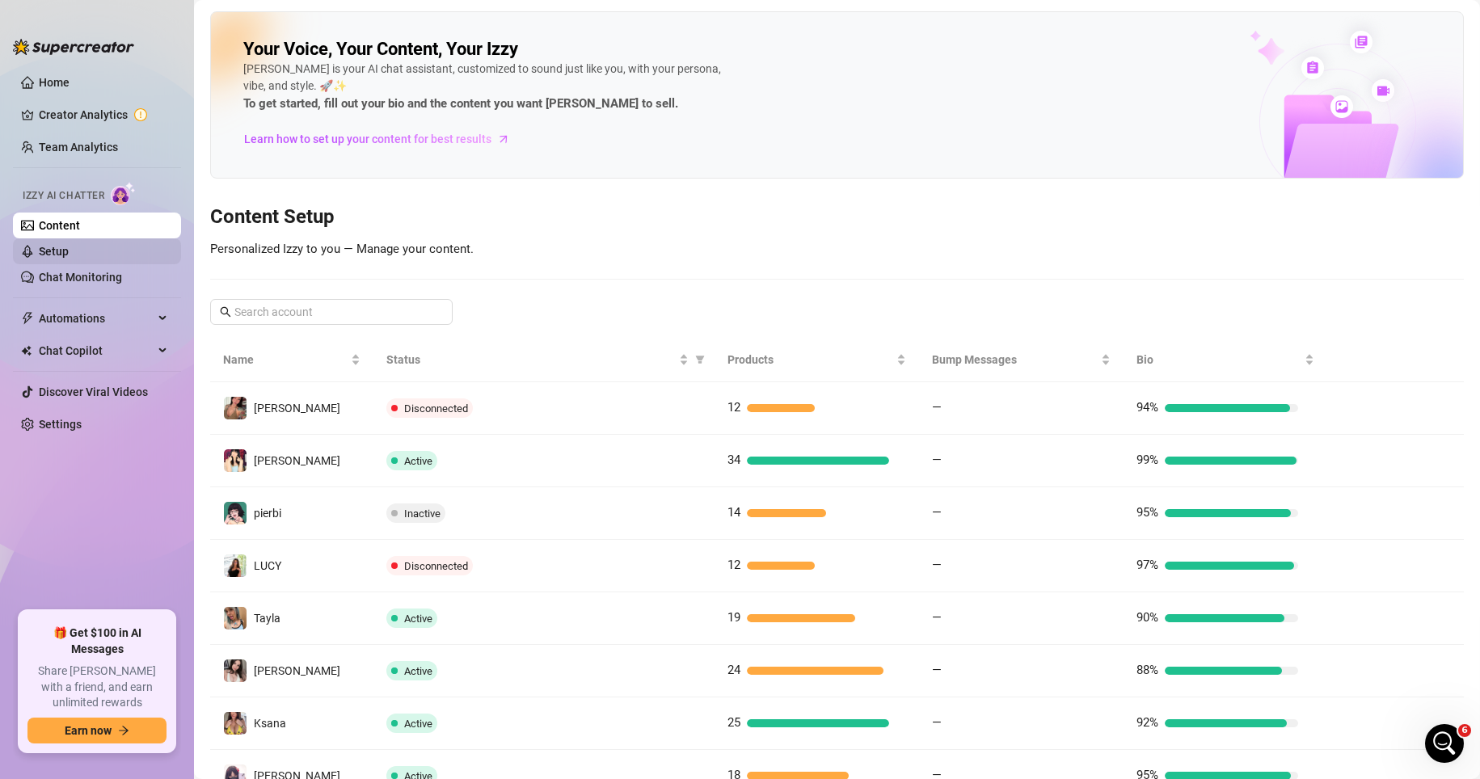
click at [69, 251] on link "Setup" at bounding box center [54, 251] width 30 height 13
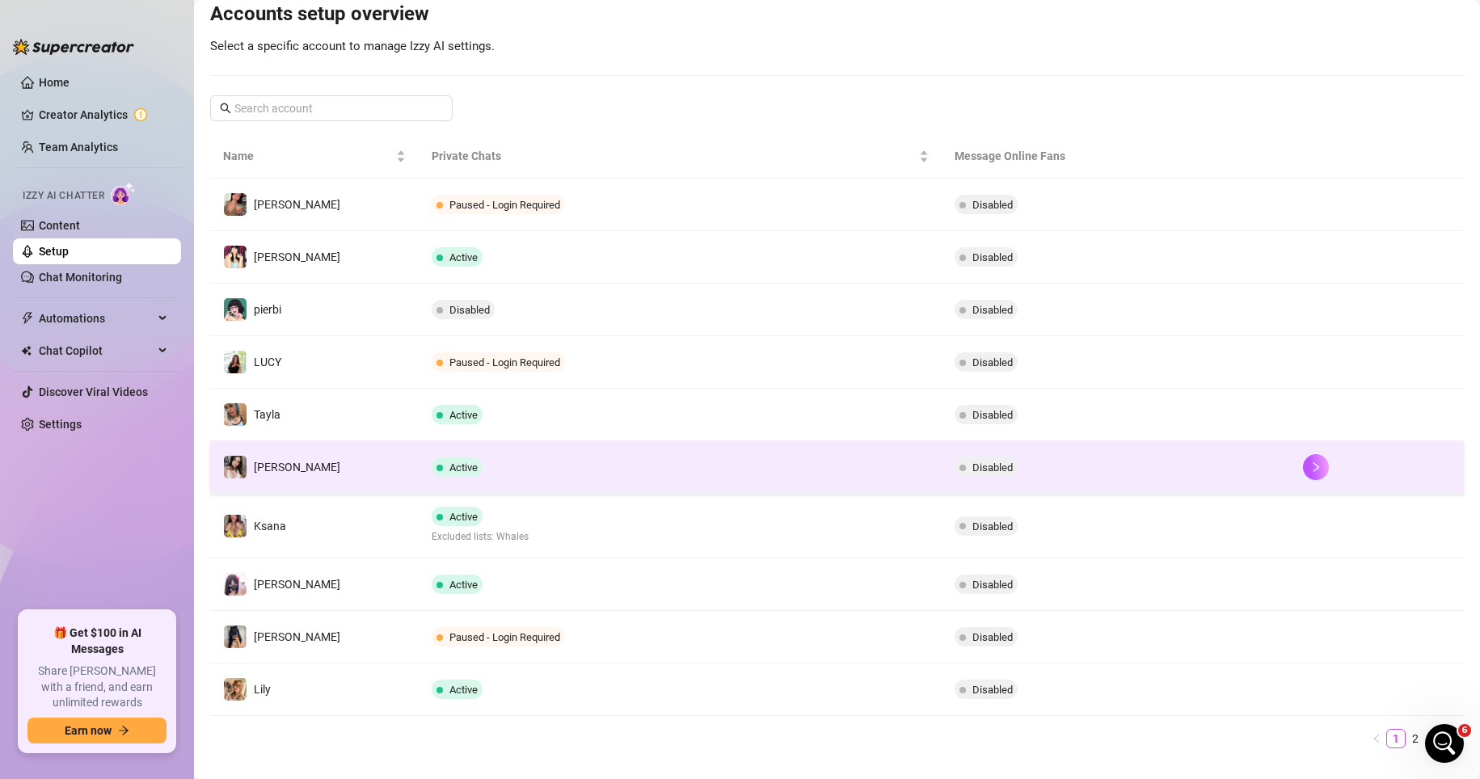
scroll to position [206, 0]
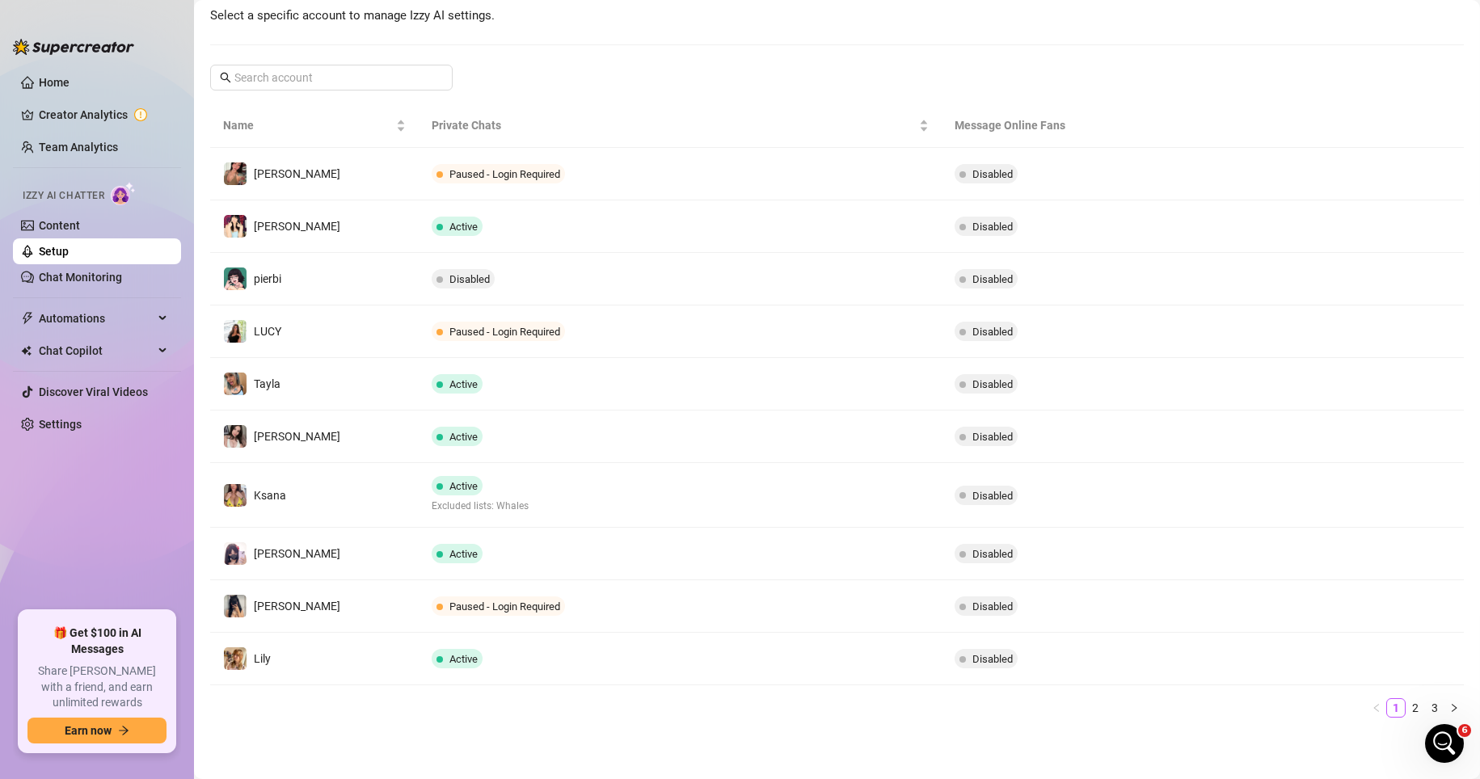
click at [1033, 717] on ul "1 2 3" at bounding box center [837, 707] width 1254 height 19
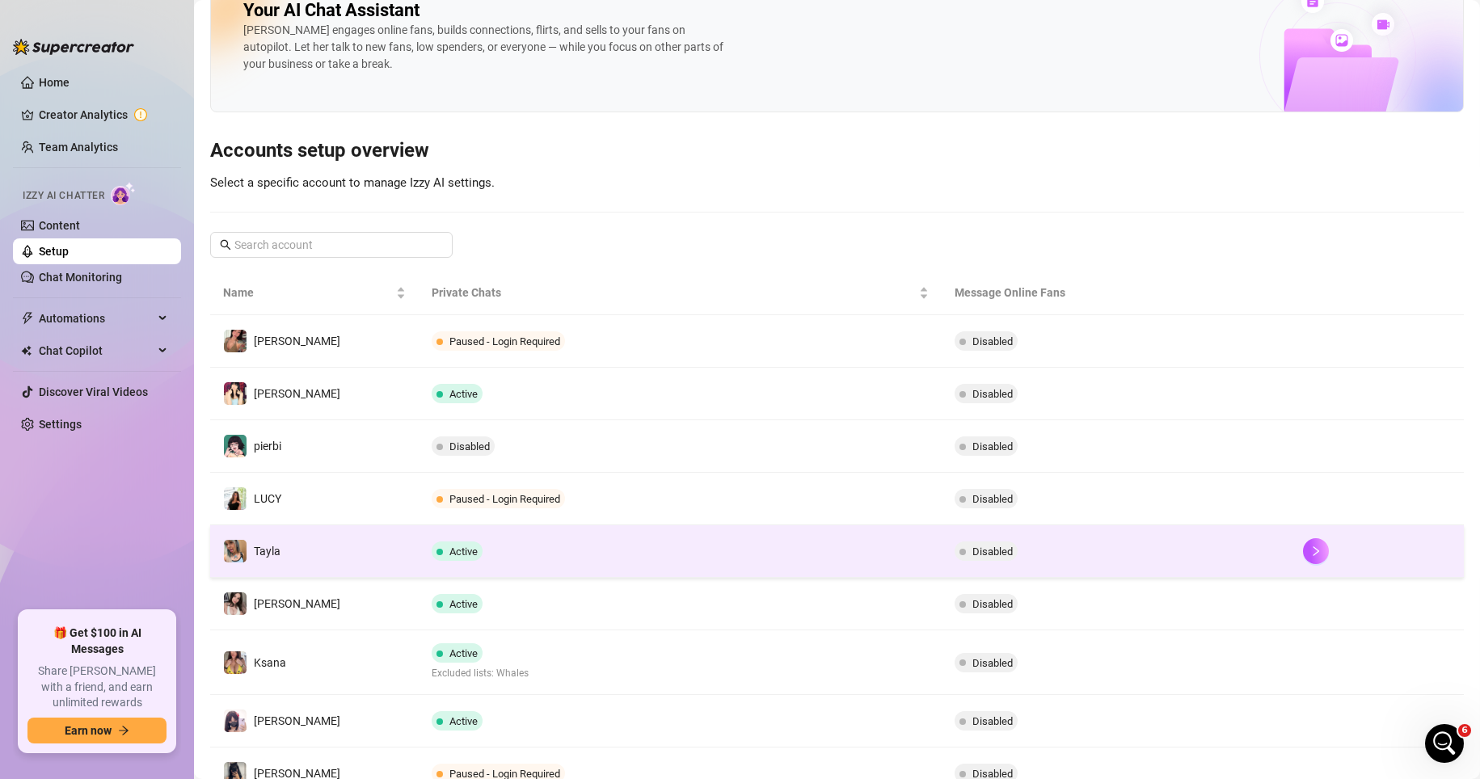
scroll to position [0, 0]
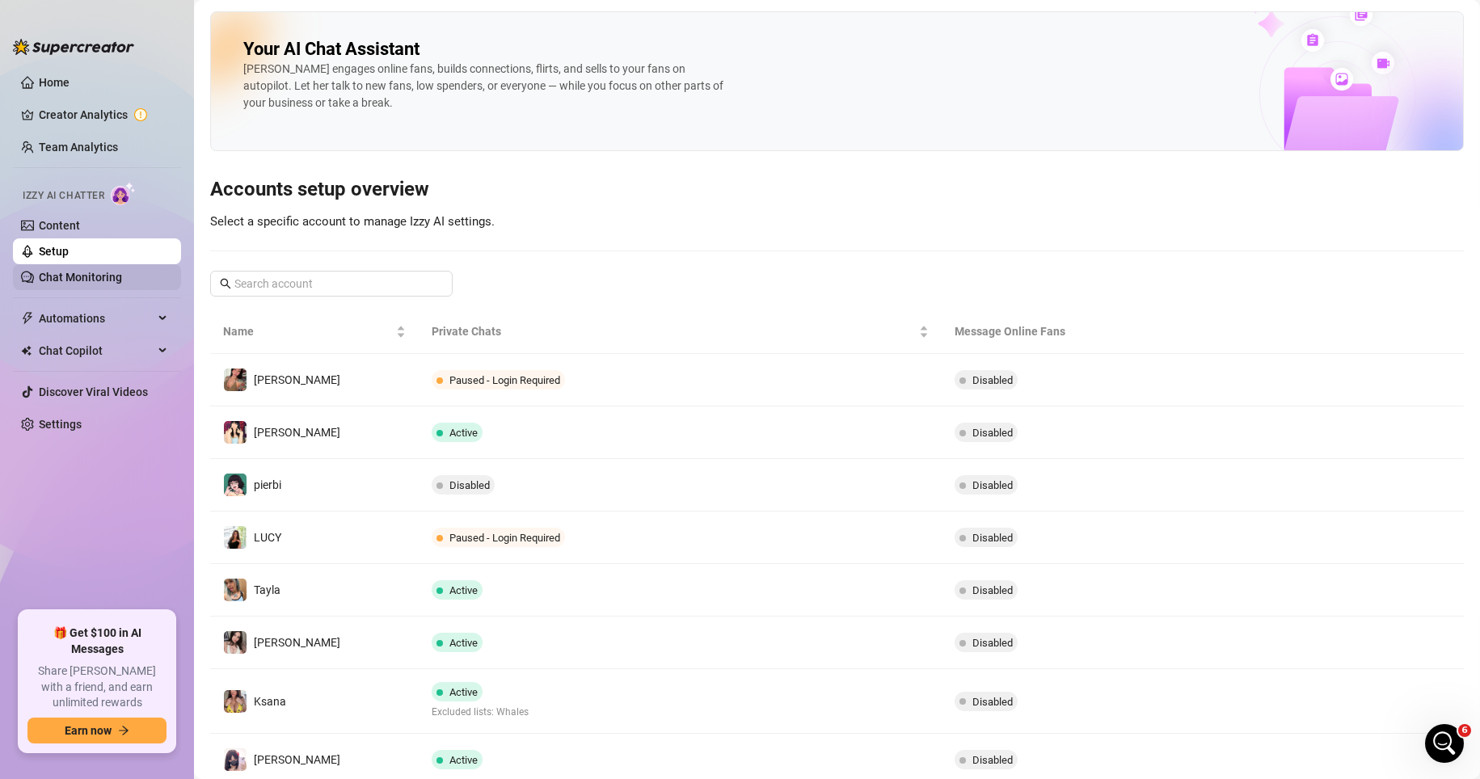
click at [116, 275] on link "Chat Monitoring" at bounding box center [80, 277] width 83 height 13
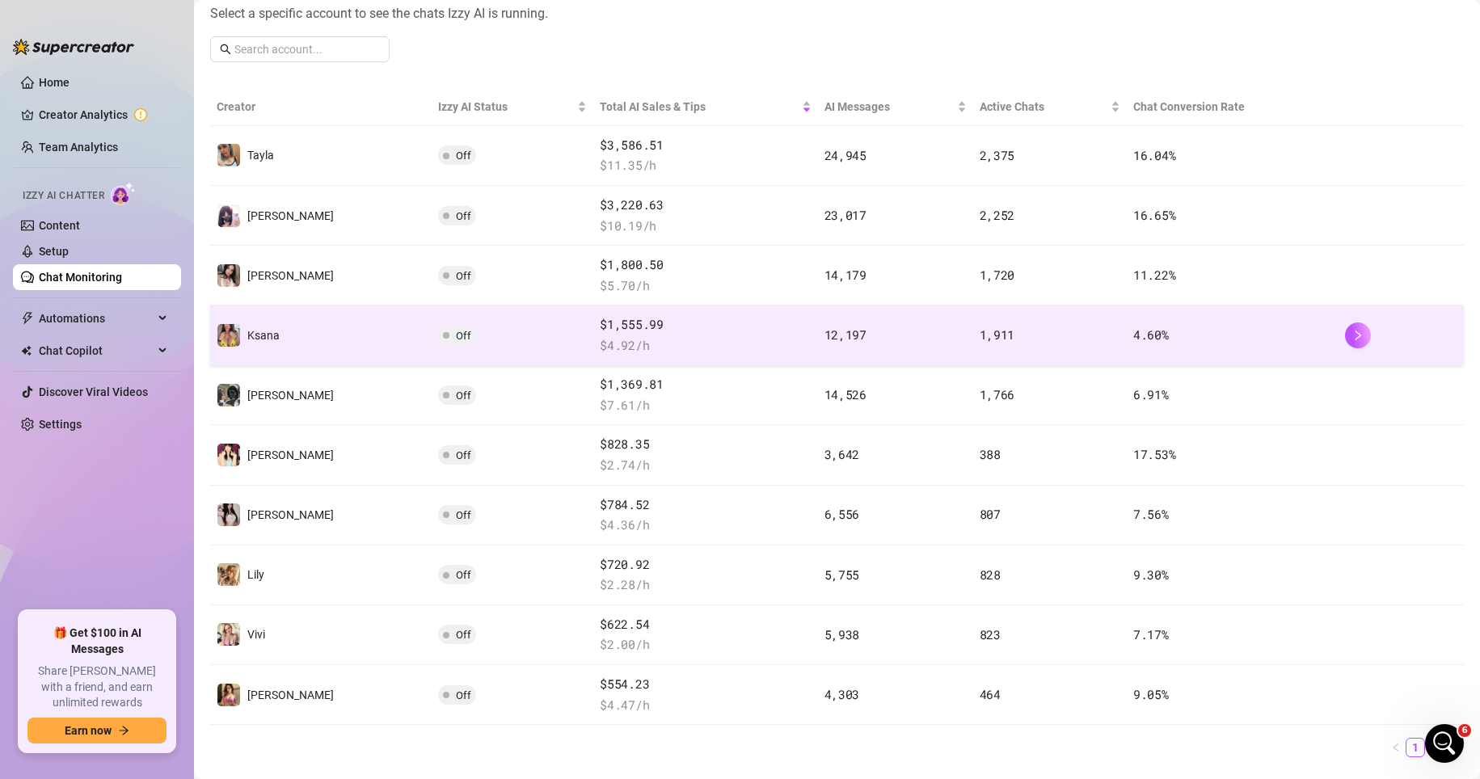
scroll to position [243, 0]
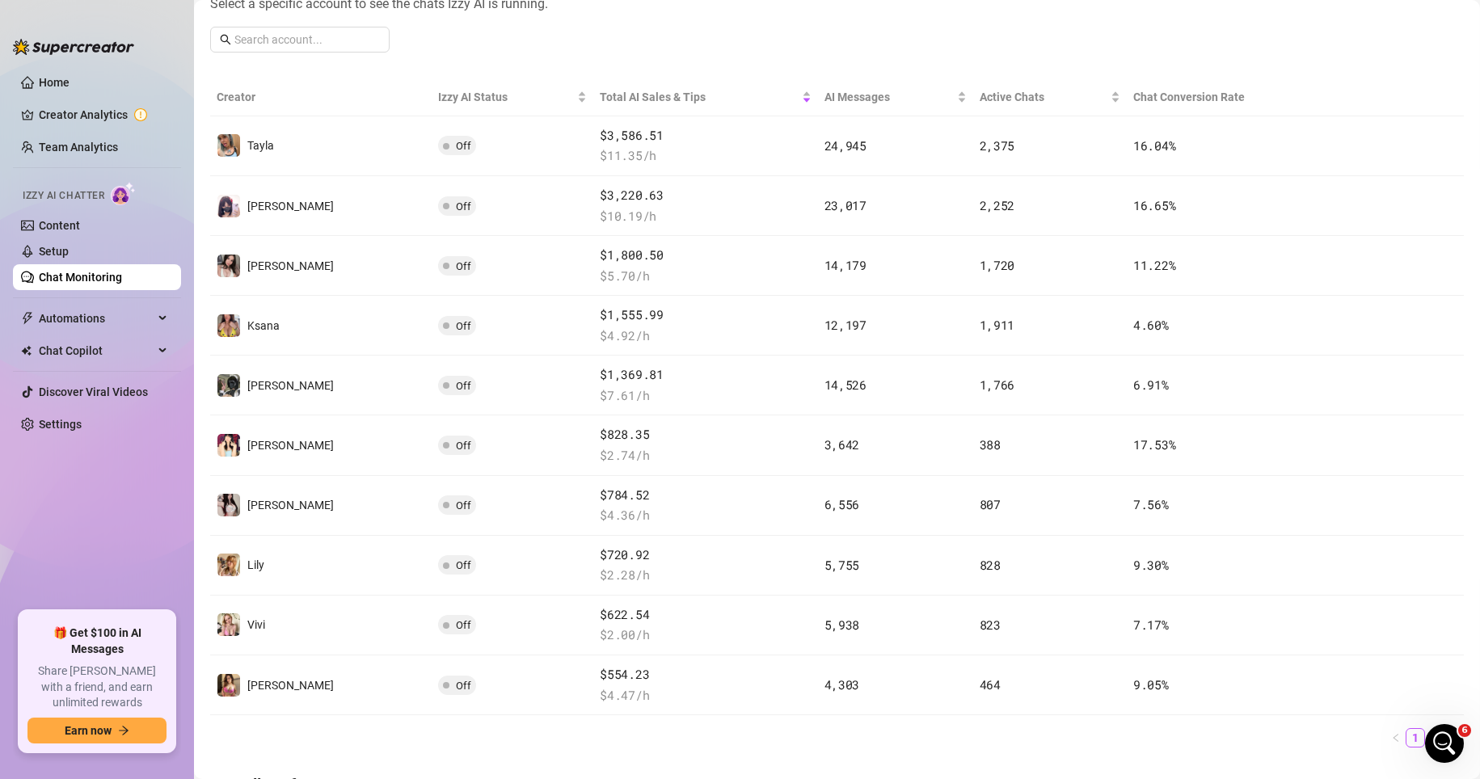
click at [1033, 741] on ul "1 2" at bounding box center [837, 737] width 1254 height 19
click at [1033, 745] on ul "1 2" at bounding box center [837, 737] width 1254 height 19
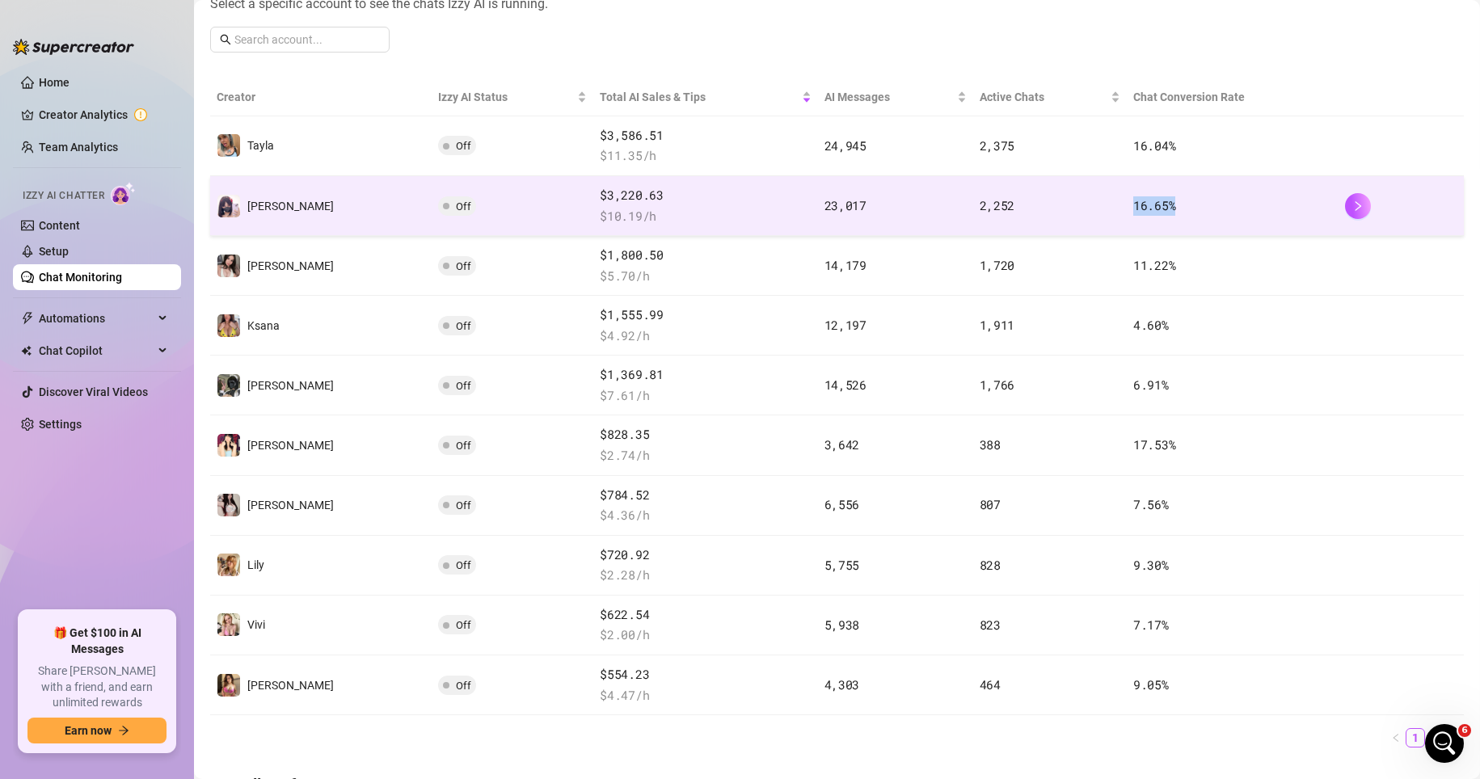
drag, startPoint x: 1154, startPoint y: 206, endPoint x: 1111, endPoint y: 205, distance: 42.9
click at [1033, 205] on td "16.65 %" at bounding box center [1233, 206] width 212 height 60
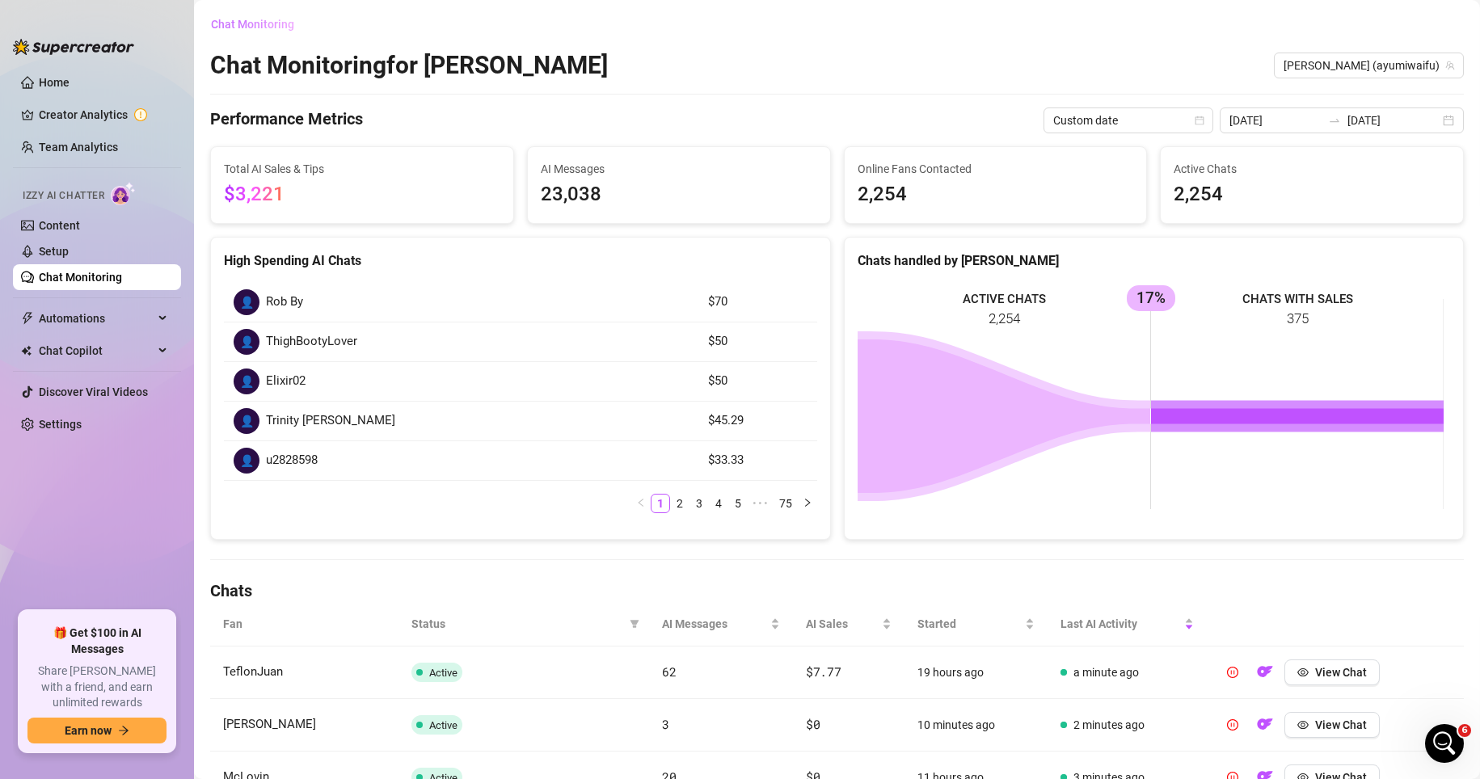
click at [246, 21] on span "Chat Monitoring" at bounding box center [252, 24] width 83 height 13
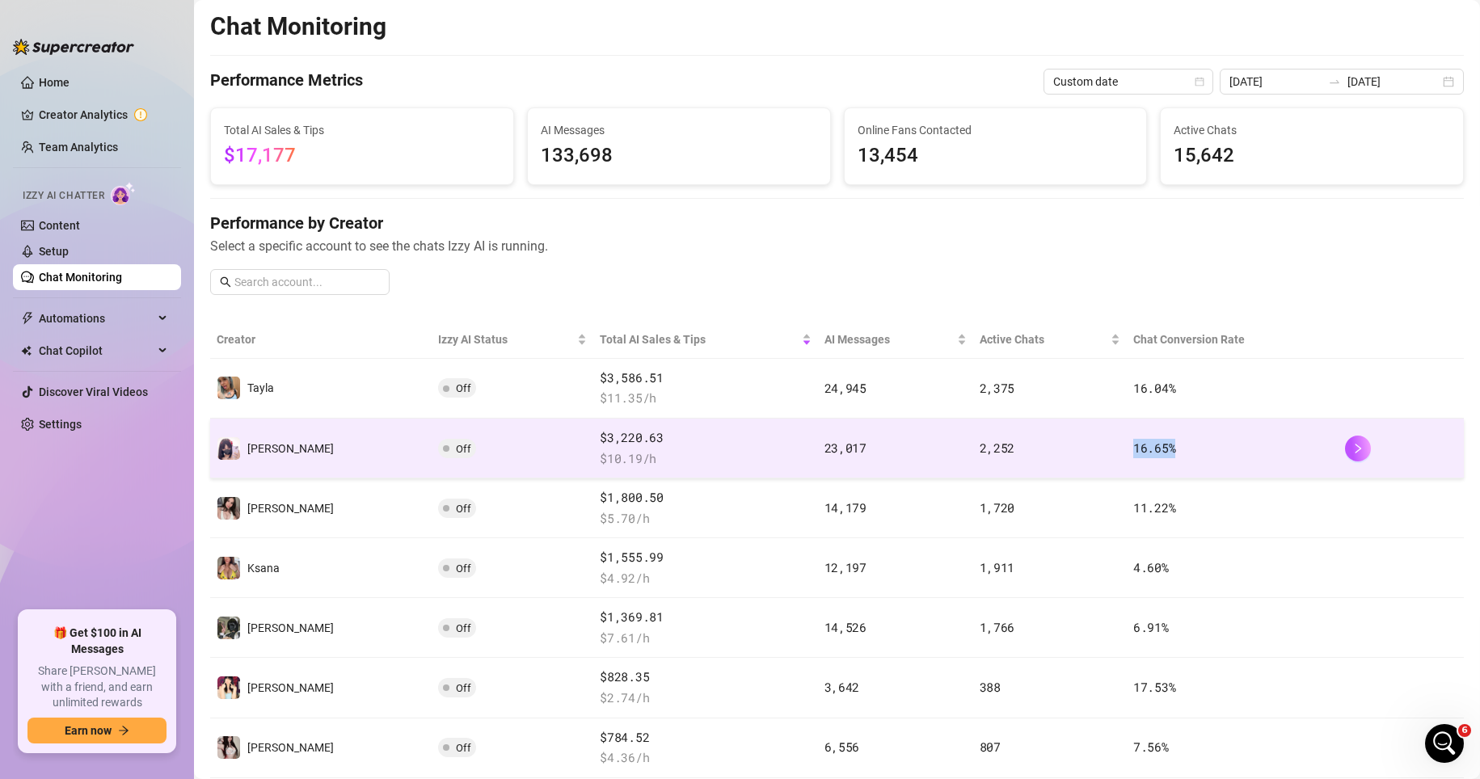
drag, startPoint x: 1165, startPoint y: 448, endPoint x: 1086, endPoint y: 449, distance: 79.2
click at [1033, 449] on tr "Ayumi Off $3,220.63 $ 10.19 /h 23,017 2,252 16.65 %" at bounding box center [837, 449] width 1254 height 60
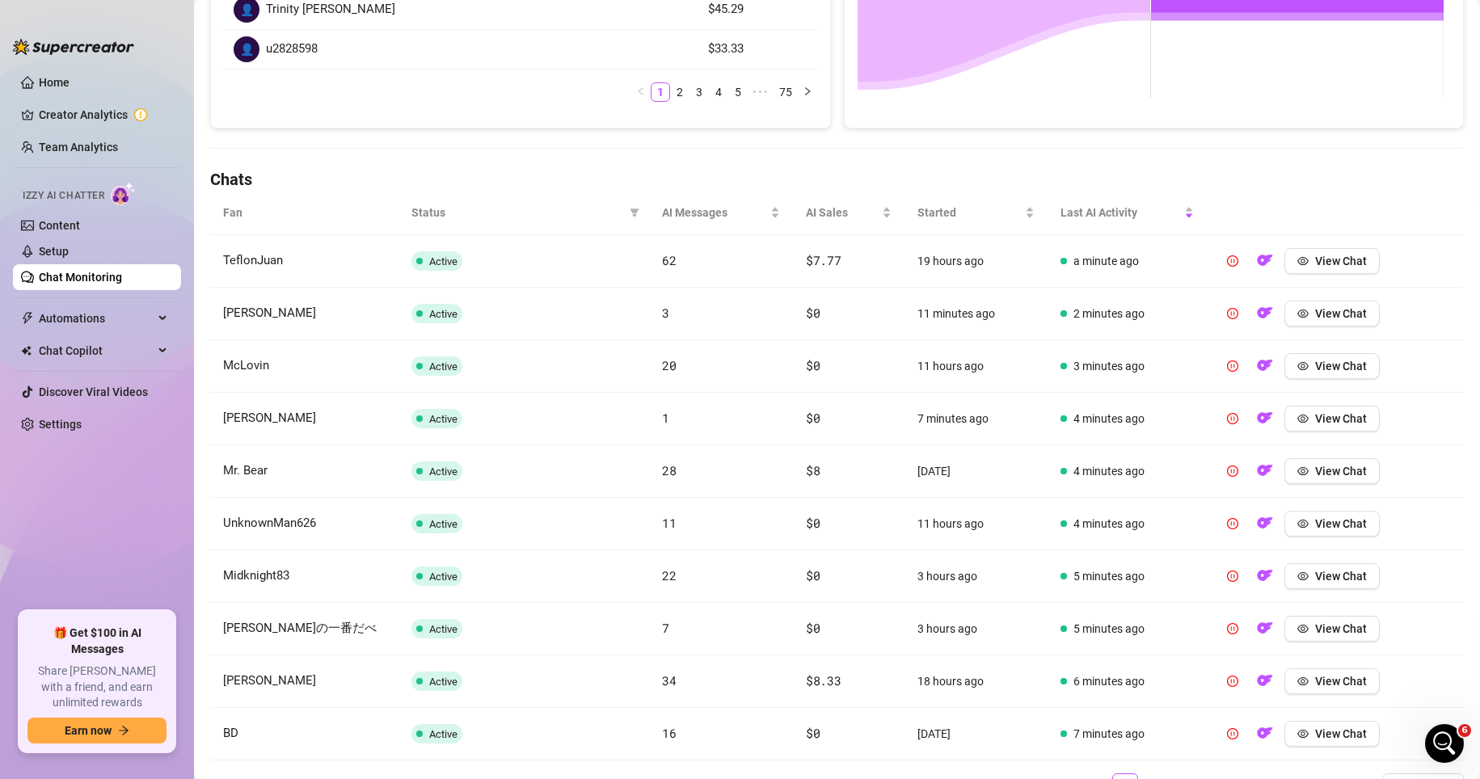
scroll to position [404, 0]
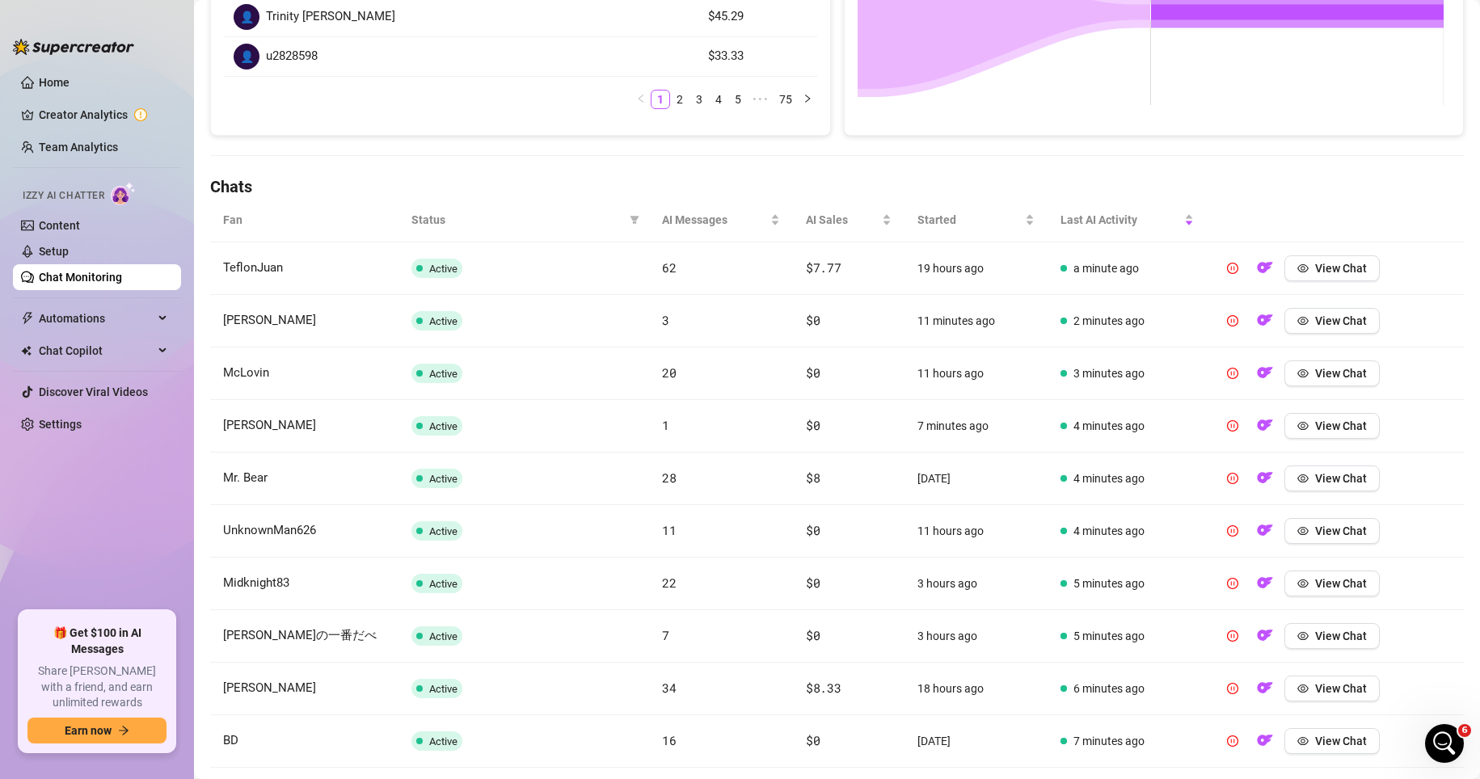
click at [122, 273] on link "Chat Monitoring" at bounding box center [80, 277] width 83 height 13
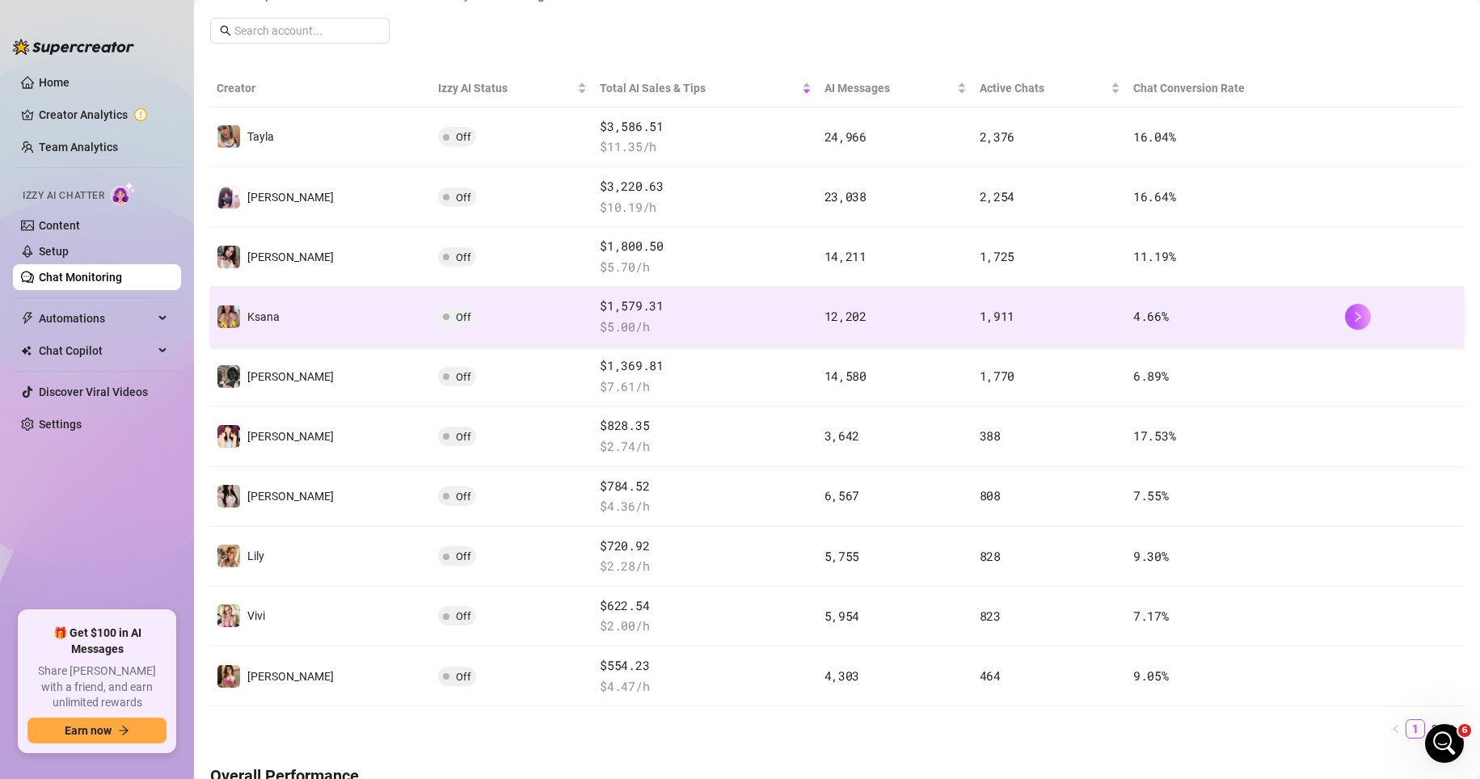
scroll to position [243, 0]
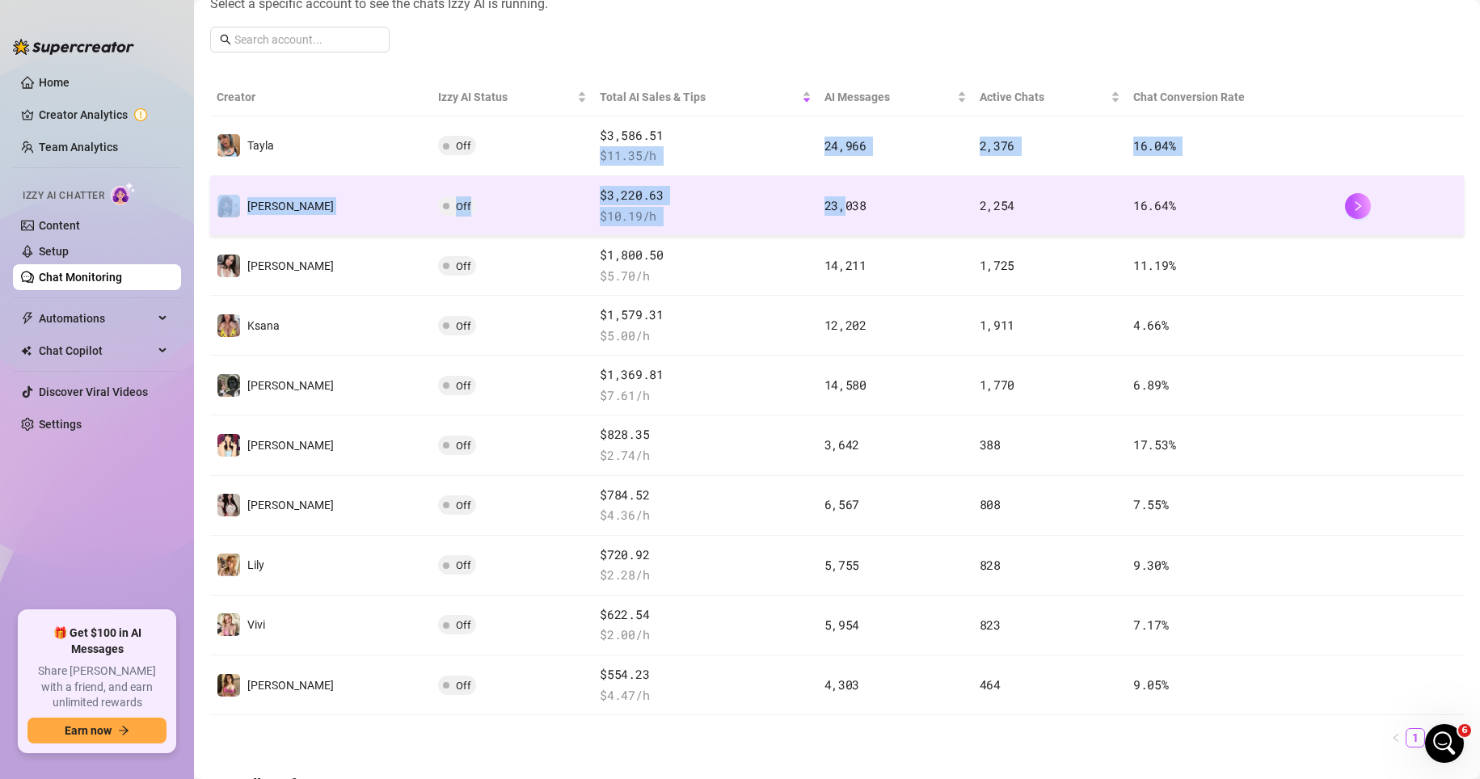
drag, startPoint x: 767, startPoint y: 134, endPoint x: 798, endPoint y: 209, distance: 80.5
click at [798, 209] on tbody "Tayla Off $3,586.51 $ 11.35 /h 24,966 2,376 16.04 % Ayumi Off $3,220.63 $ 10.19…" at bounding box center [837, 415] width 1254 height 599
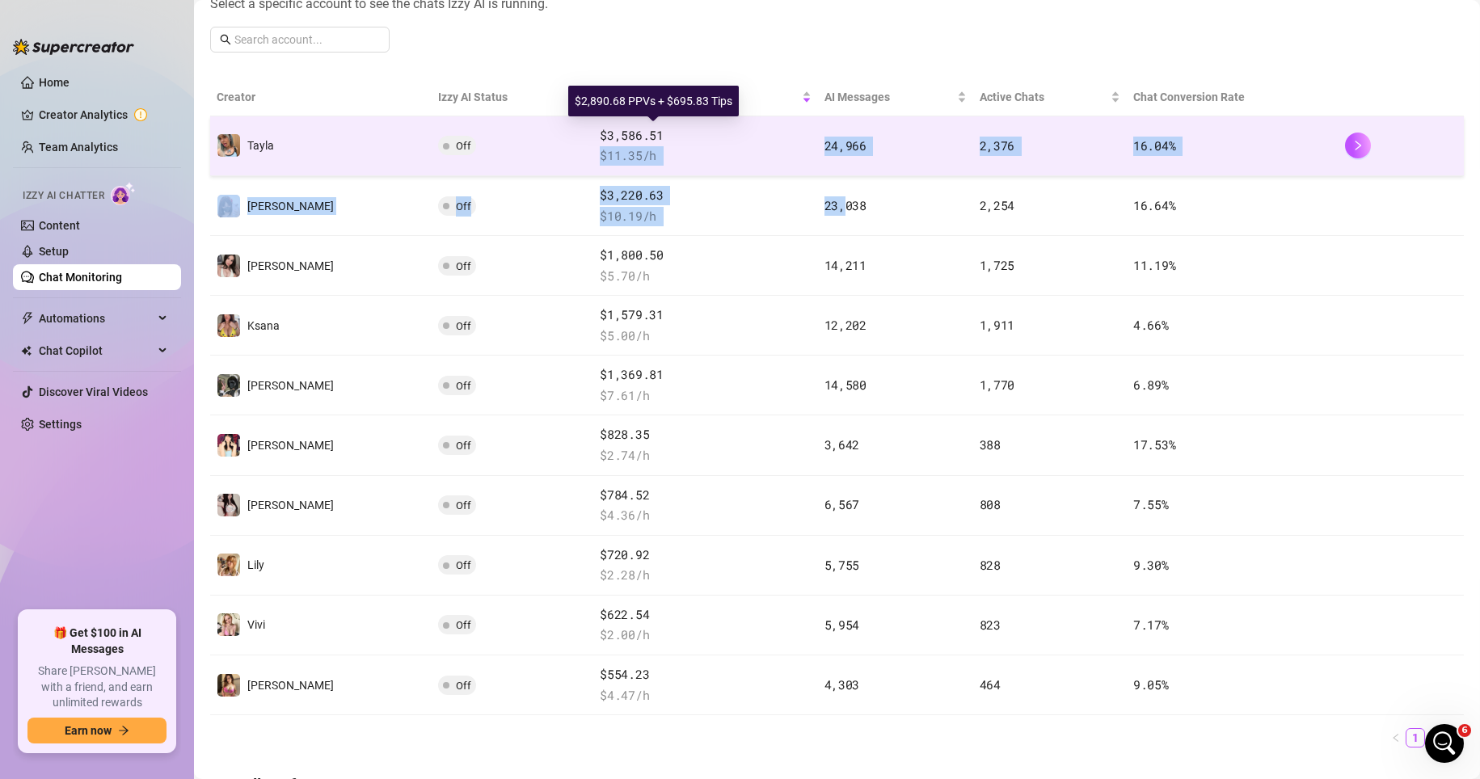
click at [719, 121] on td "$3,586.51 $ 11.35 /h" at bounding box center [705, 146] width 224 height 60
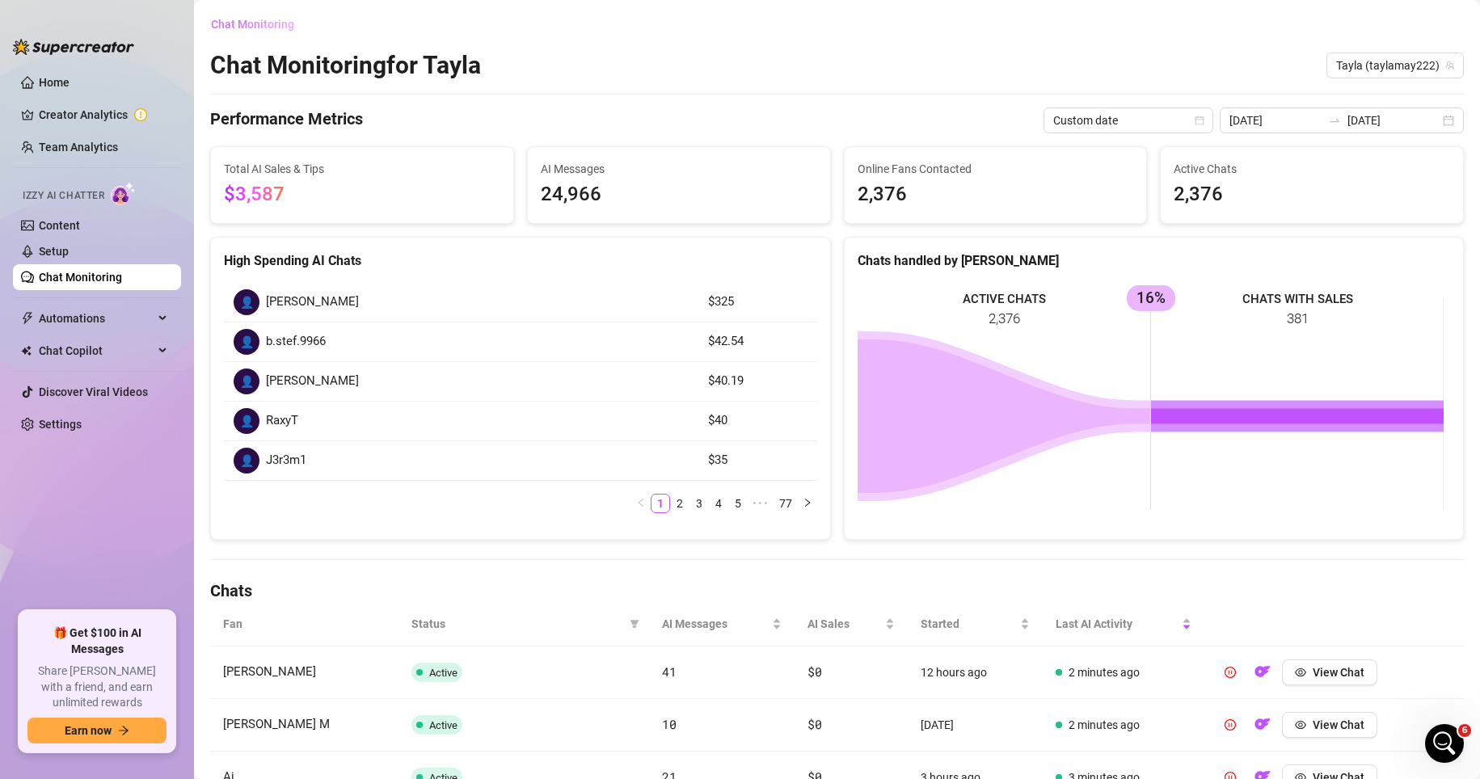
click at [275, 32] on button "Chat Monitoring" at bounding box center [258, 24] width 97 height 26
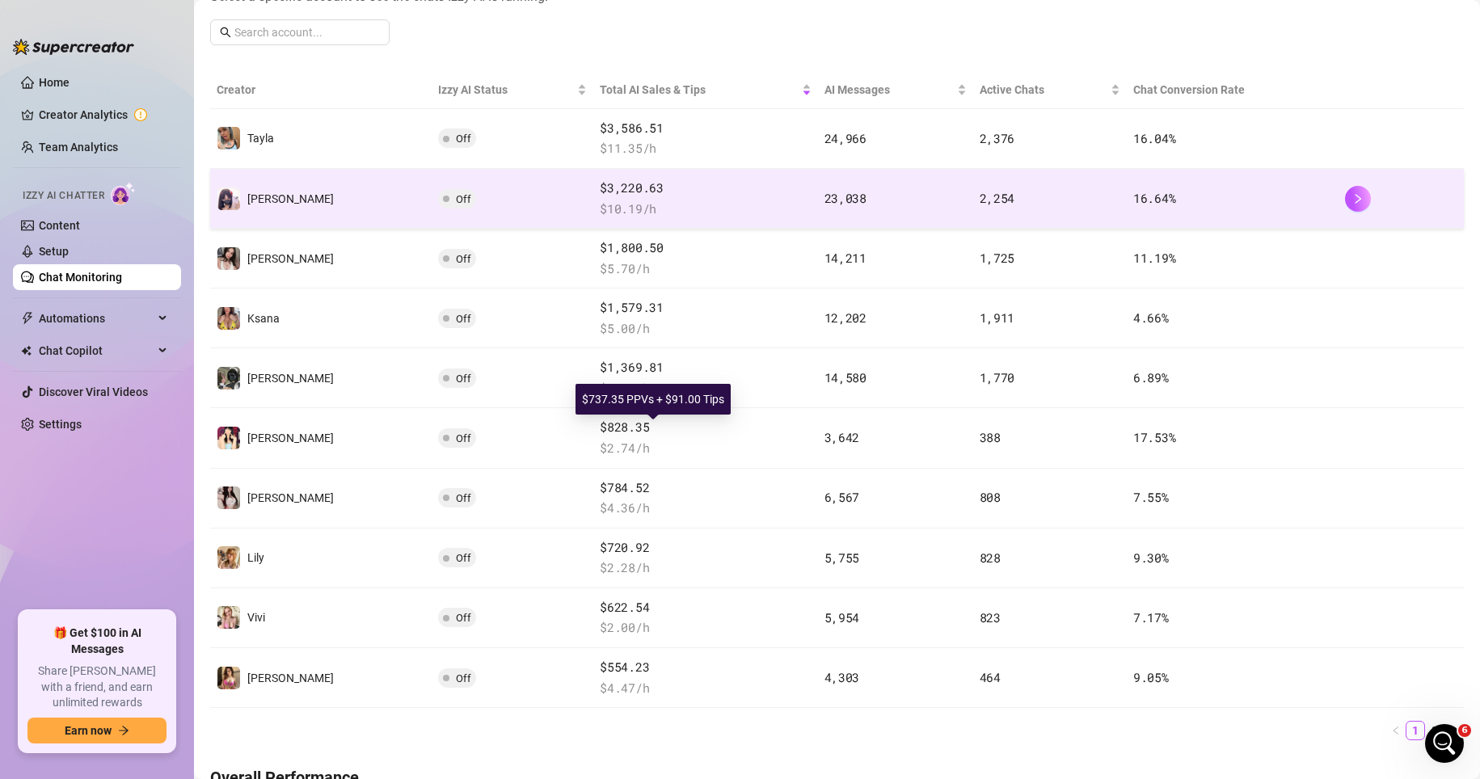
scroll to position [243, 0]
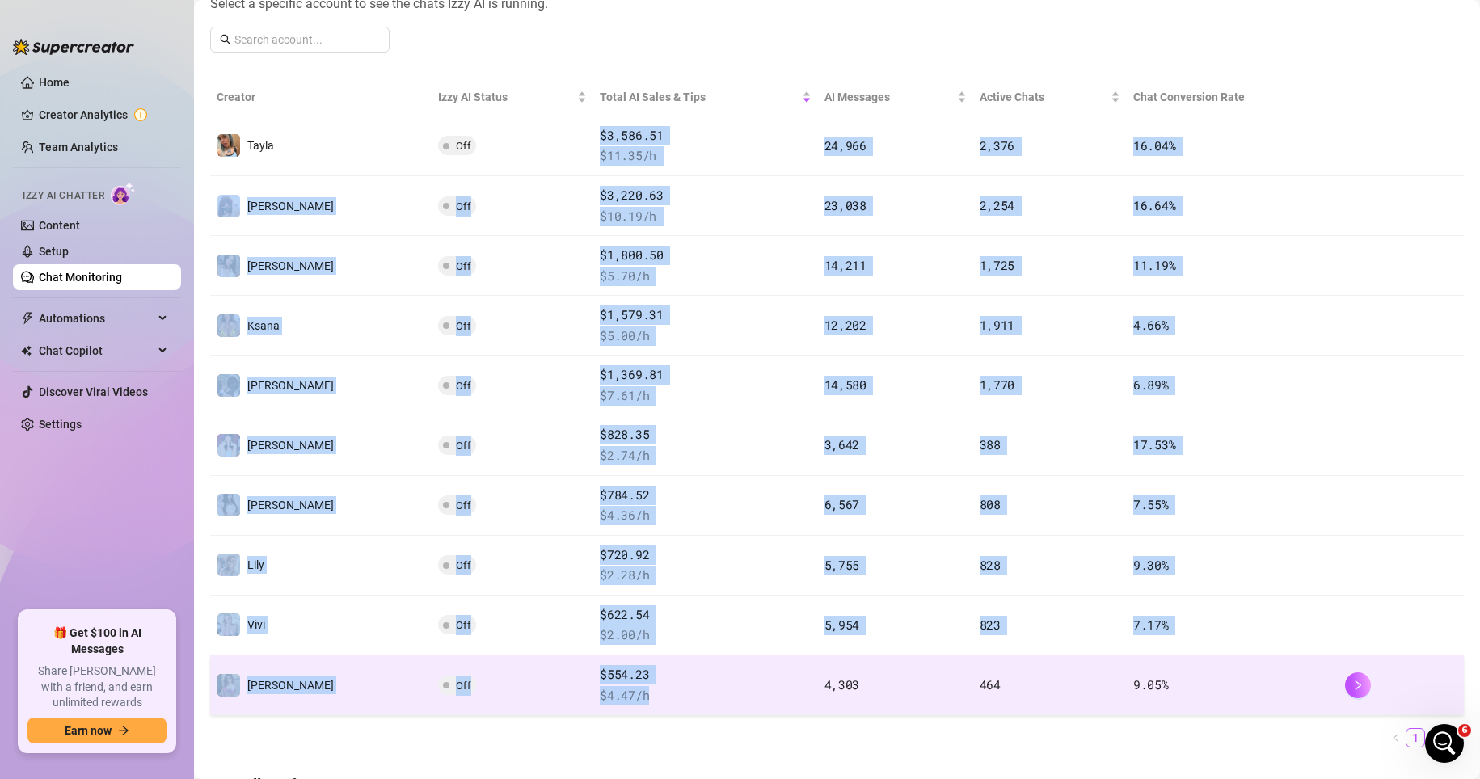
drag, startPoint x: 538, startPoint y: 126, endPoint x: 619, endPoint y: 690, distance: 570.1
click at [619, 690] on tbody "Tayla Off $3,586.51 $ 11.35 /h 24,966 2,376 16.04 % Ayumi Off $3,220.63 $ 10.19…" at bounding box center [837, 415] width 1254 height 599
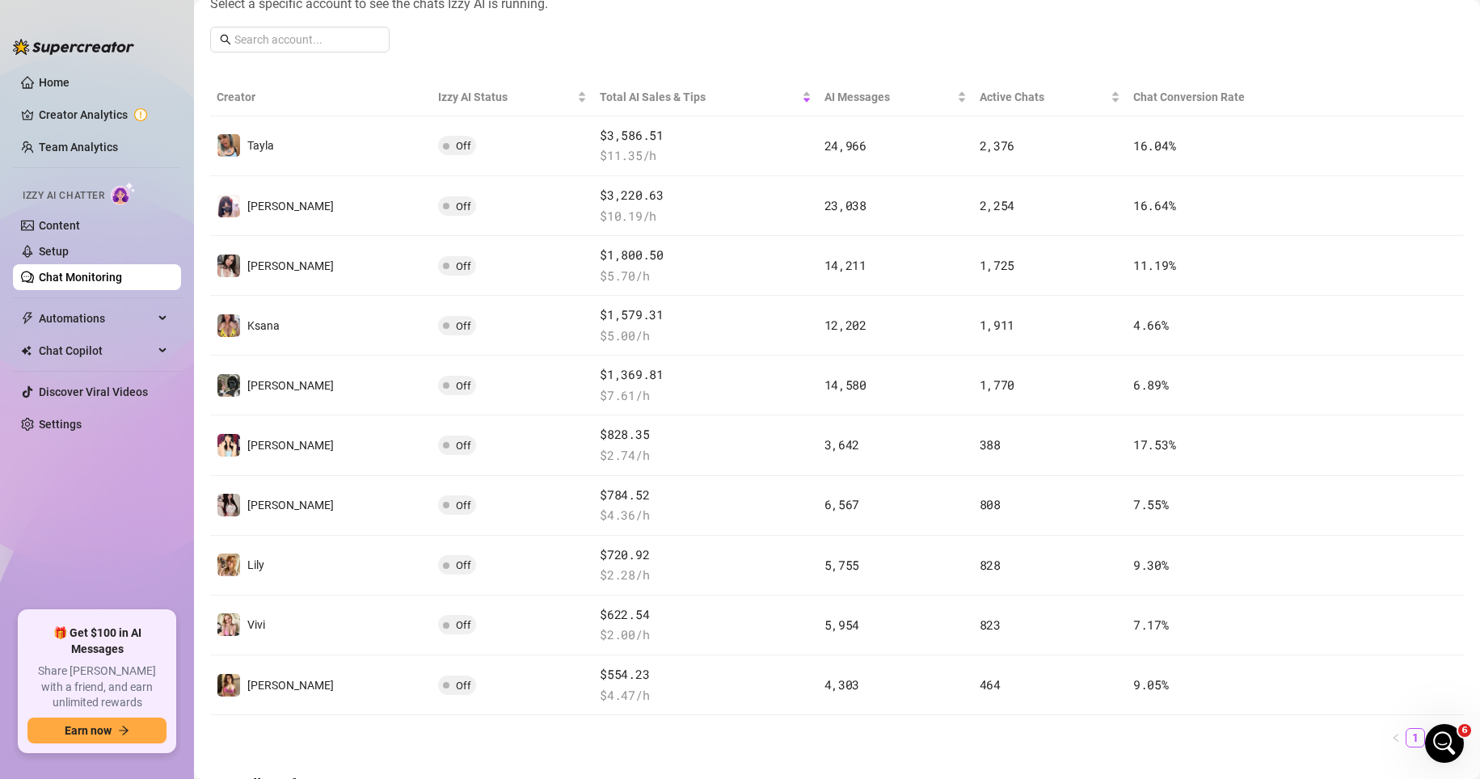
click at [698, 36] on div "Performance by Creator Select a specific account to see the chats Izzy AI is ru…" at bounding box center [837, 17] width 1254 height 96
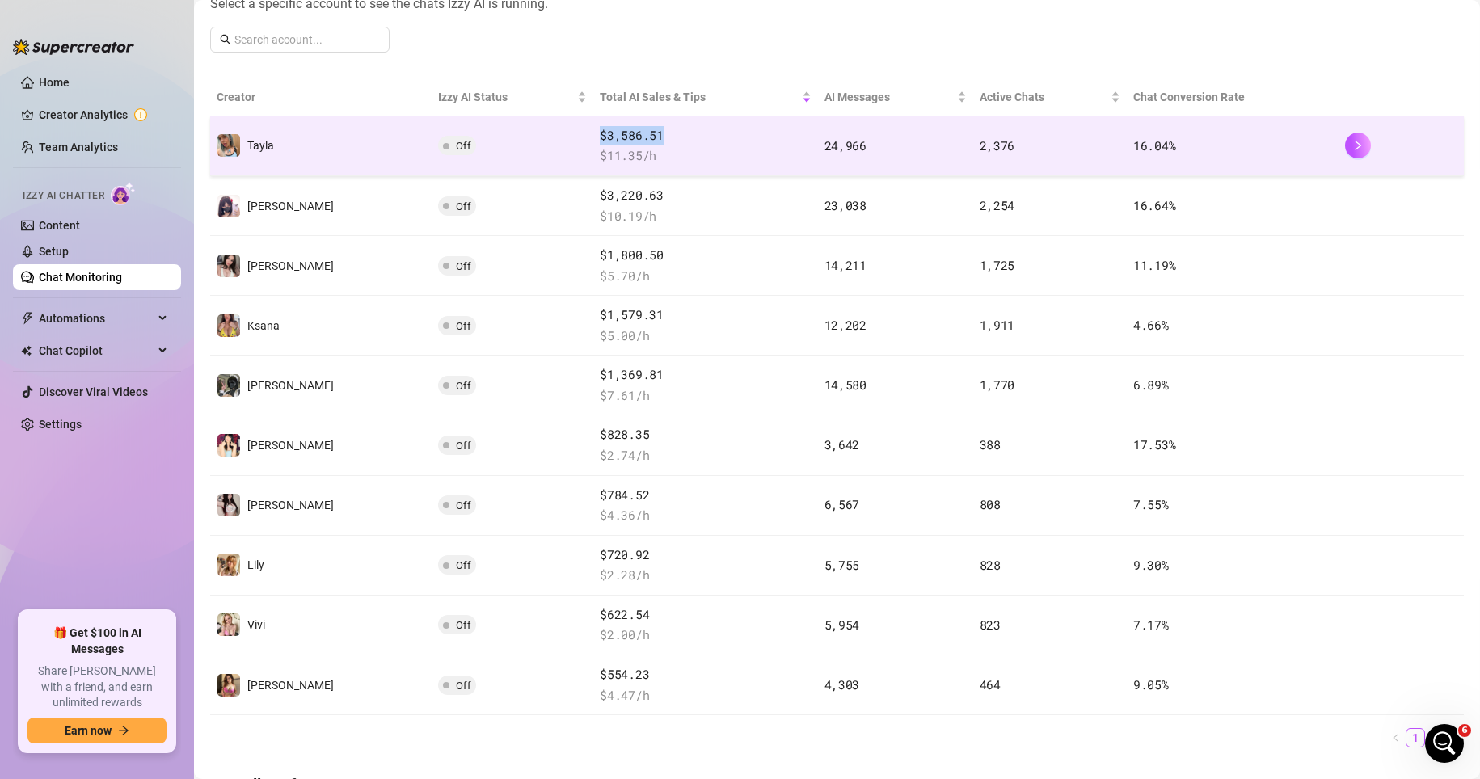
drag, startPoint x: 610, startPoint y: 129, endPoint x: 538, endPoint y: 135, distance: 71.4
click at [593, 135] on td "$3,586.51 $ 11.35 /h" at bounding box center [705, 146] width 224 height 60
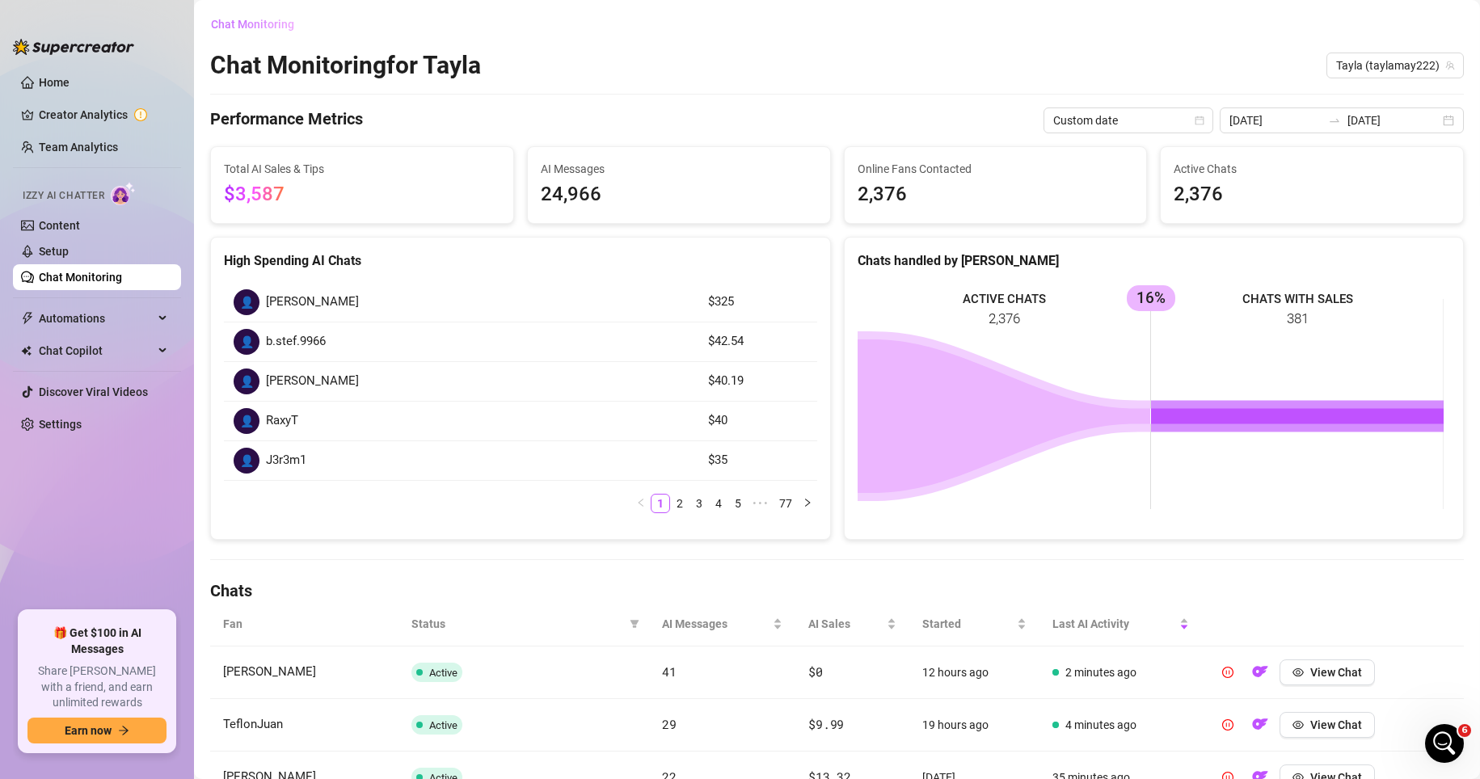
click at [269, 22] on span "Chat Monitoring" at bounding box center [252, 24] width 83 height 13
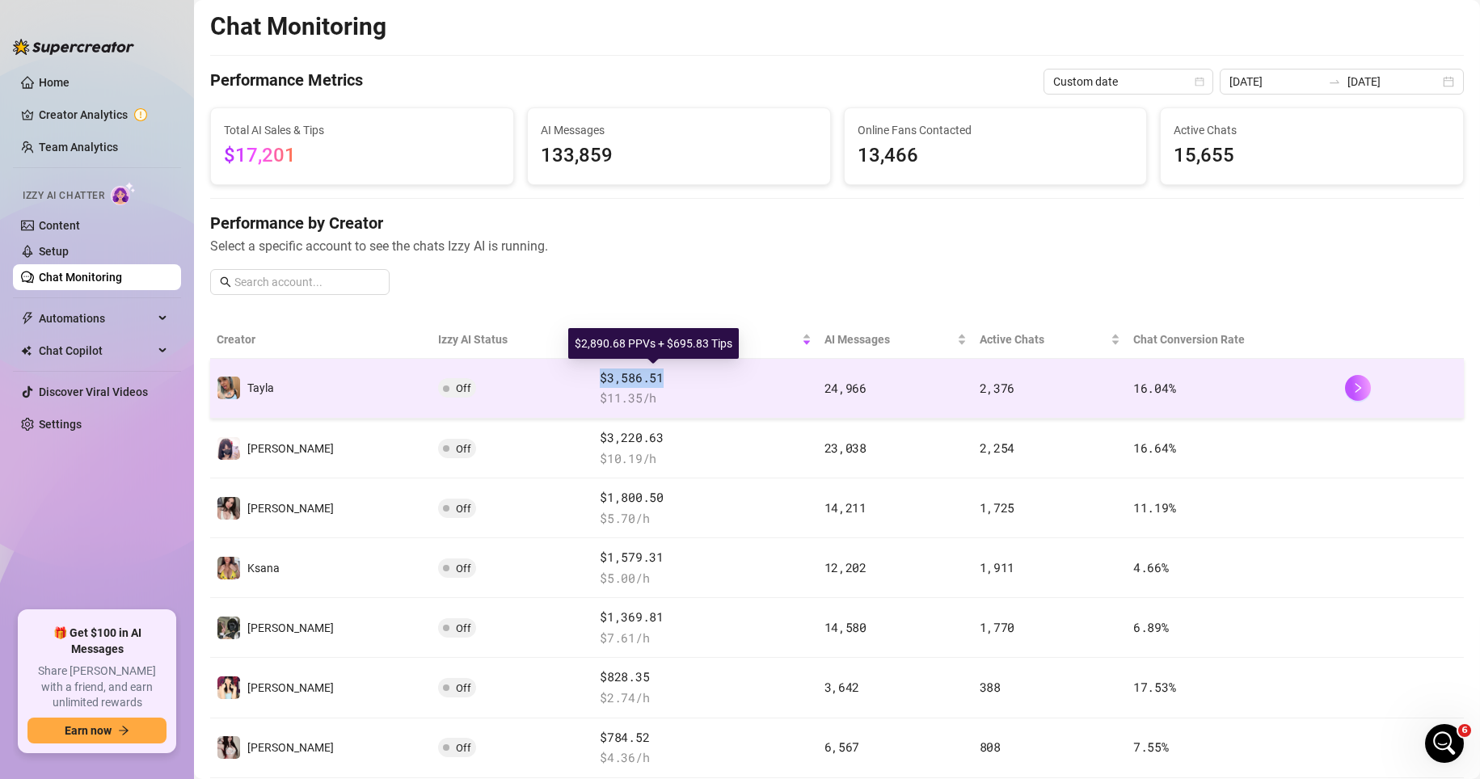
drag, startPoint x: 609, startPoint y: 374, endPoint x: 544, endPoint y: 373, distance: 64.7
click at [600, 373] on span "$3,586.51" at bounding box center [705, 378] width 211 height 19
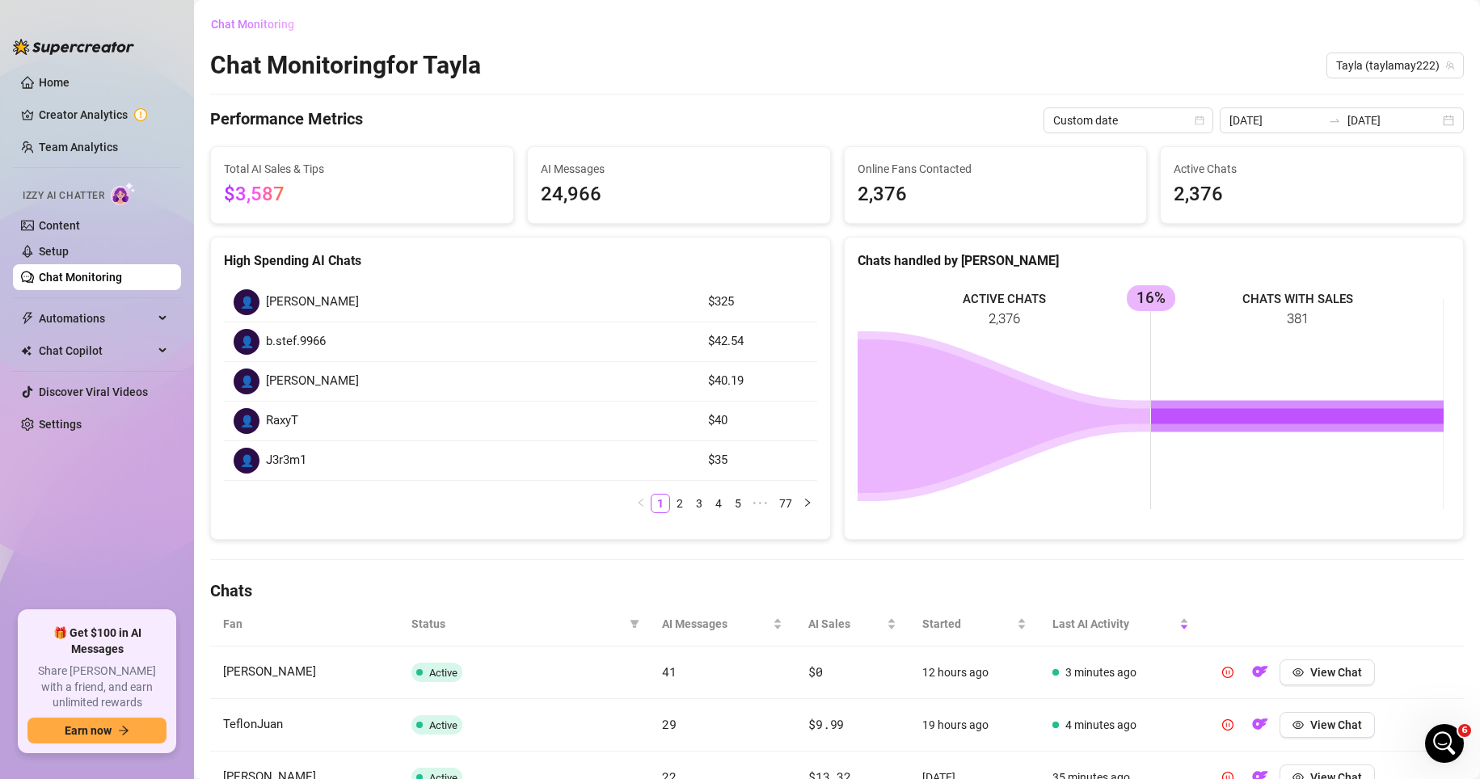
click at [274, 30] on span "Chat Monitoring" at bounding box center [252, 24] width 83 height 13
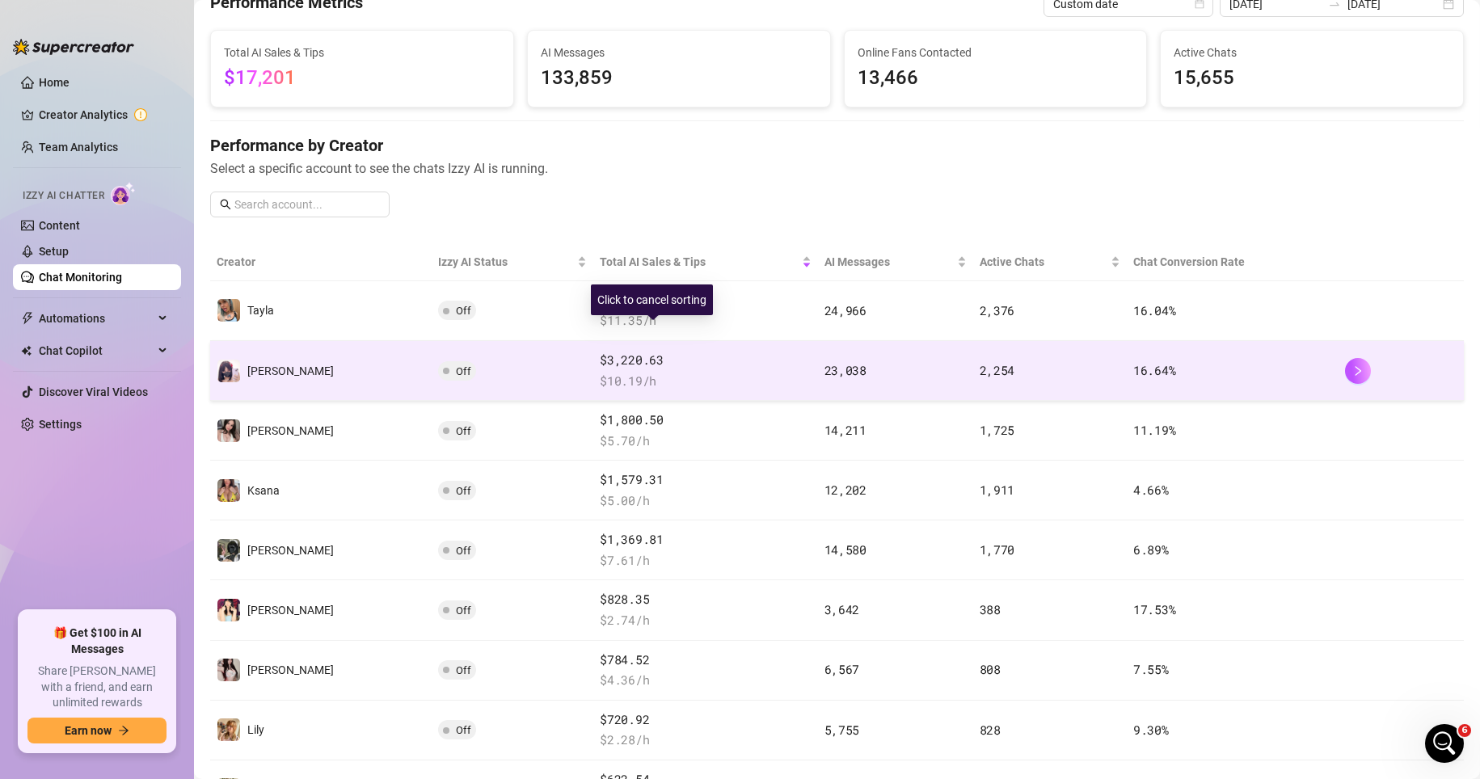
scroll to position [81, 0]
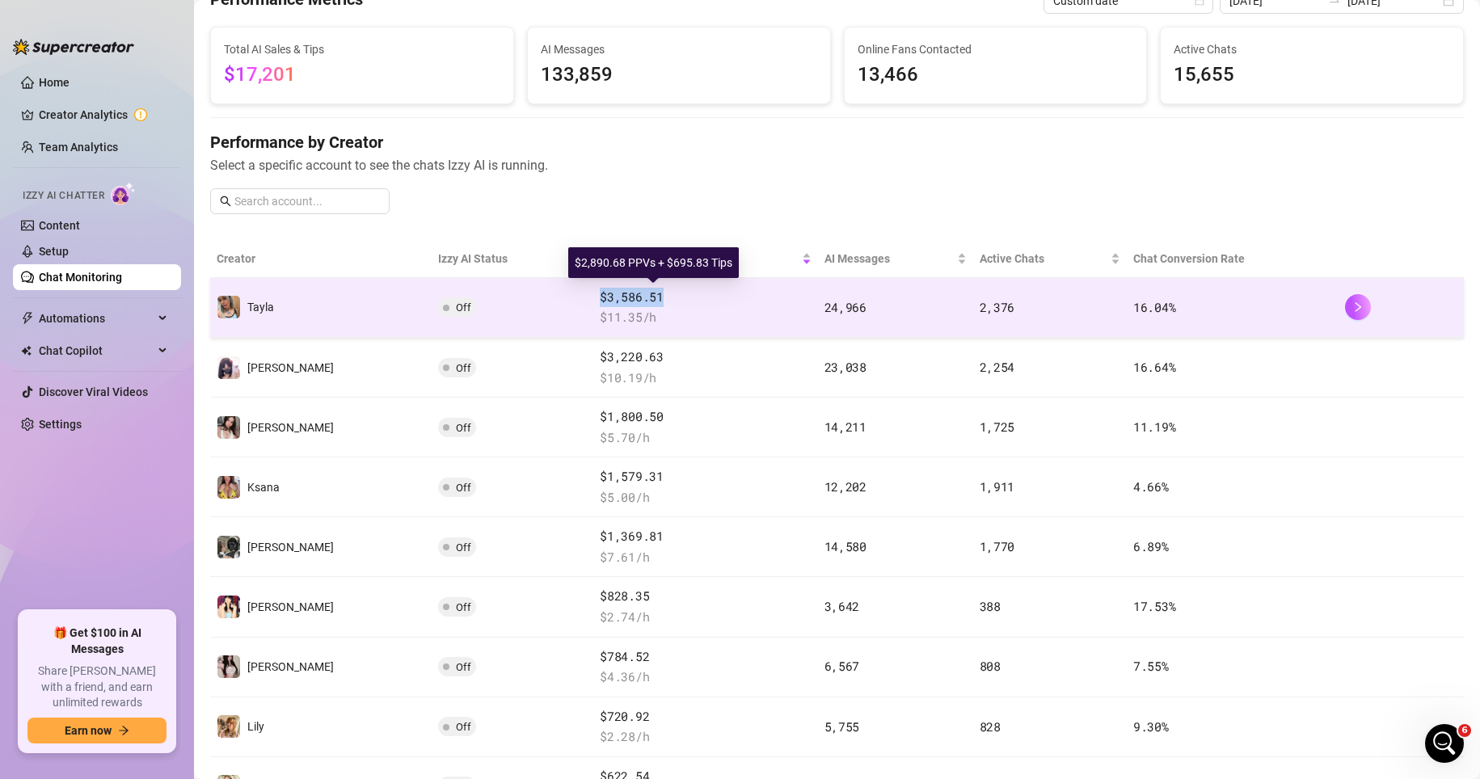
drag, startPoint x: 528, startPoint y: 297, endPoint x: 649, endPoint y: 302, distance: 121.4
click at [649, 302] on tr "Tayla Off $3,586.51 $ 11.35 /h 24,966 2,376 16.04 %" at bounding box center [837, 308] width 1254 height 60
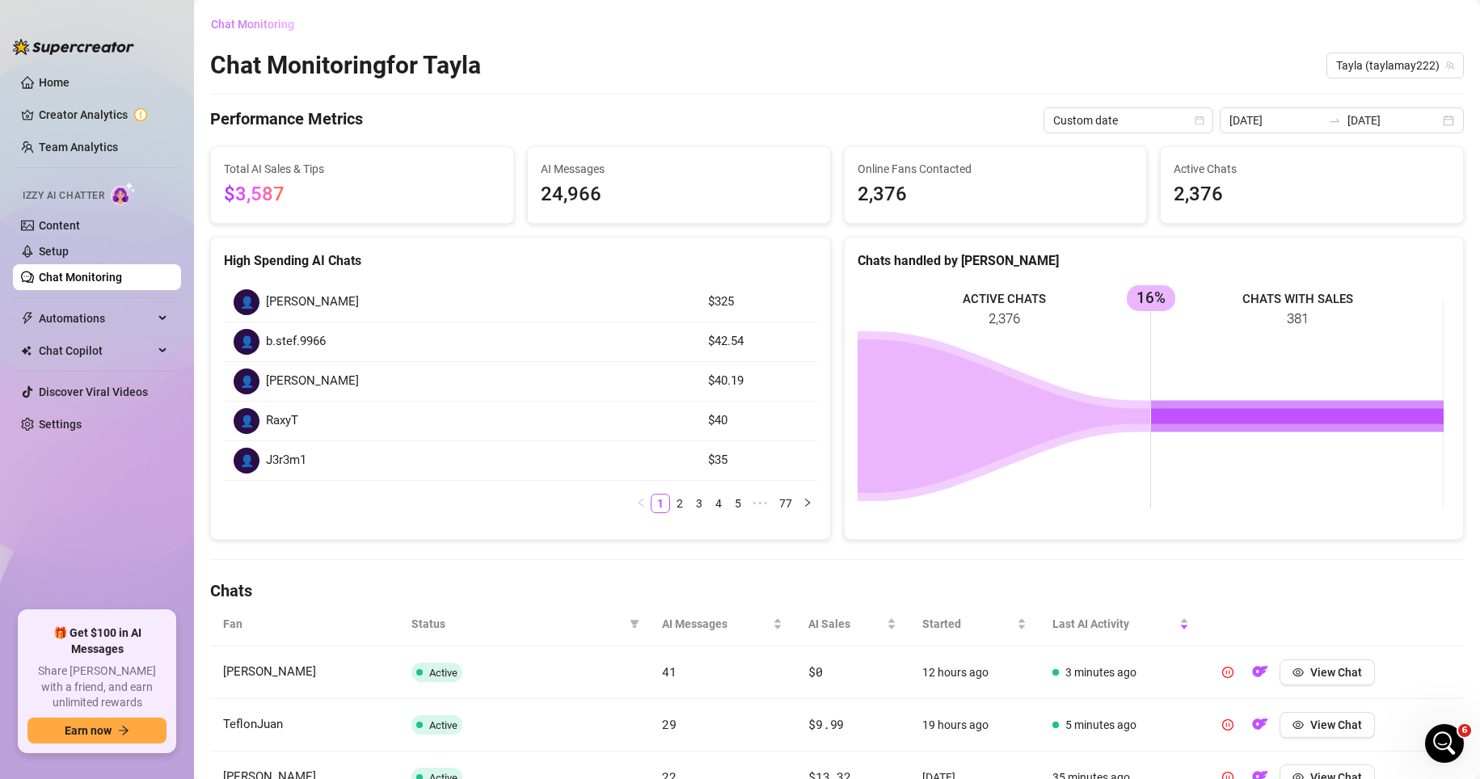
click at [258, 28] on span "Chat Monitoring" at bounding box center [252, 24] width 83 height 13
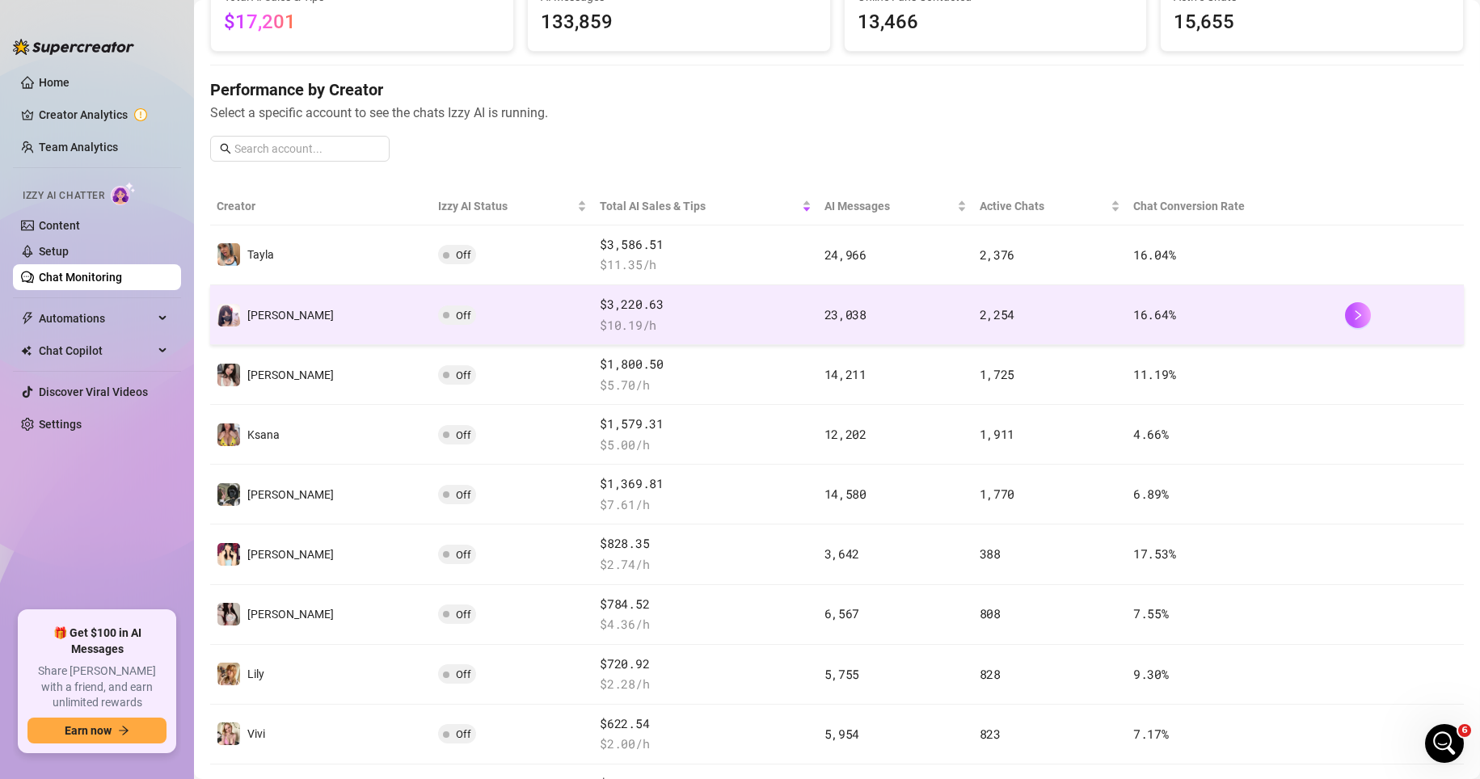
scroll to position [162, 0]
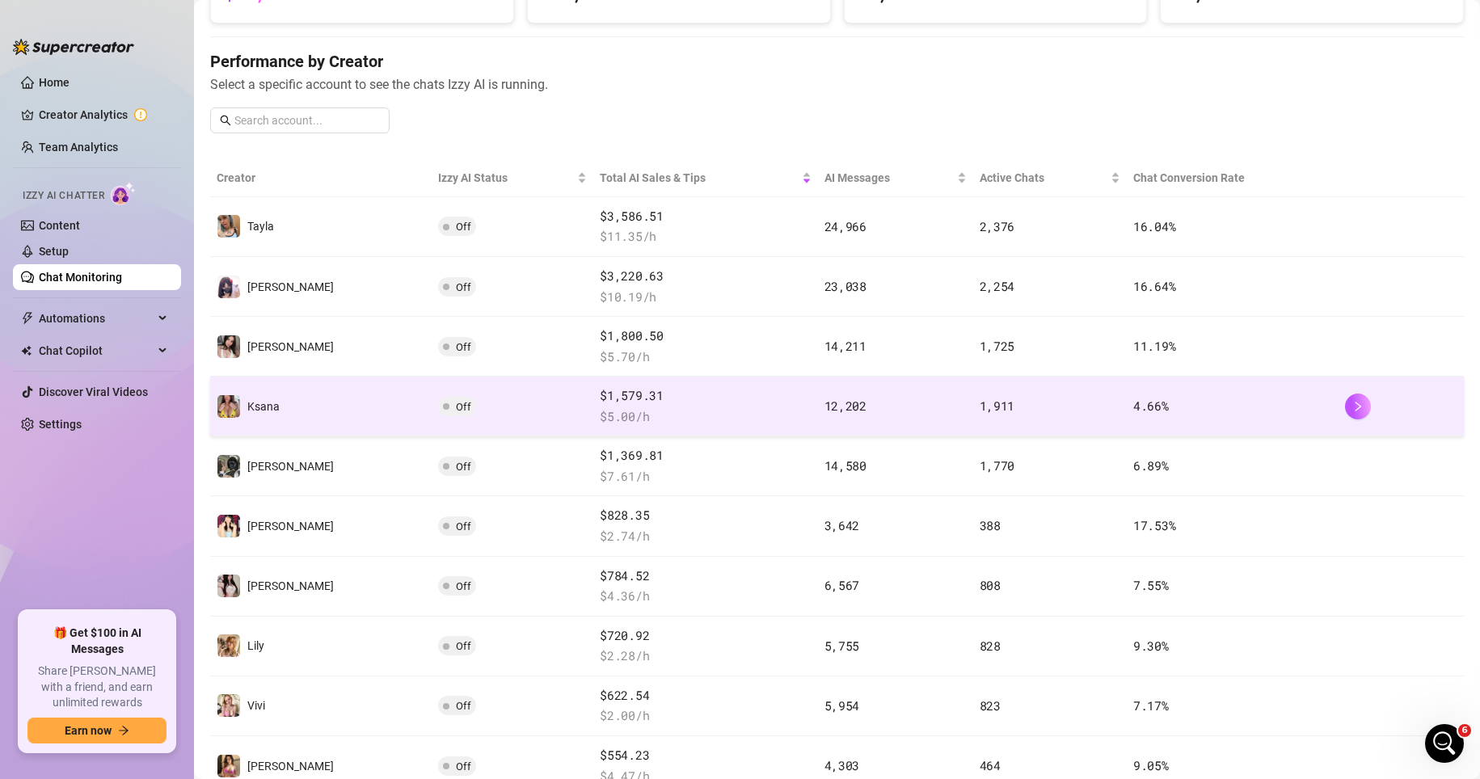
drag, startPoint x: 537, startPoint y: 167, endPoint x: 600, endPoint y: 421, distance: 261.5
click at [600, 421] on table "Creator Izzy AI Status Total AI Sales & Tips AI Messages Active Chats Chat Conv…" at bounding box center [837, 477] width 1254 height 637
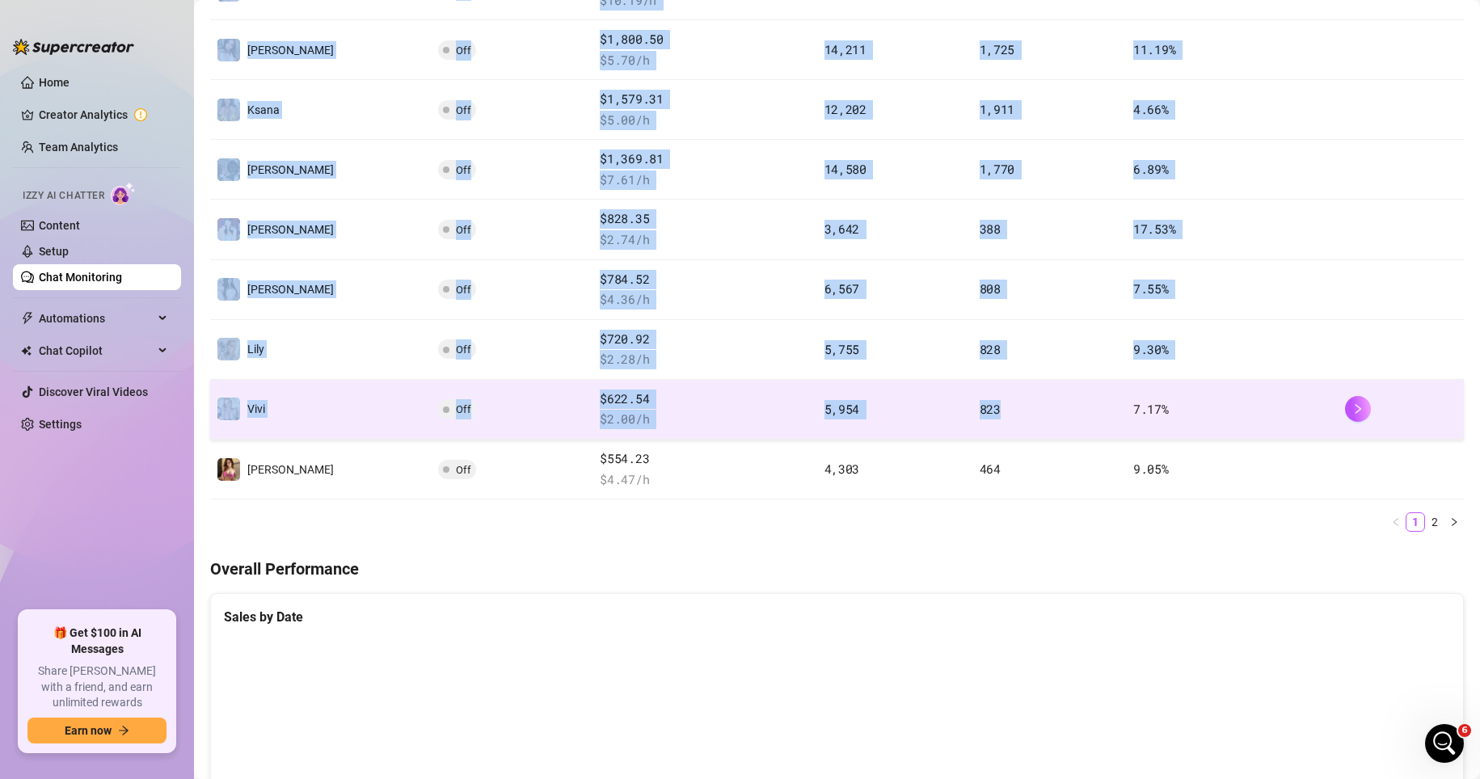
scroll to position [377, 0]
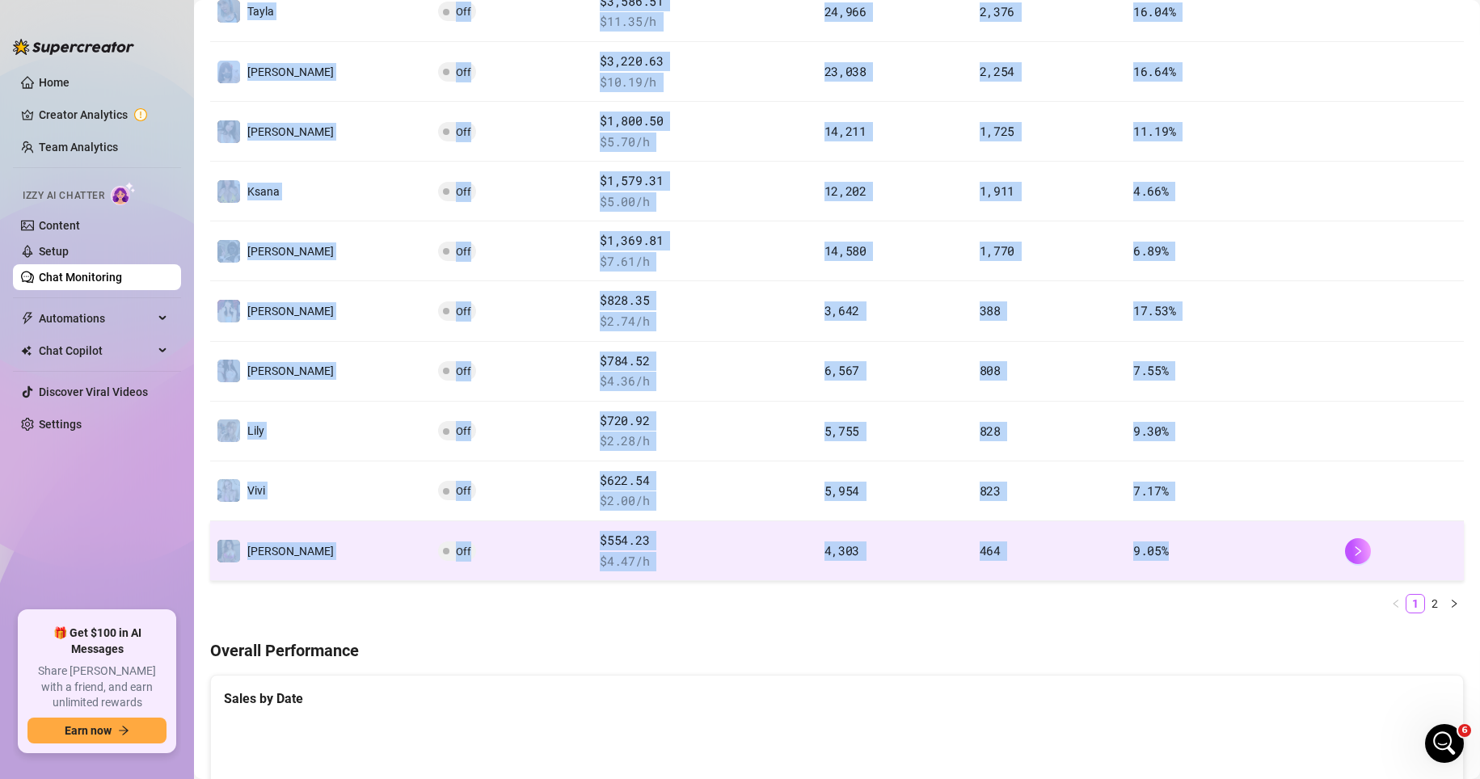
drag, startPoint x: 211, startPoint y: 169, endPoint x: 1182, endPoint y: 541, distance: 1039.6
click at [1033, 541] on table "Creator Izzy AI Status Total AI Sales & Tips AI Messages Active Chats Chat Conv…" at bounding box center [837, 262] width 1254 height 637
copy table "Creator Izzy AI Status Total AI Sales & Tips AI Messages Active Chats Chat Conv…"
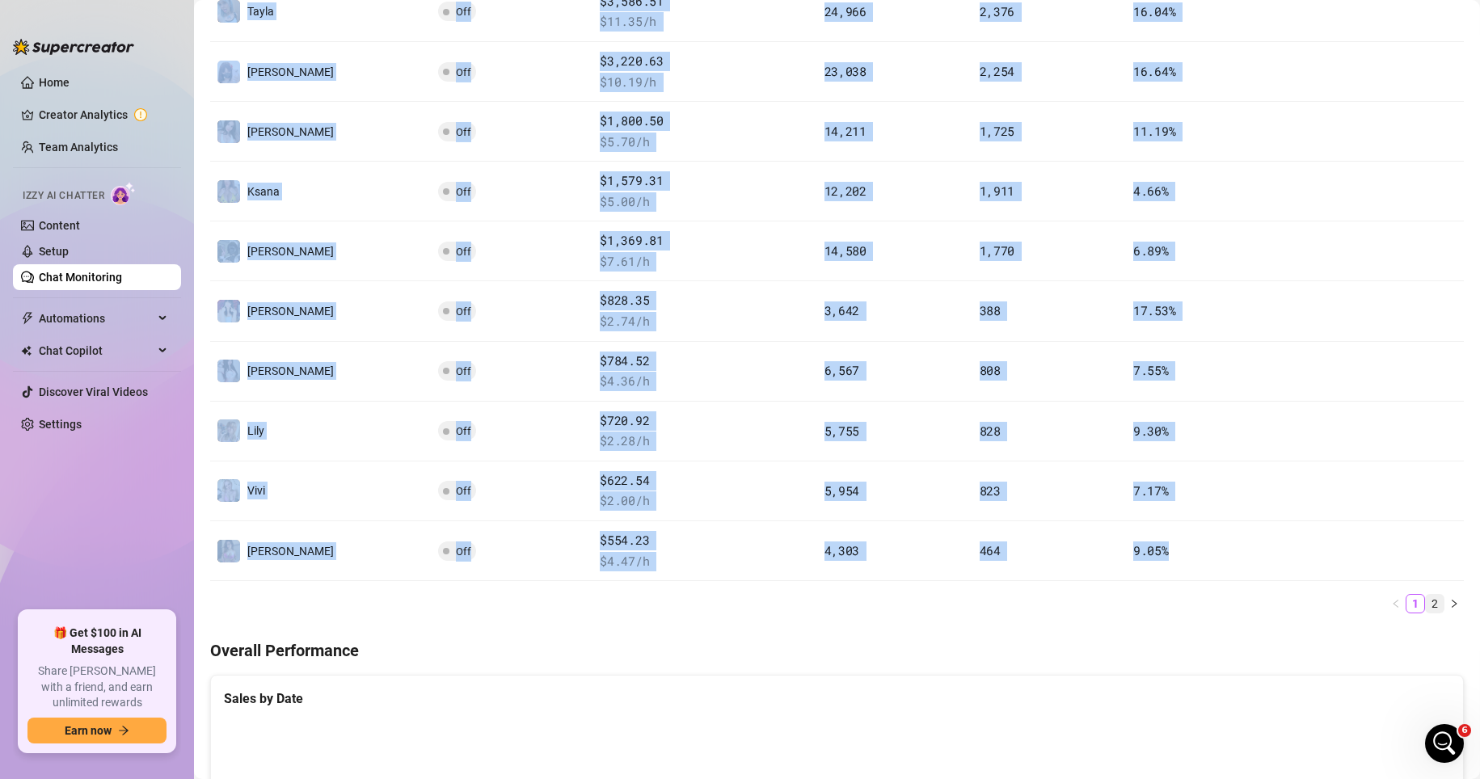
click at [1033, 604] on link "2" at bounding box center [1435, 604] width 18 height 18
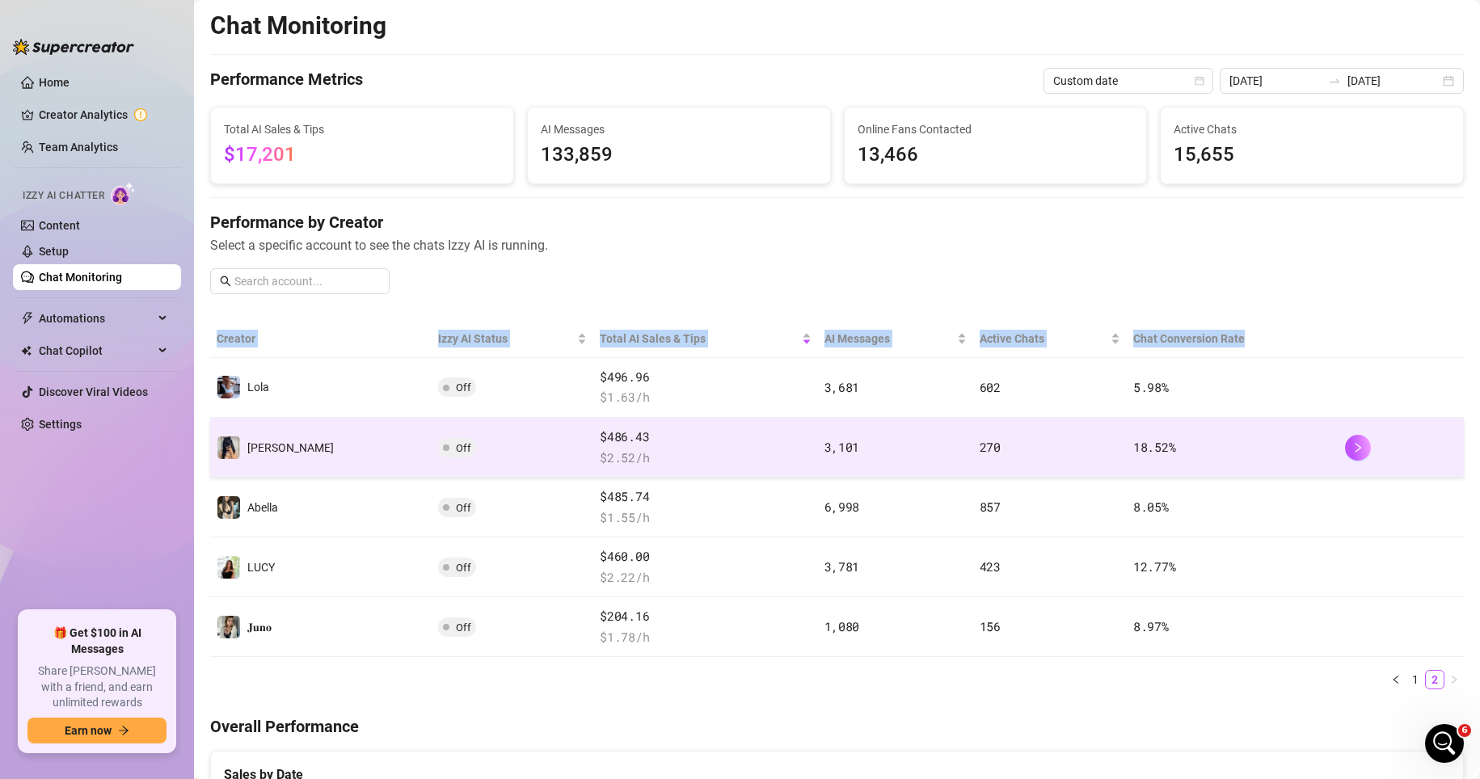
scroll to position [0, 0]
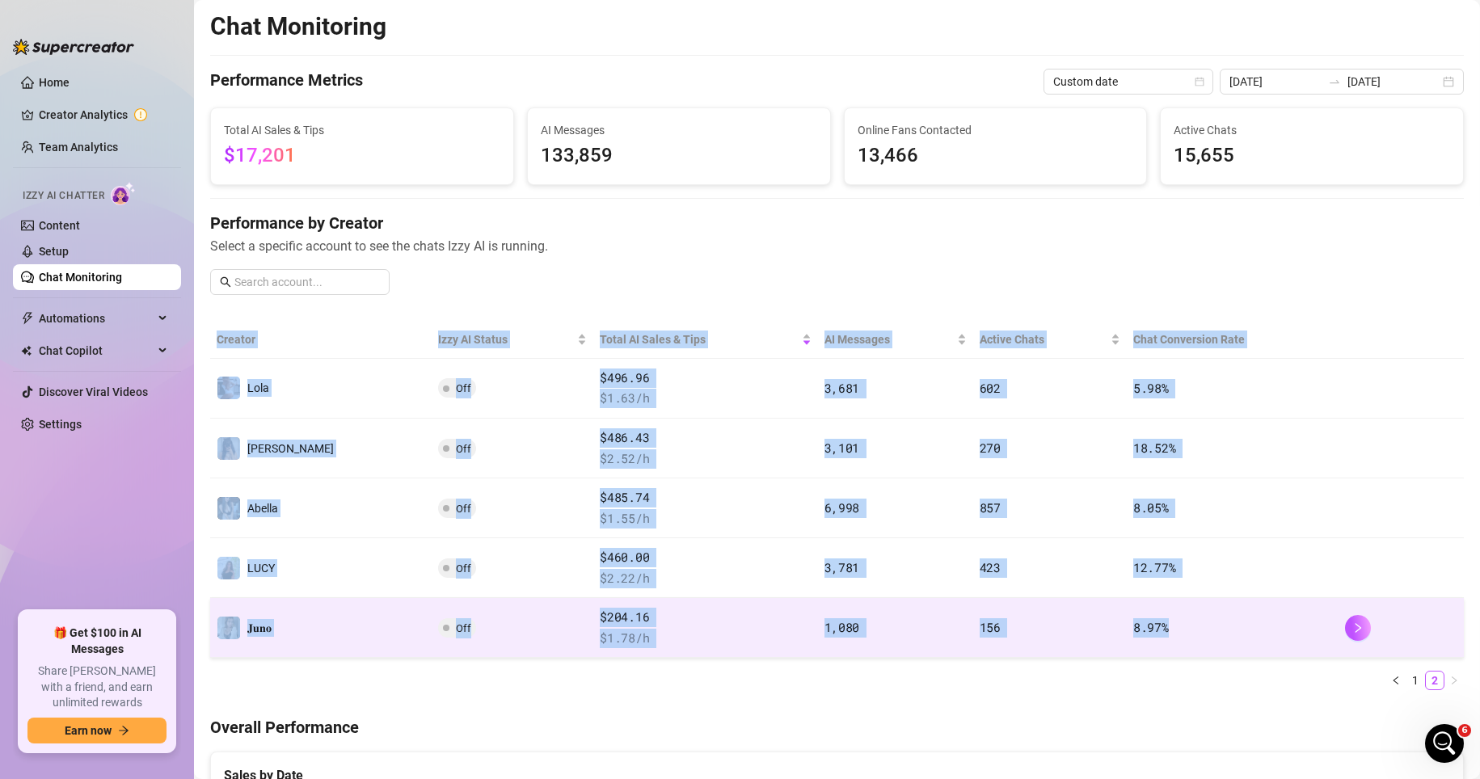
drag, startPoint x: 199, startPoint y: 326, endPoint x: 1159, endPoint y: 631, distance: 1007.5
copy table "Creator Izzy AI Status Total AI Sales & Tips AI Messages Active Chats Chat Conv…"
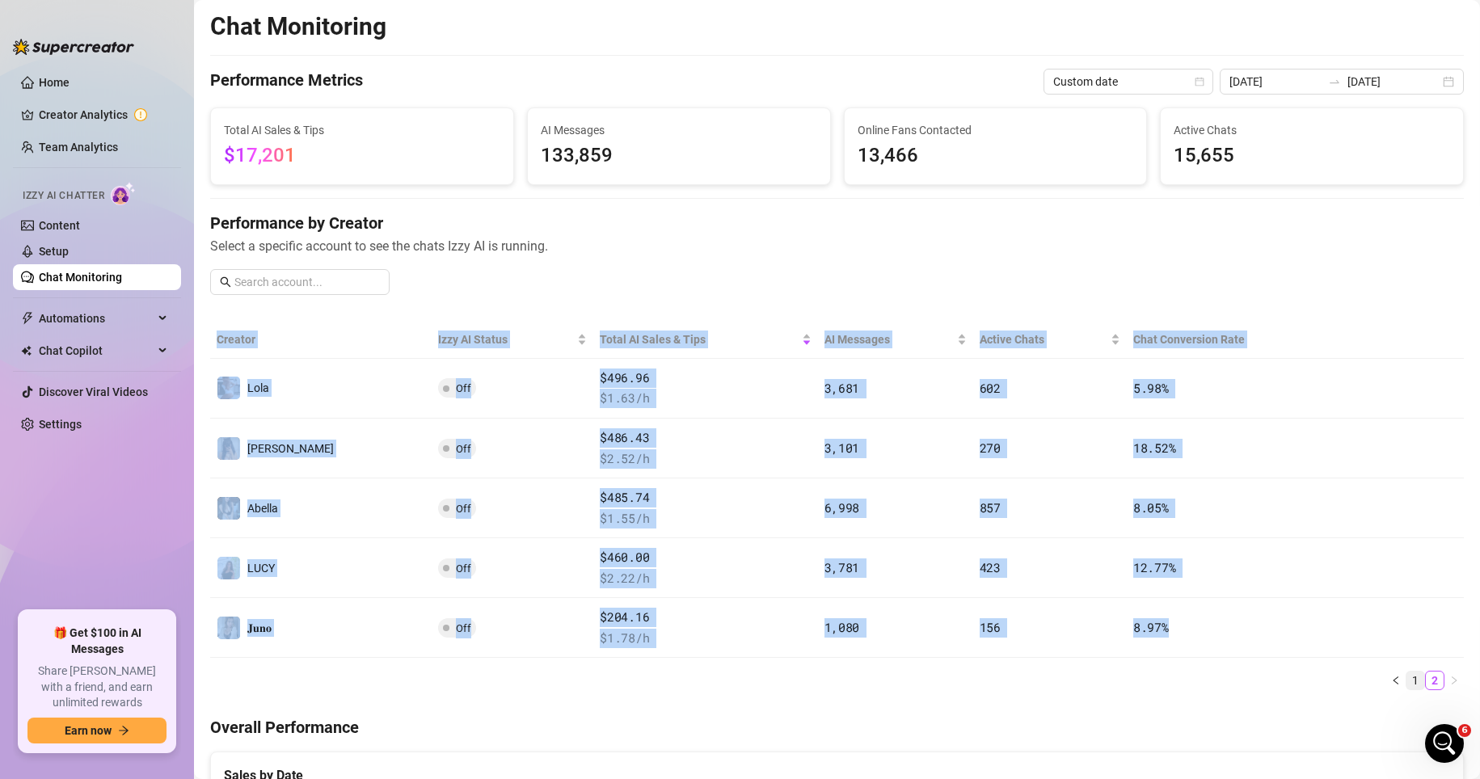
click at [1033, 686] on link "1" at bounding box center [1416, 681] width 18 height 18
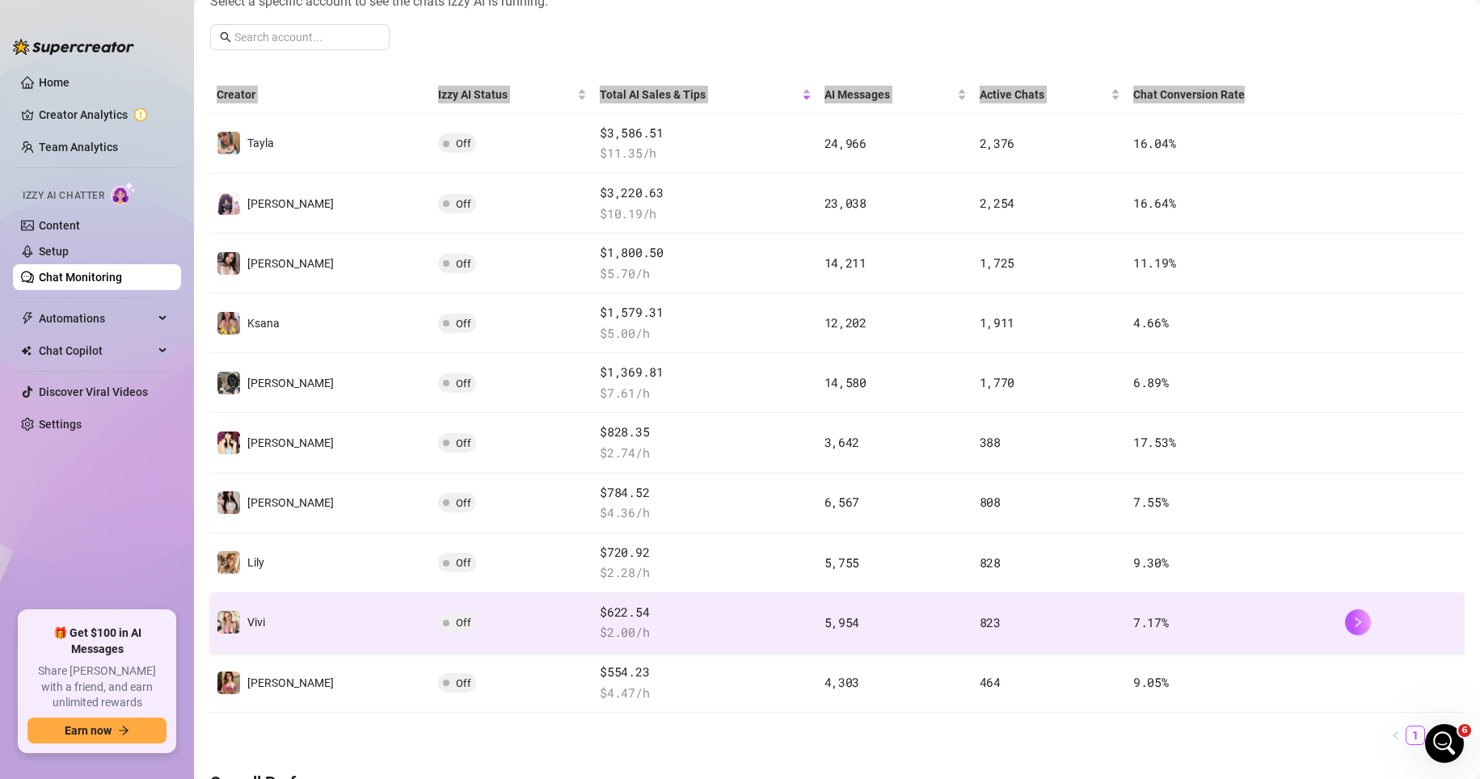
scroll to position [243, 0]
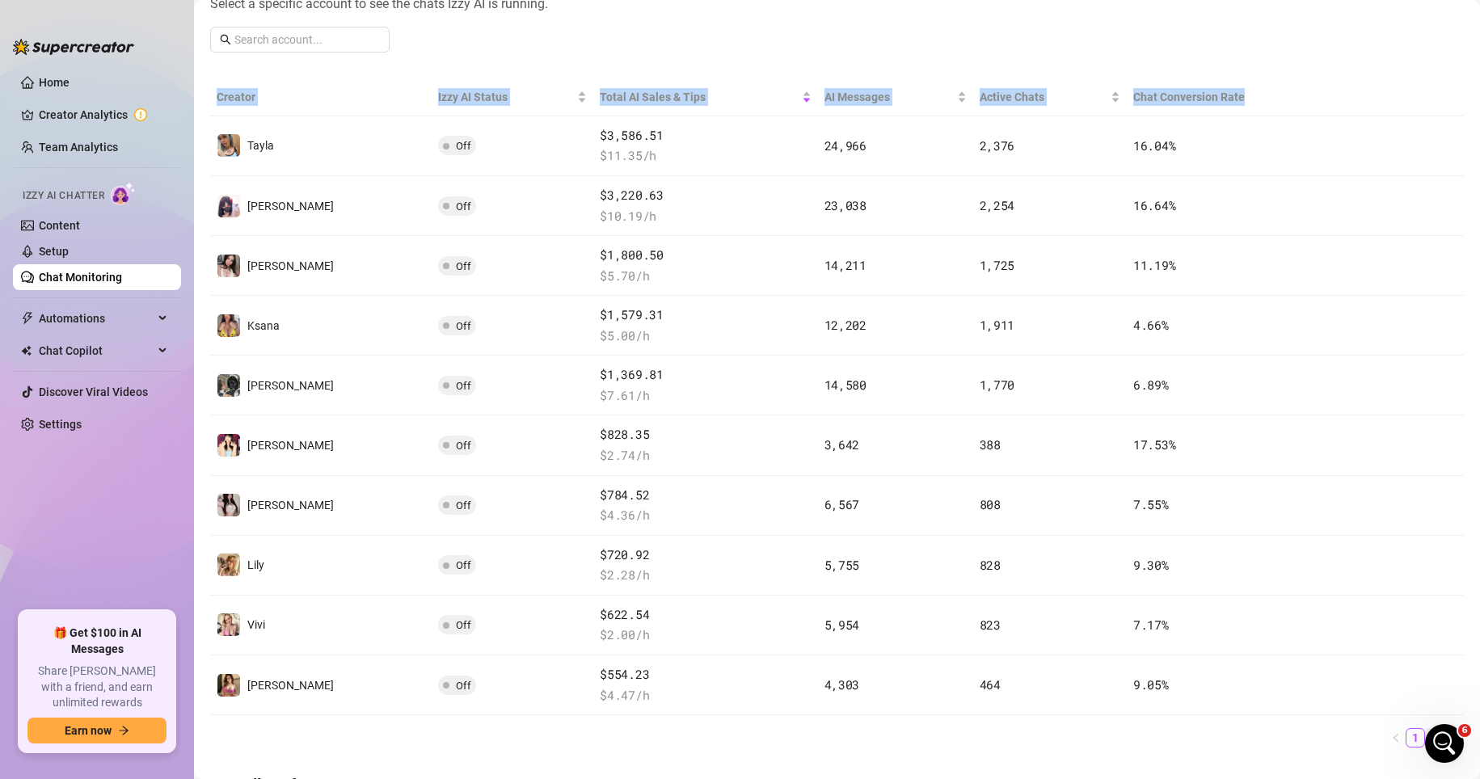
click at [1033, 736] on link "2" at bounding box center [1435, 738] width 18 height 18
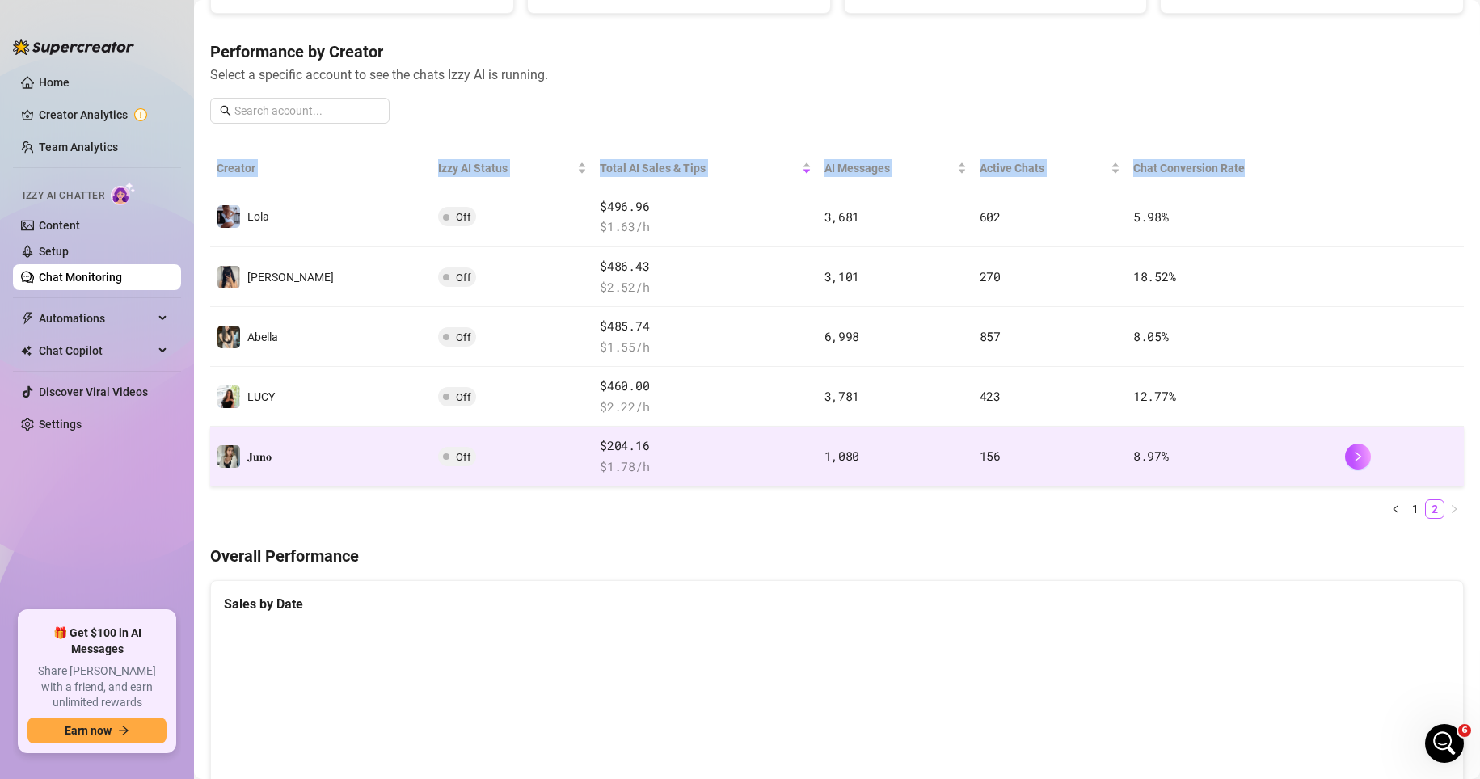
scroll to position [162, 0]
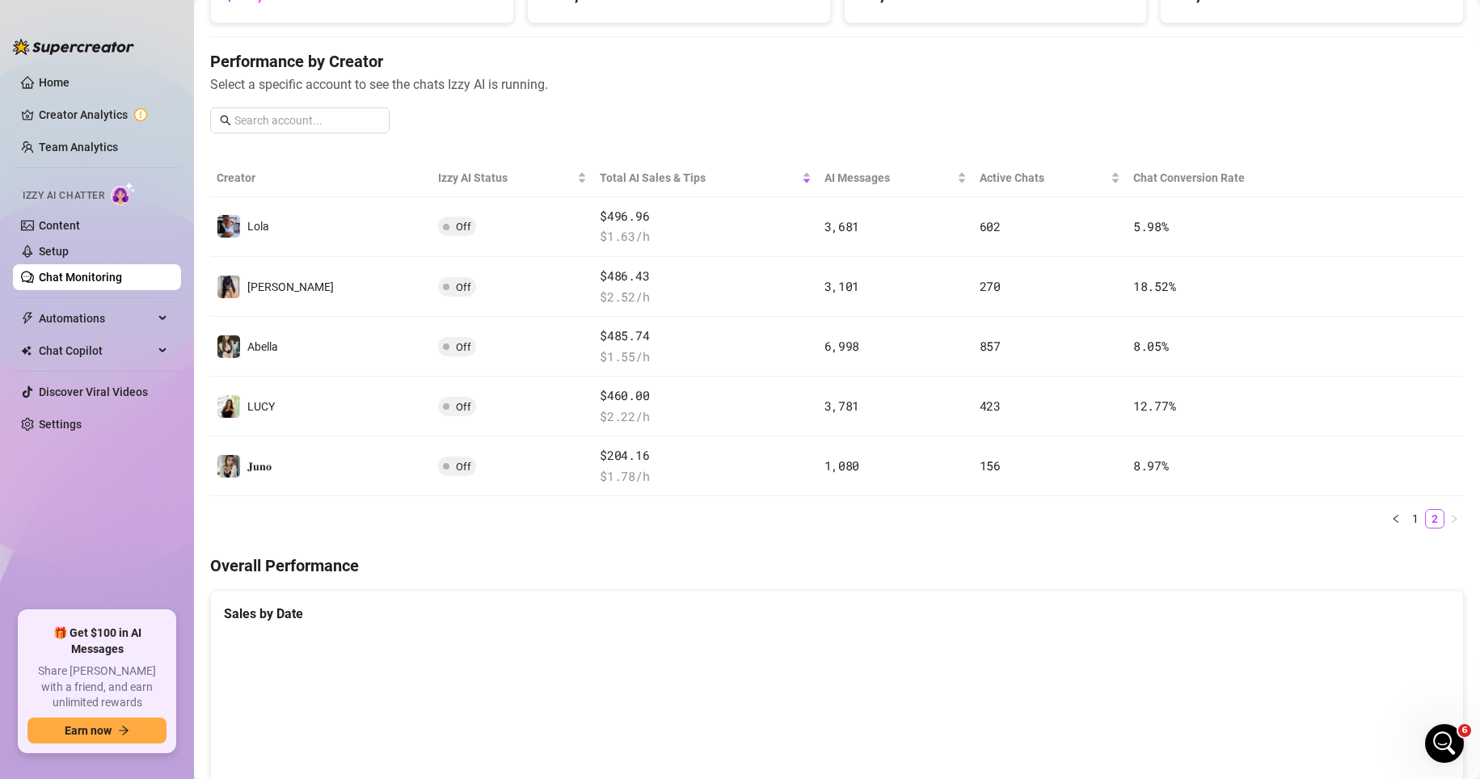
click at [499, 520] on ul "1 2" at bounding box center [837, 518] width 1254 height 19
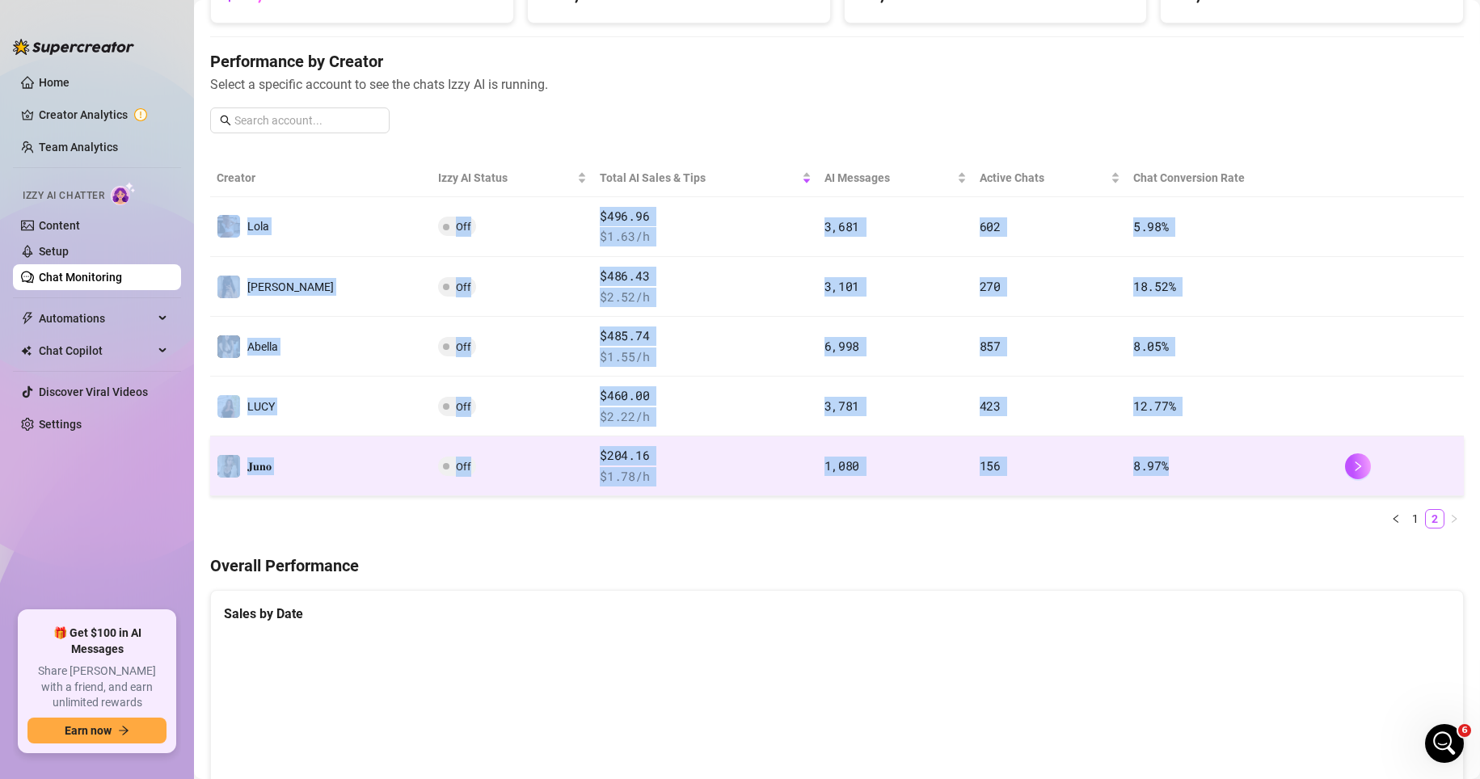
drag, startPoint x: 210, startPoint y: 210, endPoint x: 1143, endPoint y: 494, distance: 975.1
click at [1033, 494] on tbody "Lola Off $496.96 $ 1.63 /h 3,681 602 5.98 % Gwen Off $486.43 $ 2.52 /h 3,101 27…" at bounding box center [837, 347] width 1254 height 300
click at [1033, 494] on td "8.97 %" at bounding box center [1233, 467] width 212 height 60
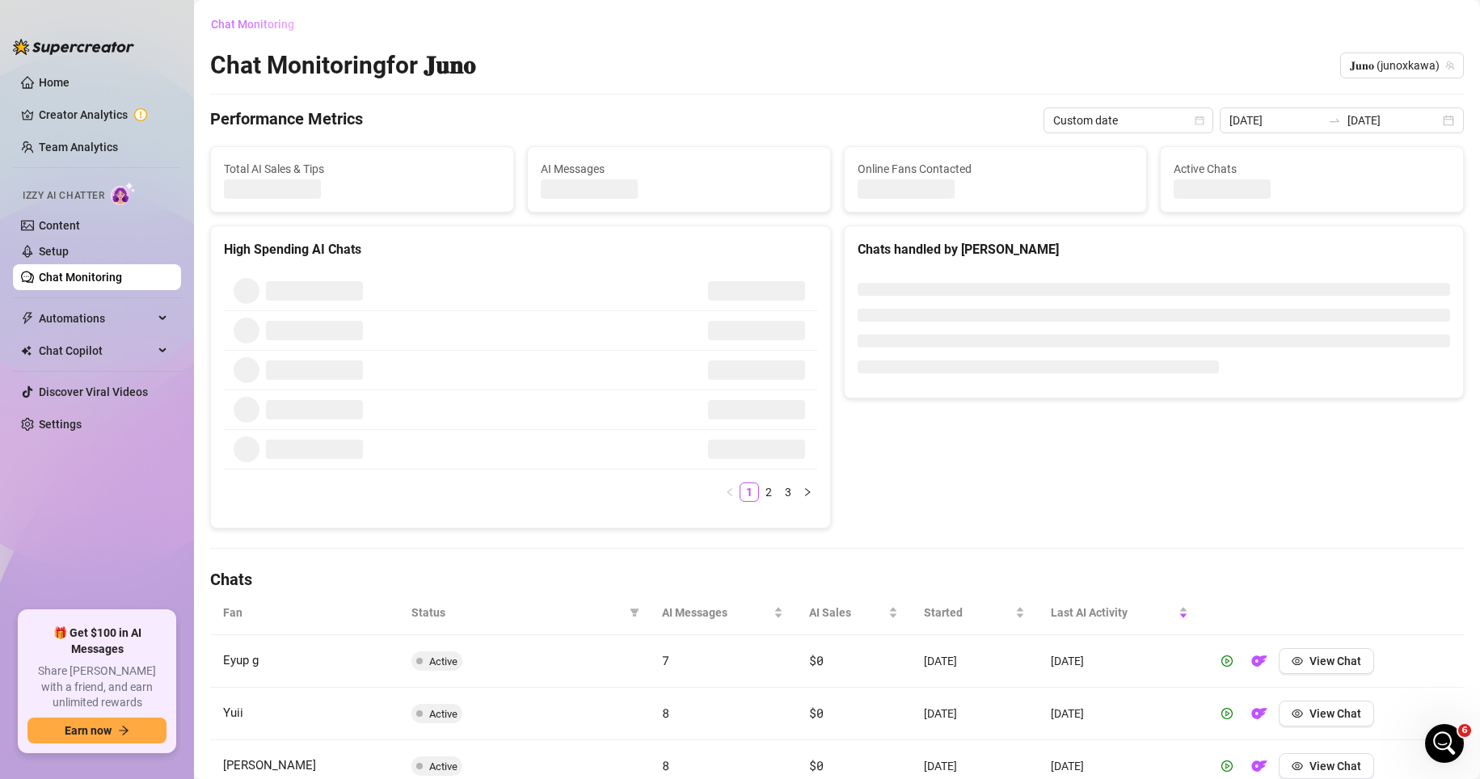
click at [261, 28] on span "Chat Monitoring" at bounding box center [252, 24] width 83 height 13
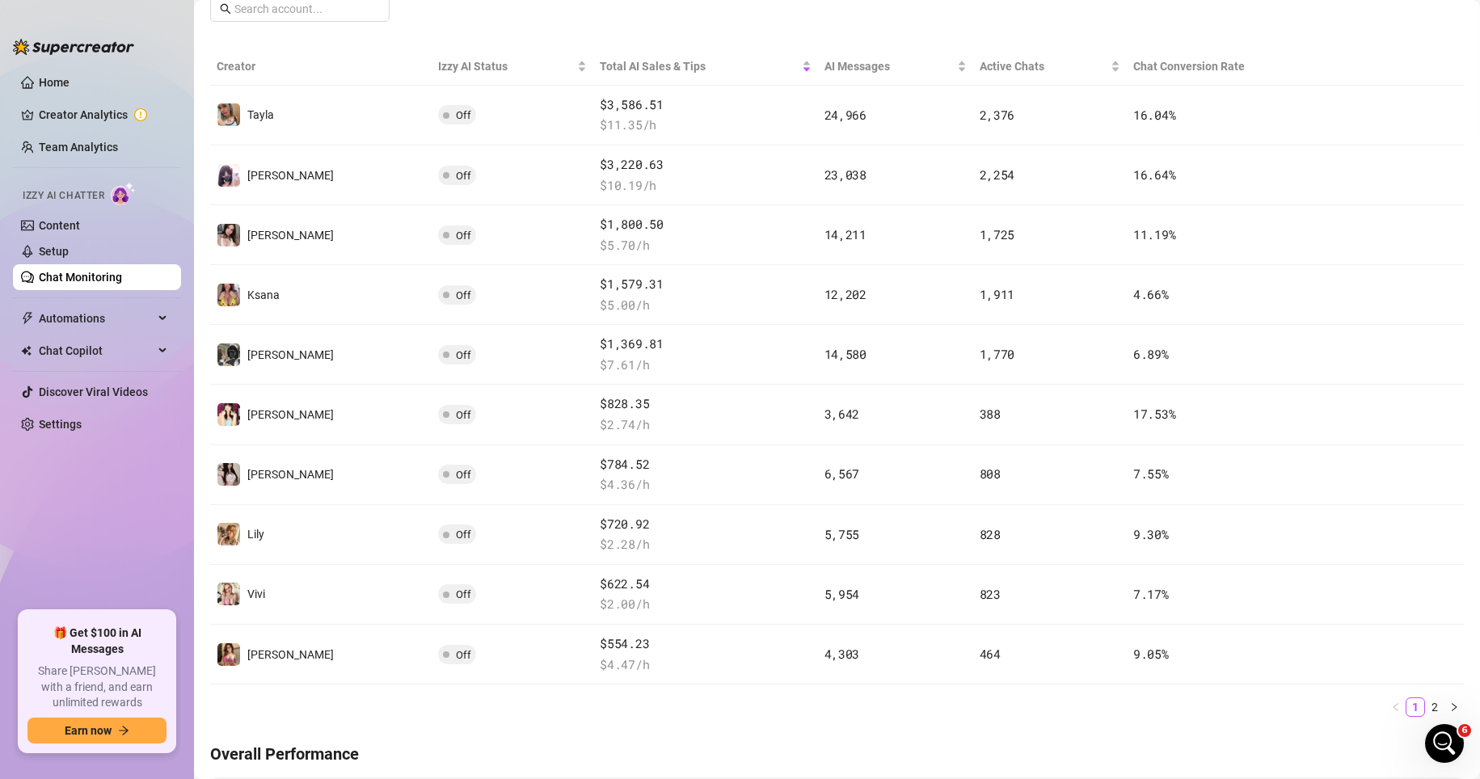
scroll to position [323, 0]
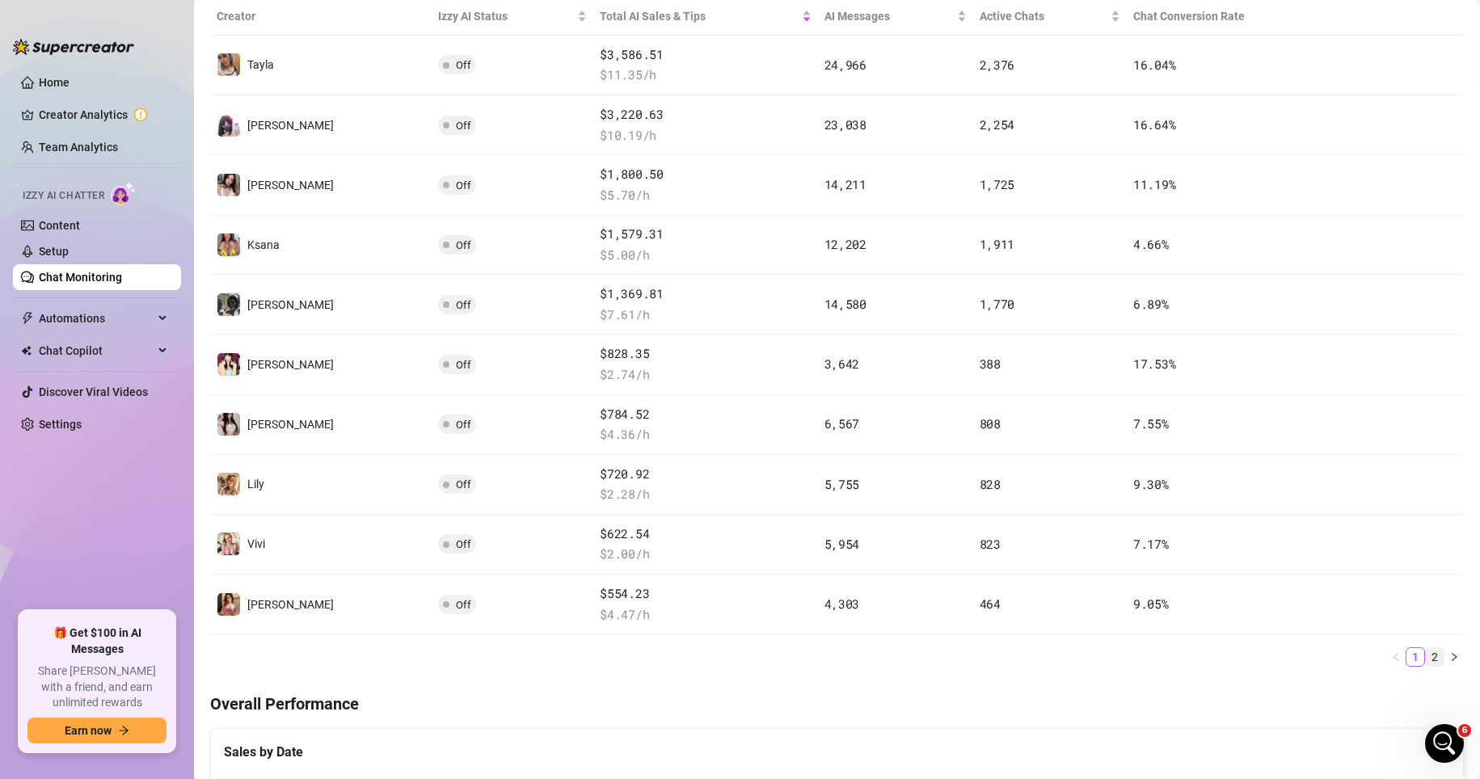
click at [1033, 658] on link "2" at bounding box center [1435, 657] width 18 height 18
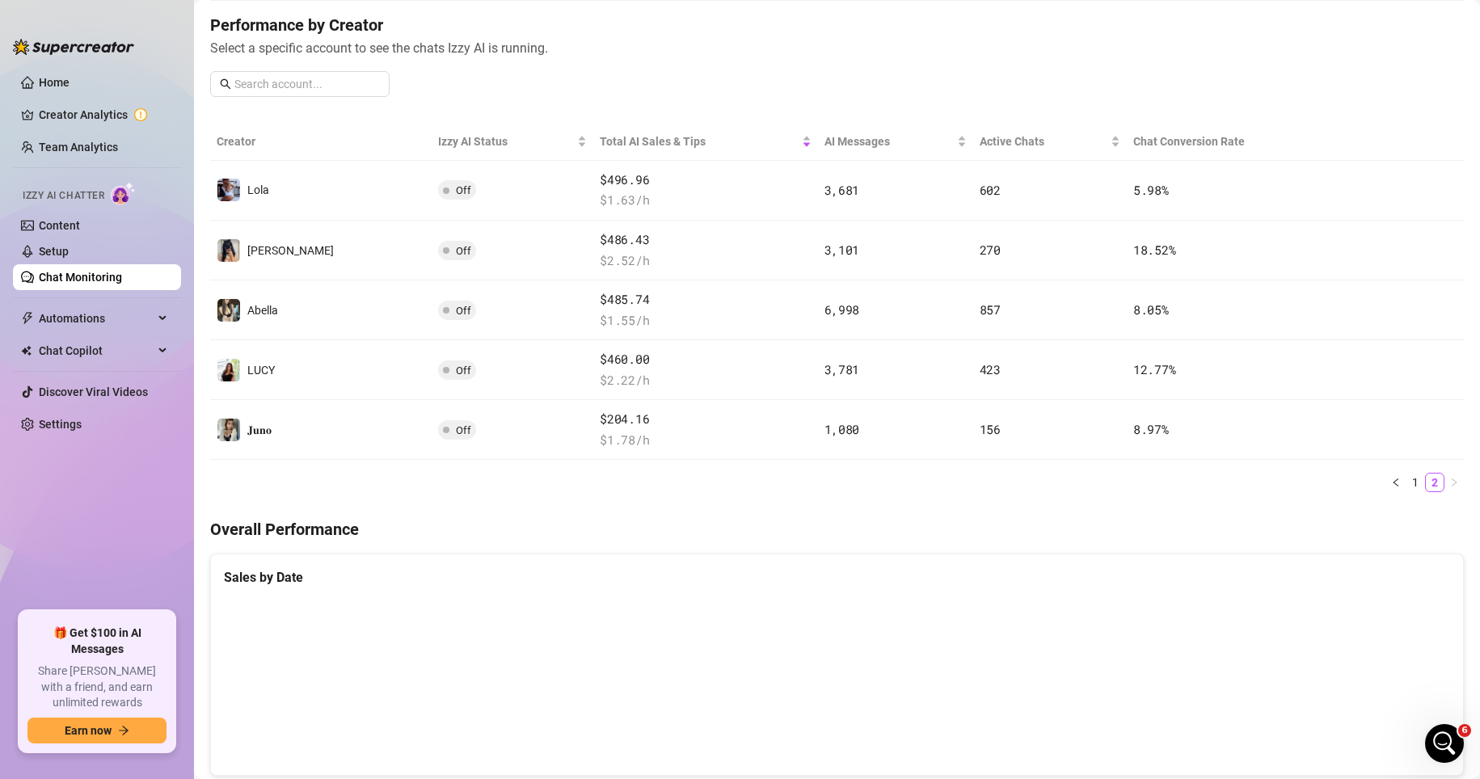
scroll to position [162, 0]
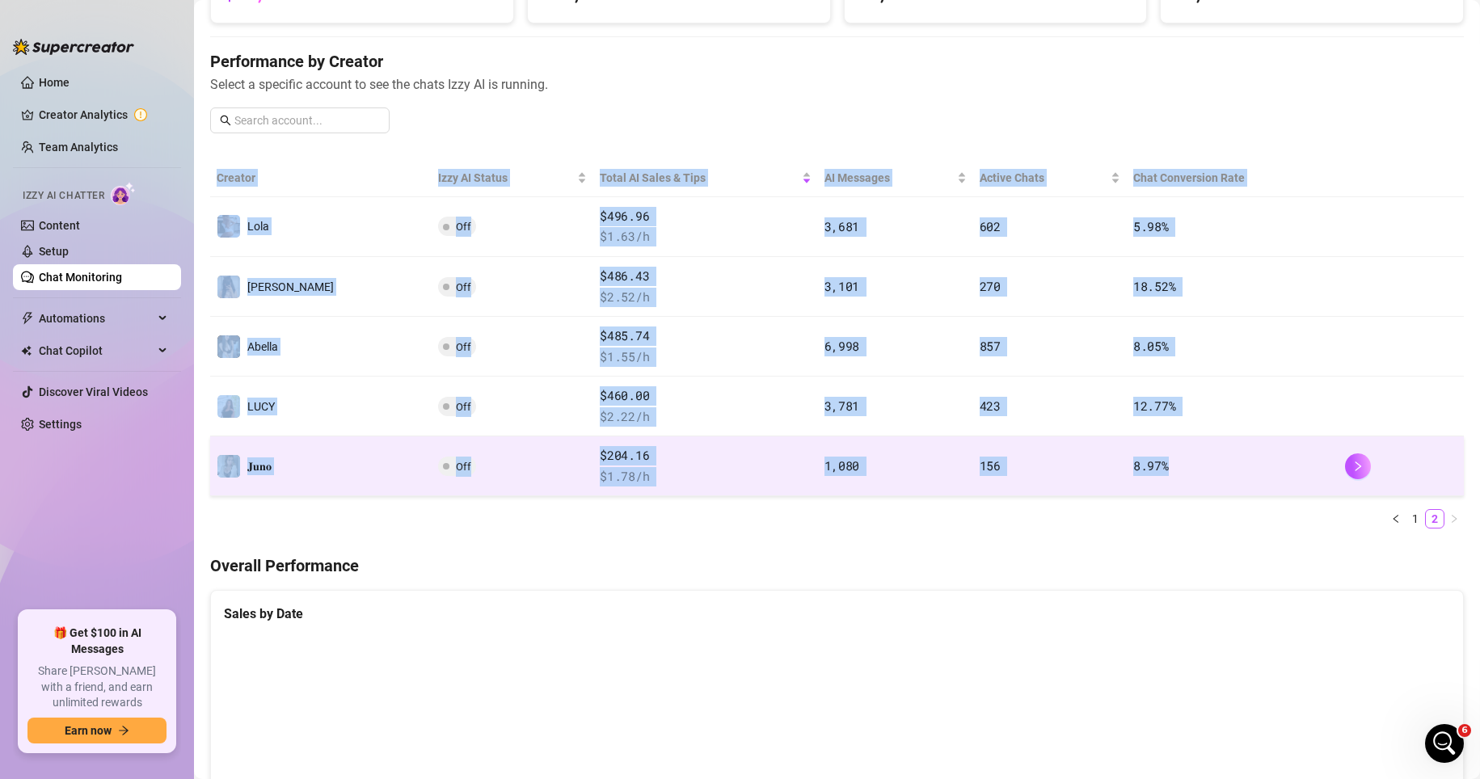
drag, startPoint x: 205, startPoint y: 209, endPoint x: 1172, endPoint y: 467, distance: 1001.4
click at [1033, 467] on main "Chat Monitoring Performance Metrics Custom date 2025-09-01 2025-09-16 Total AI …" at bounding box center [837, 710] width 1286 height 1745
copy table "Creator Izzy AI Status Total AI Sales & Tips AI Messages Active Chats Chat Conv…"
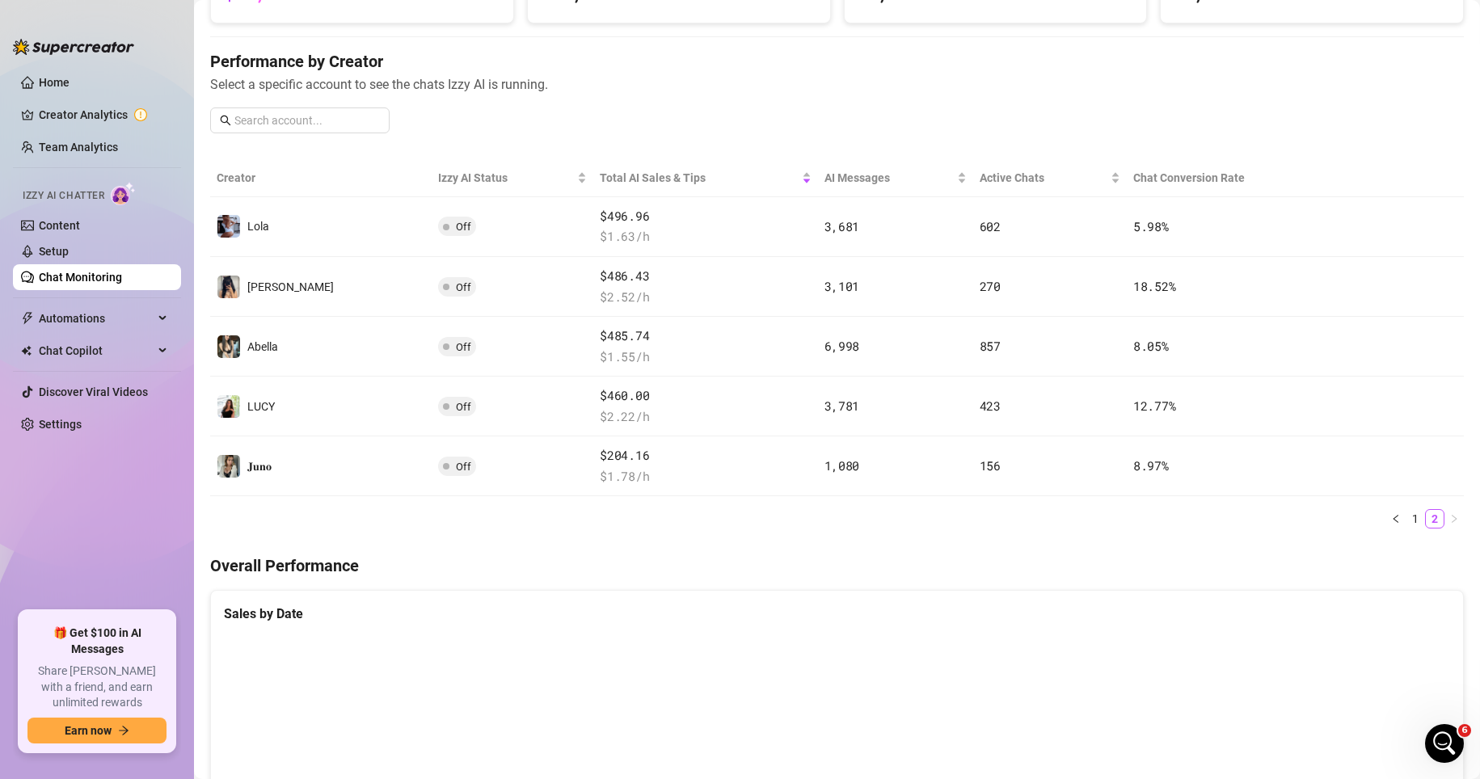
click at [685, 588] on div "Chat Monitoring Performance Metrics Custom date 2025-09-01 2025-09-16 Total AI …" at bounding box center [837, 692] width 1254 height 1685
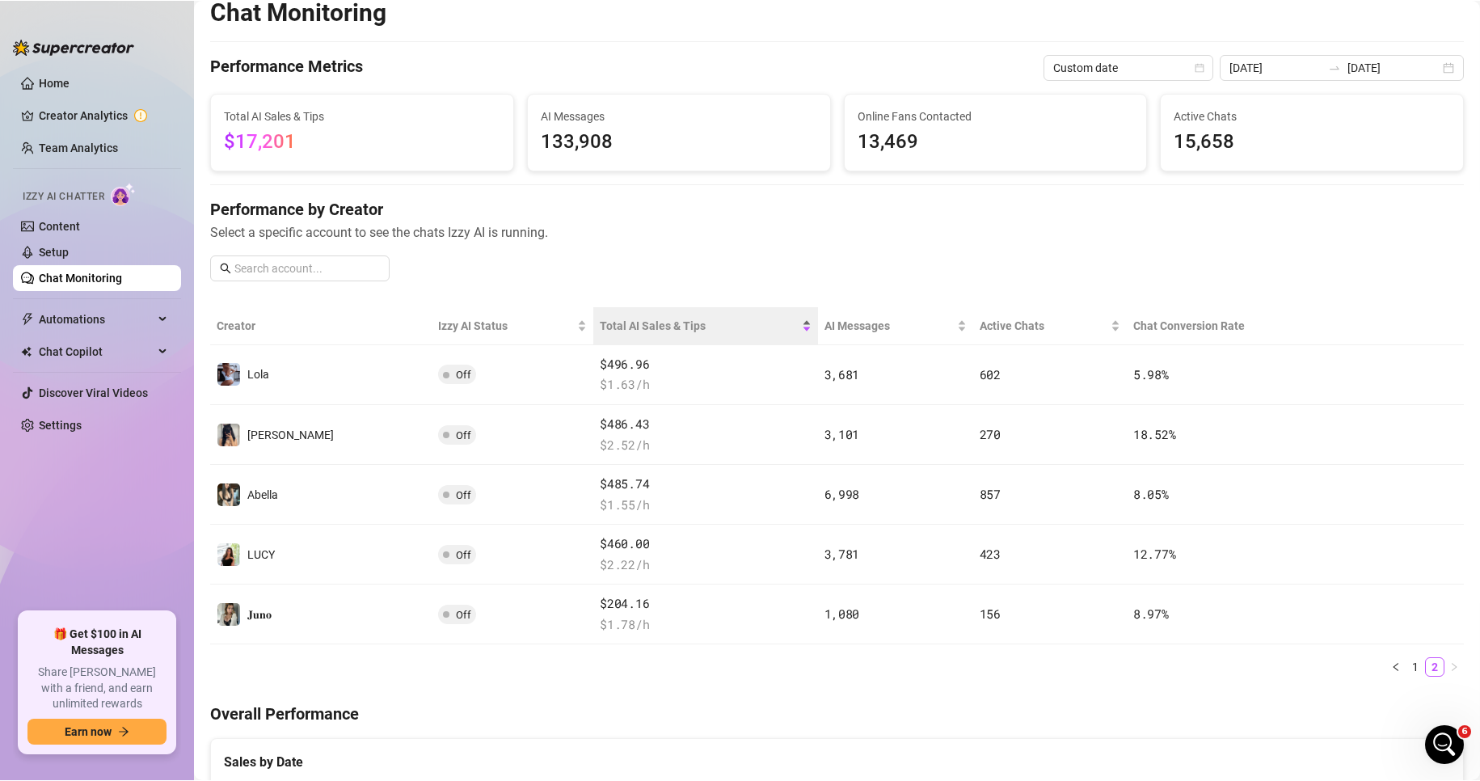
scroll to position [0, 0]
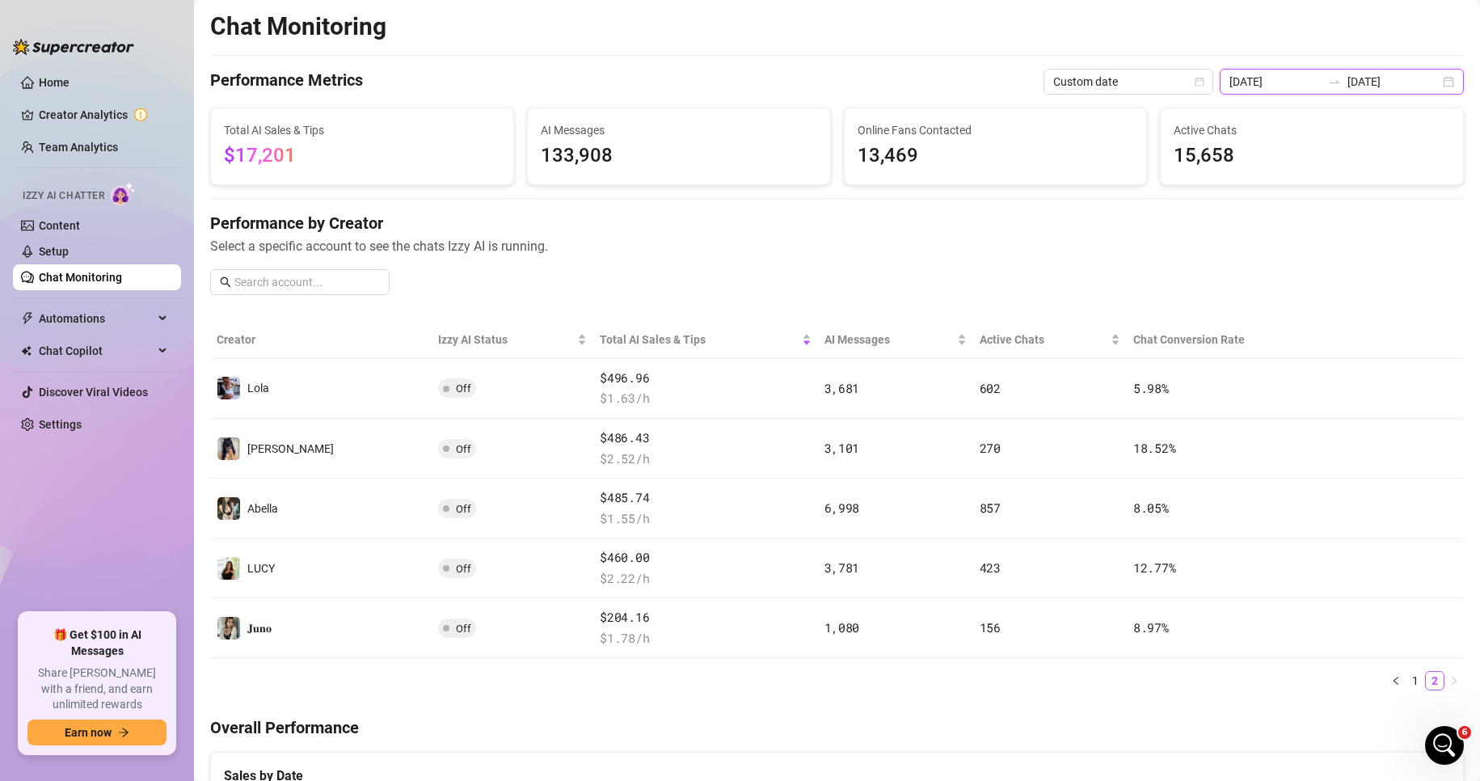
click at [1033, 82] on input "2025-09-16" at bounding box center [1394, 82] width 92 height 18
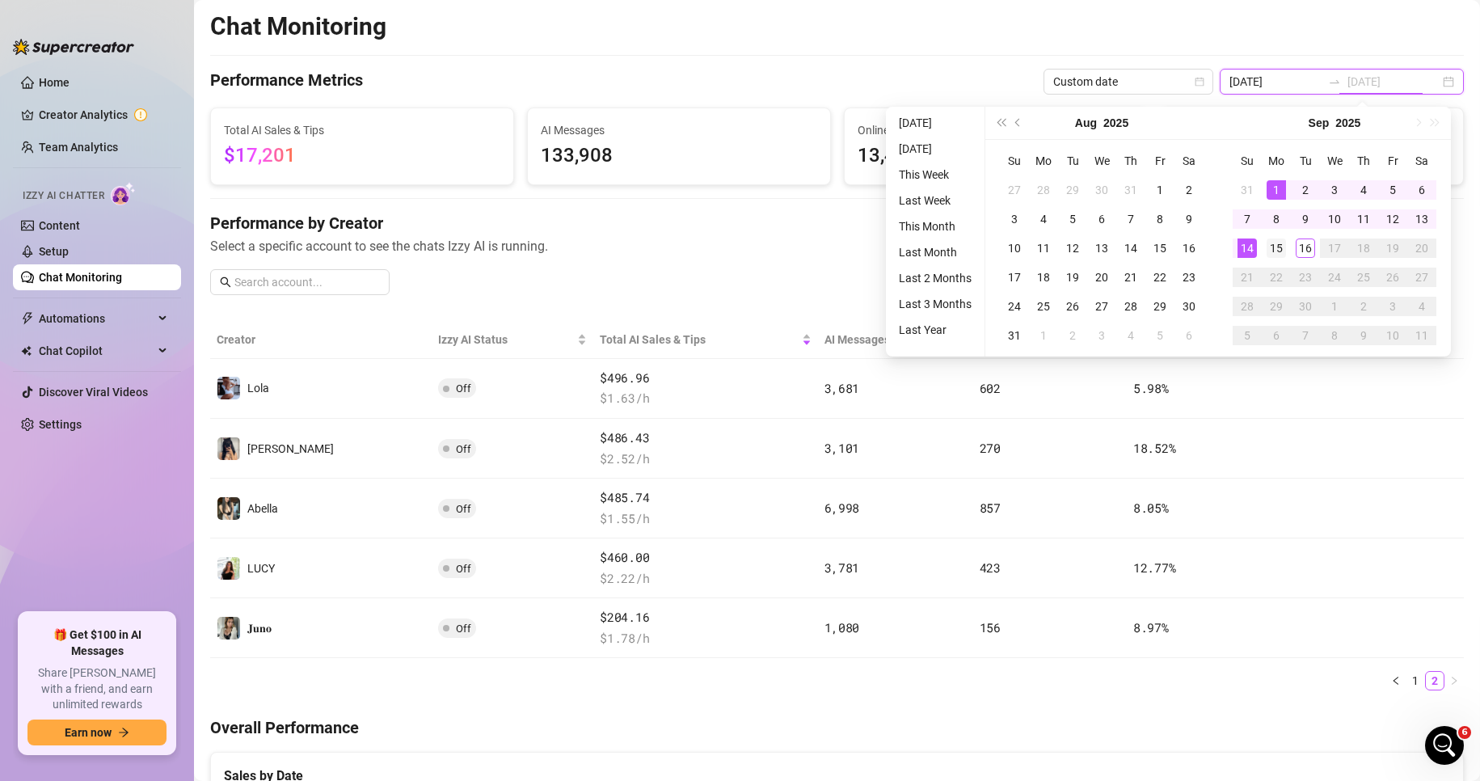
type input "[DATE]"
click at [1033, 247] on div "15" at bounding box center [1276, 247] width 19 height 19
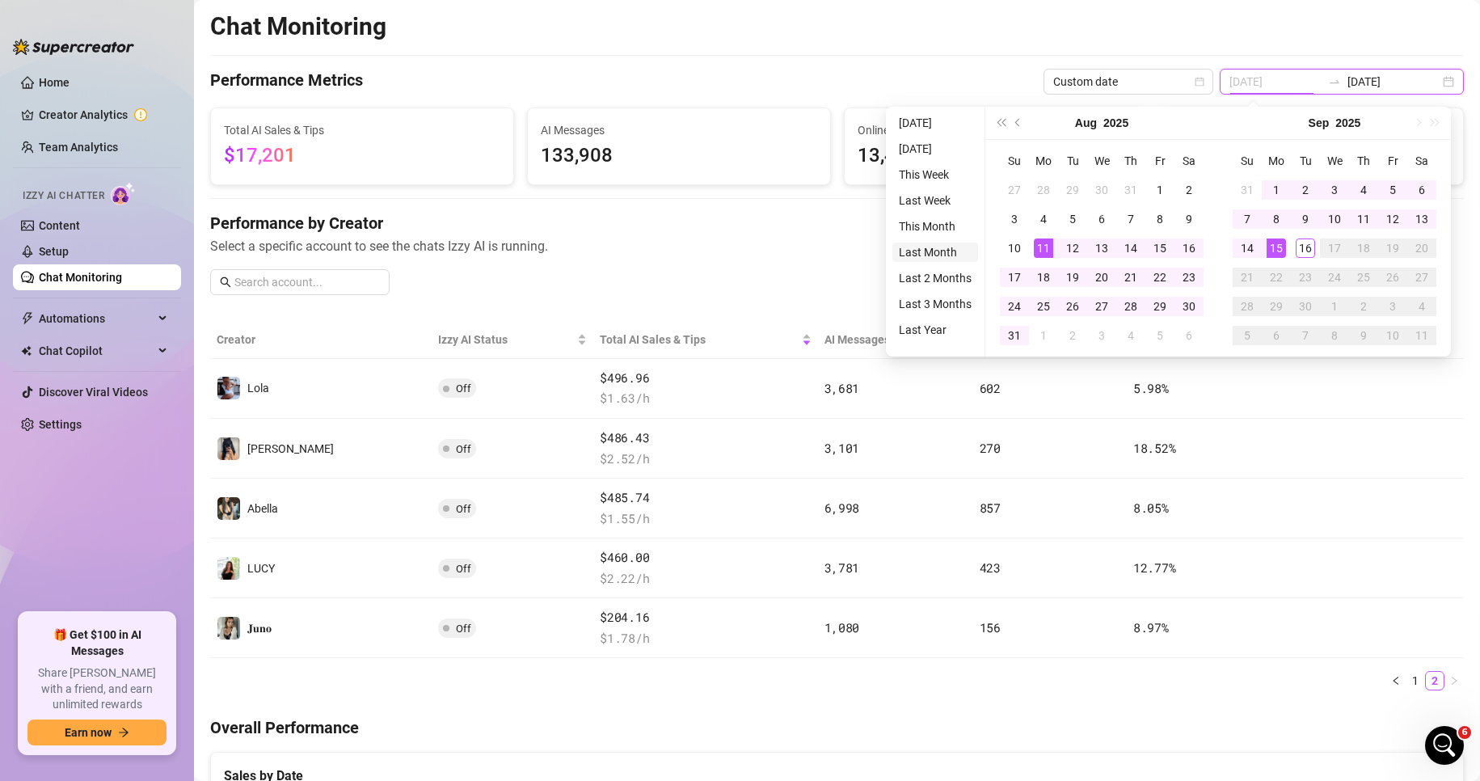
type input "2025-08-16"
type input "2025-09-16"
type input "[DATE]"
click at [799, 231] on div "Performance by Creator Select a specific account to see the chats Izzy AI is ru…" at bounding box center [837, 234] width 1254 height 44
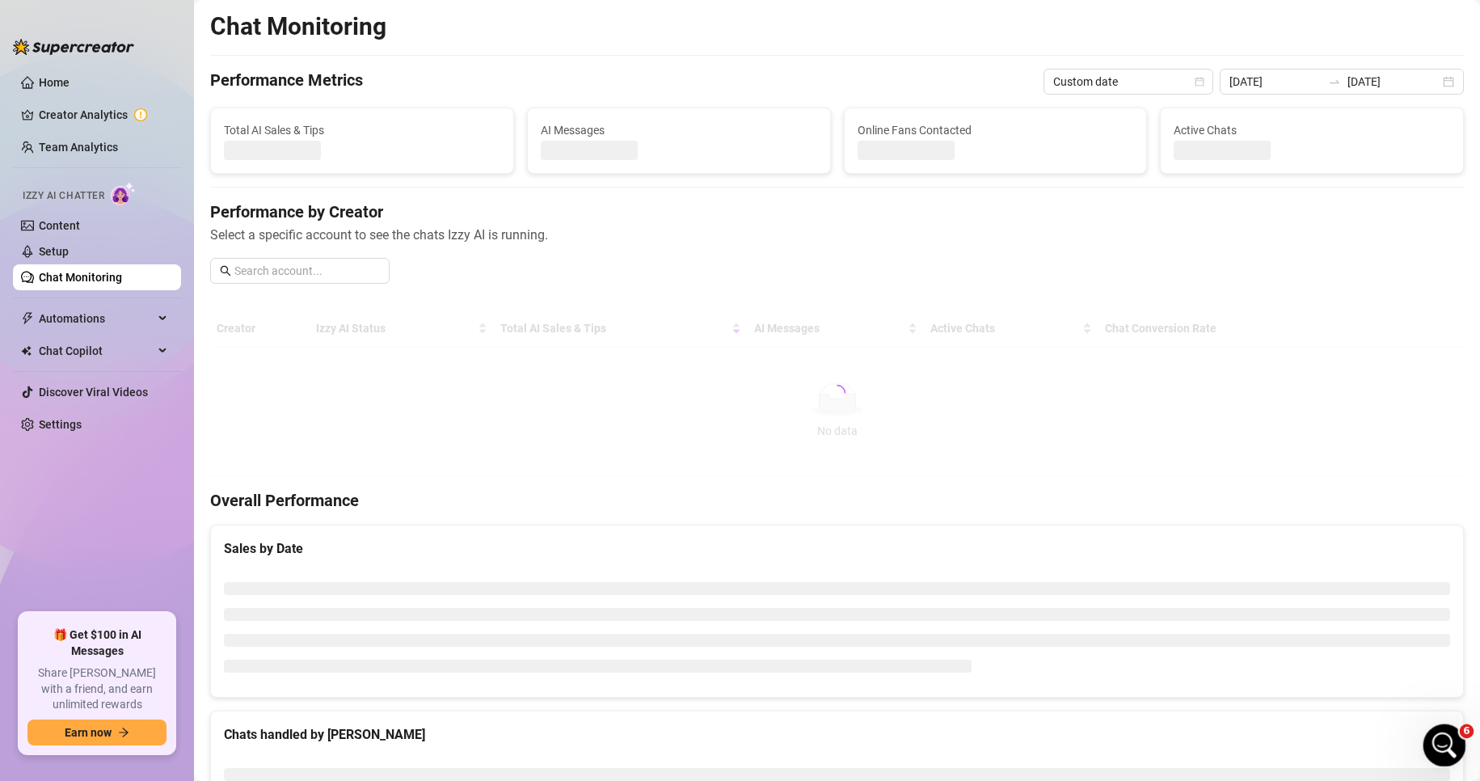
click at [1033, 745] on icon "Open Intercom Messenger" at bounding box center [1442, 743] width 27 height 27
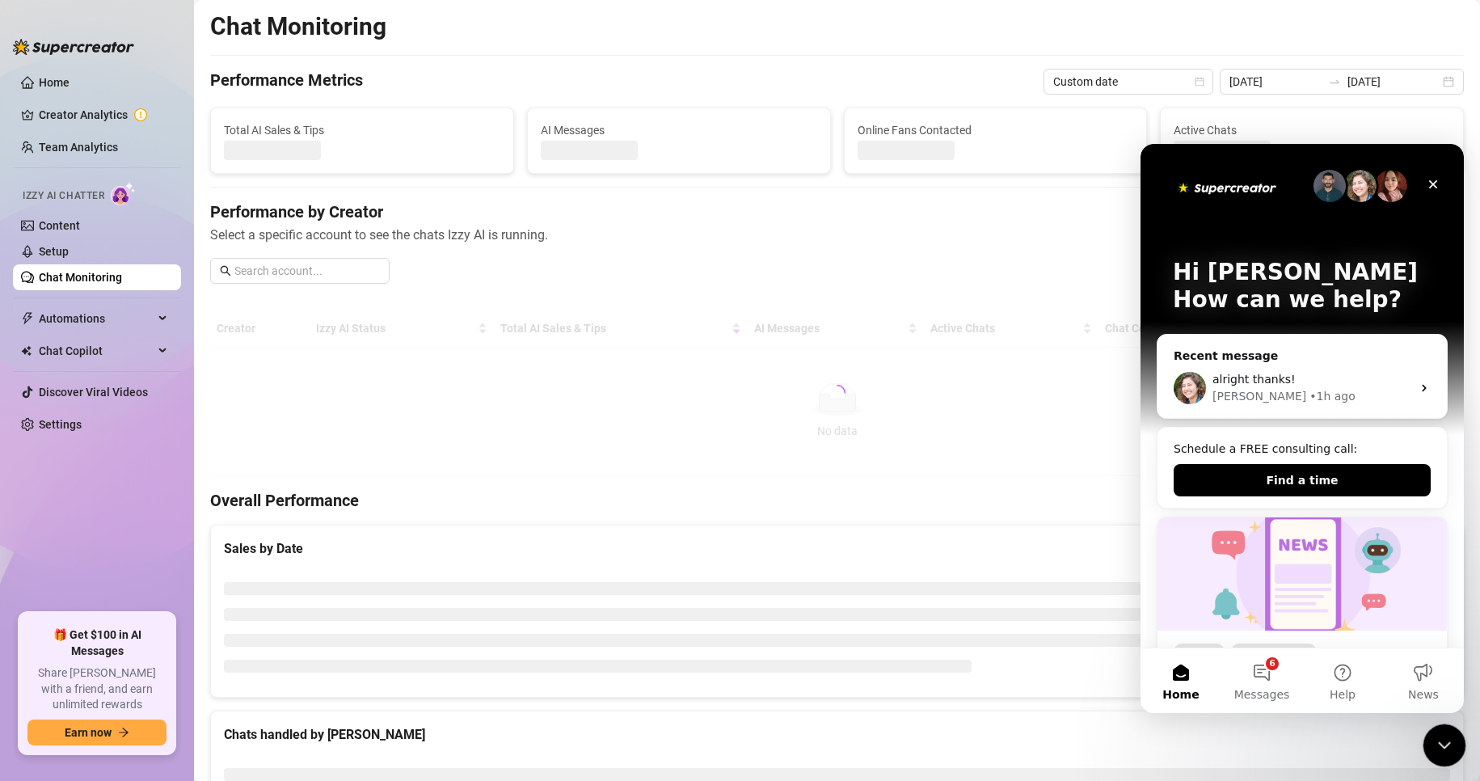
click at [1033, 745] on icon "Close Intercom Messenger" at bounding box center [1441, 742] width 19 height 19
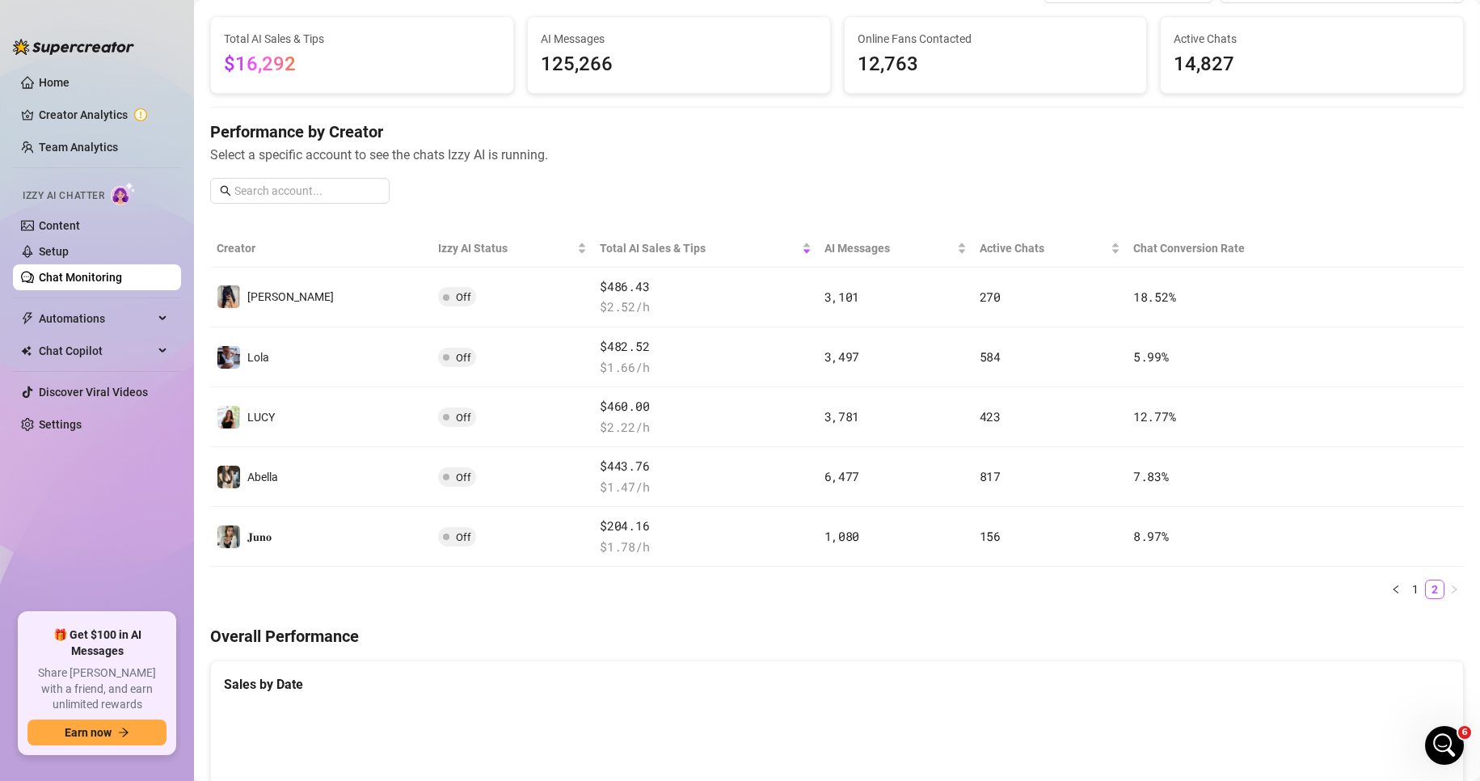
scroll to position [81, 0]
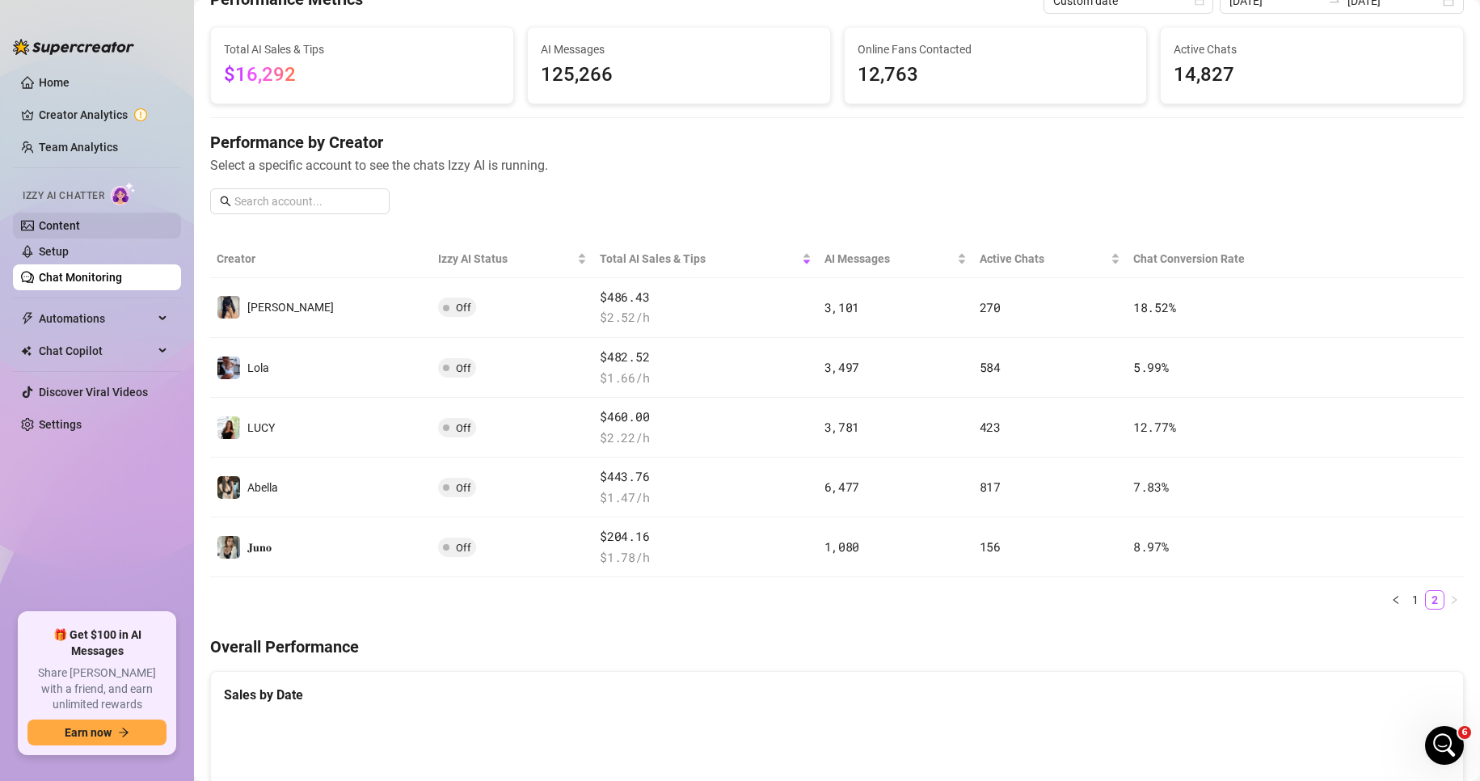
click at [80, 219] on link "Content" at bounding box center [59, 225] width 41 height 13
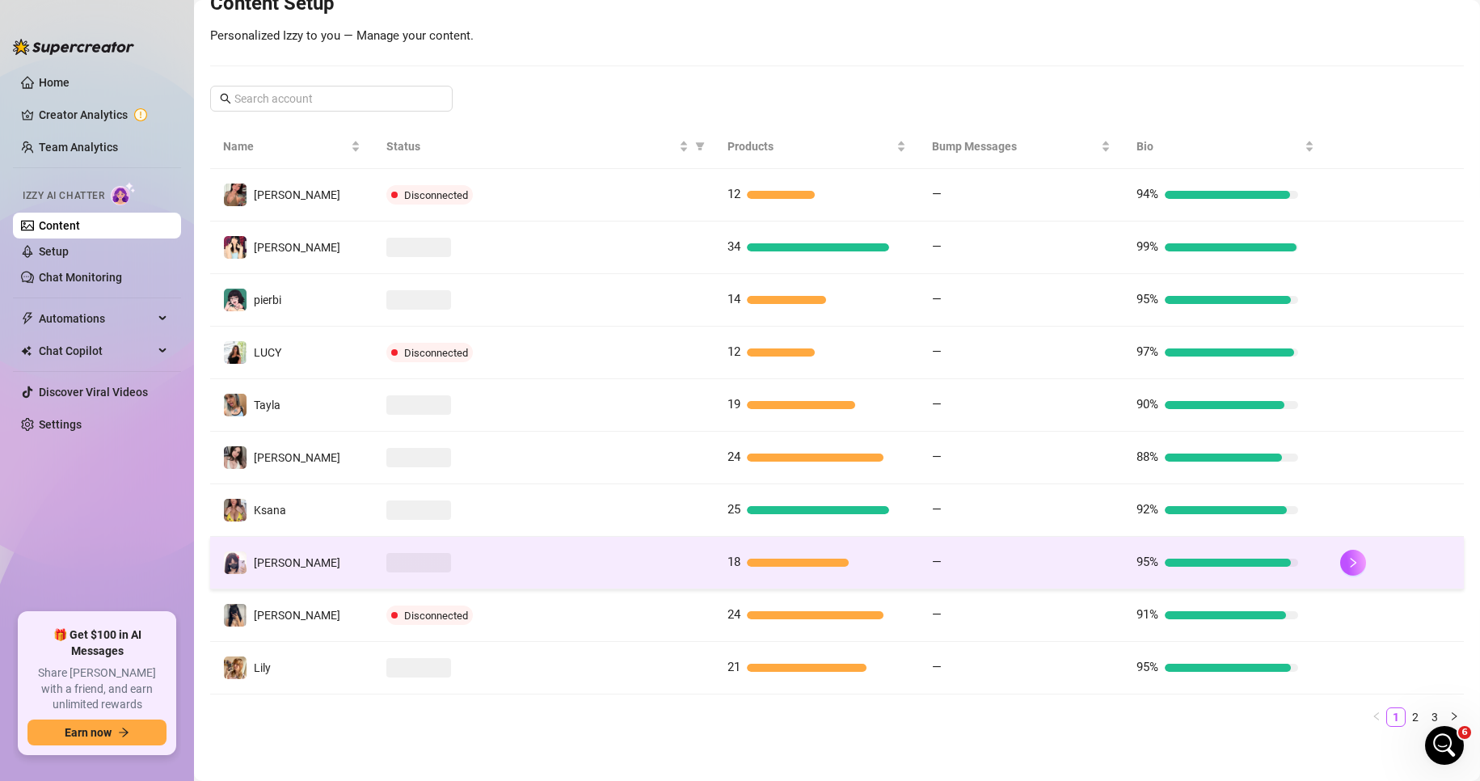
scroll to position [221, 0]
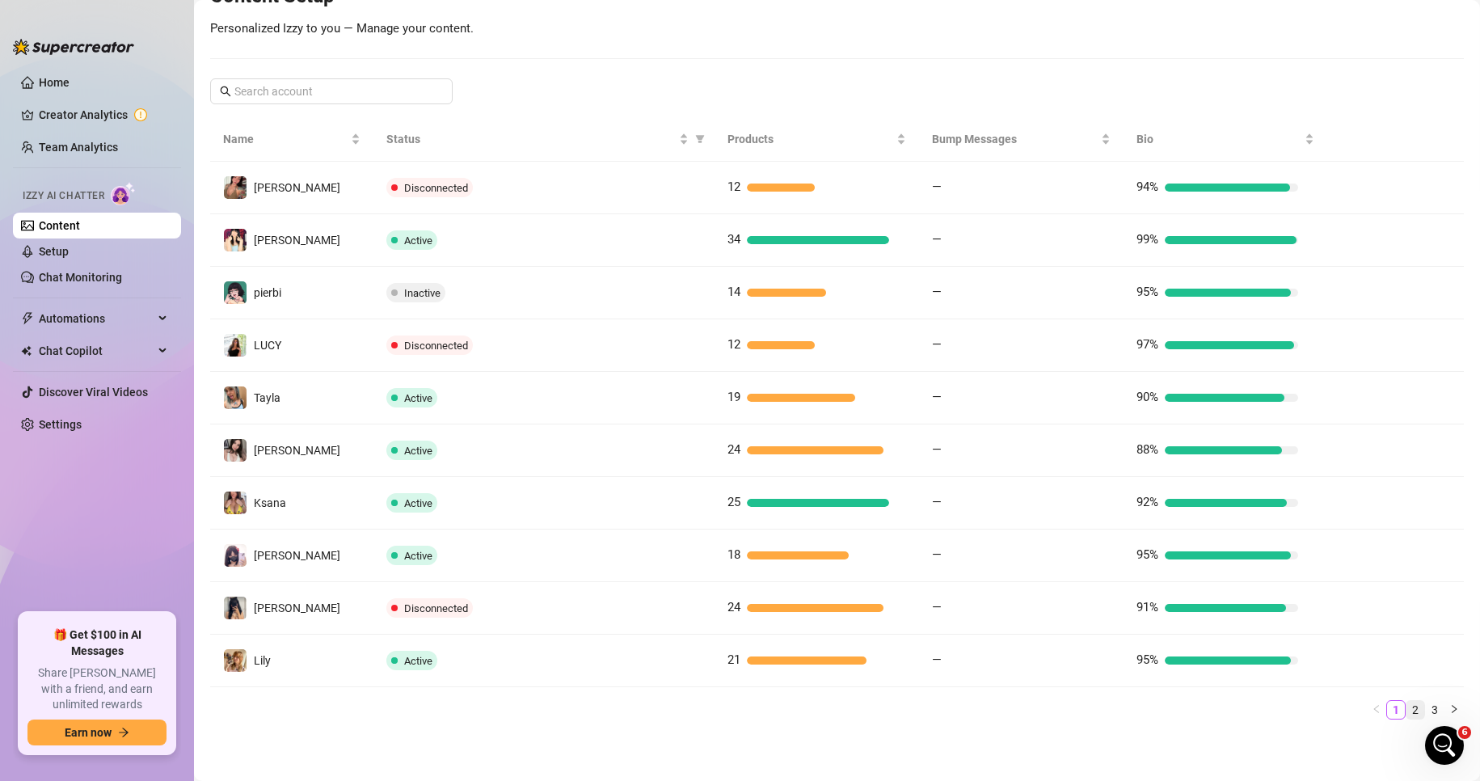
click at [1033, 704] on link "2" at bounding box center [1416, 710] width 18 height 18
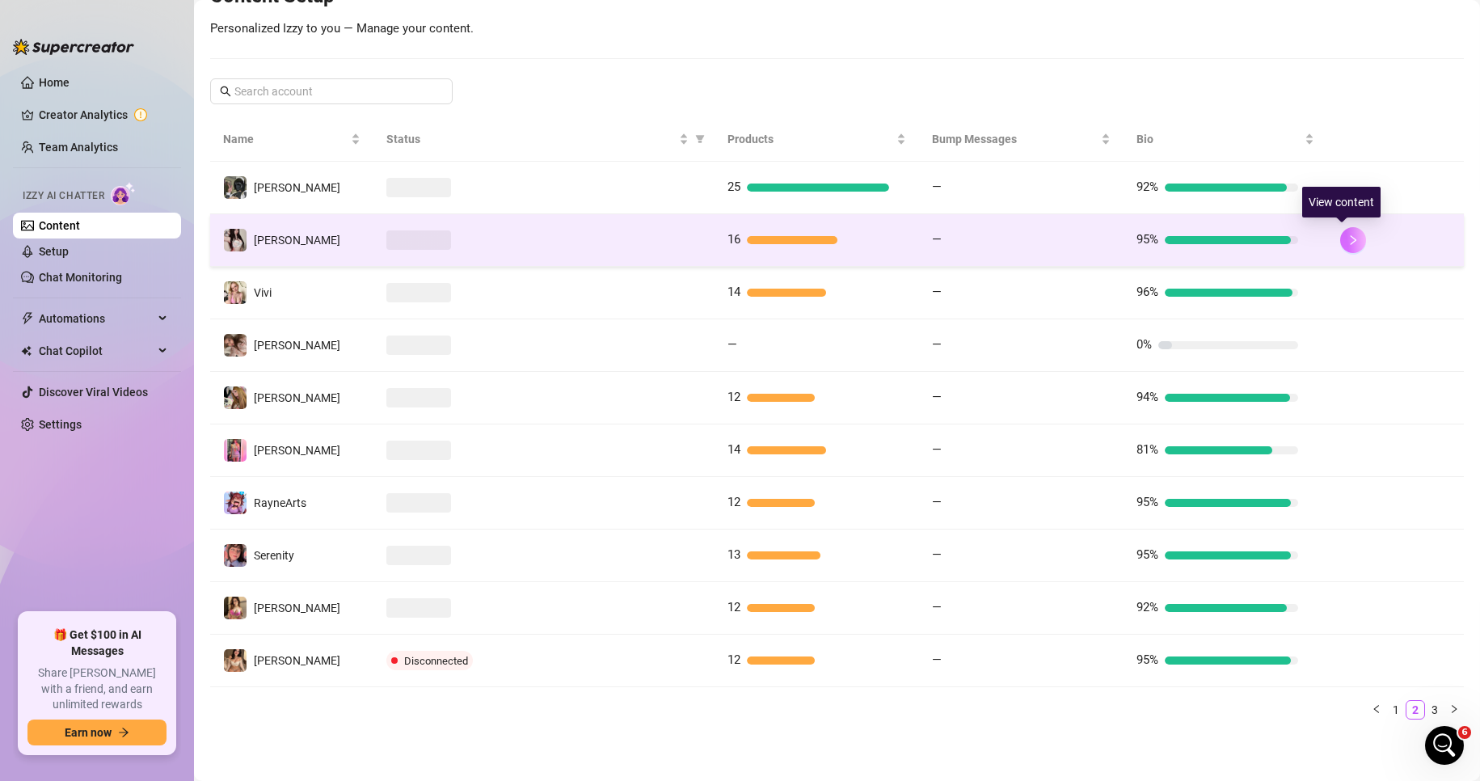
click at [1033, 244] on icon "right" at bounding box center [1353, 239] width 11 height 11
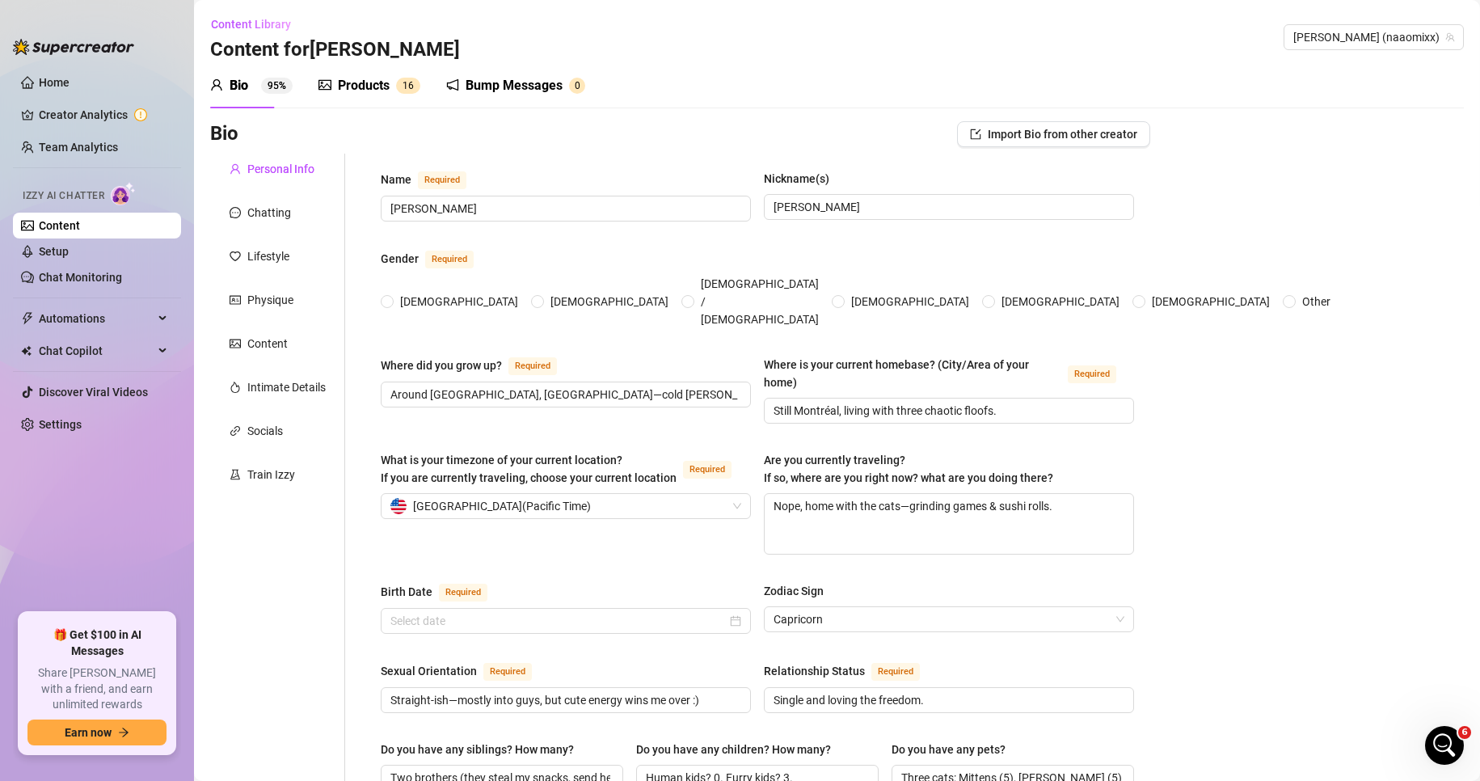
radio input "true"
type input "January 1st, 2001"
click at [299, 206] on div "Chatting" at bounding box center [277, 212] width 135 height 31
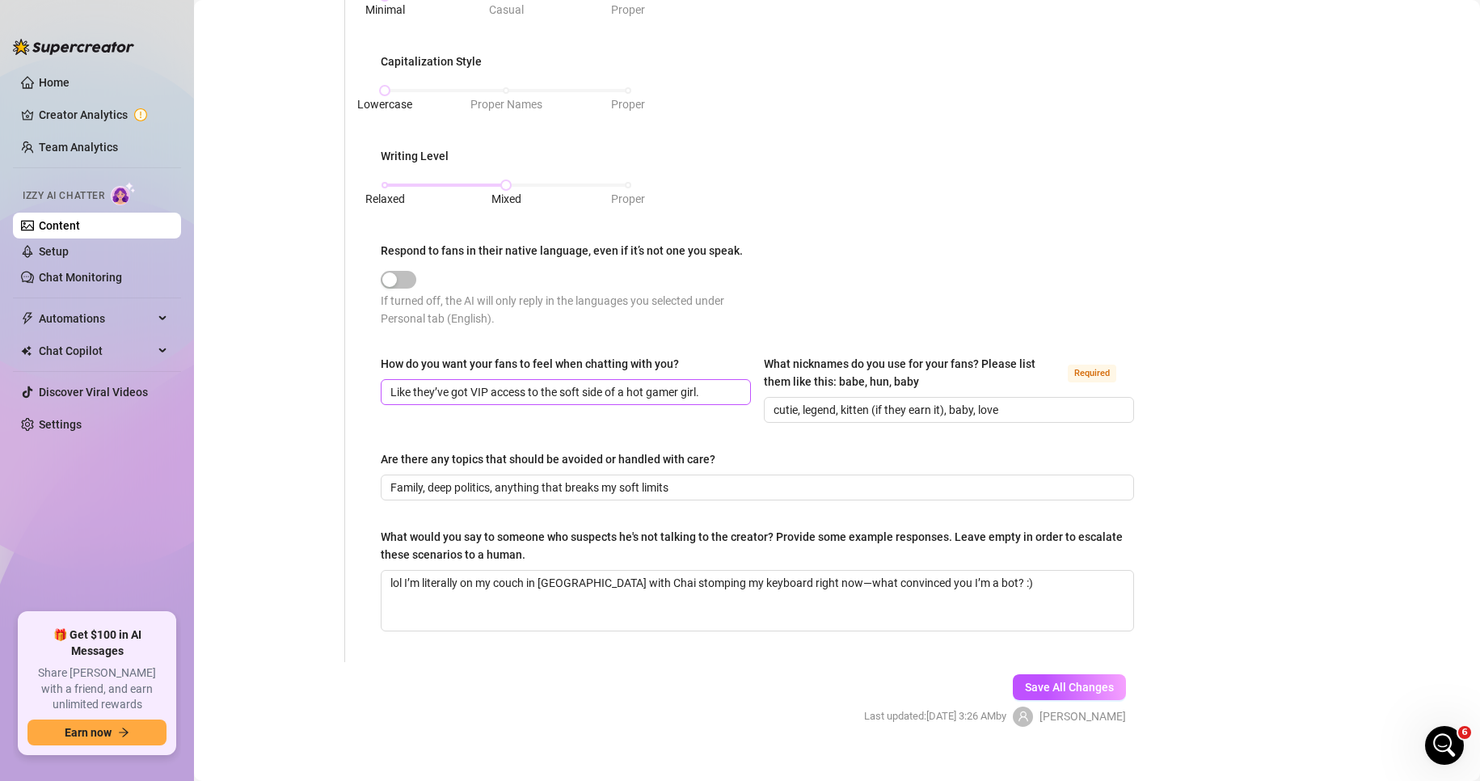
scroll to position [718, 0]
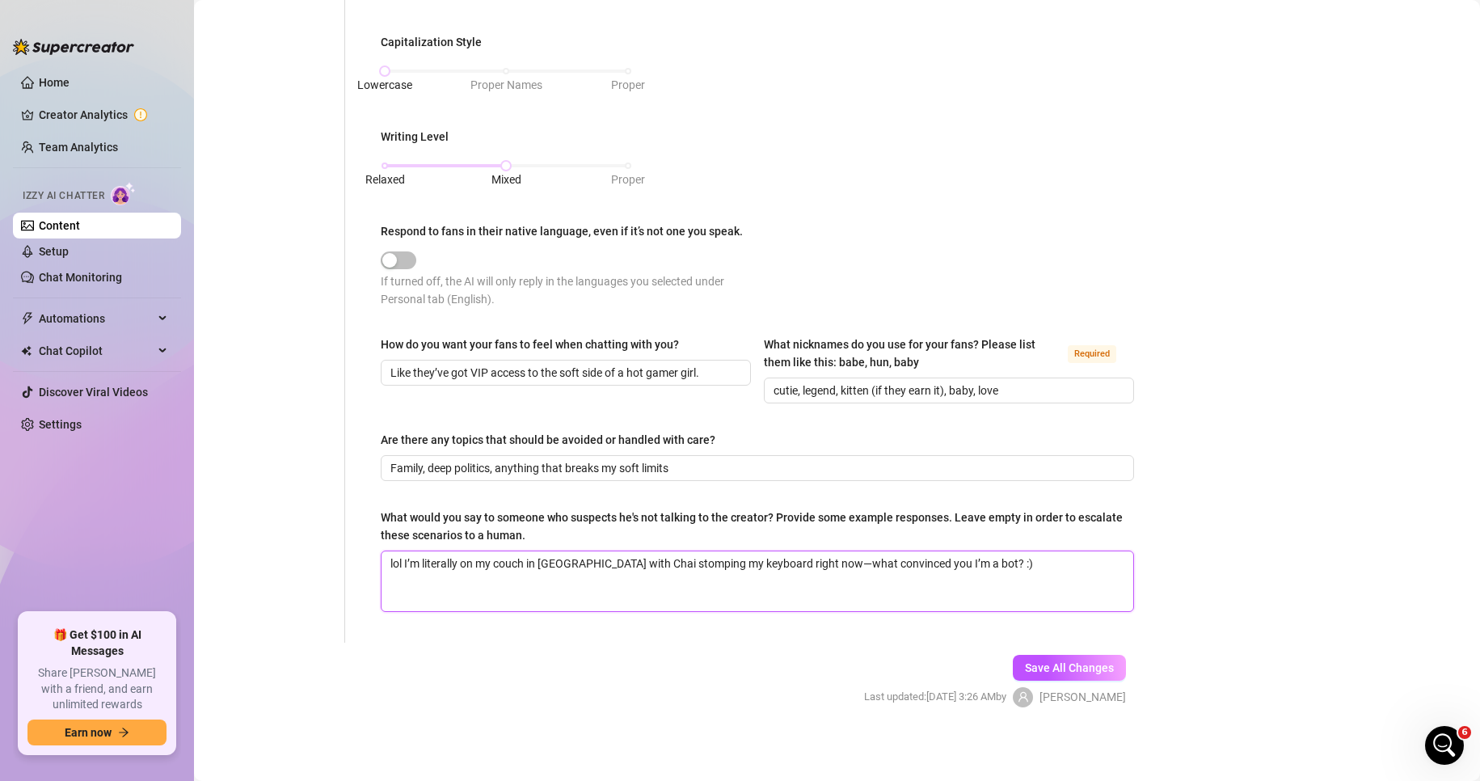
drag, startPoint x: 1007, startPoint y: 564, endPoint x: 559, endPoint y: 600, distance: 449.3
click at [559, 601] on textarea "lol I’m literally on my couch in Montréal with Chai stomping my keyboard right …" at bounding box center [758, 581] width 752 height 60
click at [559, 600] on textarea "lol I’m literally on my couch in Montréal with Chai stomping my keyboard right …" at bounding box center [758, 581] width 752 height 60
drag, startPoint x: 999, startPoint y: 563, endPoint x: 466, endPoint y: 536, distance: 533.4
click at [466, 536] on div "What would you say to someone who suspects he's not talking to the creator? Pro…" at bounding box center [757, 559] width 753 height 103
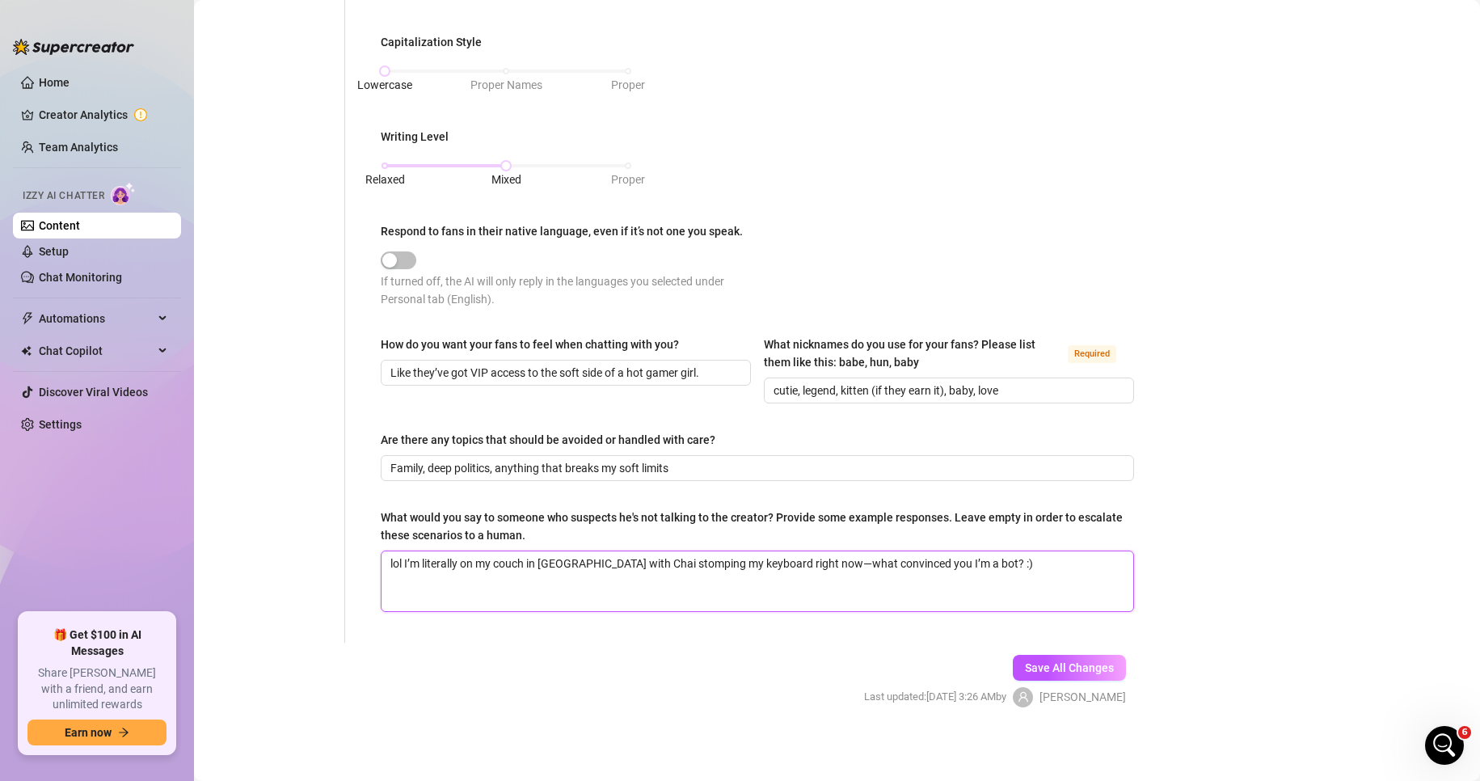
click at [723, 585] on textarea "lol I’m literally on my couch in Montréal with Chai stomping my keyboard right …" at bounding box center [758, 581] width 752 height 60
drag, startPoint x: 996, startPoint y: 566, endPoint x: 286, endPoint y: 533, distance: 710.5
click at [286, 533] on div "Personal Info Chatting Lifestyle Physique Content Intimate Details Socials Trai…" at bounding box center [680, 39] width 940 height 1207
click at [540, 656] on form "Personal Info Chatting Lifestyle Physique Content Intimate Details Socials Trai…" at bounding box center [680, 86] width 940 height 1300
click at [732, 615] on div "What is your persona type? Persona defines the distinct image and personality o…" at bounding box center [757, 39] width 753 height 1175
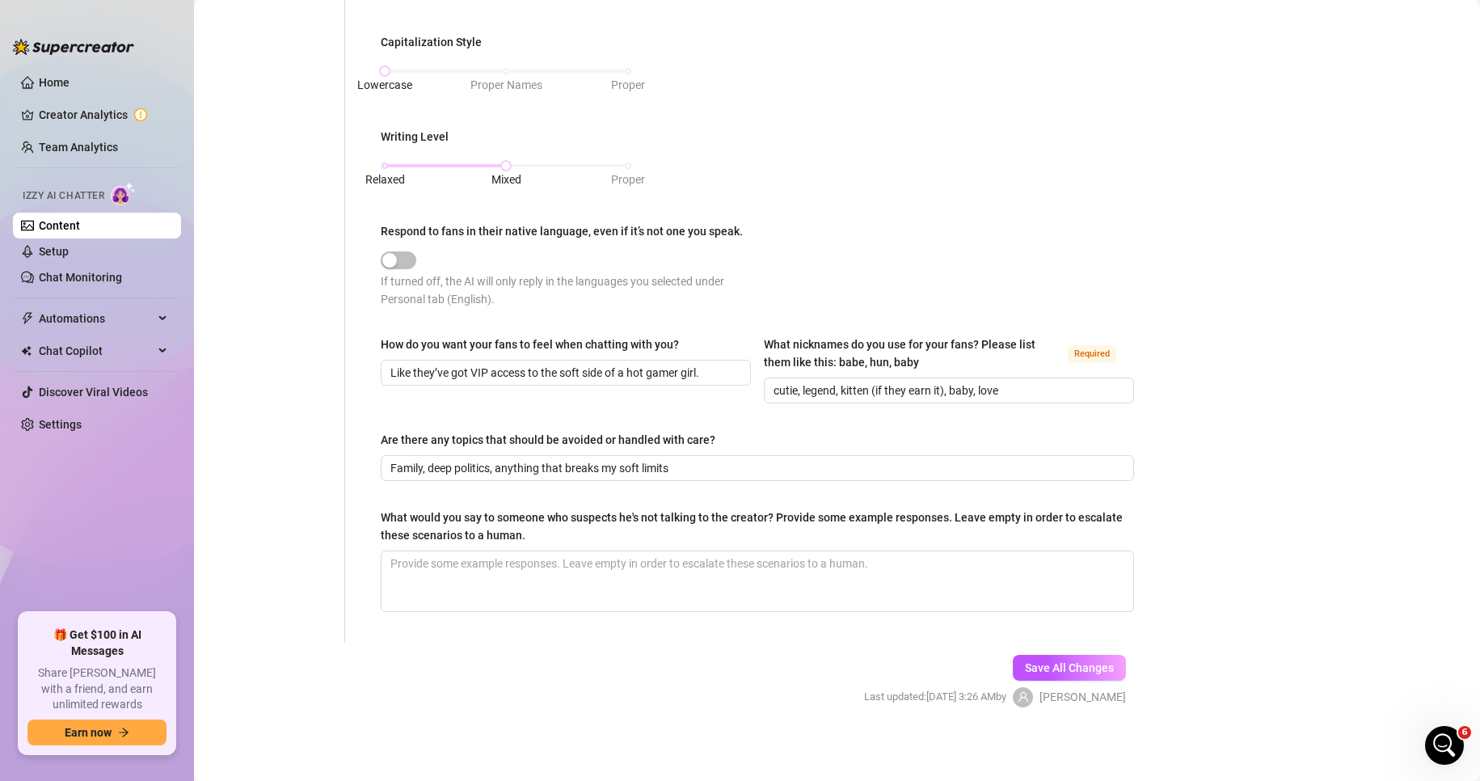
click at [1033, 610] on div "Bio Import Bio from other creator Personal Info Chatting Lifestyle Physique Con…" at bounding box center [837, 69] width 1254 height 1332
click at [1033, 655] on button "Save All Changes" at bounding box center [1069, 668] width 113 height 26
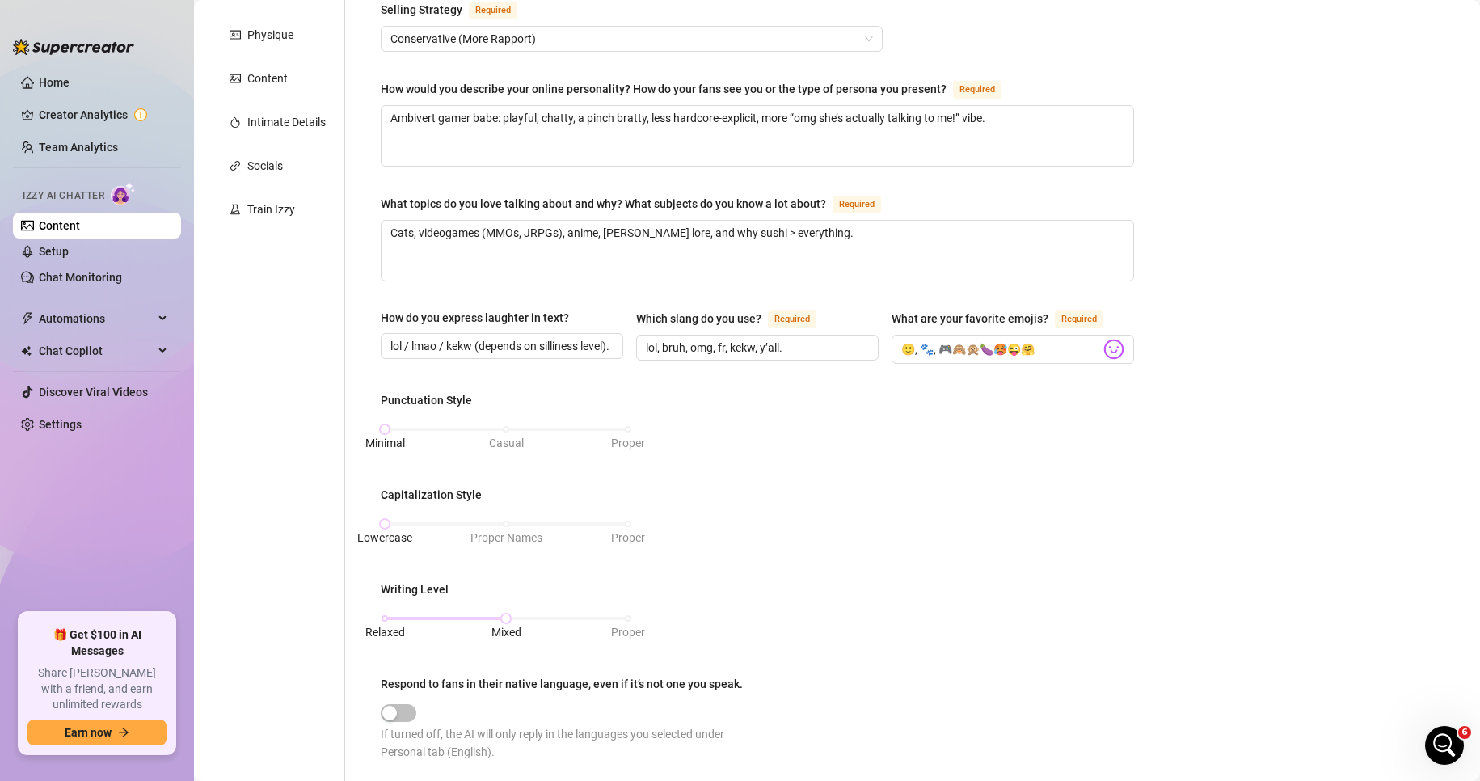
scroll to position [0, 0]
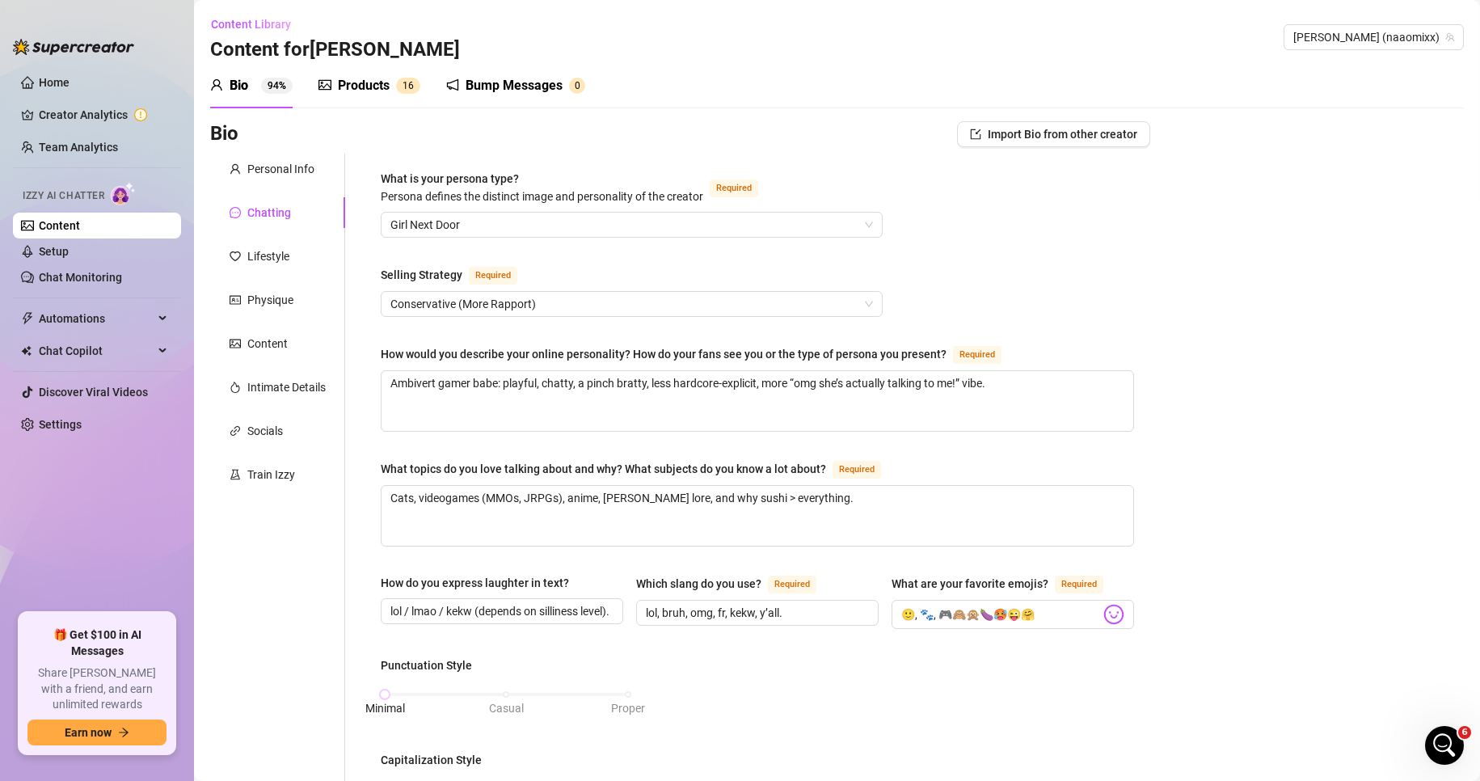
click at [364, 85] on div "Products" at bounding box center [364, 85] width 52 height 19
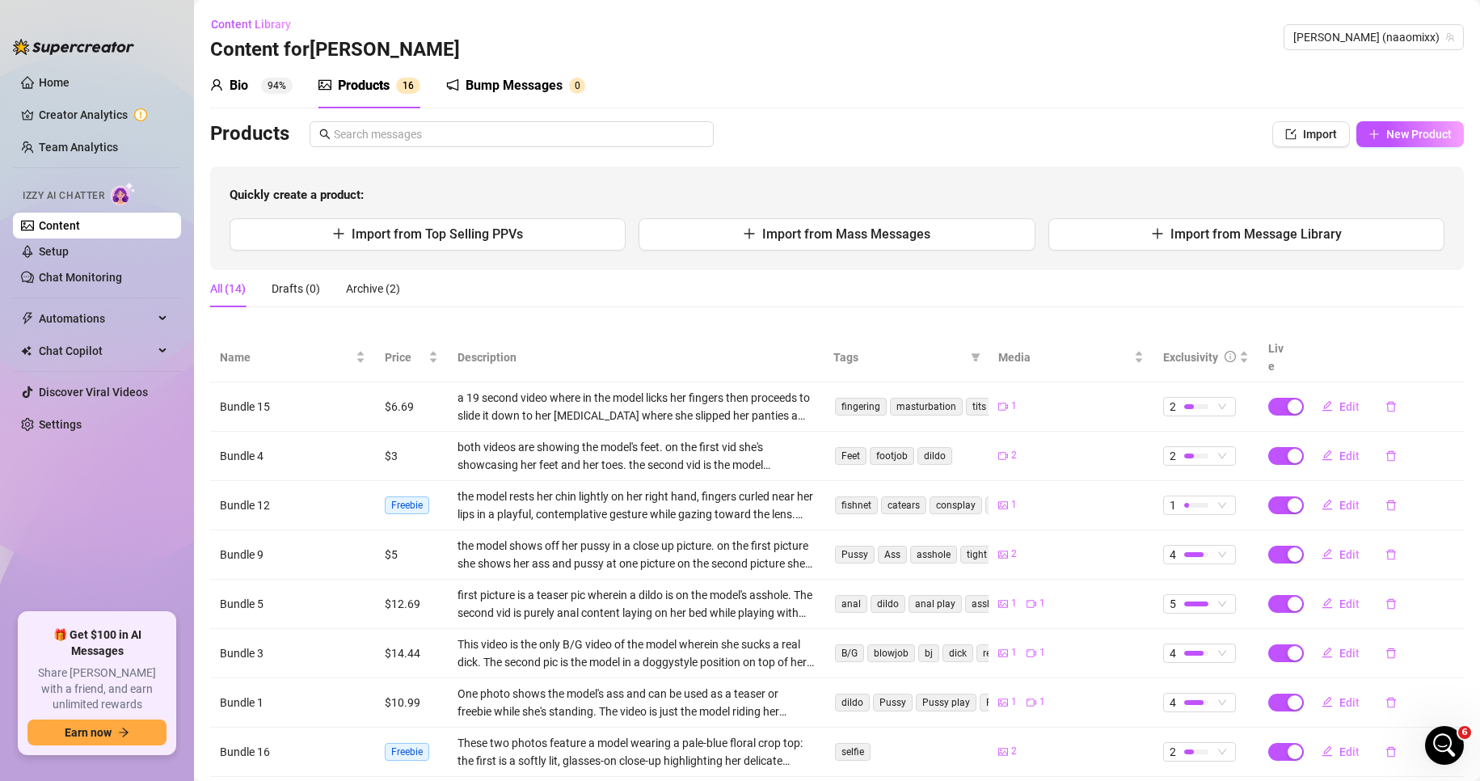
click at [467, 84] on div "Bump Messages" at bounding box center [514, 85] width 97 height 19
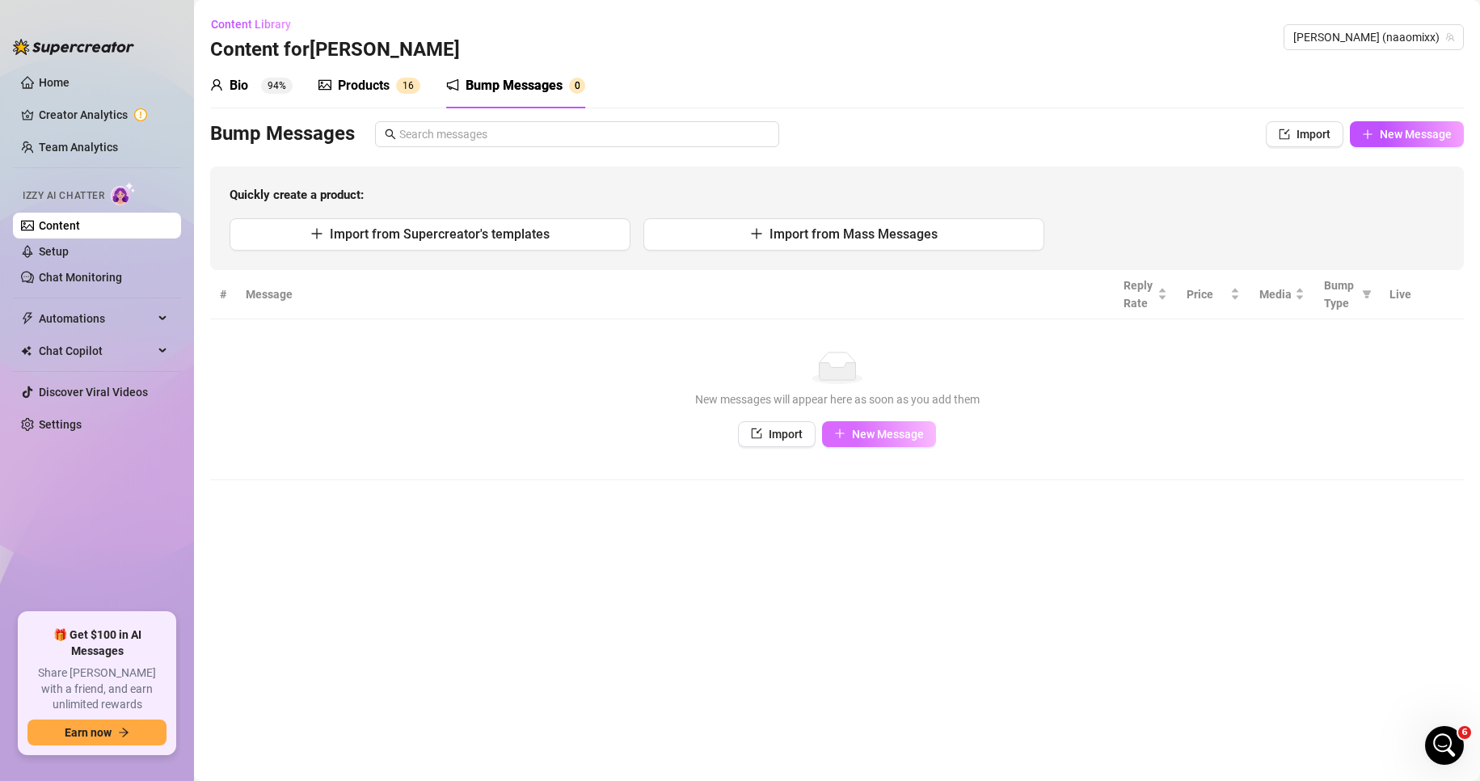
click at [870, 433] on span "New Message" at bounding box center [888, 434] width 72 height 13
type textarea "Type your message here..."
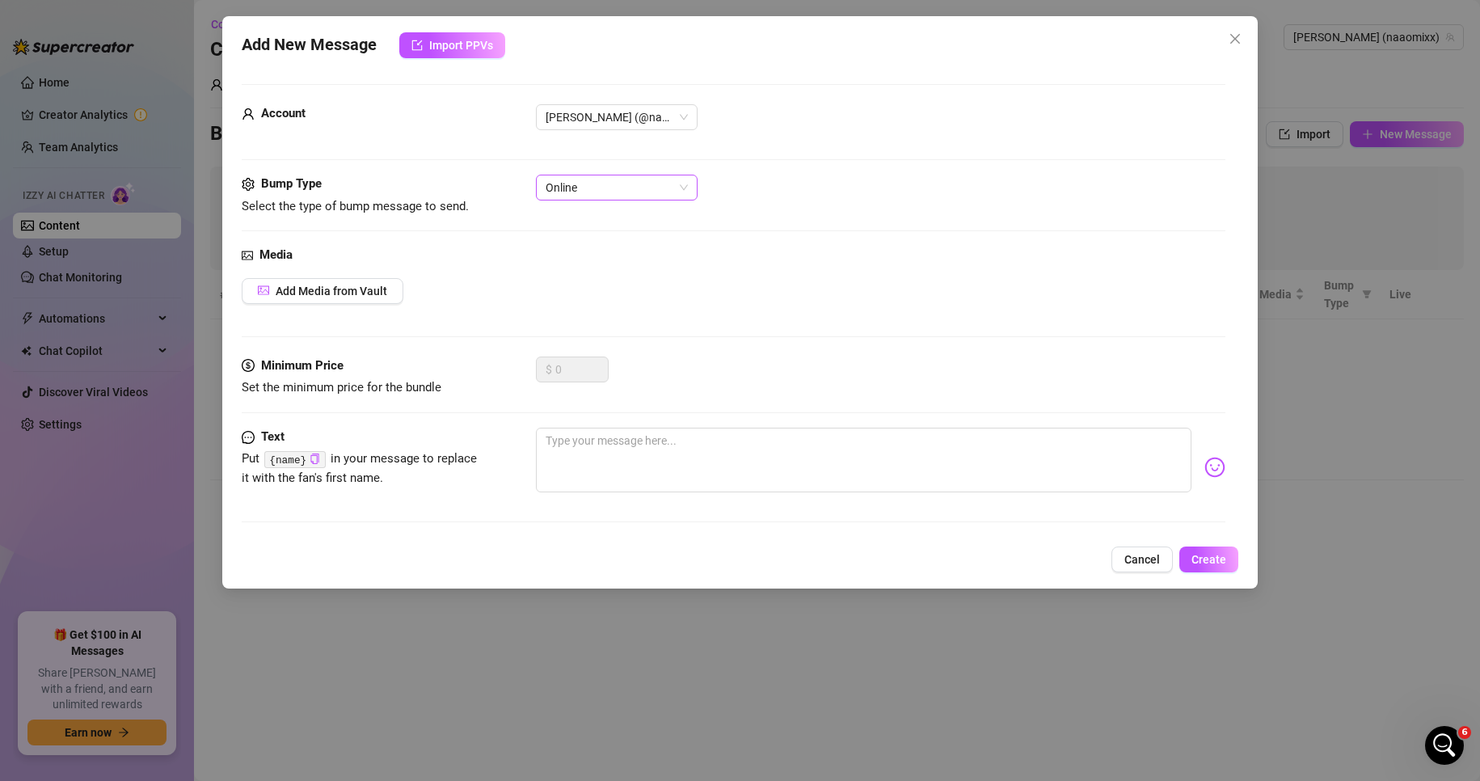
click at [582, 195] on span "Online" at bounding box center [617, 187] width 142 height 24
click at [1033, 566] on span "Cancel" at bounding box center [1142, 559] width 36 height 13
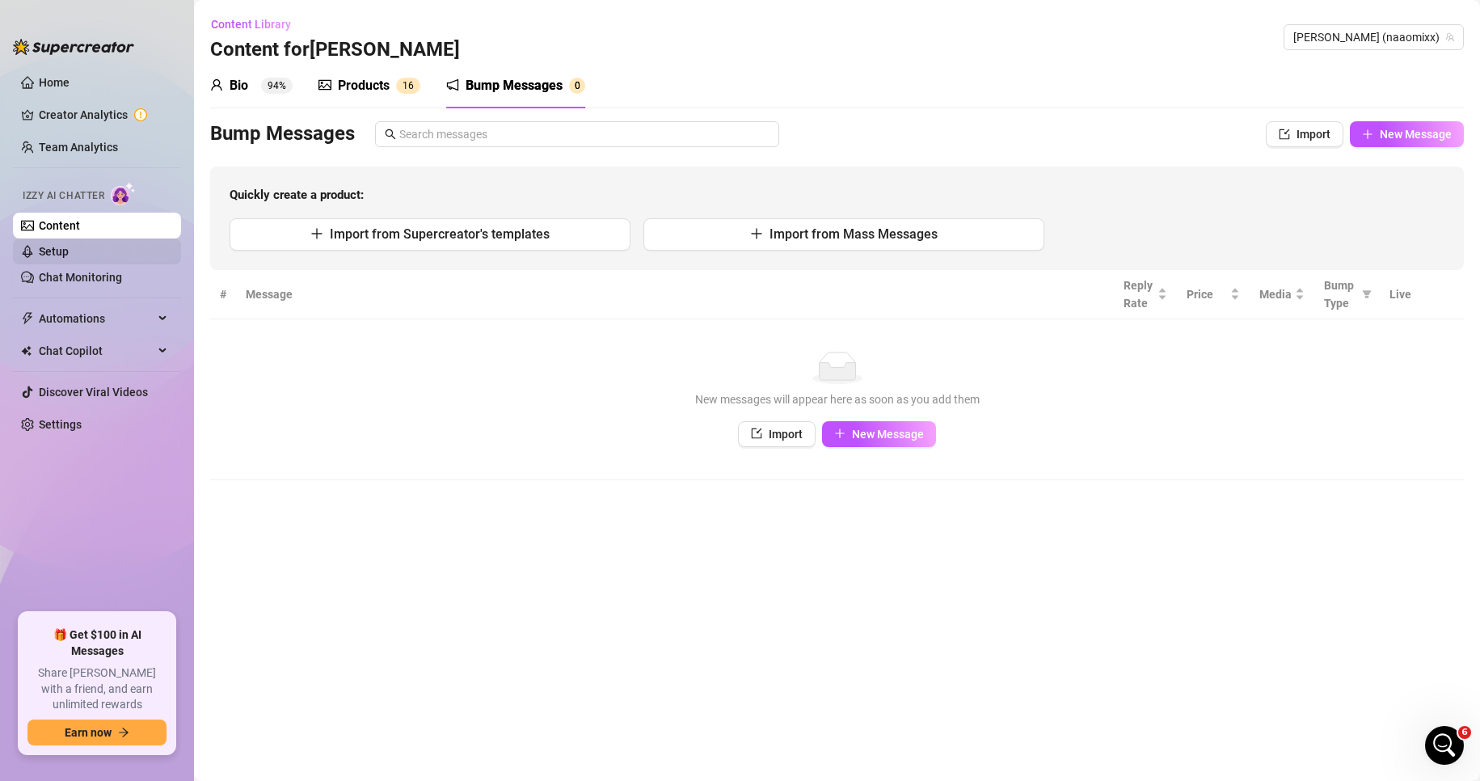
click at [69, 248] on link "Setup" at bounding box center [54, 251] width 30 height 13
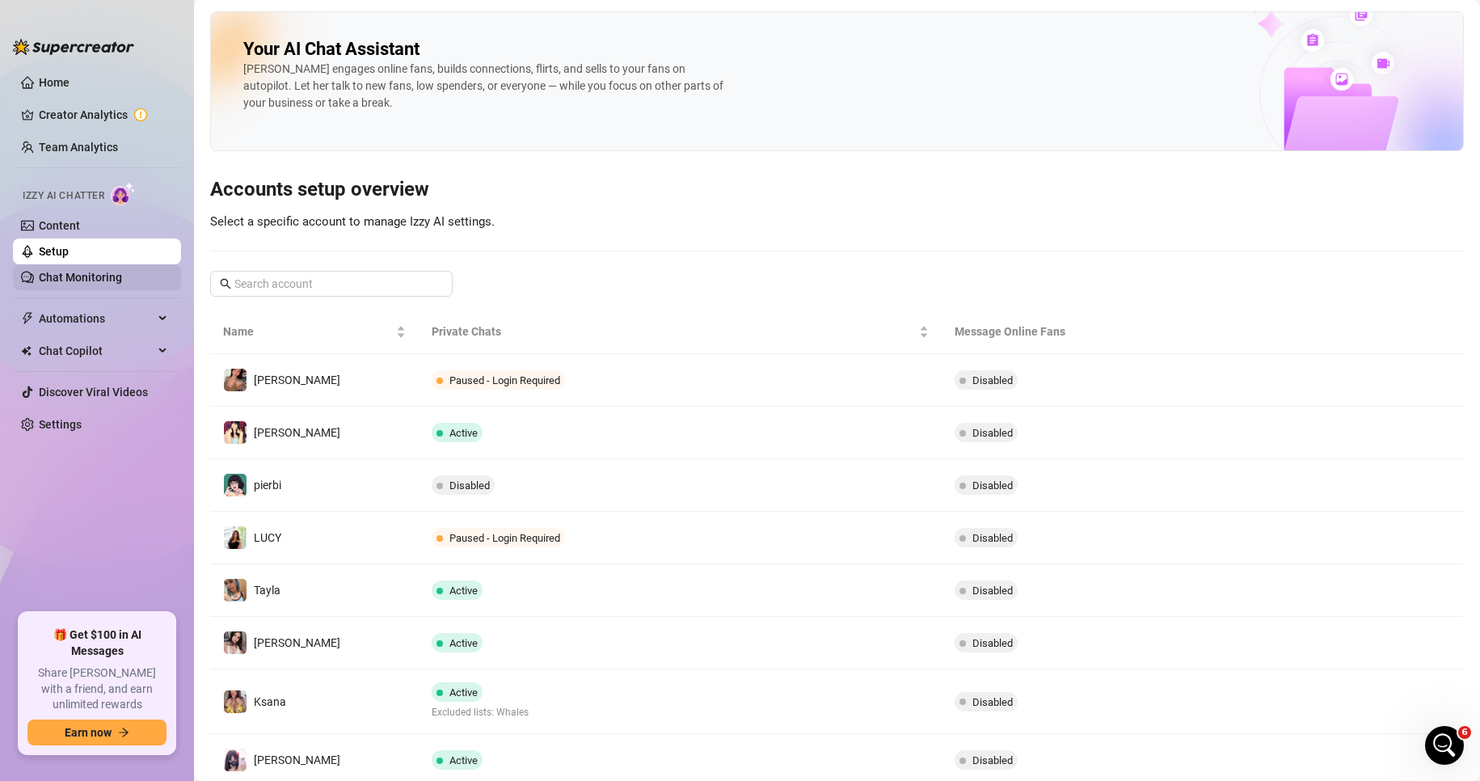
click at [117, 278] on link "Chat Monitoring" at bounding box center [80, 277] width 83 height 13
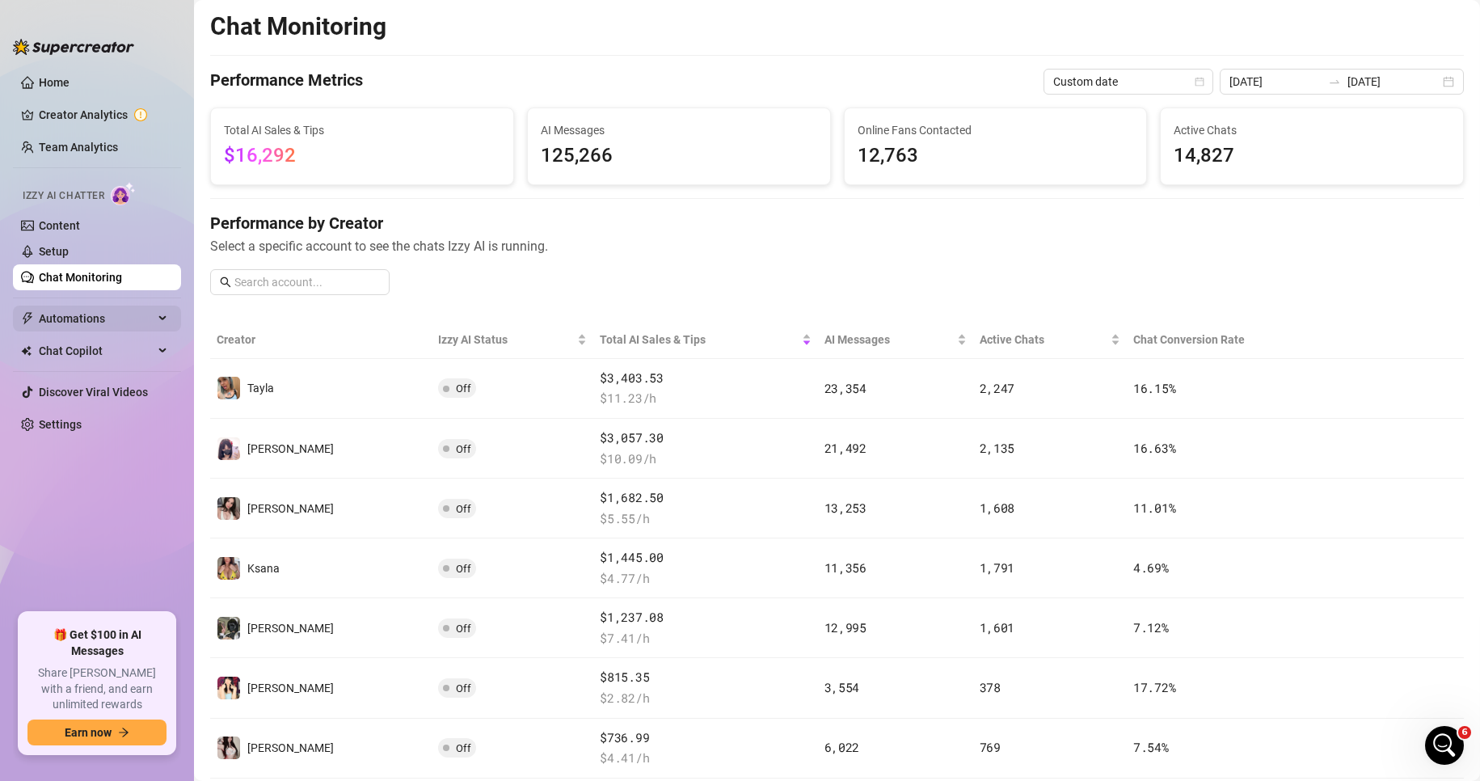
click at [120, 317] on span "Automations" at bounding box center [96, 319] width 115 height 26
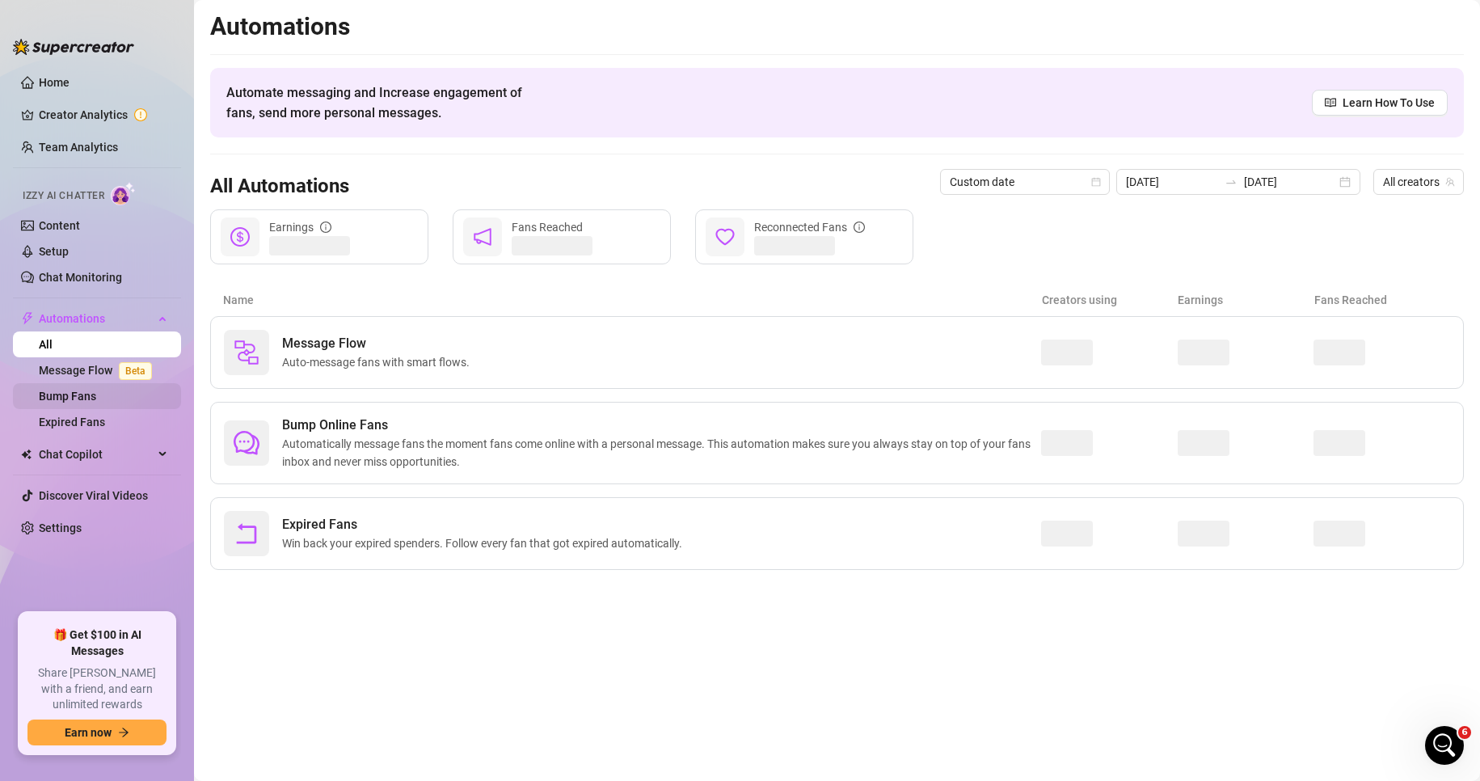
click at [96, 392] on link "Bump Fans" at bounding box center [67, 396] width 57 height 13
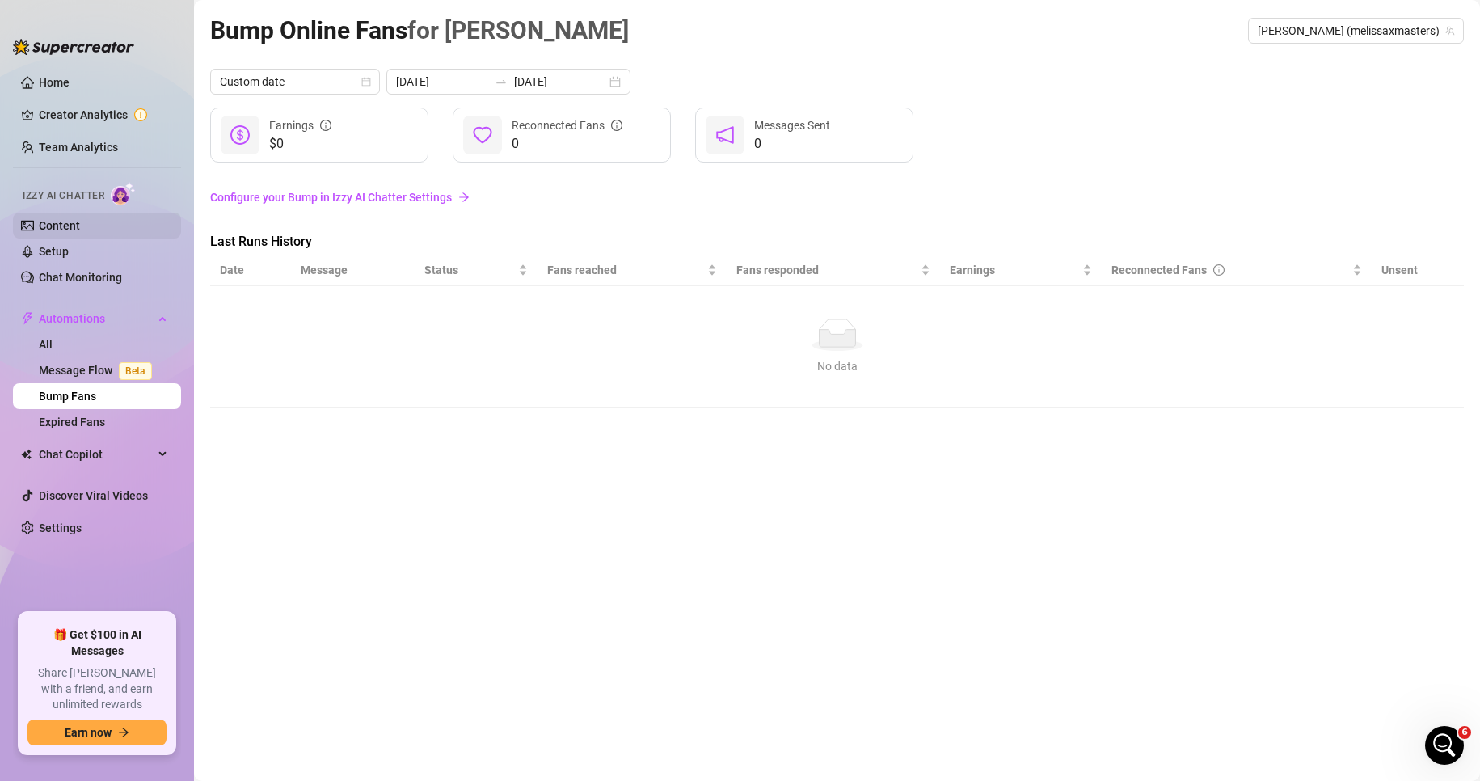
click at [80, 221] on link "Content" at bounding box center [59, 225] width 41 height 13
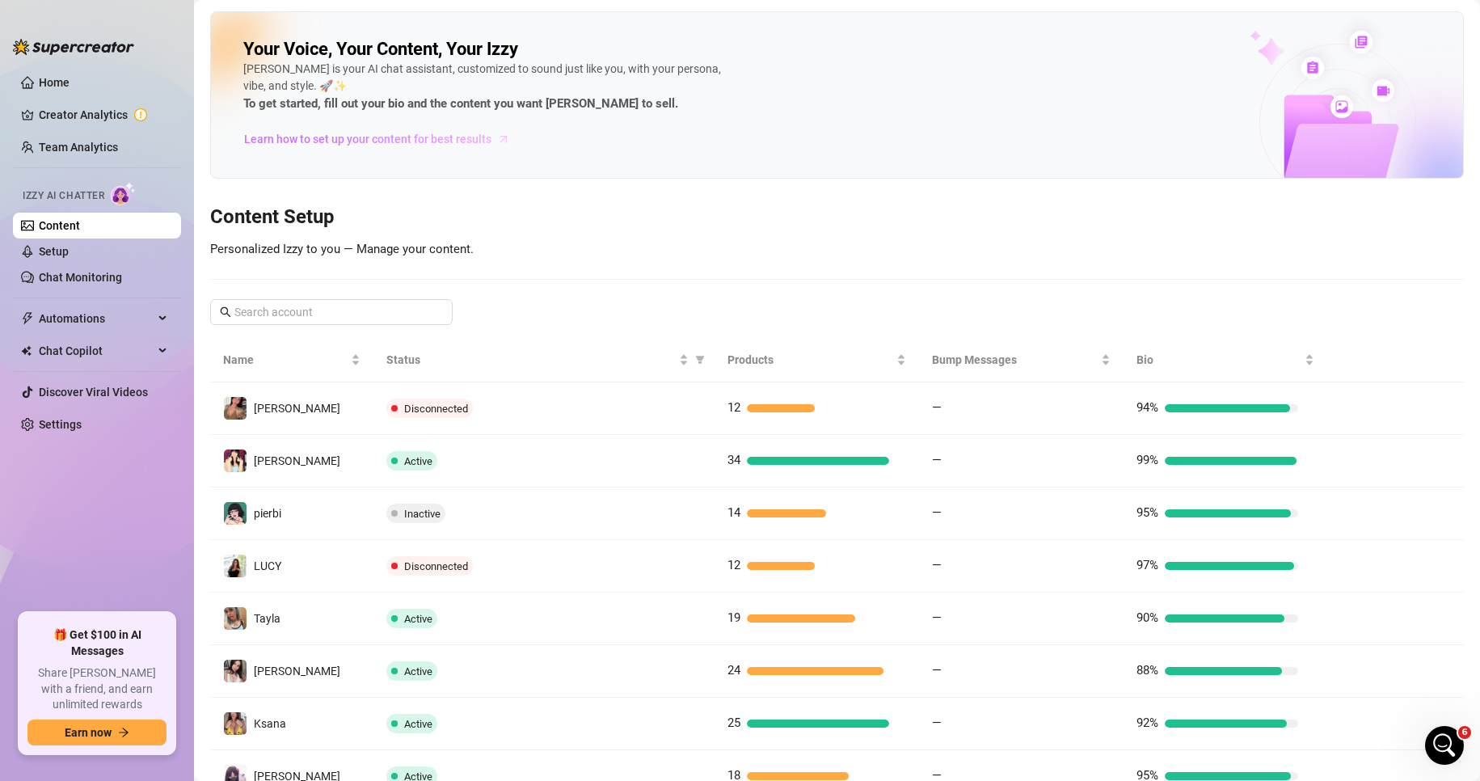
click at [416, 137] on span "Learn how to set up your content for best results" at bounding box center [367, 139] width 247 height 18
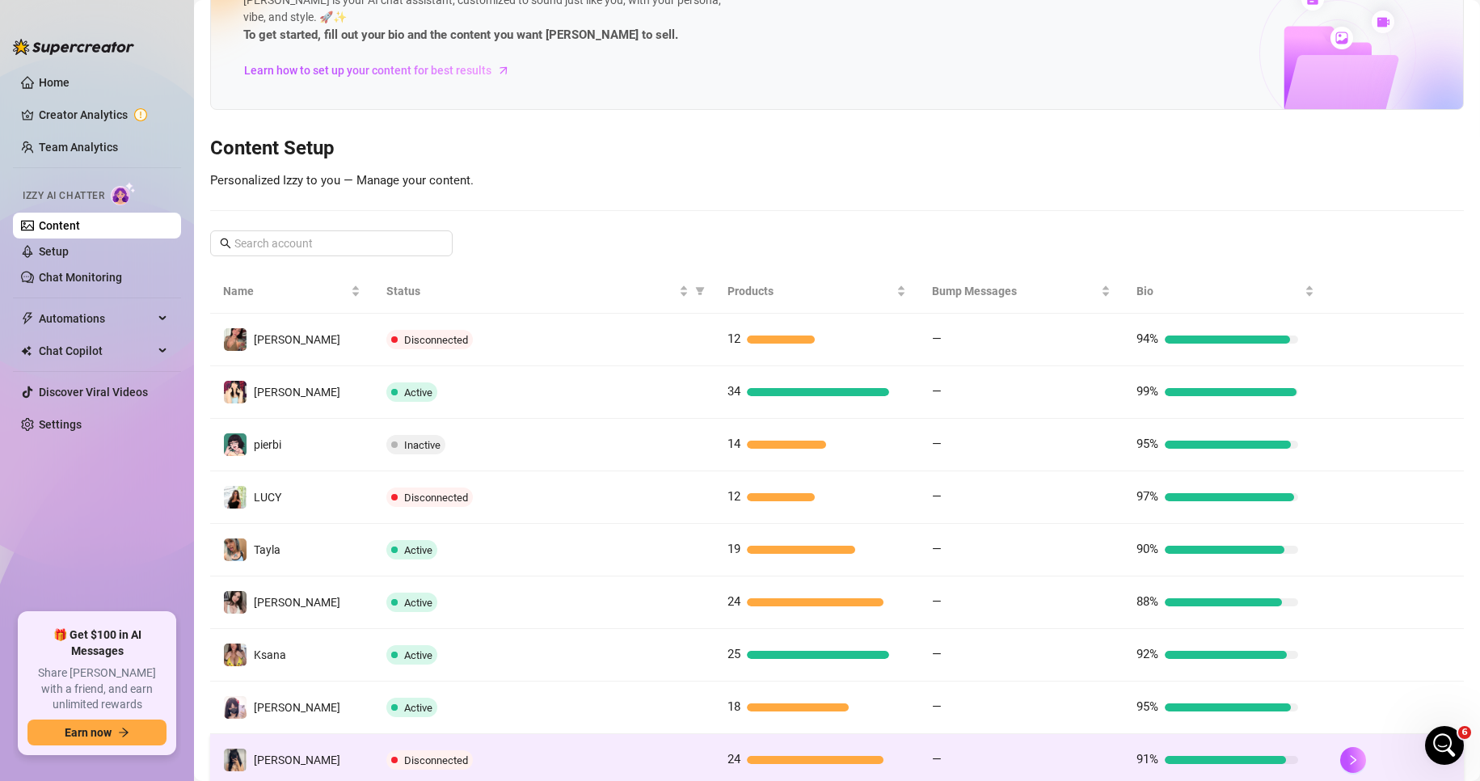
scroll to position [221, 0]
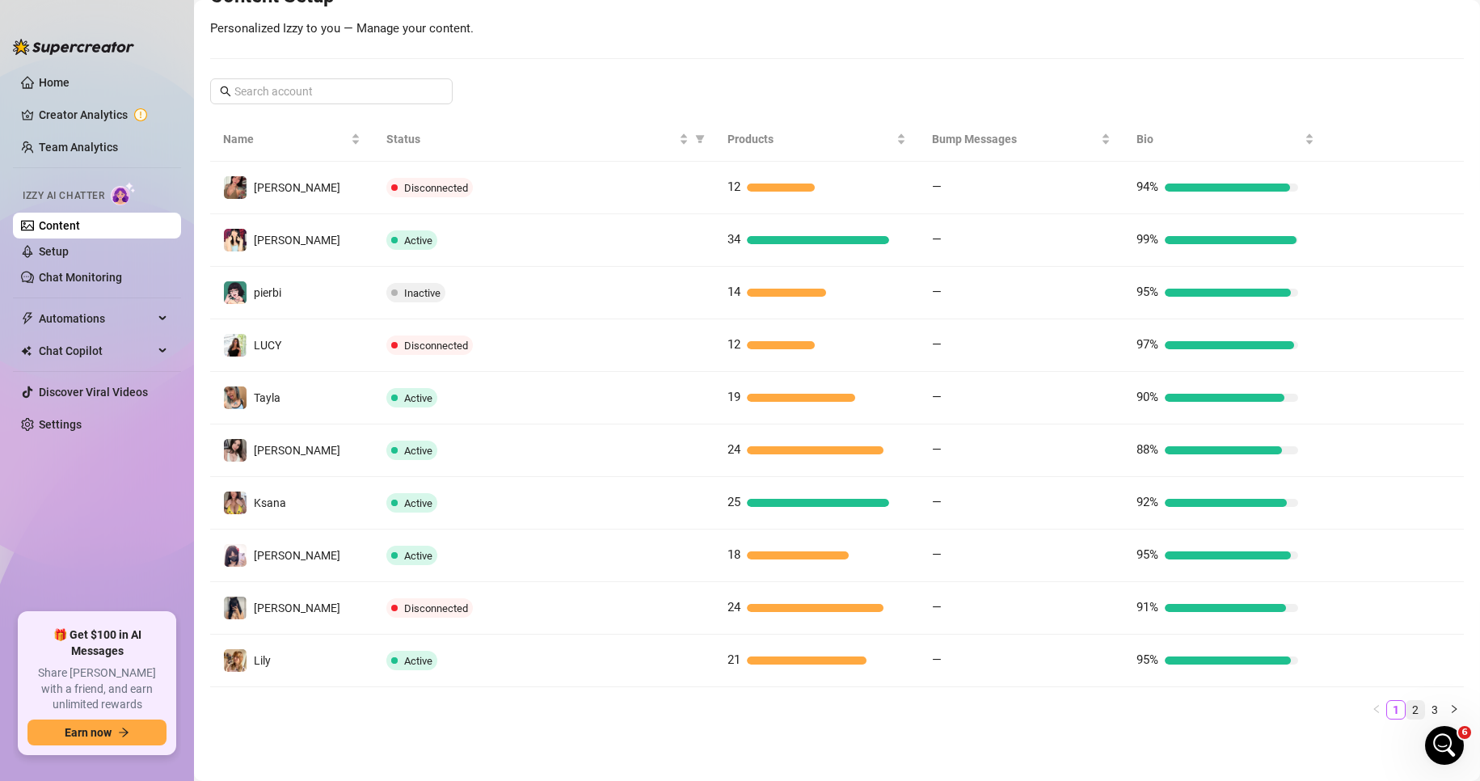
click at [1033, 708] on link "2" at bounding box center [1416, 710] width 18 height 18
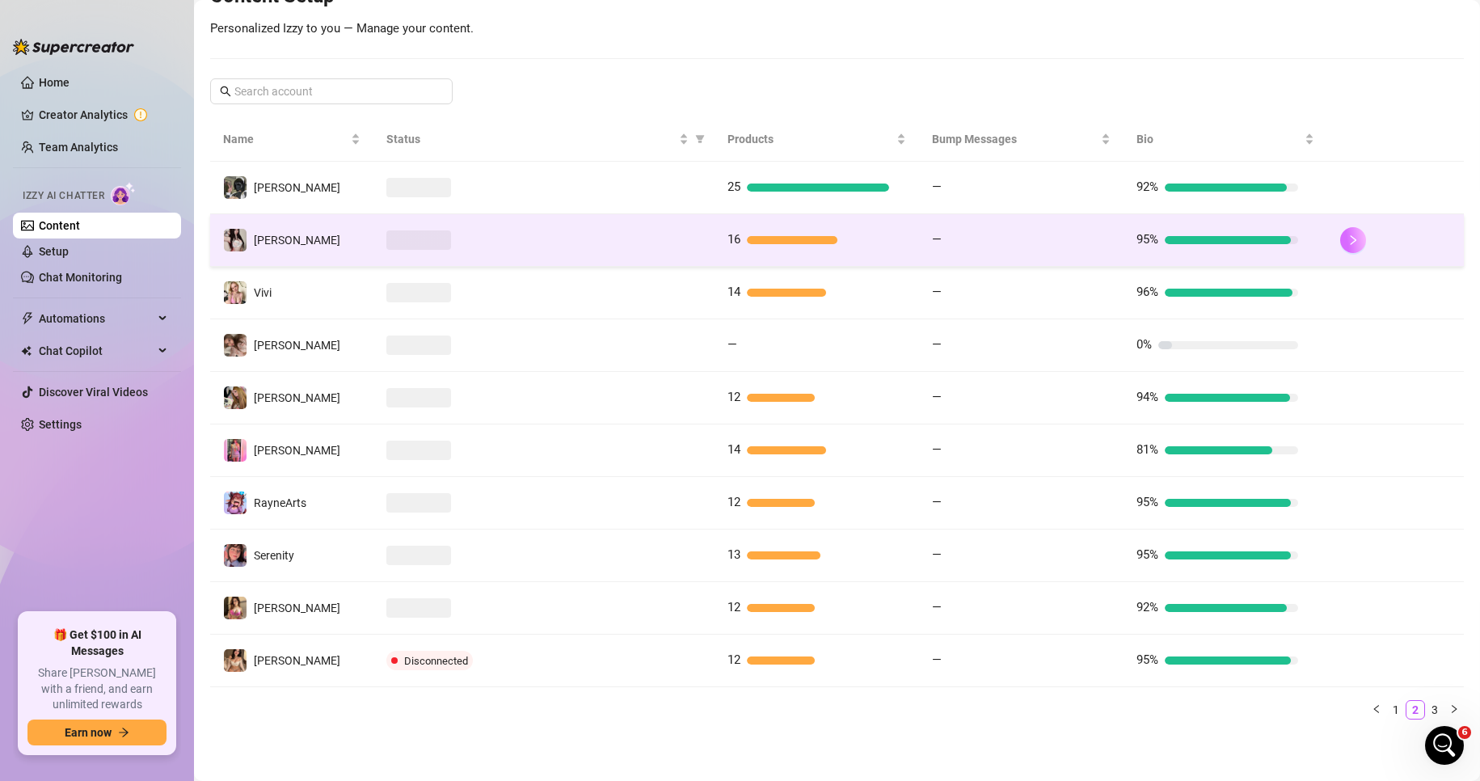
click at [1033, 242] on button "button" at bounding box center [1353, 240] width 26 height 26
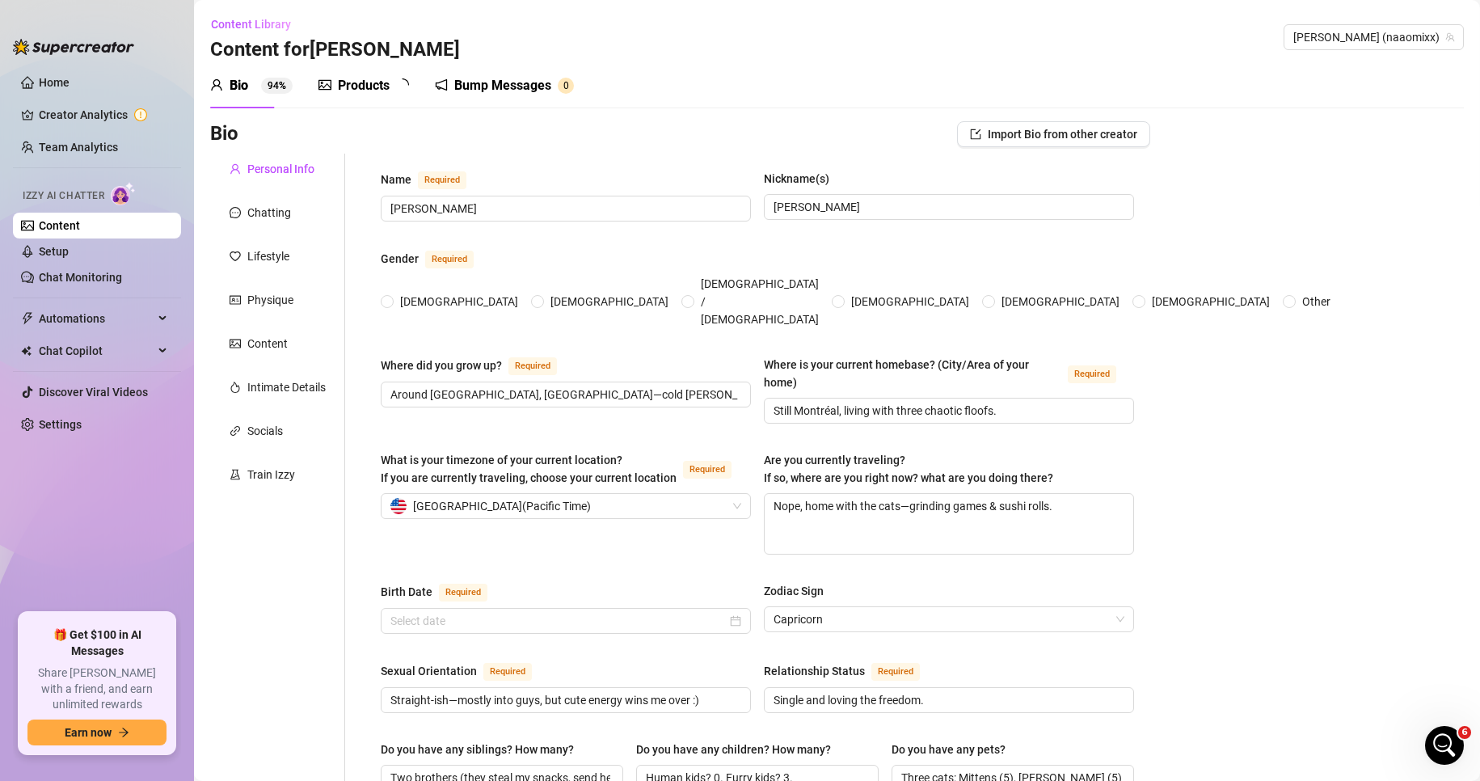
radio input "true"
type input "January 1st, 2001"
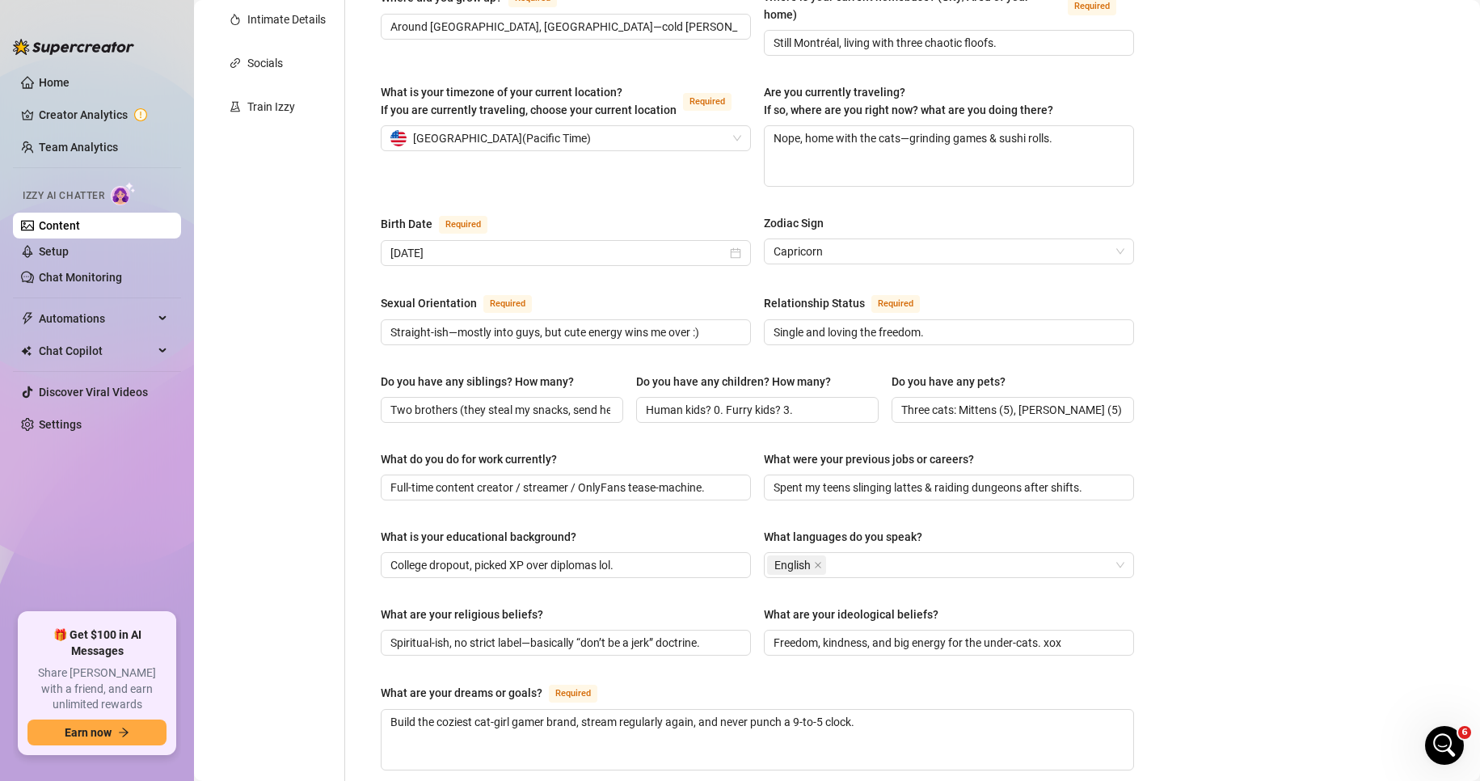
scroll to position [81, 0]
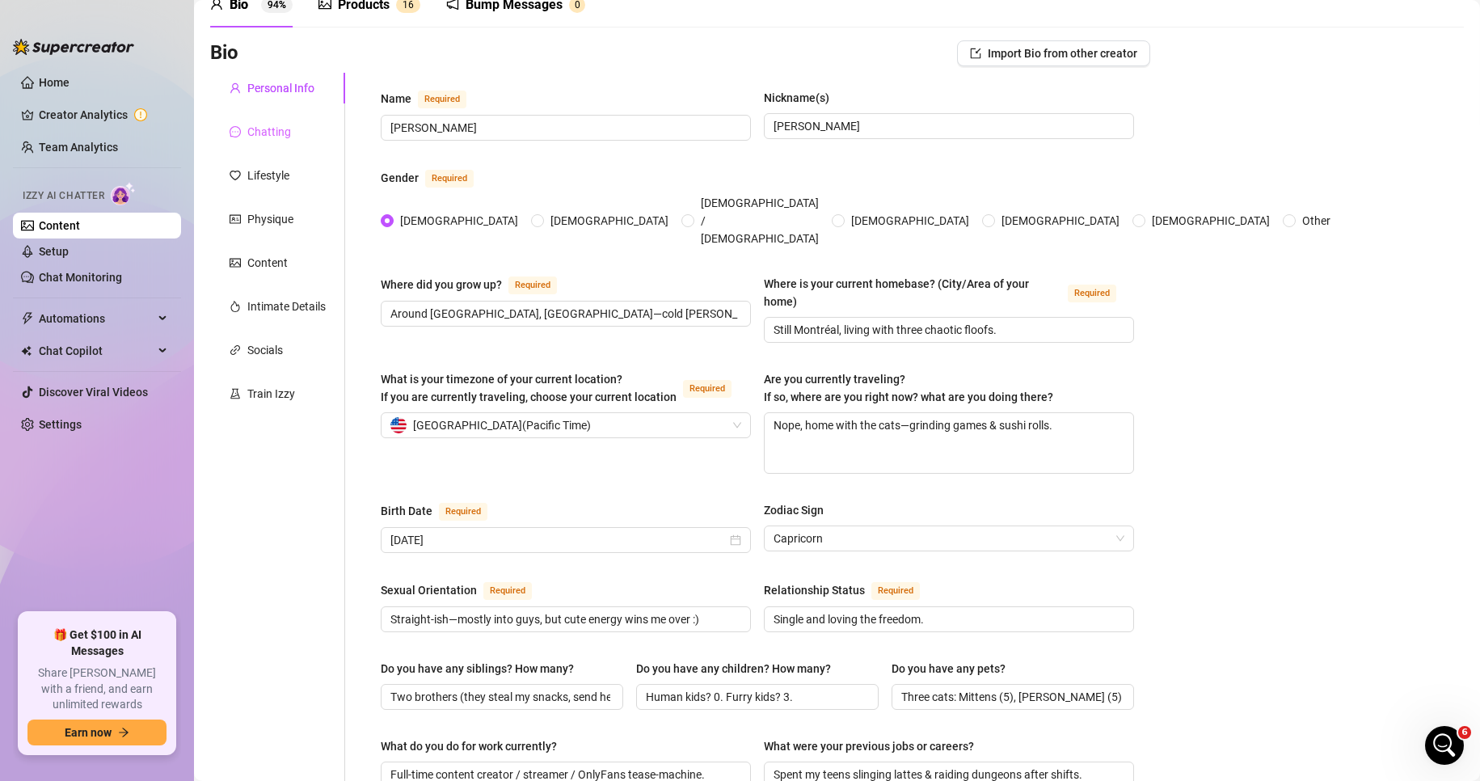
click at [310, 143] on div "Chatting" at bounding box center [277, 131] width 135 height 31
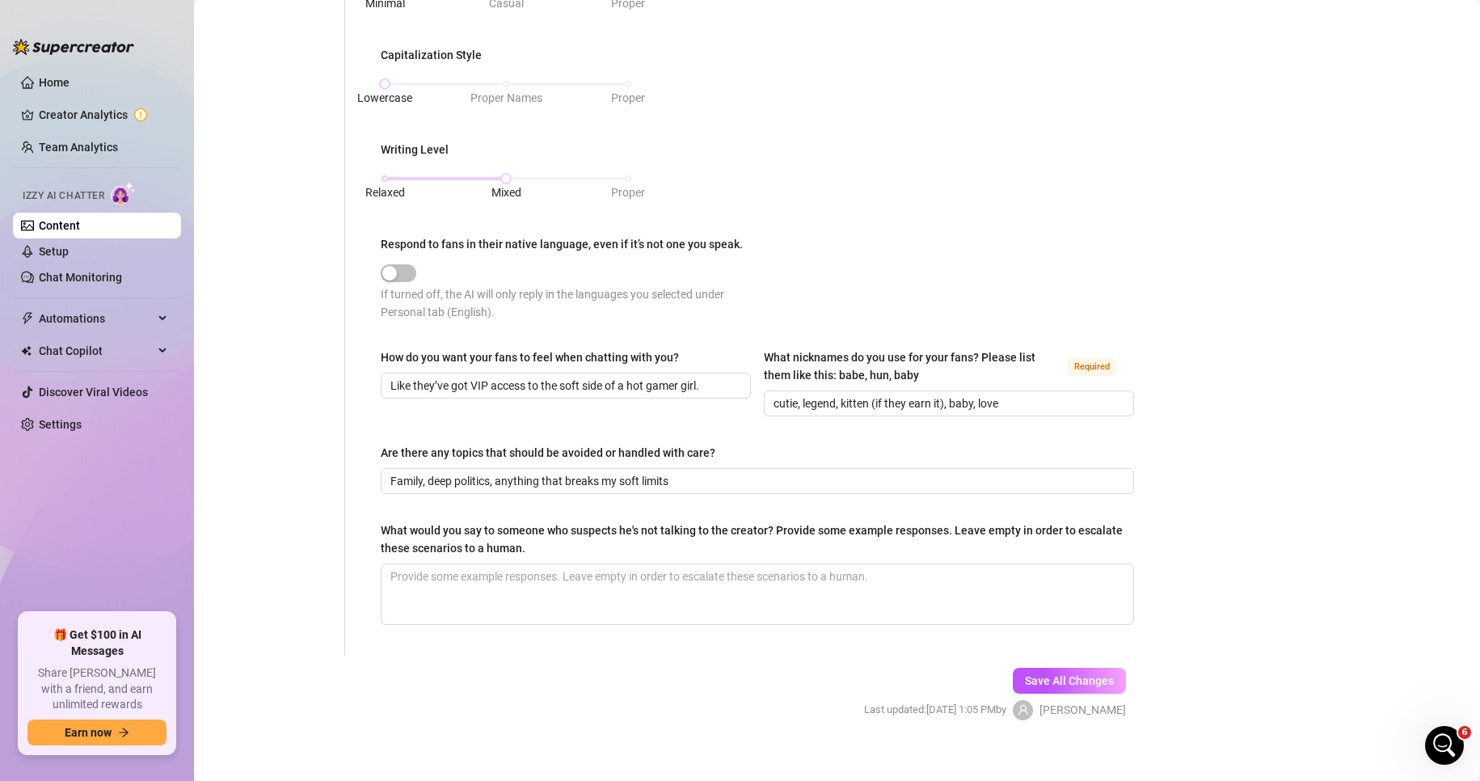
scroll to position [718, 0]
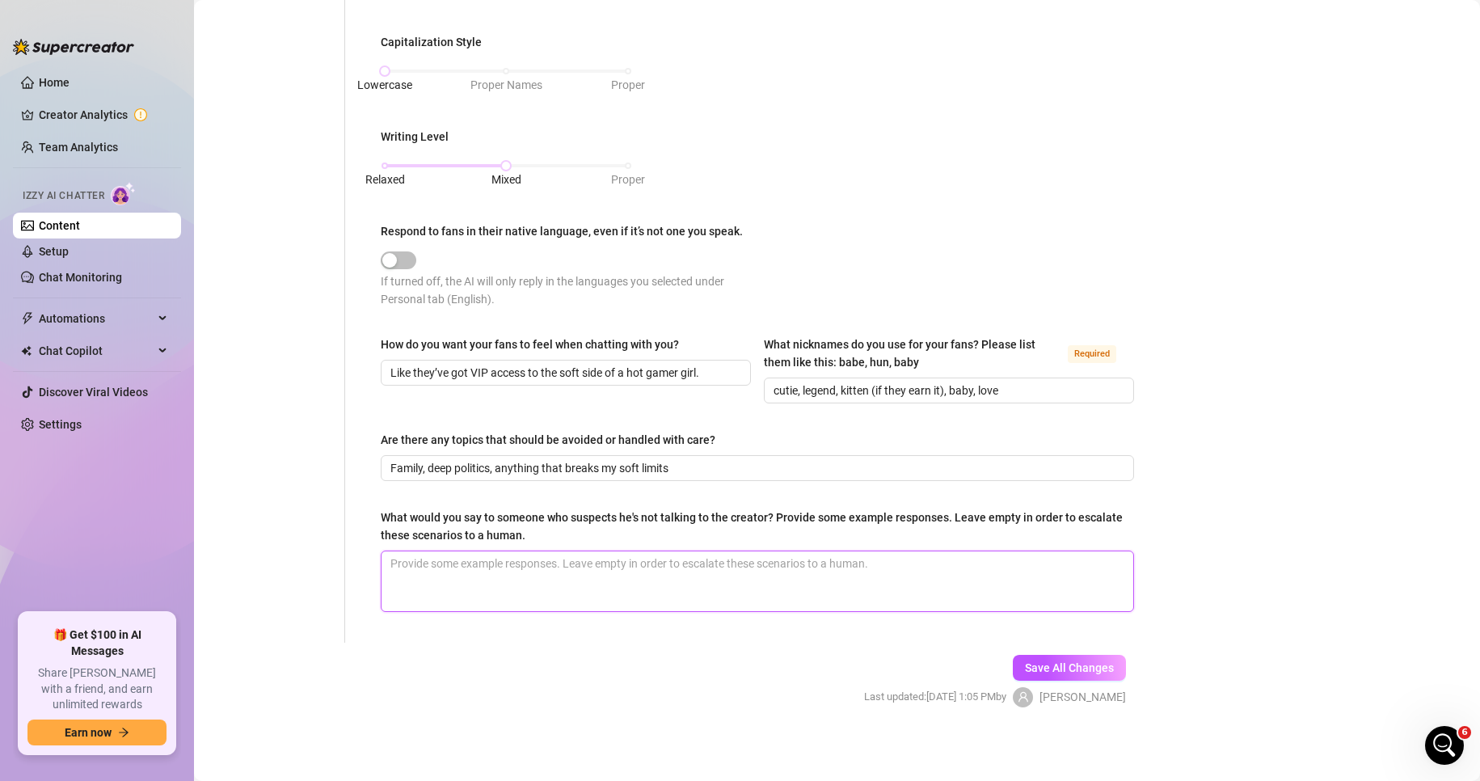
click at [501, 551] on textarea "What would you say to someone who suspects he's not talking to the creator? Pro…" at bounding box center [758, 581] width 752 height 60
drag, startPoint x: 951, startPoint y: 546, endPoint x: 941, endPoint y: 548, distance: 10.8
click at [951, 546] on div "What would you say to someone who suspects he's not talking to the creator? Pro…" at bounding box center [757, 529] width 753 height 42
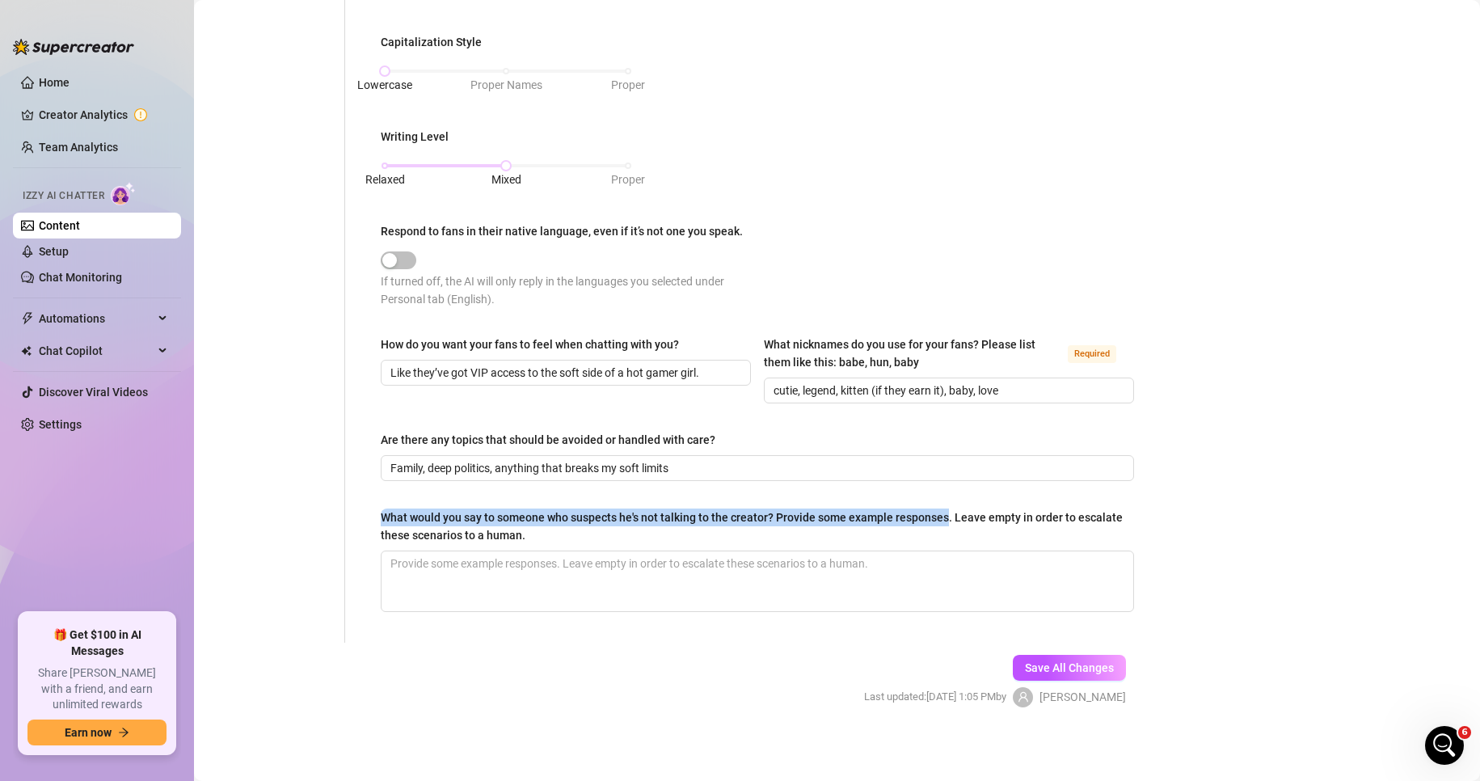
drag, startPoint x: 945, startPoint y: 513, endPoint x: 378, endPoint y: 518, distance: 566.7
click at [378, 518] on div "What is your persona type? Persona defines the distinct image and personality o…" at bounding box center [758, 39] width 786 height 1207
copy div "What would you say to someone who suspects he's not talking to the creator? Pro…"
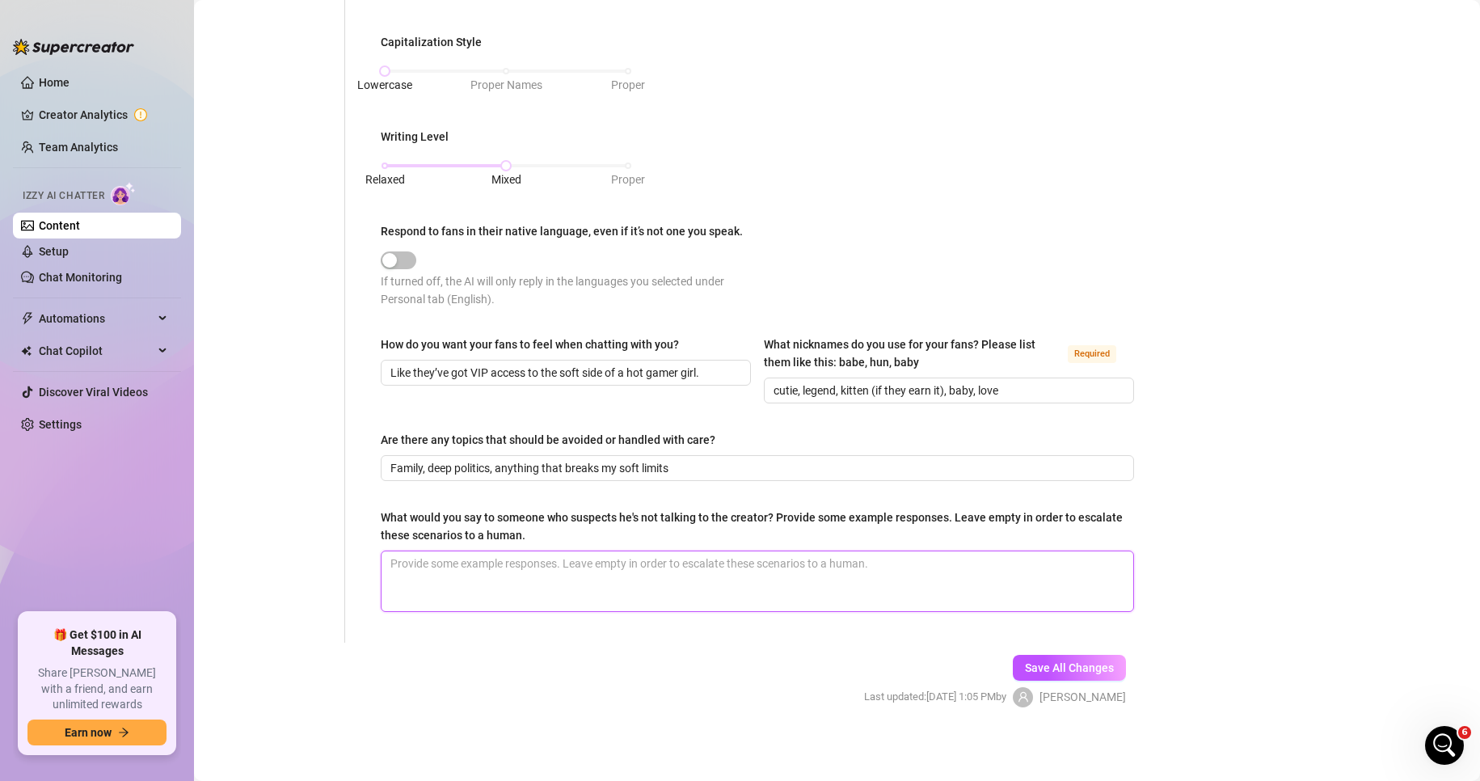
click at [610, 572] on textarea "What would you say to someone who suspects he's not talking to the creator? Pro…" at bounding box center [758, 581] width 752 height 60
paste textarea "Haha you’re funny… who else would it be? You think I’d let someone else flirt w…"
type textarea "Haha you’re funny… who else would it be? You think I’d let someone else flirt w…"
click at [390, 559] on textarea "Haha you’re funny… who else would it be? You think I’d let someone else flirt w…" at bounding box center [758, 581] width 752 height 60
type textarea "haha you’re funny… who else would it be? You think I’d let someone else flirt w…"
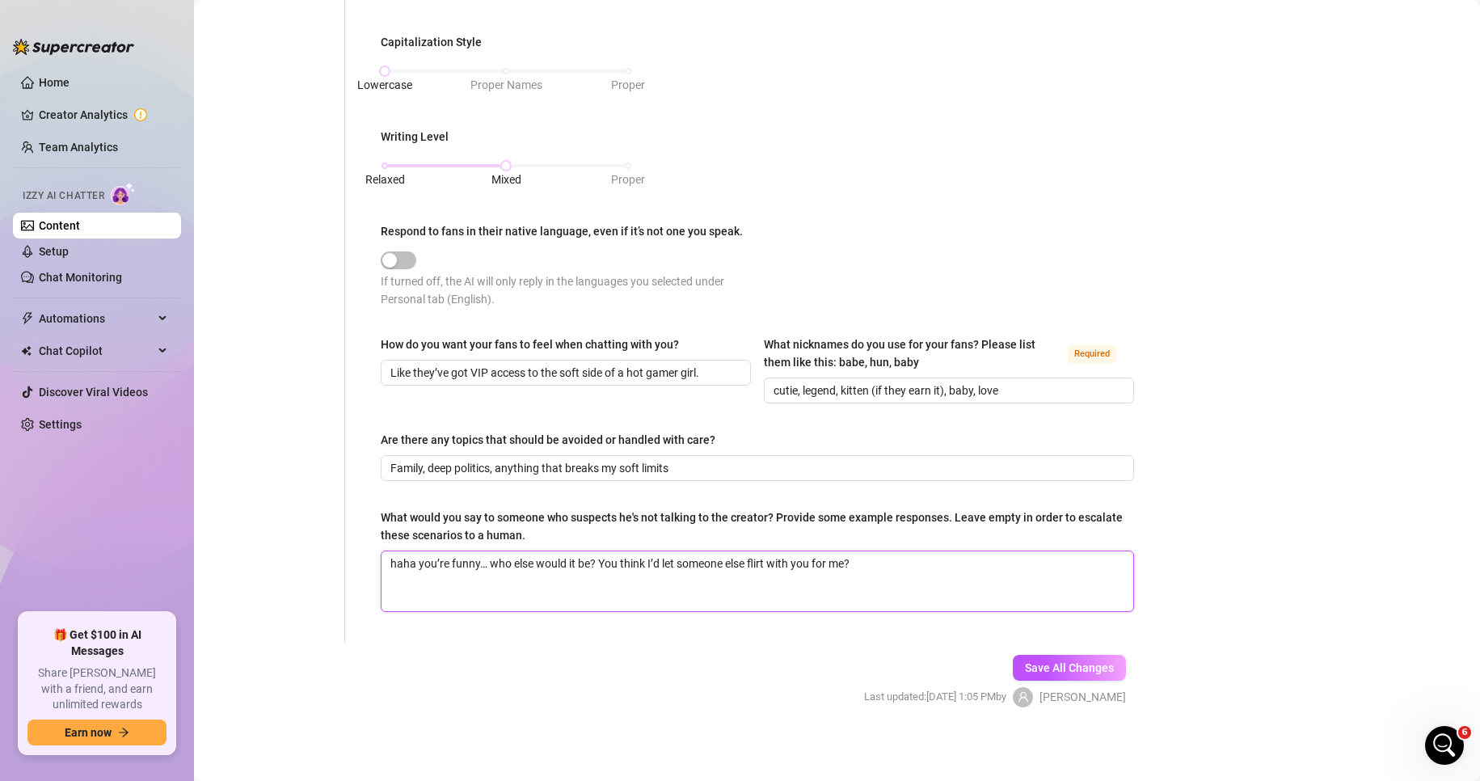
click at [598, 557] on textarea "haha you’re funny… who else would it be? You think I’d let someone else flirt w…" at bounding box center [758, 581] width 752 height 60
type textarea "haha you’re funny… who else would it be? lYou think I’d let someone else flirt …"
type textarea "haha you’re funny… who else would it be? loYou think I’d let someone else flirt…"
type textarea "haha you’re funny… who else would it be? lolYou think I’d let someone else flir…"
type textarea "haha you’re funny… who else would it be? lol You think I’d let someone else fli…"
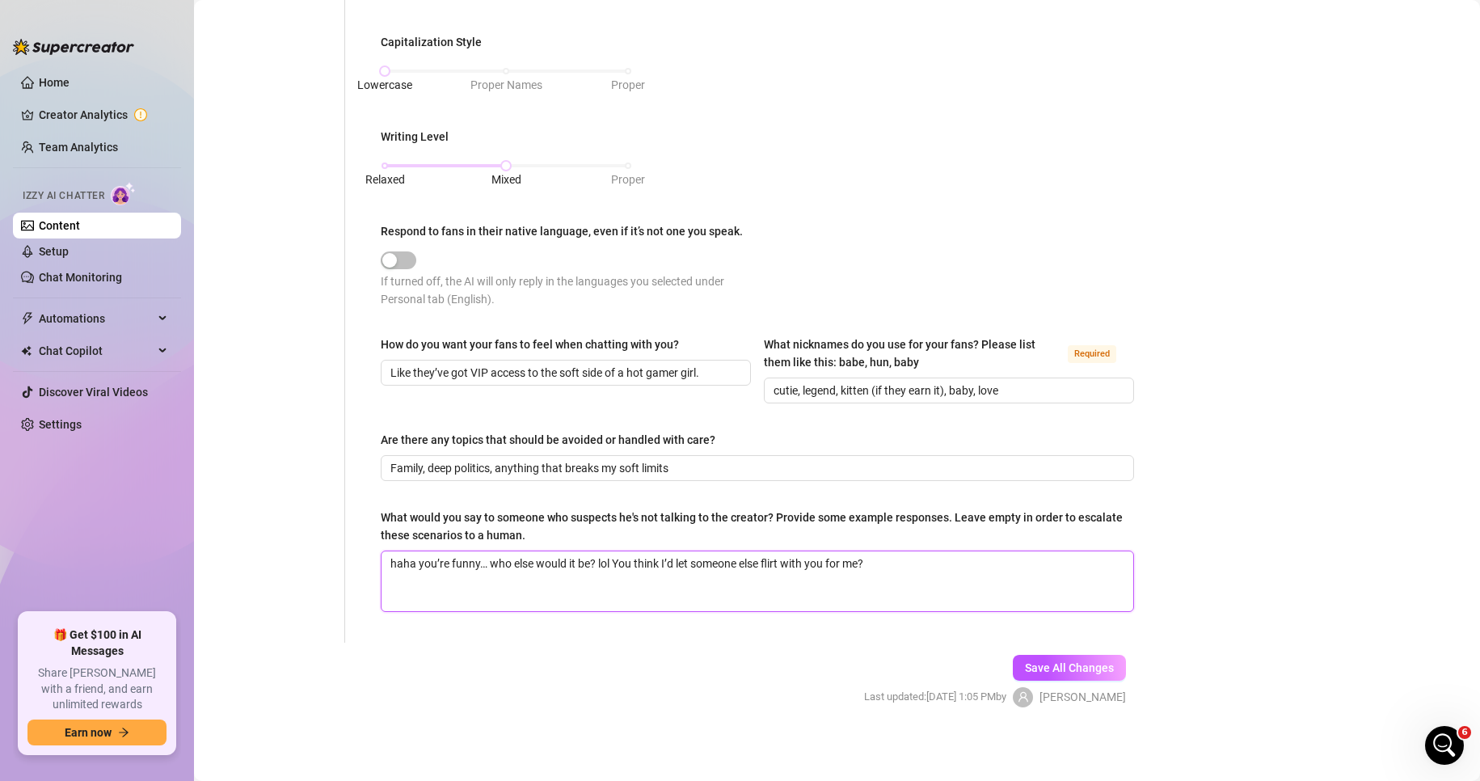
click at [622, 559] on textarea "haha you’re funny… who else would it be? lol You think I’d let someone else fli…" at bounding box center [758, 581] width 752 height 60
type textarea "haha you’re funny… who else would it be? lol ou think I’d let someone else flir…"
type textarea "haha you’re funny… who else would it be? lol you think I’d let someone else fli…"
click at [667, 560] on textarea "haha you’re funny… who else would it be? lol you think I’d let someone else fli…" at bounding box center [758, 581] width 752 height 60
type textarea "haha you’re funny… who else would it be? lol you think Id let someone else flir…"
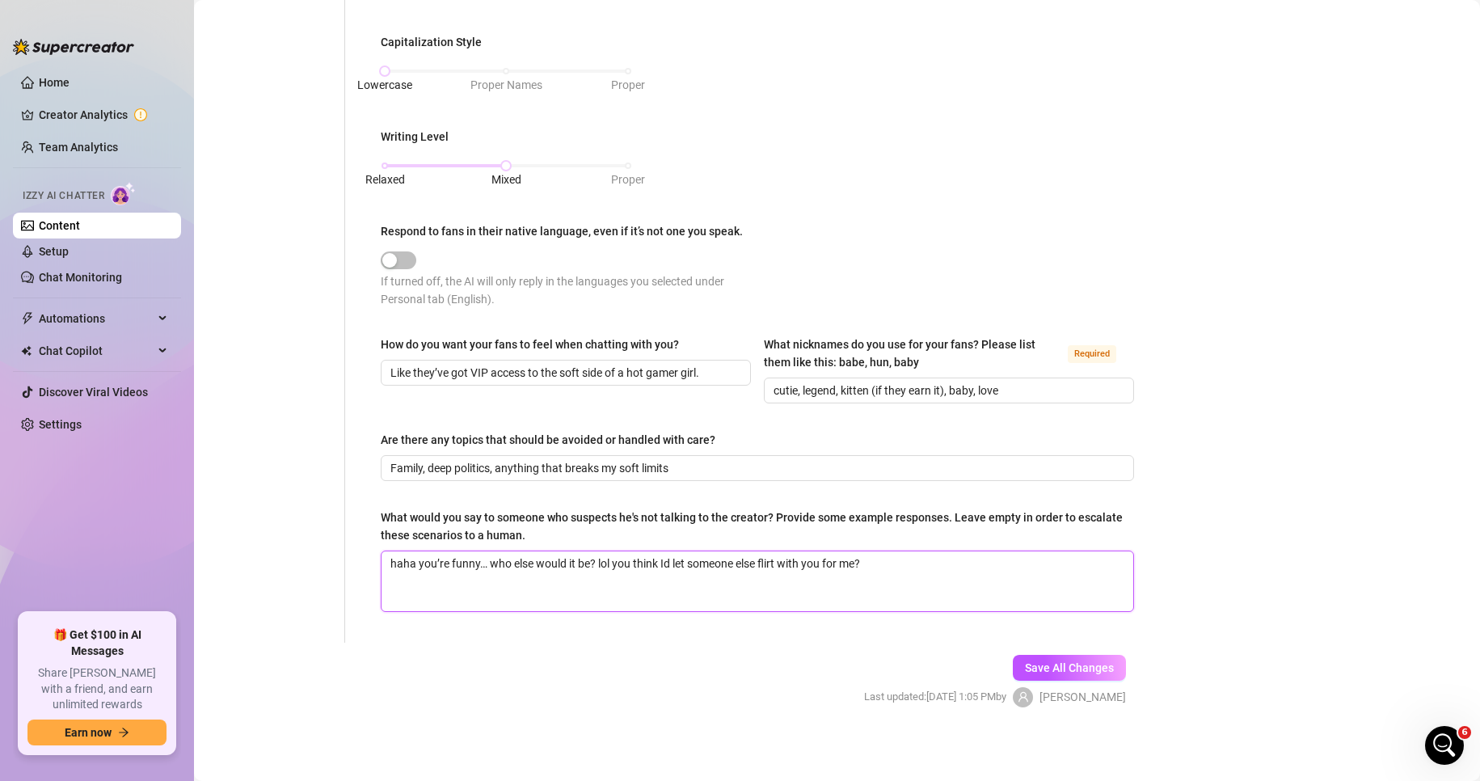
type textarea "haha you’re funny… who else would it be? lol you think d let someone else flirt…"
type textarea "haha you’re funny… who else would it be? lol you think id let someone else flir…"
type textarea "haha you’re funny… who else would it be? lol you think i'd let someone else fli…"
type textarea "haha you’re funny… who else would it be? lol you think i'dd let someone else fl…"
type textarea "haha you’re funny… who else would it be? lol you think i'd let someone else fli…"
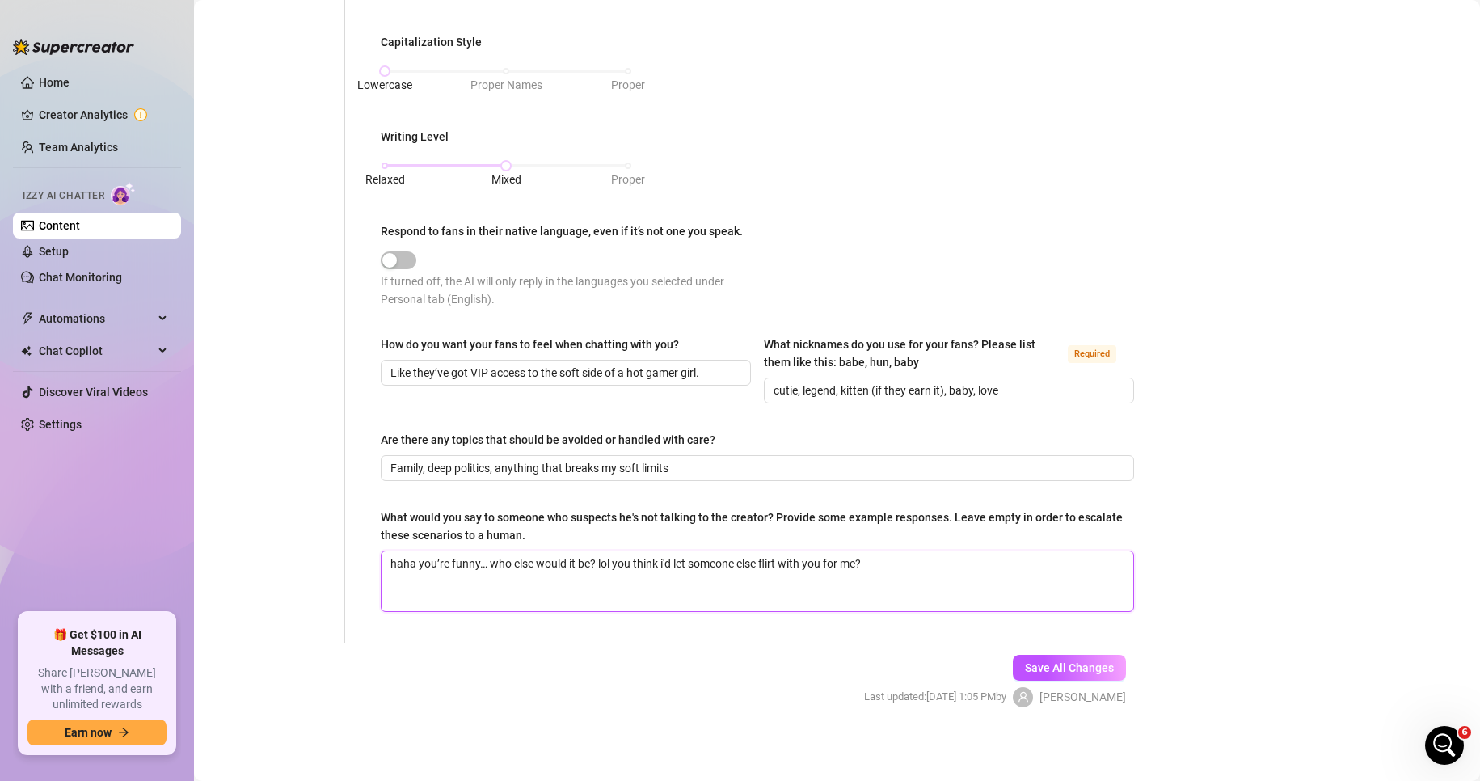
click at [881, 561] on textarea "haha you’re funny… who else would it be? lol you think i'd let someone else fli…" at bounding box center [758, 581] width 752 height 60
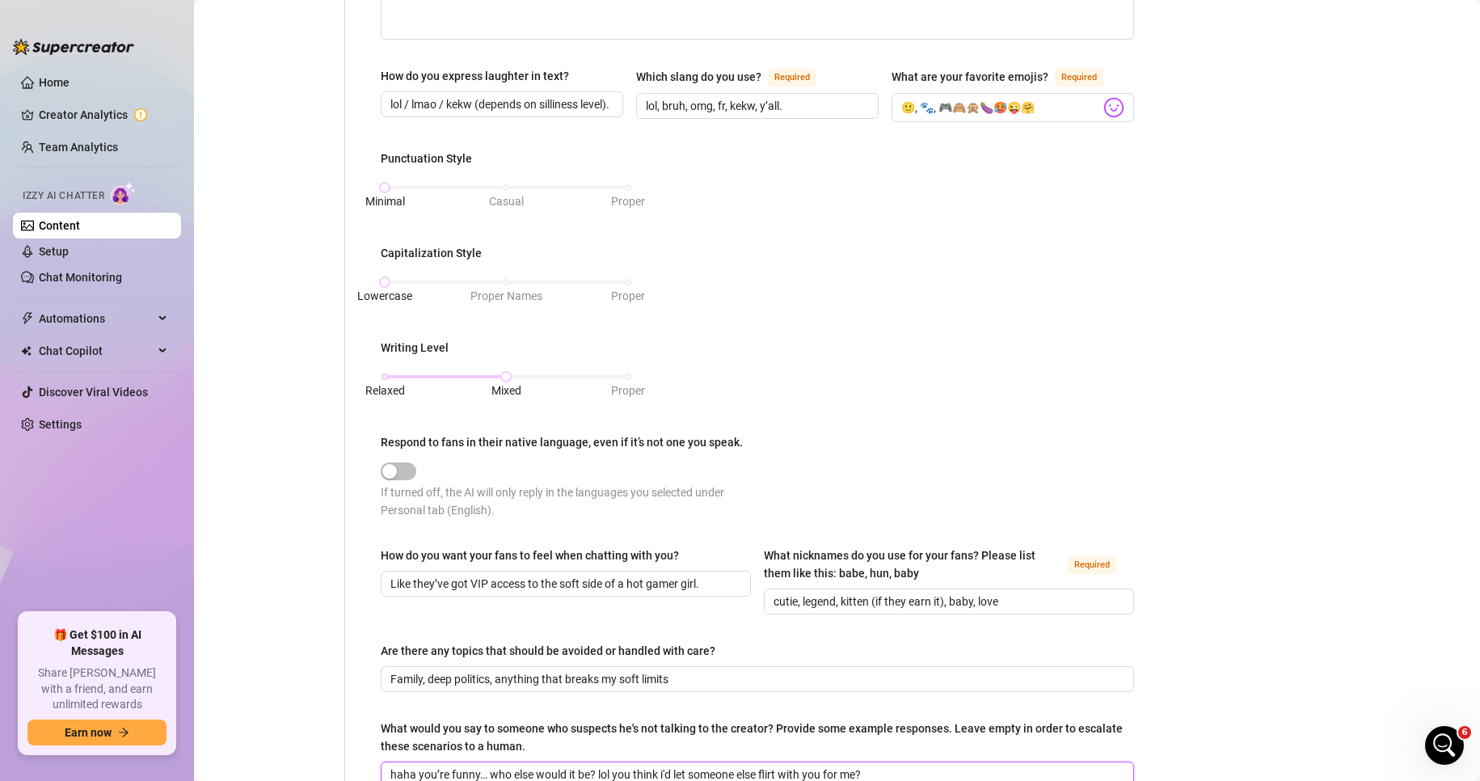
scroll to position [475, 0]
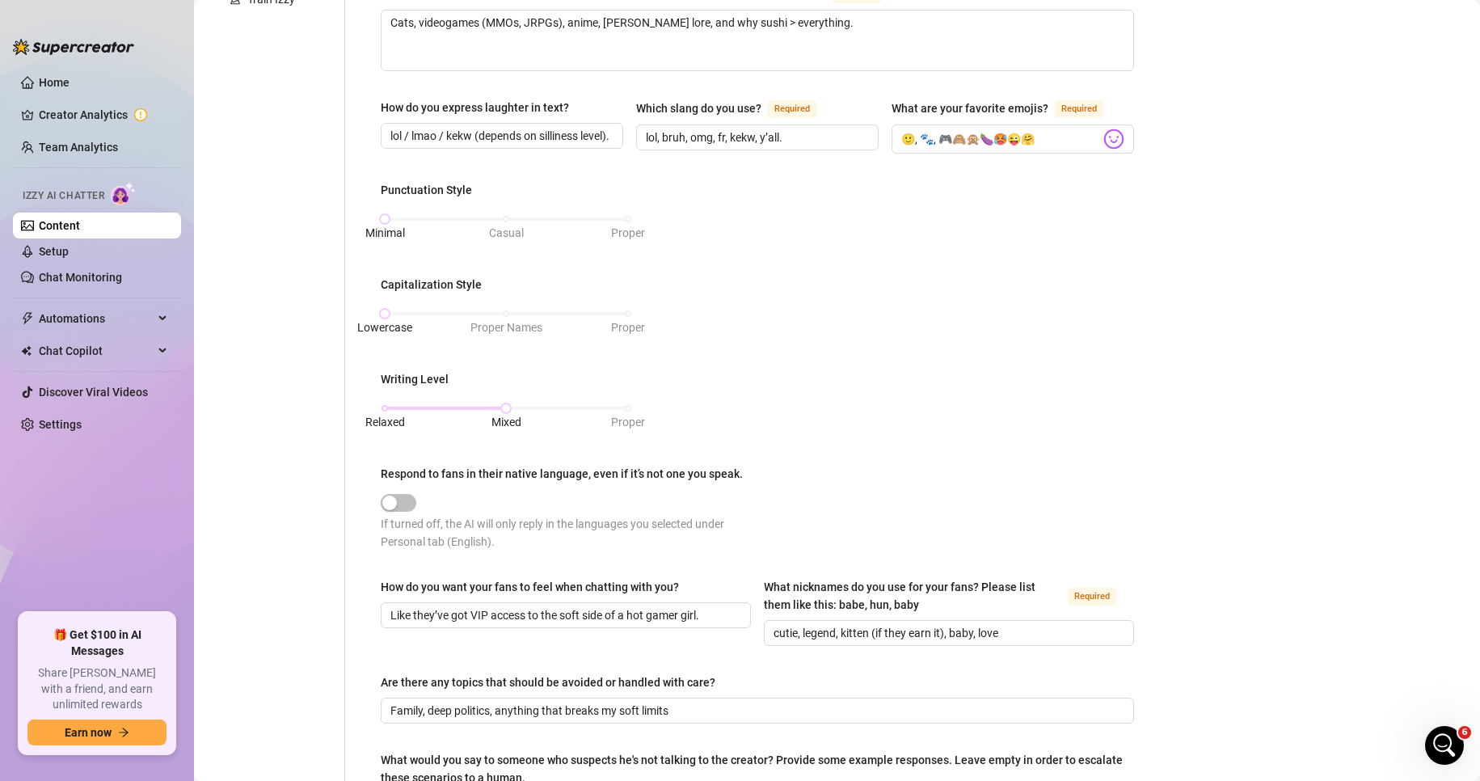
type textarea "haha you’re funny… who else would it be? lol you think i'd let someone else fli…"
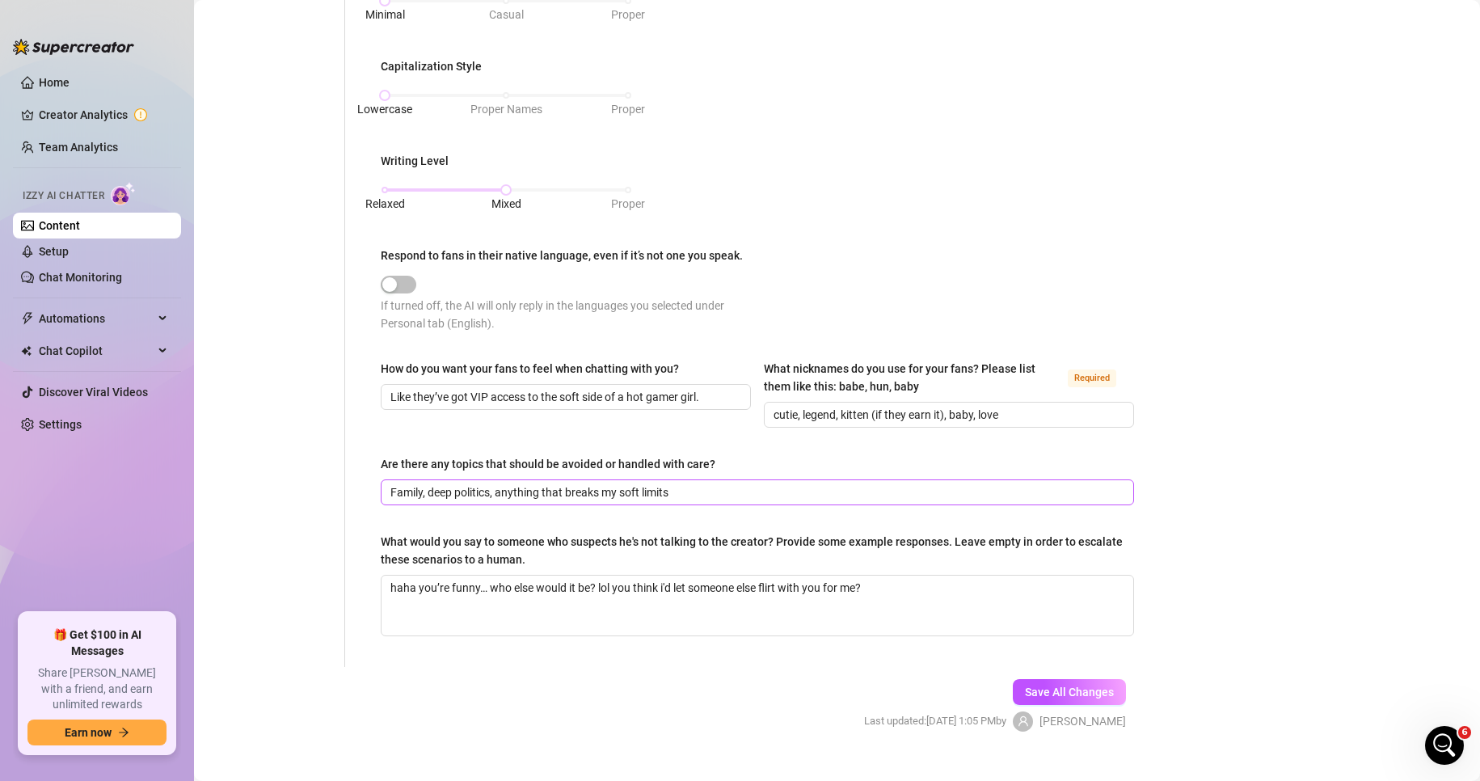
scroll to position [718, 0]
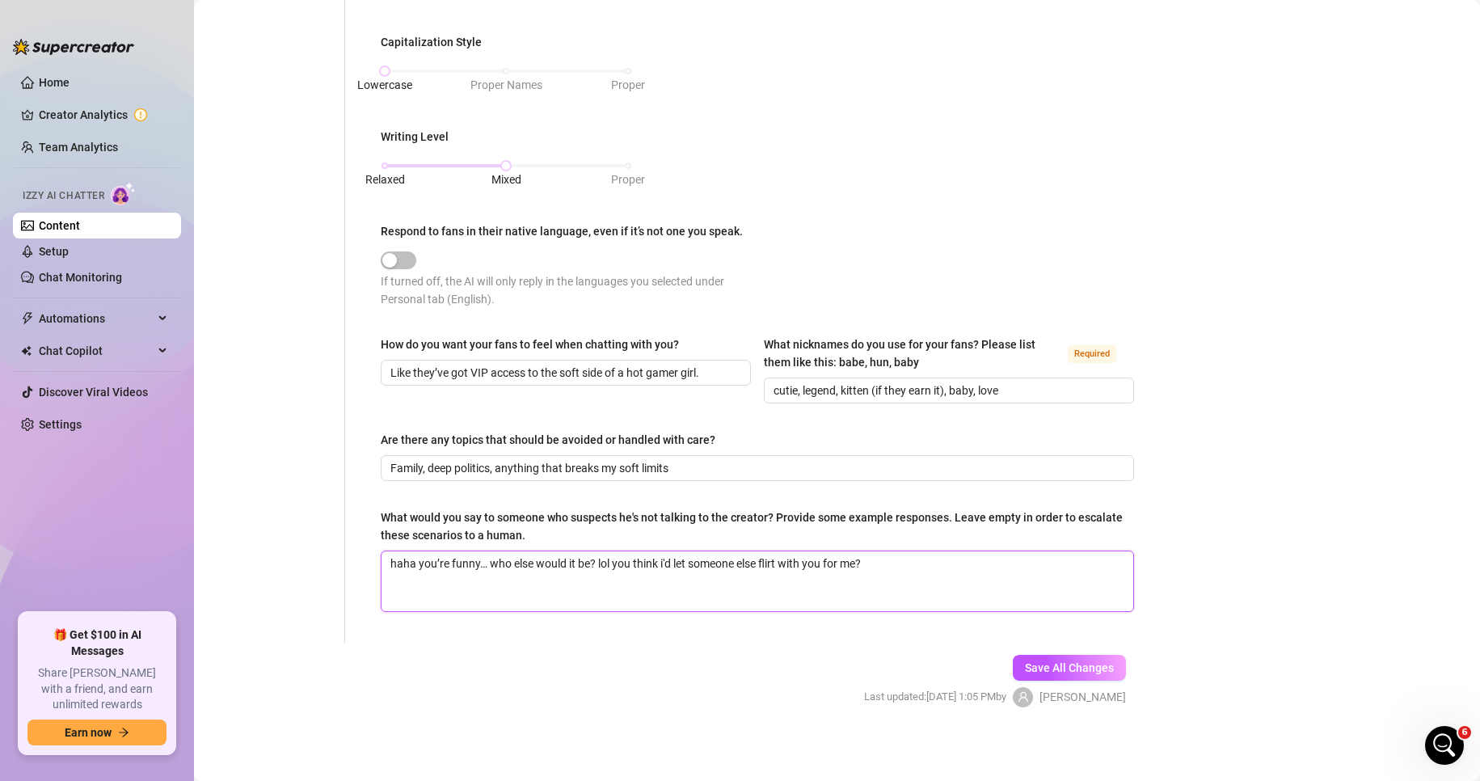
drag, startPoint x: 439, startPoint y: 558, endPoint x: 418, endPoint y: 575, distance: 27.0
click at [439, 559] on textarea "haha you’re funny… who else would it be? lol you think i'd let someone else fli…" at bounding box center [758, 581] width 752 height 60
type textarea "haha youre funny… who else would it be? lol you think i'd let someone else flir…"
click at [390, 557] on textarea "haha youre funny… who else would it be? lol you think i'd let someone else flir…" at bounding box center [758, 581] width 752 height 60
type textarea "bhaha youre funny… who else would it be? lol you think i'd let someone else fli…"
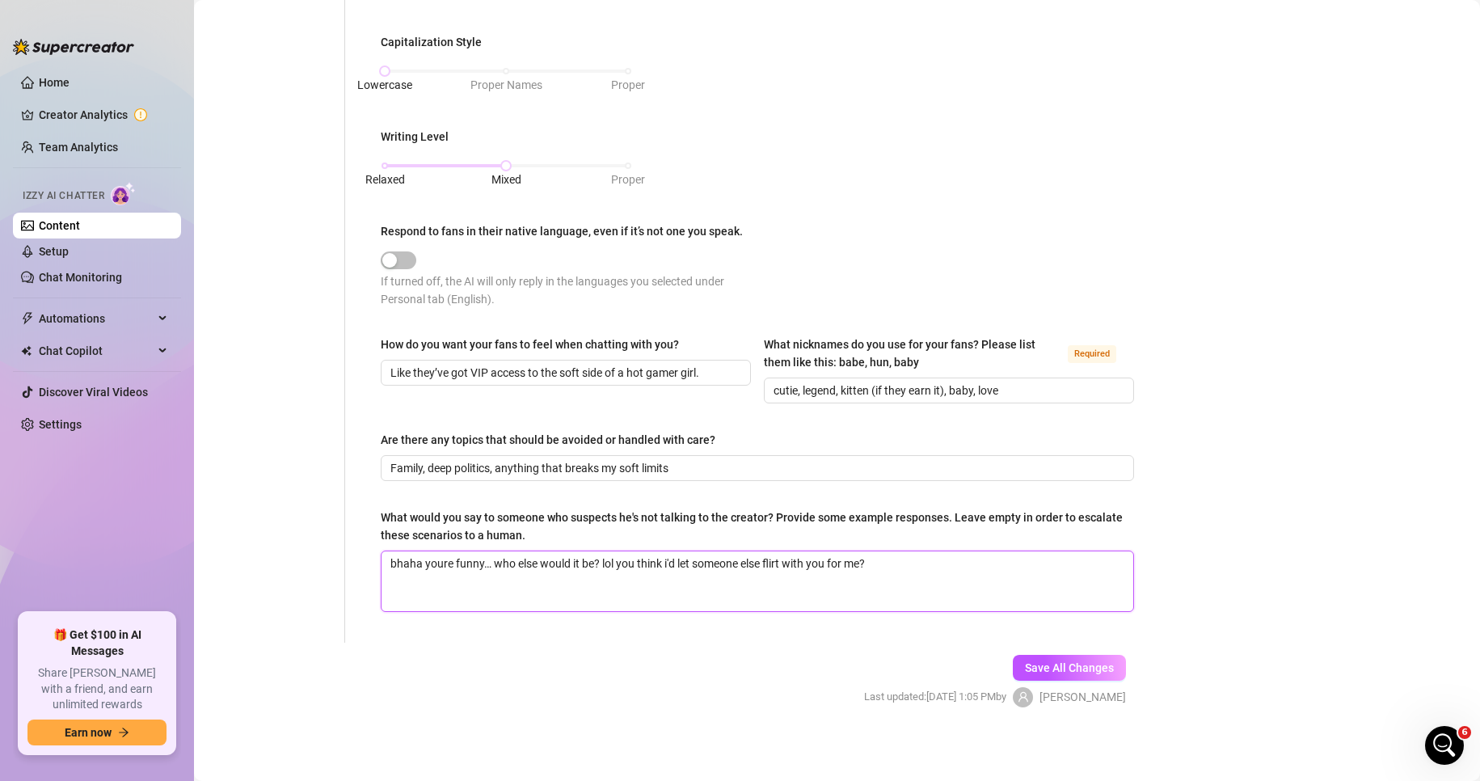
type textarea "buhaha youre funny… who else would it be? lol you think i'd let someone else fl…"
type textarea "bhaha youre funny… who else would it be? lol you think i'd let someone else fli…"
type textarea "brhaha youre funny… who else would it be? lol you think i'd let someone else fl…"
type textarea "bruhaha youre funny… who else would it be? lol you think i'd let someone else f…"
type textarea "bruhhaha youre funny… who else would it be? lol you think i'd let someone else …"
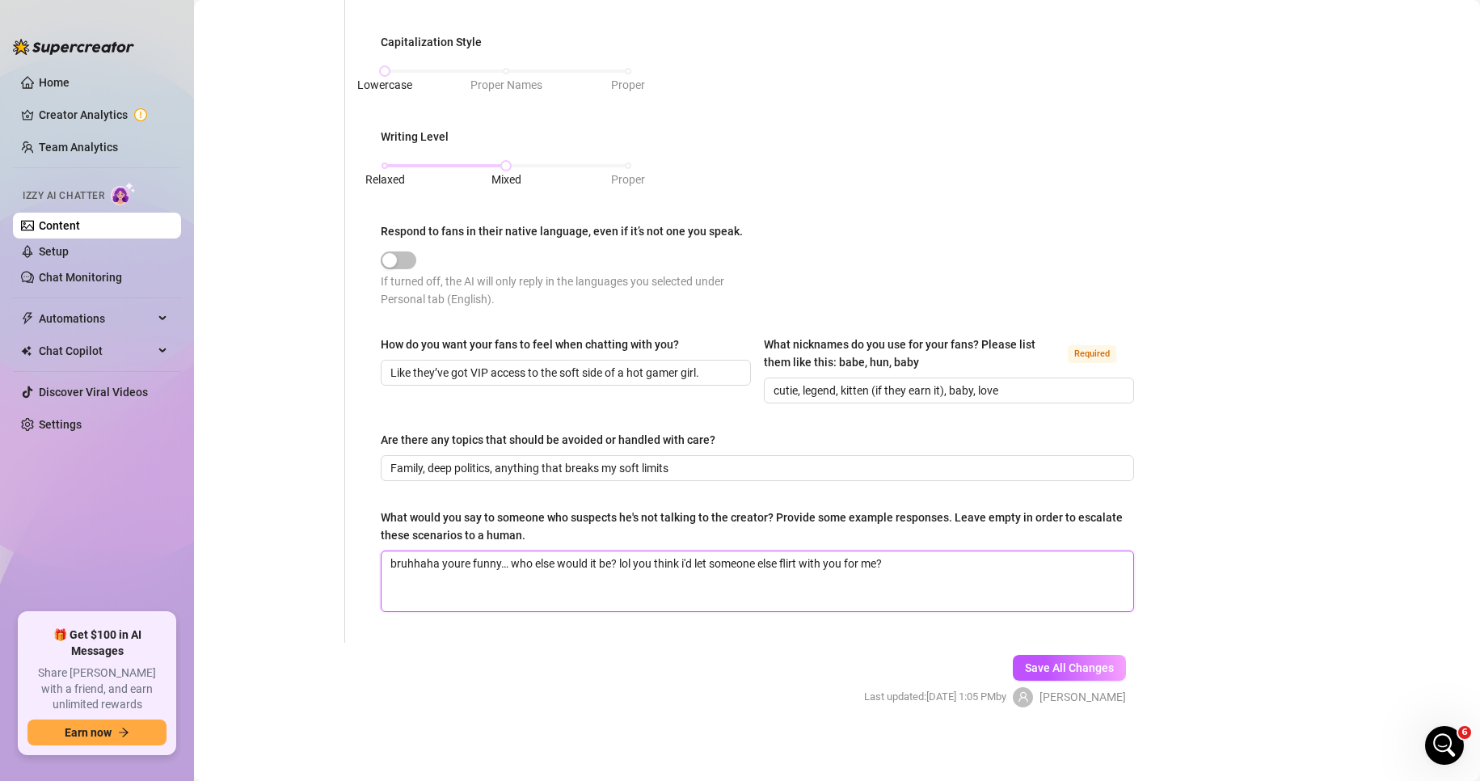
type textarea "bruh haha youre funny… who else would it be? lol you think i'd let someone else…"
click at [430, 559] on textarea "bruh haha youre funny… who else would it be? lol you think i'd let someone else…" at bounding box center [758, 581] width 752 height 60
type textarea "bruh youre funny… who else would it be? lol you think i'd let someone else flir…"
click at [475, 559] on textarea "bruh youre funny… who else would it be? lol you think i'd let someone else flir…" at bounding box center [758, 581] width 752 height 60
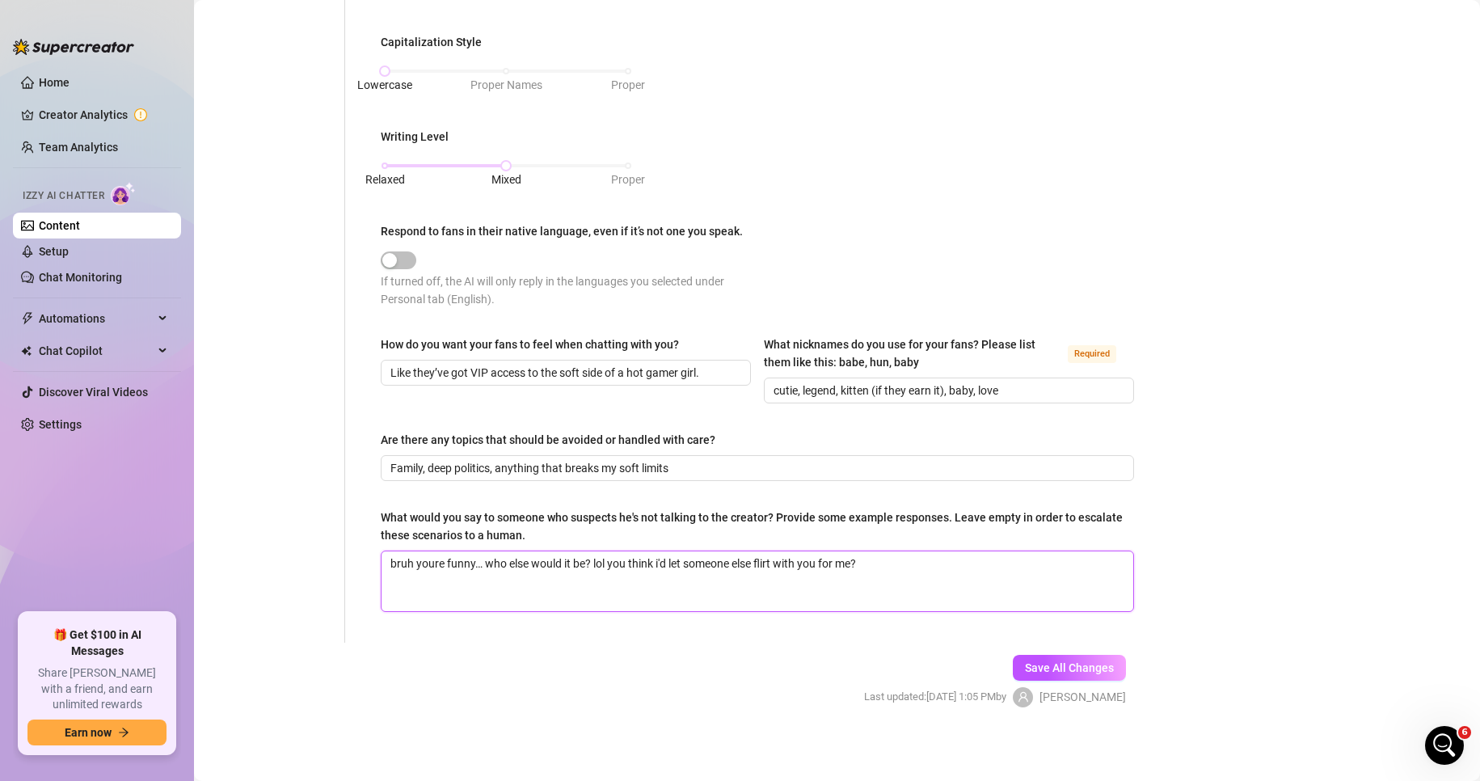
type textarea "bruh youre funny … who else would it be? lol you think i'd let someone else fli…"
type textarea "bruh youre funny l… who else would it be? lol you think i'd let someone else fl…"
type textarea "bruh youre funny lo… who else would it be? lol you think i'd let someone else f…"
type textarea "bruh youre funny lol… who else would it be? lol you think i'd let someone else …"
click at [617, 559] on textarea "bruh youre funny lol… who else would it be? lol you think i'd let someone else …" at bounding box center [758, 581] width 752 height 60
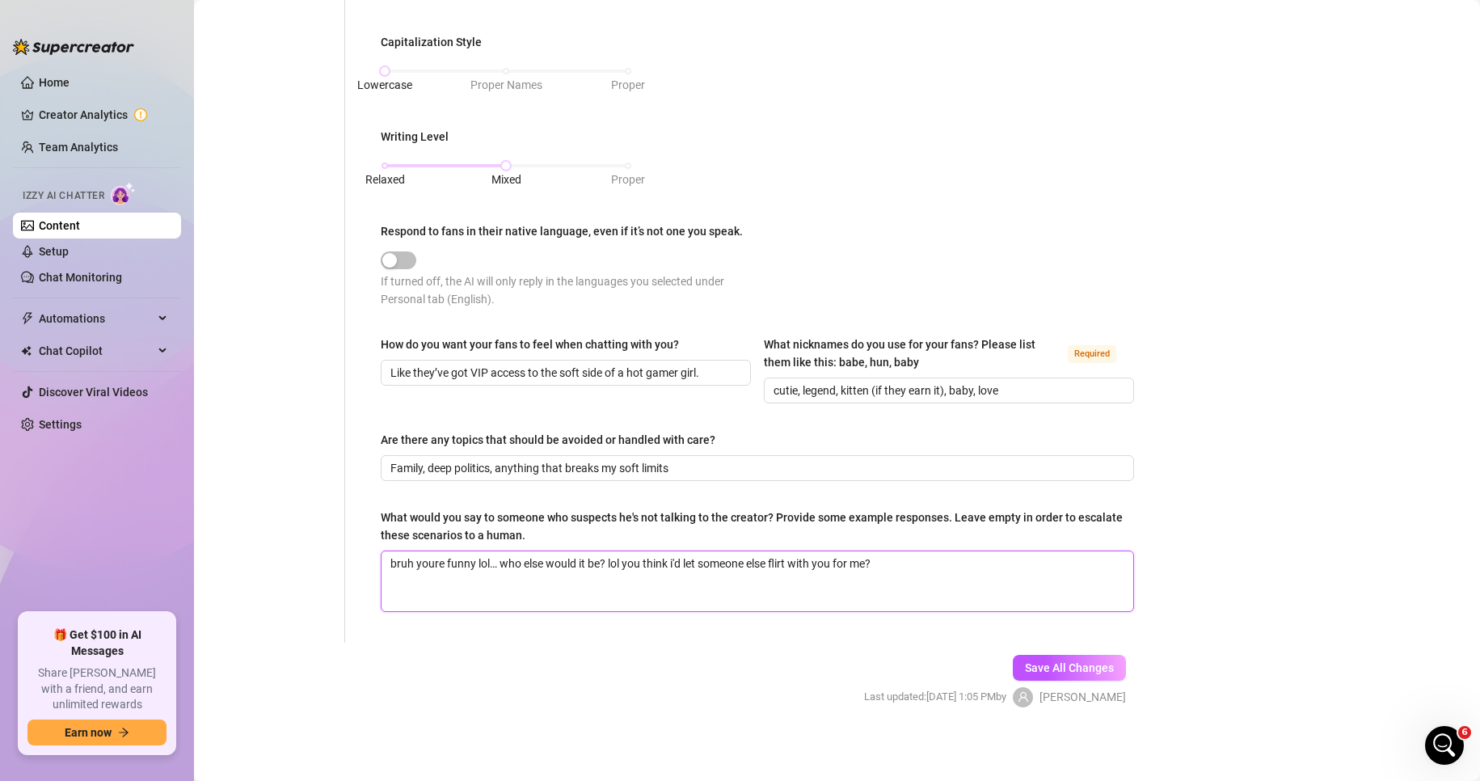
click at [617, 559] on textarea "bruh youre funny lol… who else would it be? lol you think i'd let someone else …" at bounding box center [758, 581] width 752 height 60
type textarea "bruh youre funny lol… who else would it be? you think i'd let someone else flir…"
click at [1023, 655] on button "Save All Changes" at bounding box center [1069, 668] width 113 height 26
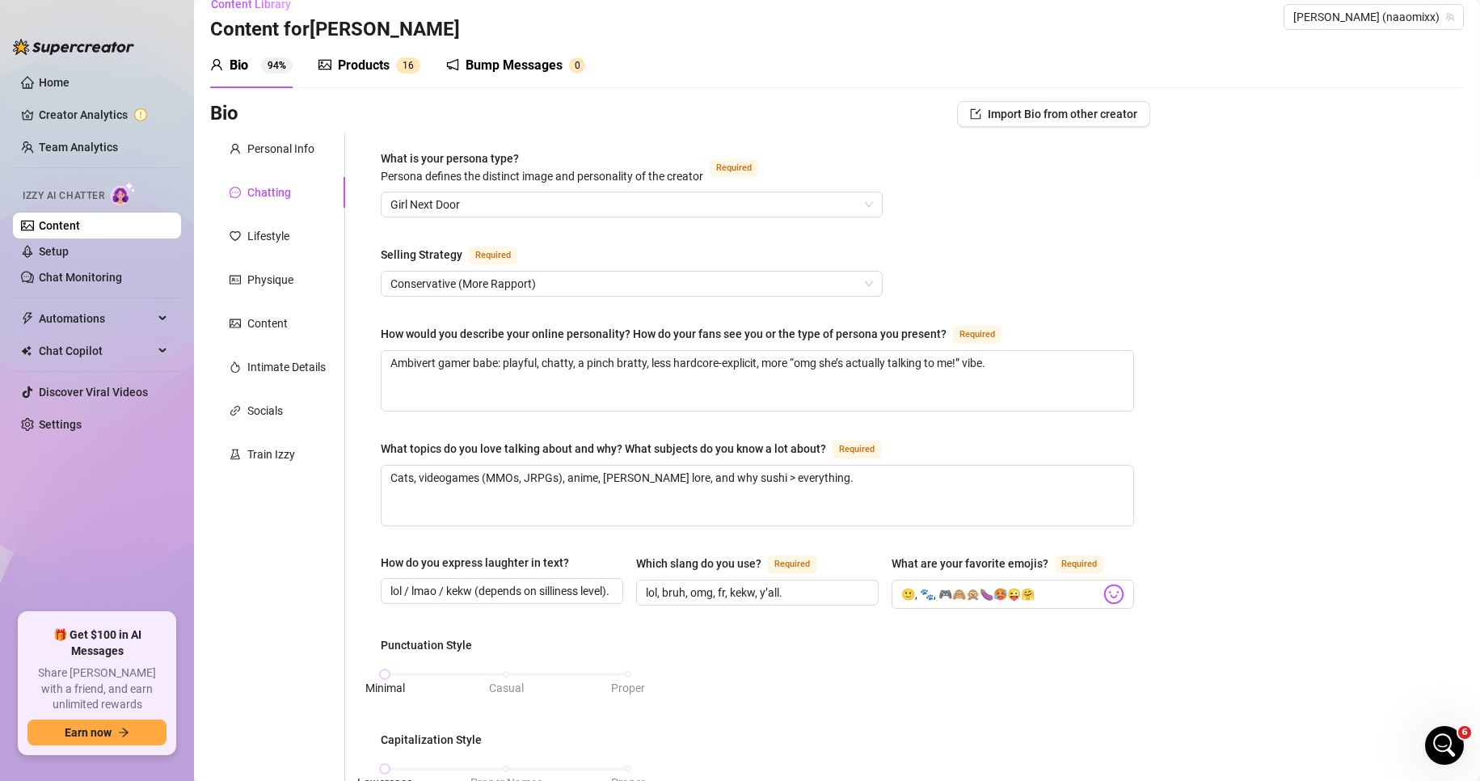
scroll to position [0, 0]
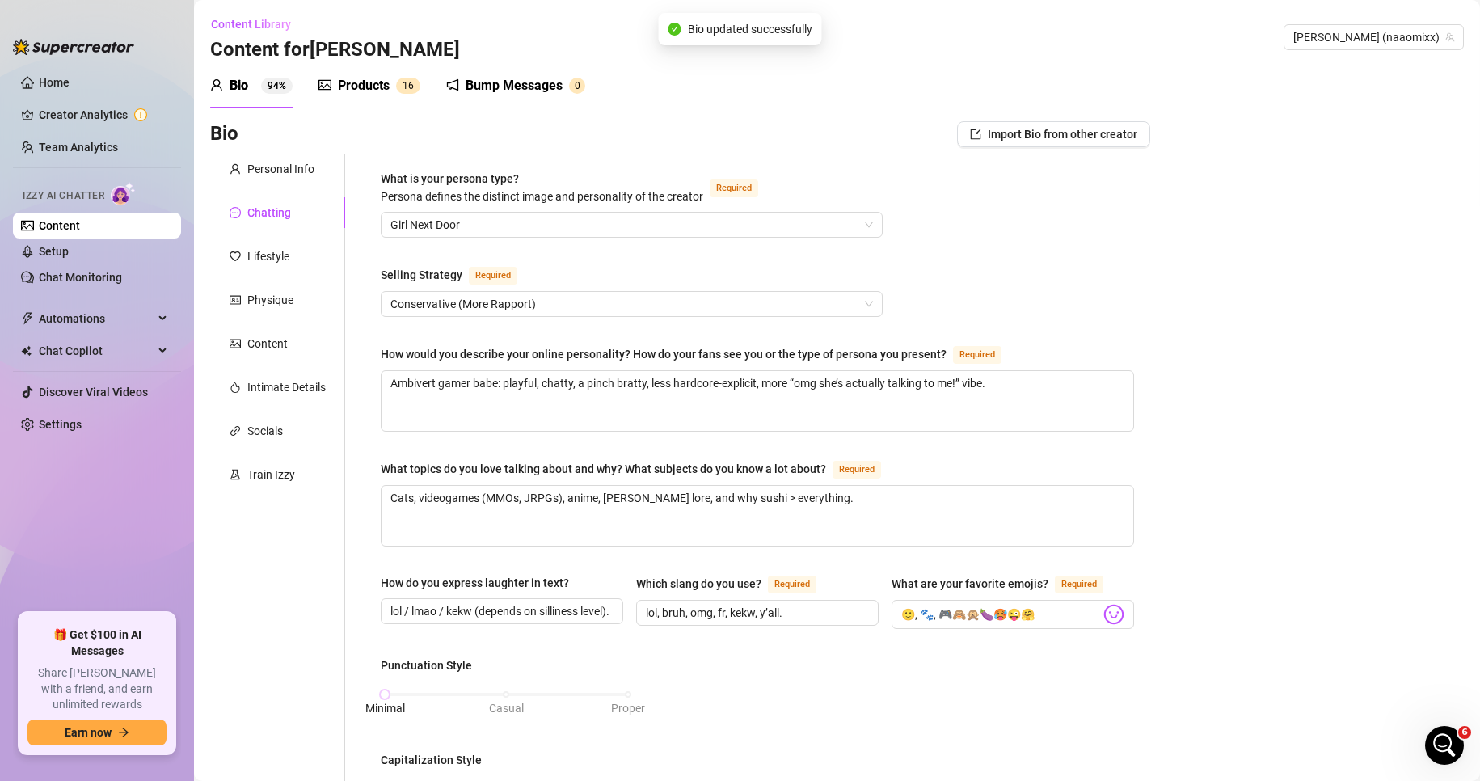
type textarea "bruh youre funny lol… who else would it be? you think i'd let someone else flir…"
click at [282, 27] on span "Content Library" at bounding box center [251, 24] width 80 height 13
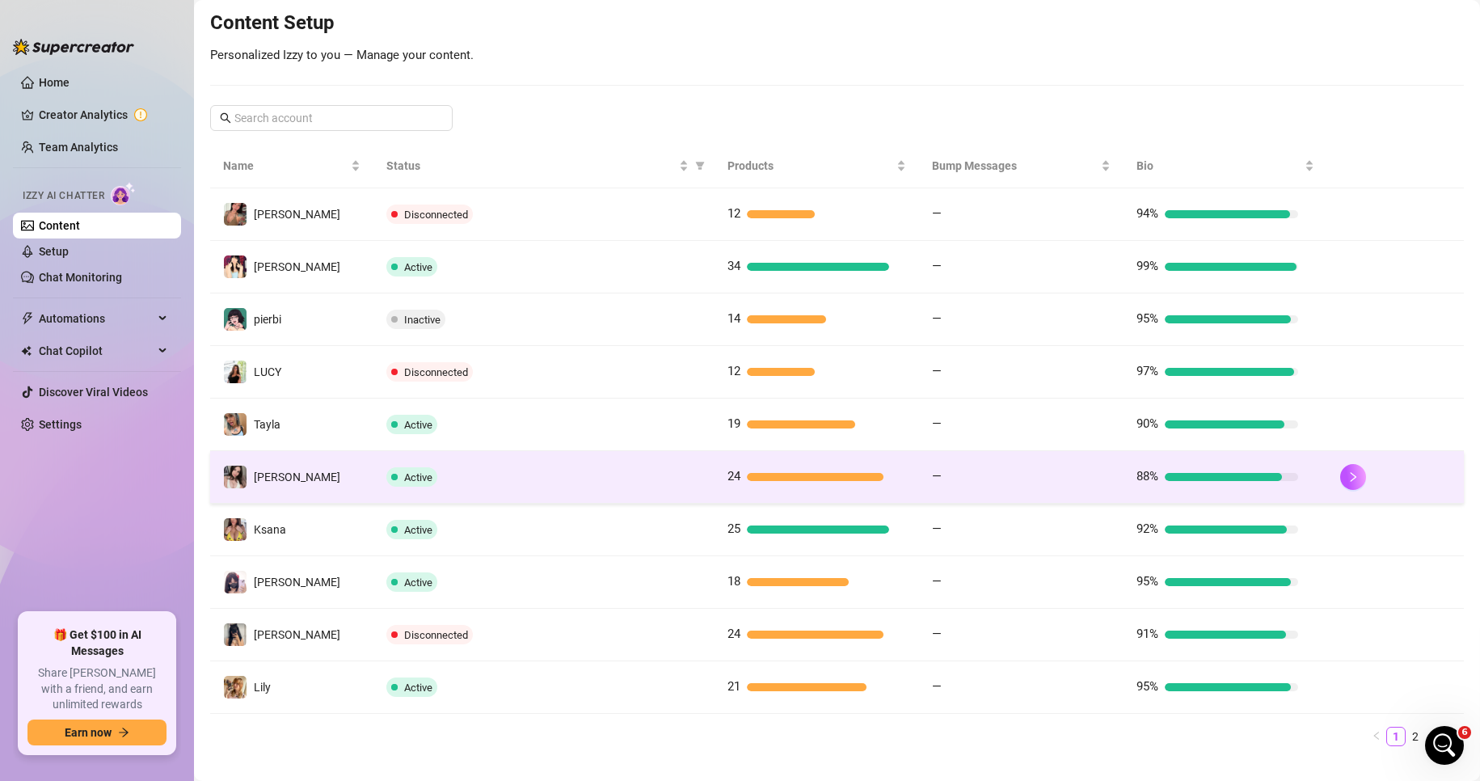
scroll to position [221, 0]
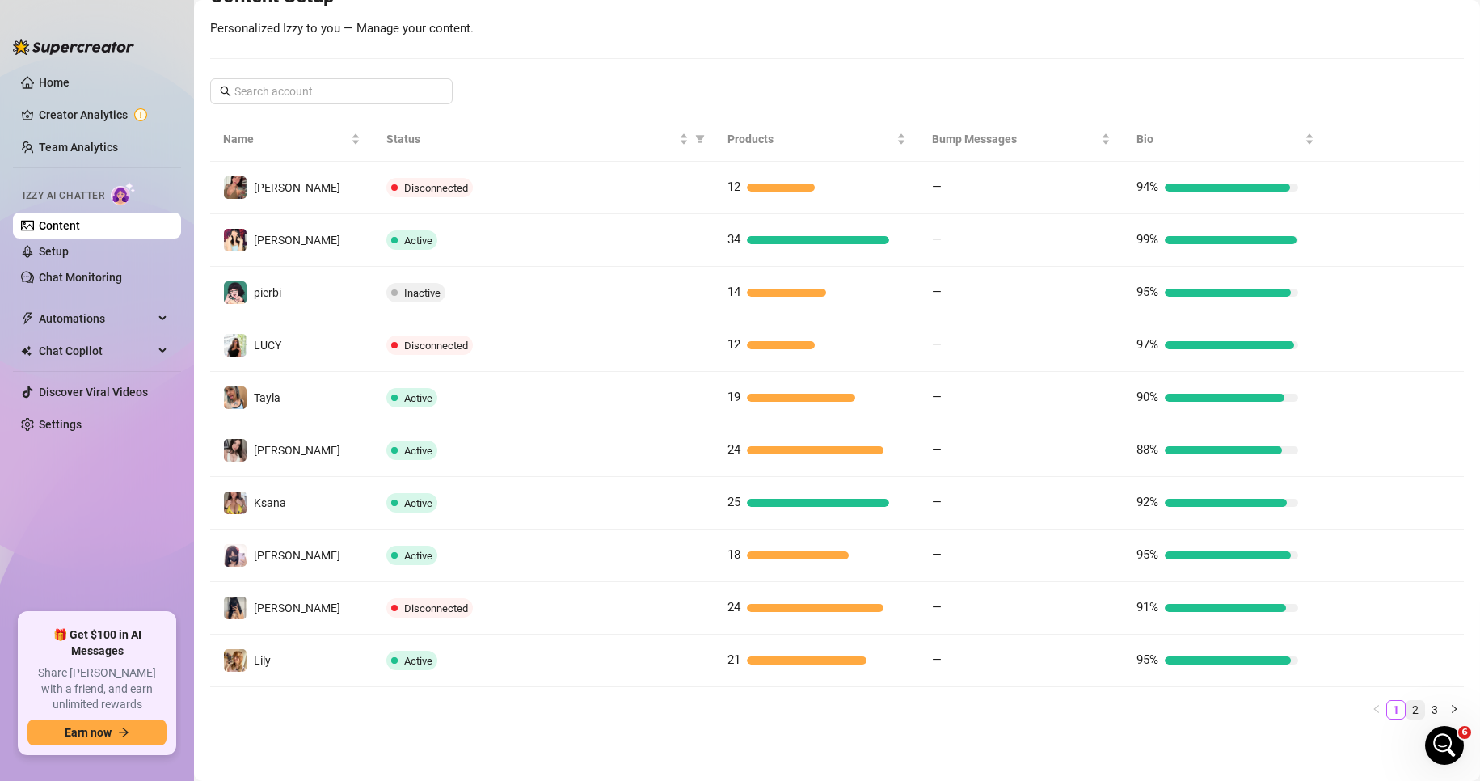
click at [1033, 712] on link "2" at bounding box center [1416, 710] width 18 height 18
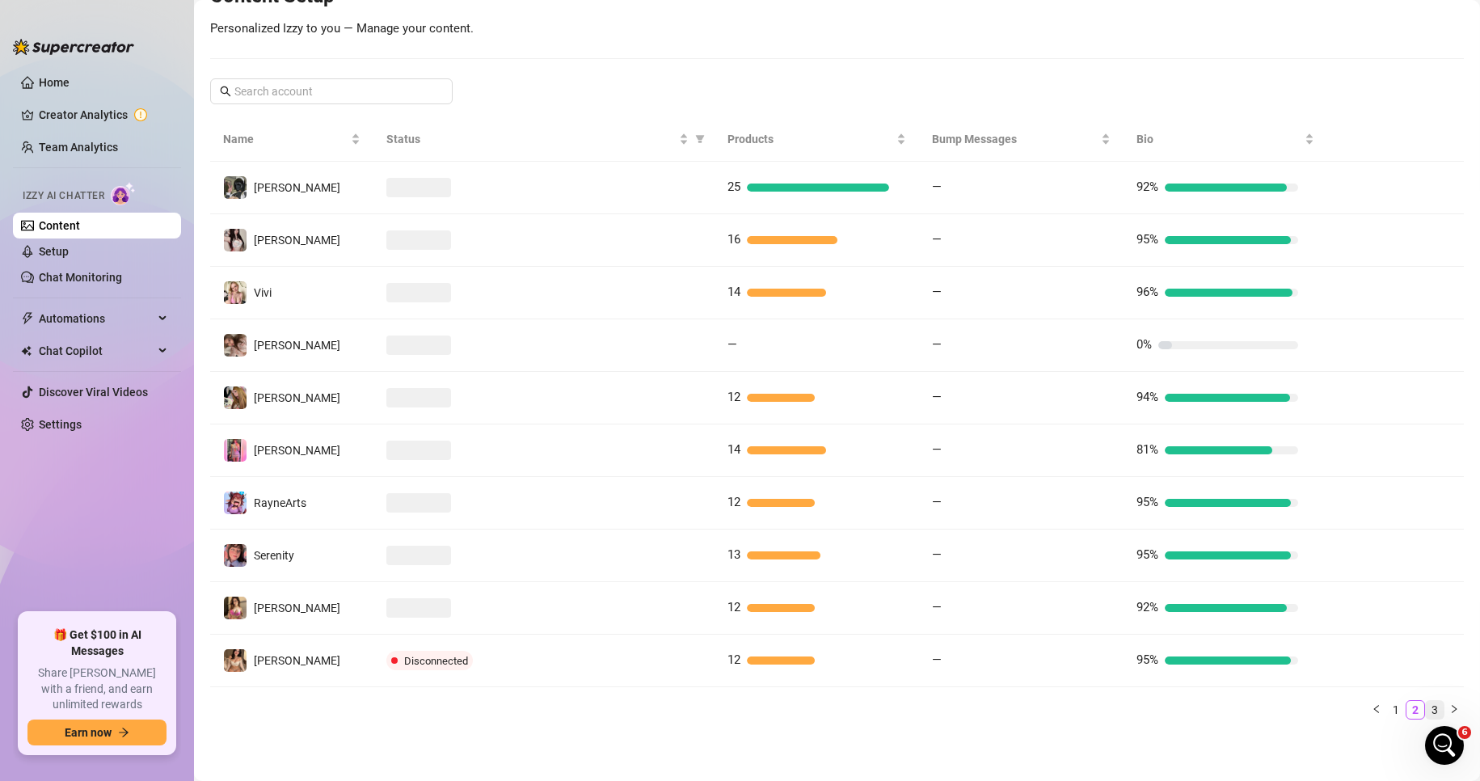
click at [1033, 705] on link "3" at bounding box center [1435, 710] width 18 height 18
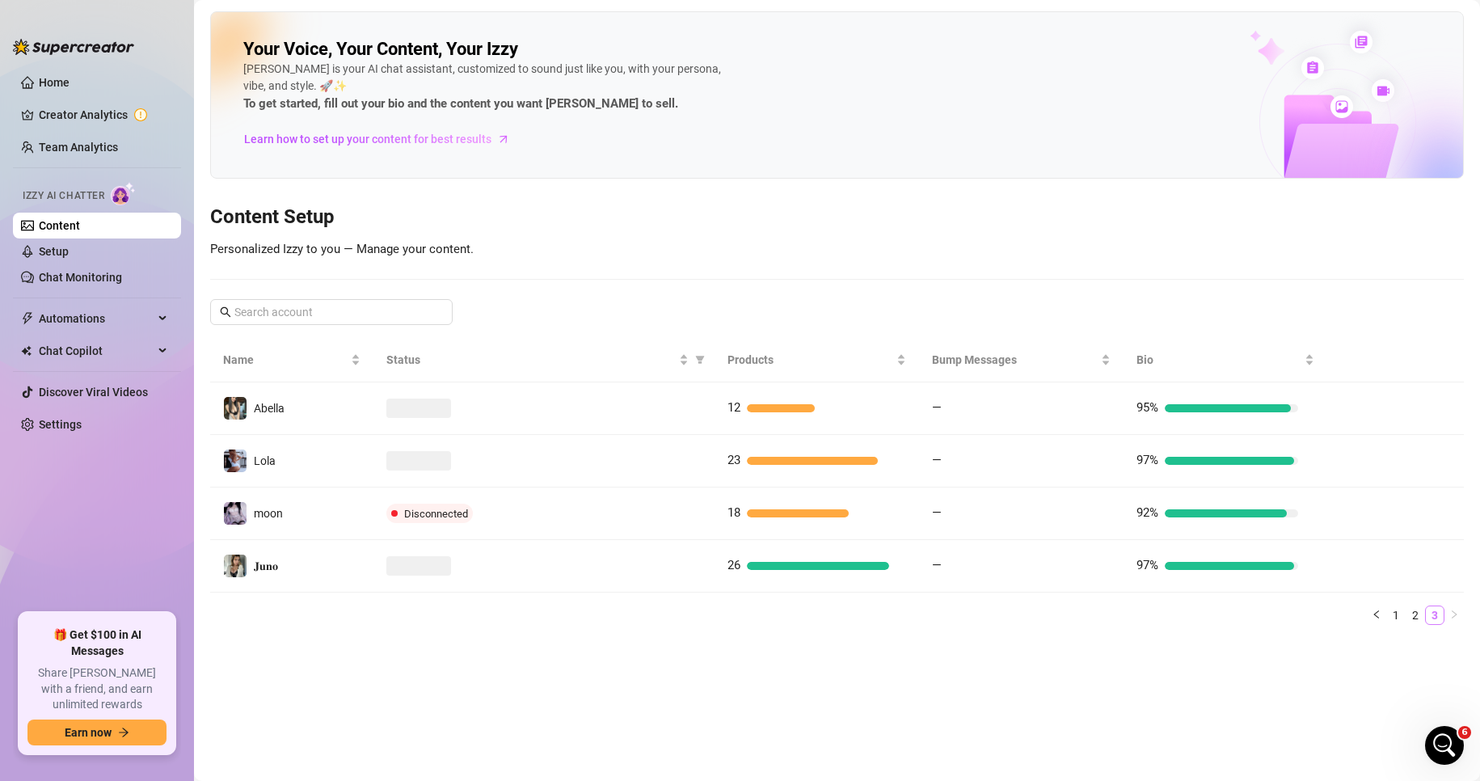
scroll to position [0, 0]
click at [1033, 613] on link "1" at bounding box center [1396, 615] width 18 height 18
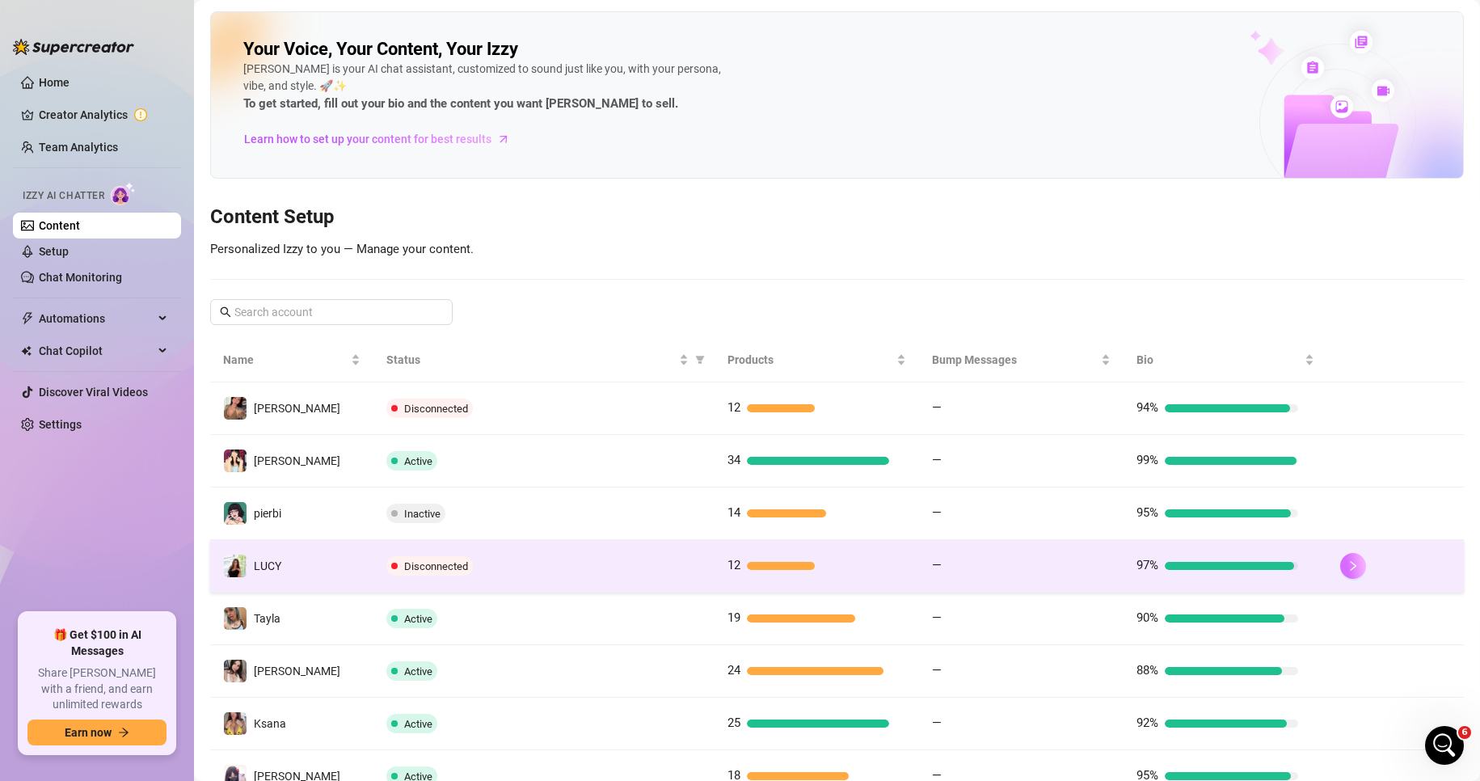
click at [1033, 567] on button "button" at bounding box center [1353, 566] width 26 height 26
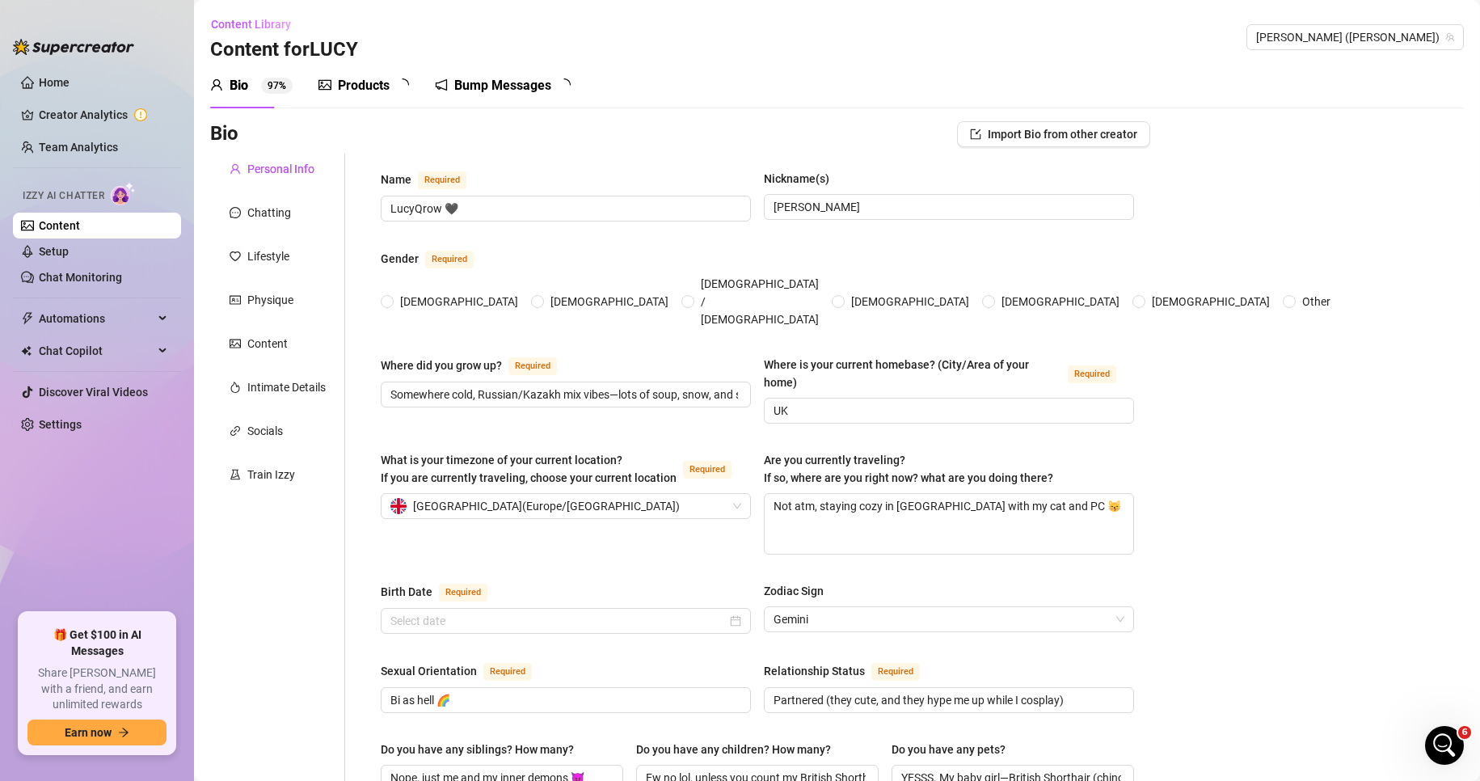
radio input "true"
type input "June 12th, 2002"
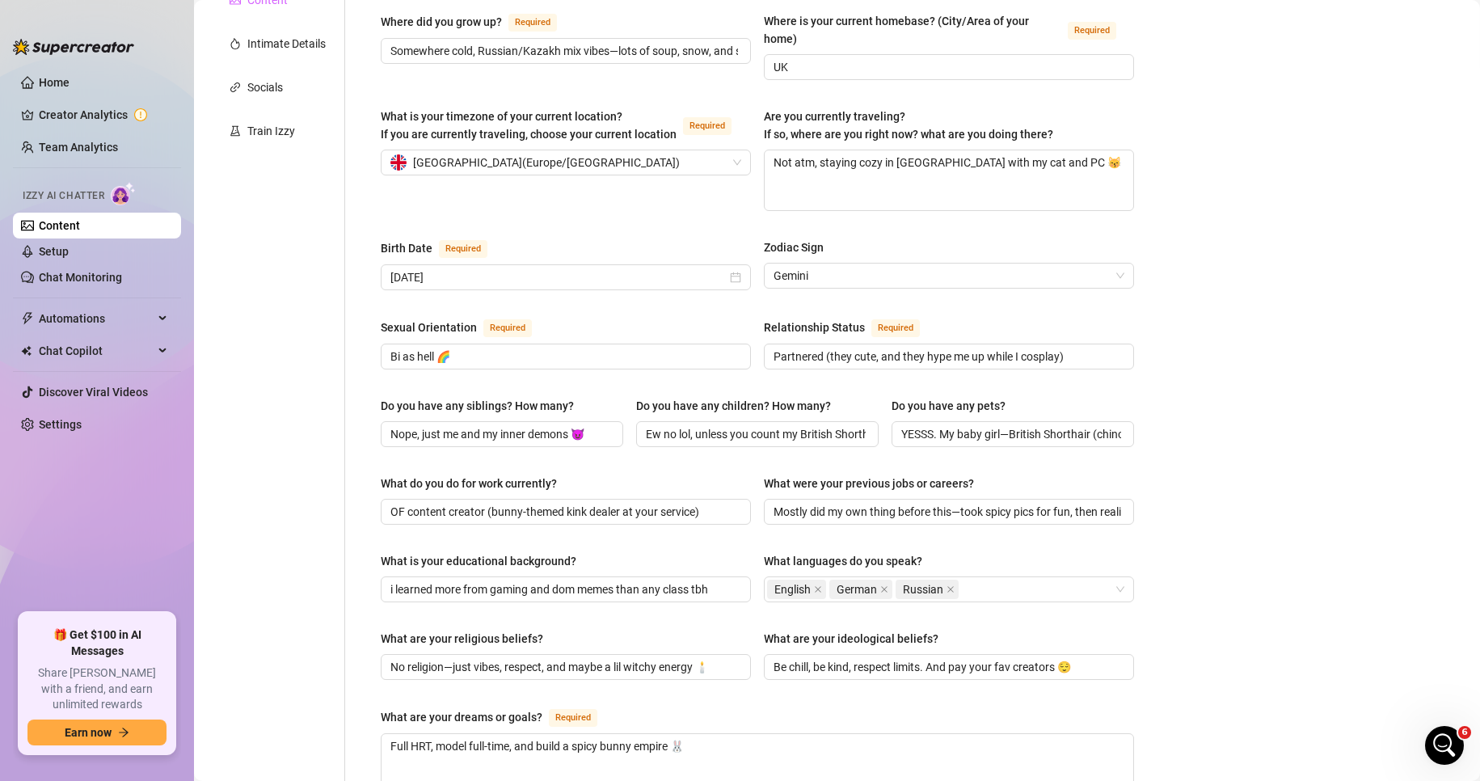
scroll to position [162, 0]
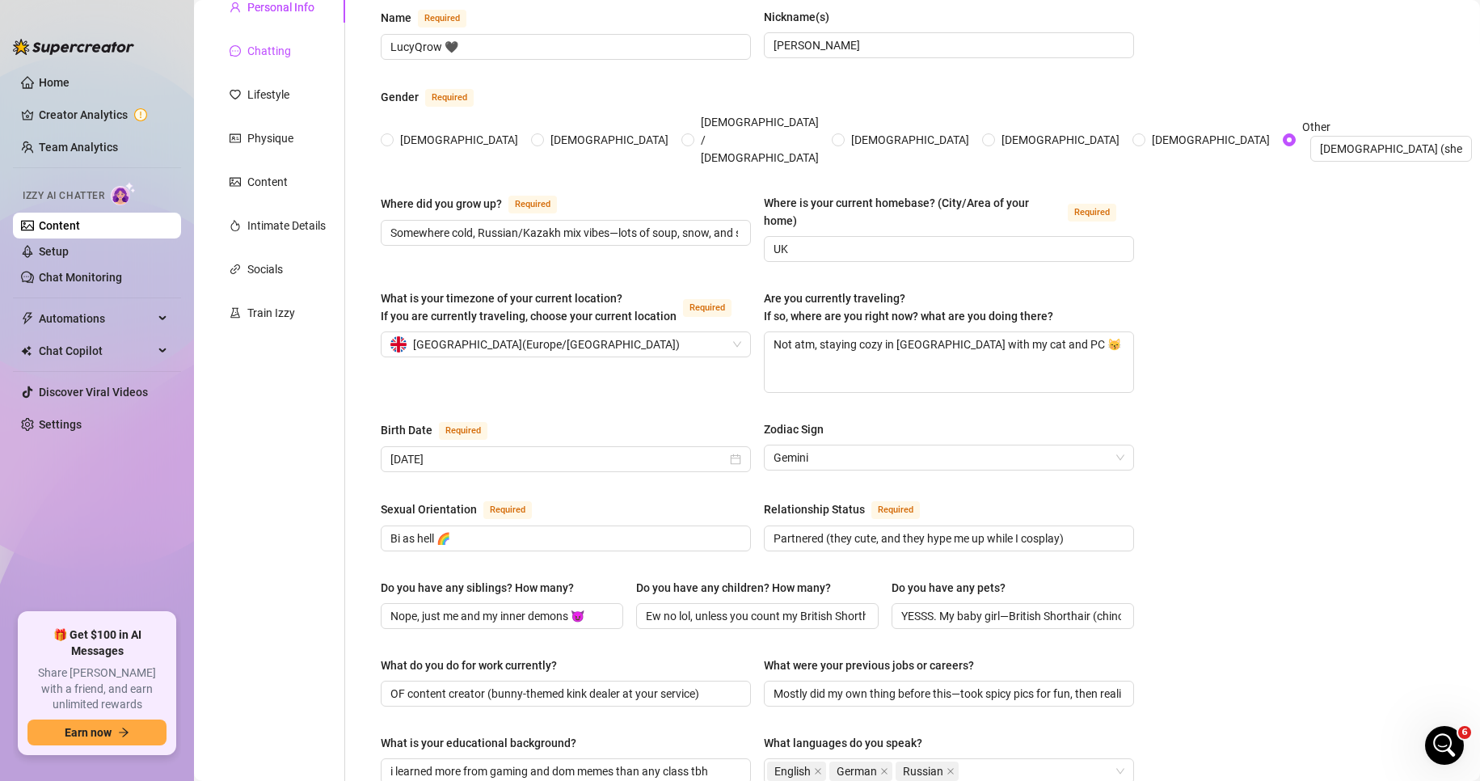
click at [272, 57] on div "Chatting" at bounding box center [269, 51] width 44 height 18
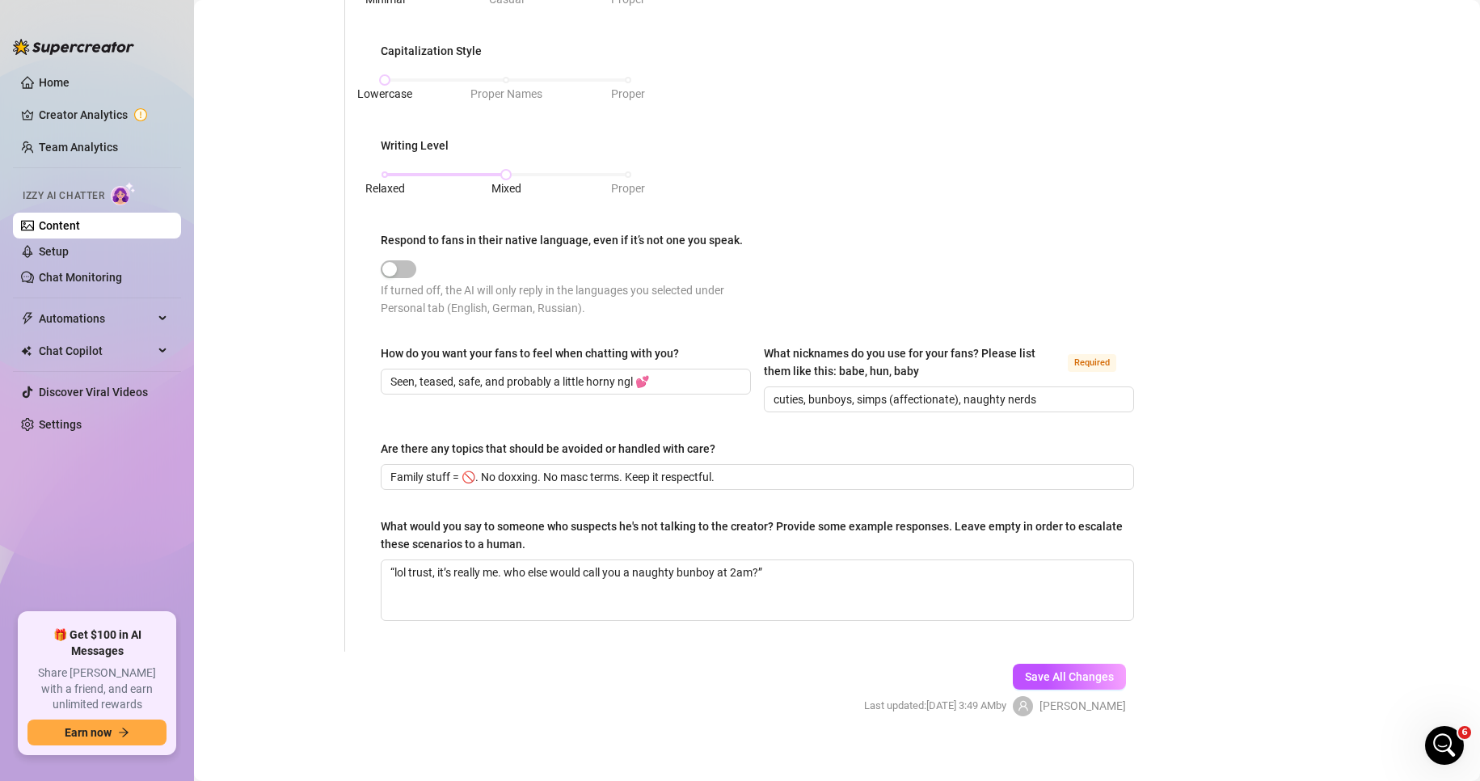
scroll to position [718, 0]
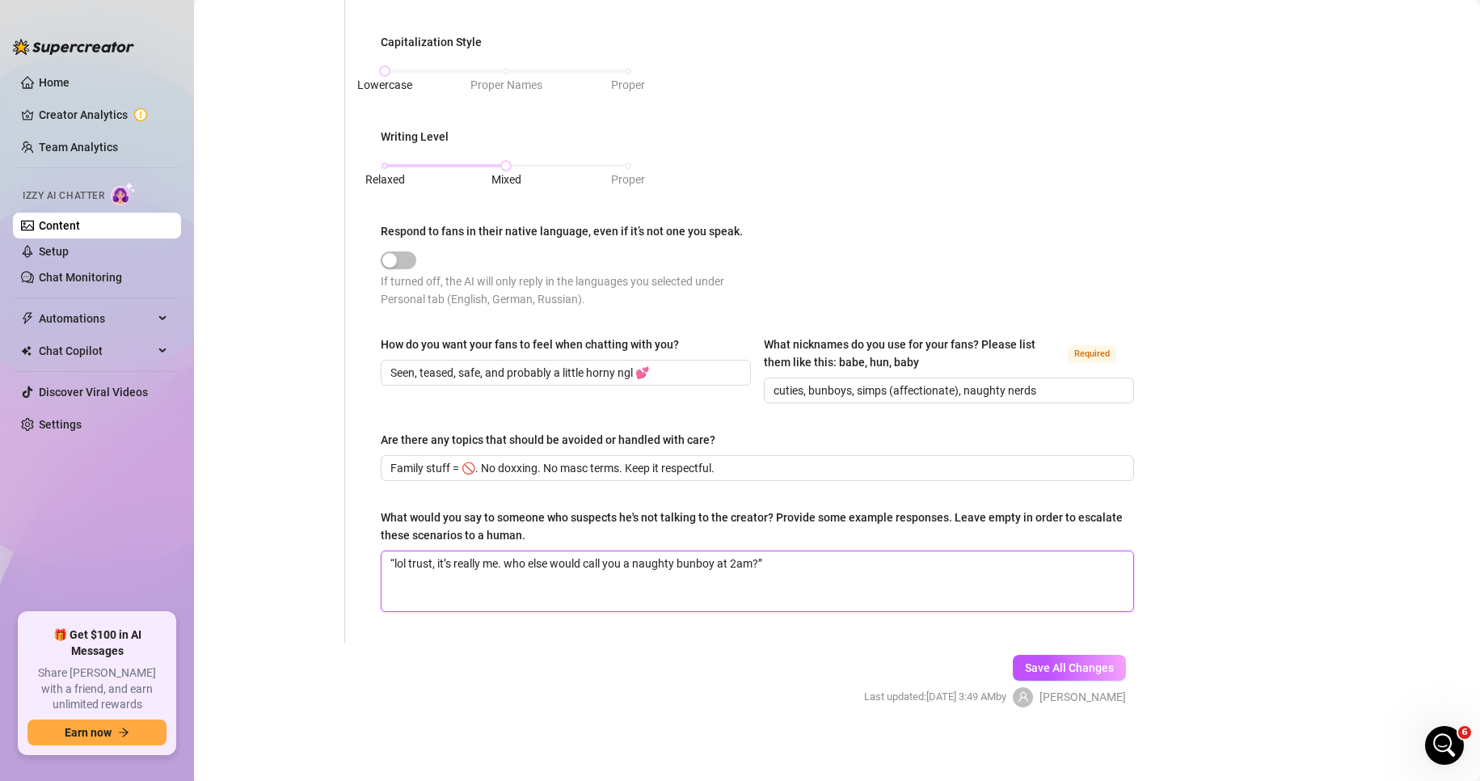
drag, startPoint x: 799, startPoint y: 564, endPoint x: 301, endPoint y: 529, distance: 499.2
click at [301, 530] on div "Personal Info Chatting Lifestyle Physique Content Intimate Details Socials Trai…" at bounding box center [680, 39] width 940 height 1207
click at [1018, 655] on button "Save All Changes" at bounding box center [1069, 668] width 113 height 26
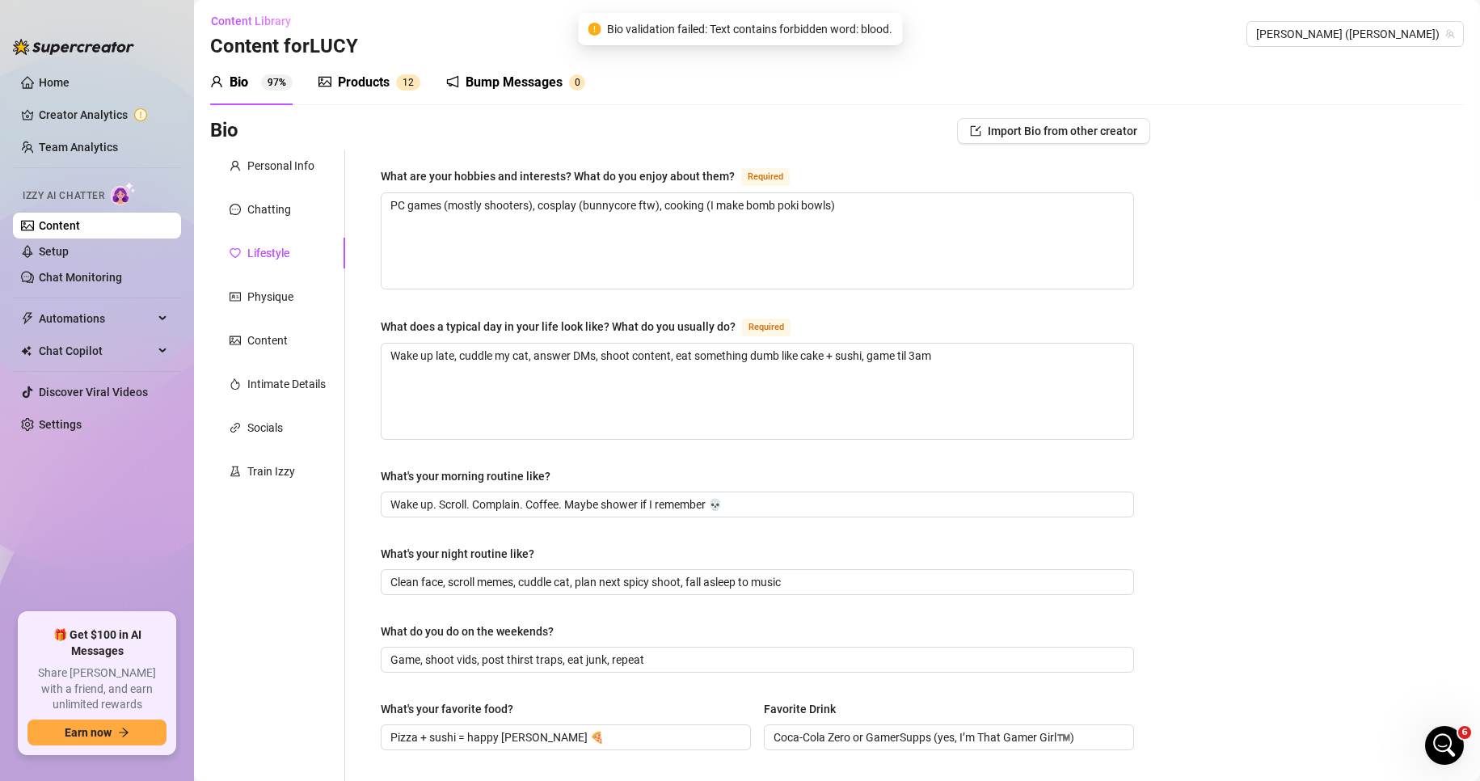
scroll to position [0, 0]
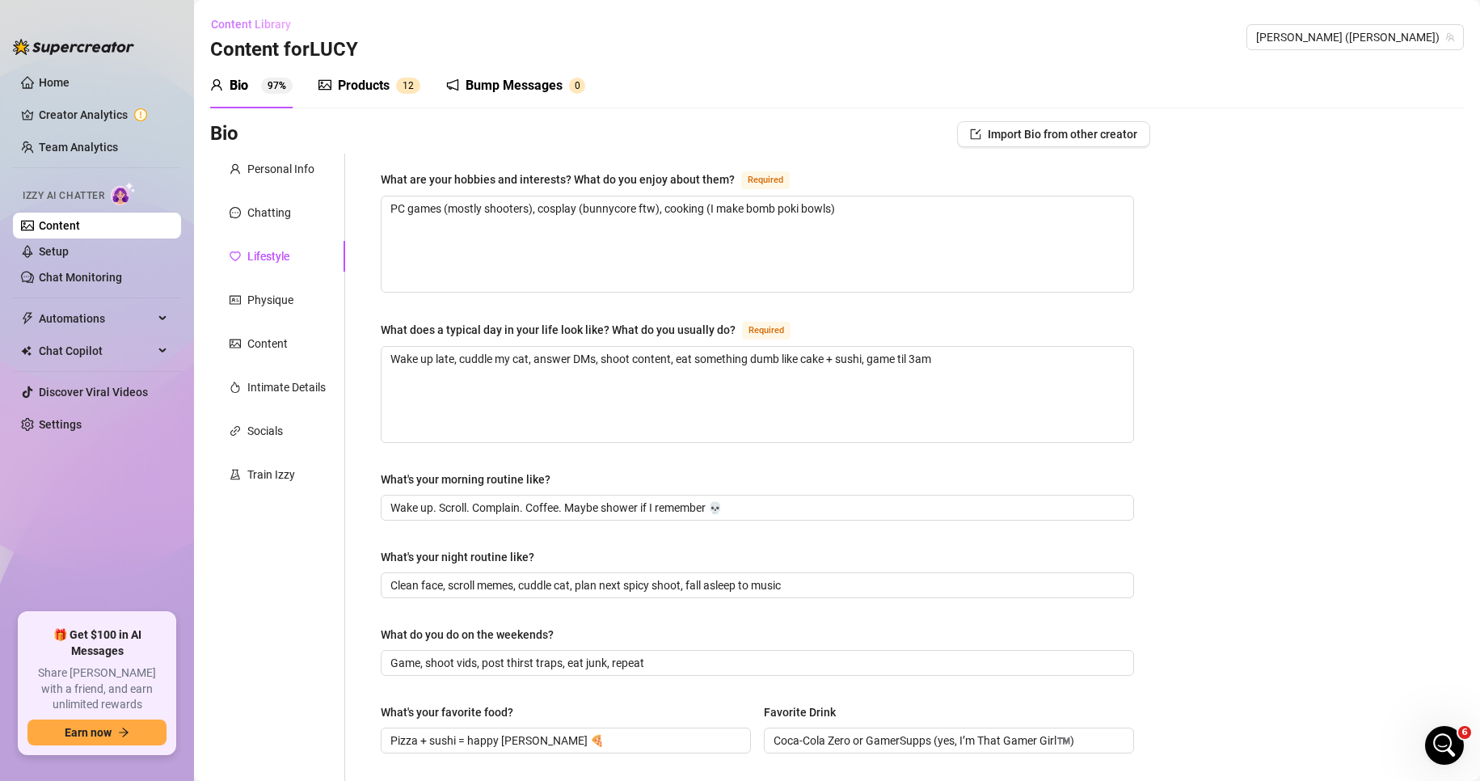
click at [245, 25] on span "Content Library" at bounding box center [251, 24] width 80 height 13
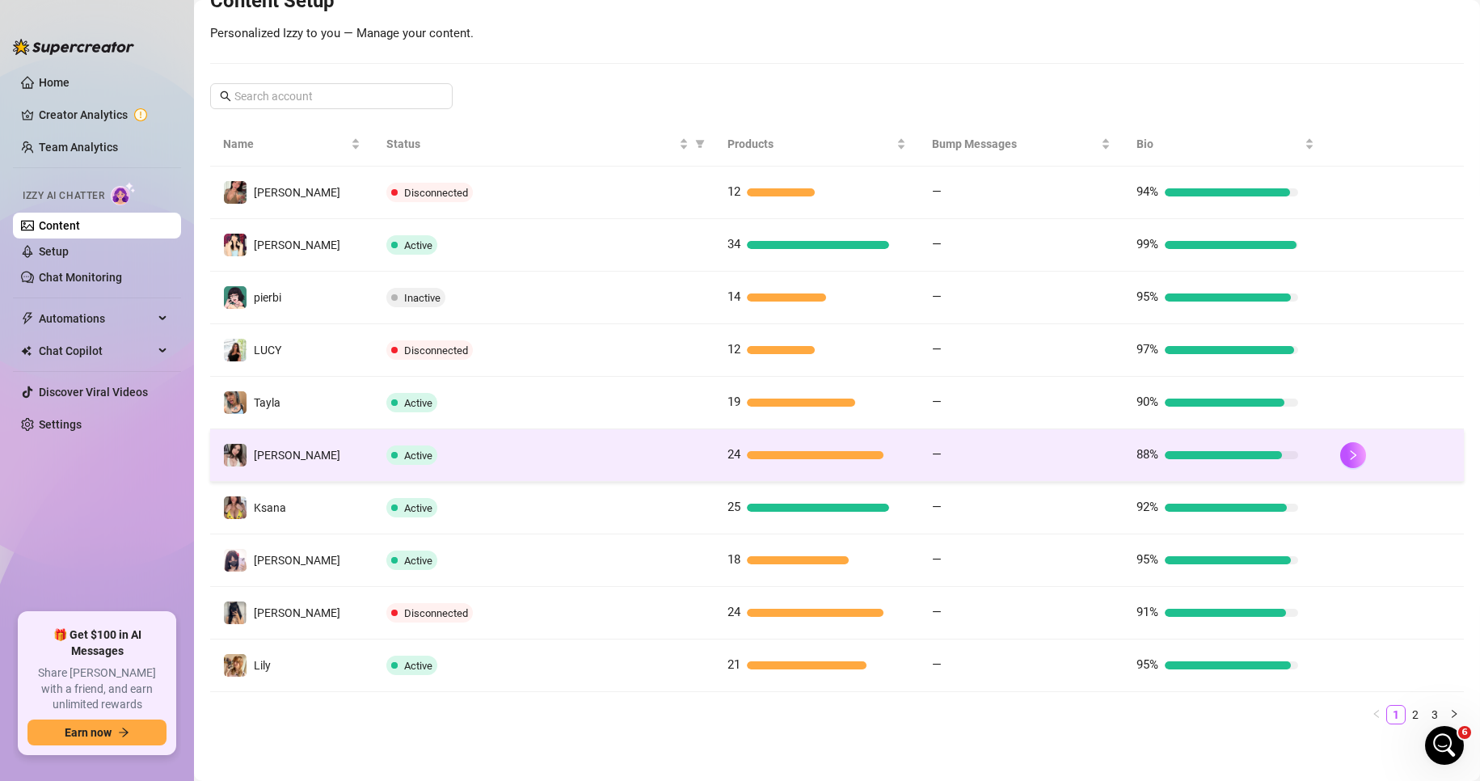
scroll to position [221, 0]
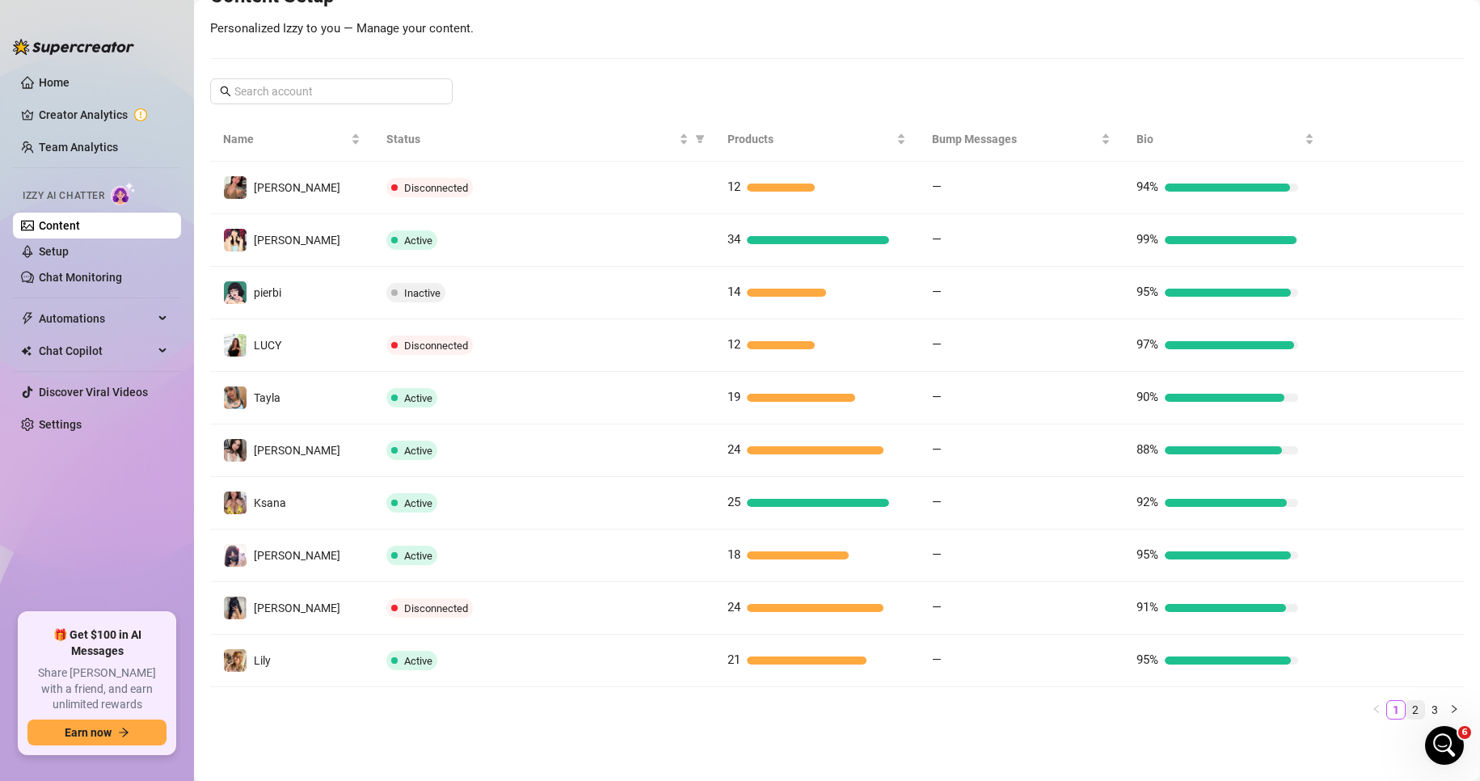
click at [1033, 711] on link "2" at bounding box center [1416, 710] width 18 height 18
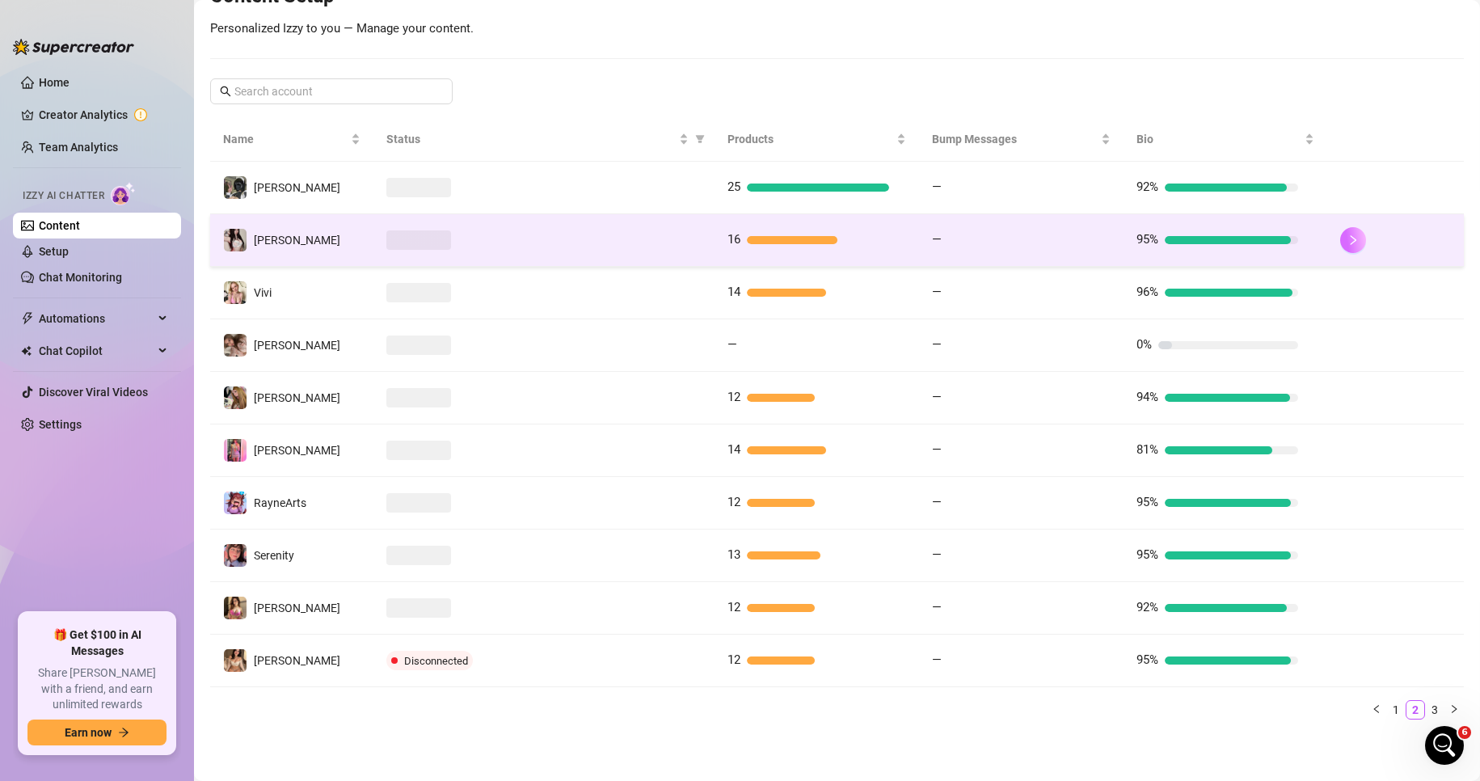
click at [1033, 244] on button "button" at bounding box center [1353, 240] width 26 height 26
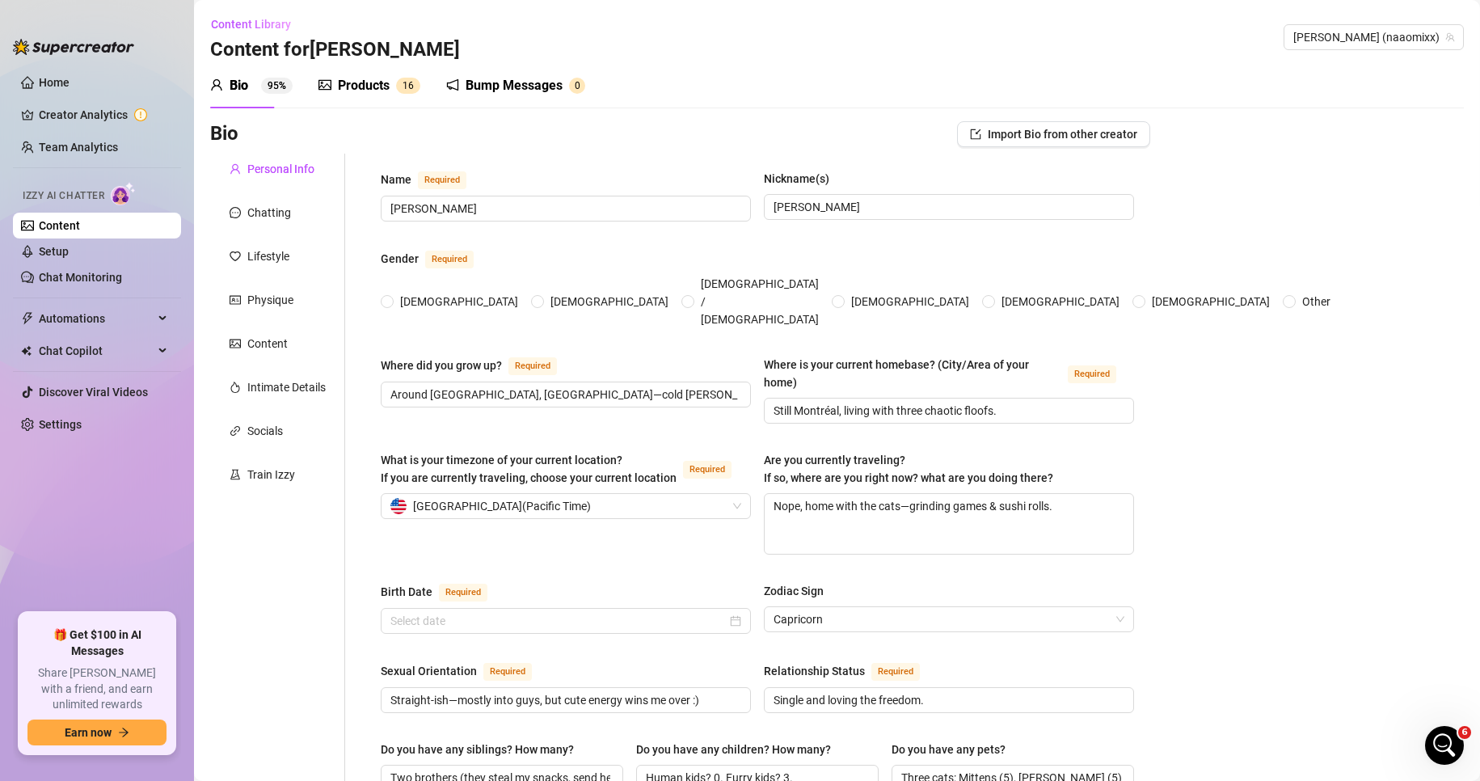
radio input "true"
type input "January 1st, 2001"
click at [272, 213] on div "Chatting" at bounding box center [269, 213] width 44 height 18
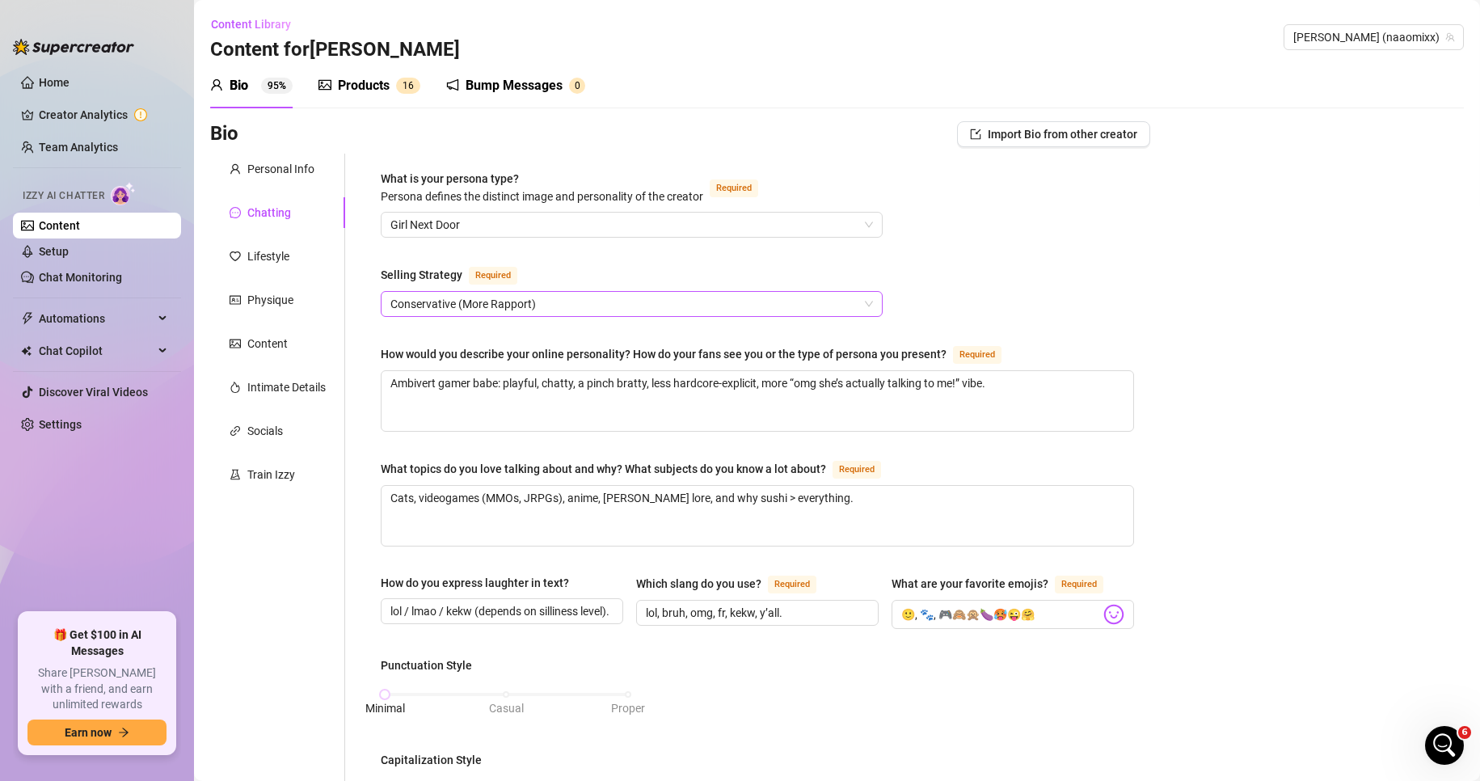
click at [449, 292] on span "Conservative (More Rapport)" at bounding box center [631, 304] width 483 height 24
click at [449, 293] on span "Conservative (More Rapport)" at bounding box center [631, 304] width 483 height 24
click at [261, 27] on span "Content Library" at bounding box center [251, 24] width 80 height 13
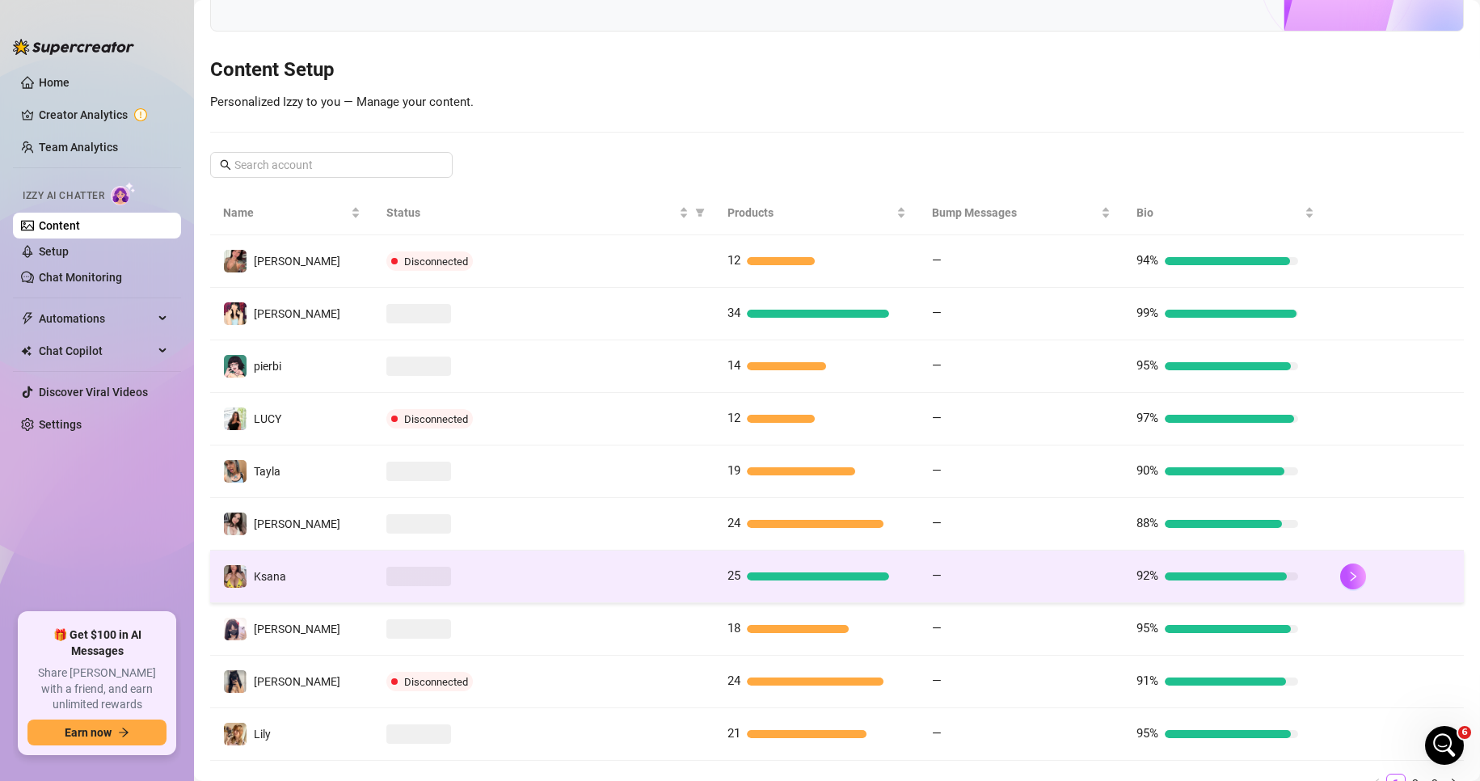
scroll to position [162, 0]
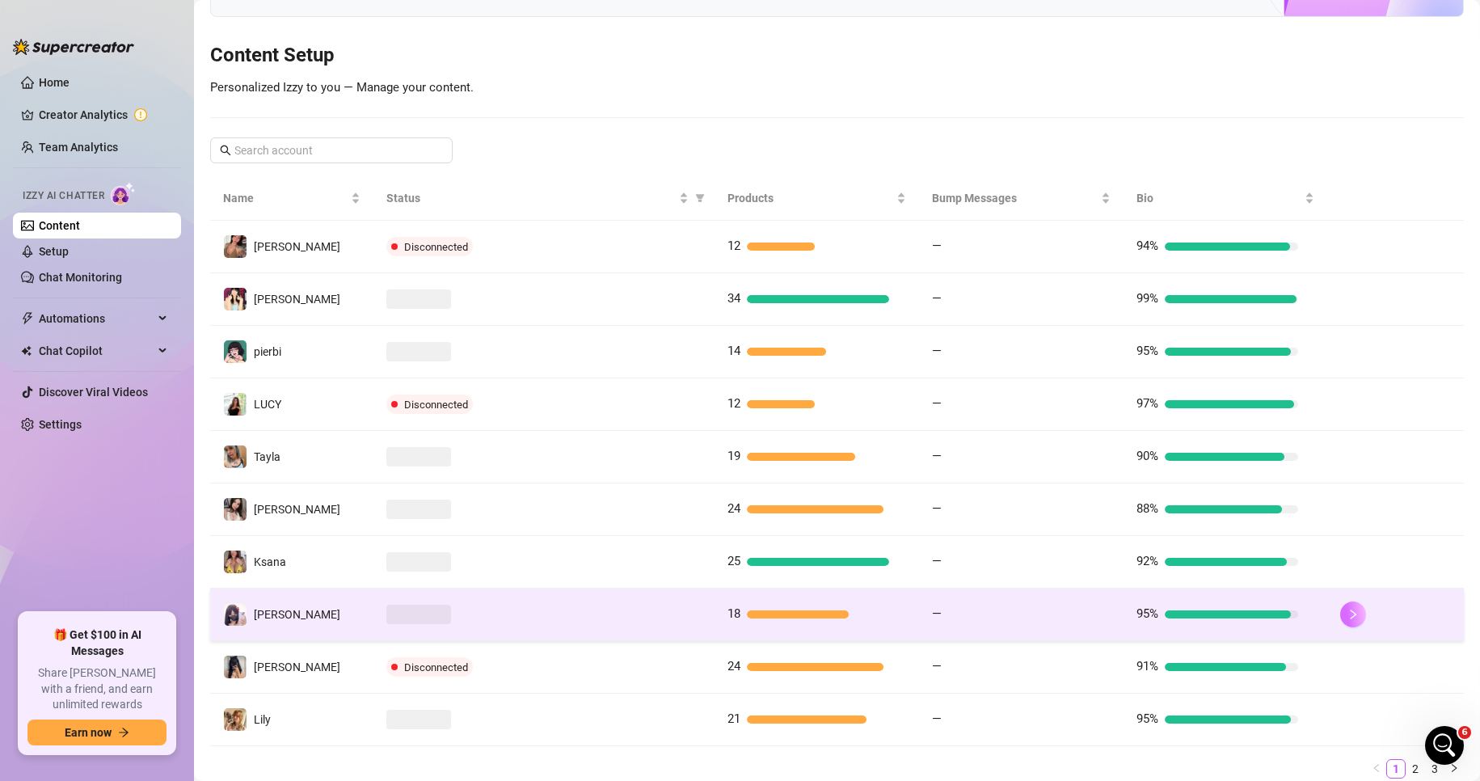
click at [1033, 618] on button "button" at bounding box center [1353, 614] width 26 height 26
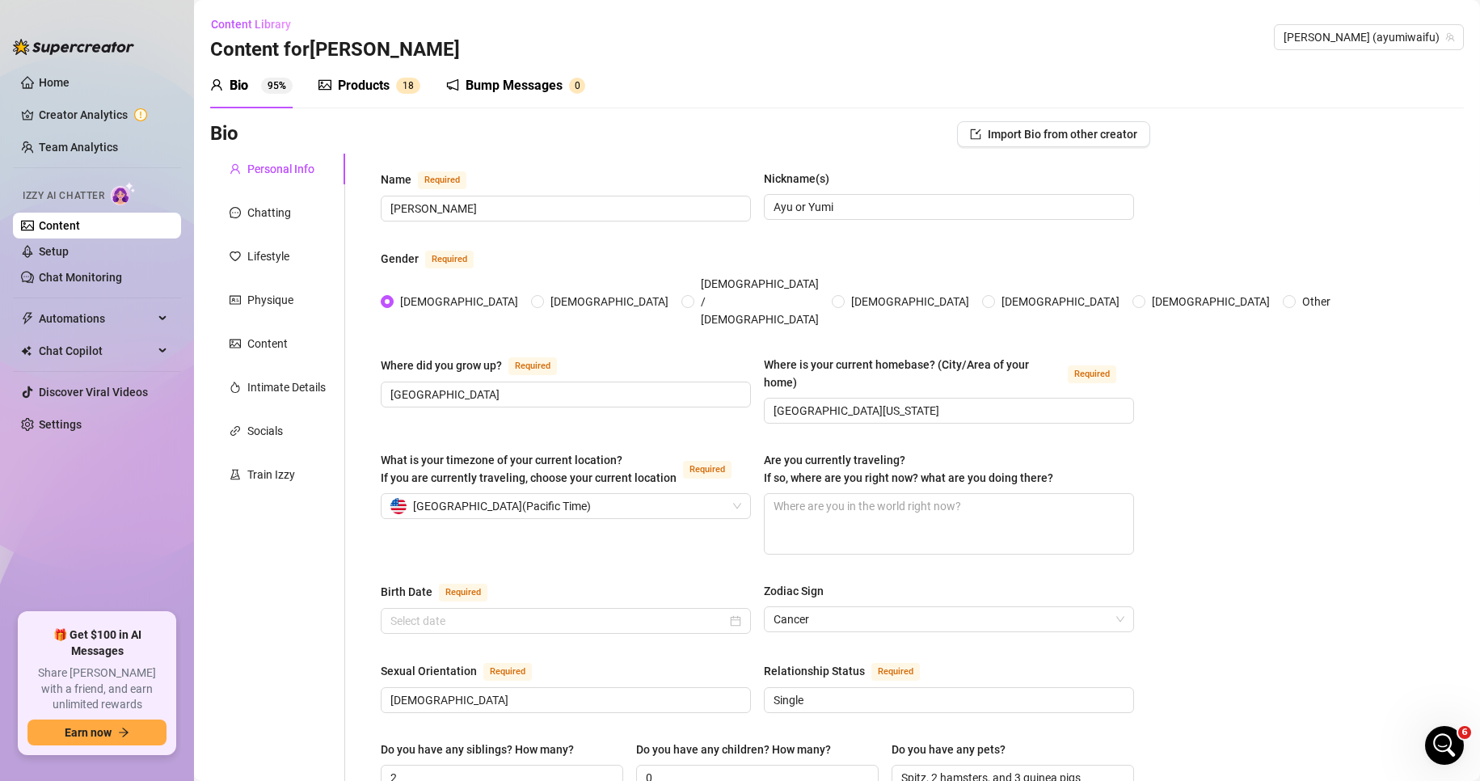
radio input "true"
type input "[DATE]"
click at [298, 208] on div "Chatting" at bounding box center [277, 212] width 135 height 31
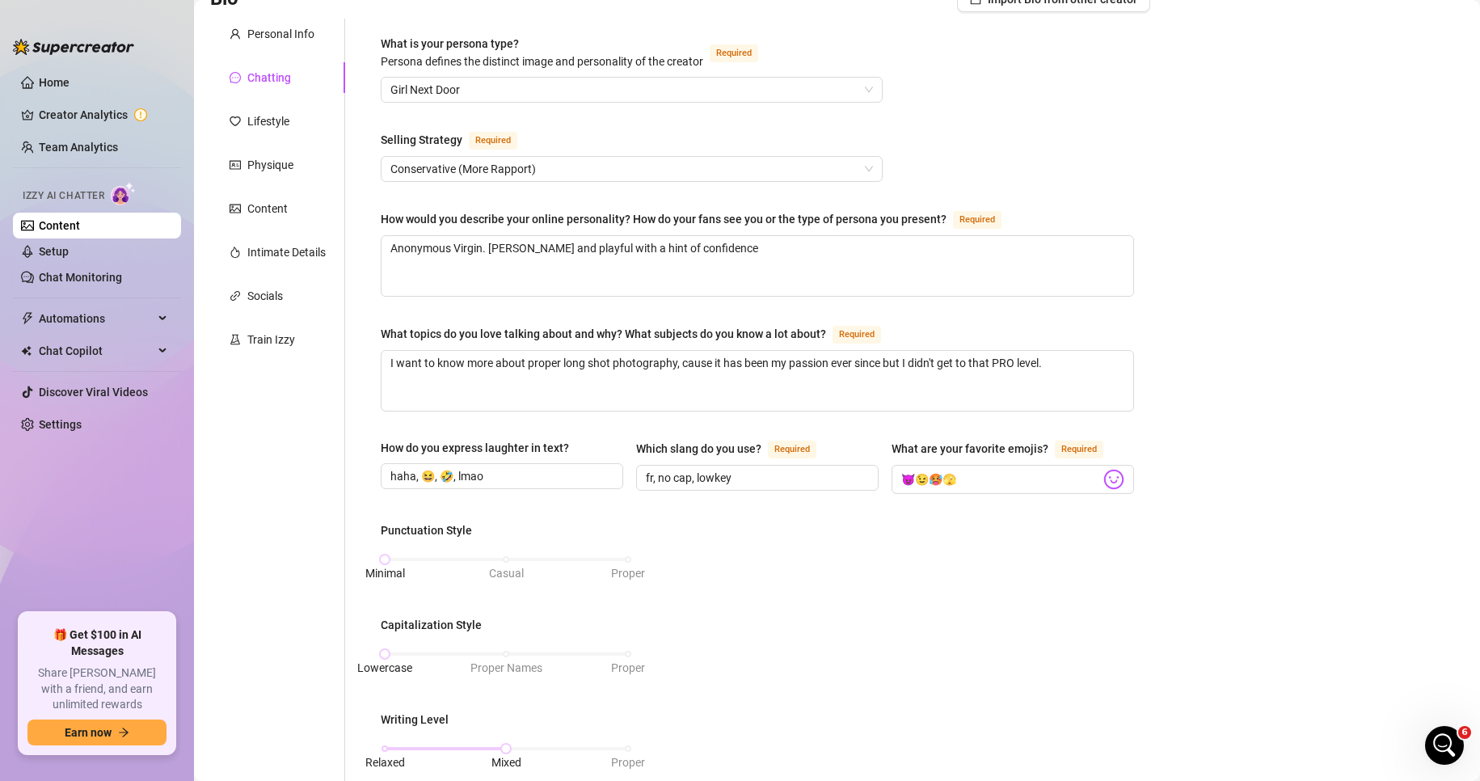
scroll to position [162, 0]
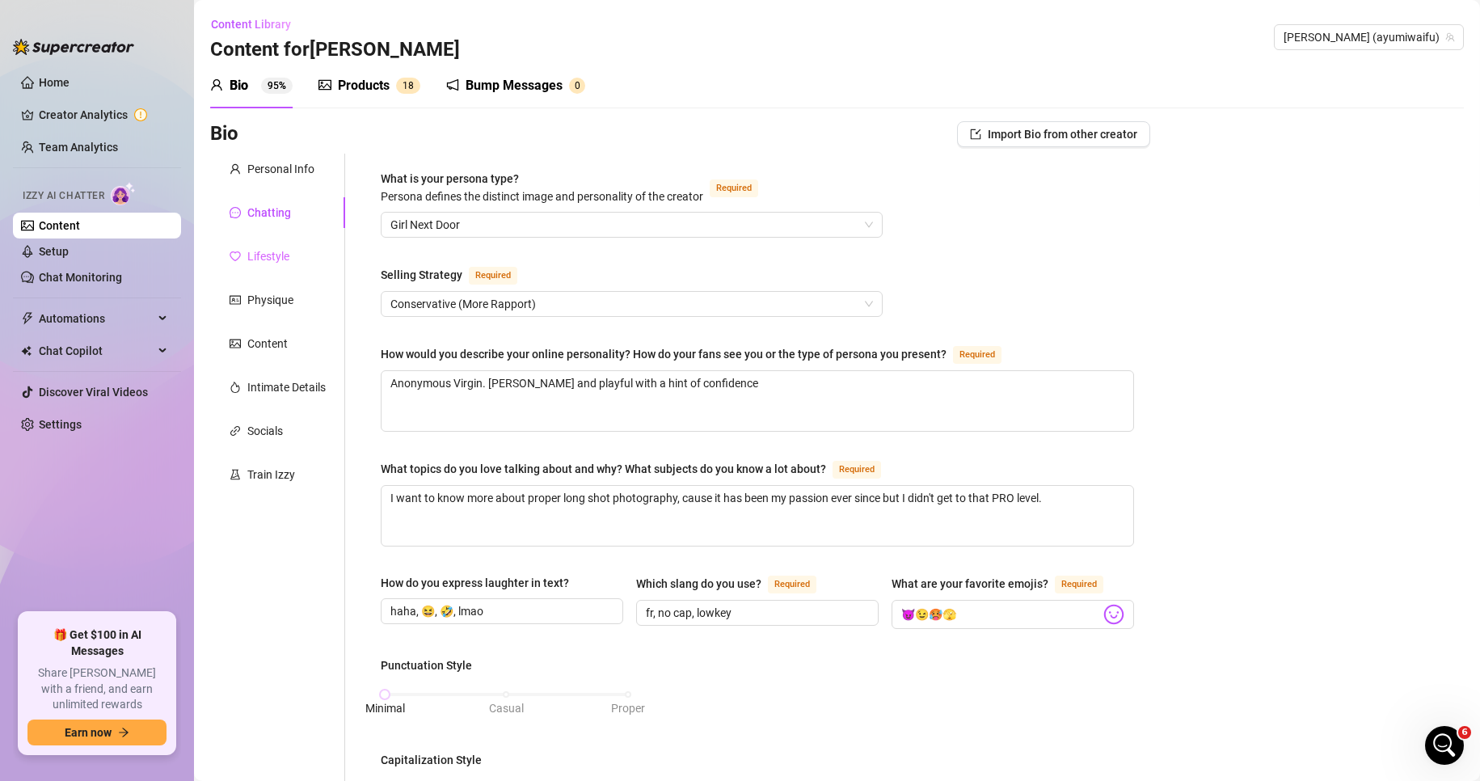
click at [293, 262] on div "Lifestyle" at bounding box center [277, 256] width 135 height 31
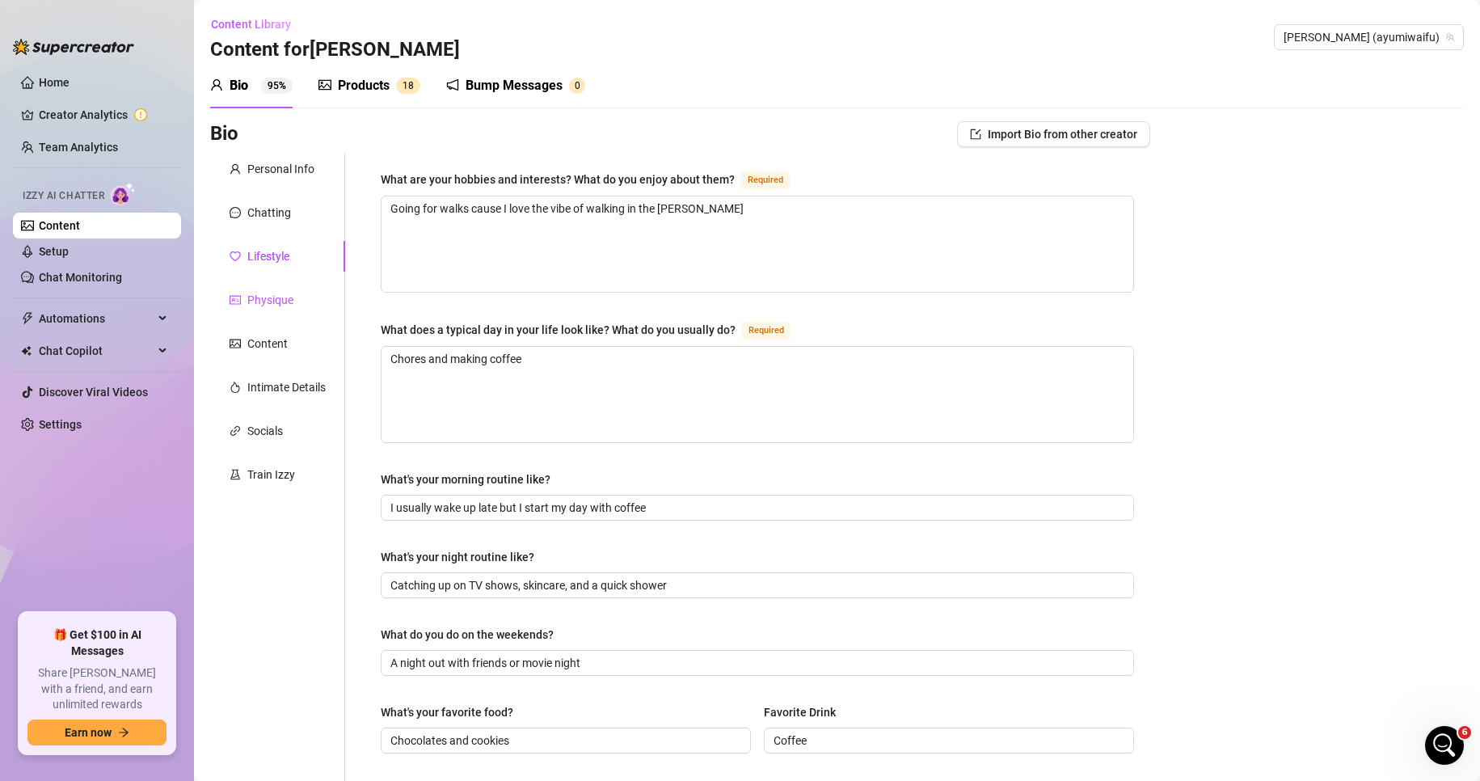
click at [290, 298] on div "Physique" at bounding box center [270, 300] width 46 height 18
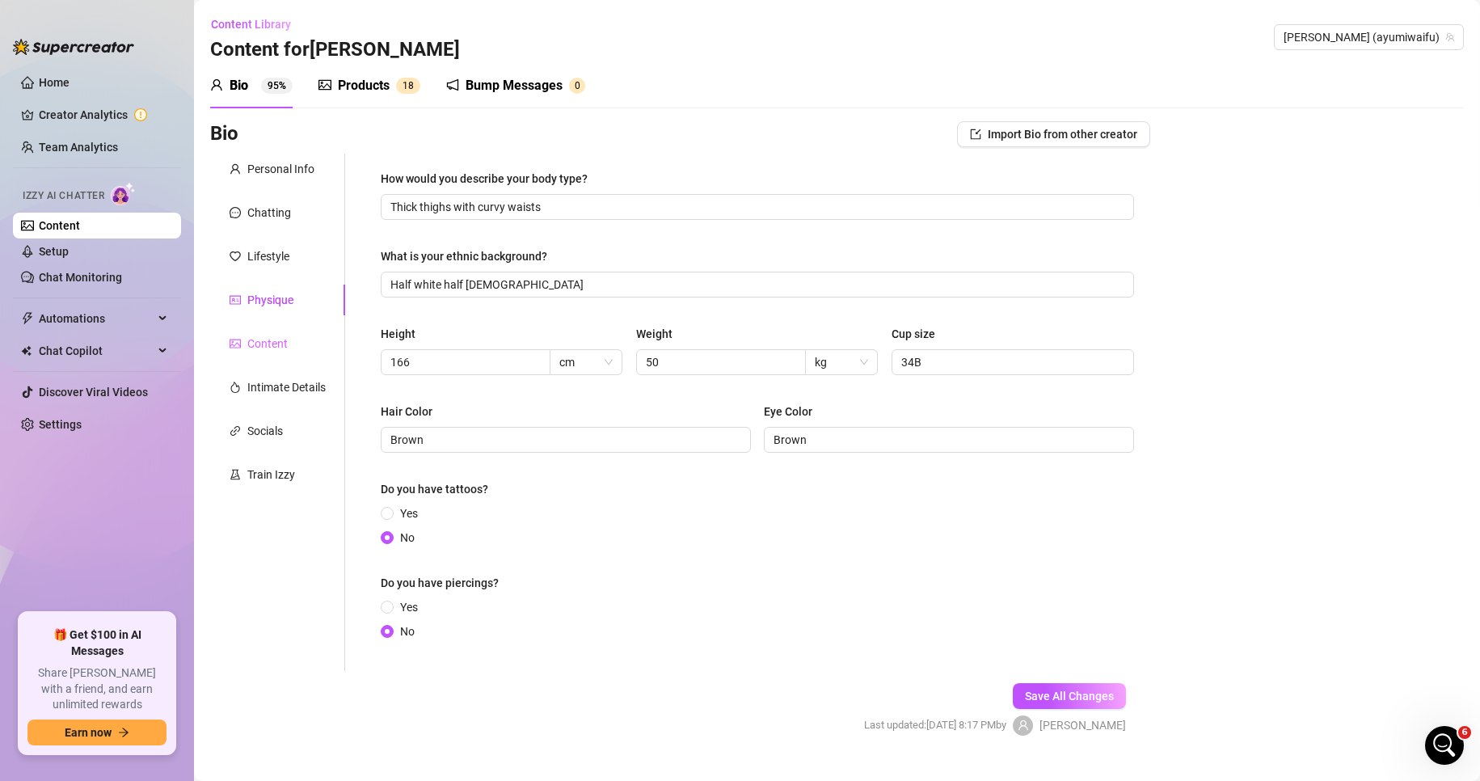
click at [286, 329] on div "Content" at bounding box center [277, 343] width 135 height 31
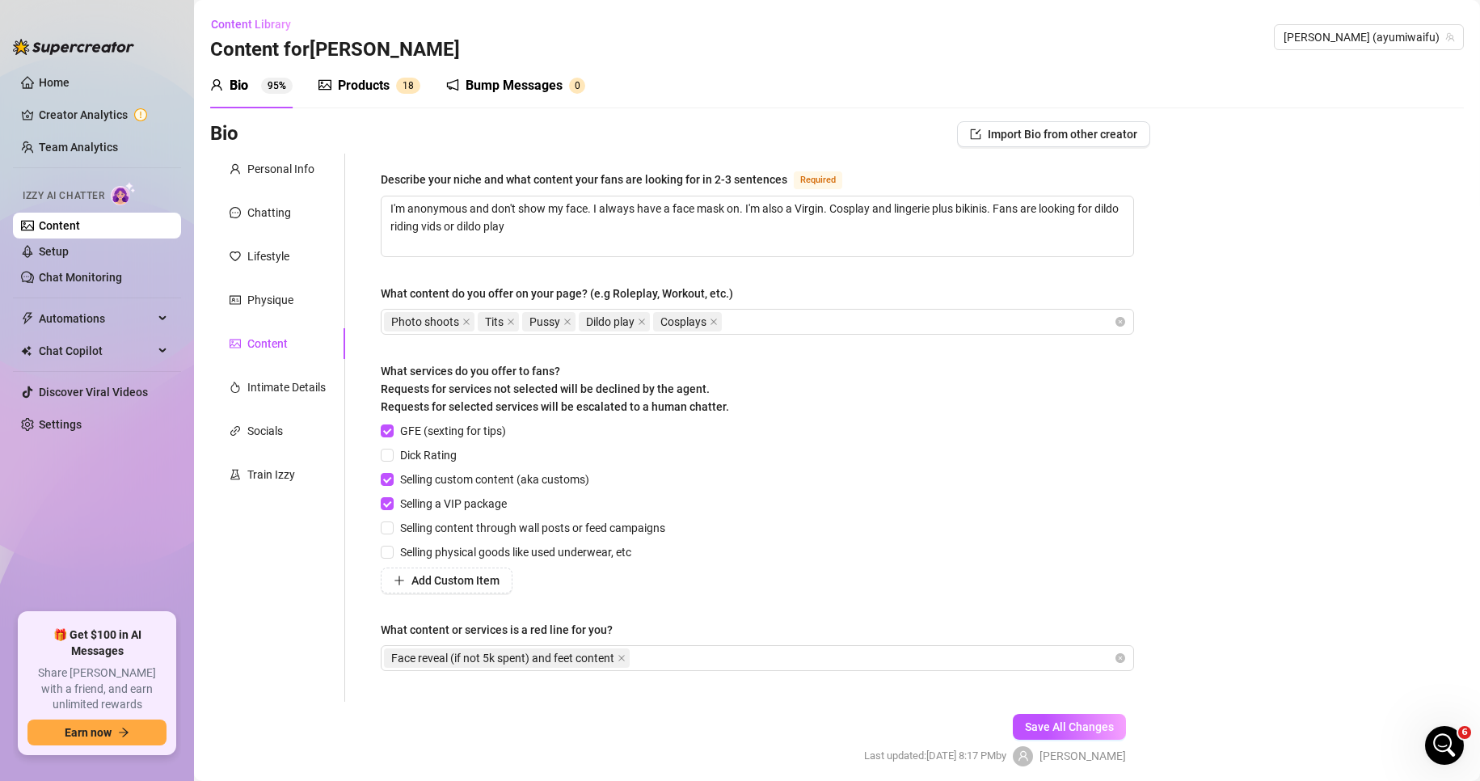
click at [278, 368] on div "Personal Info Chatting Lifestyle Physique Content Intimate Details Socials Trai…" at bounding box center [277, 428] width 135 height 548
click at [266, 386] on div "Intimate Details" at bounding box center [286, 387] width 78 height 18
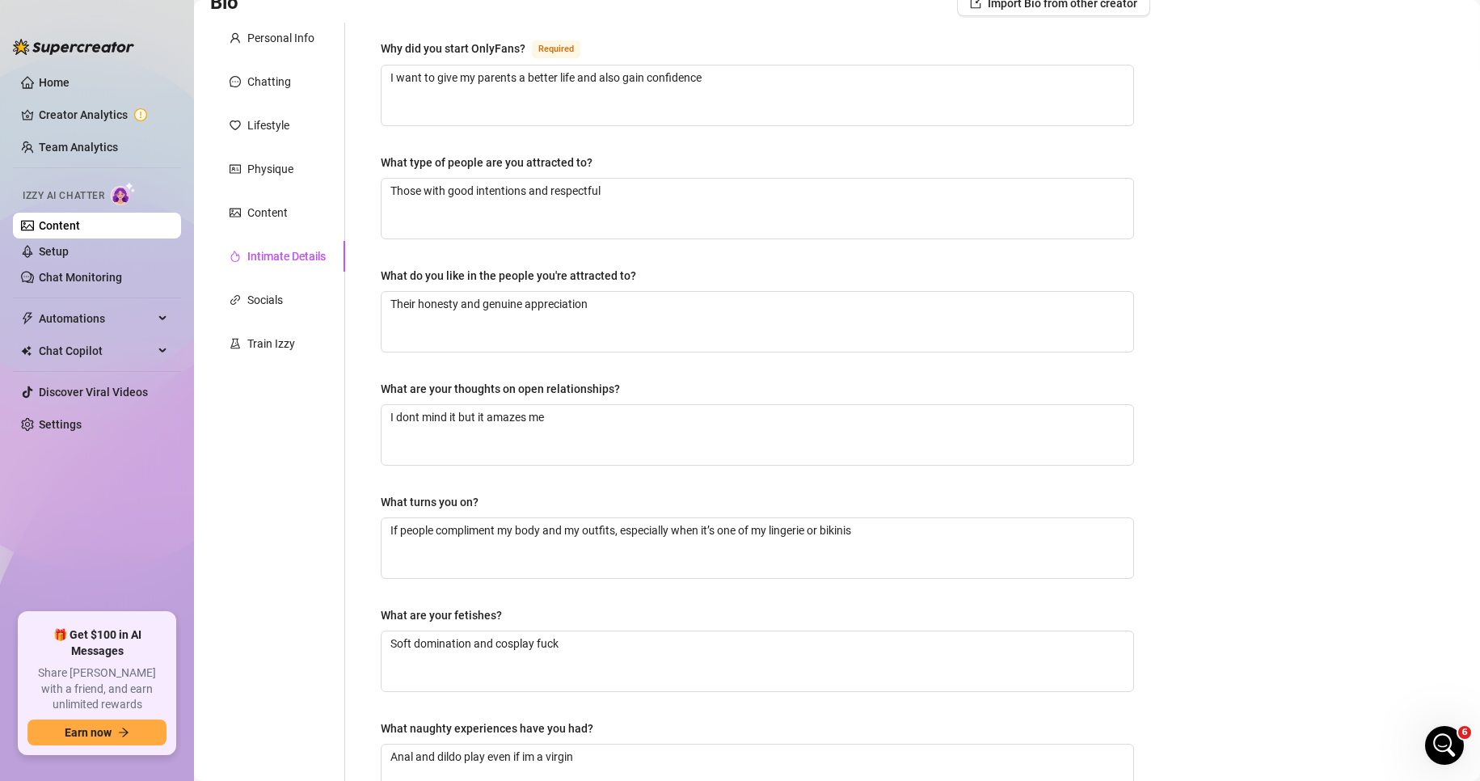
scroll to position [162, 0]
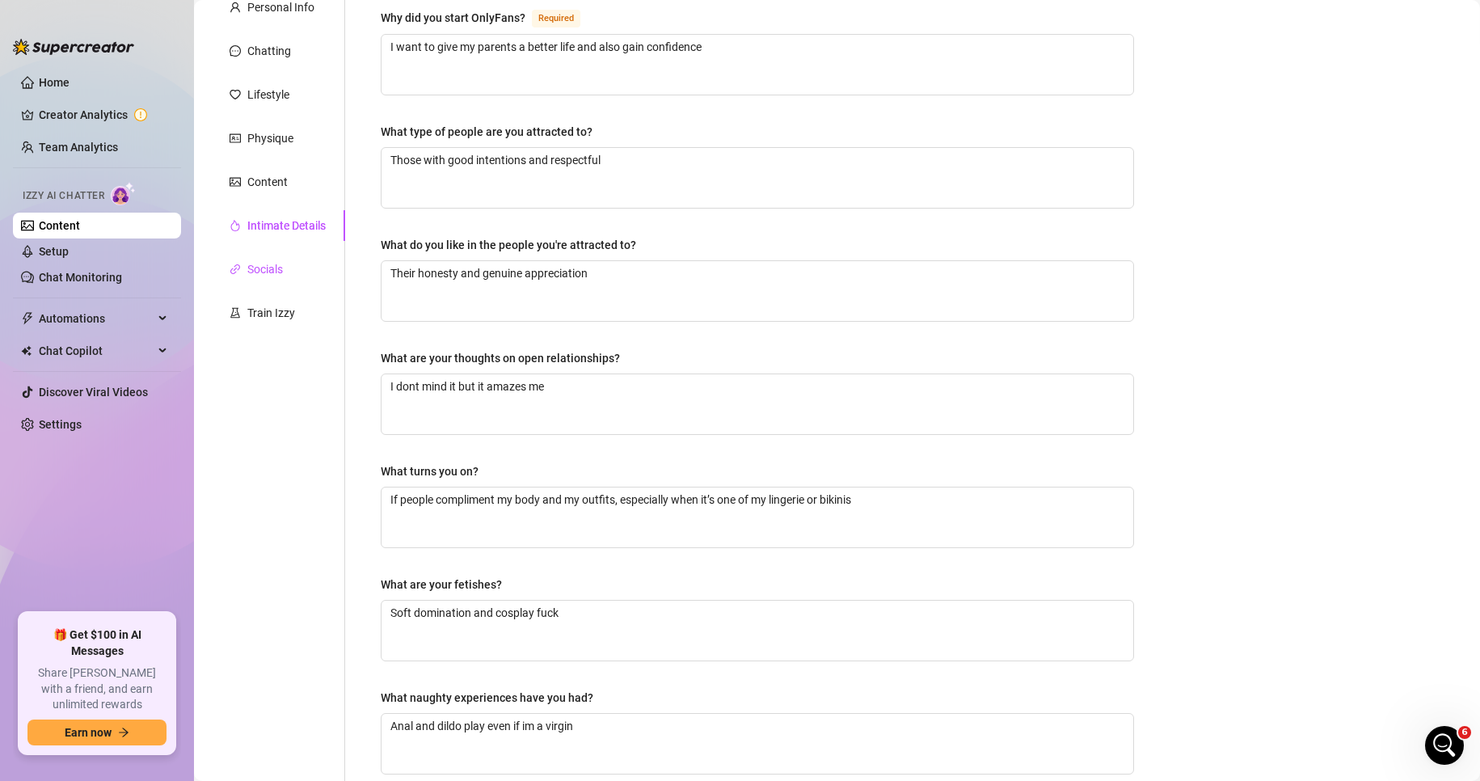
click at [258, 267] on div "Socials" at bounding box center [265, 269] width 36 height 18
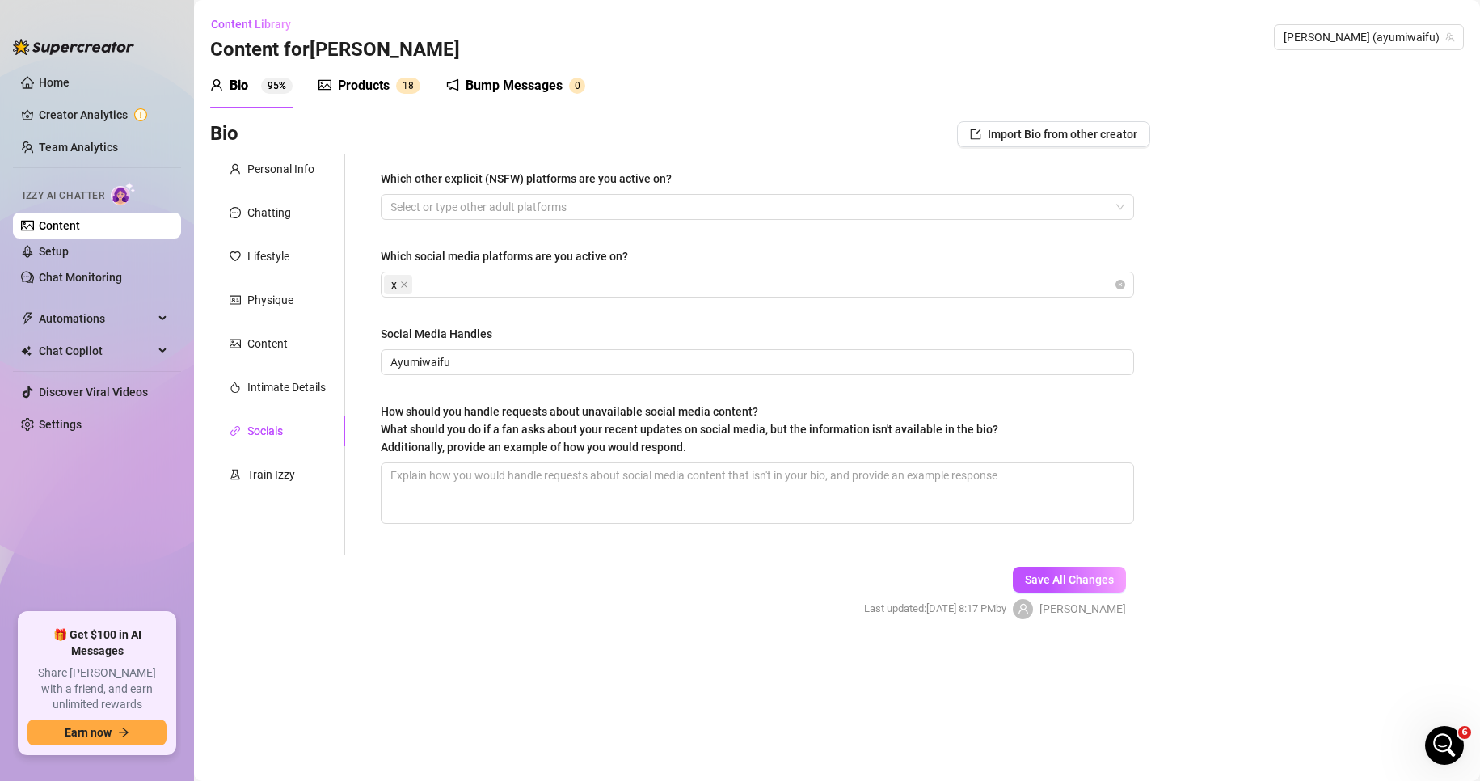
scroll to position [0, 0]
click at [268, 319] on div "Personal Info Chatting Lifestyle Physique Content Intimate Details Socials Trai…" at bounding box center [277, 354] width 135 height 401
click at [268, 471] on div "Train Izzy" at bounding box center [271, 475] width 48 height 18
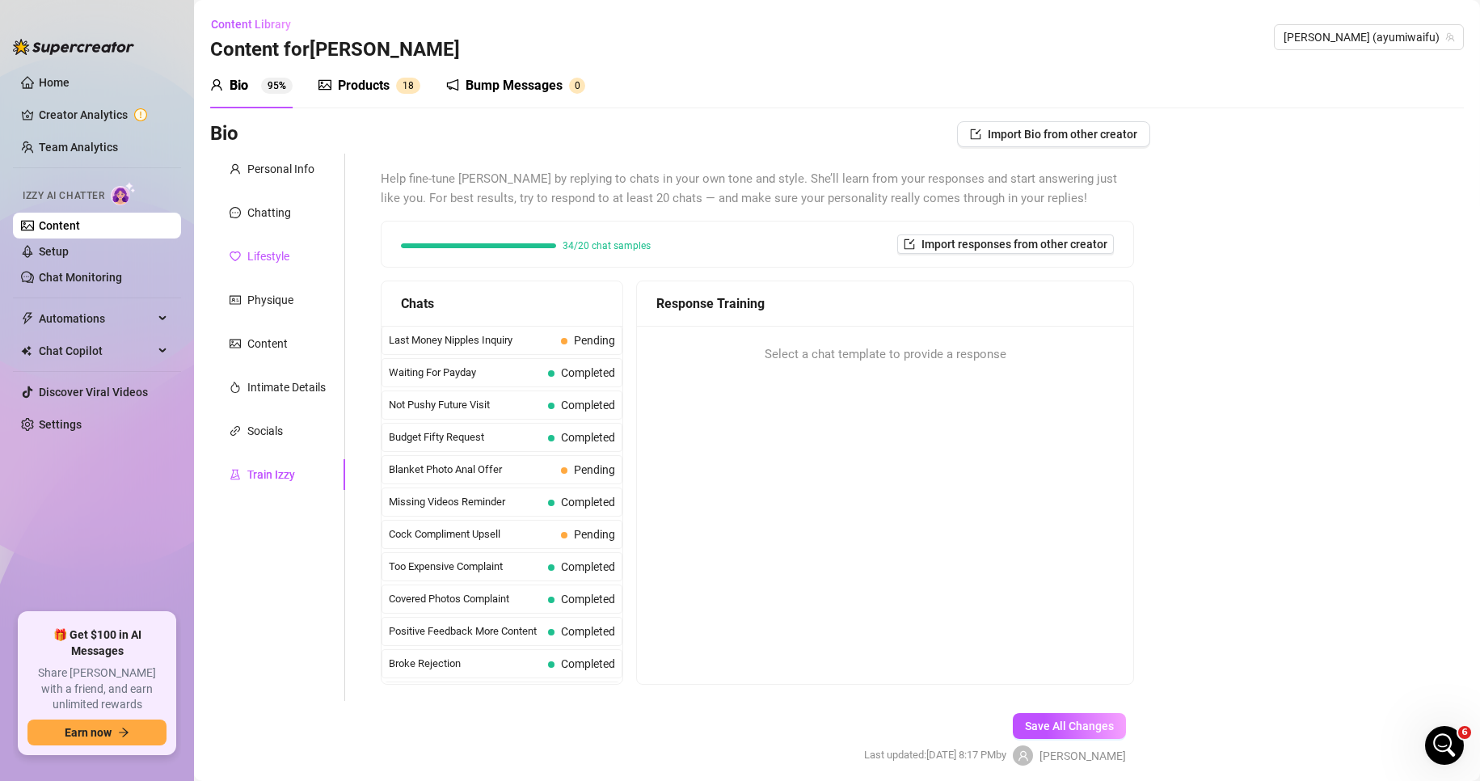
click at [289, 257] on div "Lifestyle" at bounding box center [268, 256] width 42 height 18
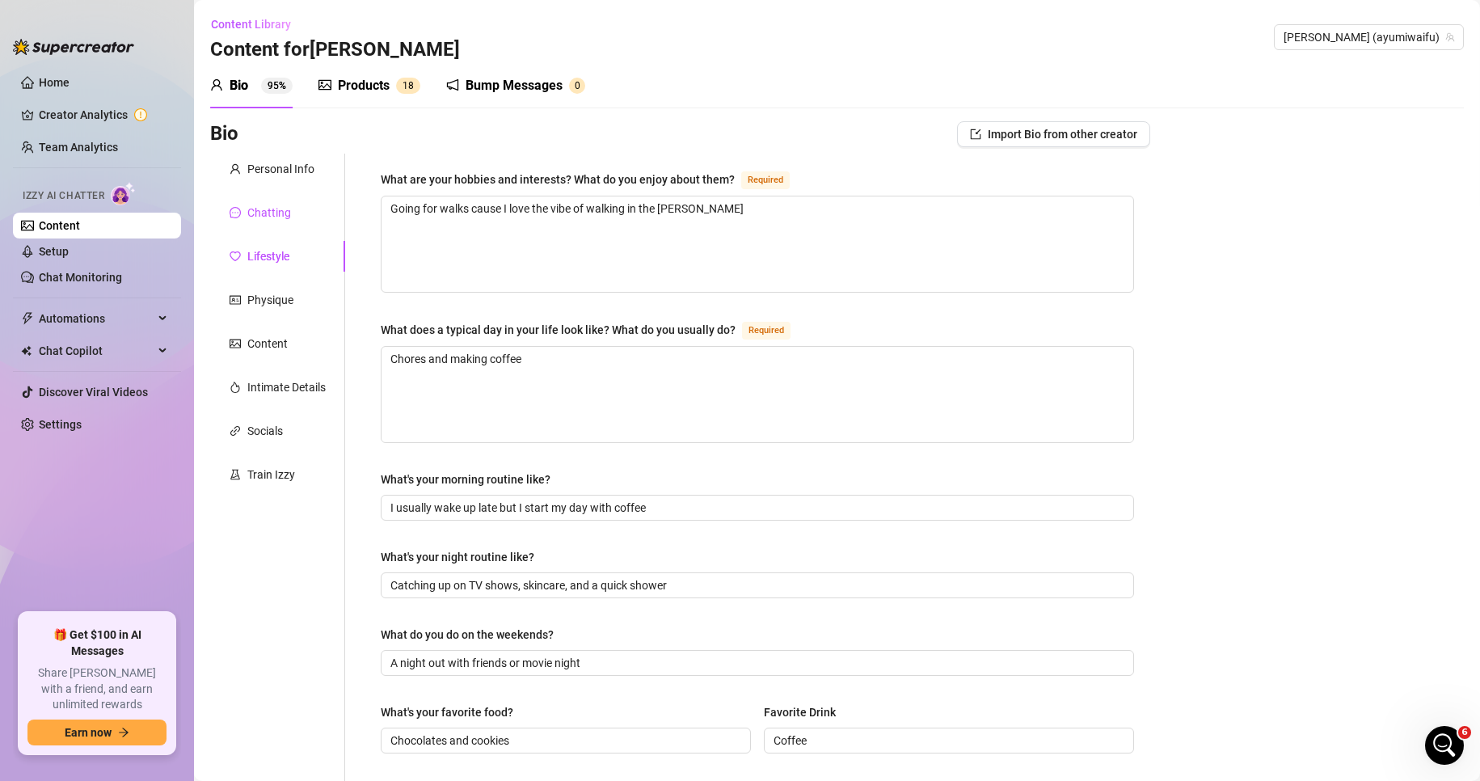
click at [269, 208] on div "Chatting" at bounding box center [269, 213] width 44 height 18
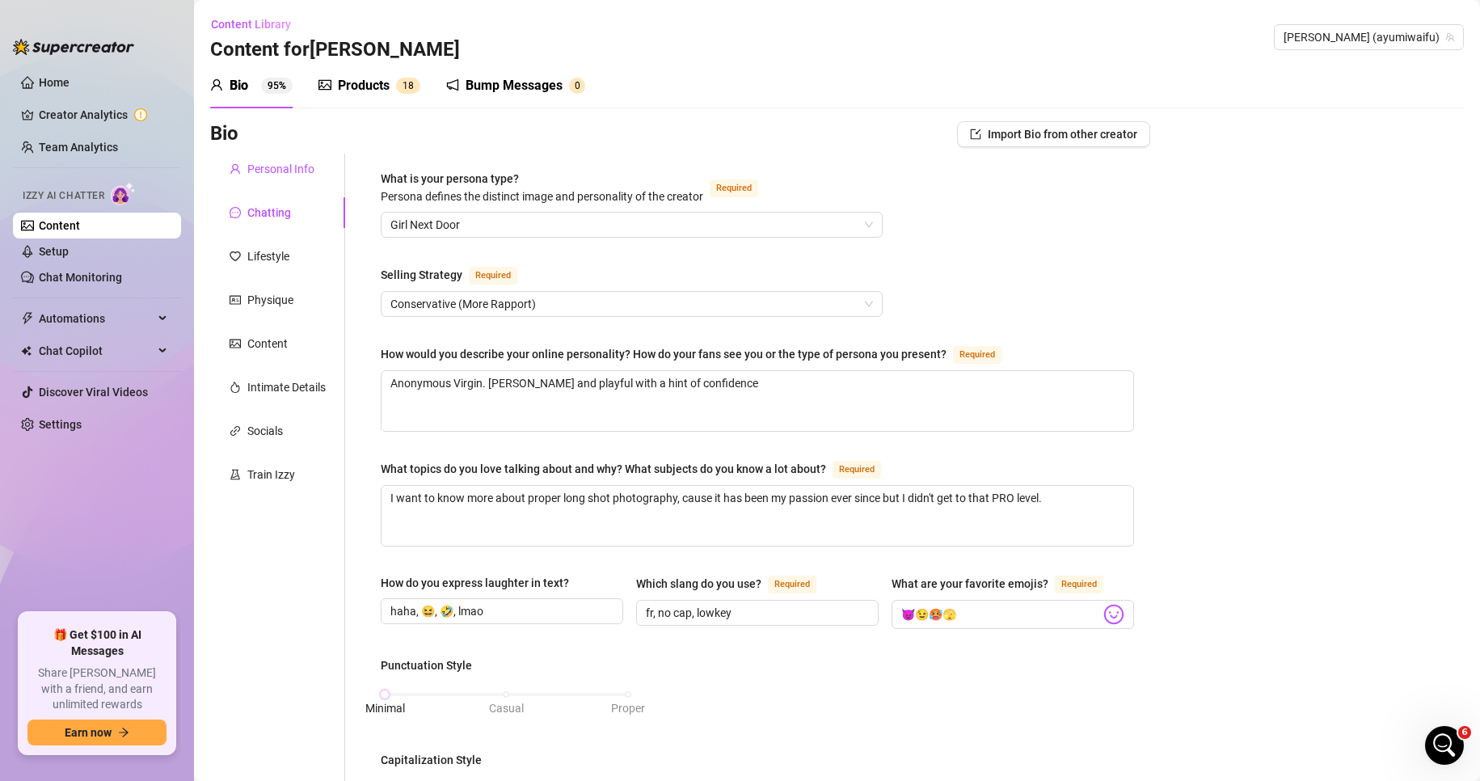
click at [285, 172] on div "Personal Info" at bounding box center [280, 169] width 67 height 18
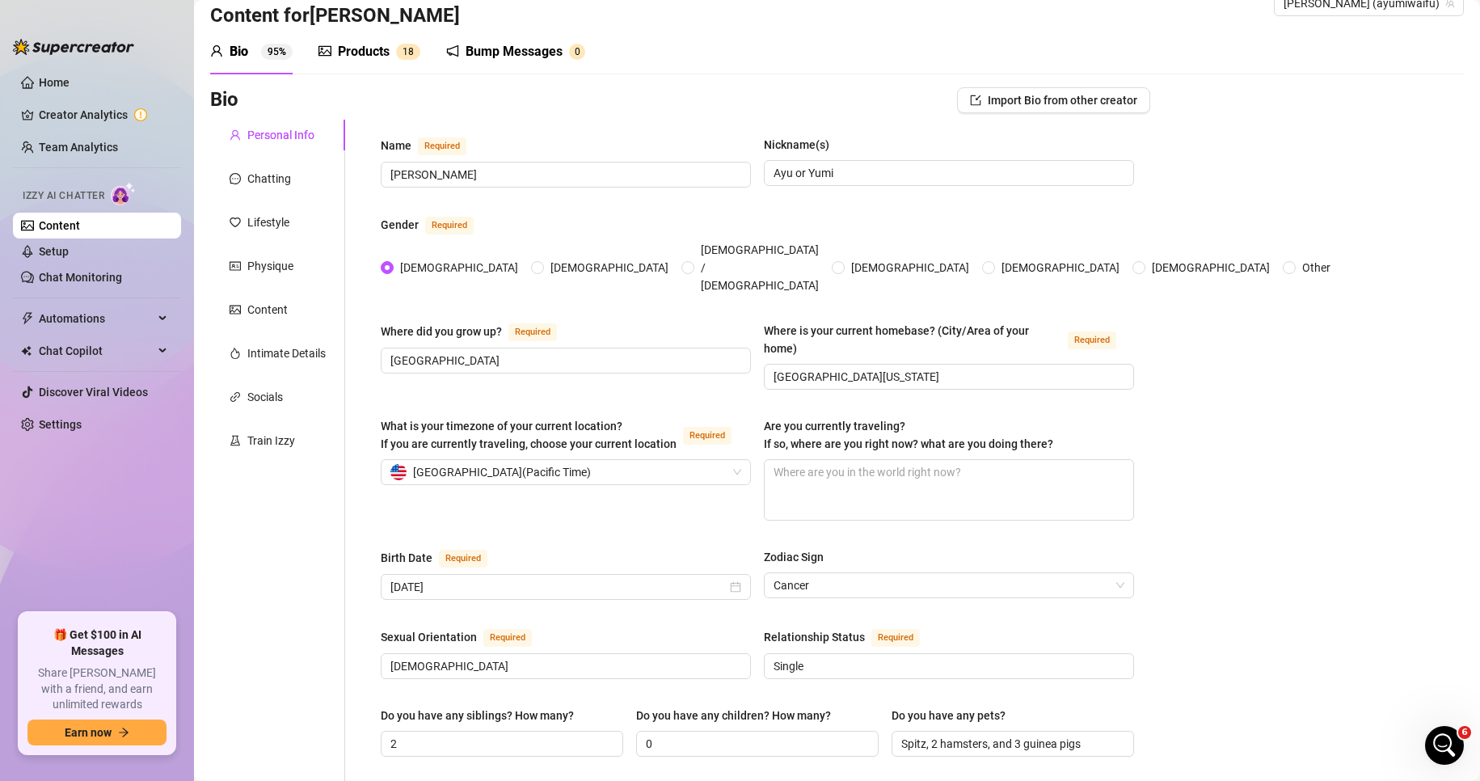
scroll to position [29, 0]
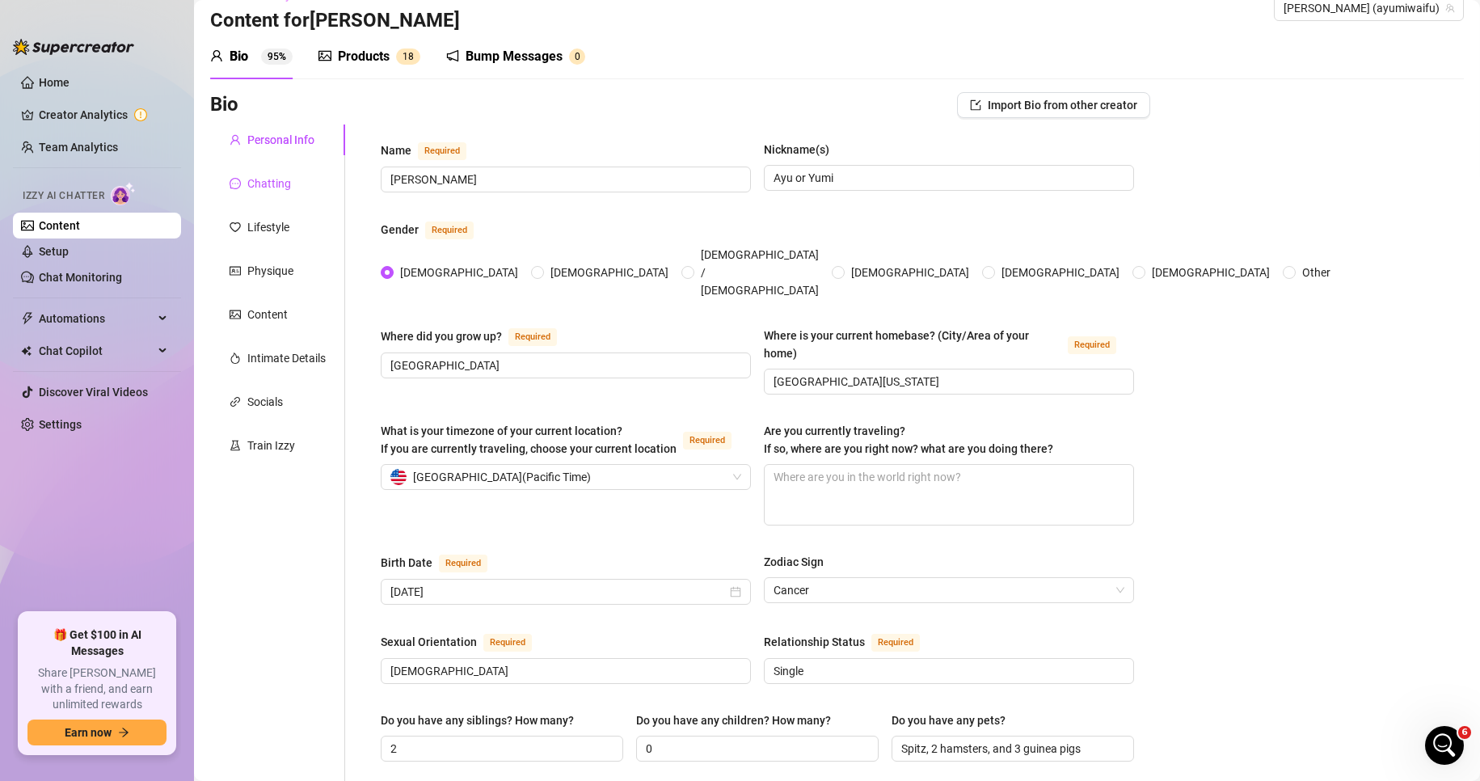
click at [285, 190] on div "Chatting" at bounding box center [269, 184] width 44 height 18
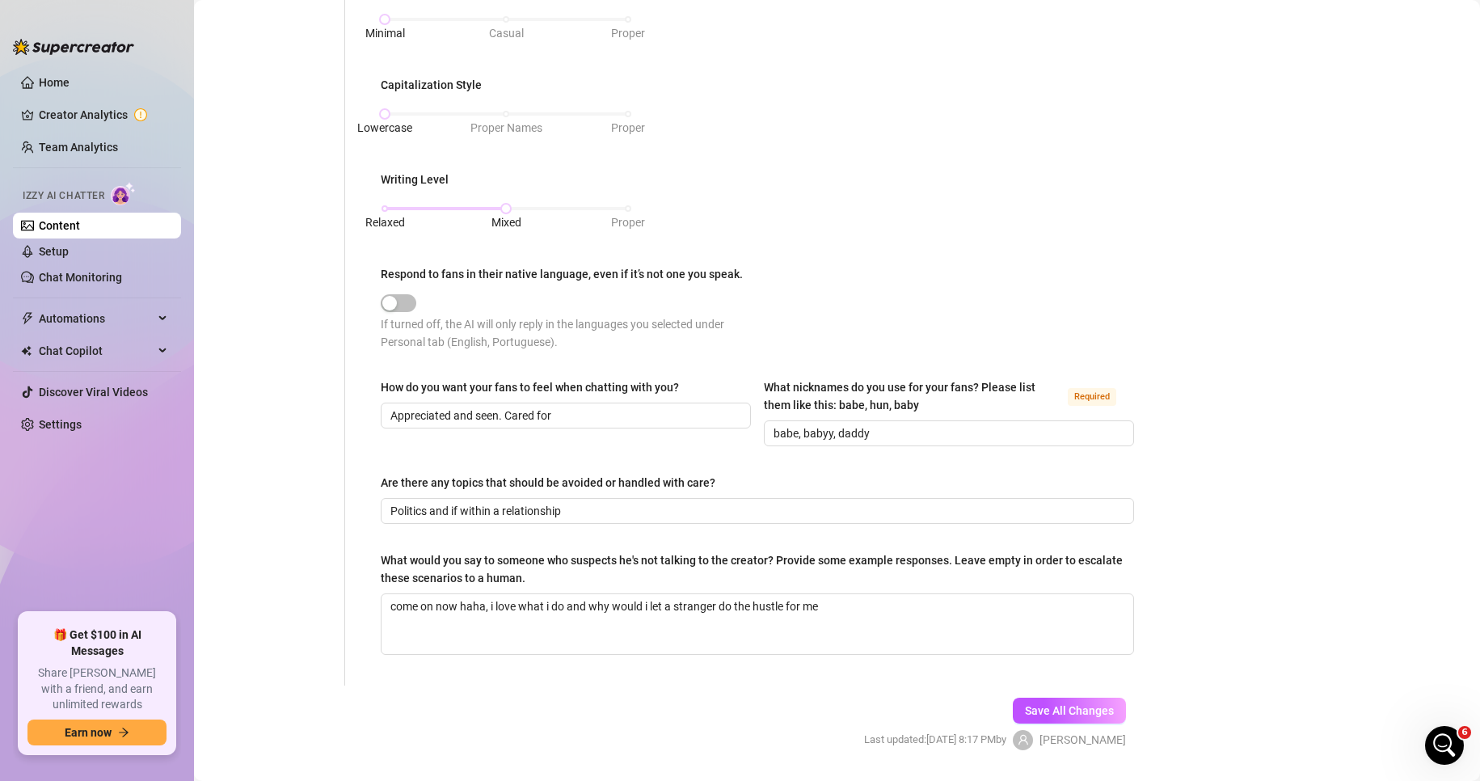
scroll to position [718, 0]
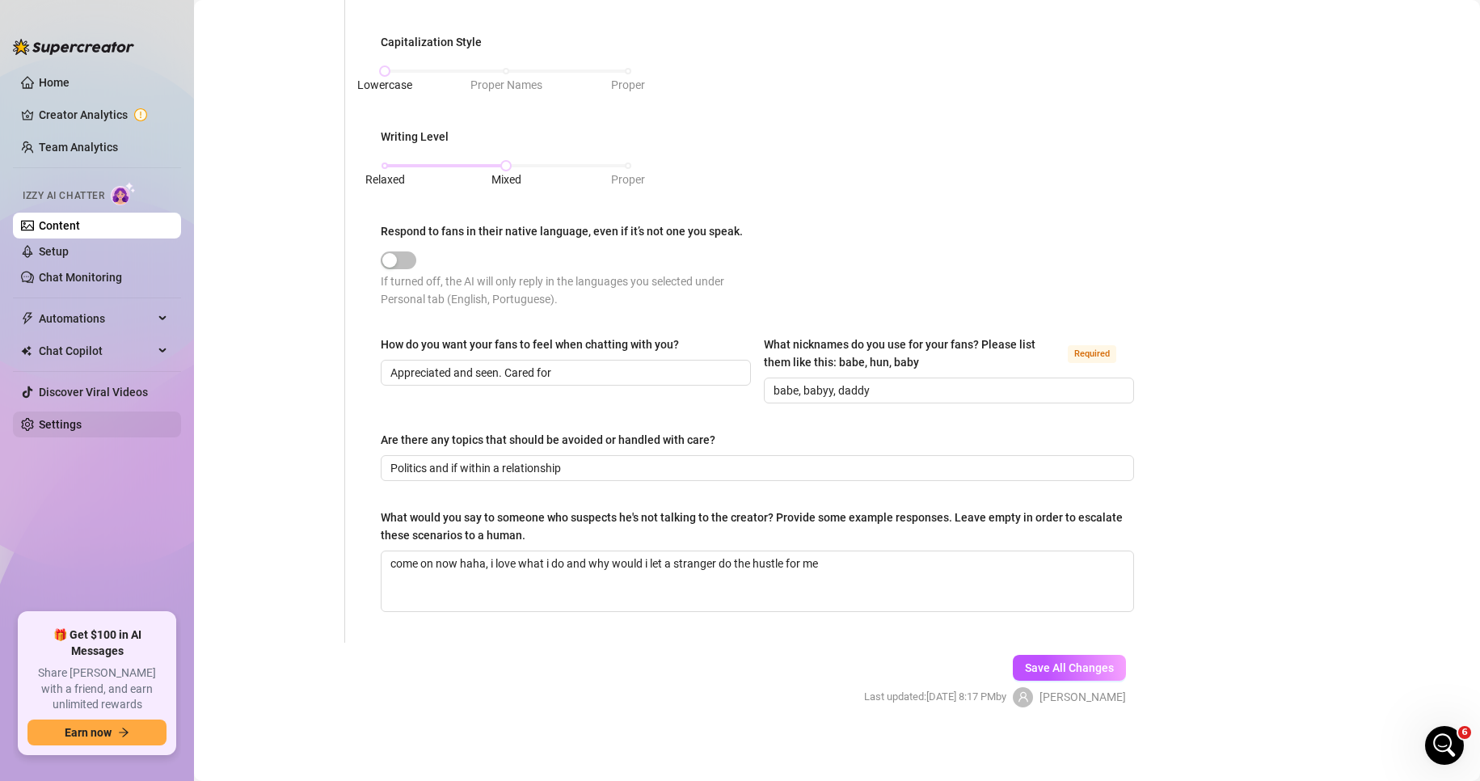
click at [66, 426] on link "Settings" at bounding box center [60, 424] width 43 height 13
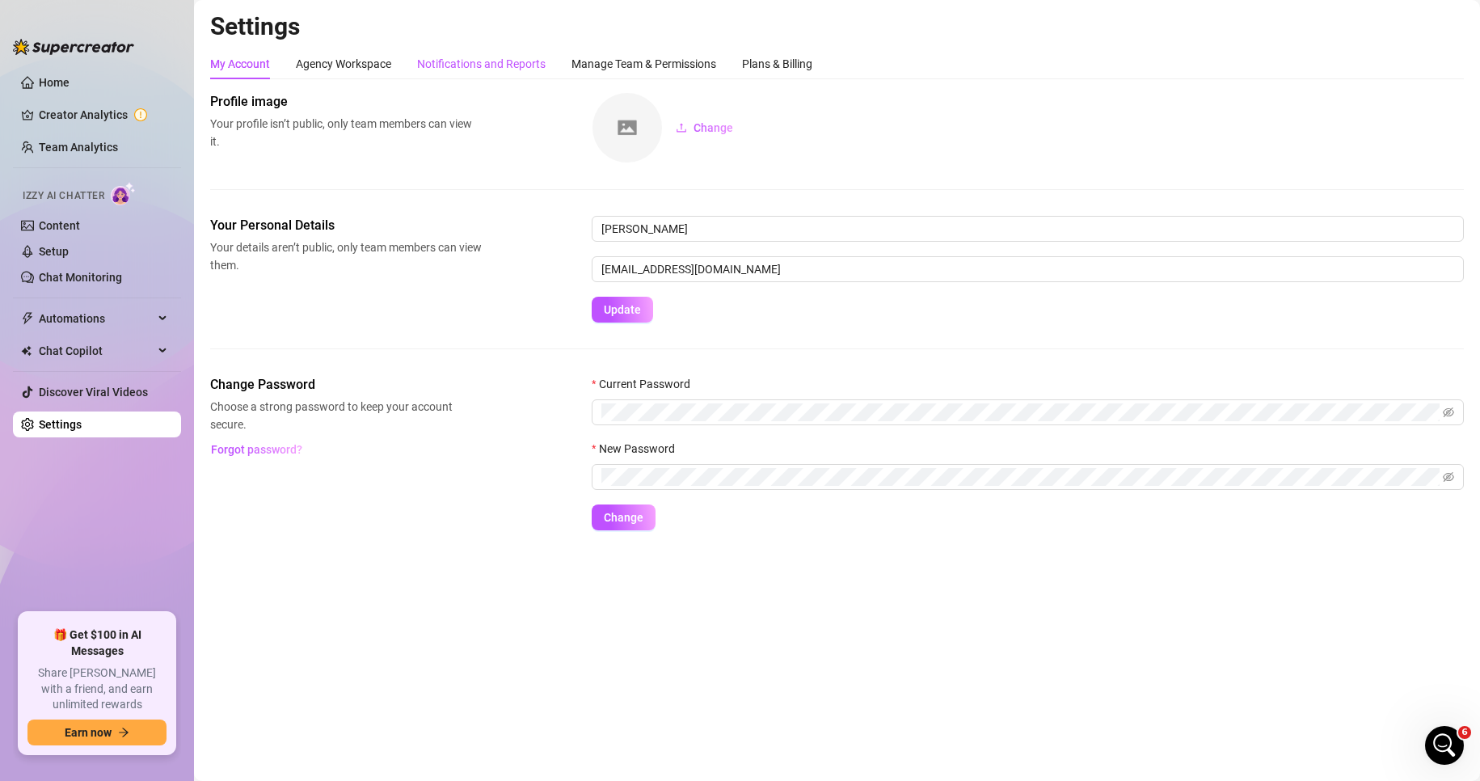
click at [475, 60] on div "Notifications and Reports" at bounding box center [481, 64] width 129 height 18
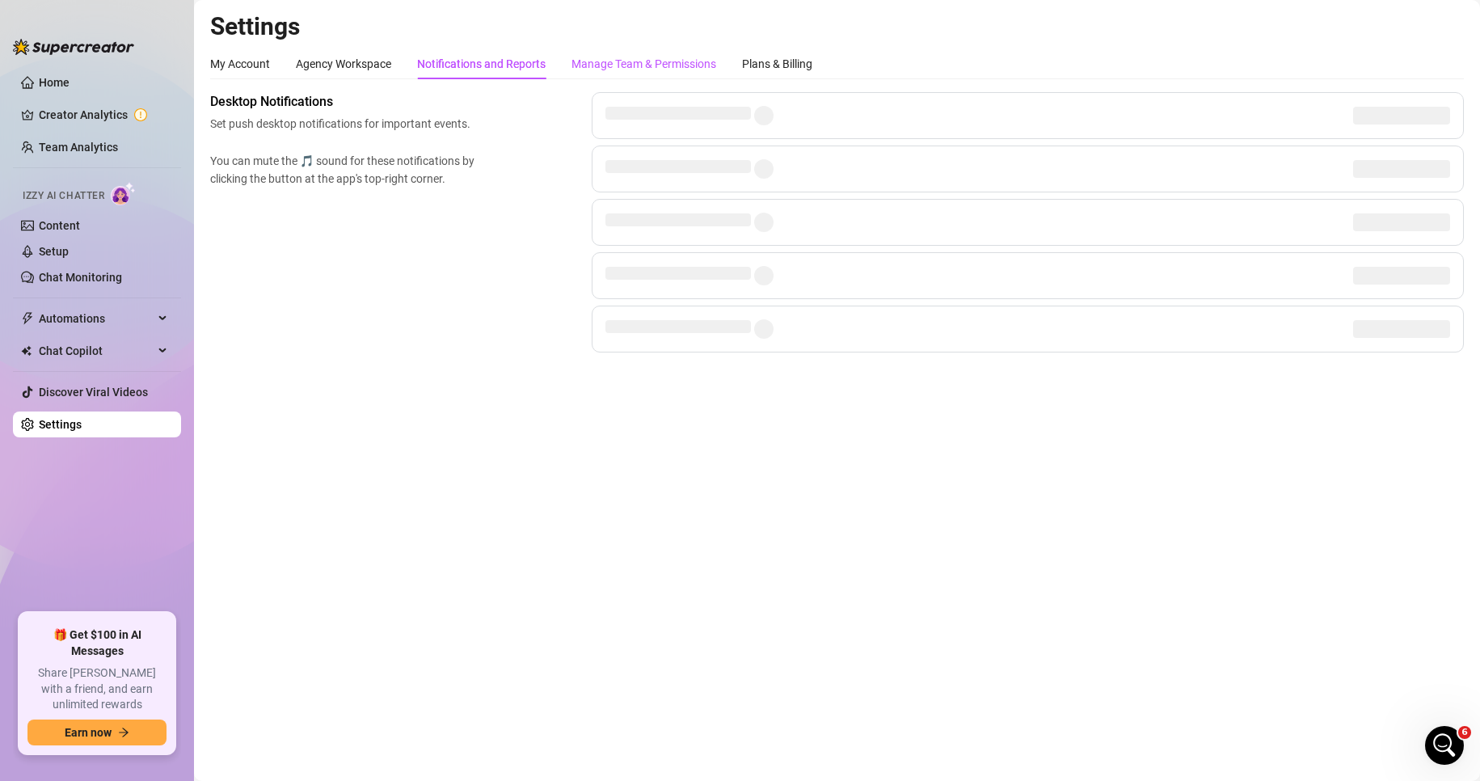
click at [619, 62] on div "Manage Team & Permissions" at bounding box center [644, 64] width 145 height 18
click at [736, 65] on div "My Account Agency Workspace Notifications and Reports Manage Team & Permissions…" at bounding box center [511, 64] width 602 height 31
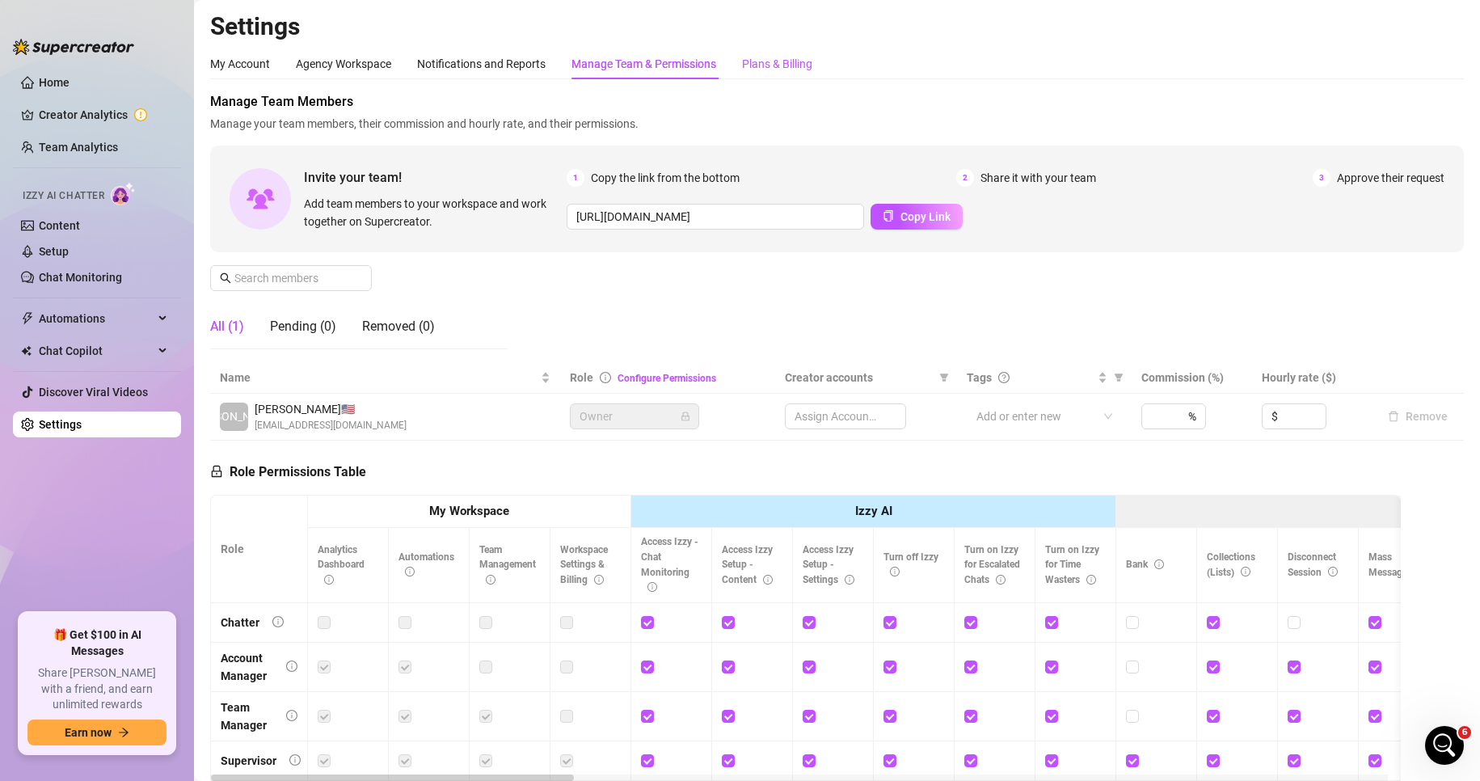
drag, startPoint x: 757, startPoint y: 62, endPoint x: 688, endPoint y: 65, distance: 69.6
click at [757, 61] on div "Plans & Billing" at bounding box center [777, 64] width 70 height 18
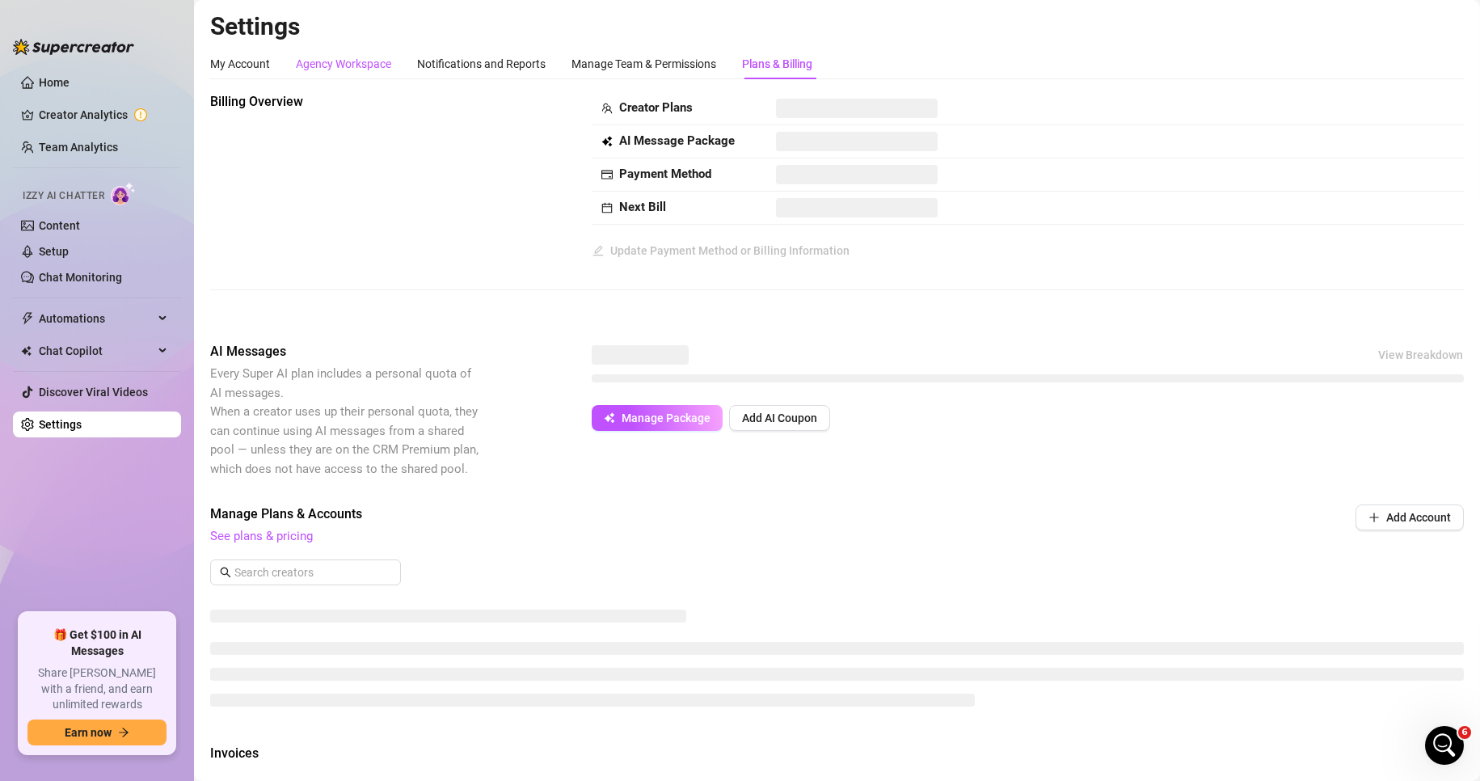
click at [363, 64] on div "Agency Workspace" at bounding box center [343, 64] width 95 height 18
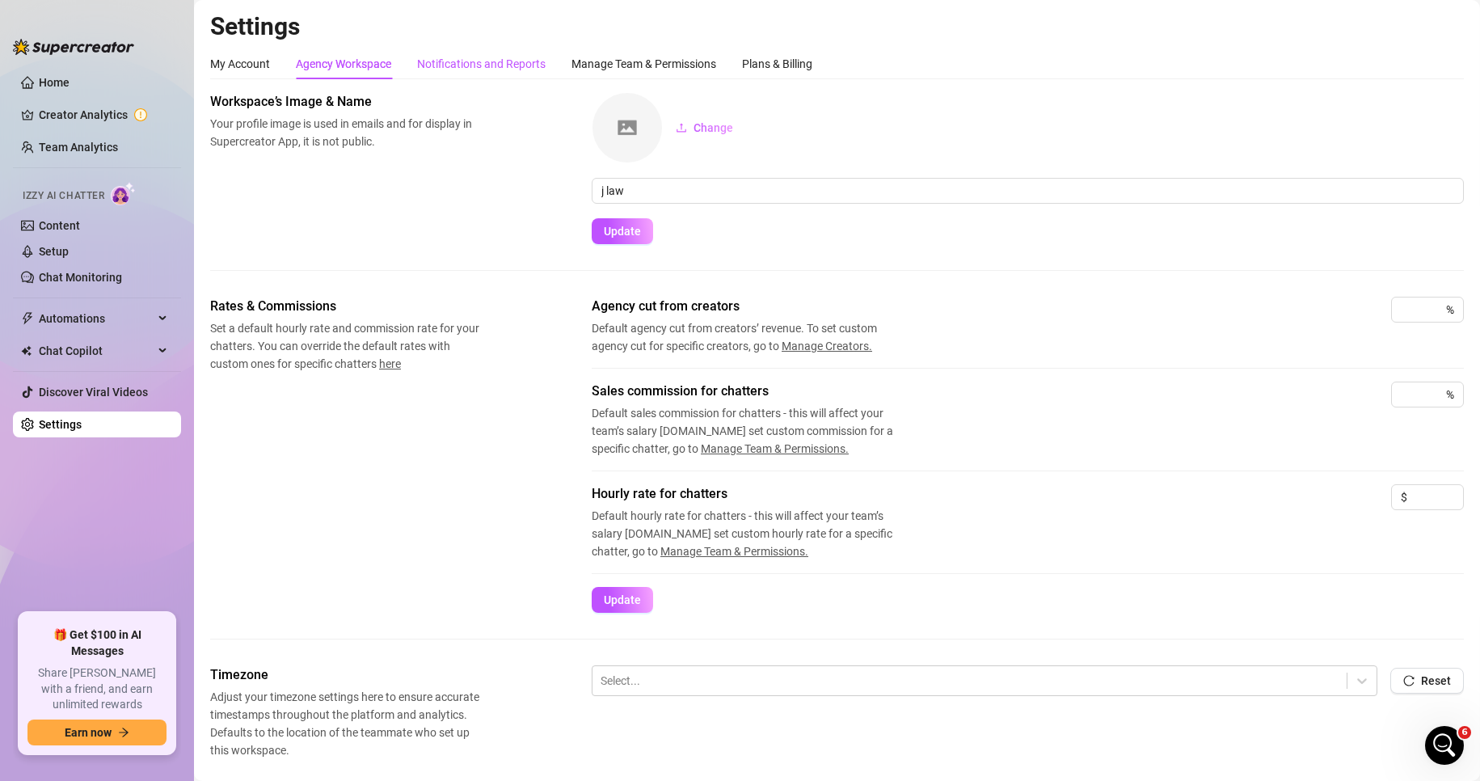
click at [468, 56] on div "Notifications and Reports" at bounding box center [481, 64] width 129 height 18
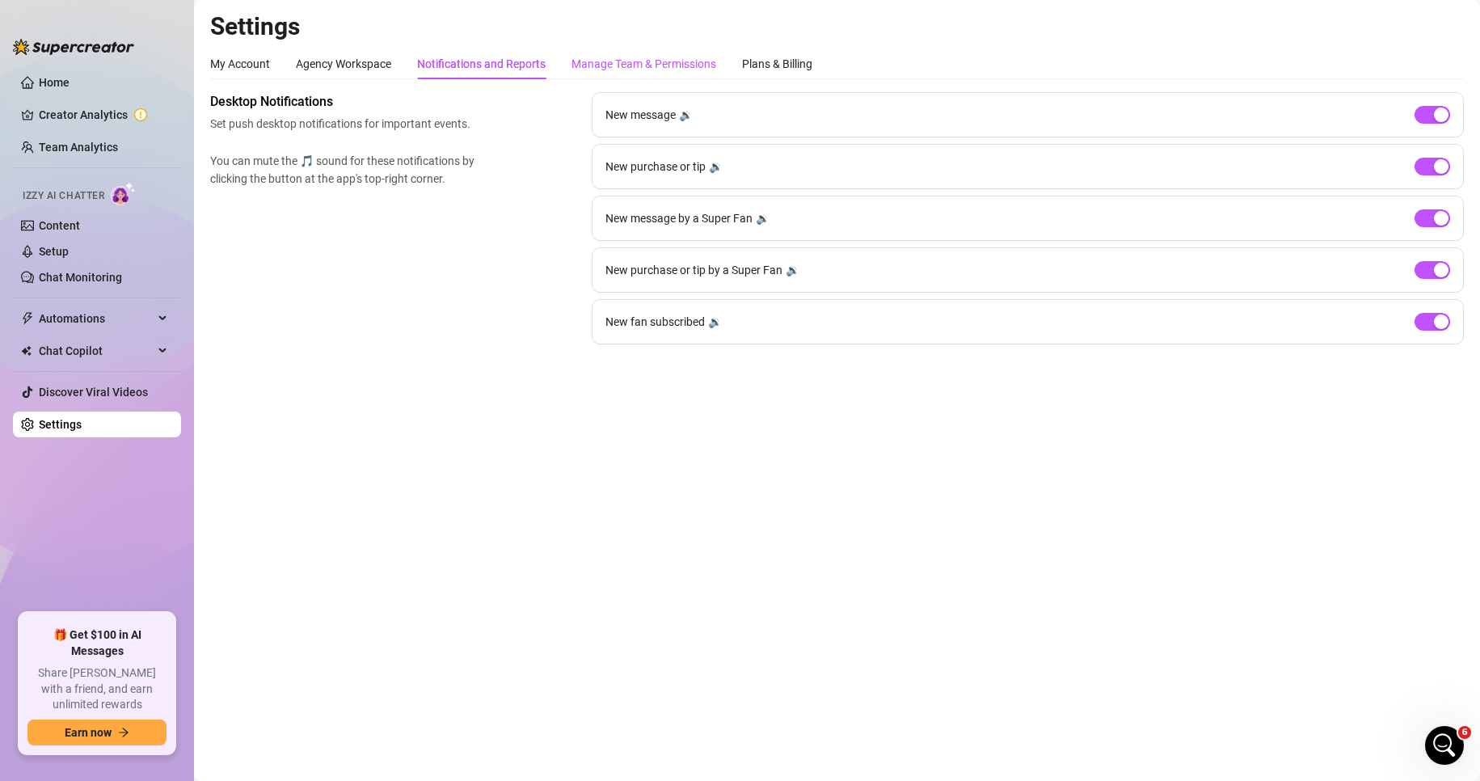
click at [590, 64] on div "Manage Team & Permissions" at bounding box center [644, 64] width 145 height 18
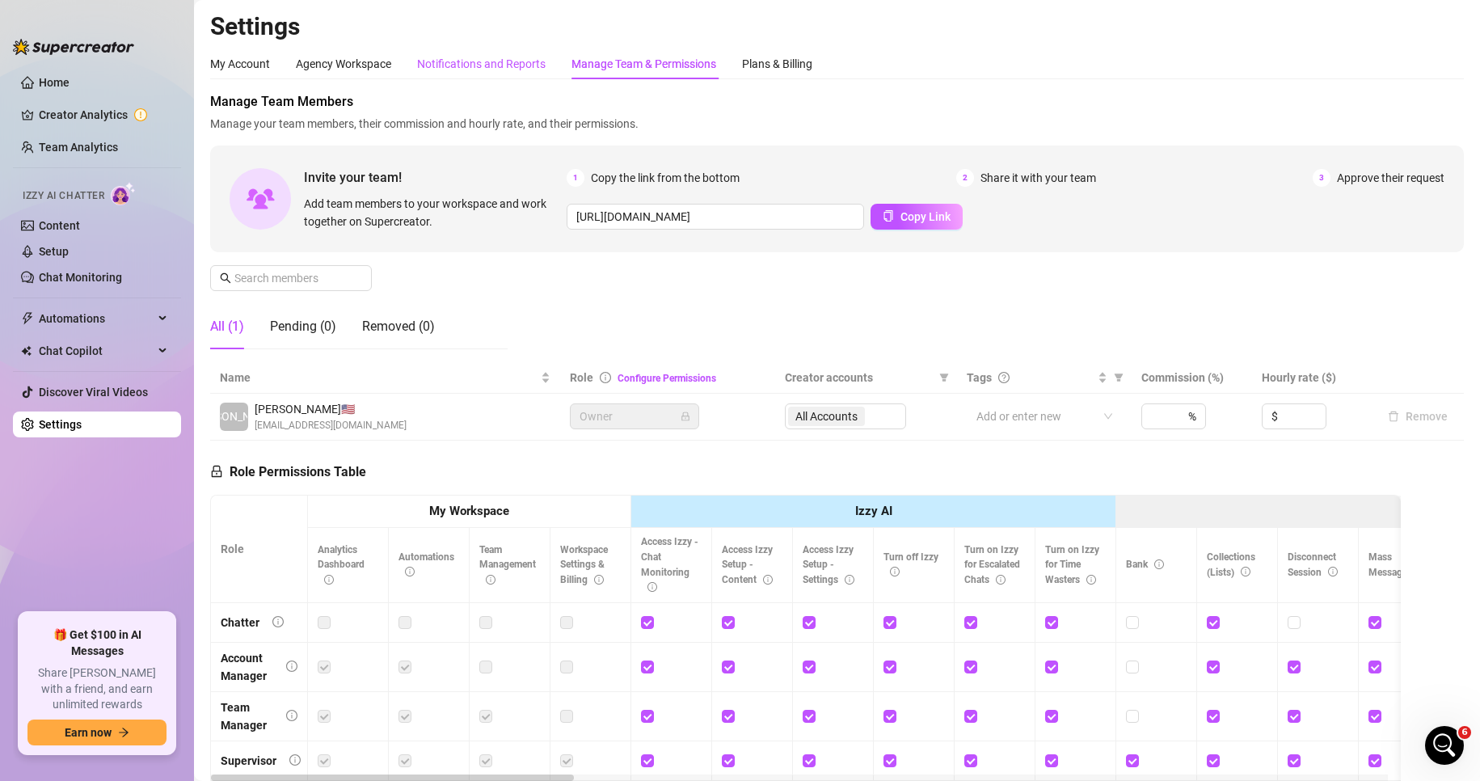
click at [462, 55] on div "Notifications and Reports" at bounding box center [481, 64] width 129 height 18
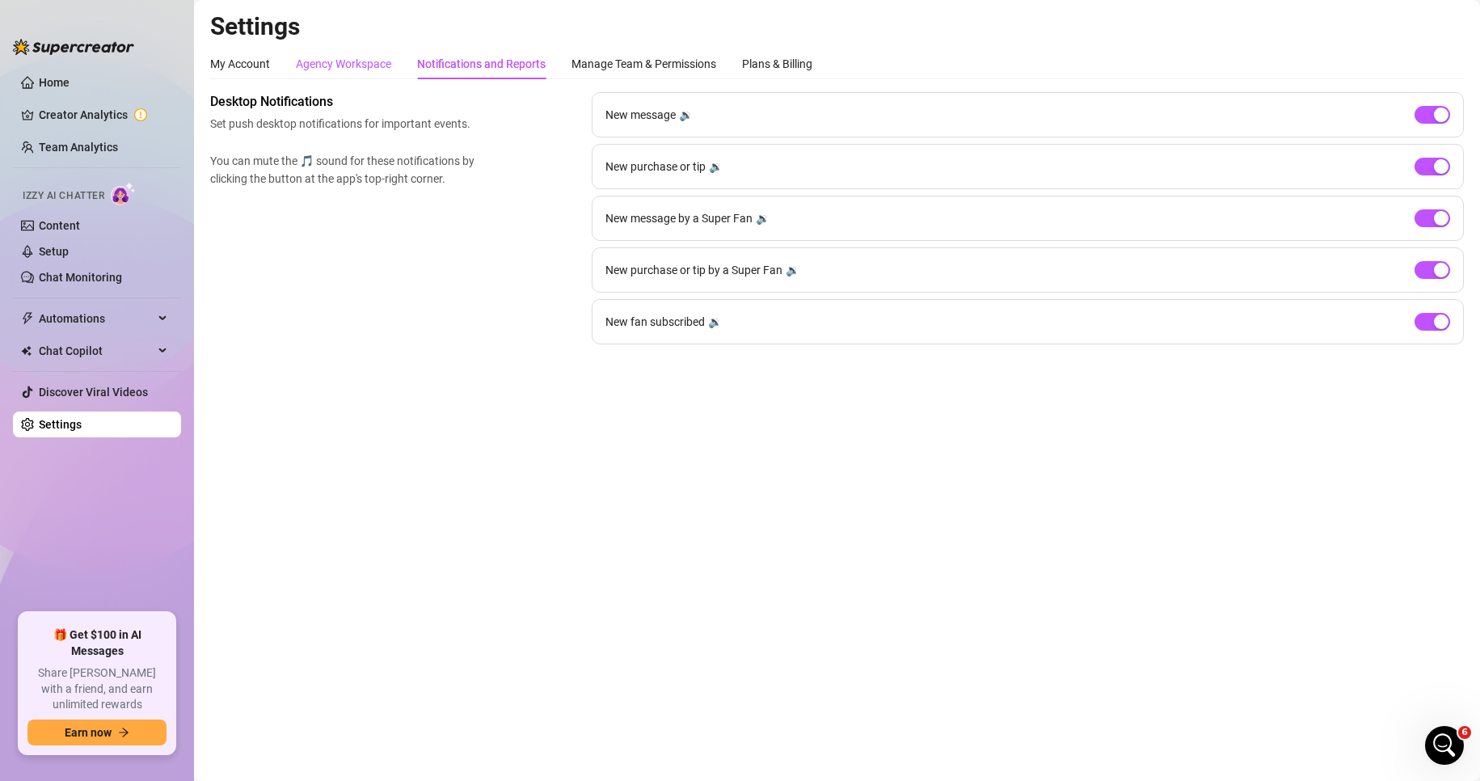
click at [356, 64] on div "Agency Workspace" at bounding box center [343, 64] width 95 height 18
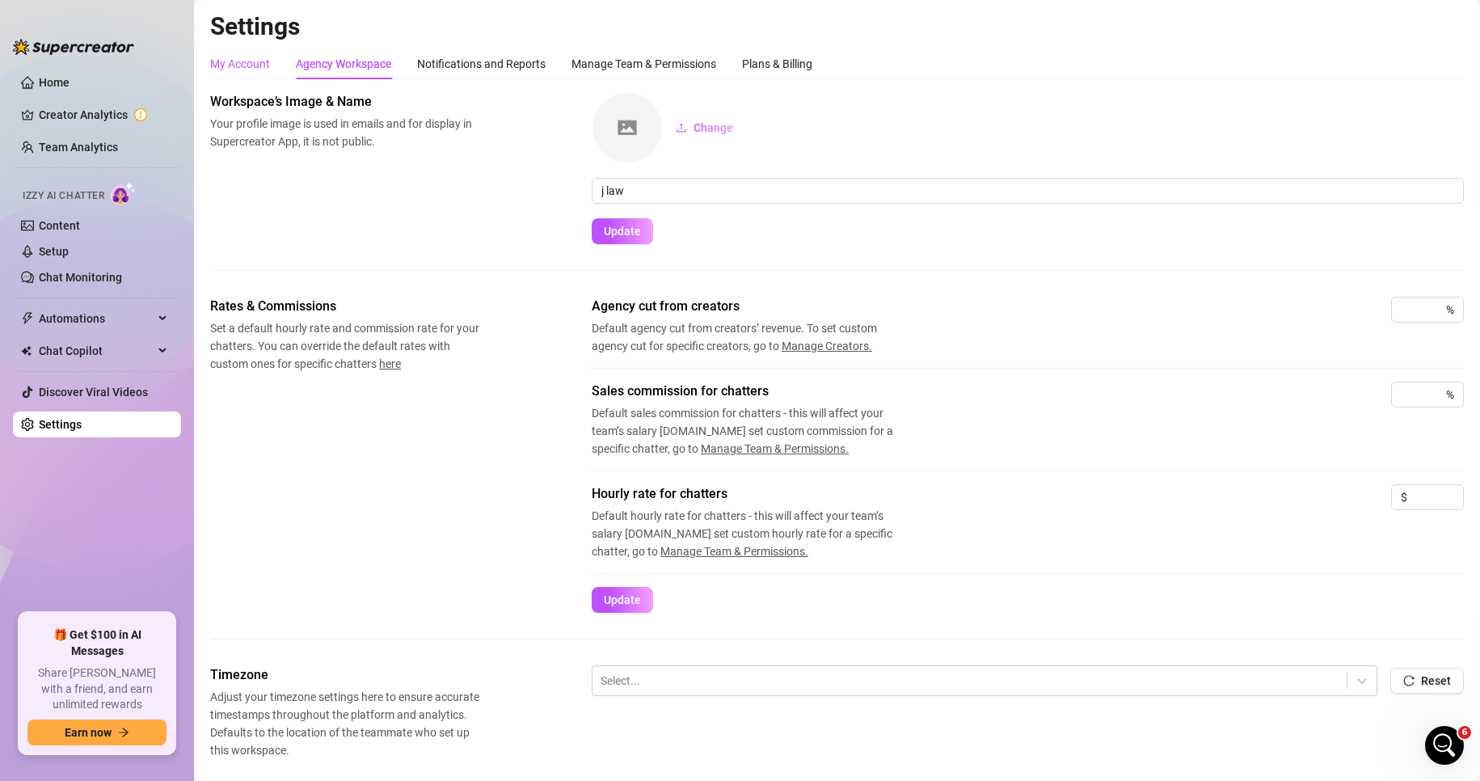
click at [264, 65] on div "My Account" at bounding box center [240, 64] width 60 height 18
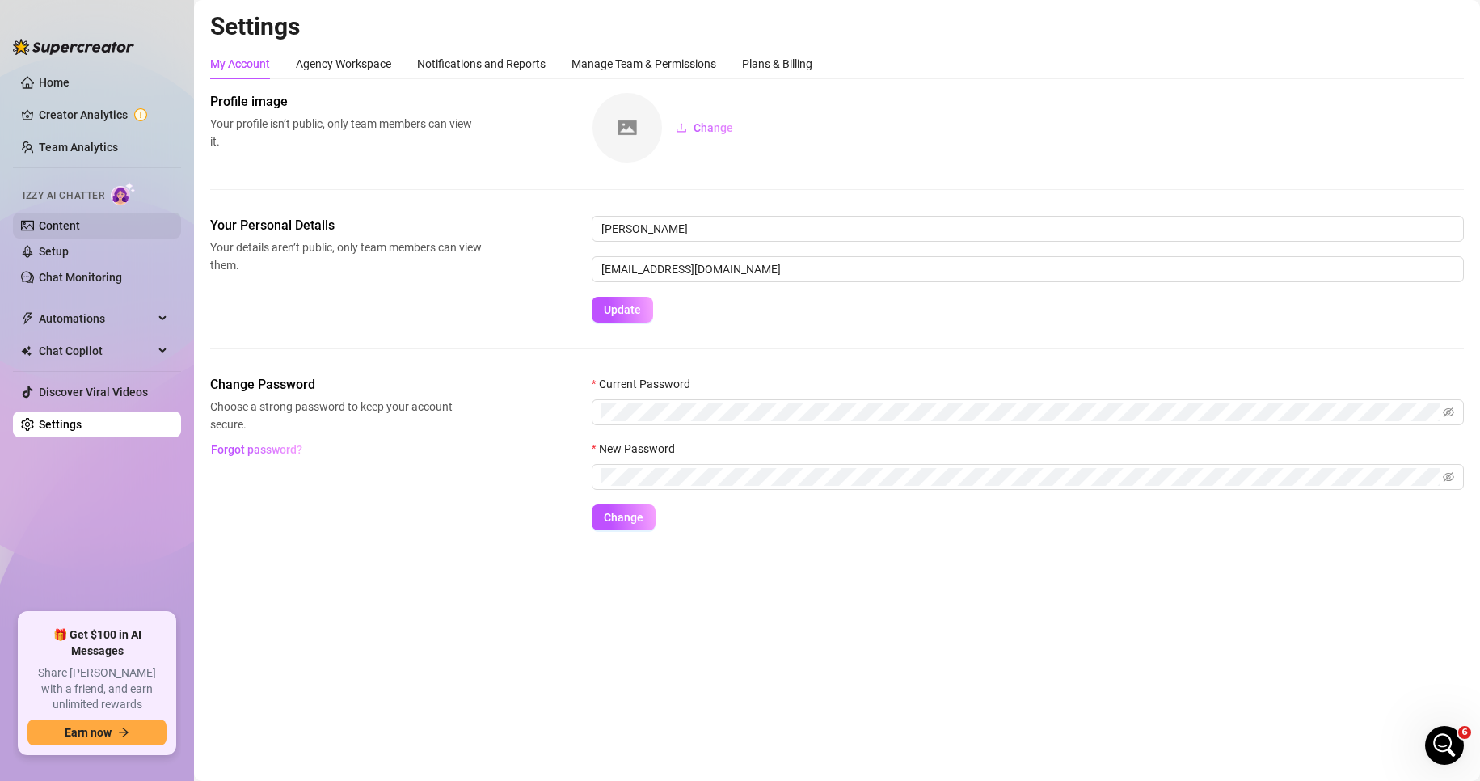
click at [76, 221] on link "Content" at bounding box center [59, 225] width 41 height 13
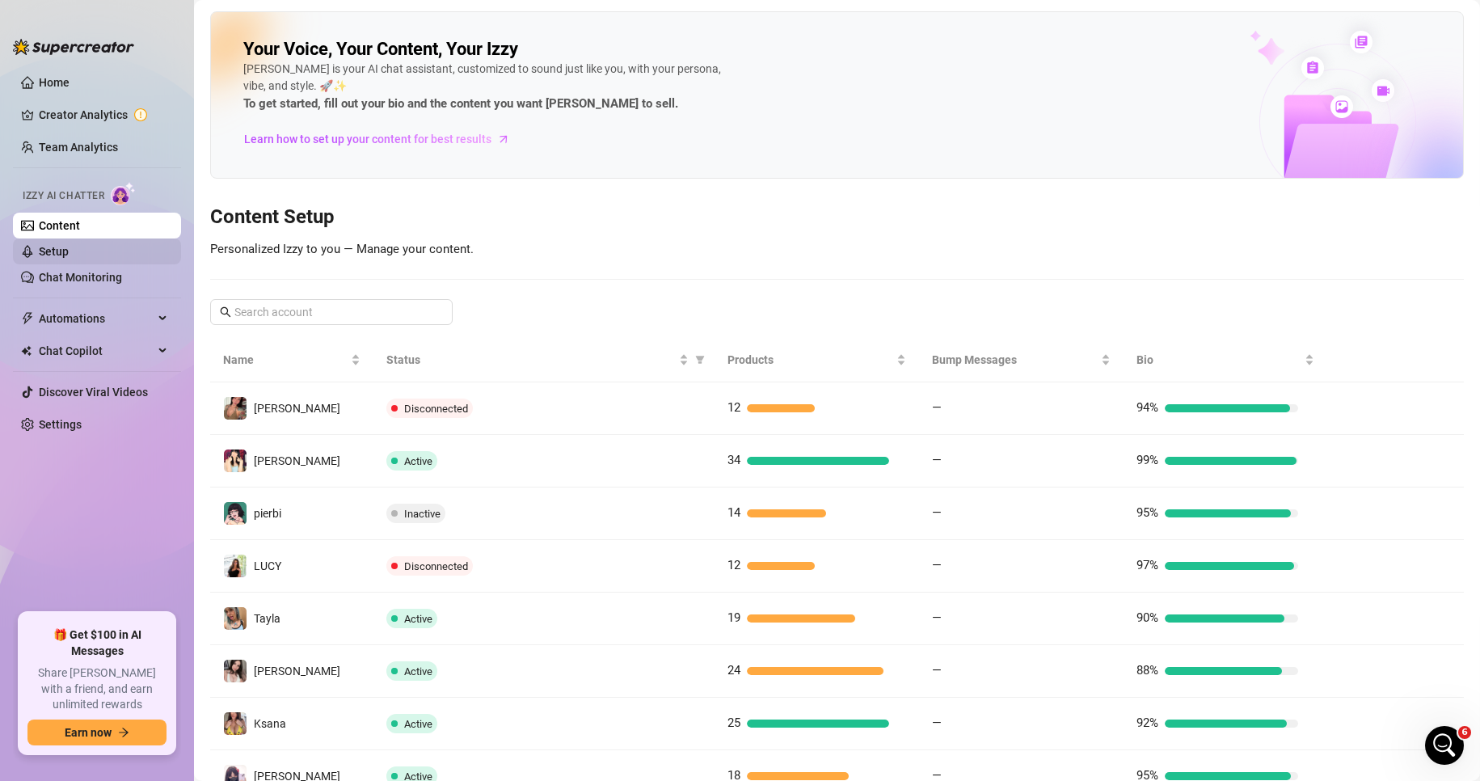
click at [69, 251] on link "Setup" at bounding box center [54, 251] width 30 height 13
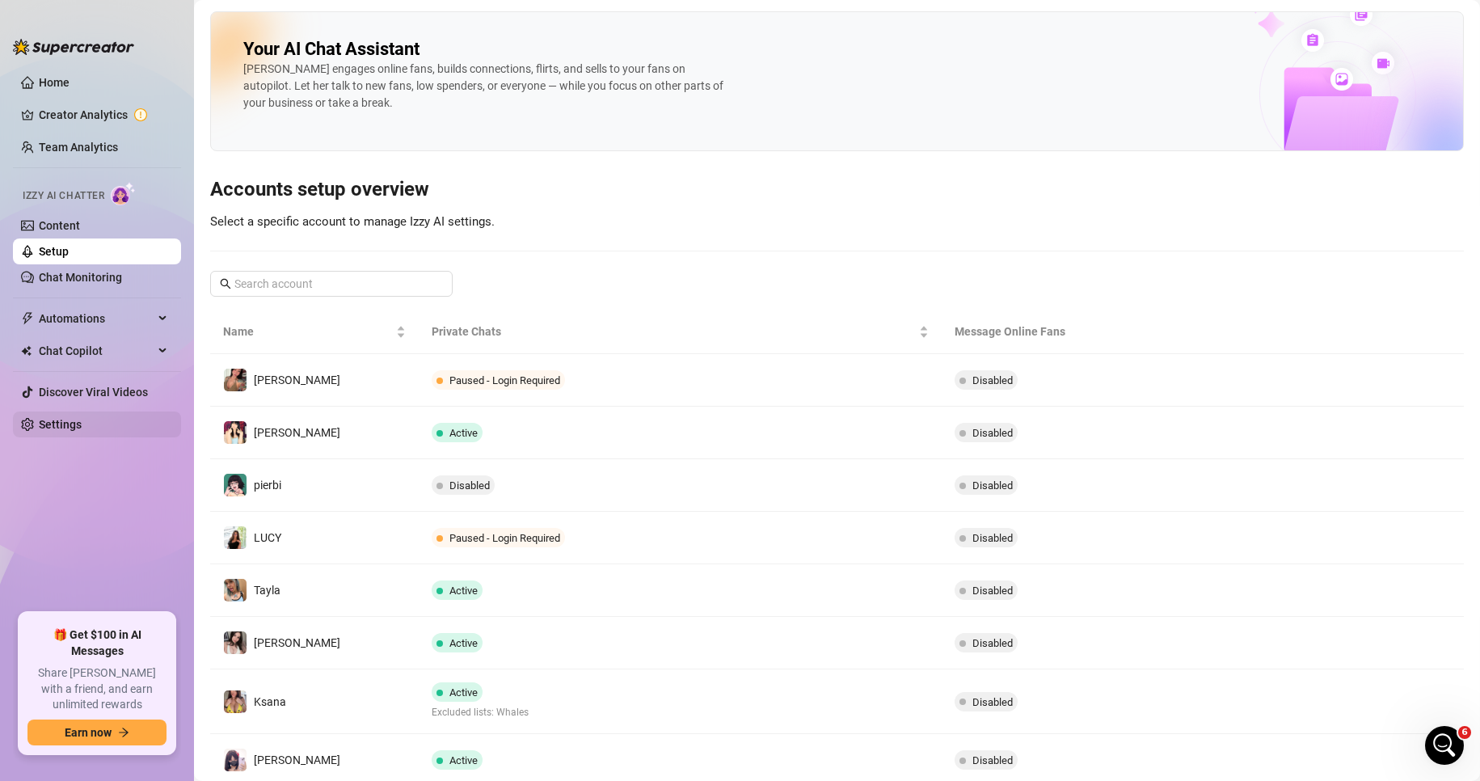
click at [82, 431] on link "Settings" at bounding box center [60, 424] width 43 height 13
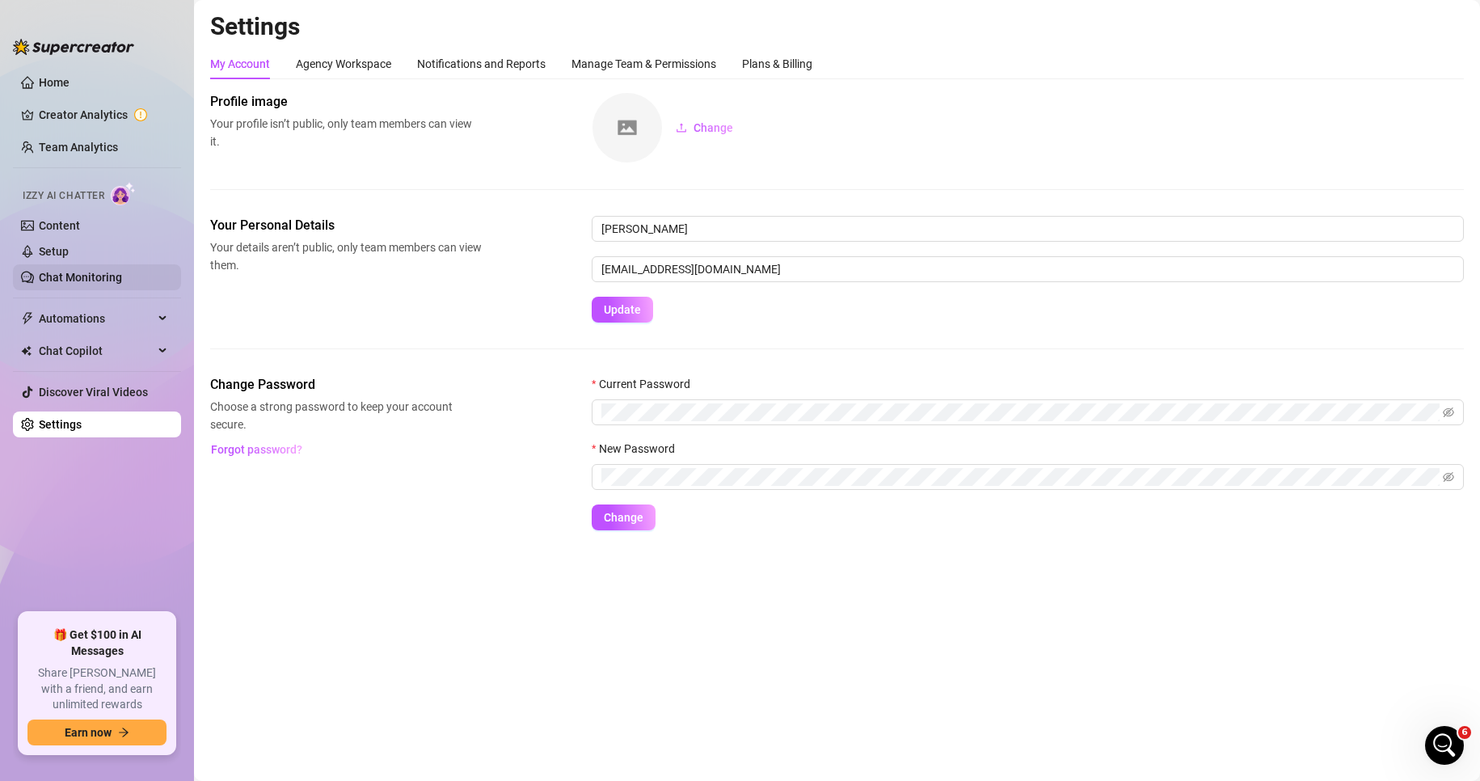
click at [122, 280] on link "Chat Monitoring" at bounding box center [80, 277] width 83 height 13
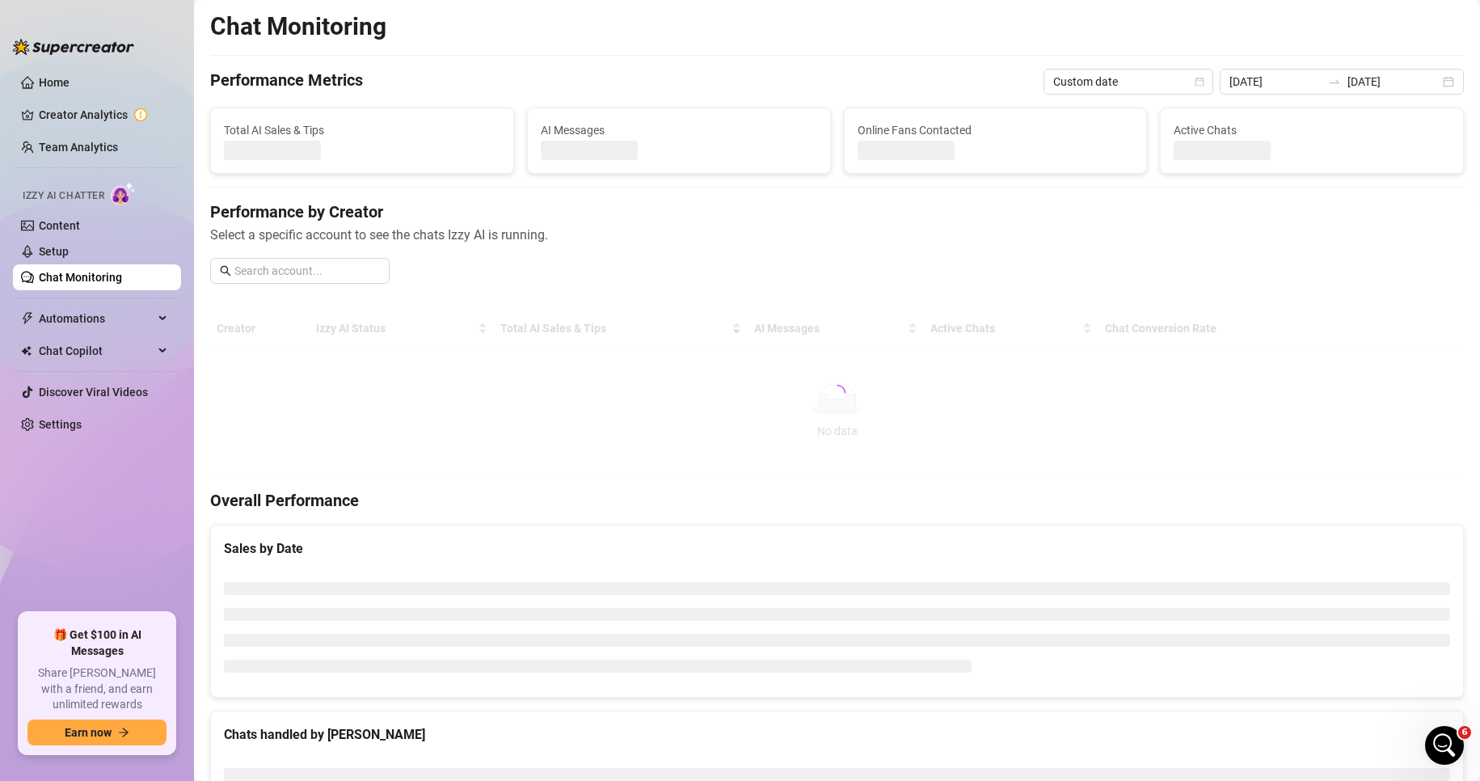
click at [1309, 188] on div "Chat Monitoring Performance Metrics Custom date [DATE] [DATE] Total AI Sales & …" at bounding box center [837, 497] width 1254 height 972
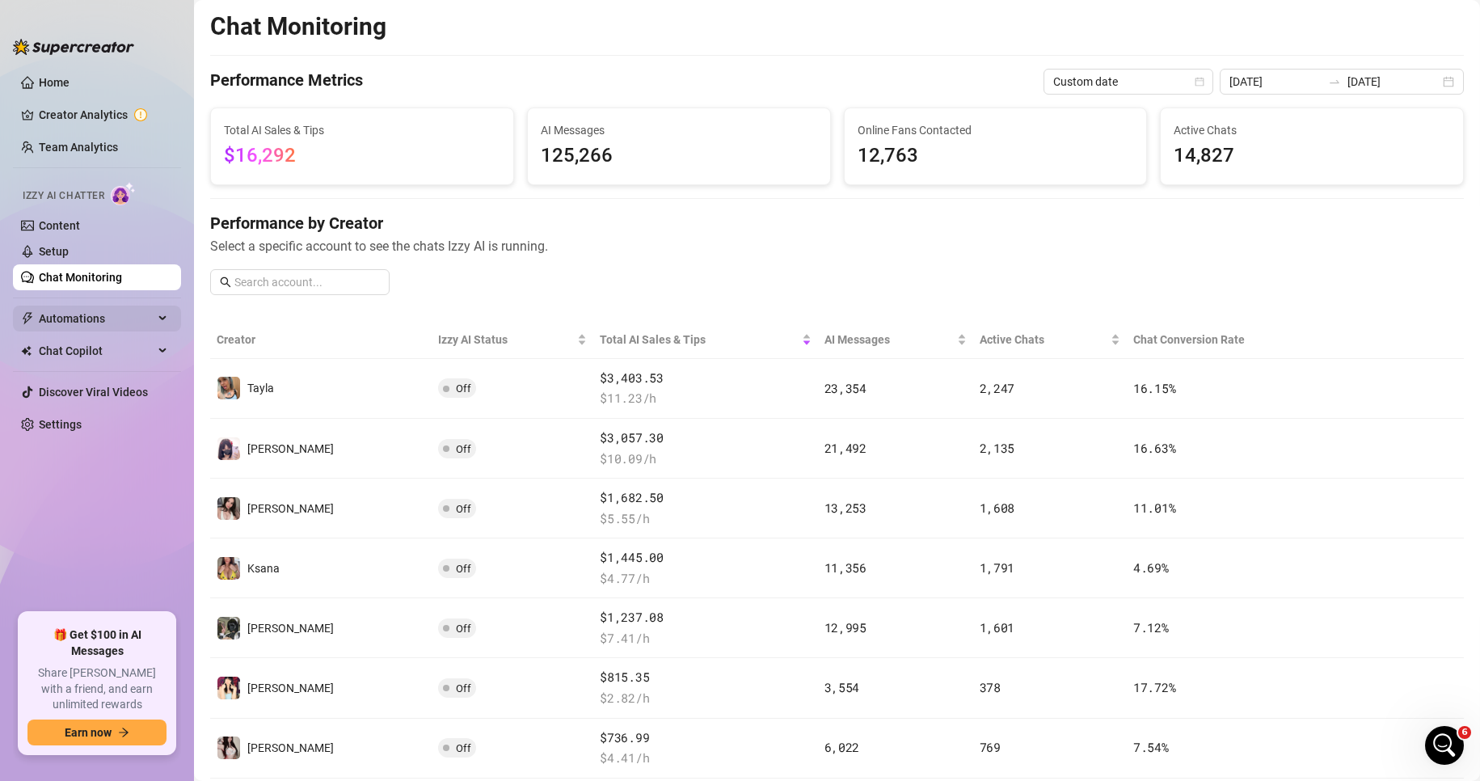
click at [156, 308] on div "Automations" at bounding box center [97, 319] width 168 height 26
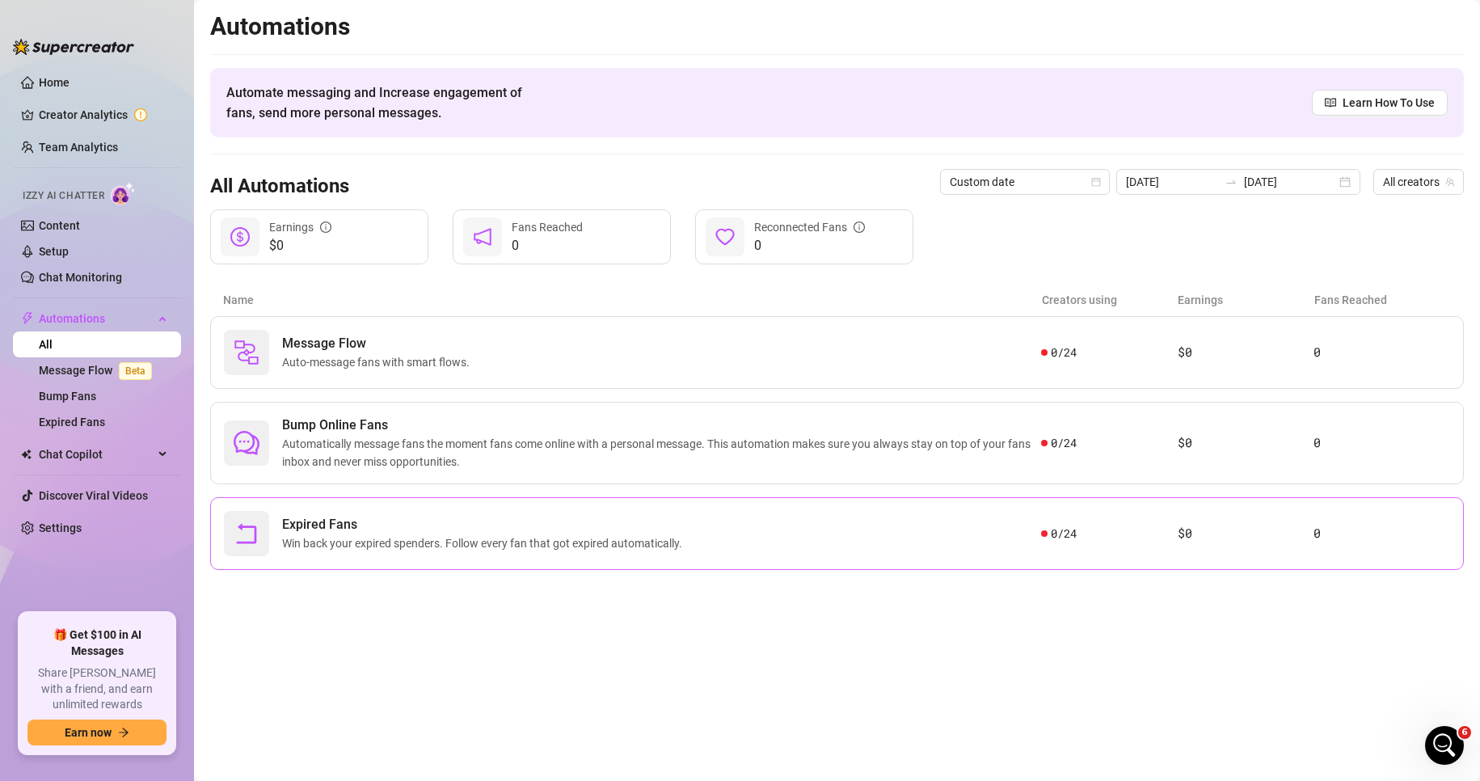
click at [934, 533] on div "Expired Fans Win back your expired spenders. Follow every fan that got expired …" at bounding box center [632, 533] width 817 height 45
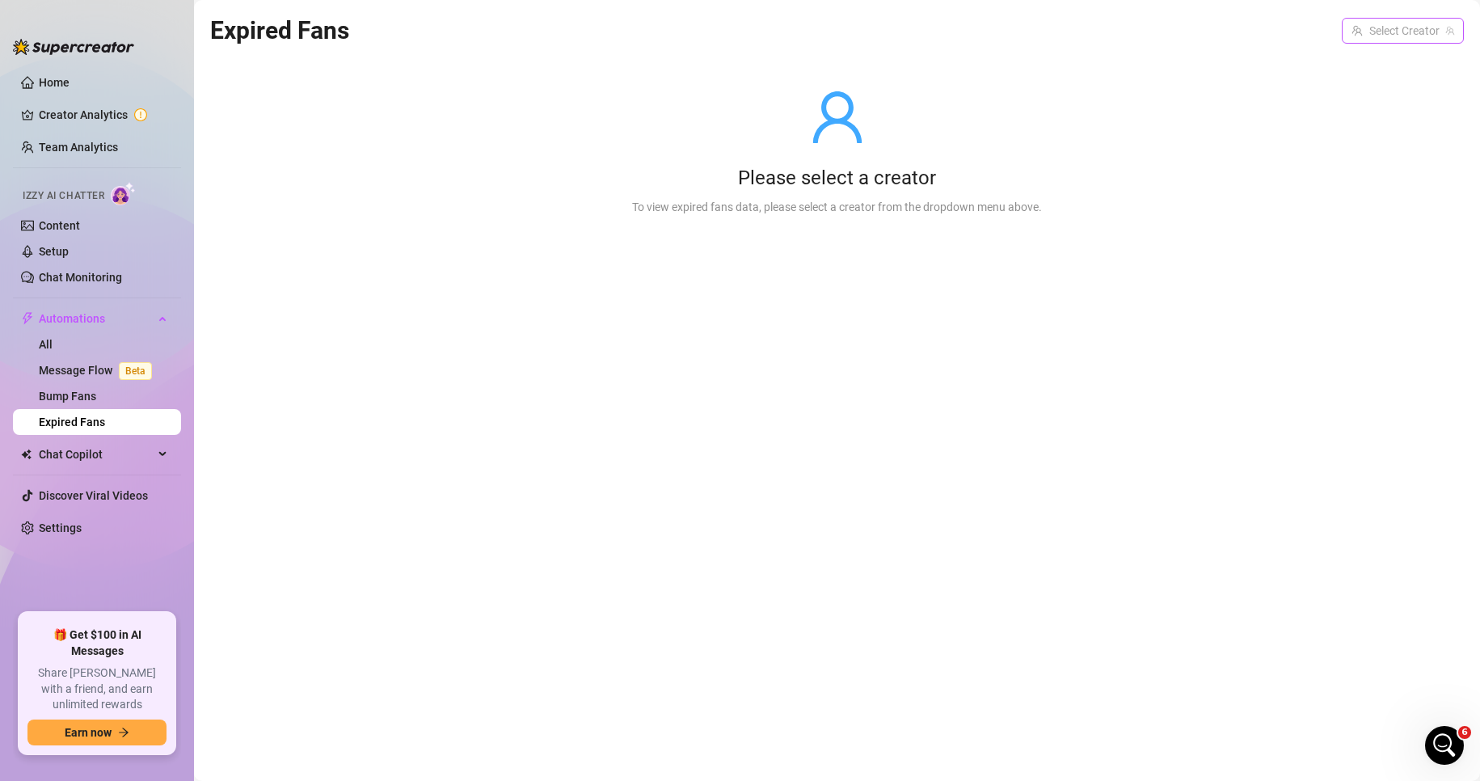
click at [1377, 29] on input "search" at bounding box center [1396, 31] width 88 height 24
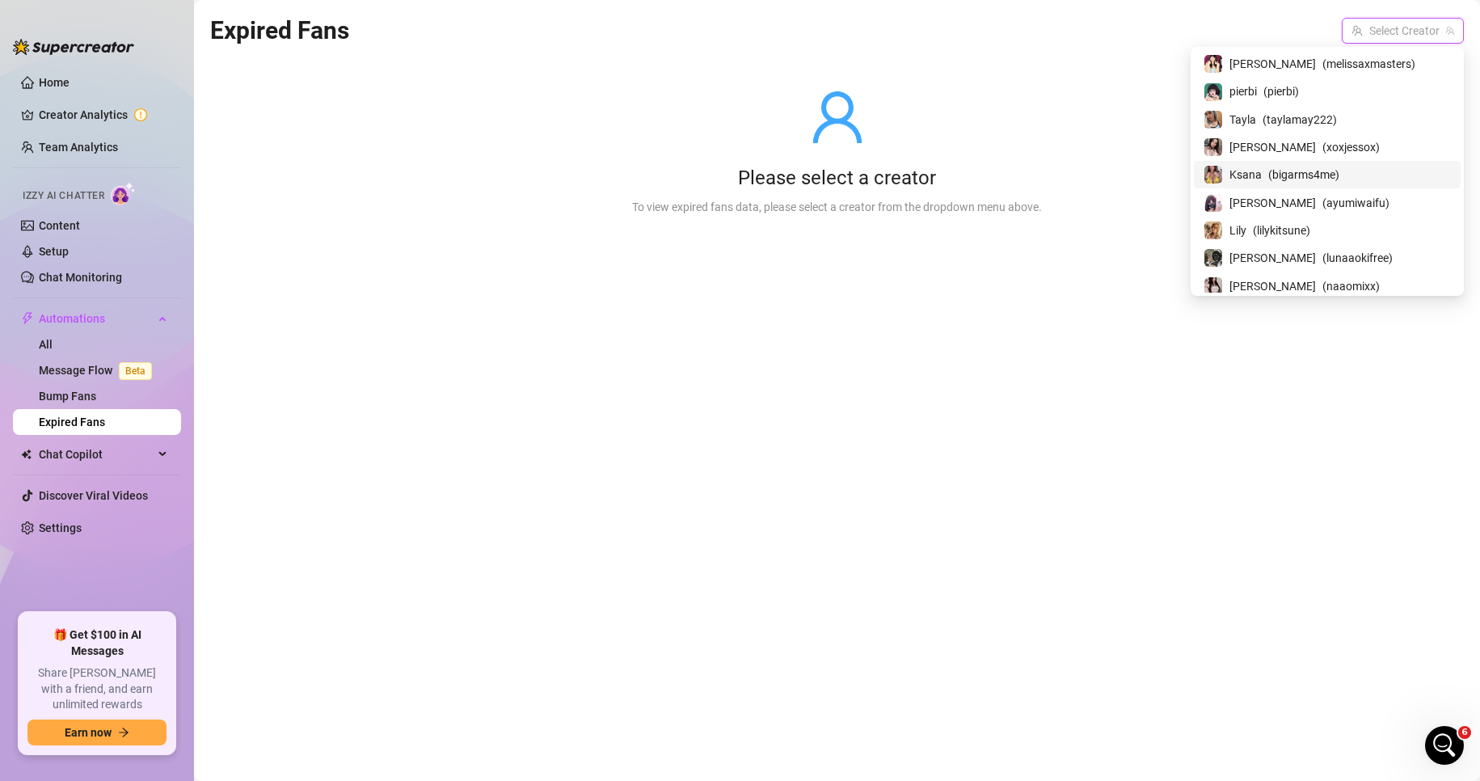
click at [1335, 178] on span "( bigarms4me )" at bounding box center [1303, 175] width 71 height 18
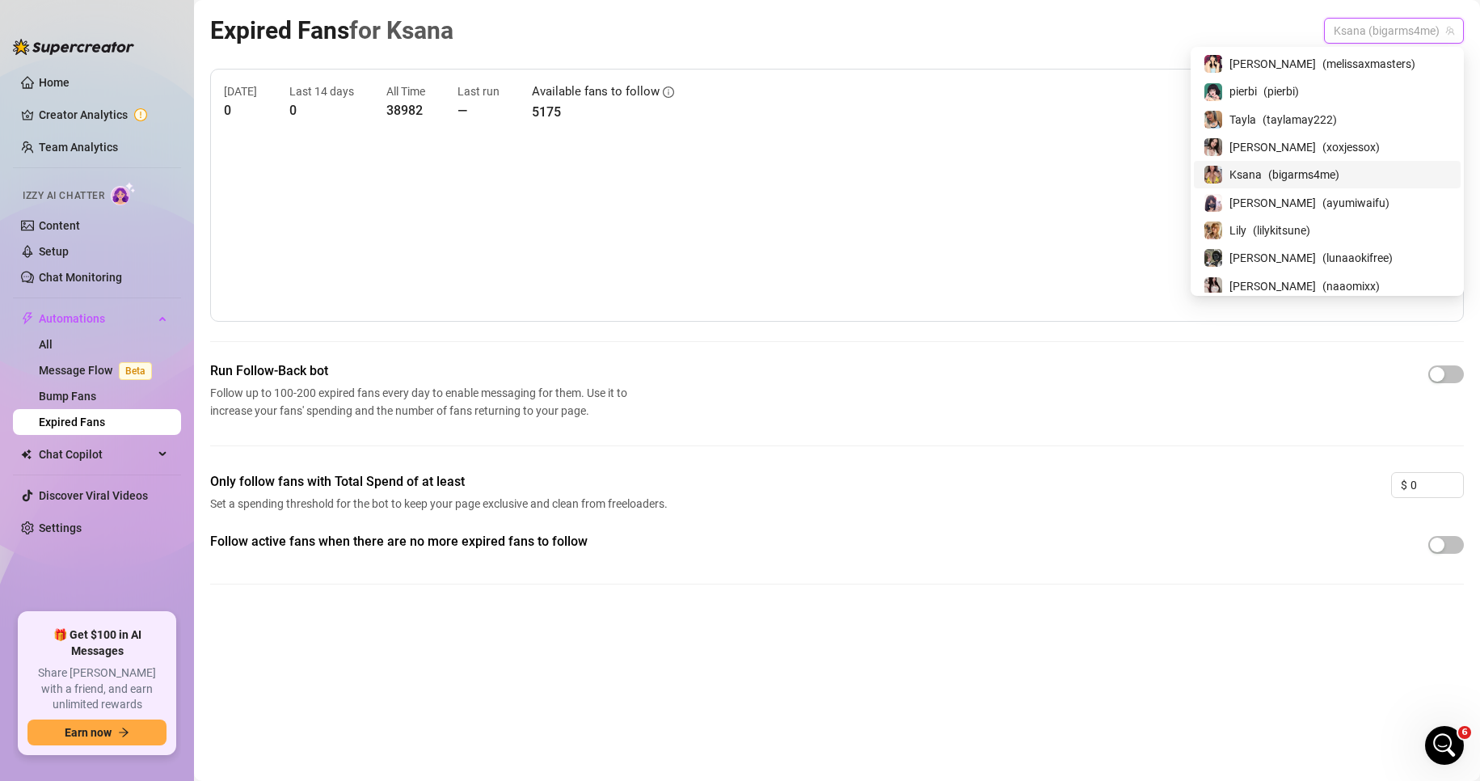
click at [1369, 30] on span "Ksana (bigarms4me)" at bounding box center [1394, 31] width 120 height 24
click at [1337, 117] on span "( taylamay222 )" at bounding box center [1300, 120] width 74 height 18
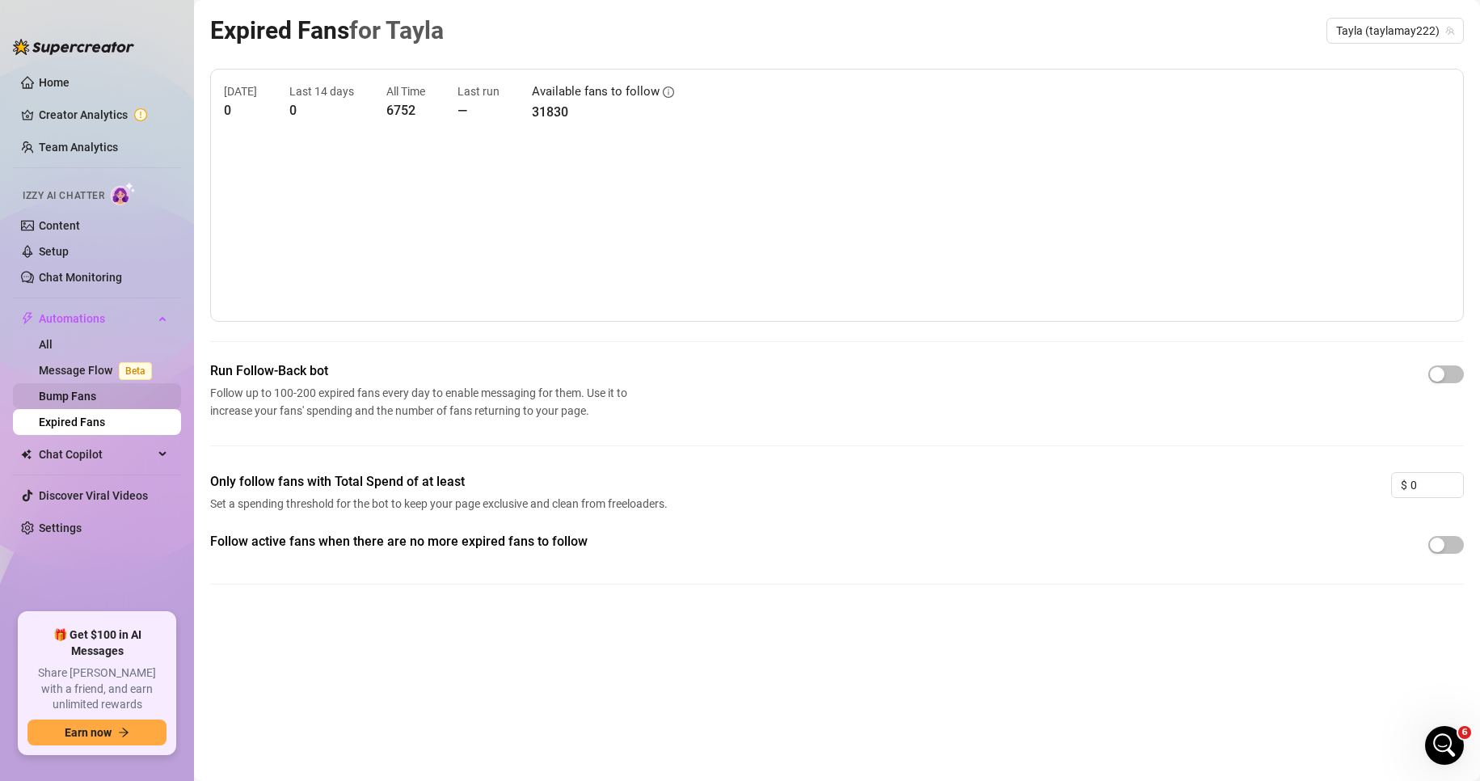
click at [96, 391] on link "Bump Fans" at bounding box center [67, 396] width 57 height 13
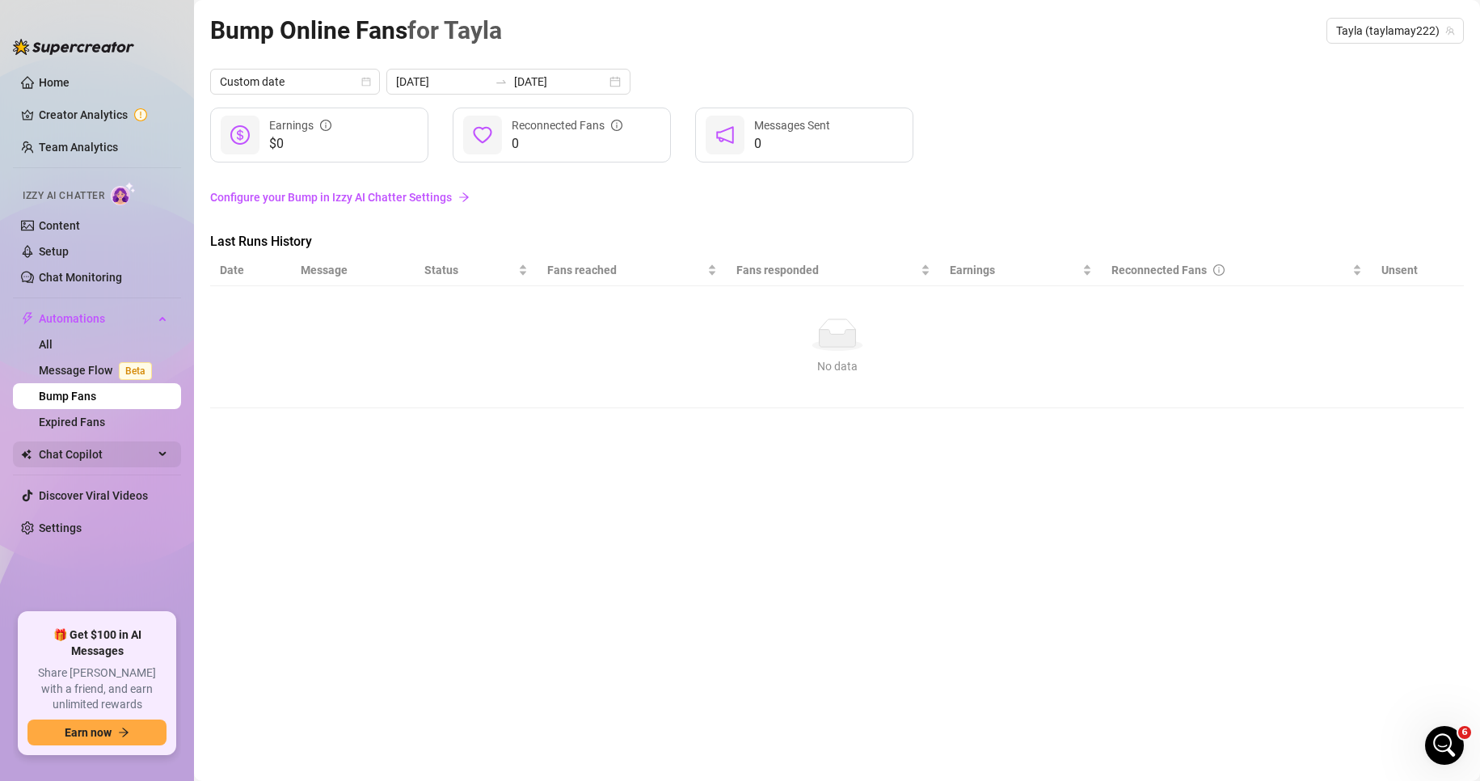
click at [148, 450] on span "Chat Copilot" at bounding box center [96, 454] width 115 height 26
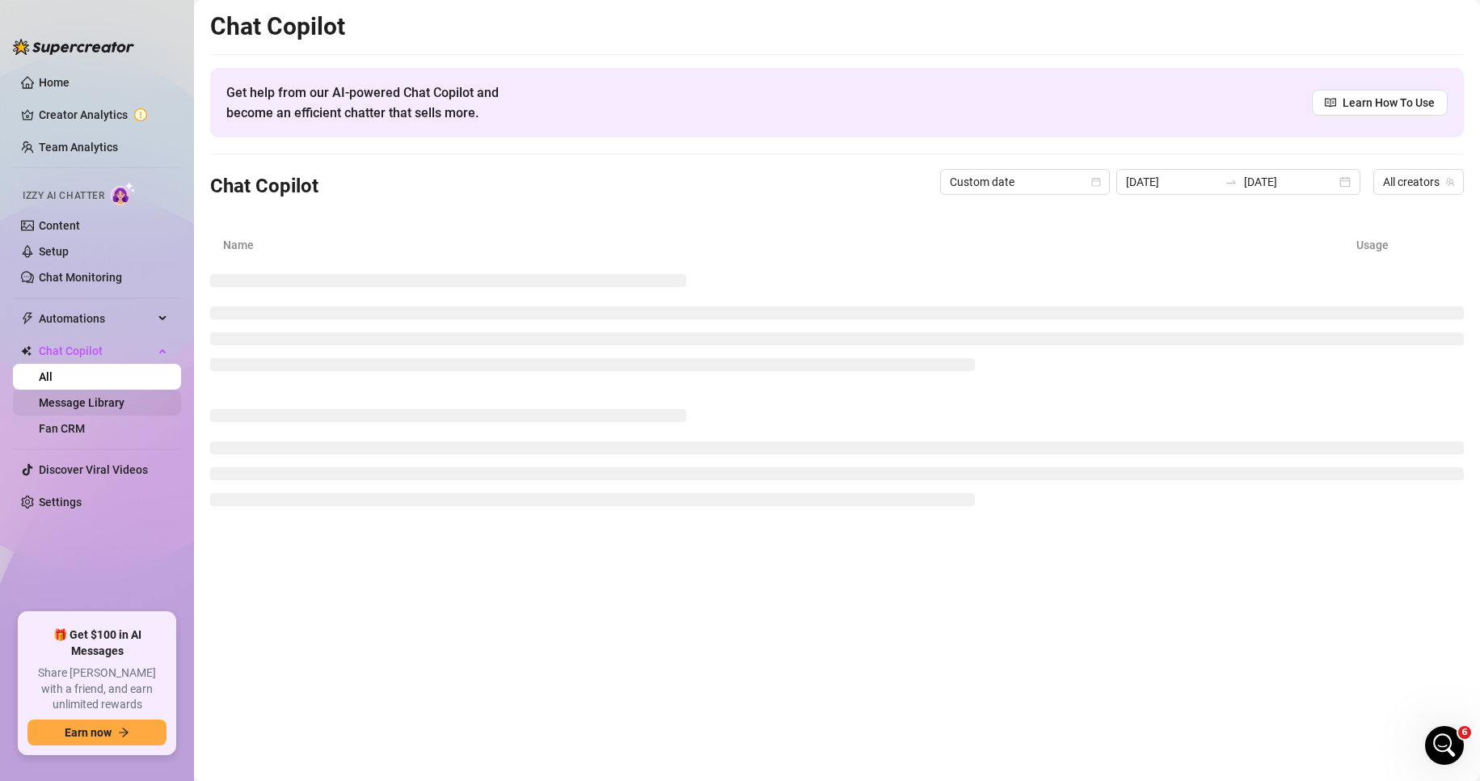
click at [124, 400] on link "Message Library" at bounding box center [82, 402] width 86 height 13
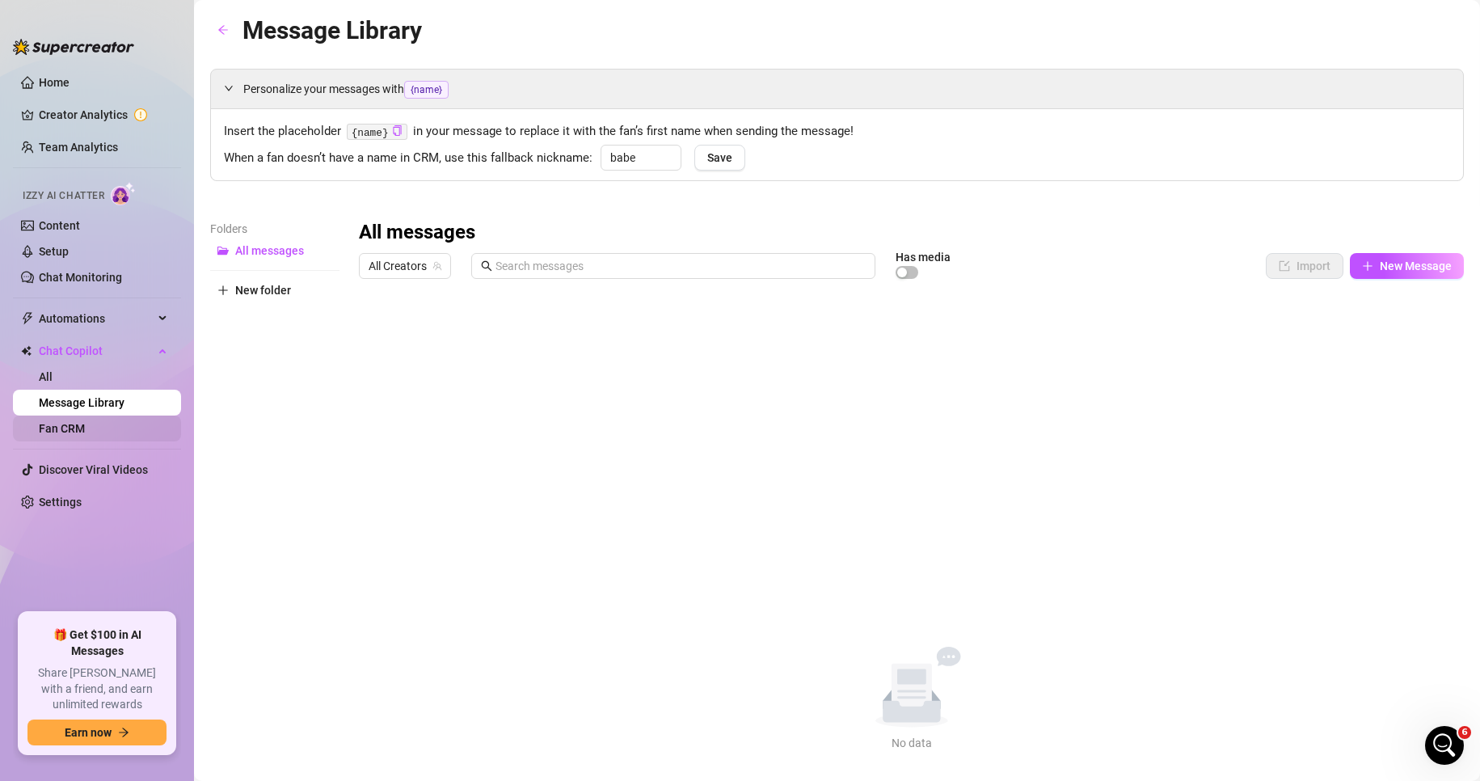
click at [85, 424] on link "Fan CRM" at bounding box center [62, 428] width 46 height 13
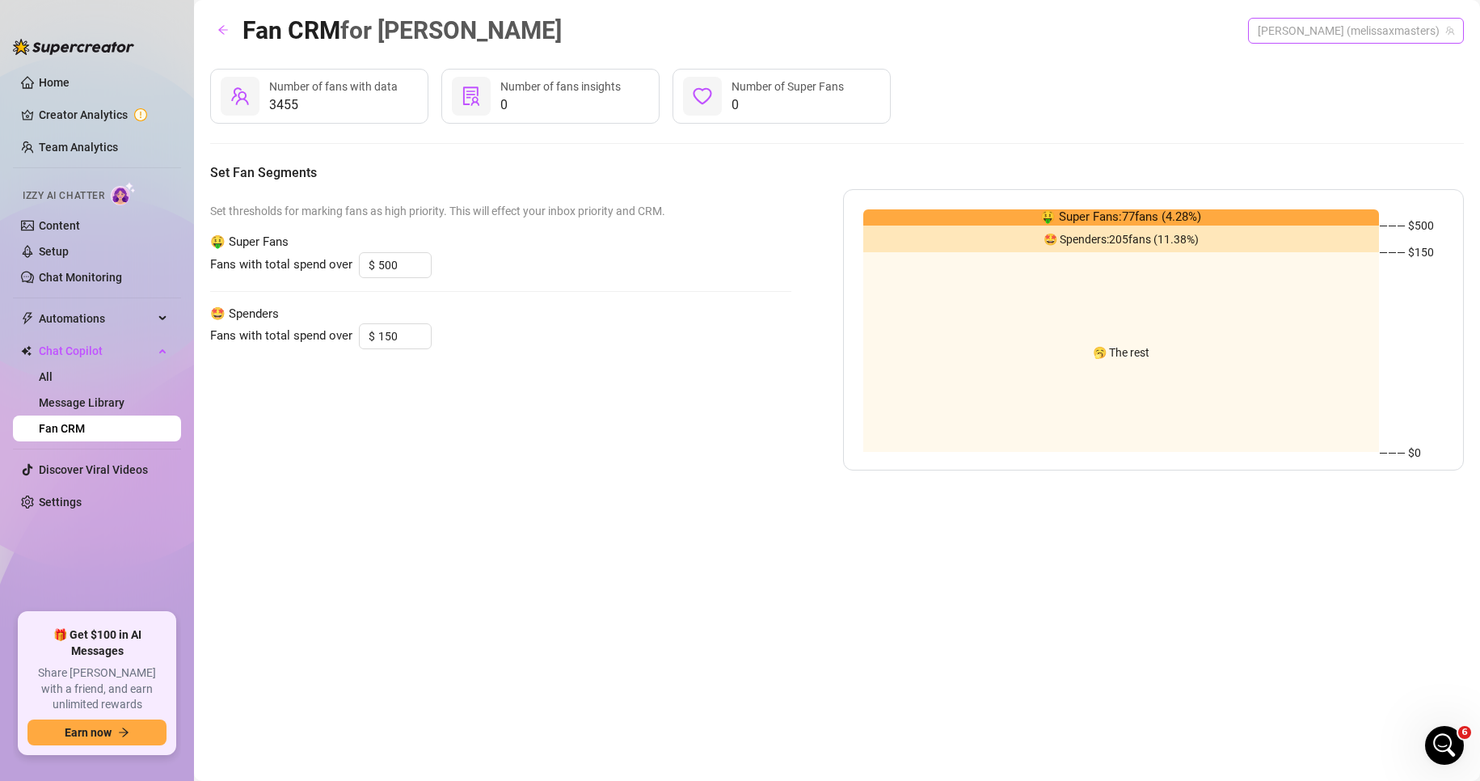
click at [1415, 32] on span "[PERSON_NAME] (melissaxmasters)" at bounding box center [1356, 31] width 196 height 24
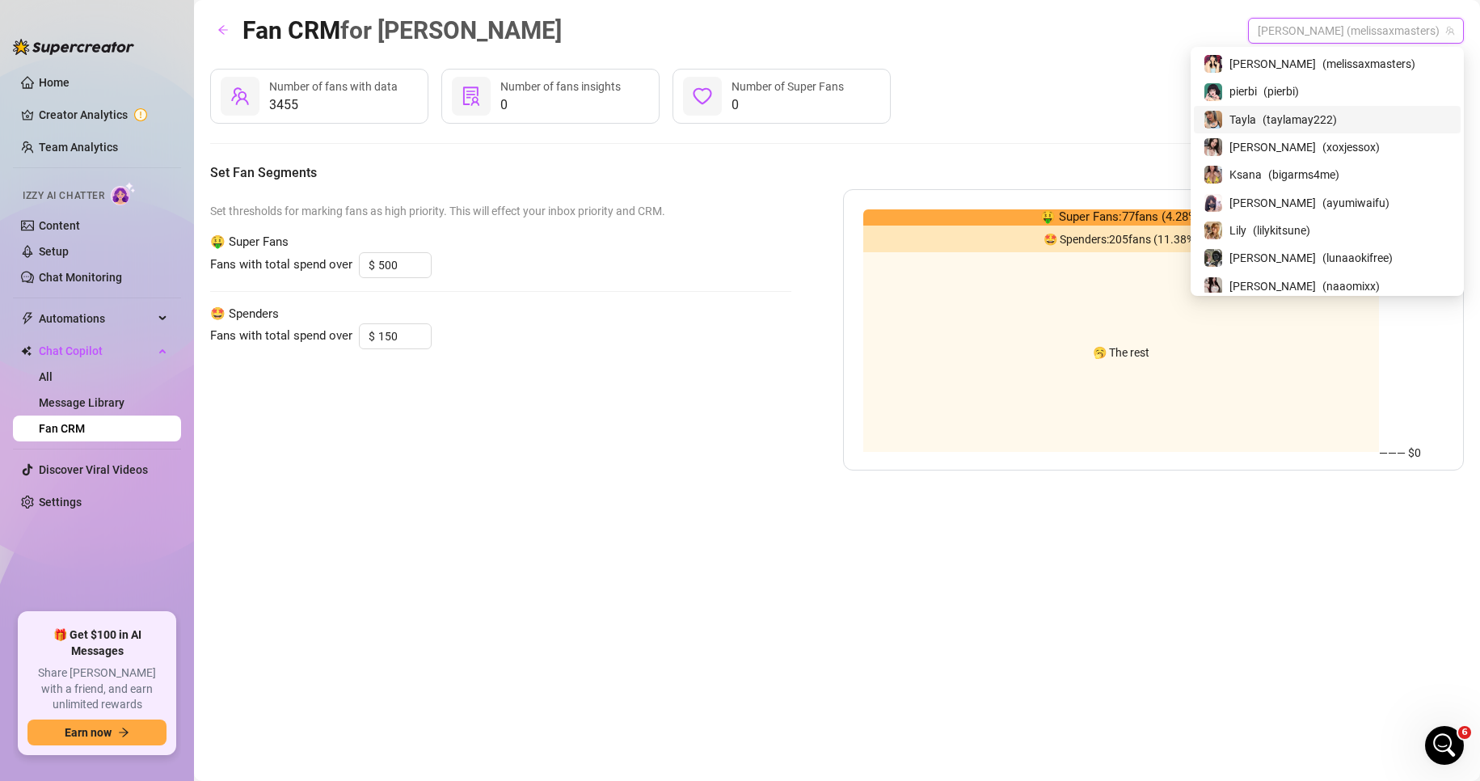
click at [1337, 124] on span "( taylamay222 )" at bounding box center [1300, 120] width 74 height 18
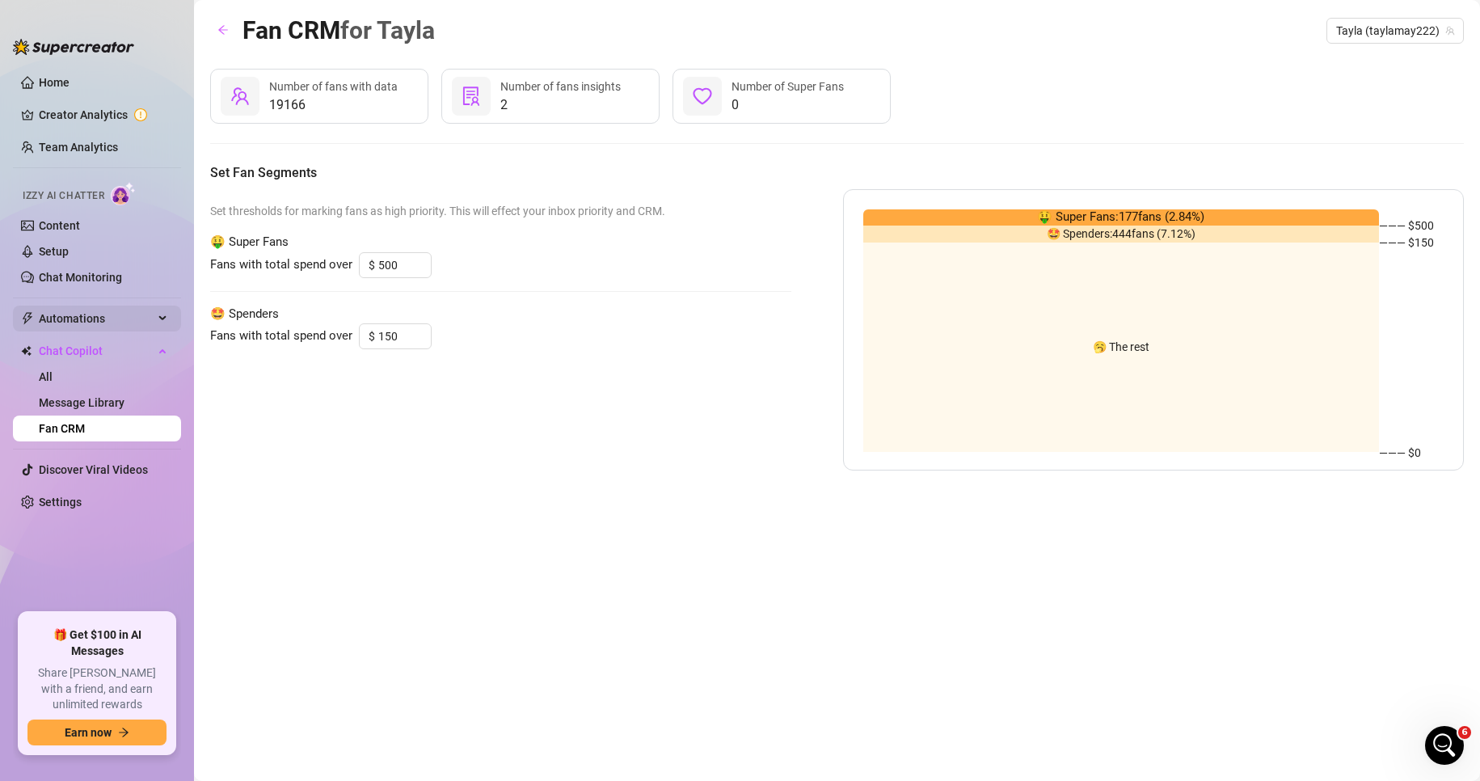
click at [131, 320] on span "Automations" at bounding box center [96, 319] width 115 height 26
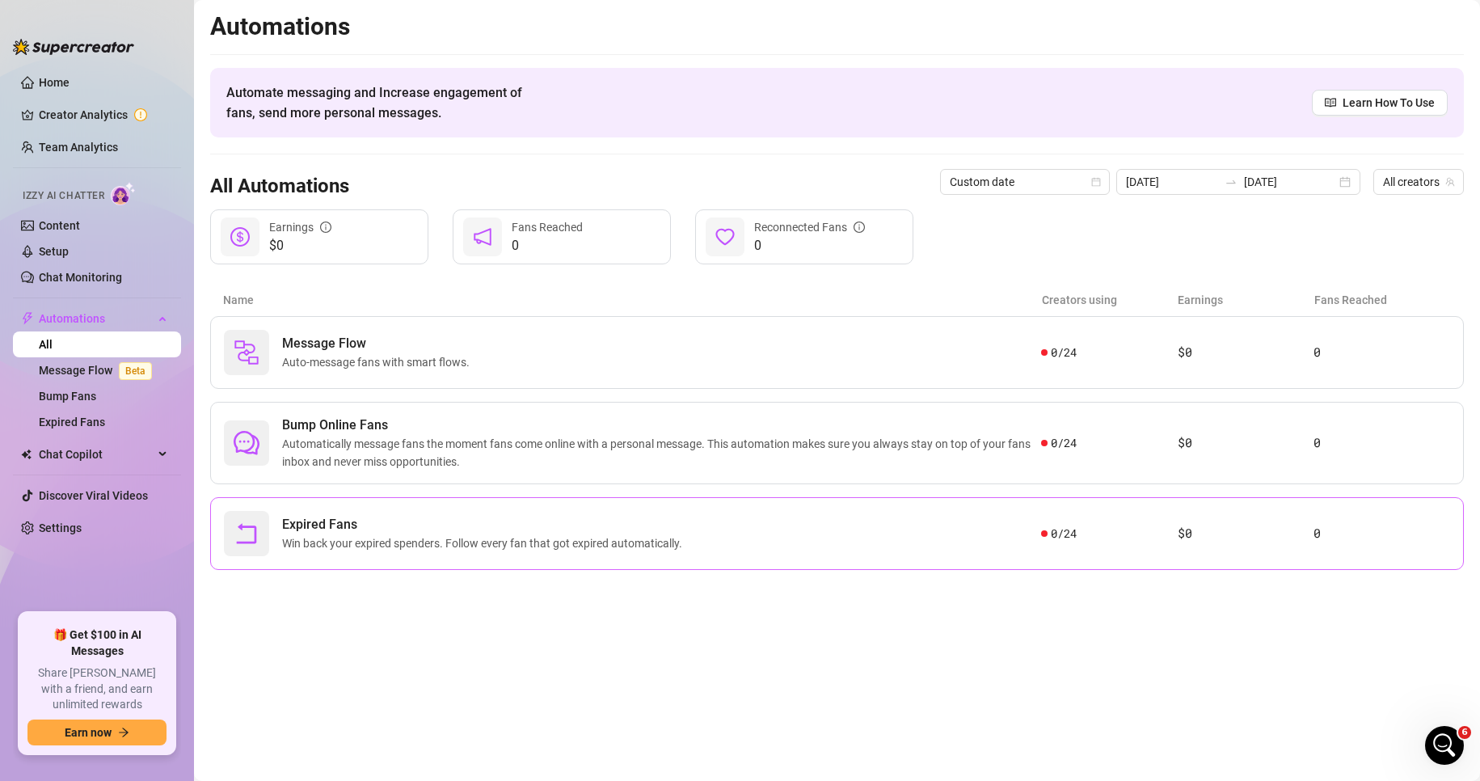
click at [734, 527] on div "Expired Fans Win back your expired spenders. Follow every fan that got expired …" at bounding box center [632, 533] width 817 height 45
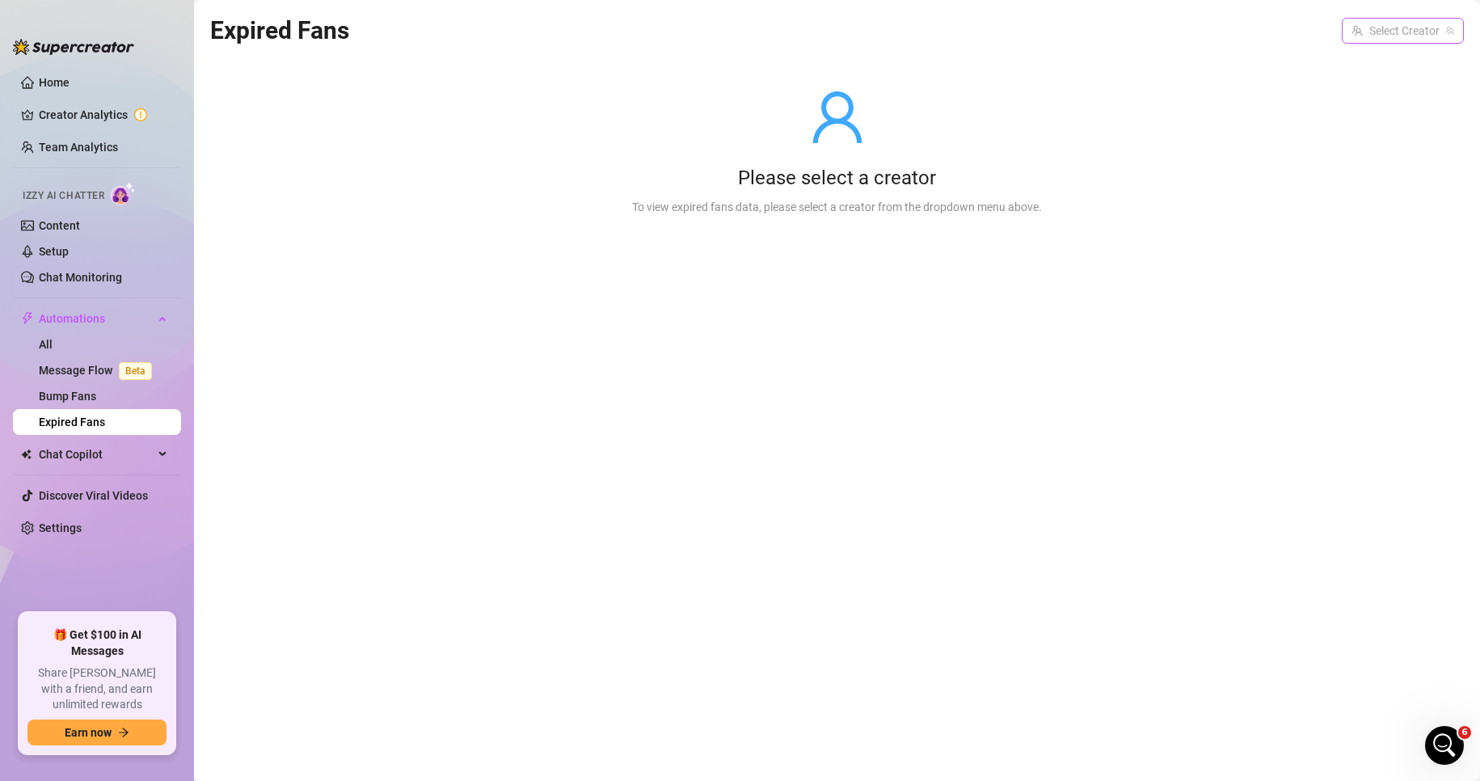
click at [1393, 40] on input "search" at bounding box center [1396, 31] width 88 height 24
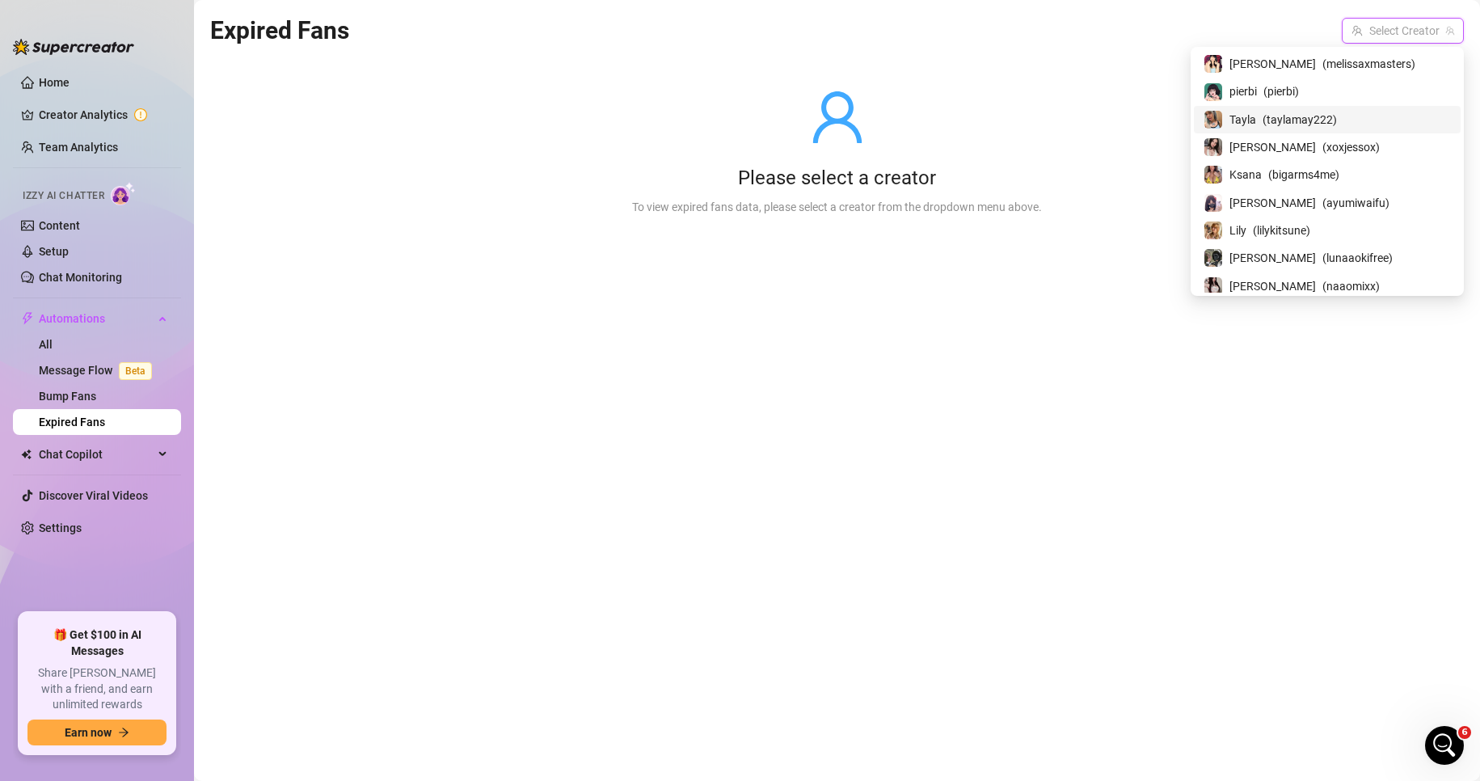
click at [1337, 112] on span "( taylamay222 )" at bounding box center [1300, 120] width 74 height 18
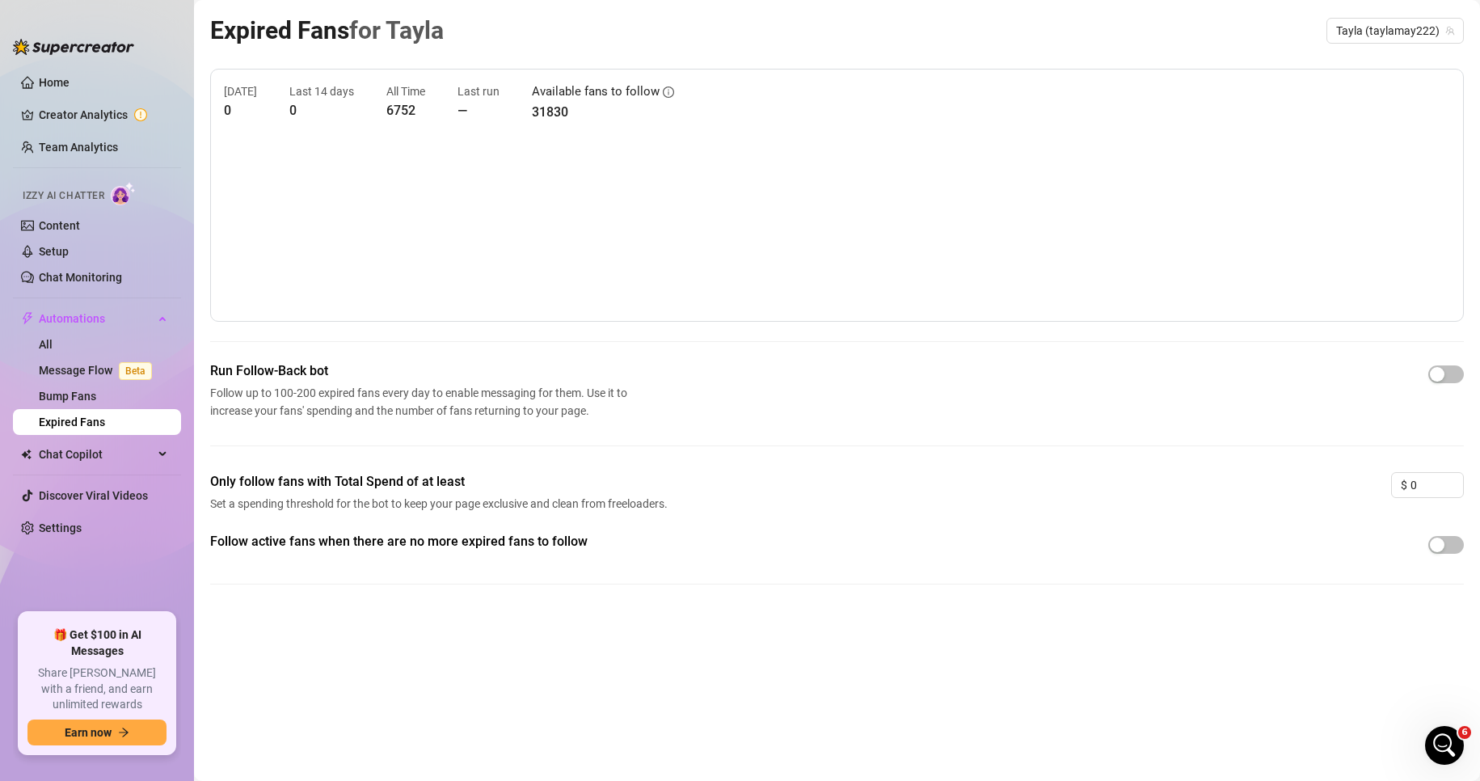
click at [1147, 544] on div "Follow active fans when there are no more expired fans to follow" at bounding box center [837, 545] width 1254 height 26
click at [81, 276] on link "Chat Monitoring" at bounding box center [80, 277] width 83 height 13
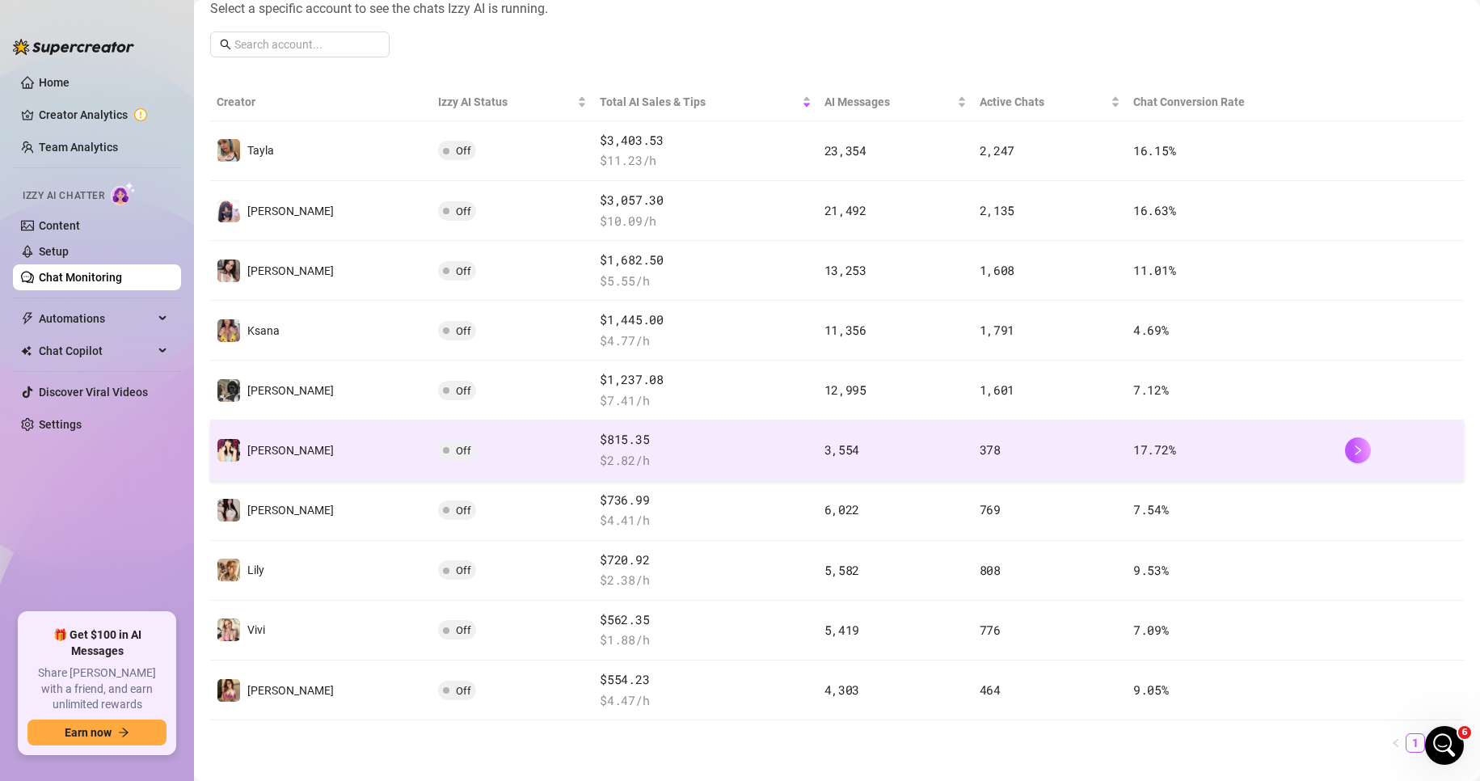
scroll to position [243, 0]
